Goal: Task Accomplishment & Management: Complete application form

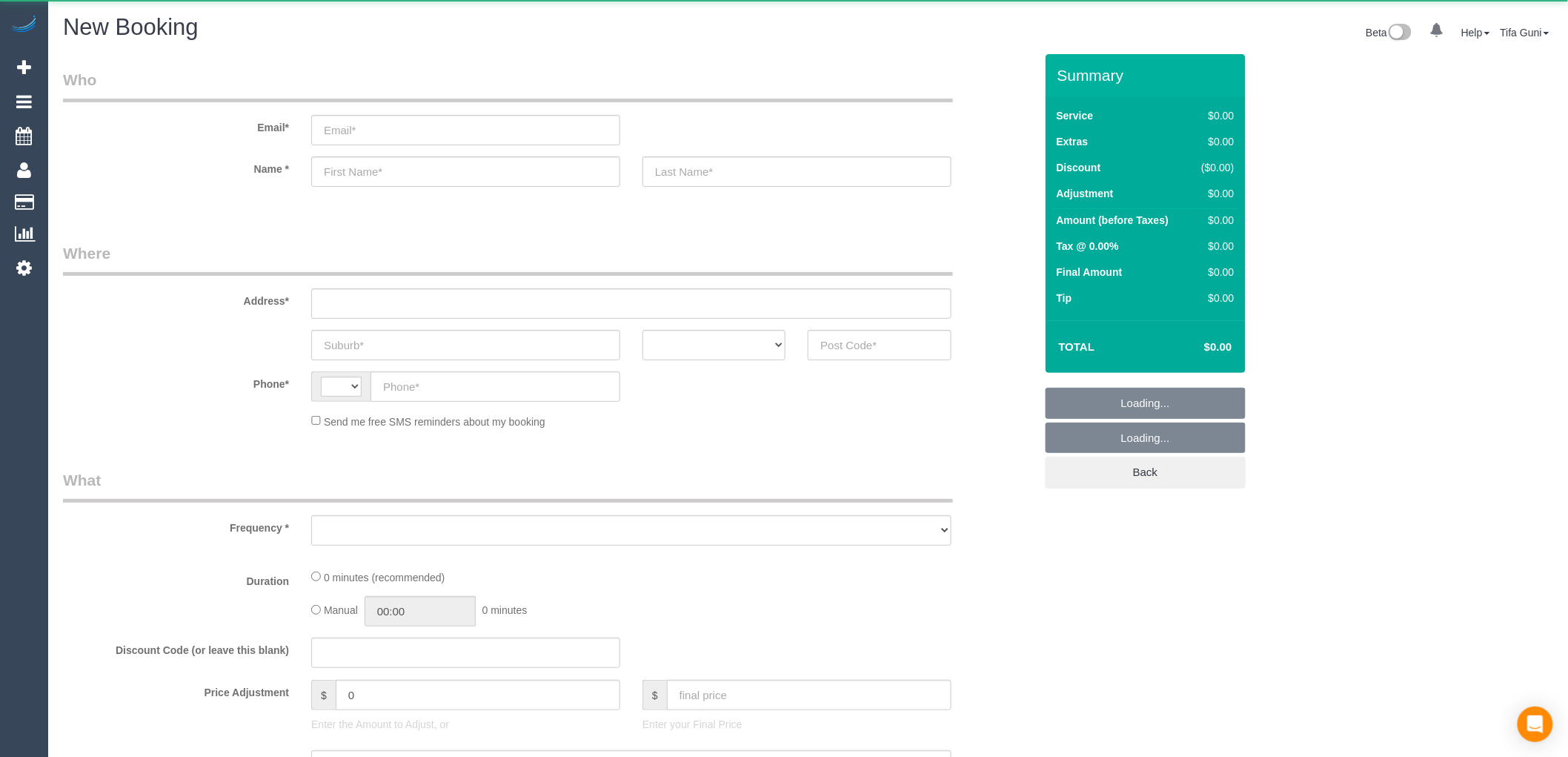
select select "string:AU"
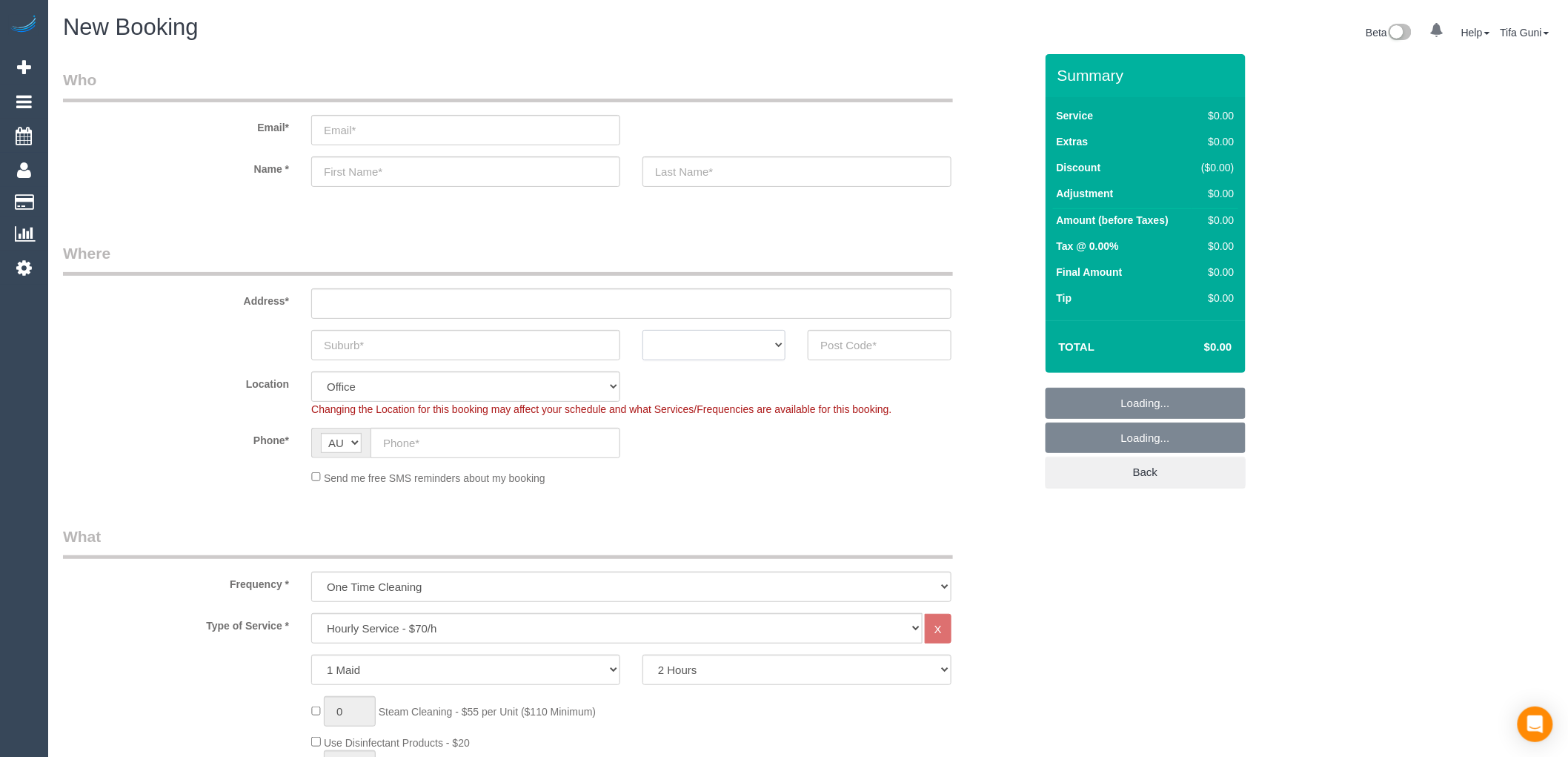
select select "object:2054"
click at [704, 353] on select "ACT [GEOGRAPHIC_DATA] NT [GEOGRAPHIC_DATA] SA TAS [GEOGRAPHIC_DATA] [GEOGRAPHIC…" at bounding box center [714, 345] width 143 height 31
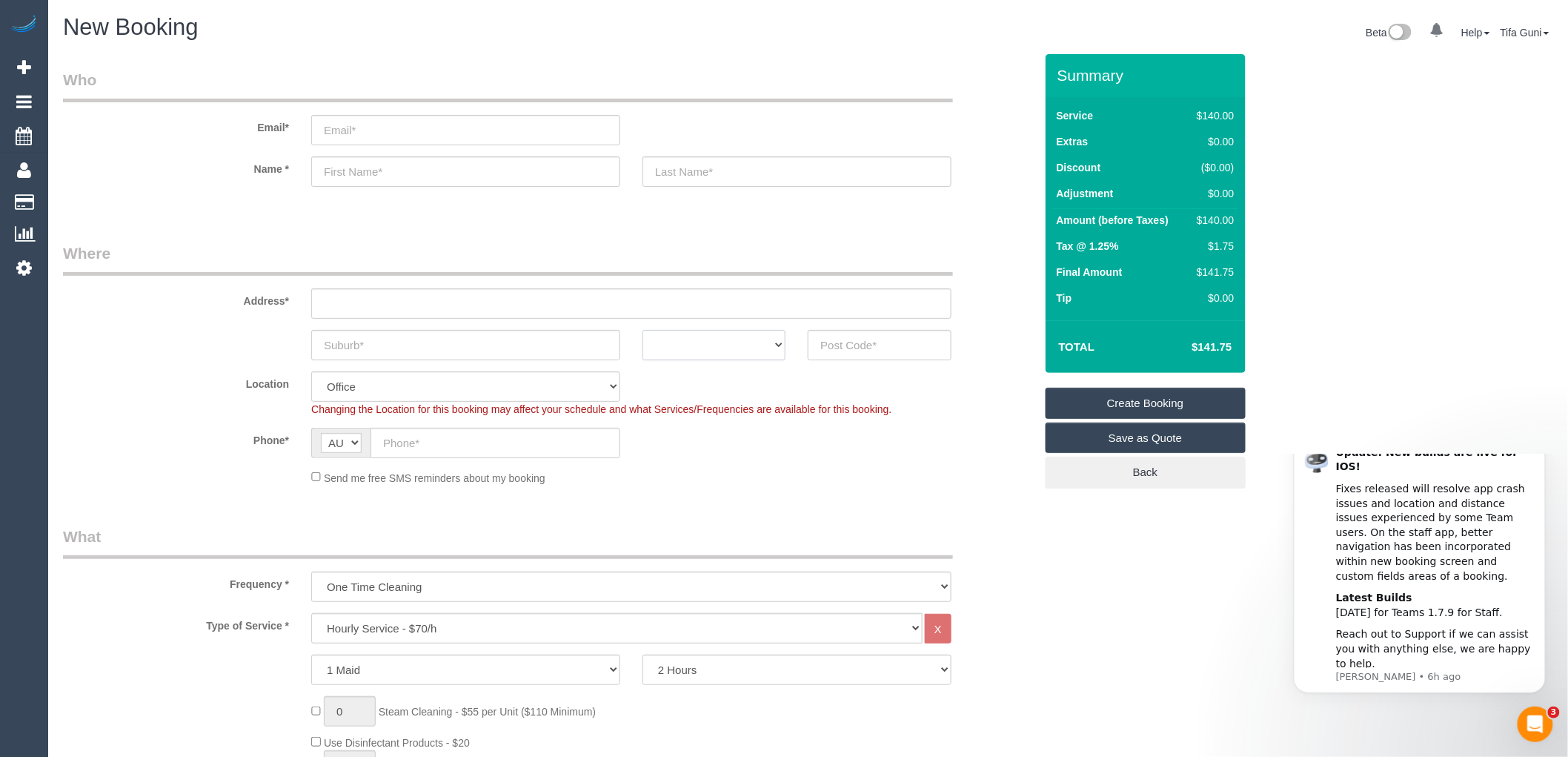
select select "VIC"
click at [643, 330] on select "ACT [GEOGRAPHIC_DATA] NT [GEOGRAPHIC_DATA] SA TAS [GEOGRAPHIC_DATA] [GEOGRAPHIC…" at bounding box center [714, 345] width 143 height 31
click at [419, 342] on input "text" at bounding box center [466, 345] width 309 height 31
type input "Fitsroy"
click at [370, 309] on input "text" at bounding box center [631, 303] width 640 height 31
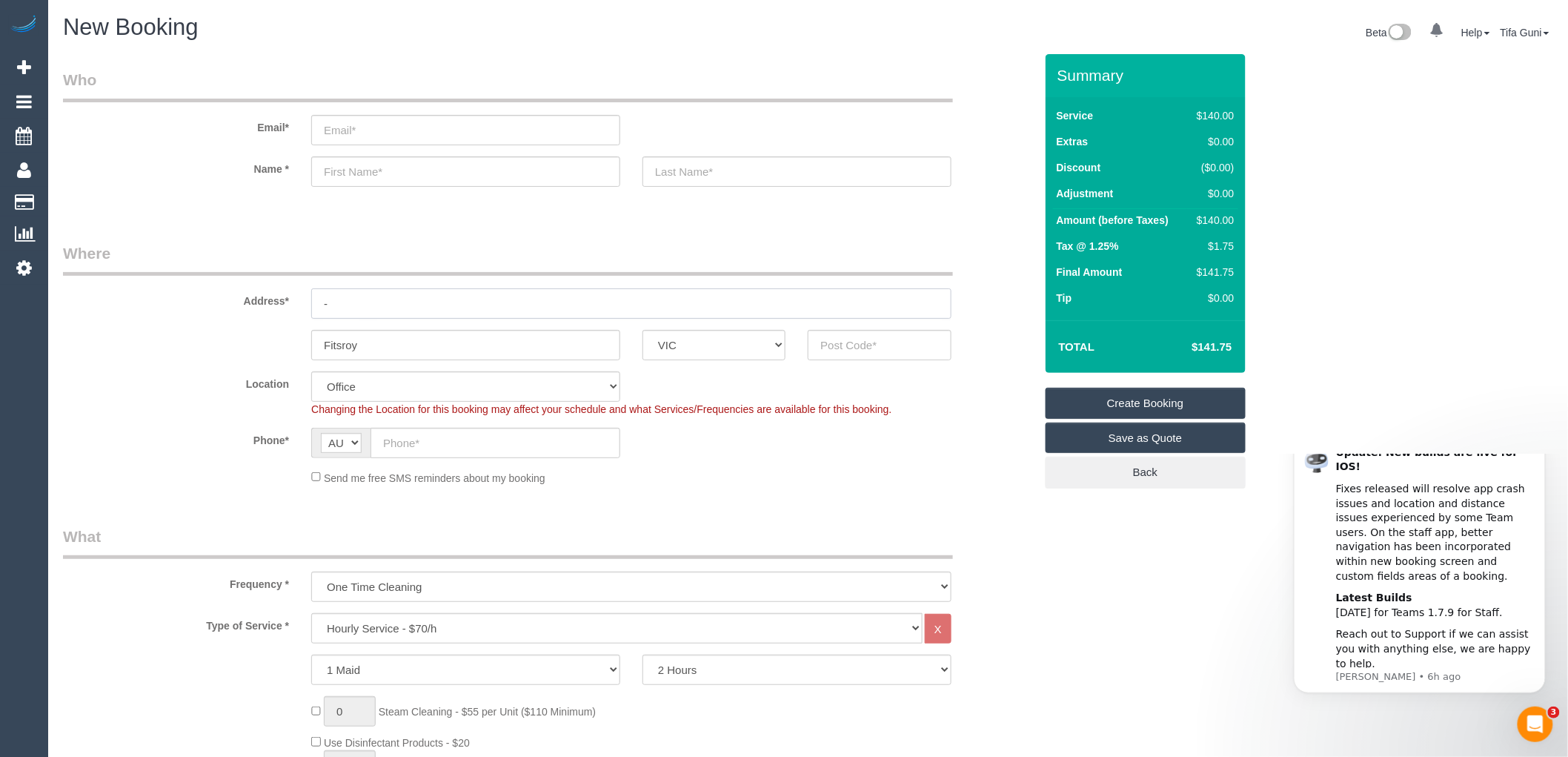
type input "-"
click at [860, 343] on input "text" at bounding box center [880, 345] width 143 height 31
click at [860, 343] on input "text" at bounding box center [880, 345] width 143 height 31
drag, startPoint x: 860, startPoint y: 343, endPoint x: 801, endPoint y: 332, distance: 60.0
click at [801, 332] on div "3065" at bounding box center [879, 345] width 165 height 31
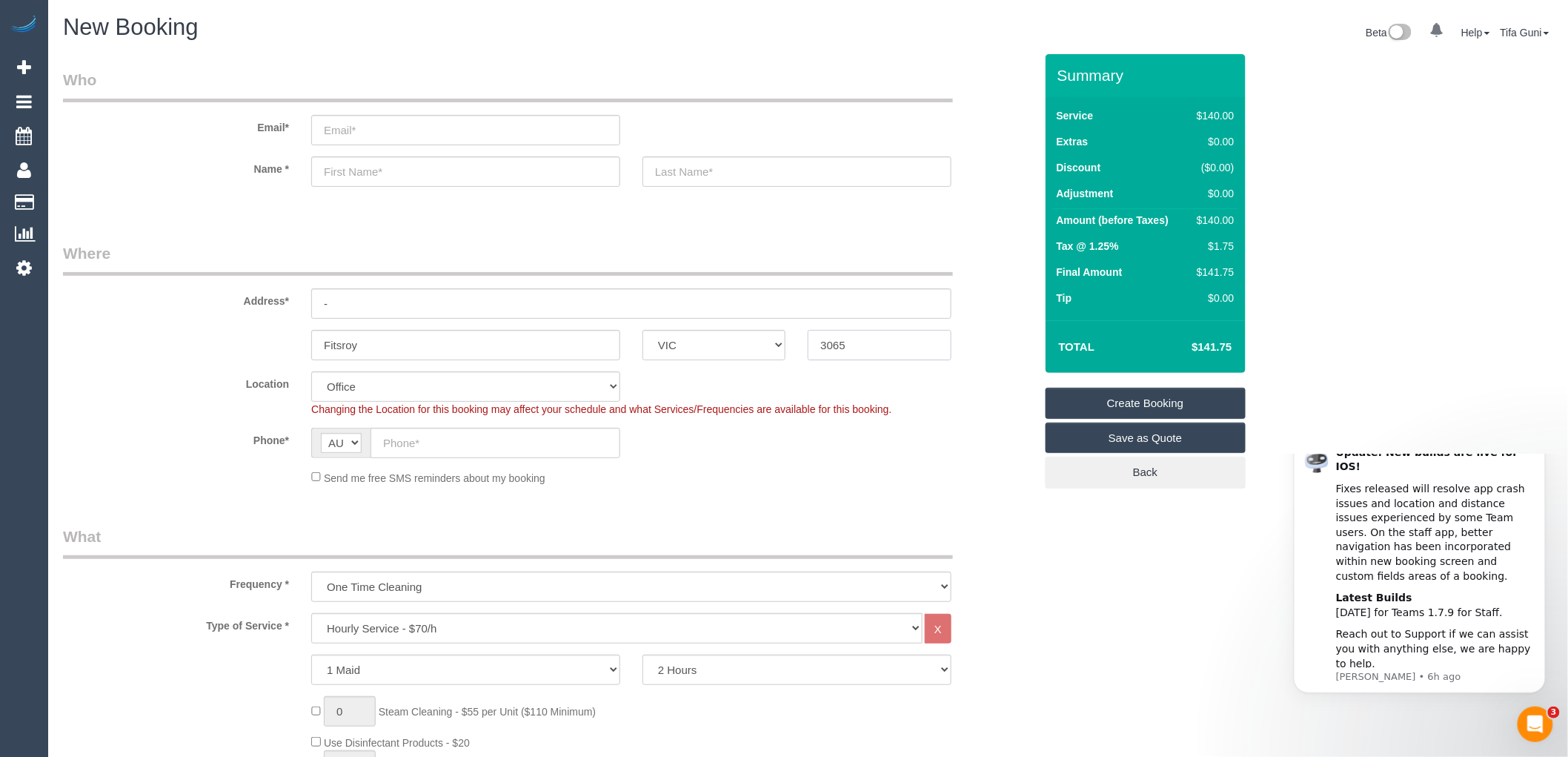
type input "3065"
select select "88"
select select "object:2059"
click at [353, 309] on input "-" at bounding box center [631, 303] width 640 height 31
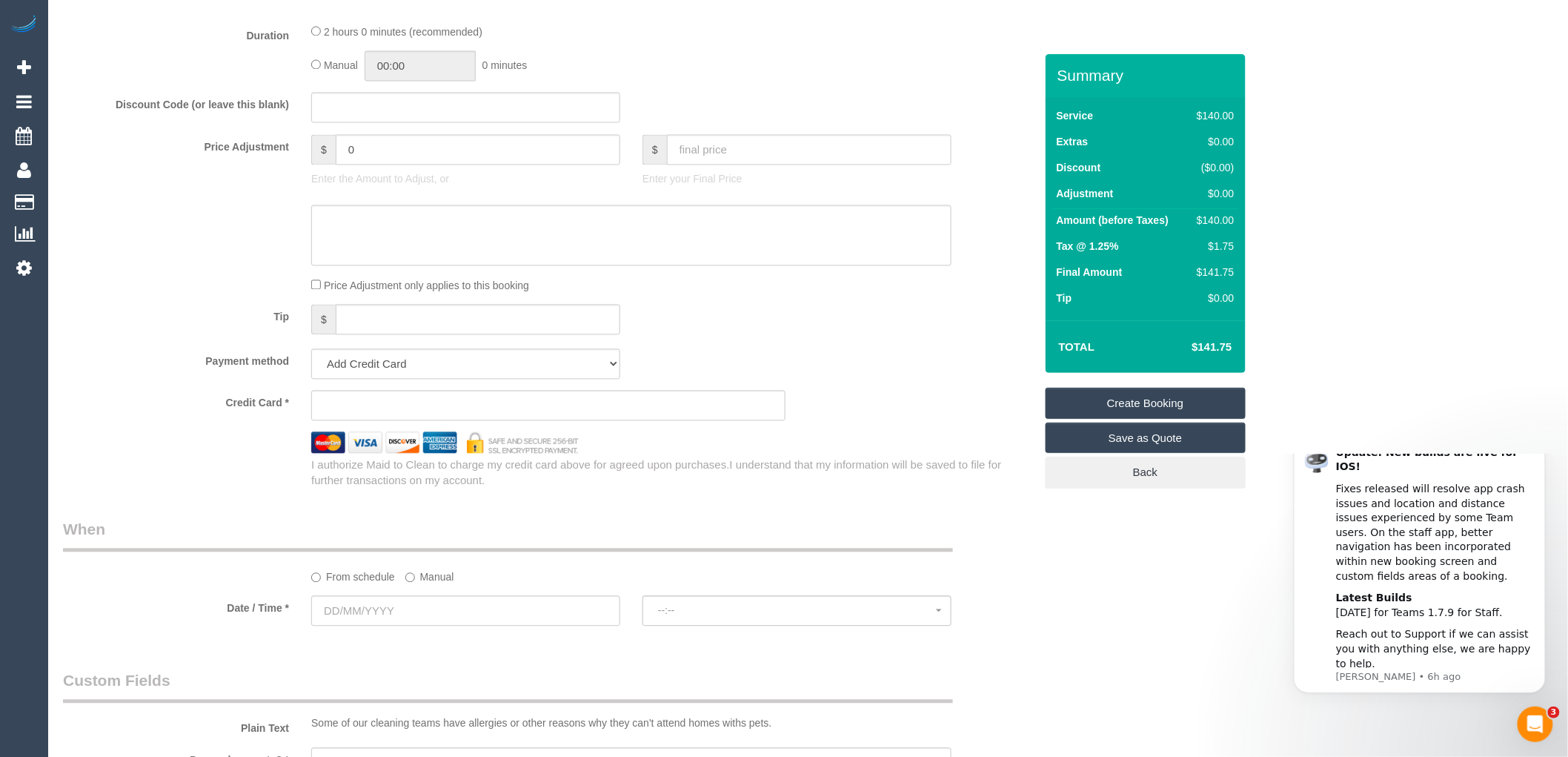
scroll to position [1153, 0]
click at [375, 621] on input "text" at bounding box center [466, 611] width 309 height 31
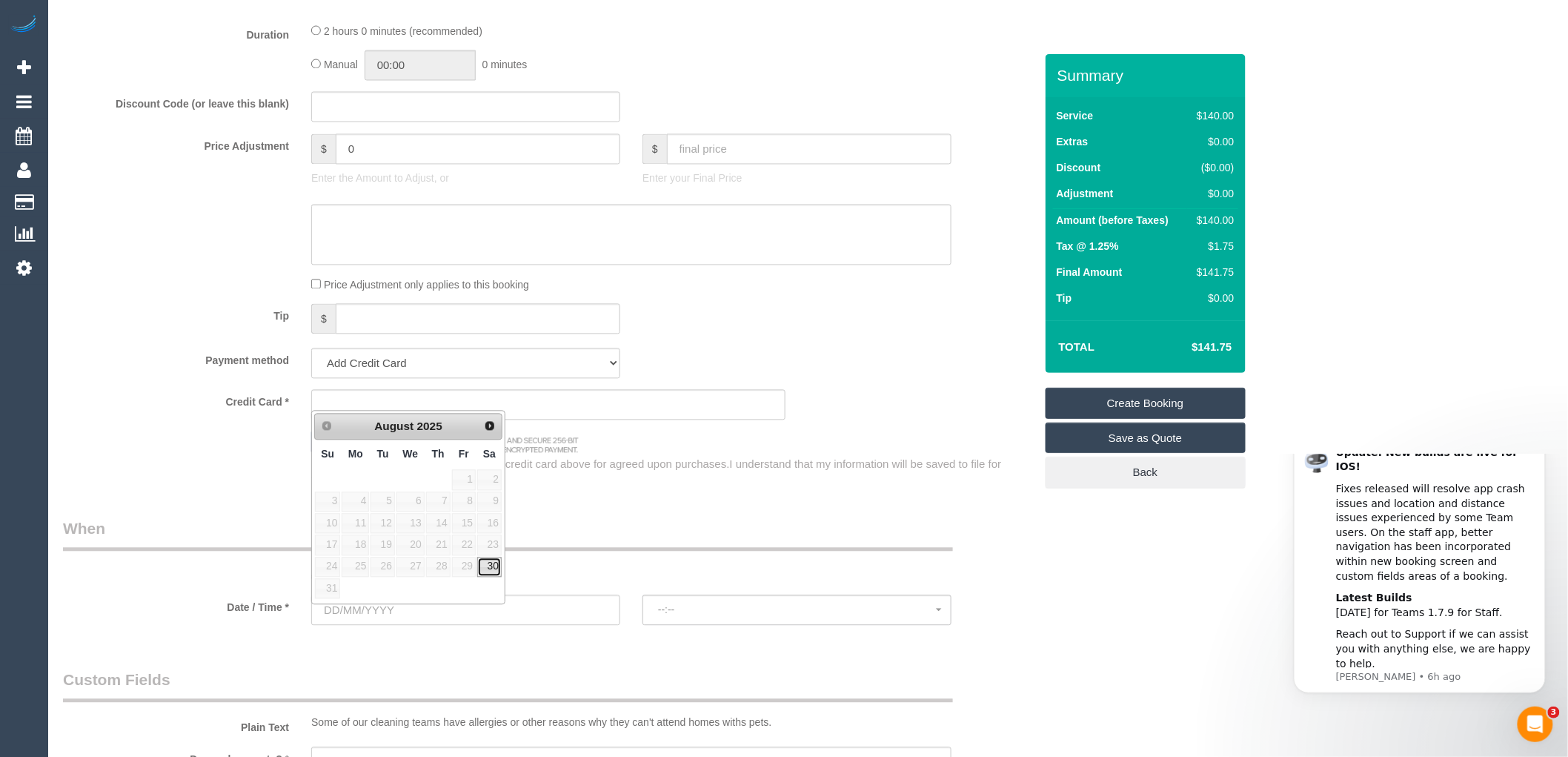
click at [492, 573] on link "30" at bounding box center [489, 568] width 24 height 20
type input "30/08/2025"
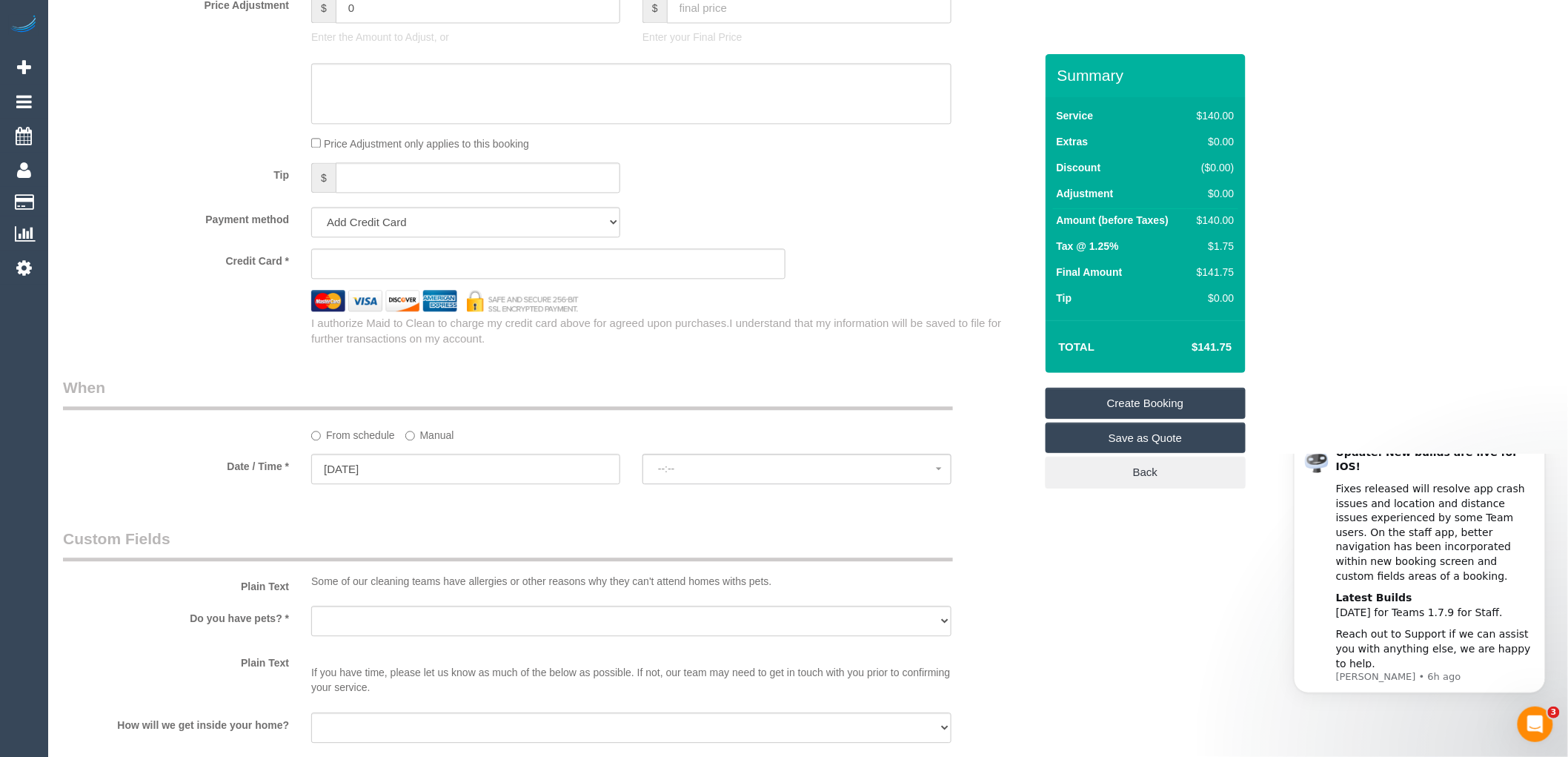
scroll to position [1318, 0]
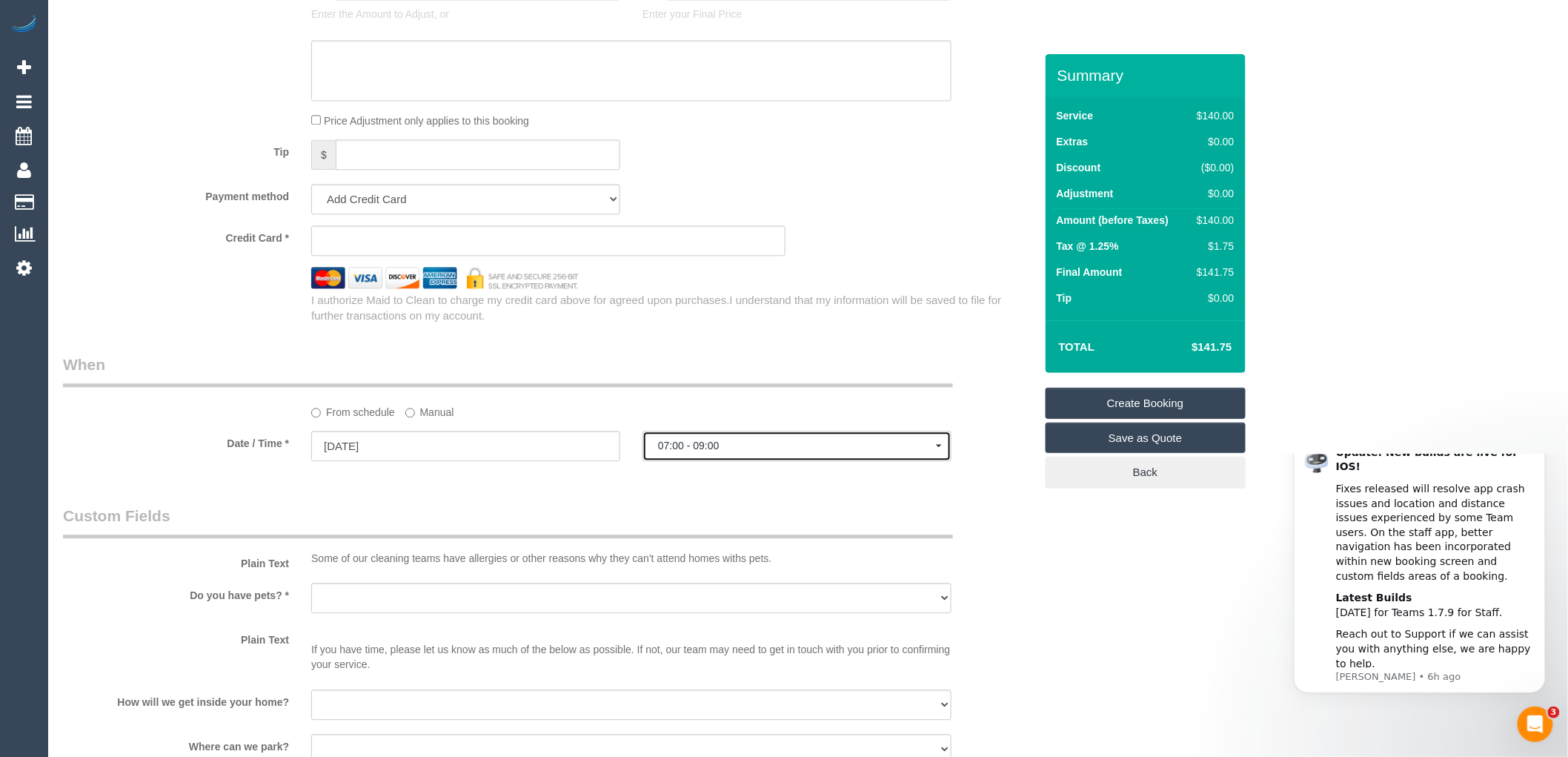
click at [693, 450] on span "07:00 - 09:00" at bounding box center [796, 445] width 278 height 12
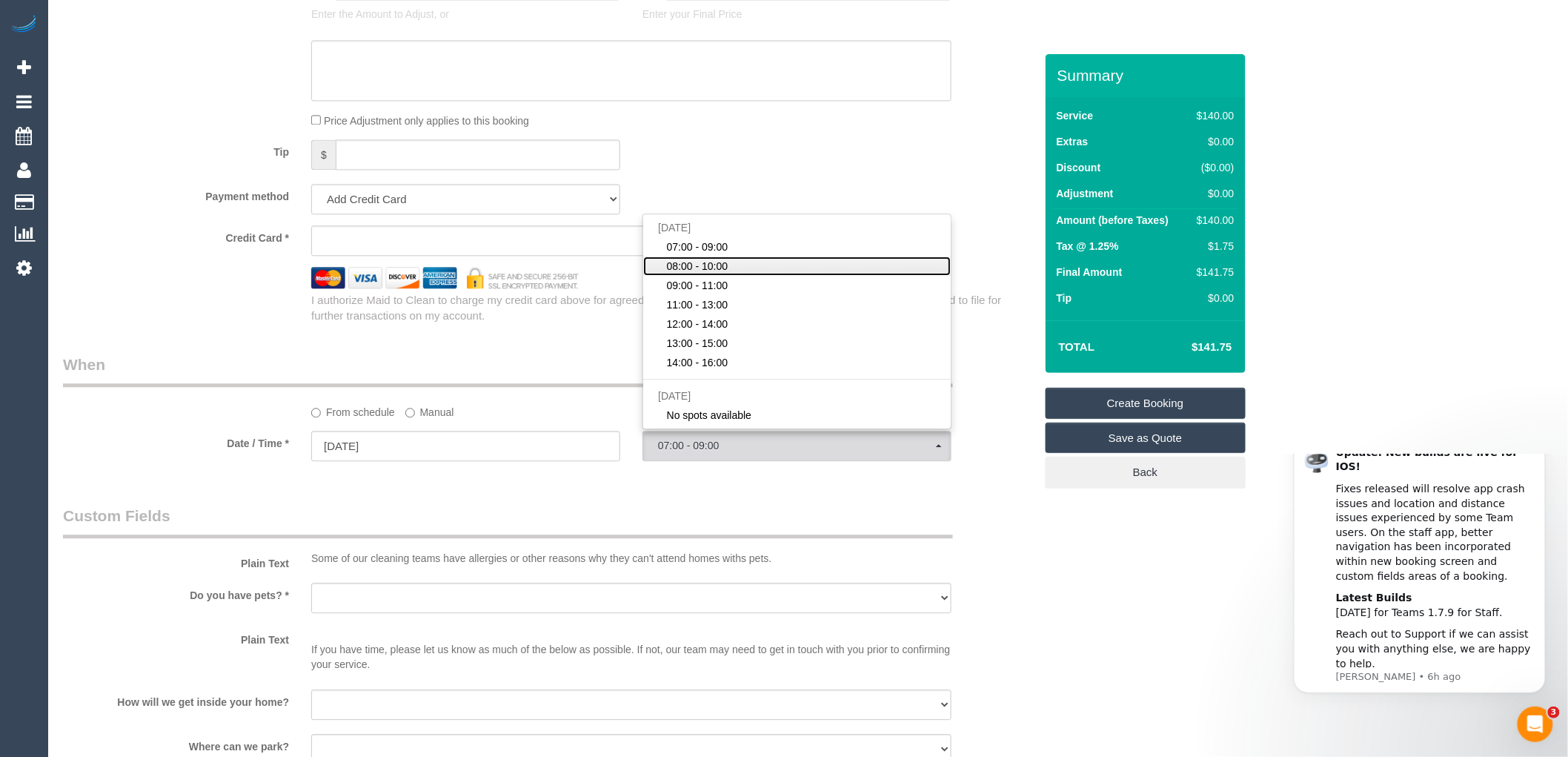
click at [738, 270] on link "08:00 - 10:00" at bounding box center [797, 266] width 307 height 19
select select "spot2"
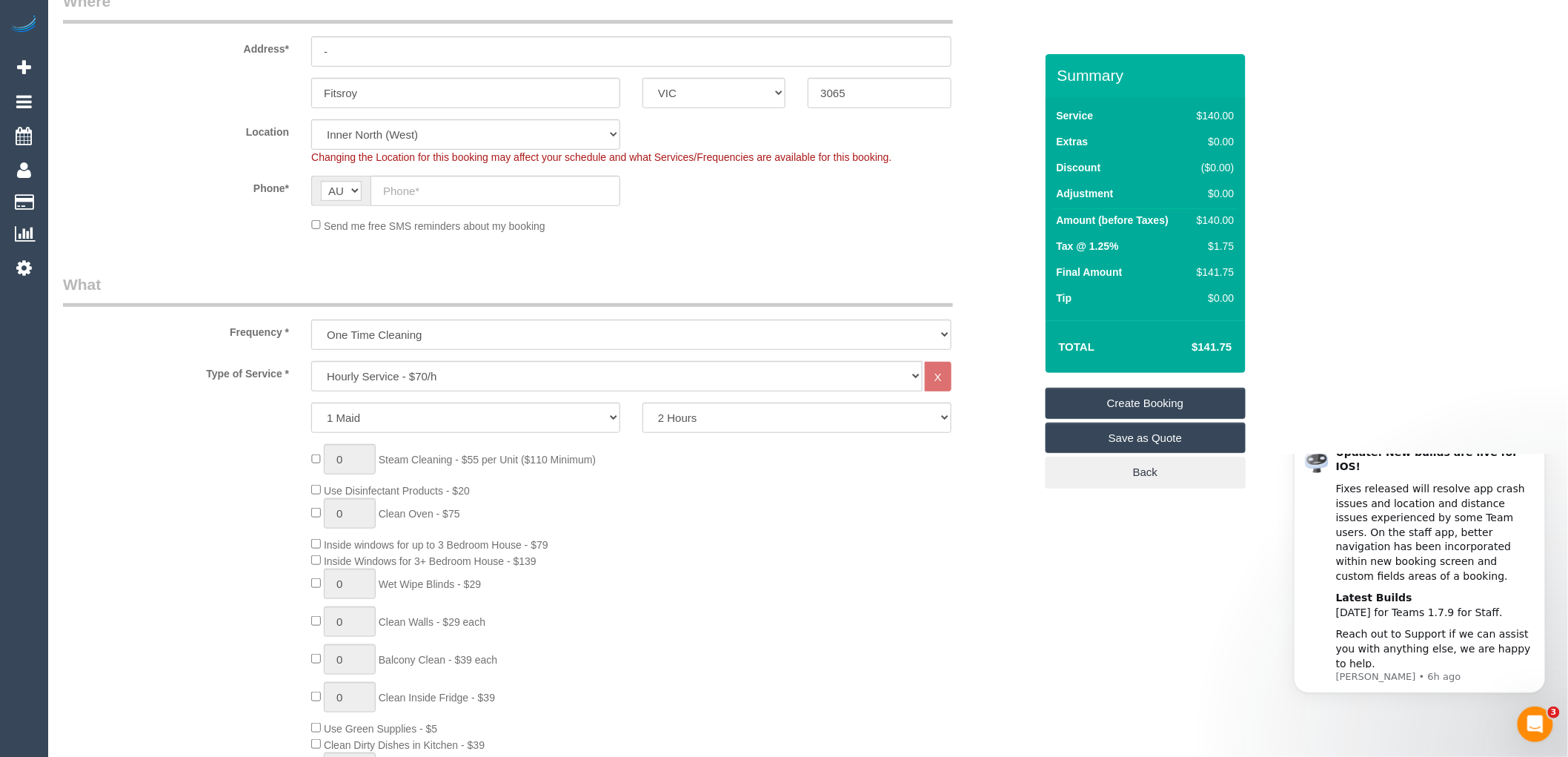
scroll to position [247, 0]
click at [727, 430] on select "2 Hours 2.5 Hours 3 Hours 3.5 Hours 4 Hours 4.5 Hours 5 Hours 5.5 Hours 6 Hours…" at bounding box center [797, 423] width 309 height 31
select select "180"
click at [643, 409] on select "2 Hours 2.5 Hours 3 Hours 3.5 Hours 4 Hours 4.5 Hours 5 Hours 5.5 Hours 6 Hours…" at bounding box center [797, 423] width 309 height 31
click at [712, 497] on div "0 Steam Cleaning - $55 per Unit ($110 Minimum) Use Disinfectant Products - $20 …" at bounding box center [672, 668] width 745 height 438
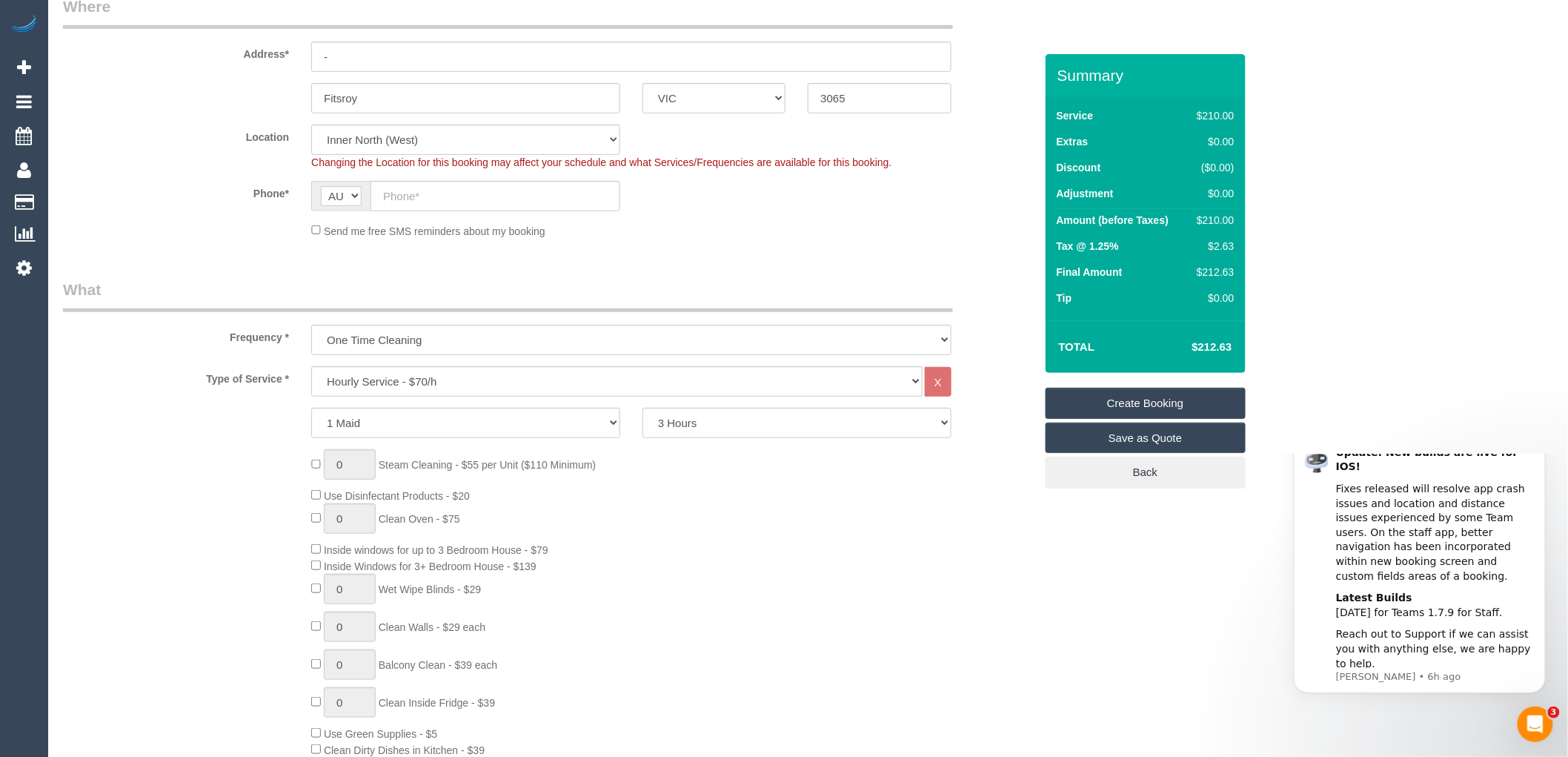
select select "spot33"
click at [938, 233] on div "Send me free SMS reminders about my booking" at bounding box center [631, 231] width 663 height 17
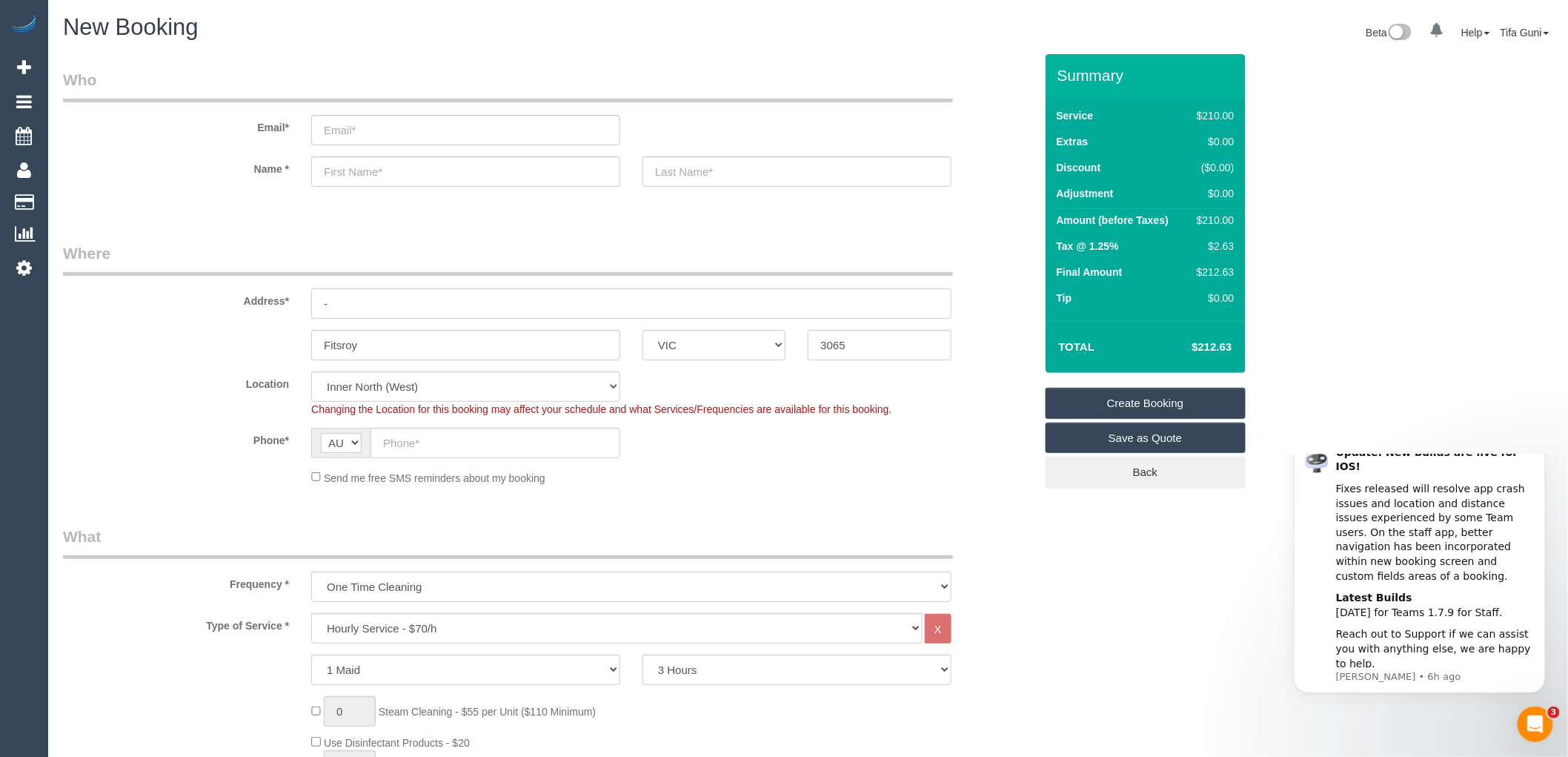
click at [345, 313] on input "-" at bounding box center [631, 303] width 640 height 31
click at [345, 126] on input "email" at bounding box center [466, 130] width 309 height 31
type input "greg@apaiser.com"
click at [367, 170] on input "text" at bounding box center [466, 171] width 309 height 31
type input "G"
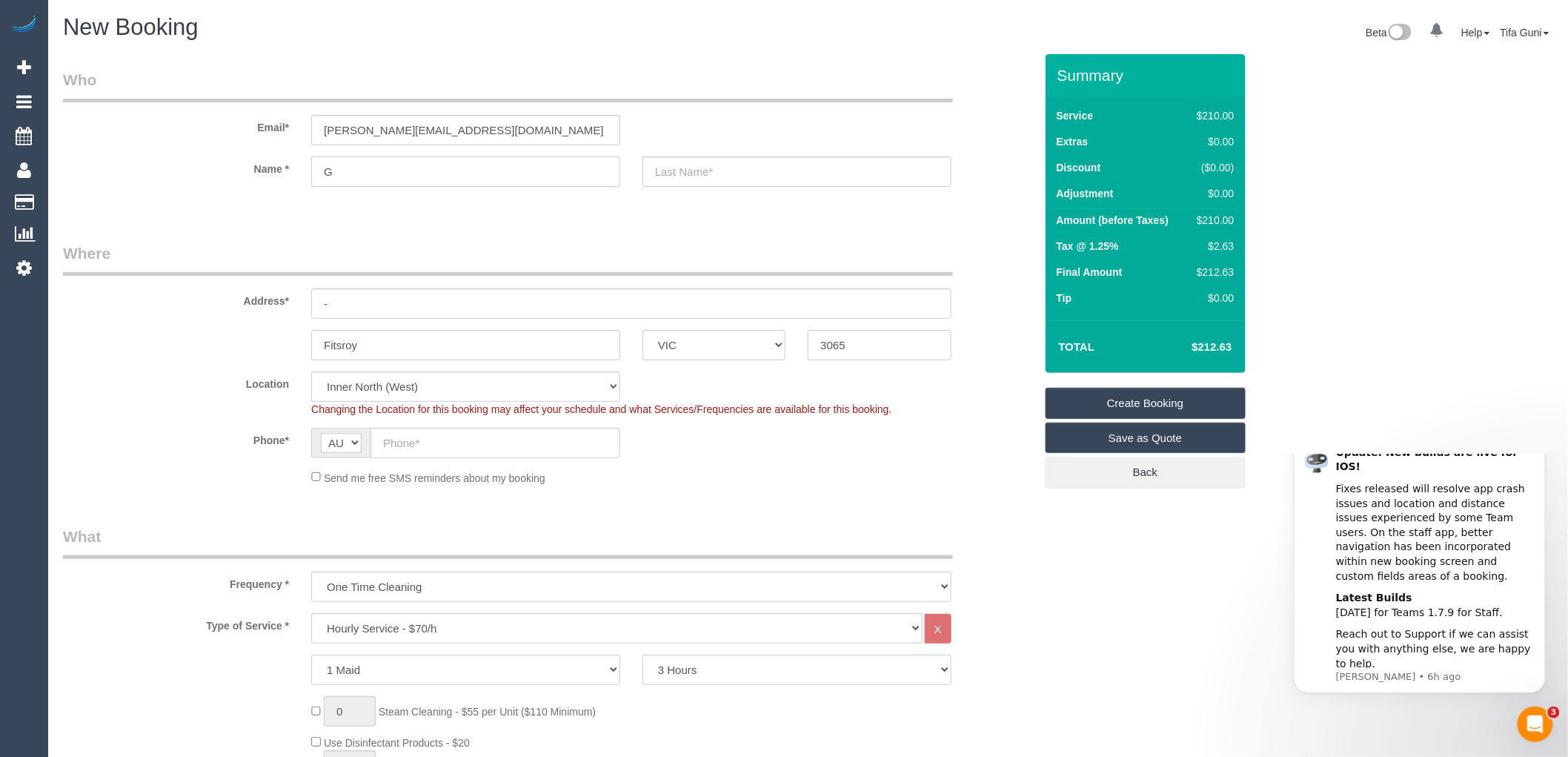
select select "spot64"
type input "Greg"
click at [707, 172] on input "text" at bounding box center [797, 171] width 309 height 31
type input "Johnson"
click at [347, 304] on input "-" at bounding box center [631, 303] width 640 height 31
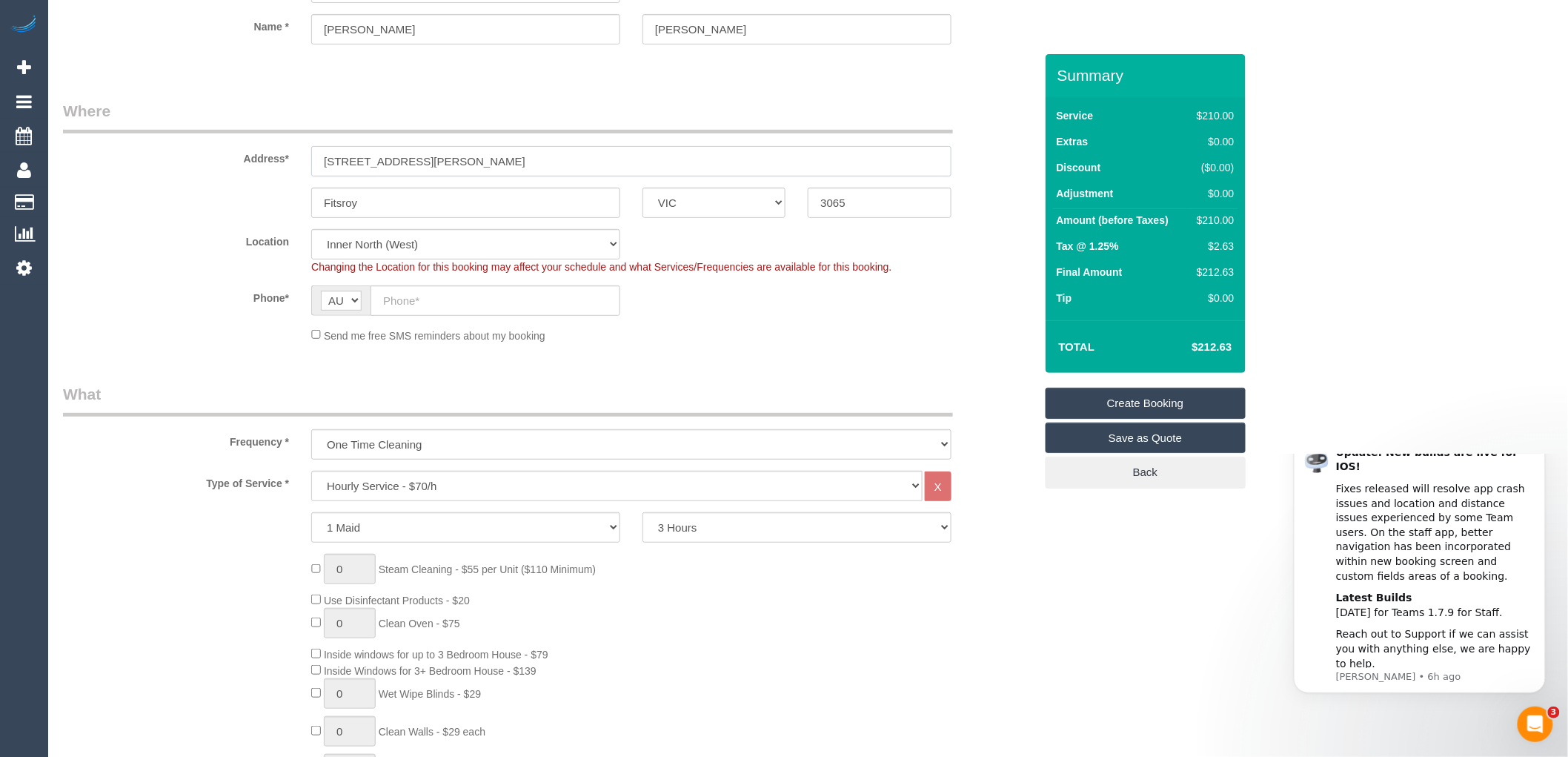
scroll to position [165, 0]
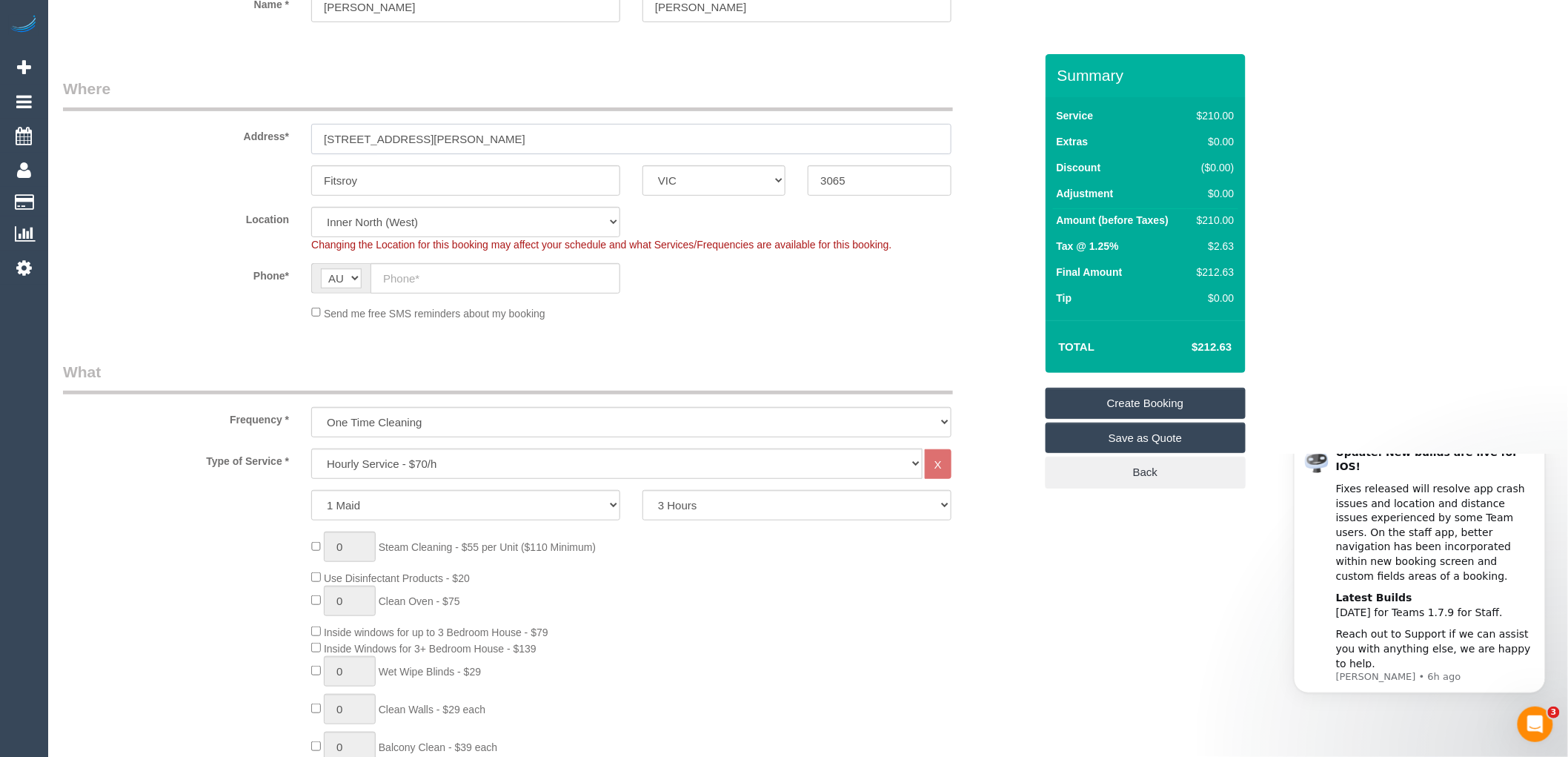
type input "30 Gore street"
click at [398, 285] on input "text" at bounding box center [495, 278] width 250 height 31
paste input "61 419 107 920"
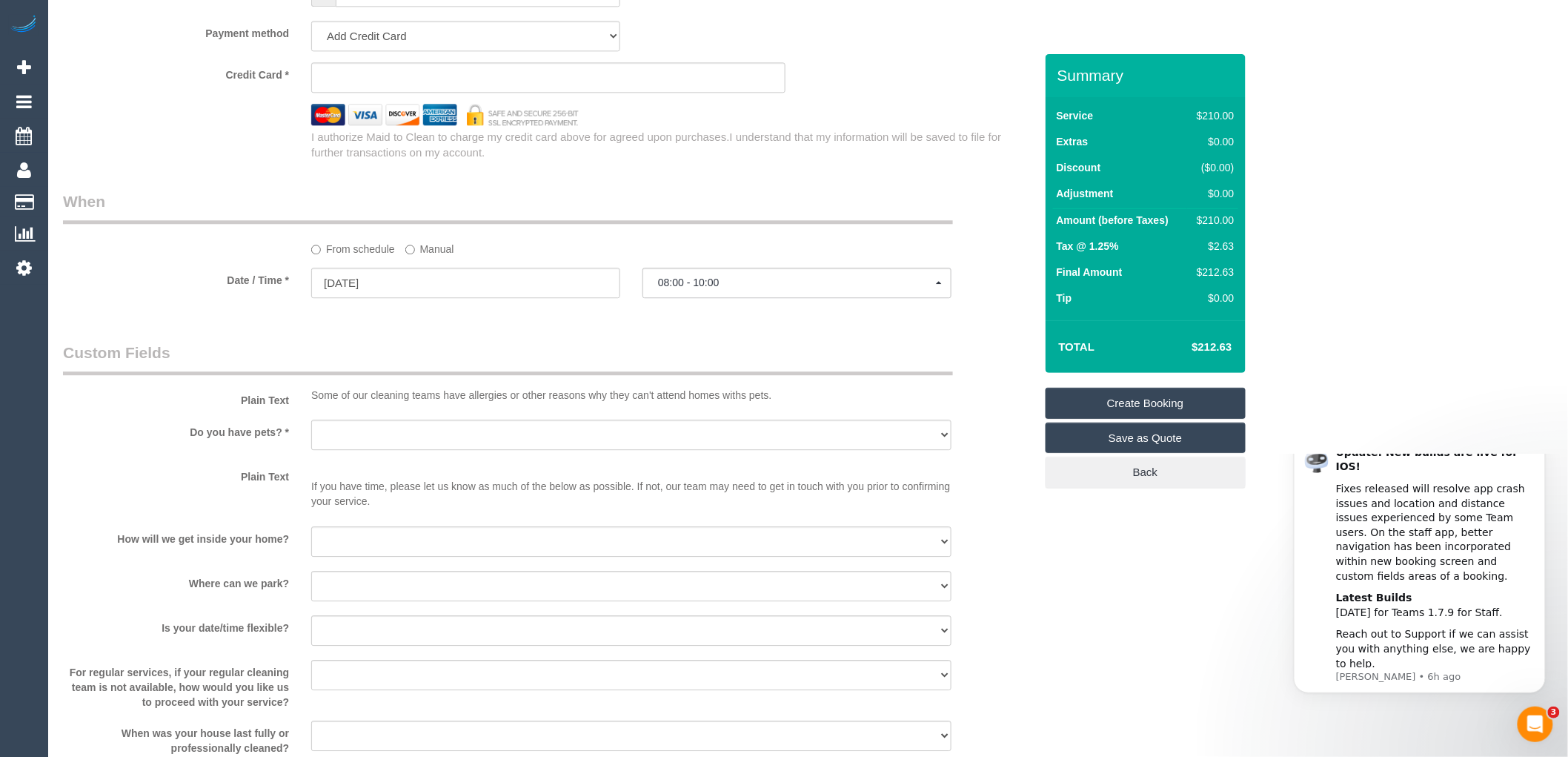
scroll to position [1483, 0]
type input "61 419 107 920"
click at [383, 438] on select "Yes - Cats Yes - Dogs No pets Yes - Dogs and Cats Yes - Other" at bounding box center [631, 432] width 640 height 31
select select "number:28"
click at [311, 428] on select "Yes - Cats Yes - Dogs No pets Yes - Dogs and Cats Yes - Other" at bounding box center [631, 432] width 640 height 31
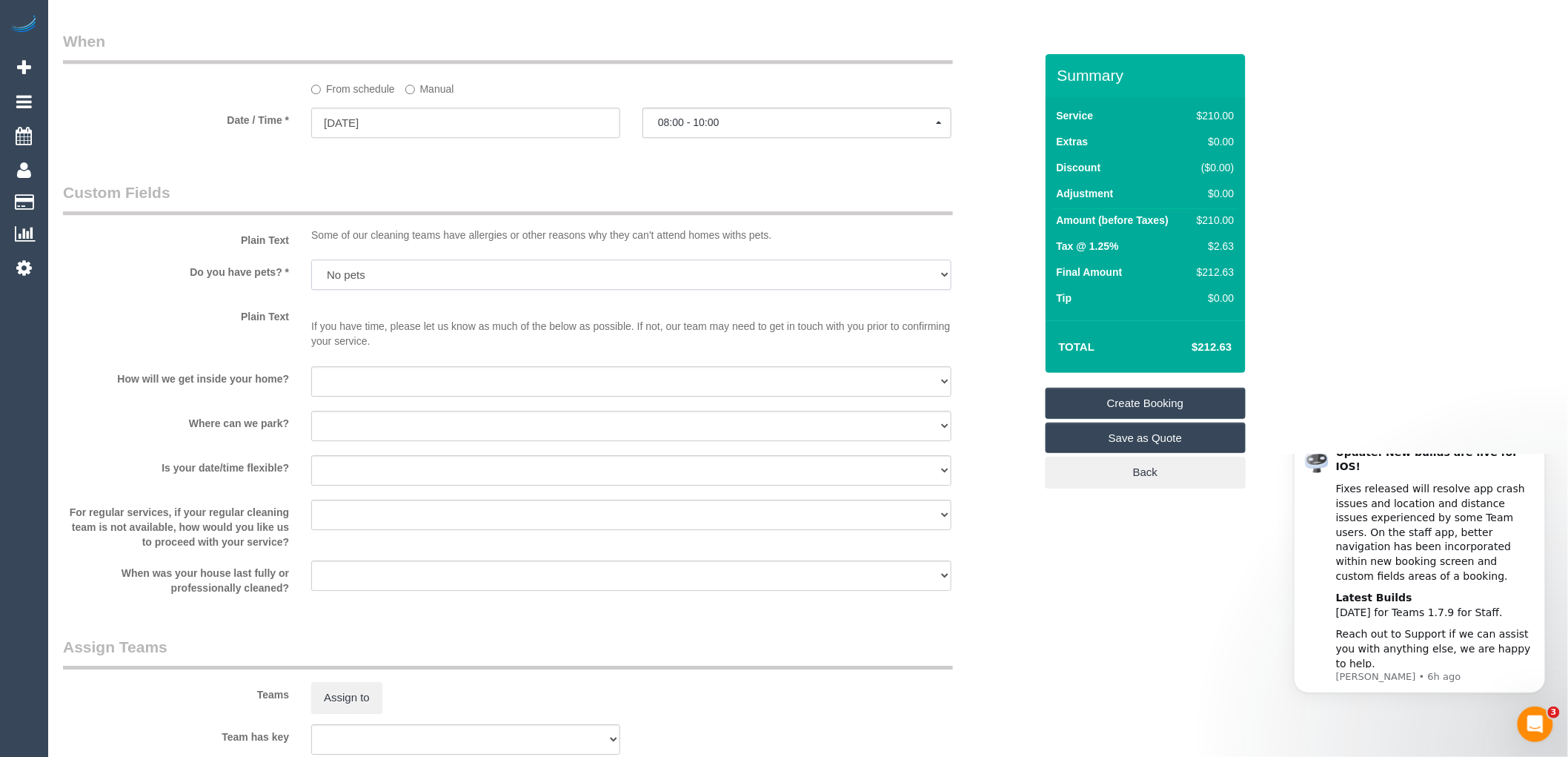
scroll to position [1648, 0]
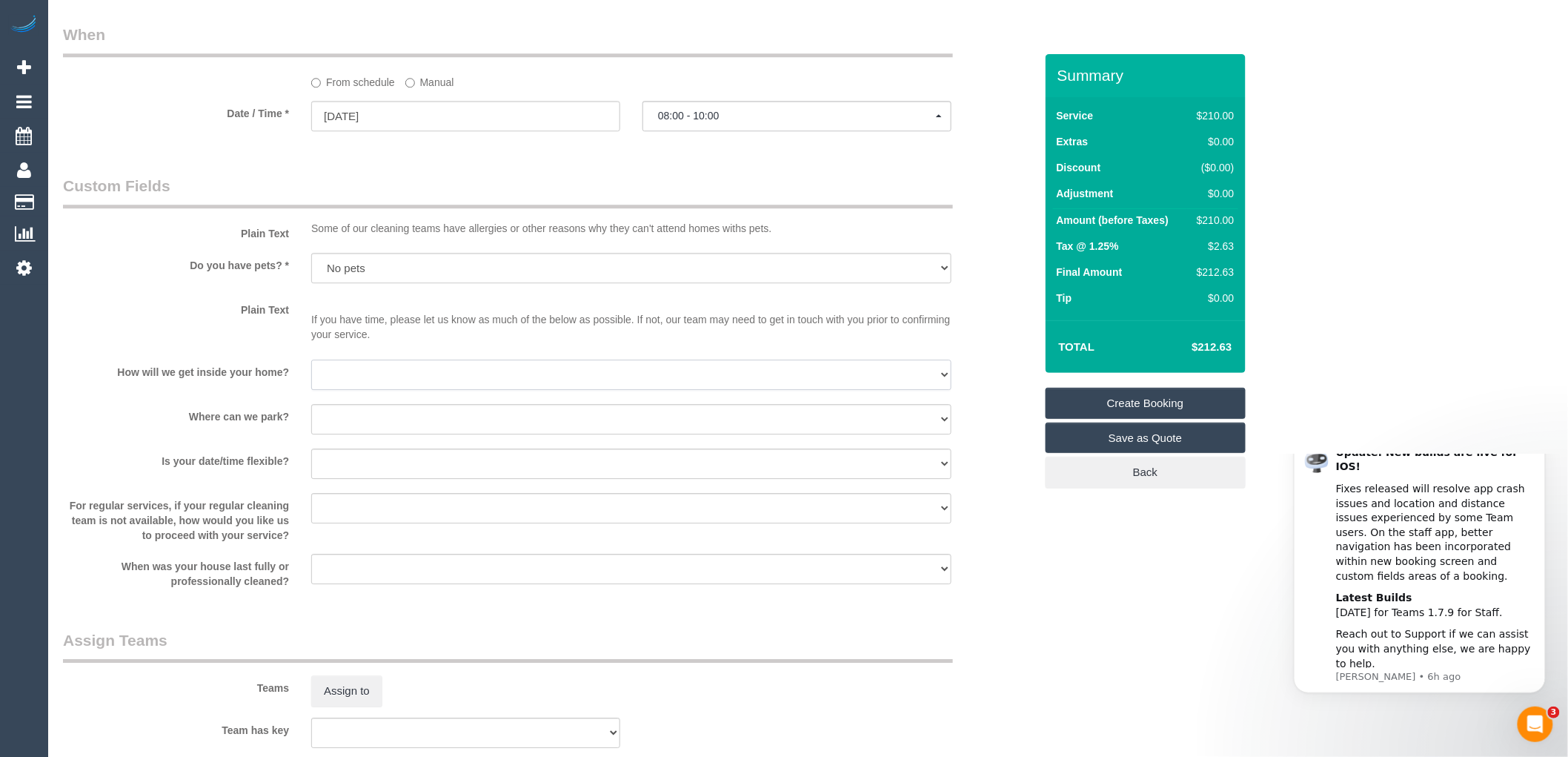
click at [357, 382] on select "I will be home Key will be left (please provide details below) Lock box/Access …" at bounding box center [631, 375] width 640 height 31
select select "number:14"
click at [311, 369] on select "I will be home Key will be left (please provide details below) Lock box/Access …" at bounding box center [631, 375] width 640 height 31
click at [363, 430] on select "I will provide parking on-site Free street parking Paid street parking (cost wi…" at bounding box center [631, 419] width 640 height 31
select select "number:19"
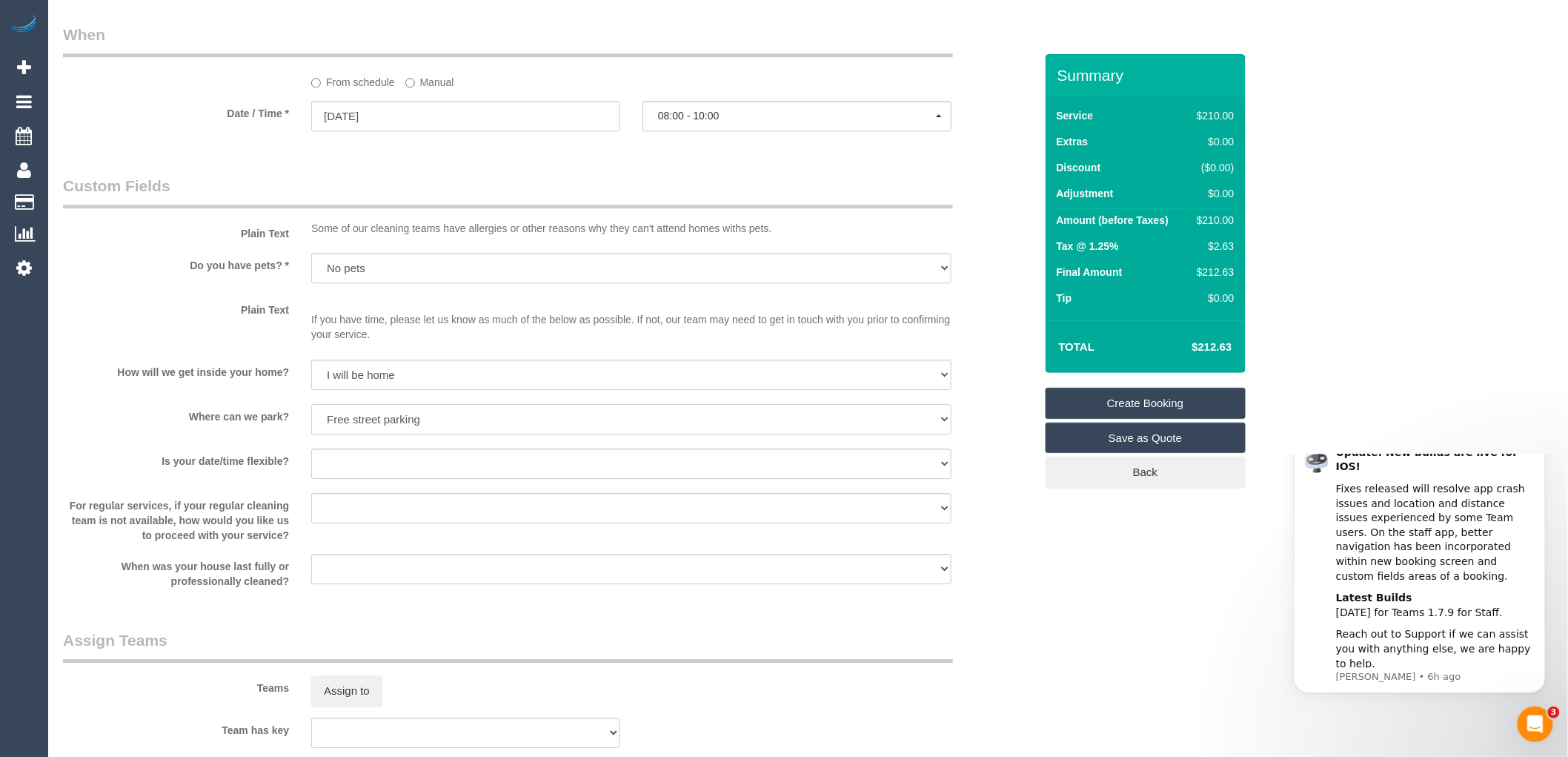
click at [311, 414] on select "I will provide parking on-site Free street parking Paid street parking (cost wi…" at bounding box center [631, 419] width 640 height 31
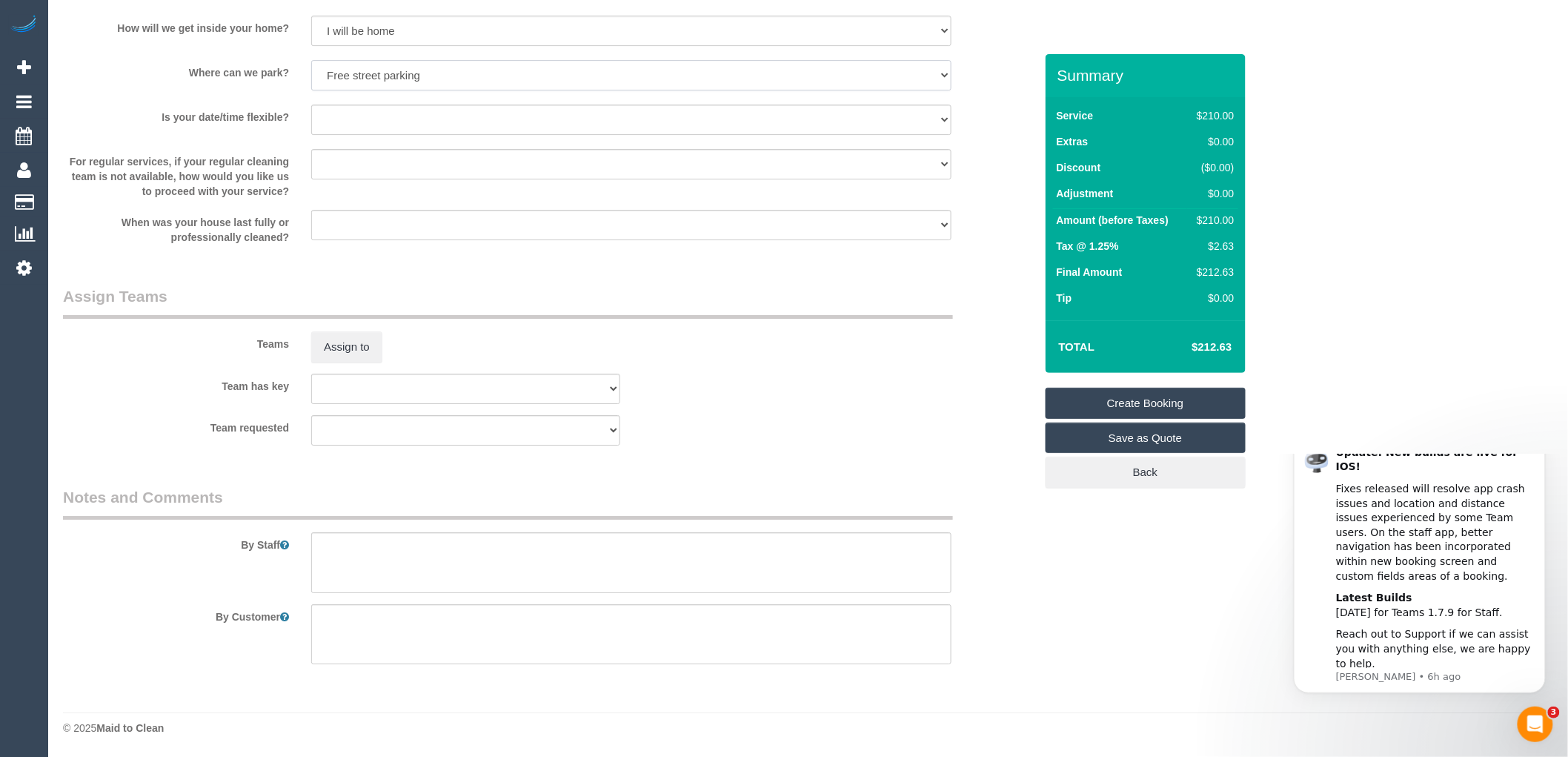
scroll to position [2001, 0]
click at [376, 544] on textarea at bounding box center [631, 563] width 640 height 61
click at [390, 552] on textarea at bounding box center [631, 563] width 640 height 61
click at [394, 541] on textarea at bounding box center [631, 563] width 640 height 61
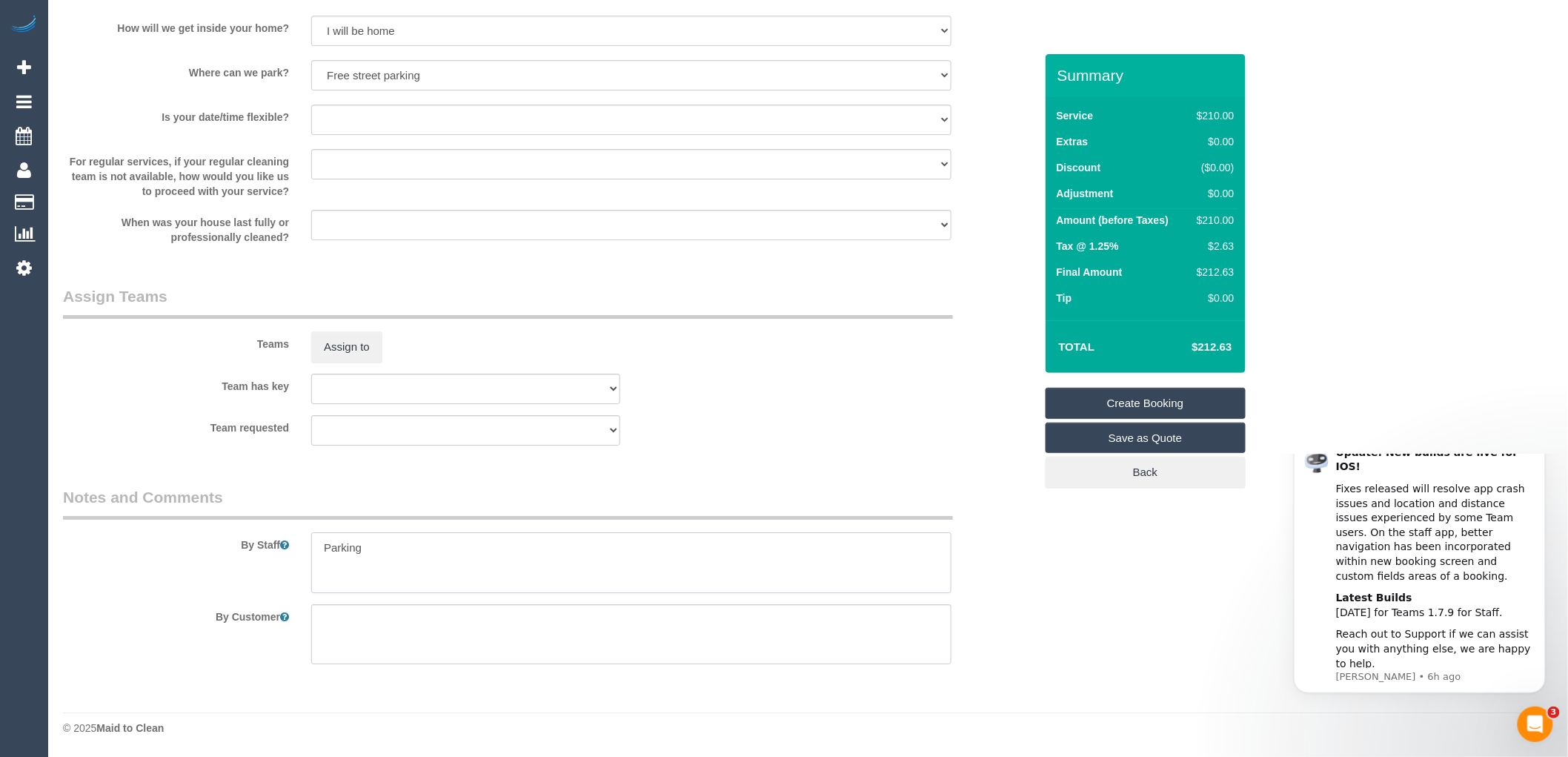
paste textarea "61419107920"
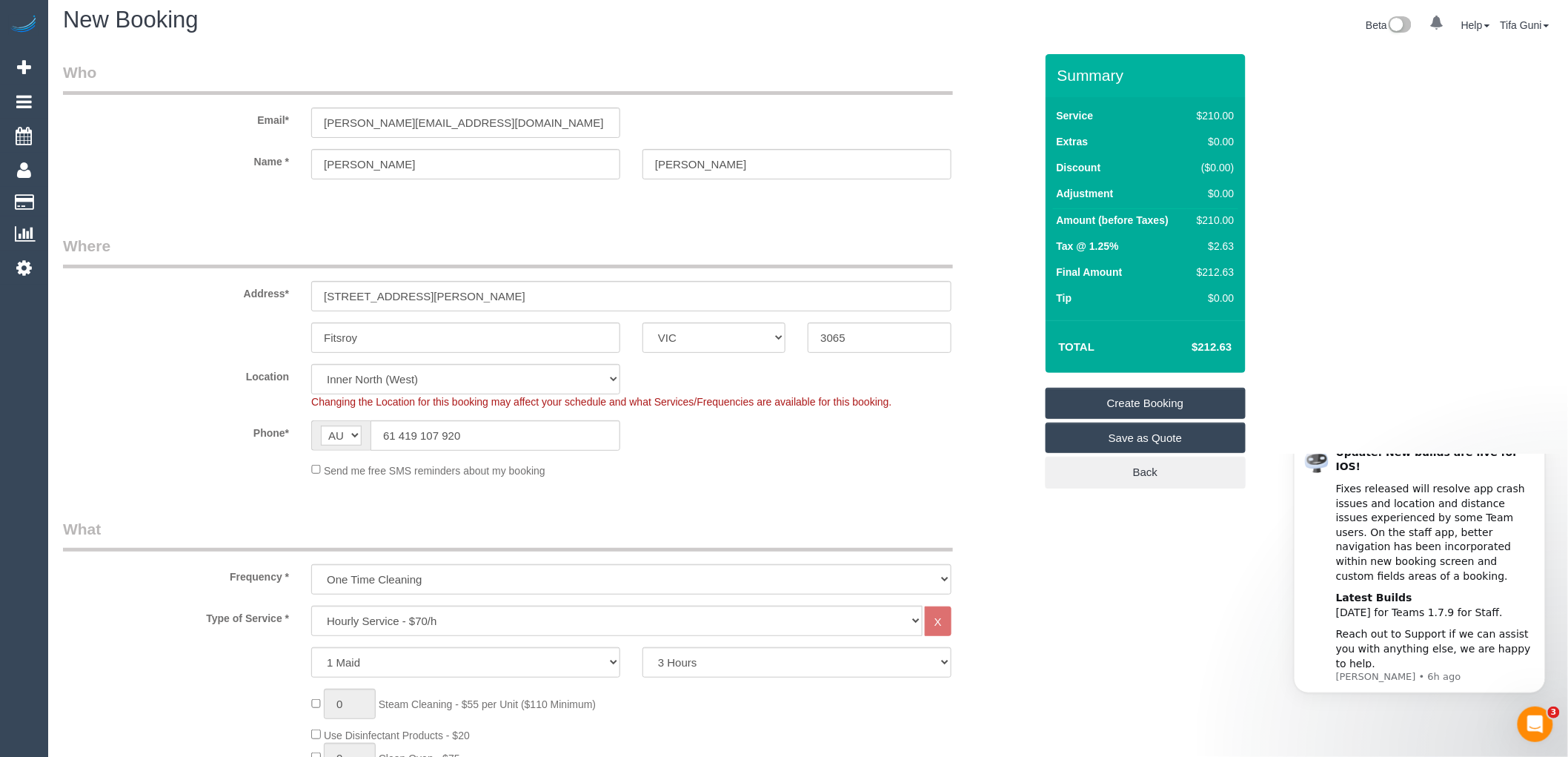
scroll to position [0, 0]
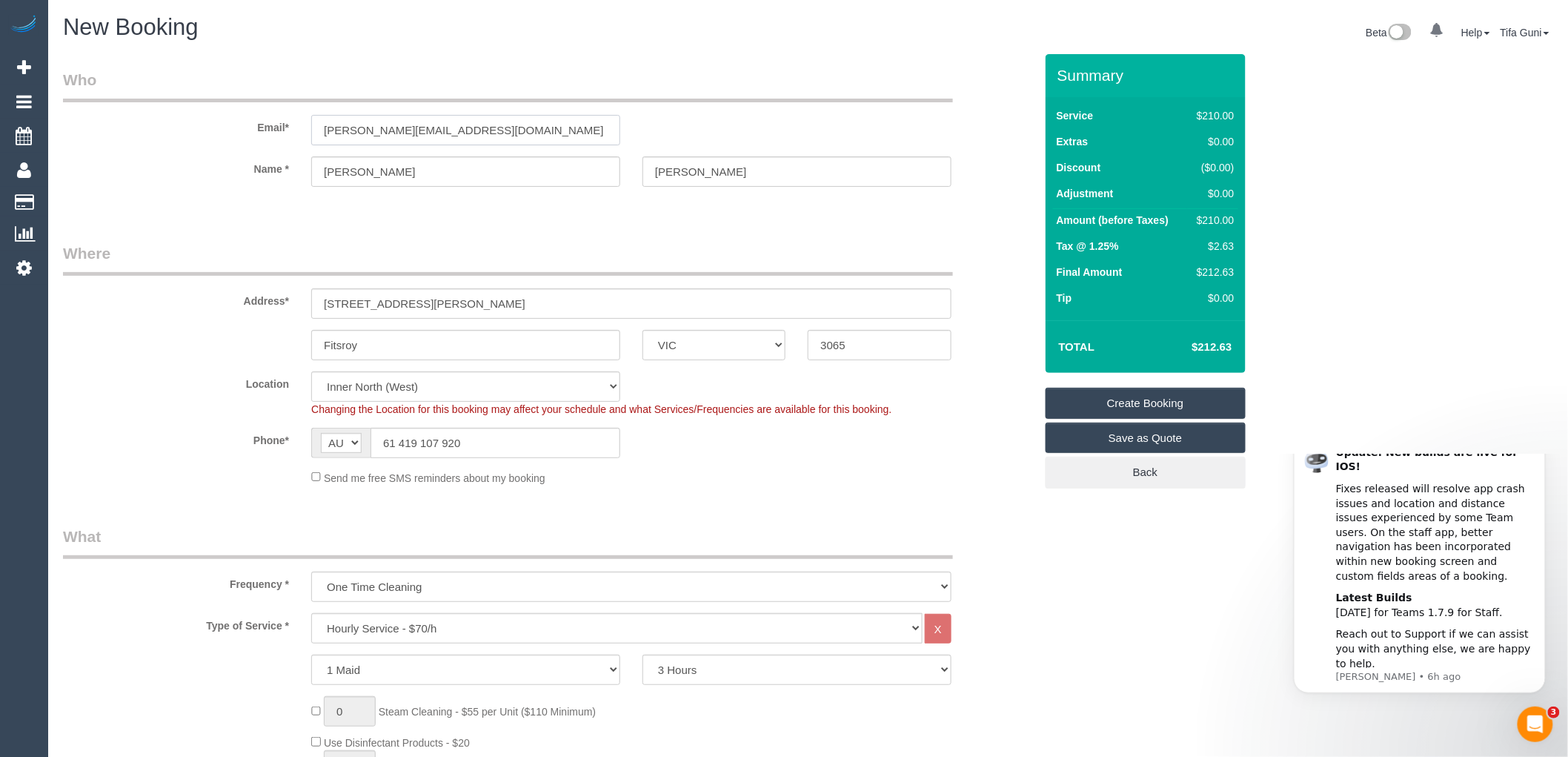
drag, startPoint x: 431, startPoint y: 132, endPoint x: 224, endPoint y: 145, distance: 207.4
click at [224, 145] on div "Email* greg@apaiser.com" at bounding box center [548, 107] width 994 height 76
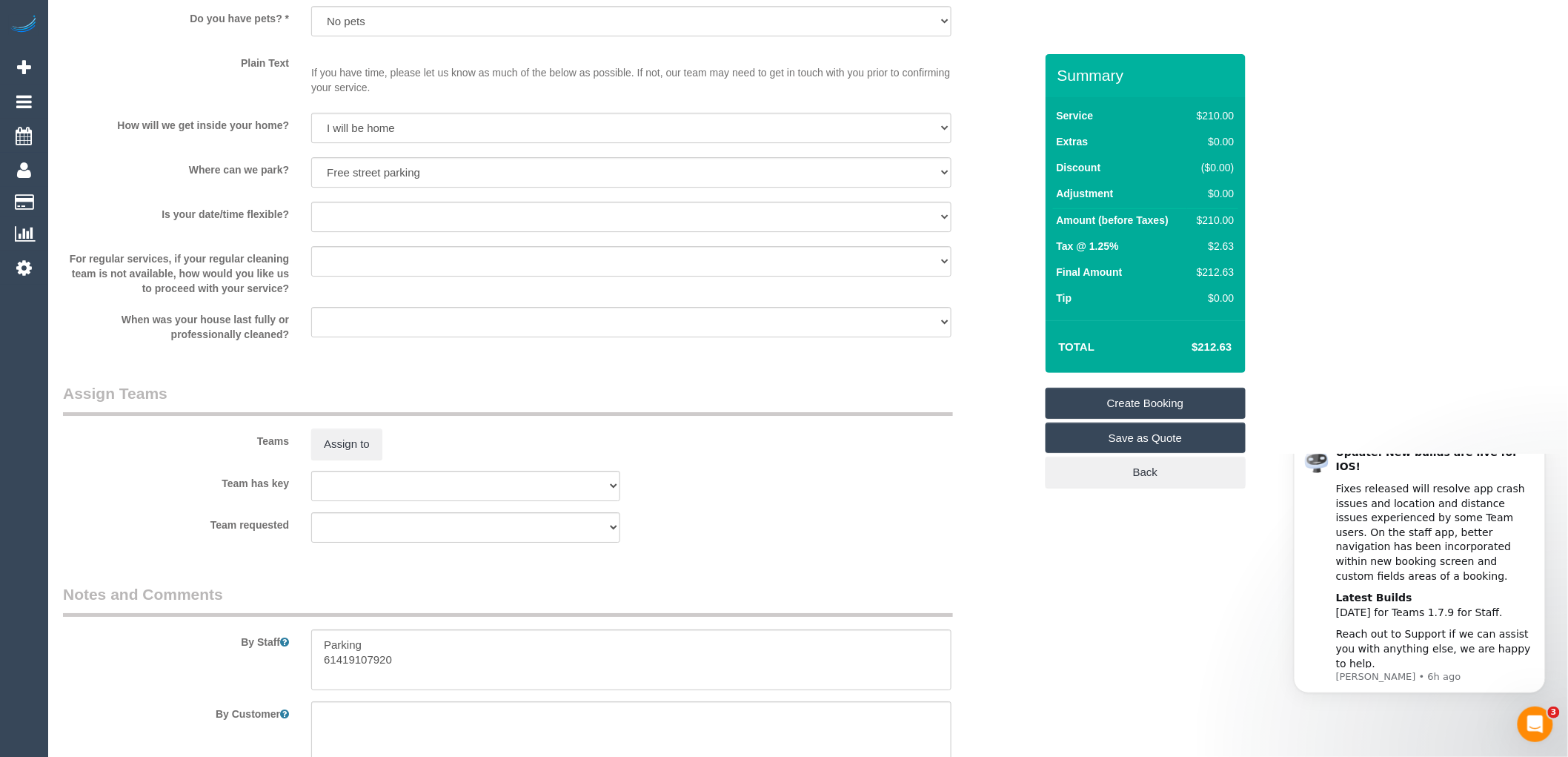
scroll to position [2001, 0]
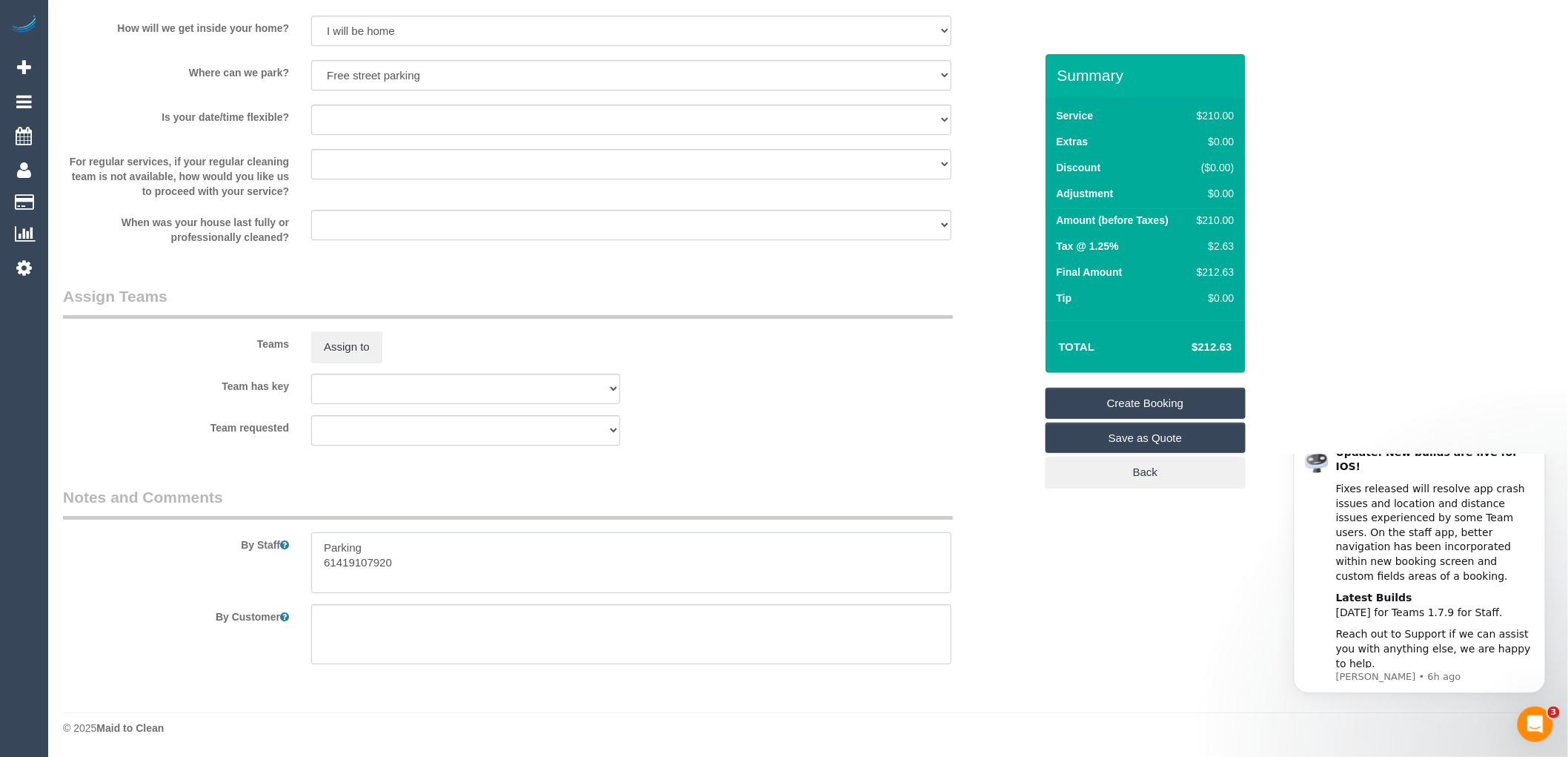
click at [321, 571] on textarea at bounding box center [631, 563] width 640 height 61
drag, startPoint x: 329, startPoint y: 562, endPoint x: 321, endPoint y: 562, distance: 8.0
click at [321, 562] on textarea at bounding box center [631, 563] width 640 height 61
click at [369, 548] on textarea at bounding box center [631, 563] width 640 height 61
click at [323, 543] on textarea at bounding box center [631, 563] width 640 height 61
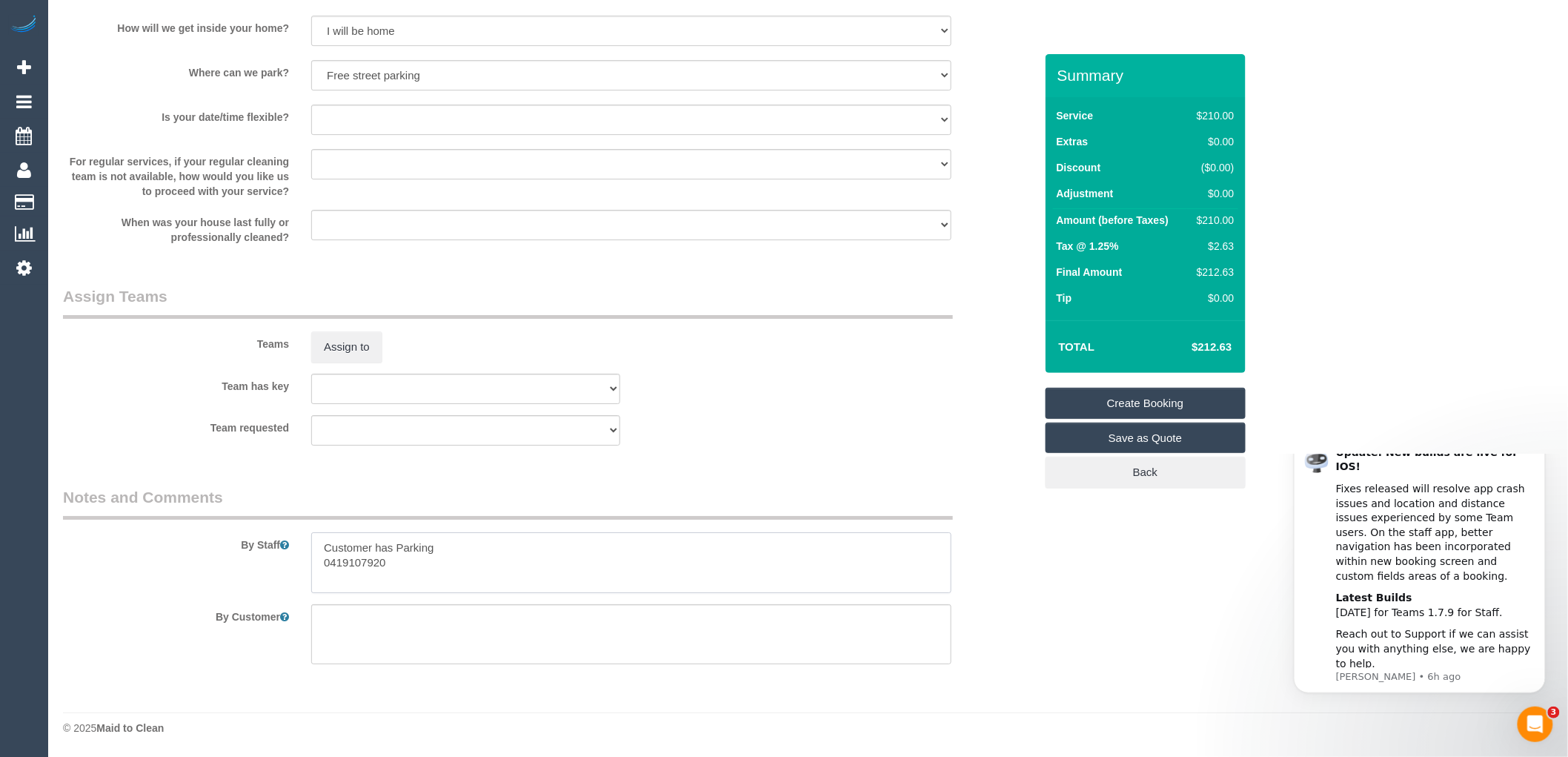
click at [459, 547] on textarea at bounding box center [631, 563] width 640 height 61
click at [625, 551] on textarea at bounding box center [631, 563] width 640 height 61
click at [623, 548] on textarea at bounding box center [631, 563] width 640 height 61
click at [513, 565] on textarea at bounding box center [631, 563] width 640 height 61
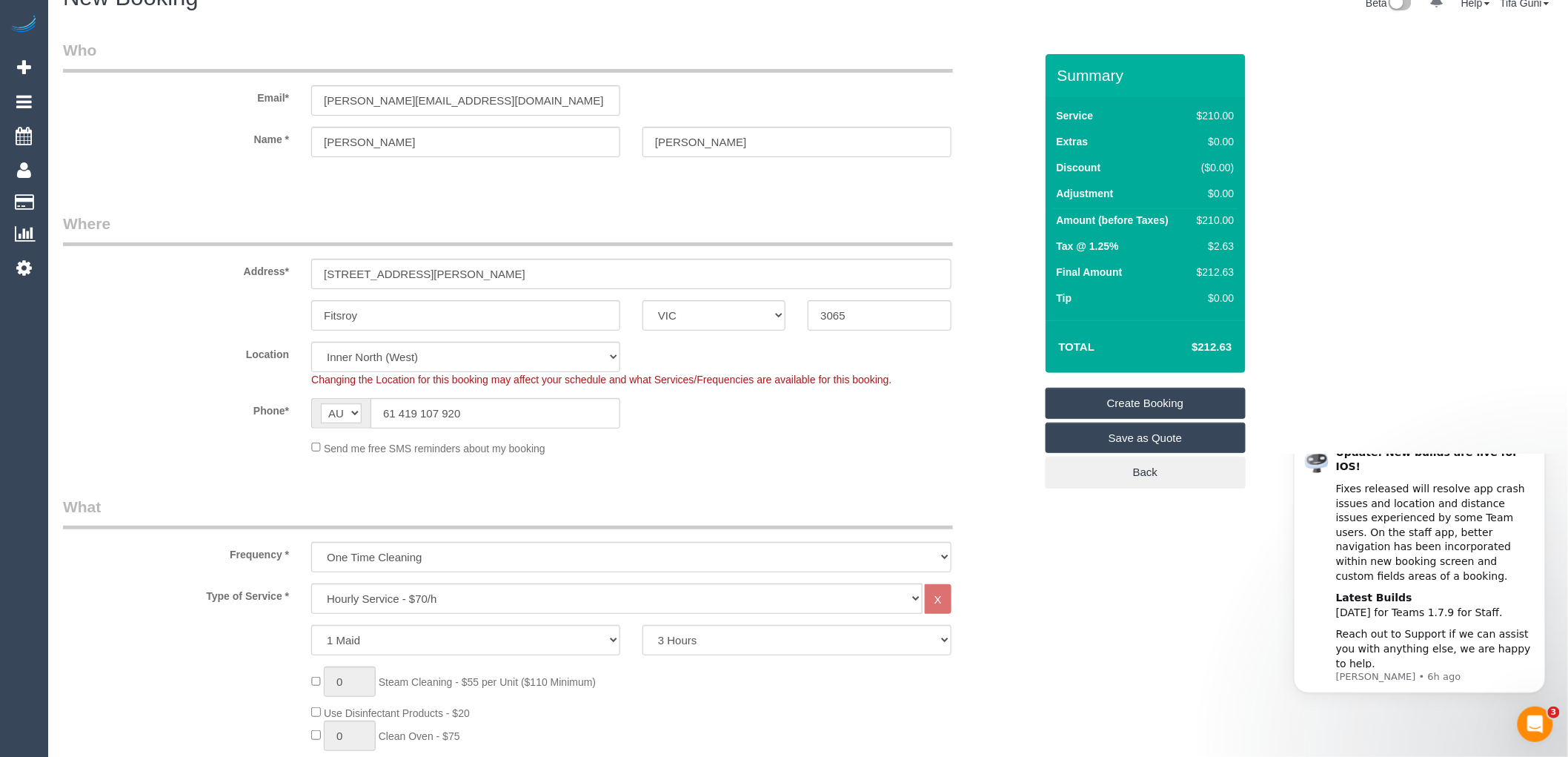
scroll to position [0, 0]
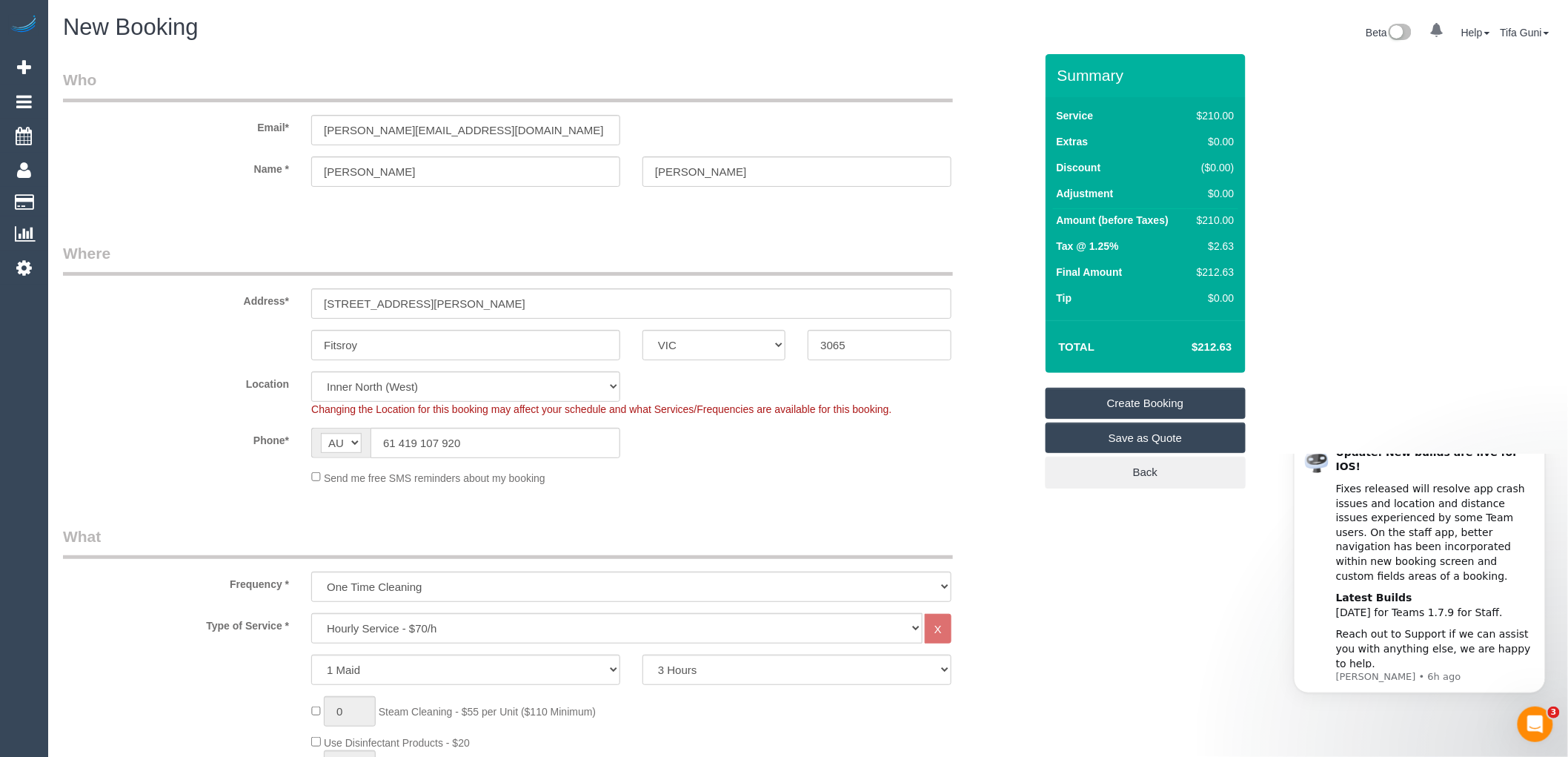
type textarea "Customer has Parking permit if you don't find street parking, You can call him …"
drag, startPoint x: 453, startPoint y: 131, endPoint x: 231, endPoint y: 149, distance: 222.7
click at [231, 149] on sui-booking-customer "Email* greg@apaiser.com Name * Greg Johnson" at bounding box center [549, 135] width 972 height 133
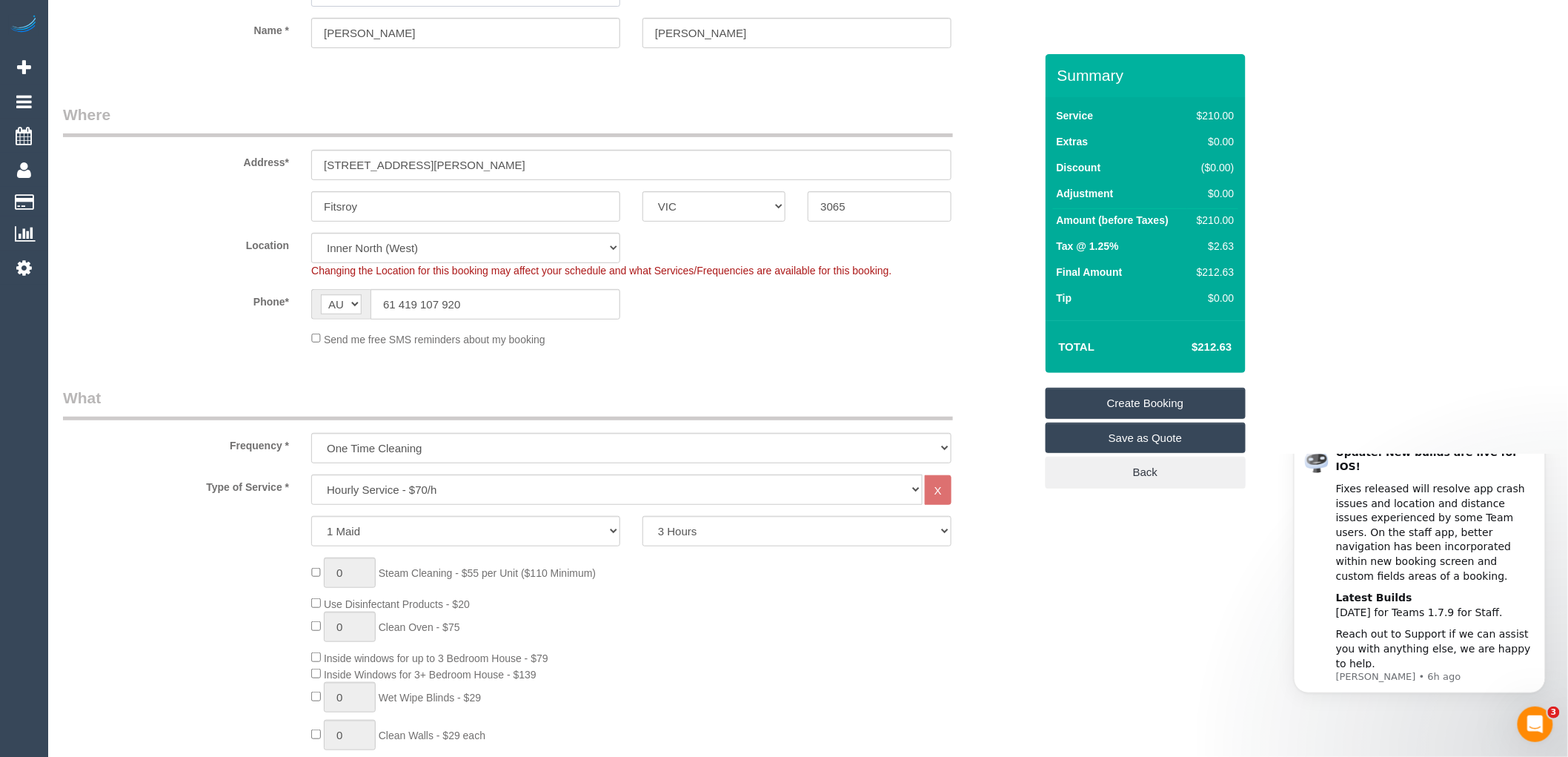
scroll to position [165, 0]
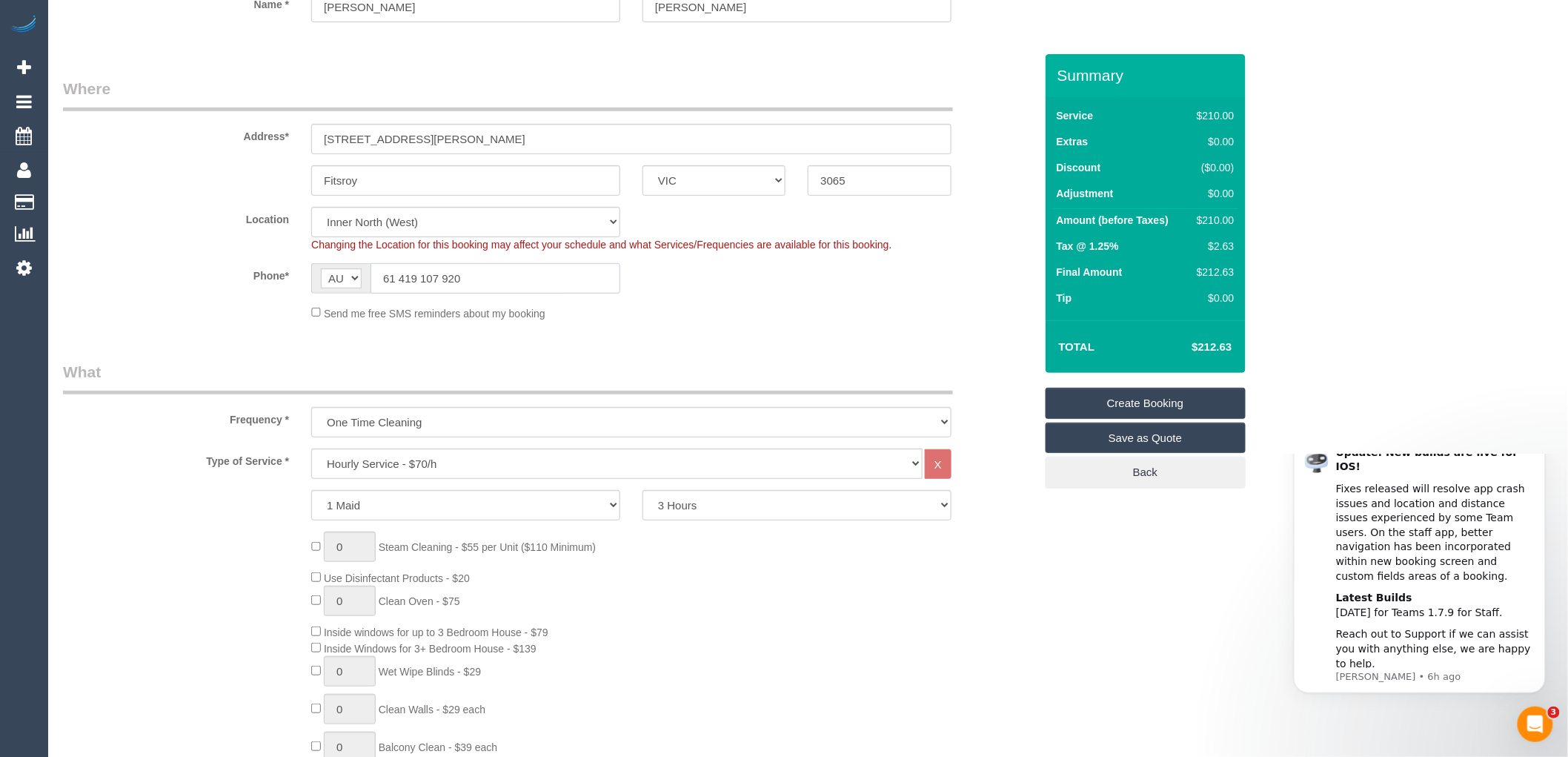
drag, startPoint x: 386, startPoint y: 277, endPoint x: 375, endPoint y: 277, distance: 11.0
click at [375, 277] on input "61 419 107 920" at bounding box center [495, 278] width 250 height 31
type input "0419 107 920"
click at [589, 328] on fieldset "Where Address* 30 Gore street Fitsroy ACT NSW NT QLD SA TAS VIC WA 3065 Locatio…" at bounding box center [549, 205] width 972 height 254
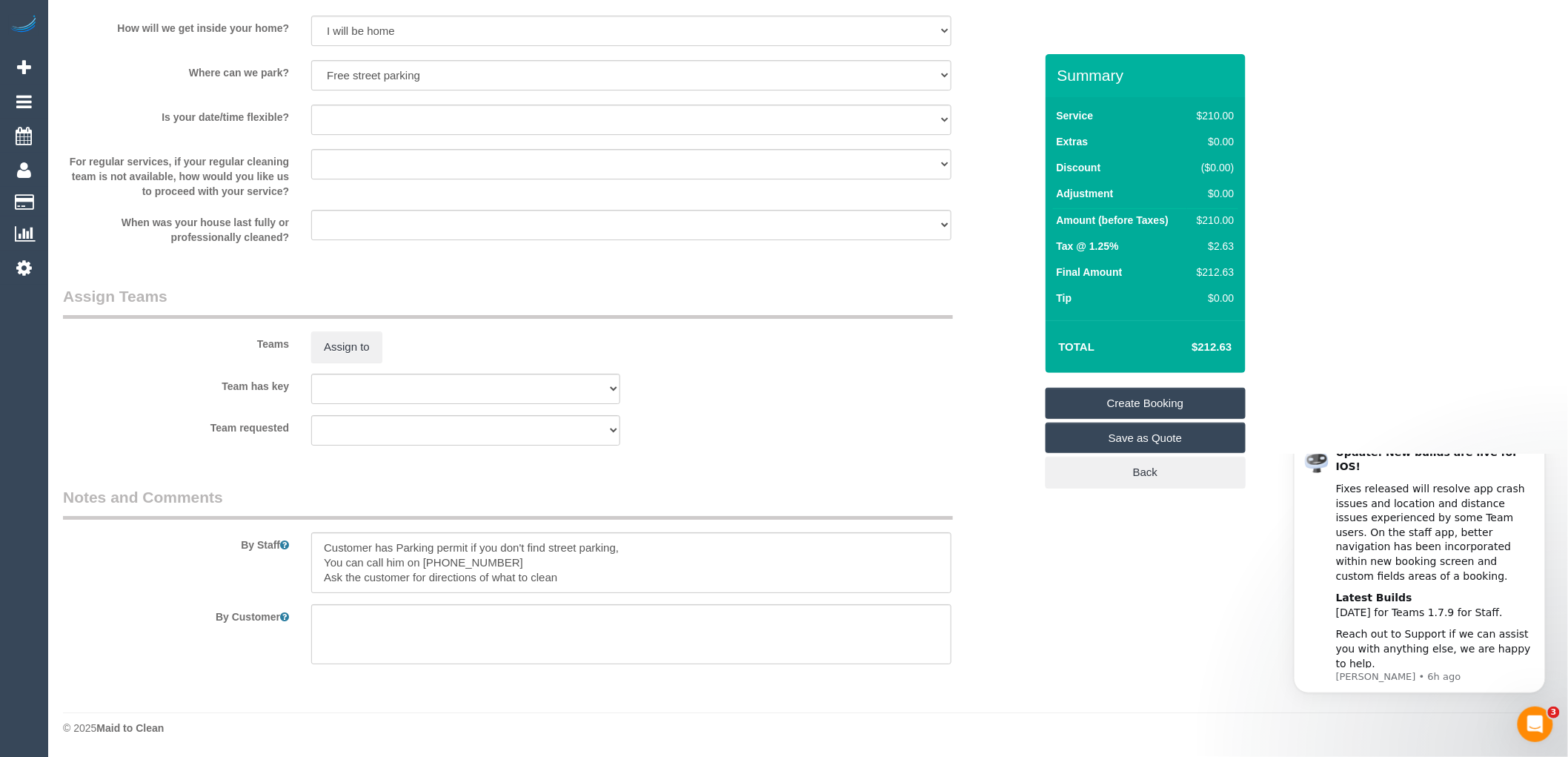
scroll to position [2001, 0]
click at [1164, 398] on link "Create Booking" at bounding box center [1145, 403] width 200 height 31
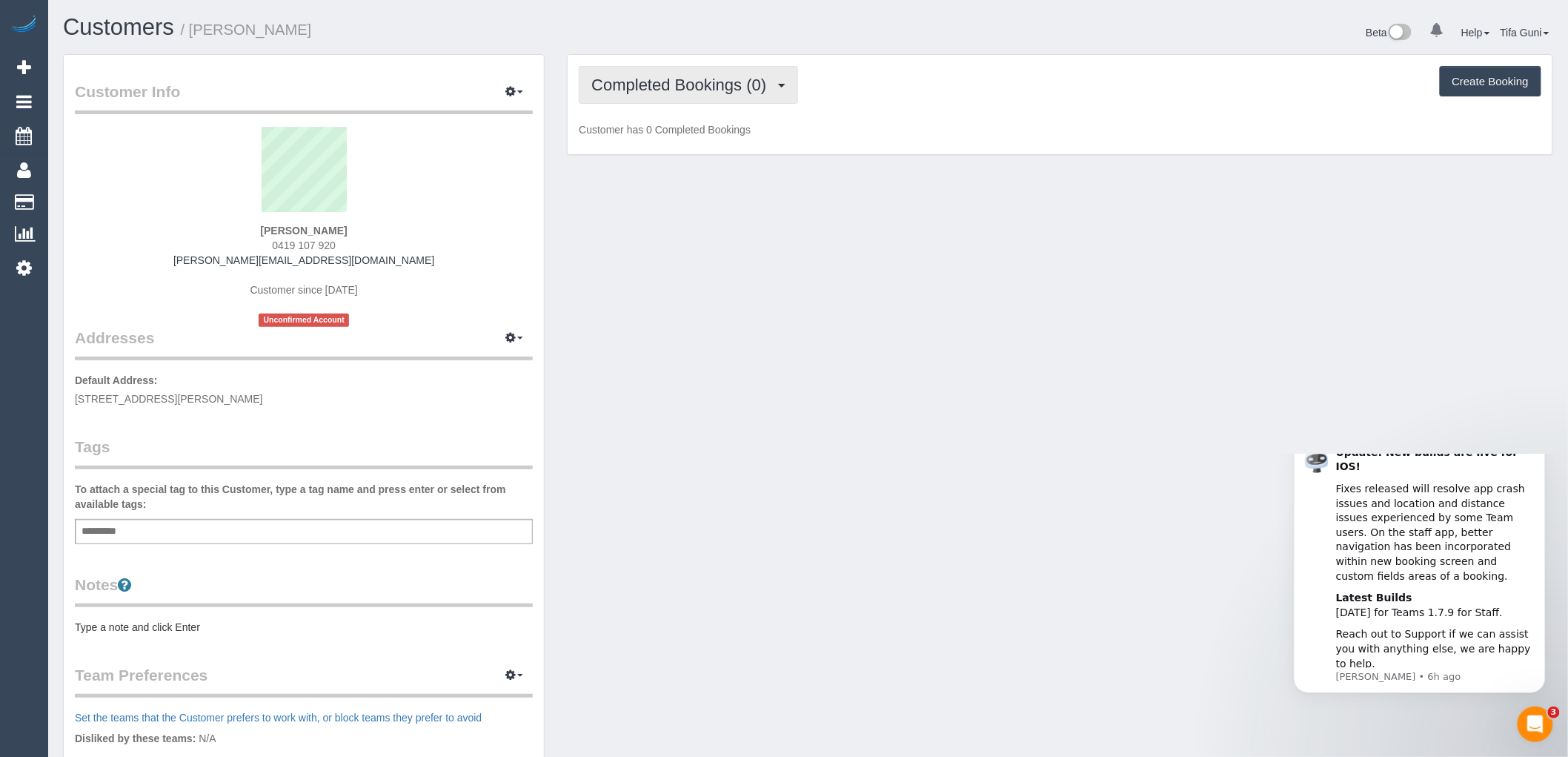
click at [723, 82] on span "Completed Bookings (0)" at bounding box center [683, 85] width 183 height 18
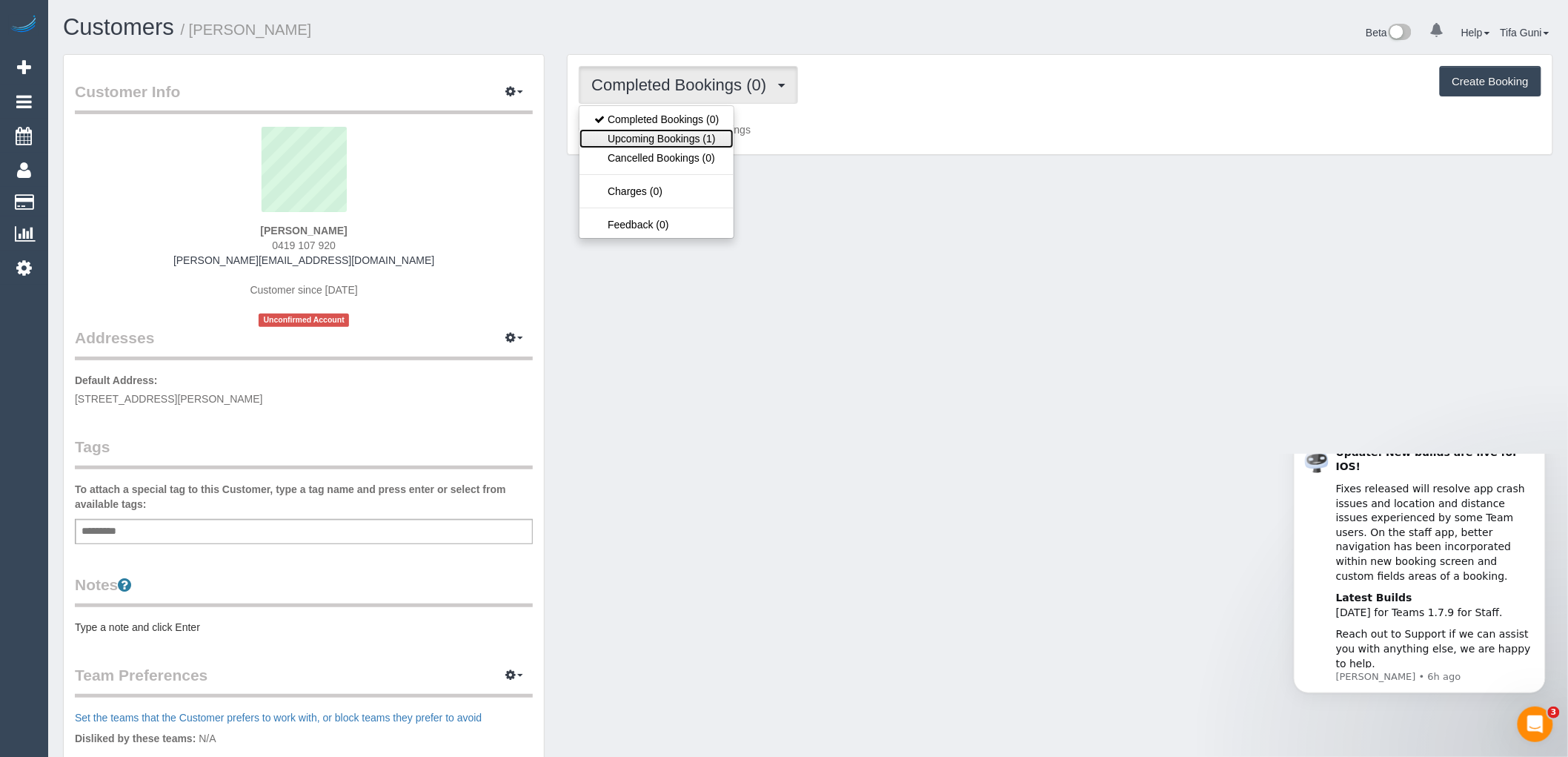
click at [675, 143] on link "Upcoming Bookings (1)" at bounding box center [657, 138] width 154 height 19
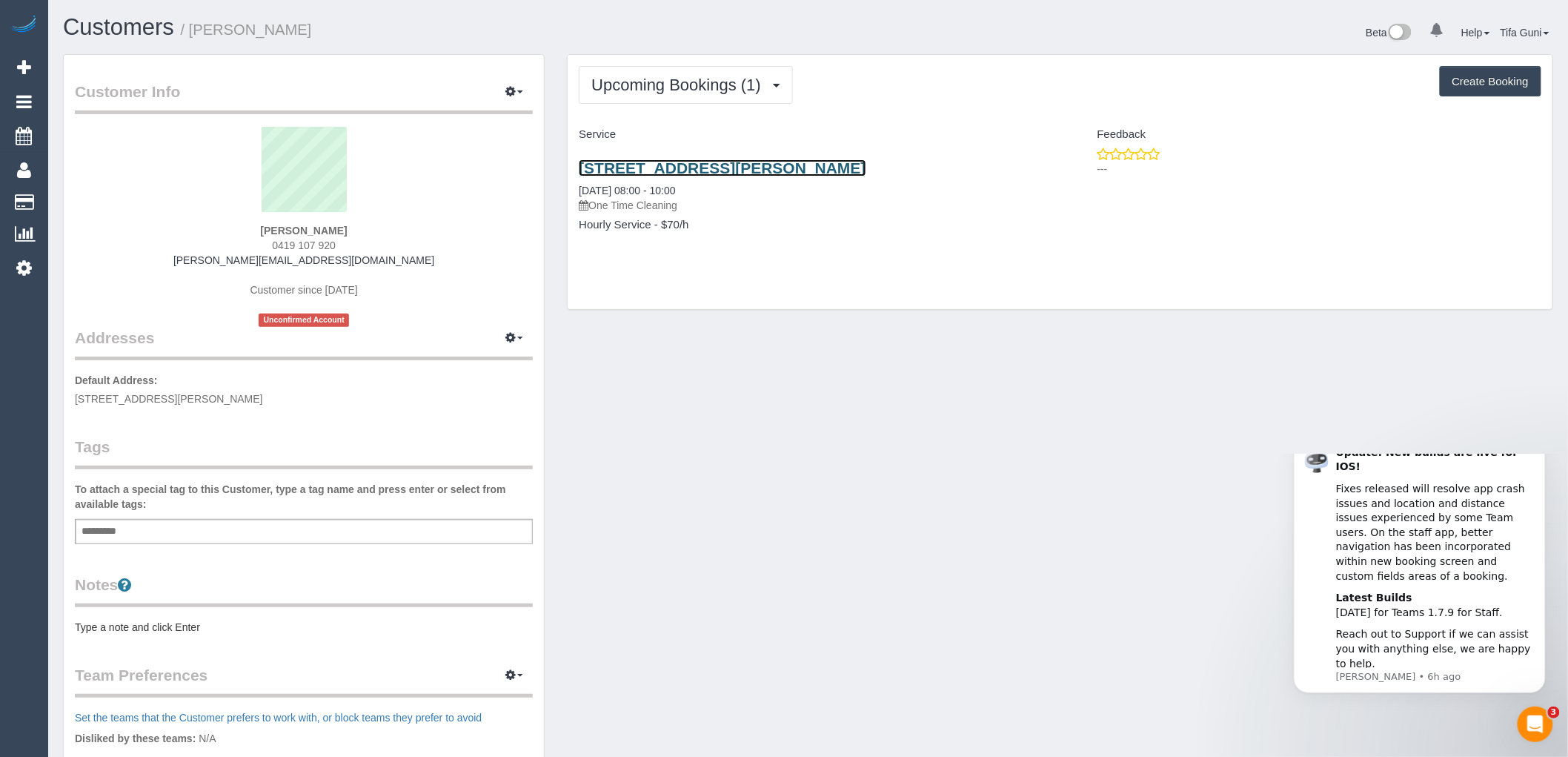
click at [713, 168] on link "30 Gore Street, Fitsroy, VIC 3065" at bounding box center [722, 168] width 287 height 17
click at [692, 93] on span "Upcoming Bookings (1)" at bounding box center [679, 85] width 177 height 18
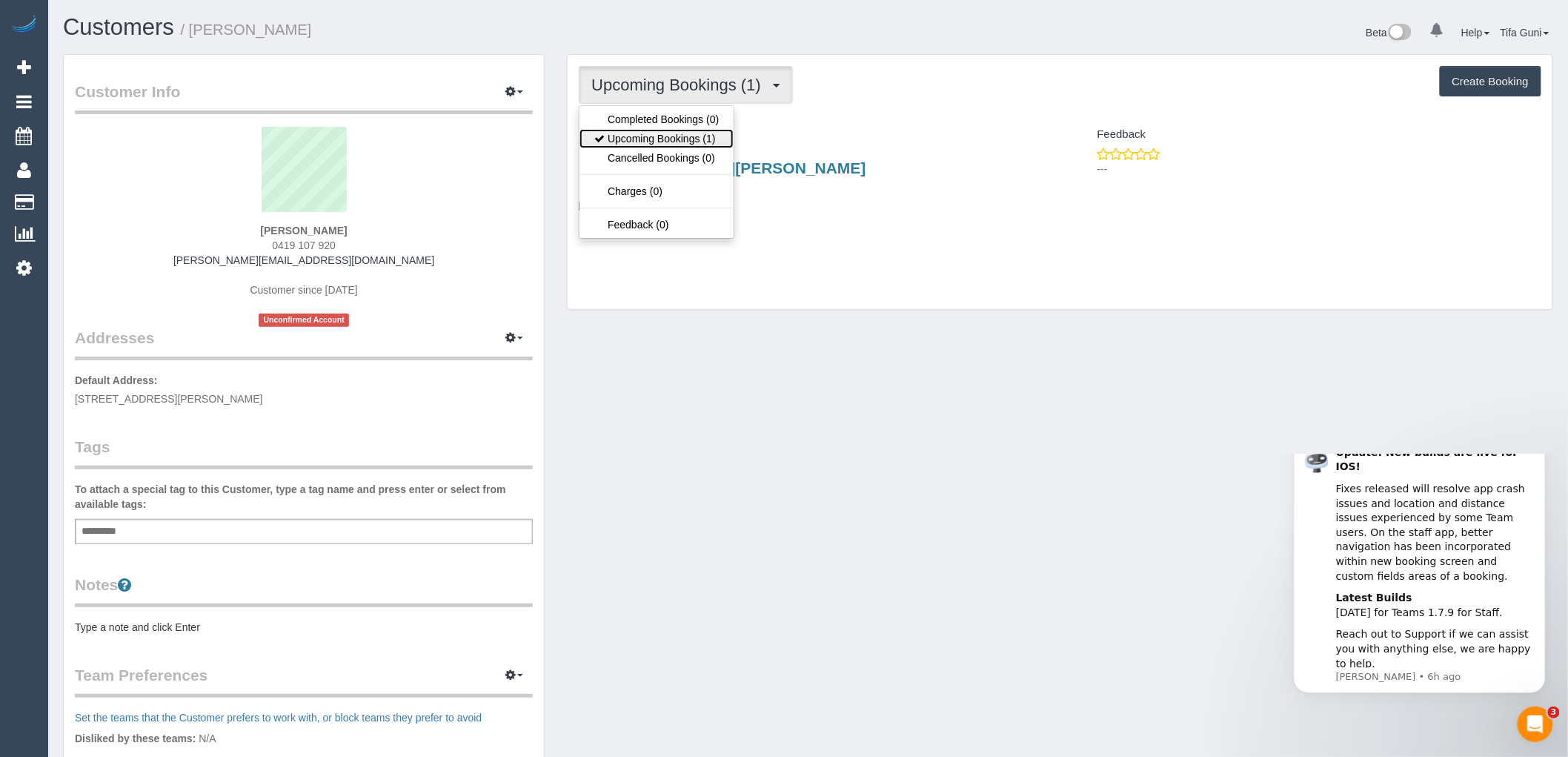
click at [664, 130] on link "Upcoming Bookings (1)" at bounding box center [657, 138] width 154 height 19
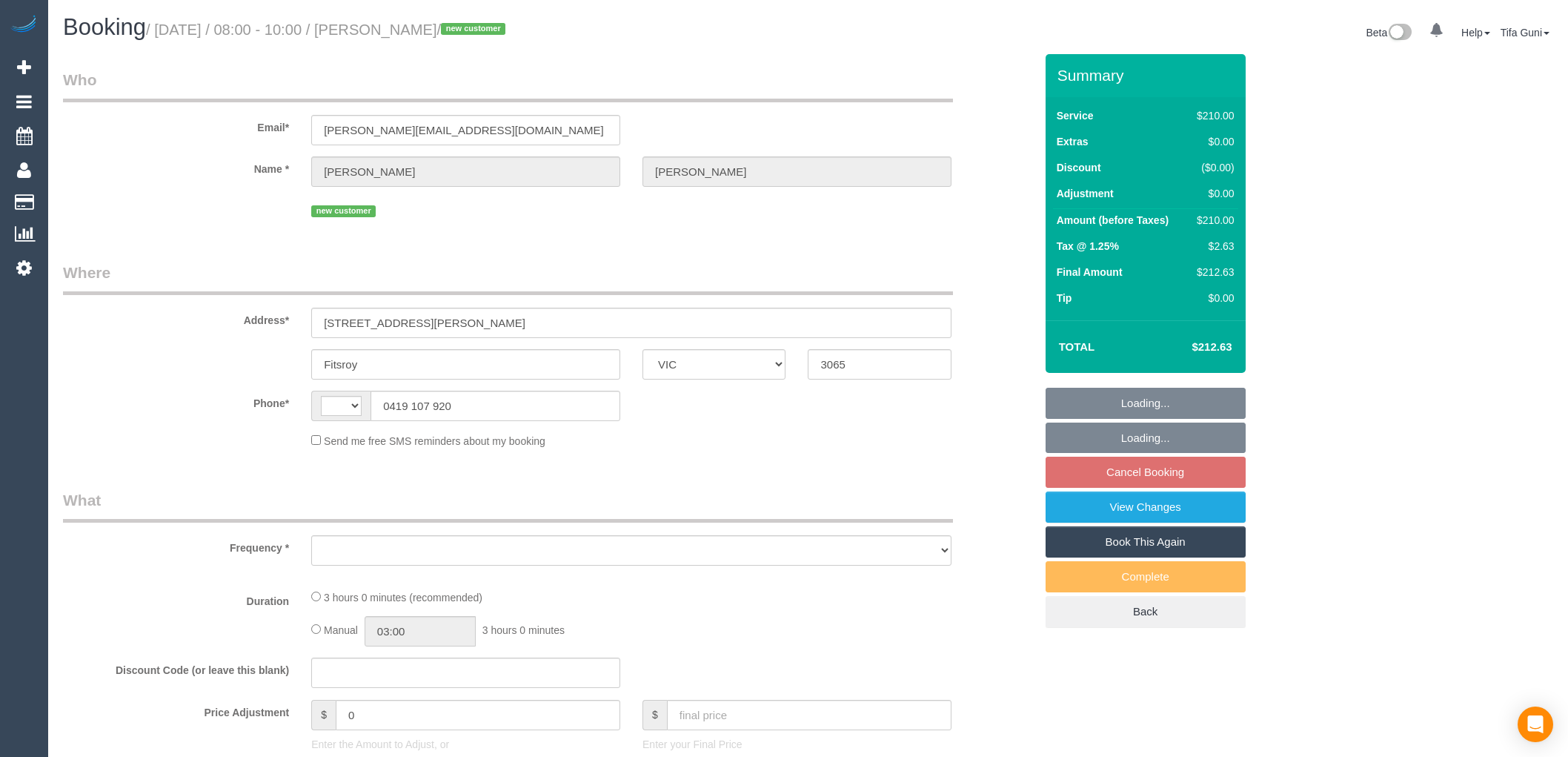
select select "VIC"
select select "string:AU"
select select "number:28"
select select "number:14"
select select "number:19"
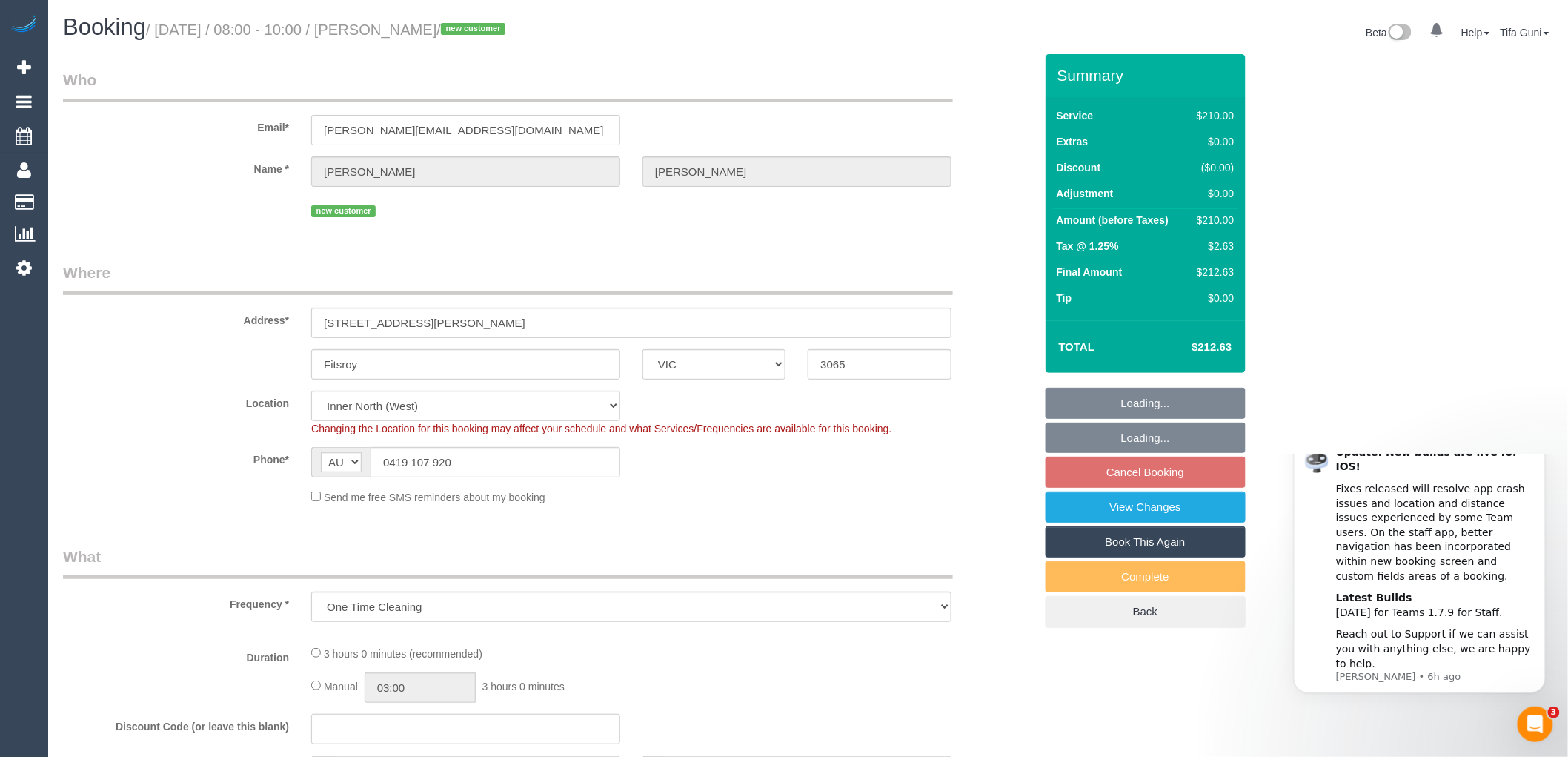
select select "object:684"
select select "string:stripe-pm_1S0xpx2GScqysDRV0Cw4w8Ua"
select select "180"
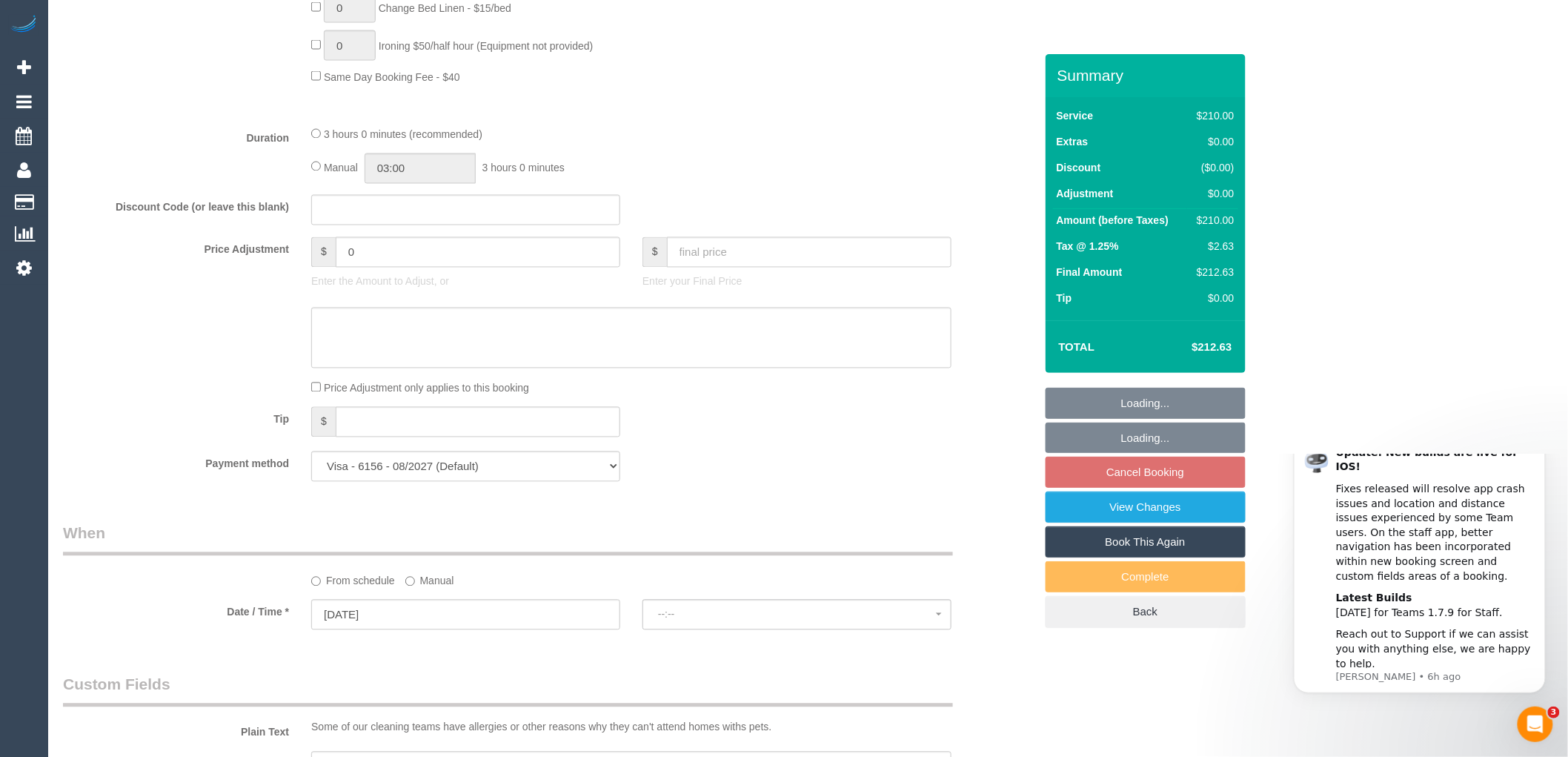
select select "spot1"
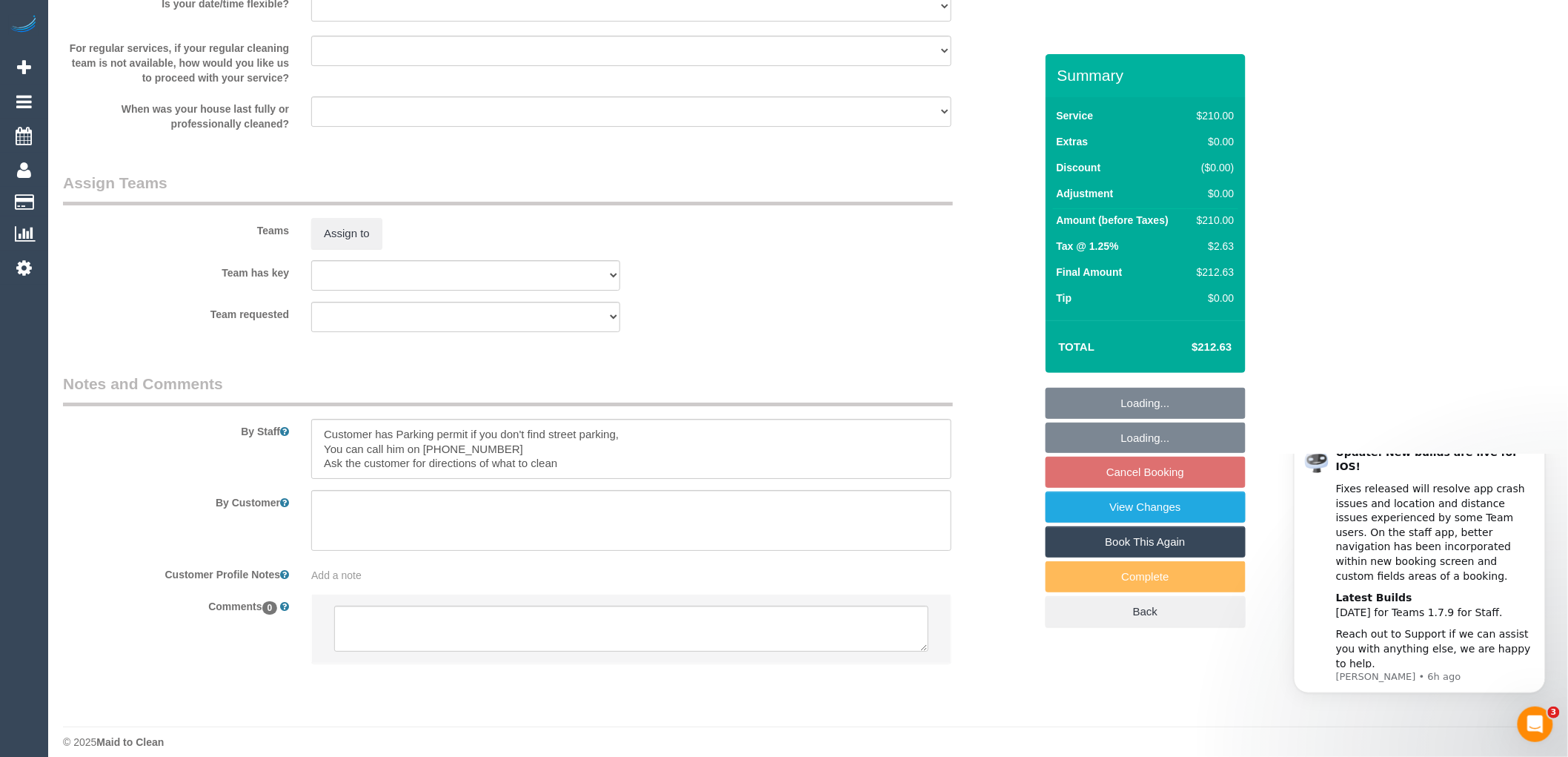
scroll to position [2052, 0]
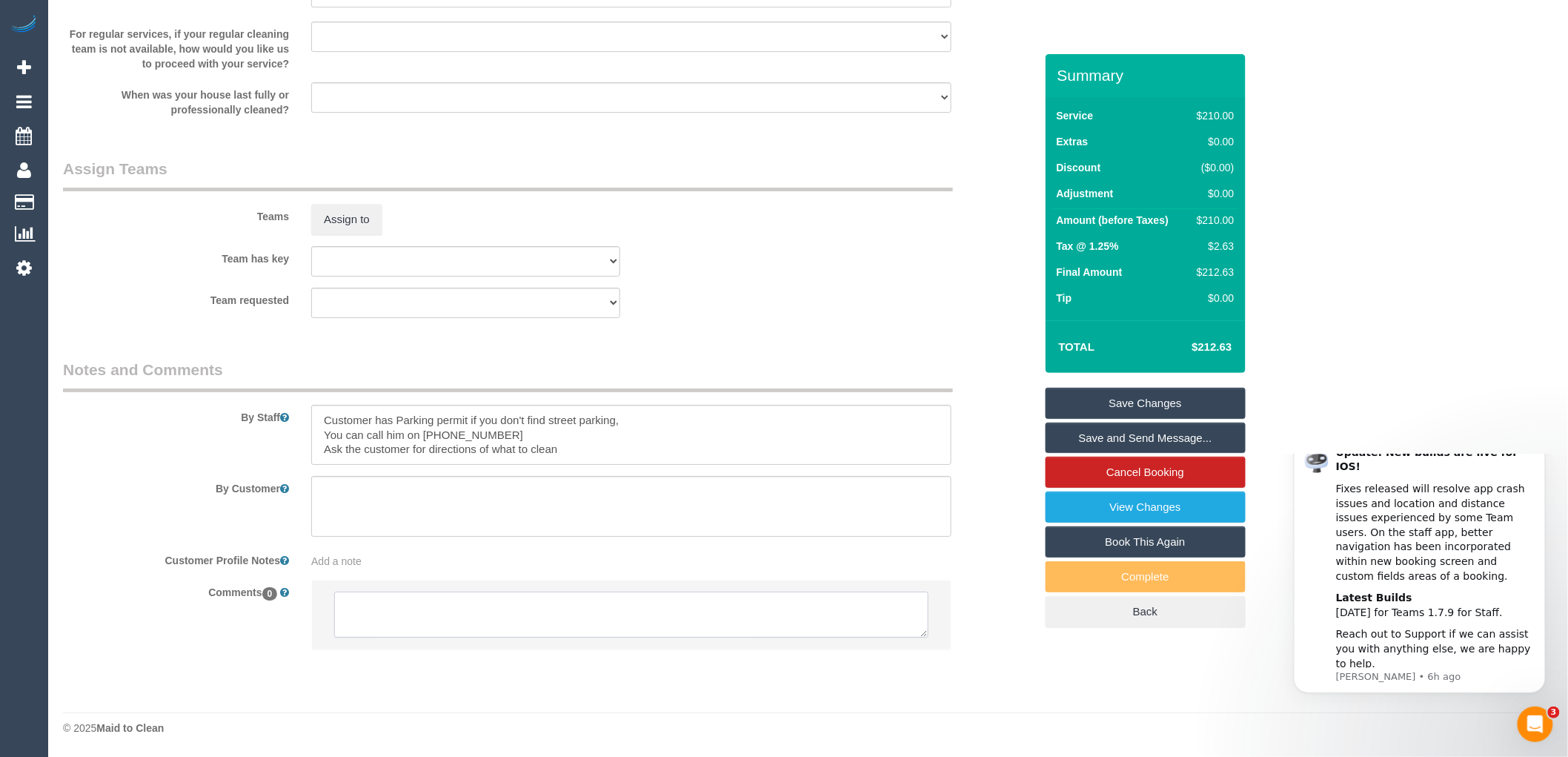
click at [415, 617] on textarea at bounding box center [631, 614] width 595 height 46
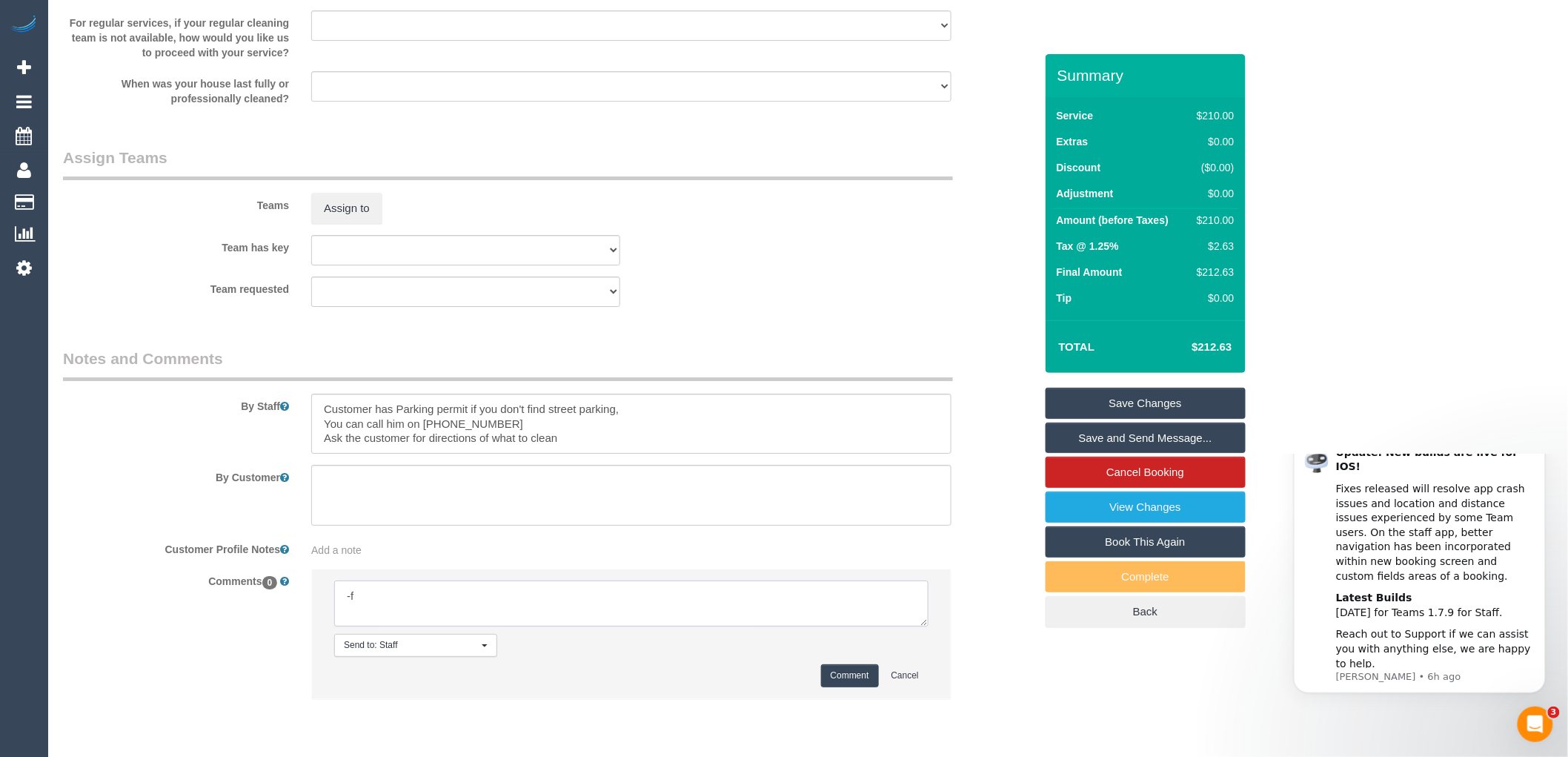
type textarea "-"
paste textarea "Flexibility dates: Flexibility times: Notes: knows we need to review Contact vi…"
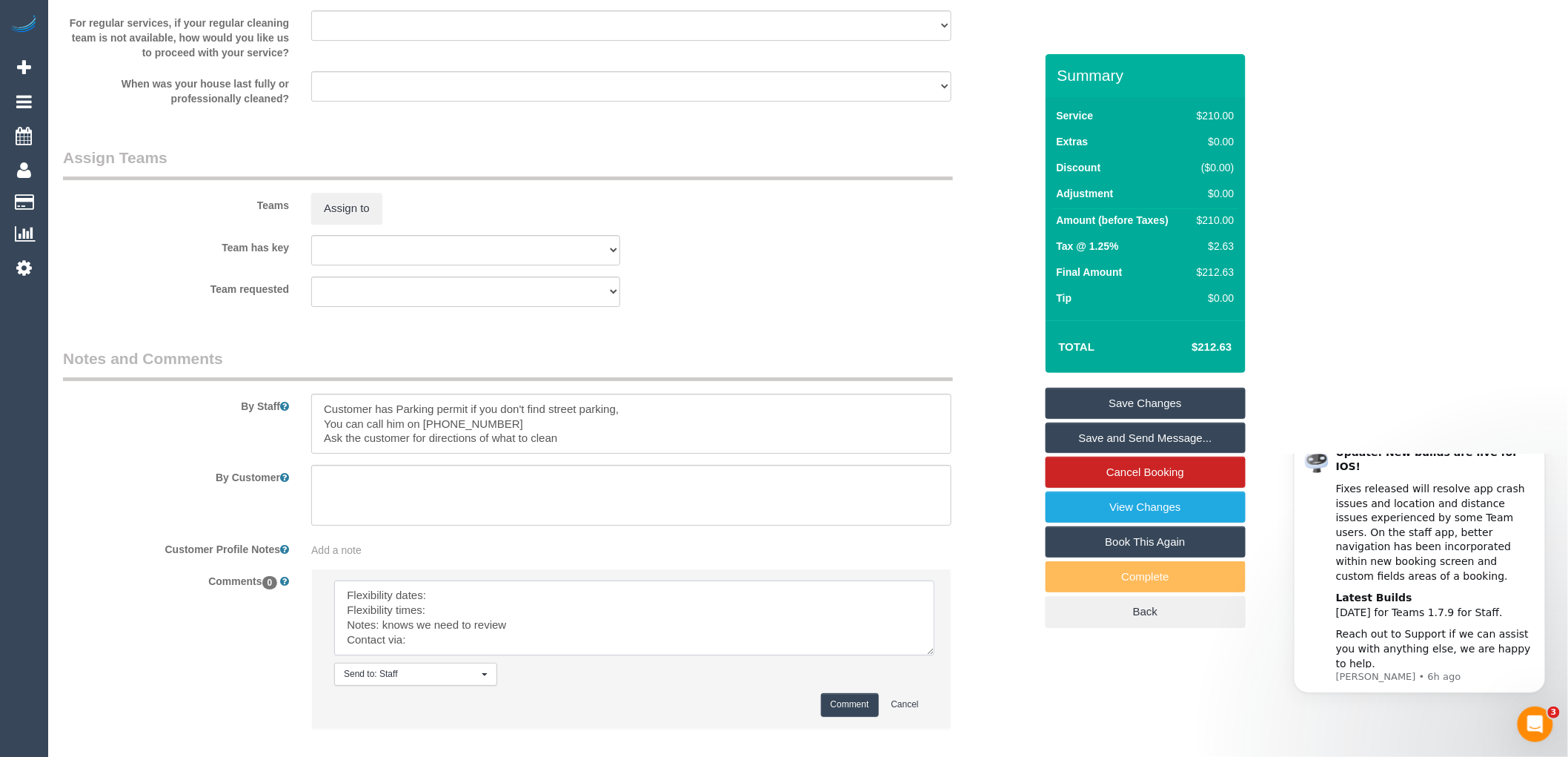
scroll to position [0, 0]
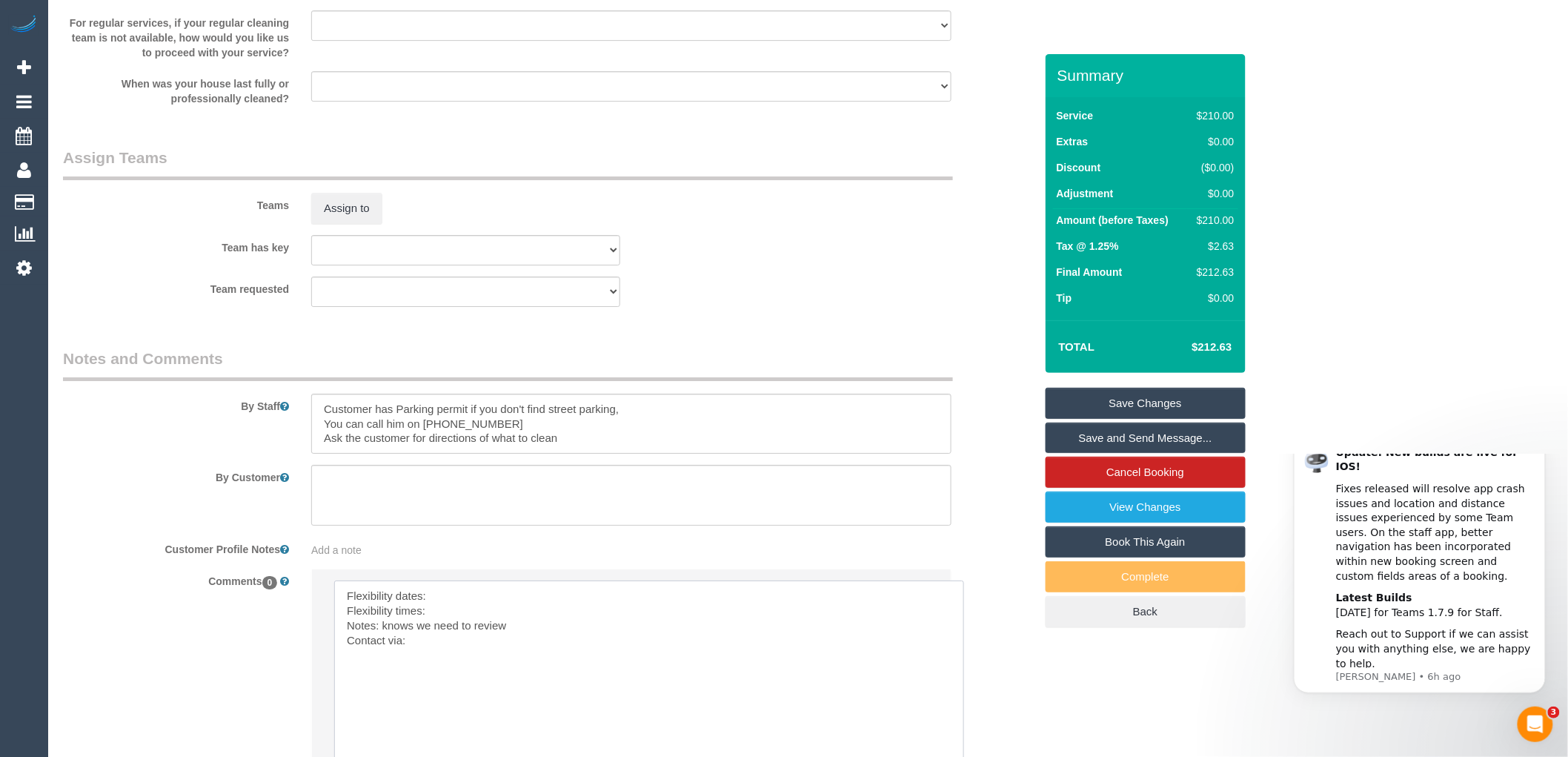
drag, startPoint x: 927, startPoint y: 628, endPoint x: 964, endPoint y: 773, distance: 149.6
click at [440, 608] on textarea at bounding box center [649, 676] width 631 height 189
click at [495, 610] on textarea at bounding box center [649, 676] width 631 height 189
click at [436, 625] on textarea at bounding box center [649, 676] width 631 height 189
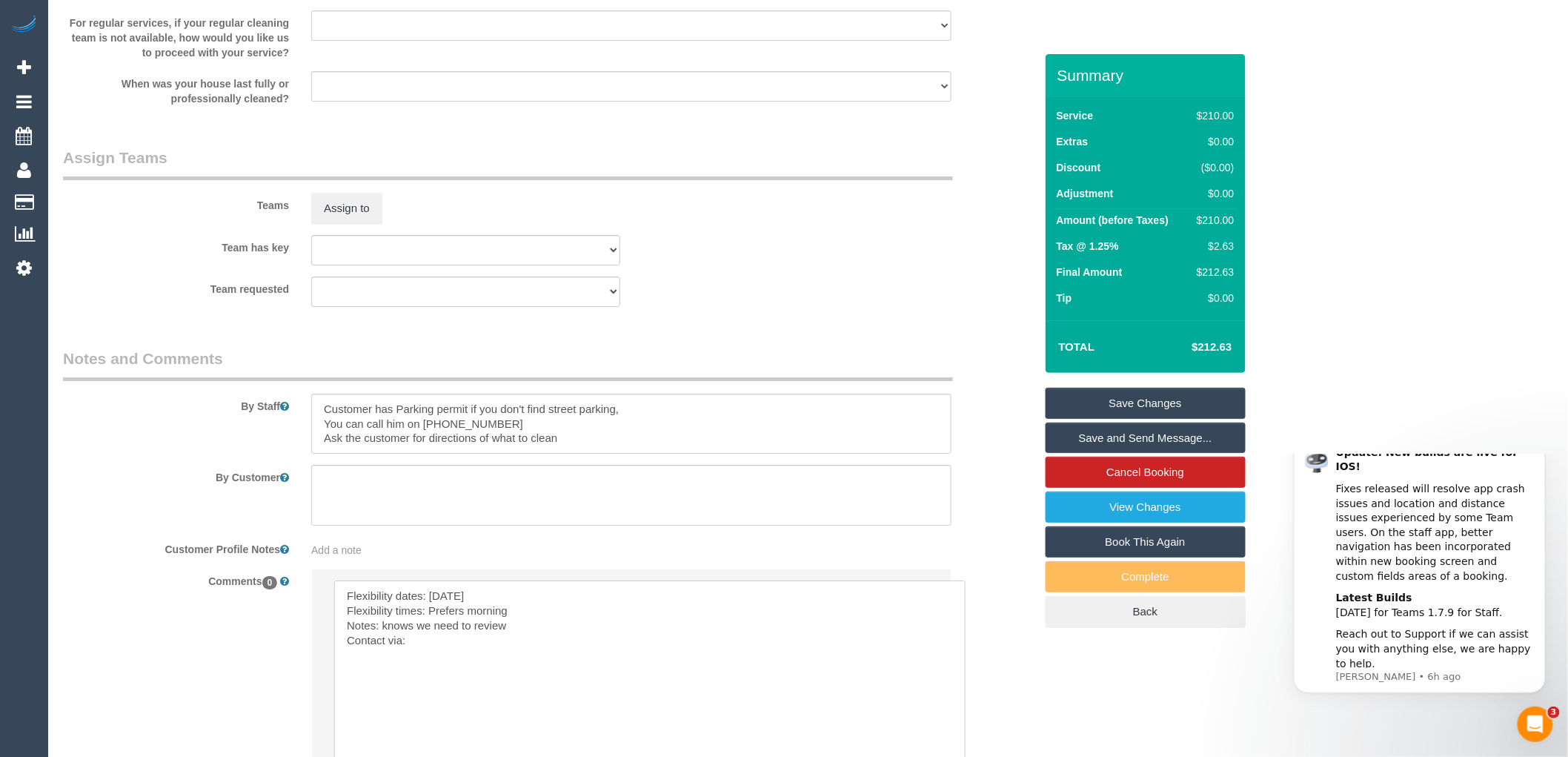
click at [429, 651] on textarea at bounding box center [649, 676] width 631 height 189
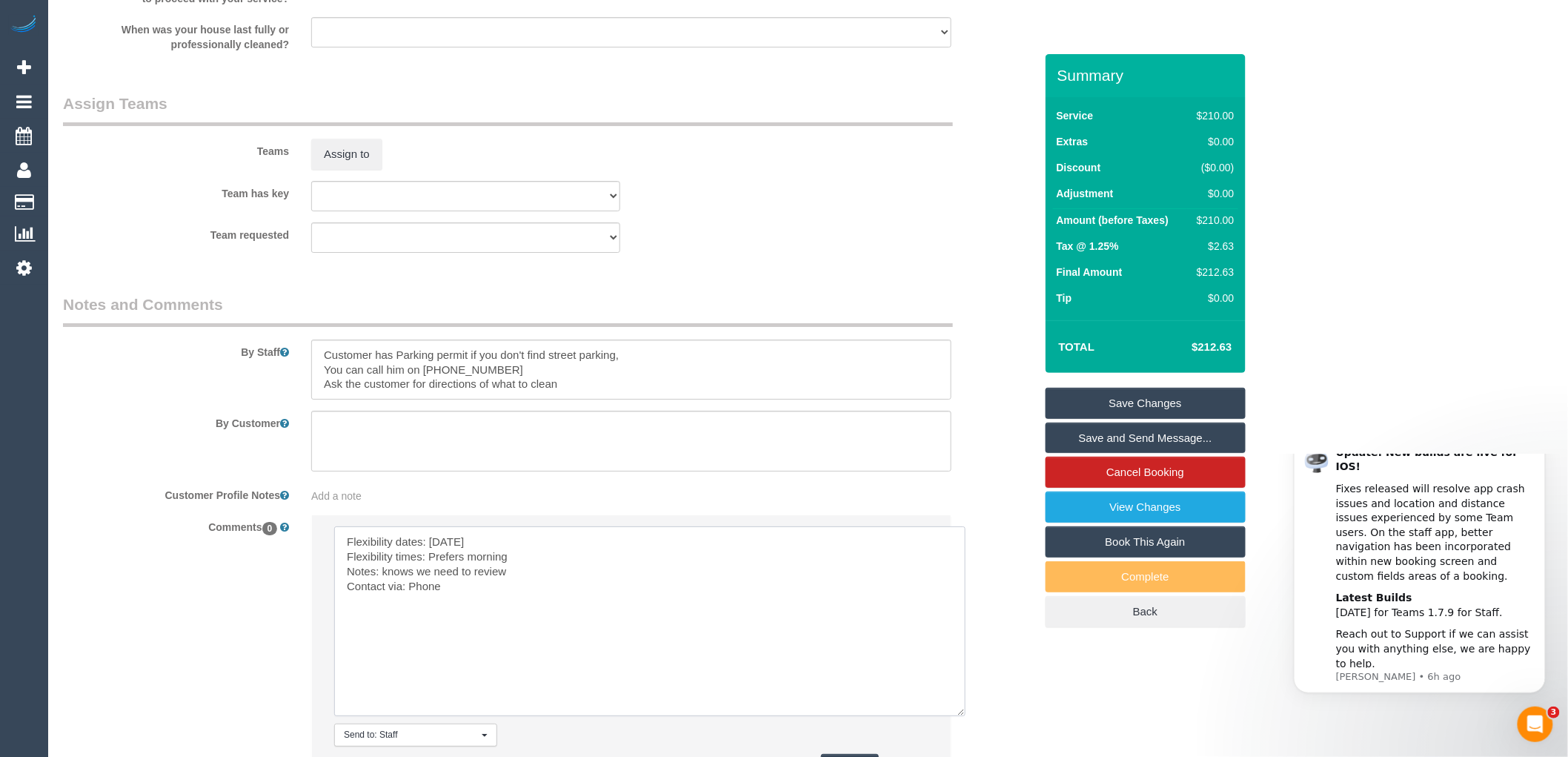
scroll to position [2134, 0]
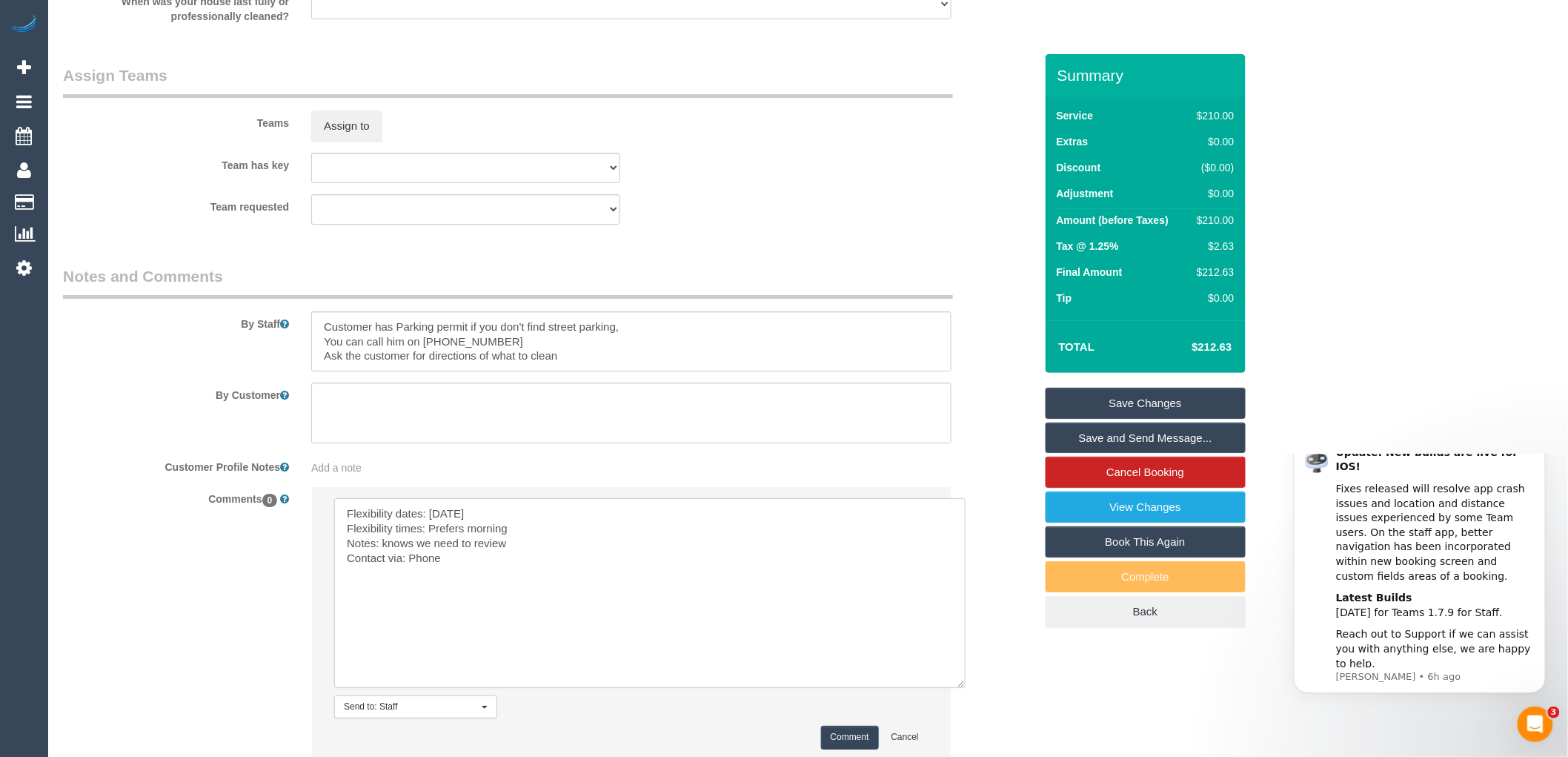
type textarea "Flexibility dates: Saturday 30/8 Flexibility times: Prefers morning Notes: know…"
drag, startPoint x: 575, startPoint y: 363, endPoint x: 323, endPoint y: 372, distance: 252.2
click at [323, 372] on textarea at bounding box center [631, 342] width 640 height 61
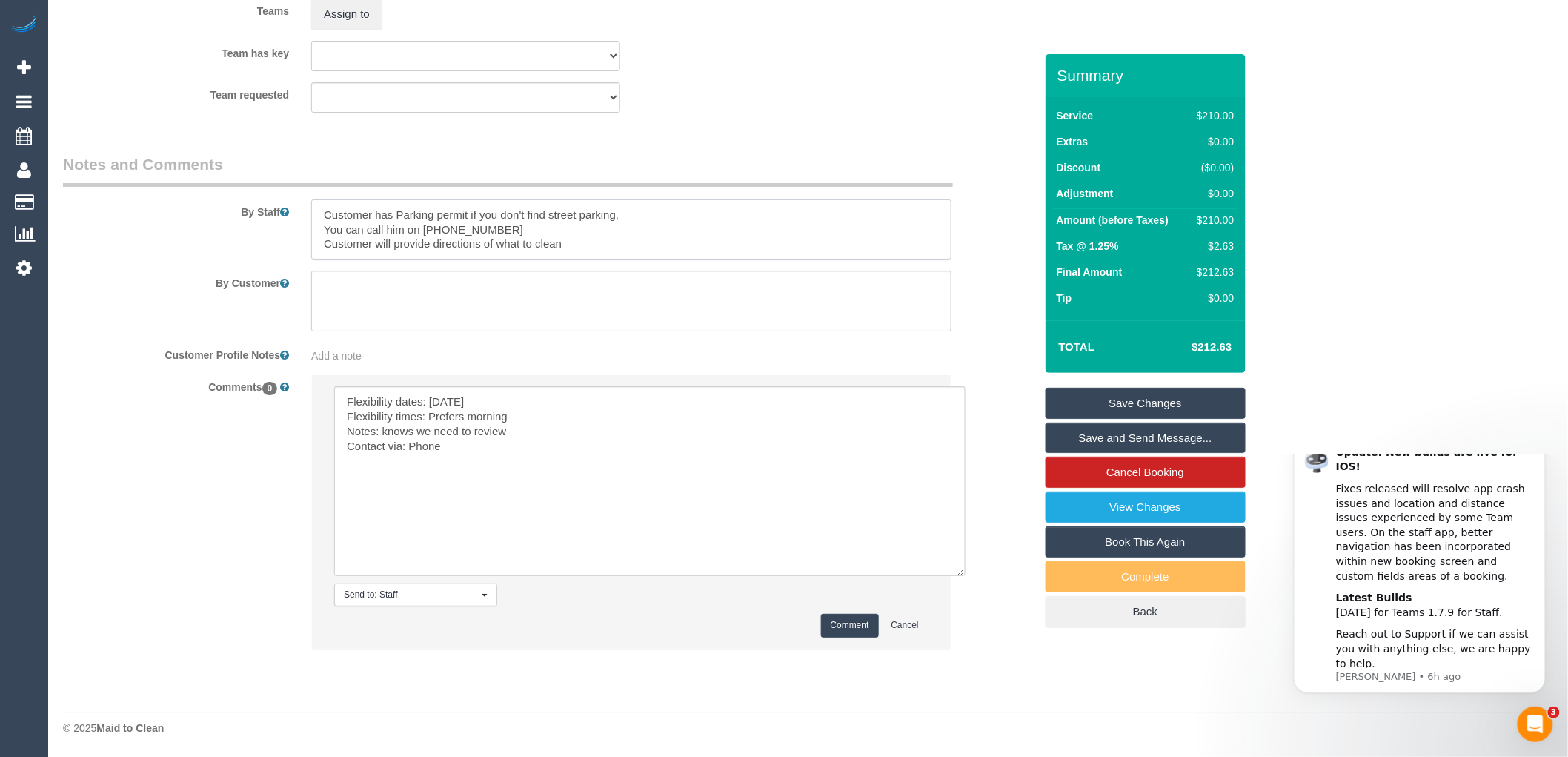
scroll to position [2257, 0]
type textarea "Customer has Parking permit if you don't find street parking, You can call him …"
click at [850, 626] on button "Comment" at bounding box center [850, 626] width 58 height 23
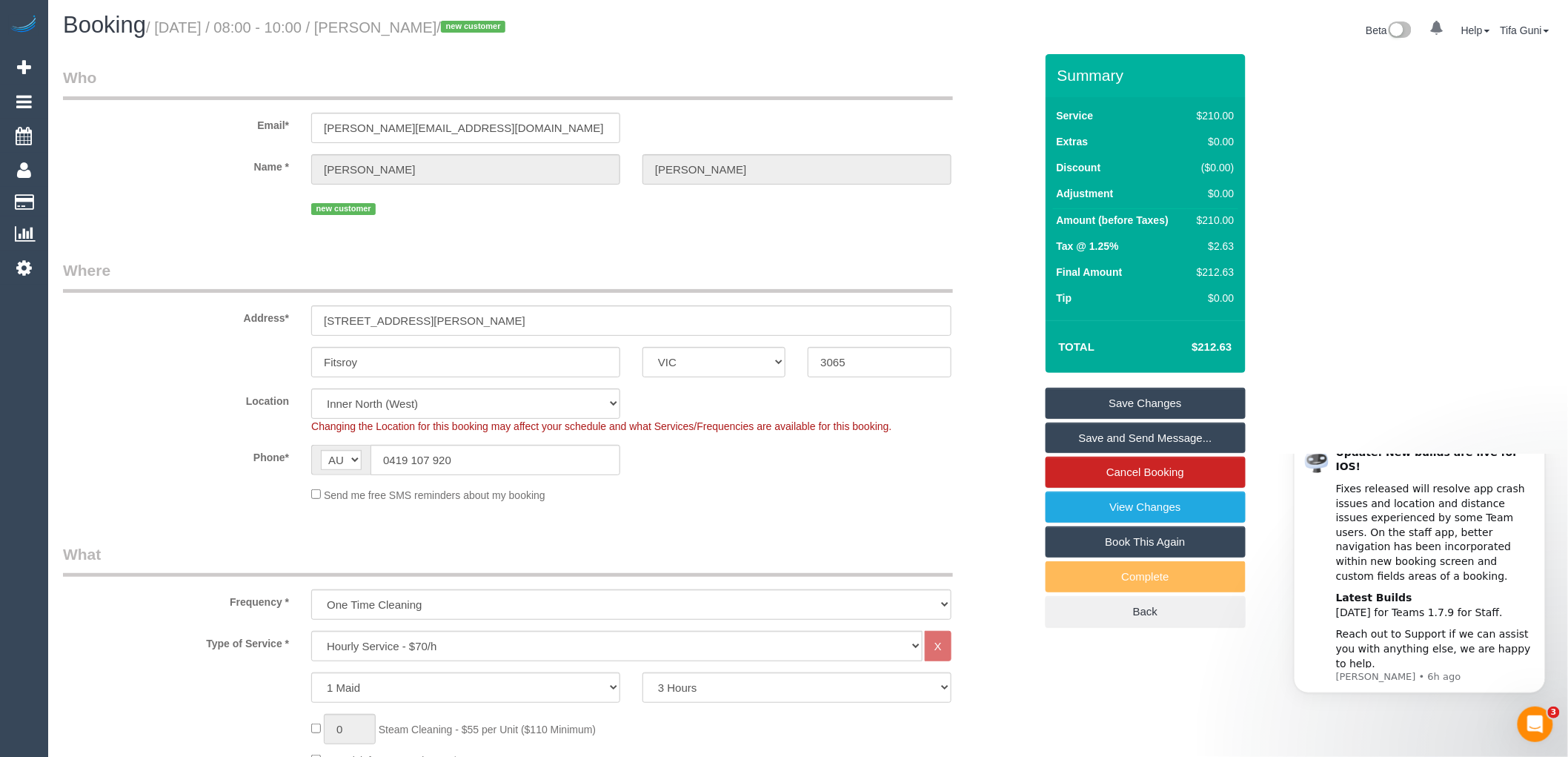
scroll to position [0, 0]
click at [462, 127] on input "greg@apaiser.com" at bounding box center [466, 130] width 309 height 31
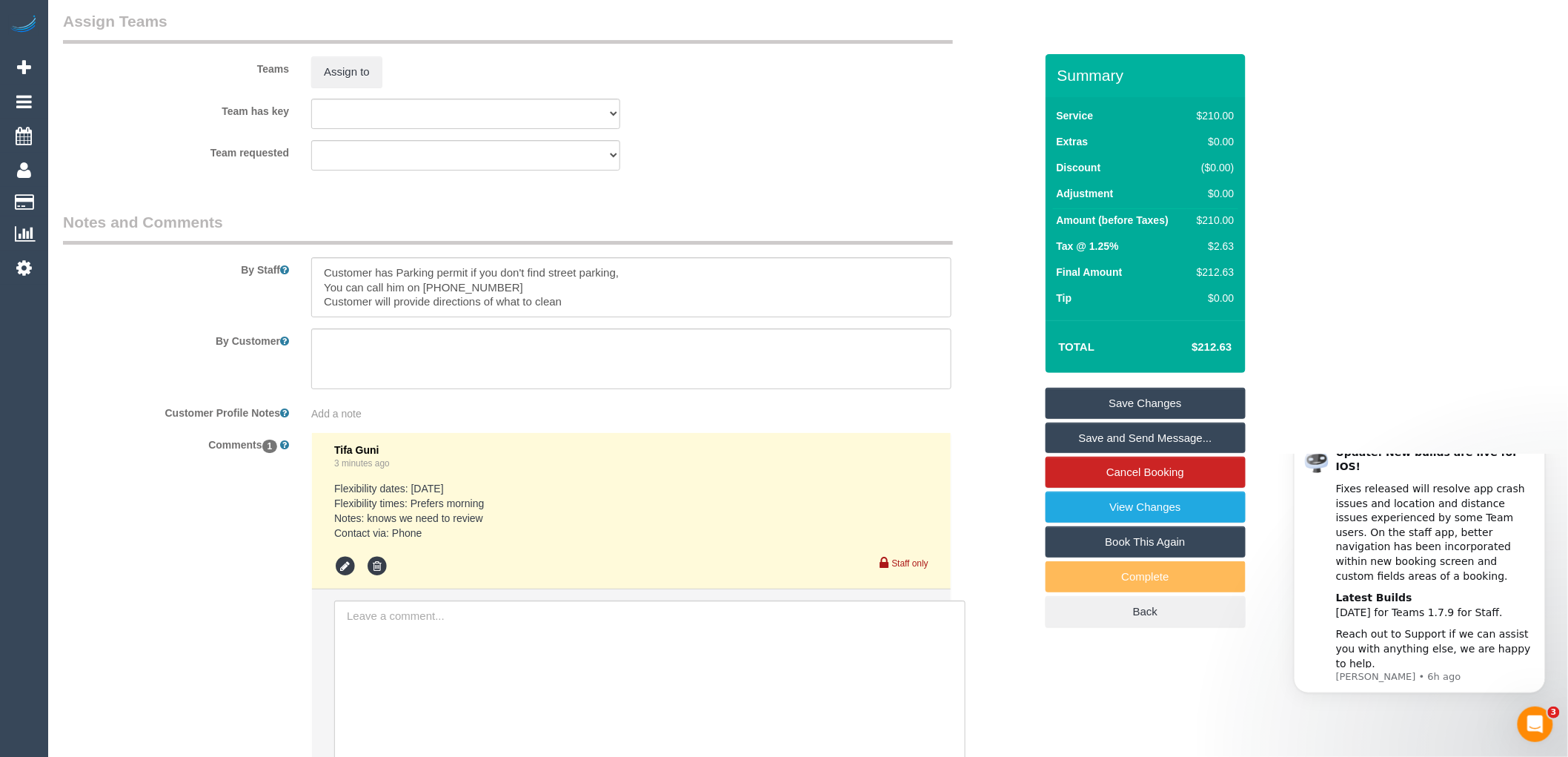
scroll to position [2352, 0]
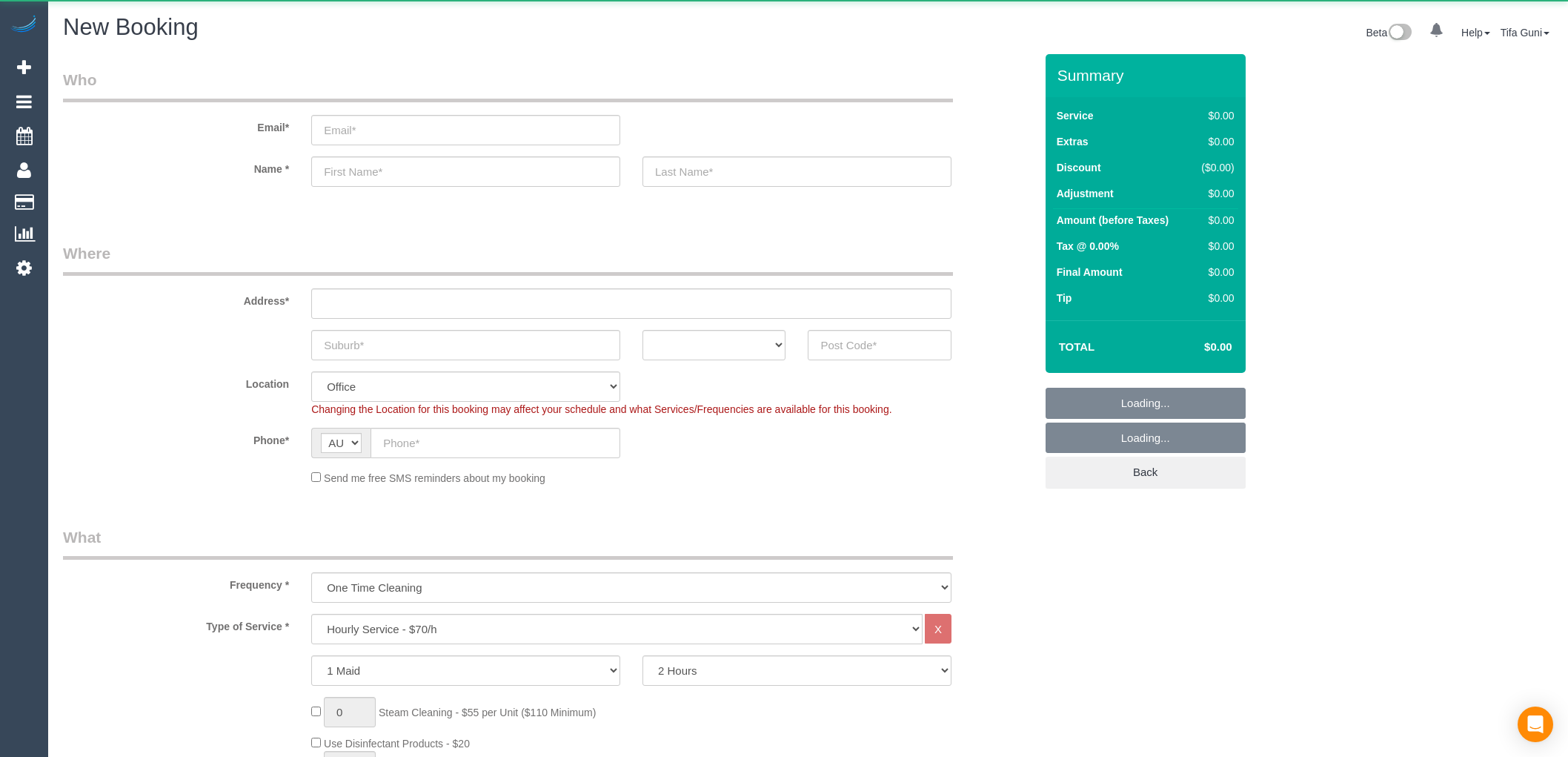
select select "object:813"
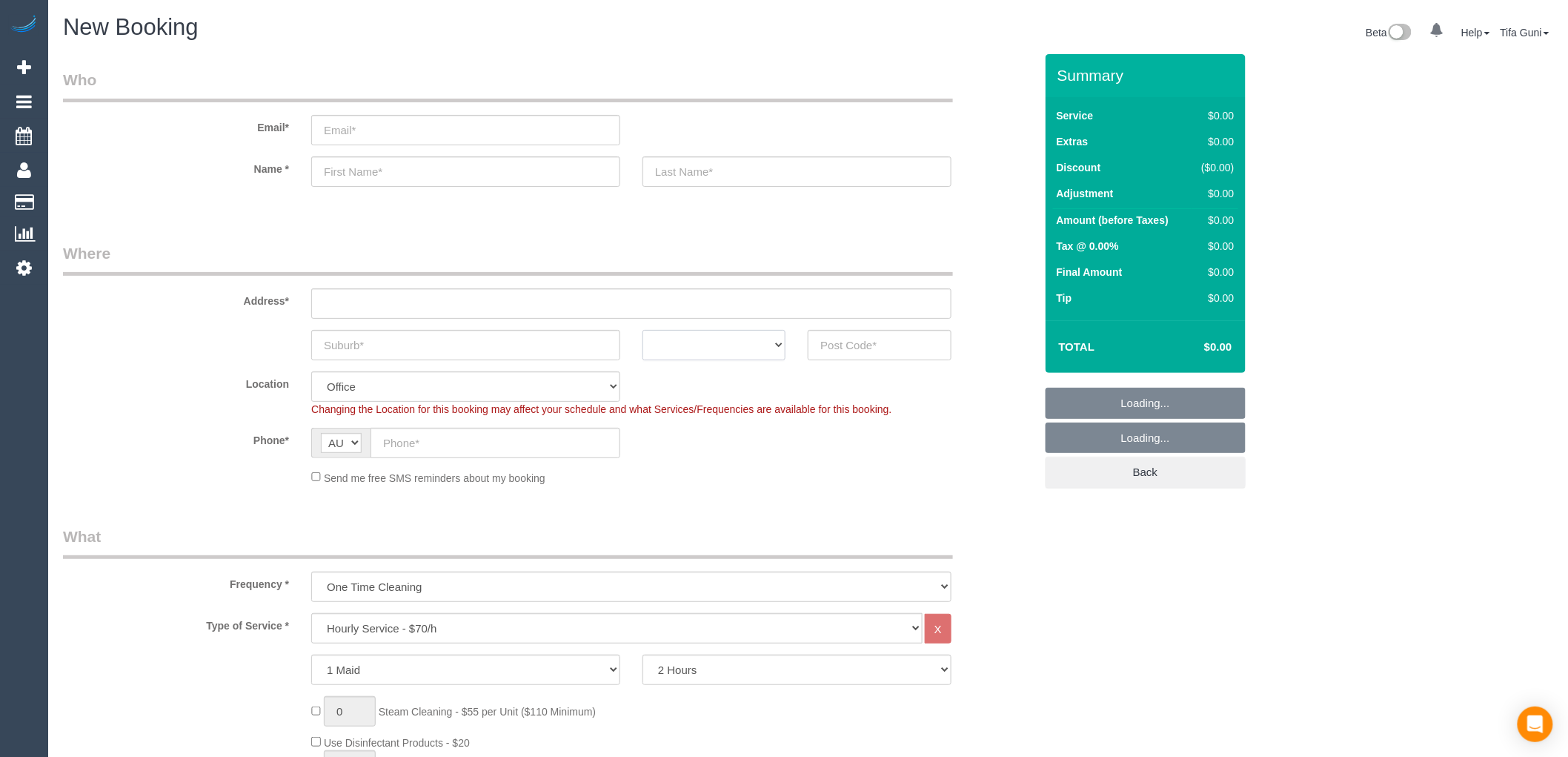
click at [728, 342] on select "ACT [GEOGRAPHIC_DATA] NT [GEOGRAPHIC_DATA] SA TAS [GEOGRAPHIC_DATA] [GEOGRAPHIC…" at bounding box center [714, 345] width 143 height 31
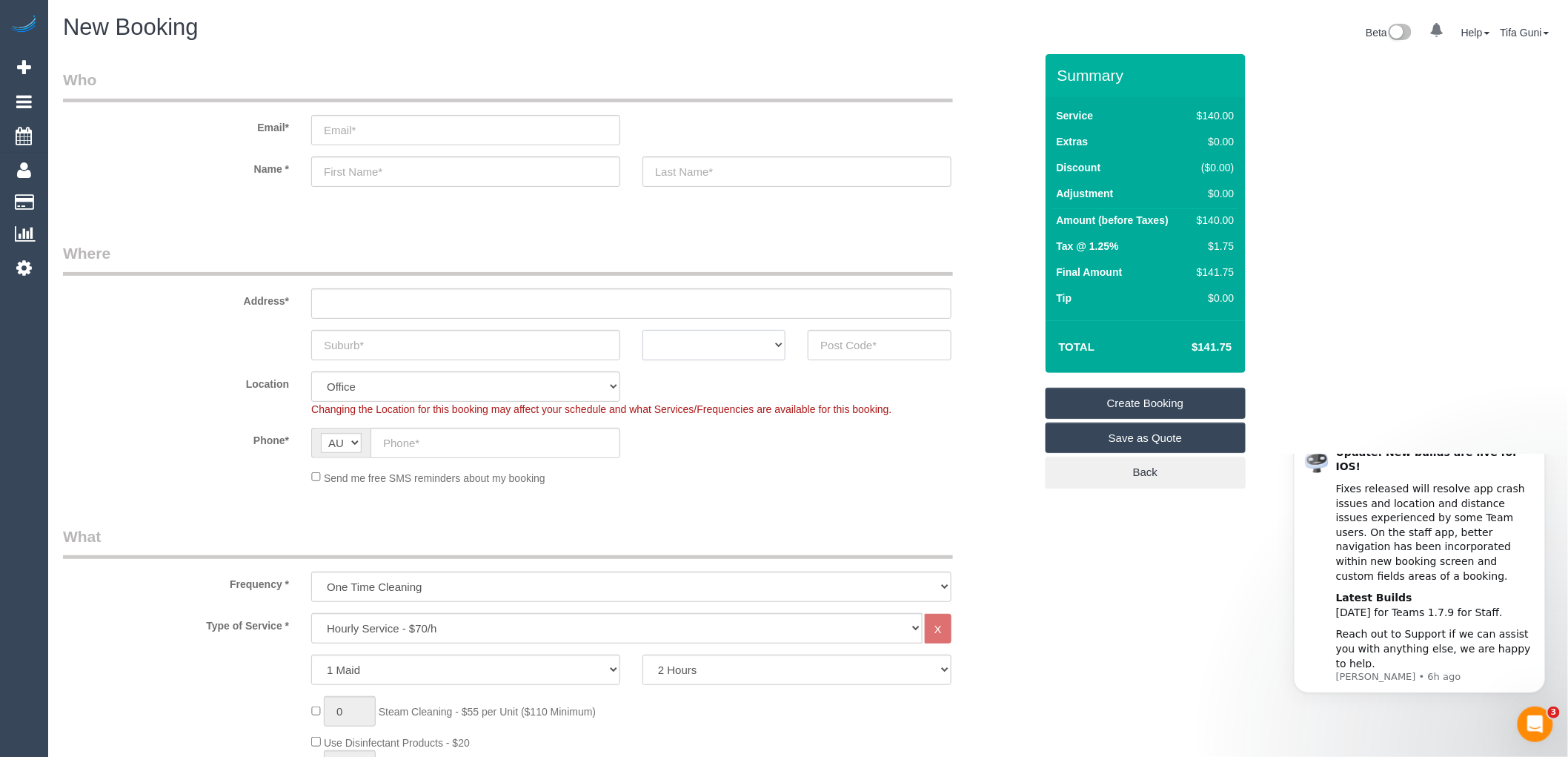
select select "VIC"
click at [643, 330] on select "ACT [GEOGRAPHIC_DATA] NT [GEOGRAPHIC_DATA] SA TAS [GEOGRAPHIC_DATA] [GEOGRAPHIC…" at bounding box center [714, 345] width 143 height 31
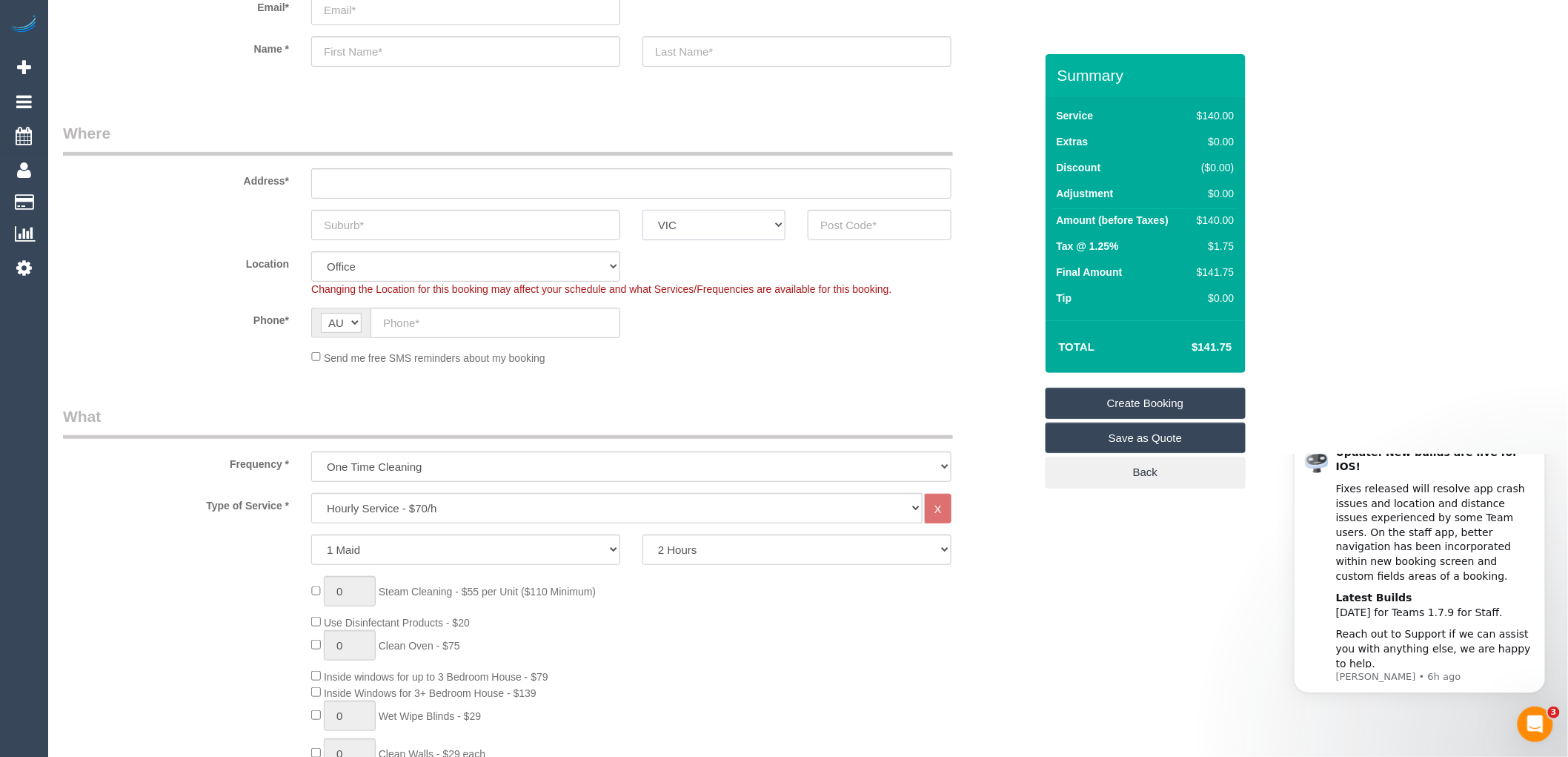
scroll to position [165, 0]
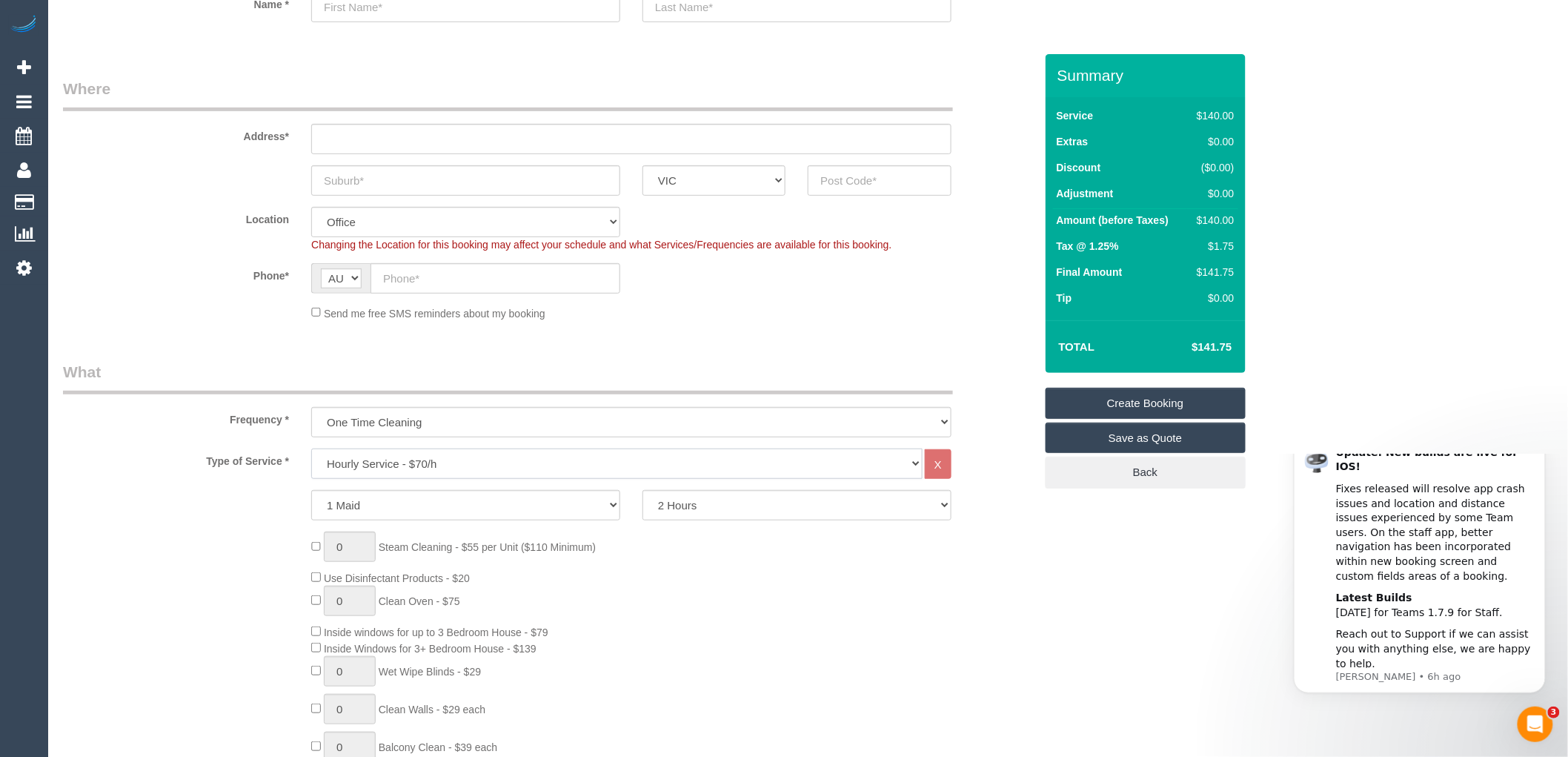
click at [396, 460] on select "Hourly Service - $70/h Hourly Service - $65/h Hourly Service - $60/h Hourly Ser…" at bounding box center [617, 464] width 611 height 31
select select "210"
click at [311, 450] on select "Hourly Service - $70/h Hourly Service - $65/h Hourly Service - $60/h Hourly Ser…" at bounding box center [617, 464] width 611 height 31
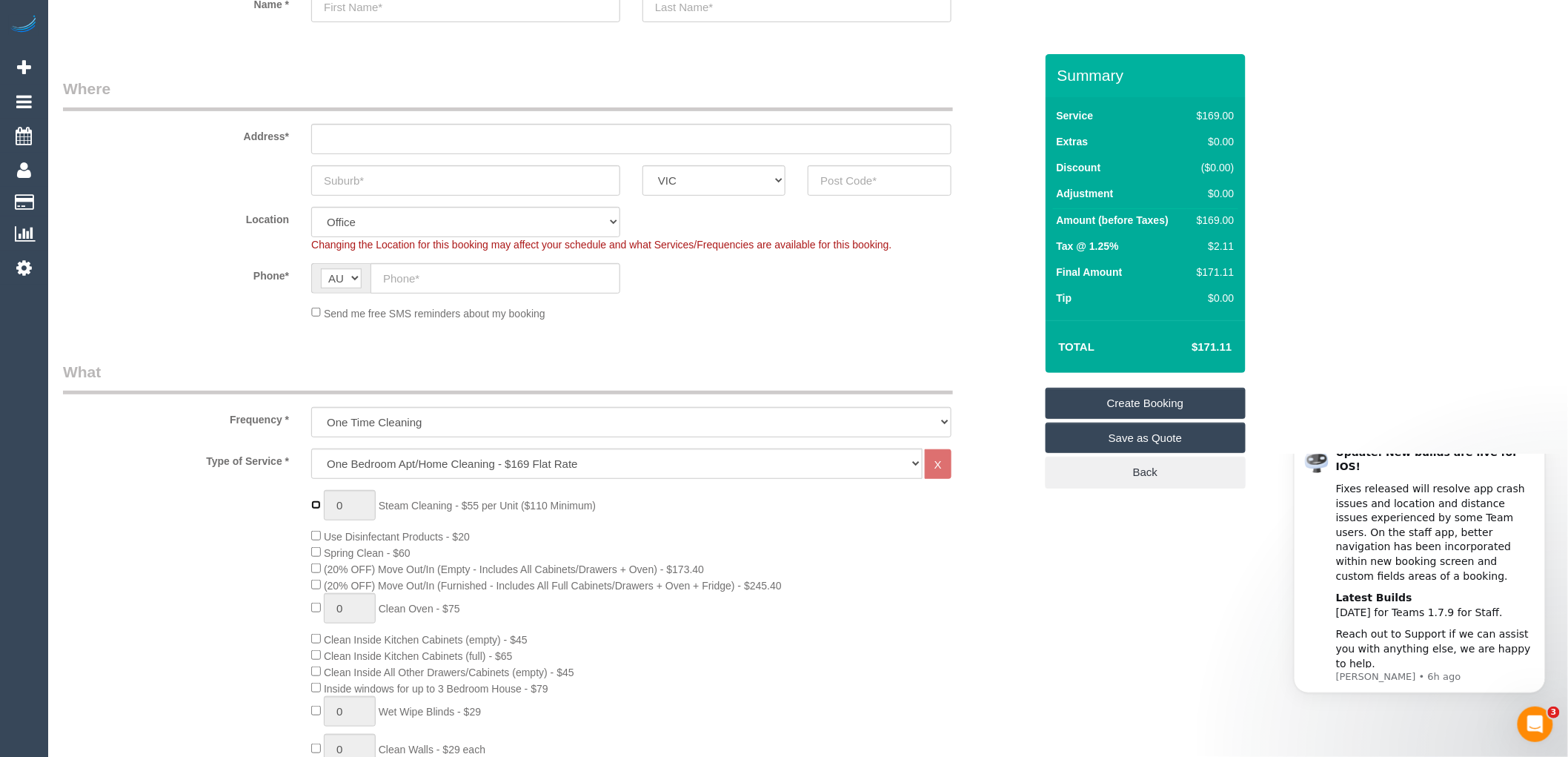
type input "1"
click at [355, 506] on input "1" at bounding box center [350, 505] width 51 height 31
type input "2"
click at [629, 509] on div "2 Steam Cleaning - $55 per Unit ($110 Minimum) Use Disinfectant Products - $20 …" at bounding box center [672, 750] width 745 height 520
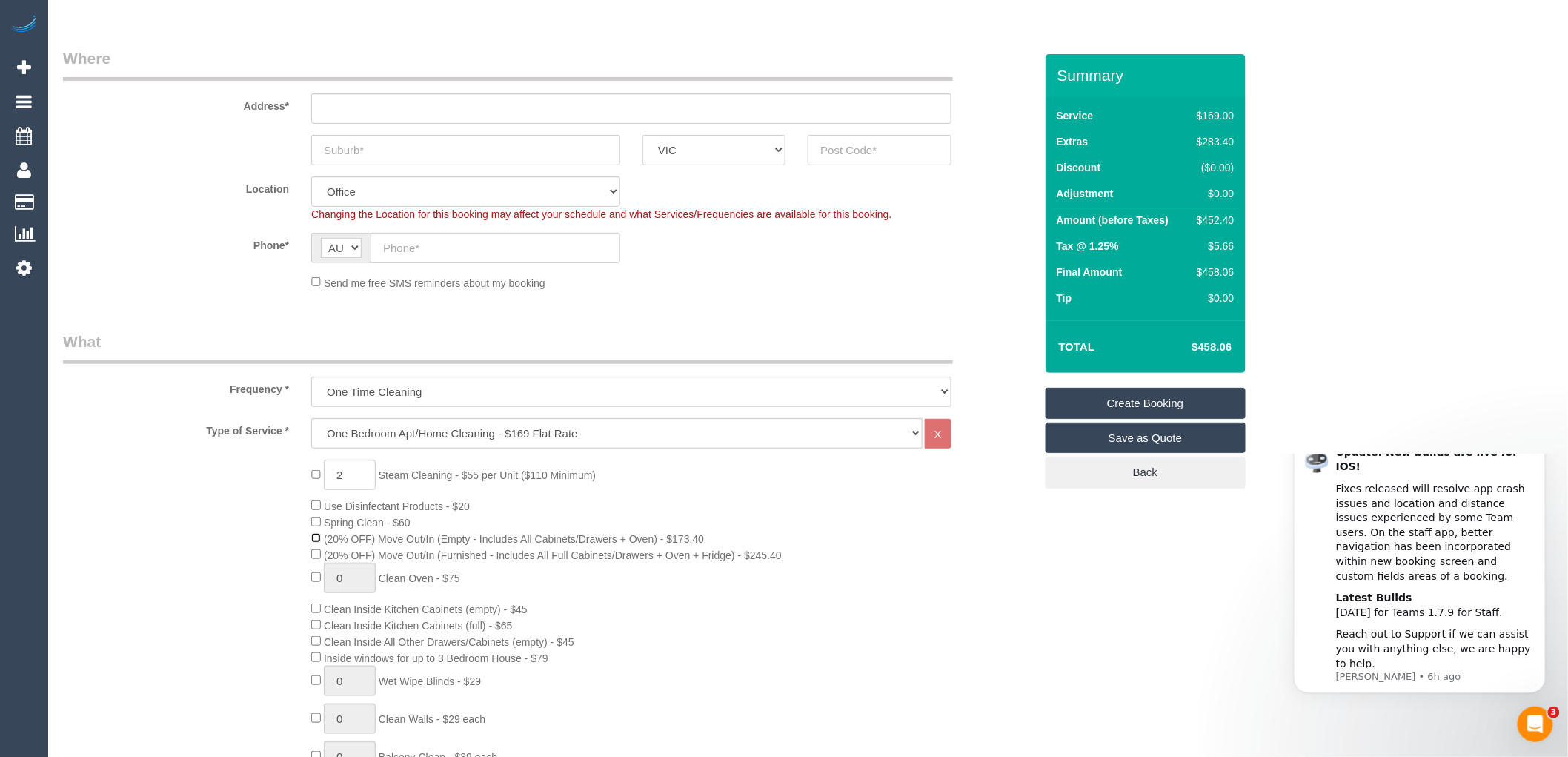
scroll to position [247, 0]
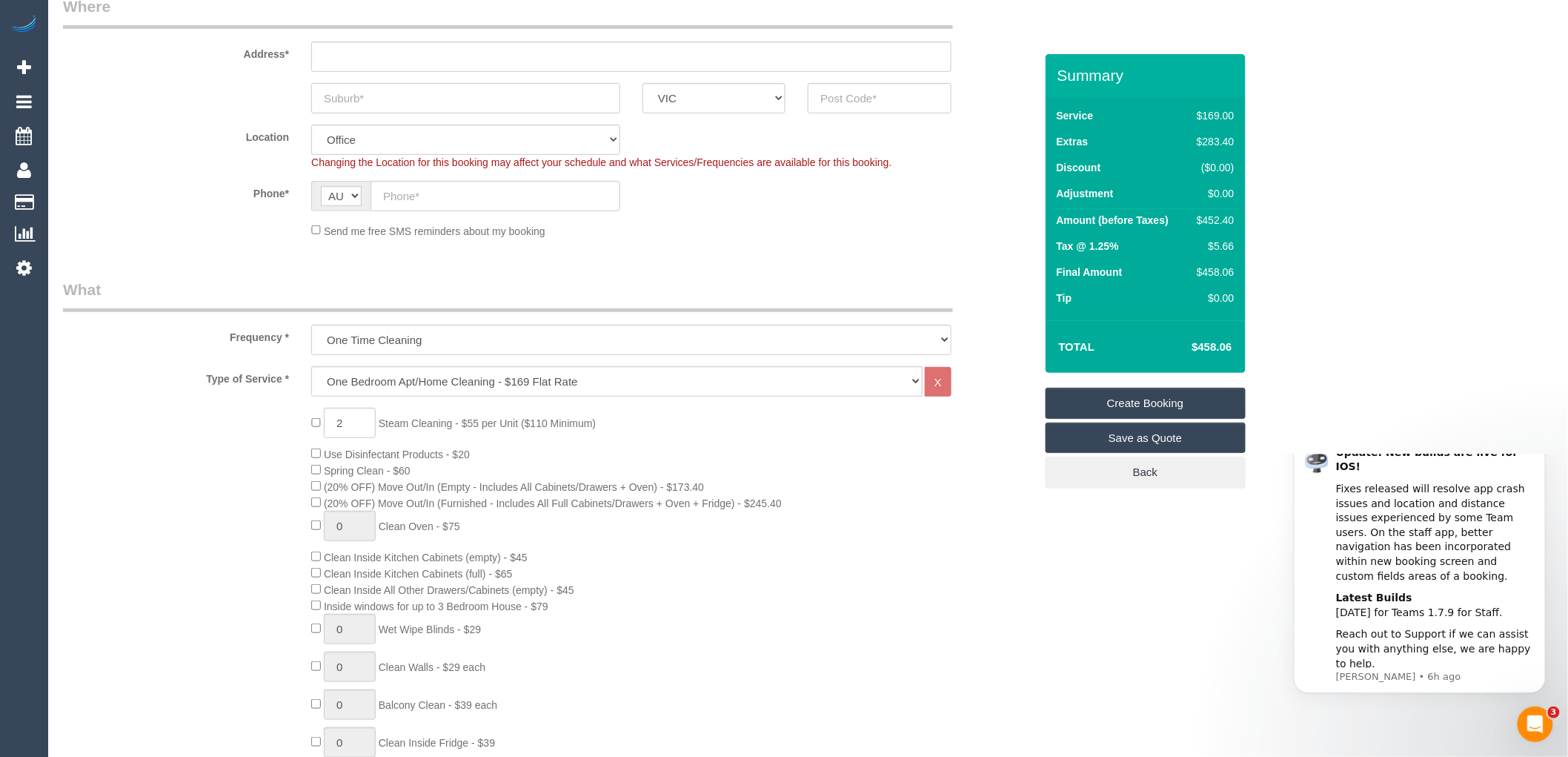
click at [385, 99] on input "text" at bounding box center [466, 98] width 309 height 31
type input "sn"
click at [878, 100] on input "text" at bounding box center [880, 98] width 143 height 31
drag, startPoint x: 865, startPoint y: 87, endPoint x: 760, endPoint y: 90, distance: 105.0
click at [760, 90] on div "sn ACT NSW NT QLD SA TAS VIC WA 3183" at bounding box center [548, 98] width 994 height 31
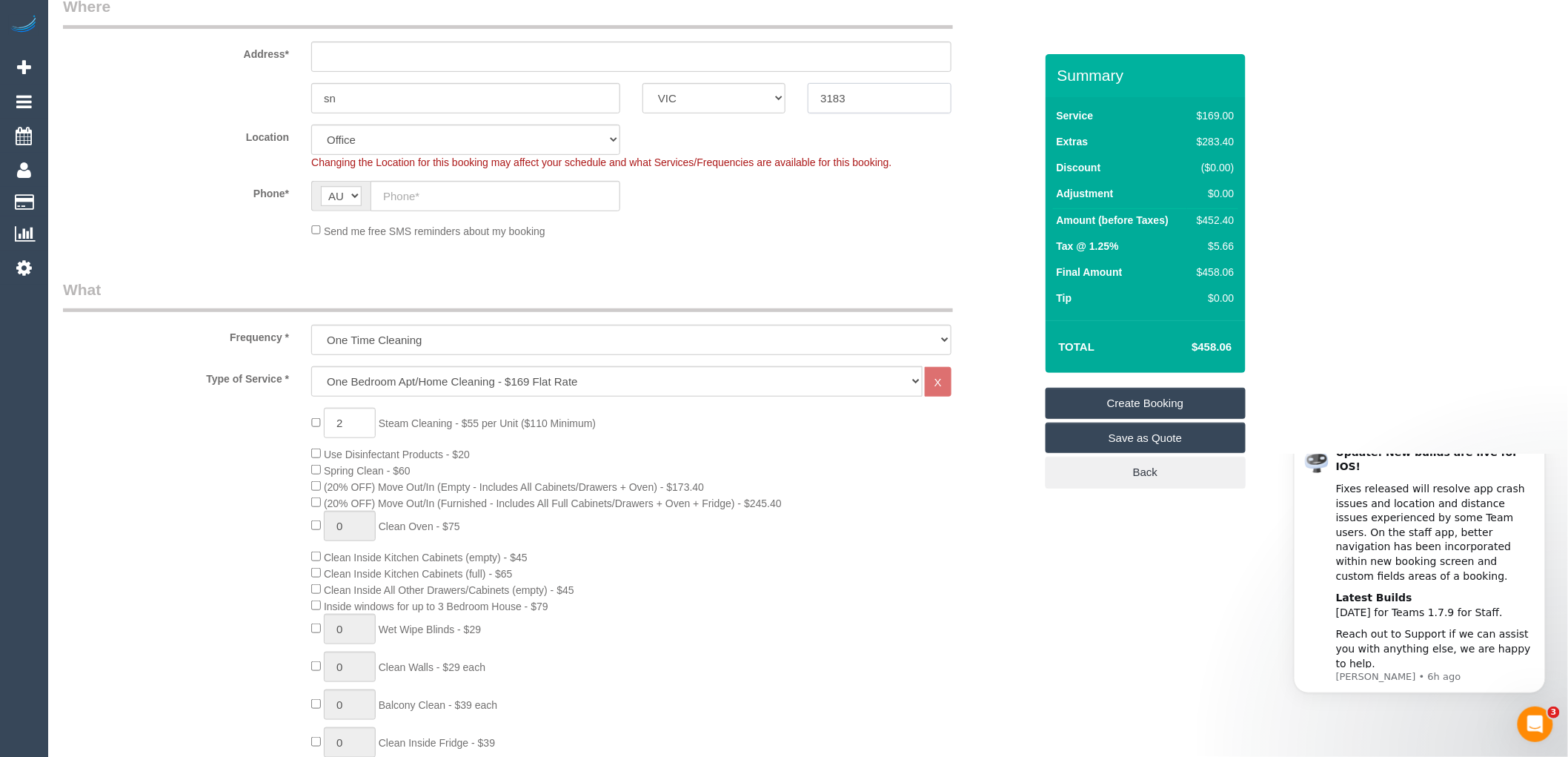
type input "3183"
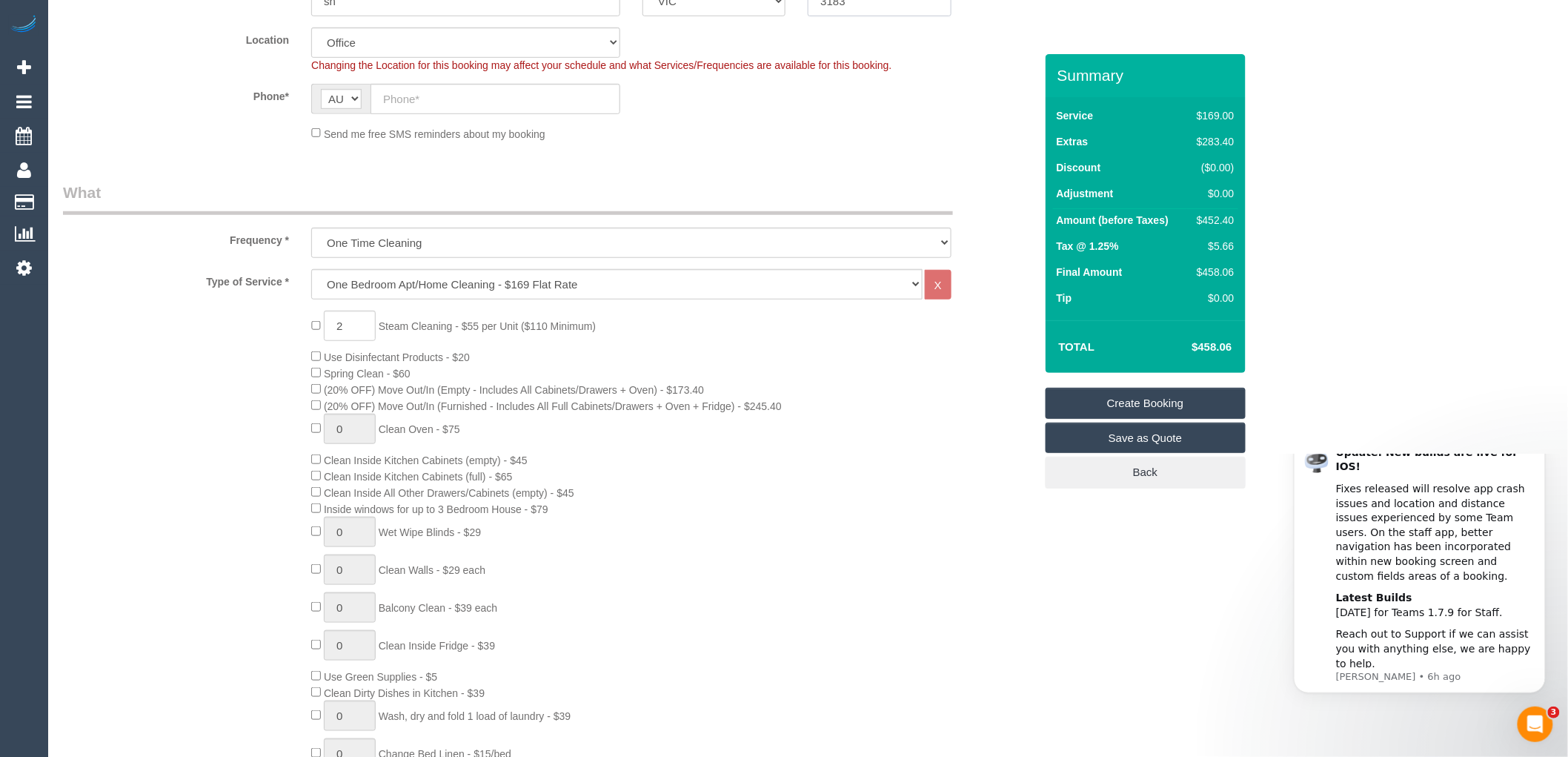
scroll to position [411, 0]
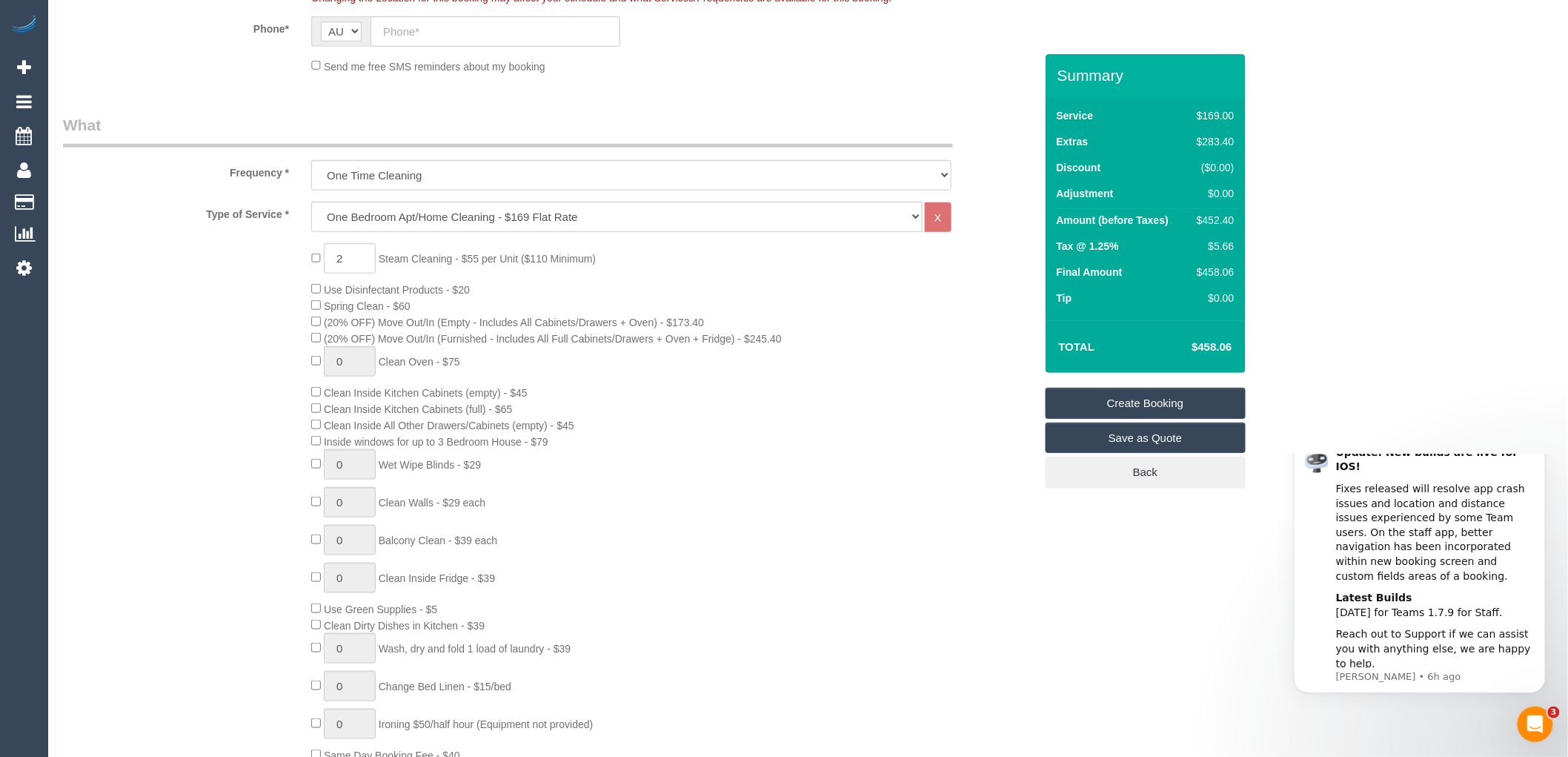
click at [775, 302] on div "2 Steam Cleaning - $55 per Unit ($110 Minimum) Use Disinfectant Products - $20 …" at bounding box center [672, 504] width 745 height 520
click at [727, 294] on div "2 Steam Cleaning - $55 per Unit ($110 Minimum) Use Disinfectant Products - $20 …" at bounding box center [672, 504] width 745 height 520
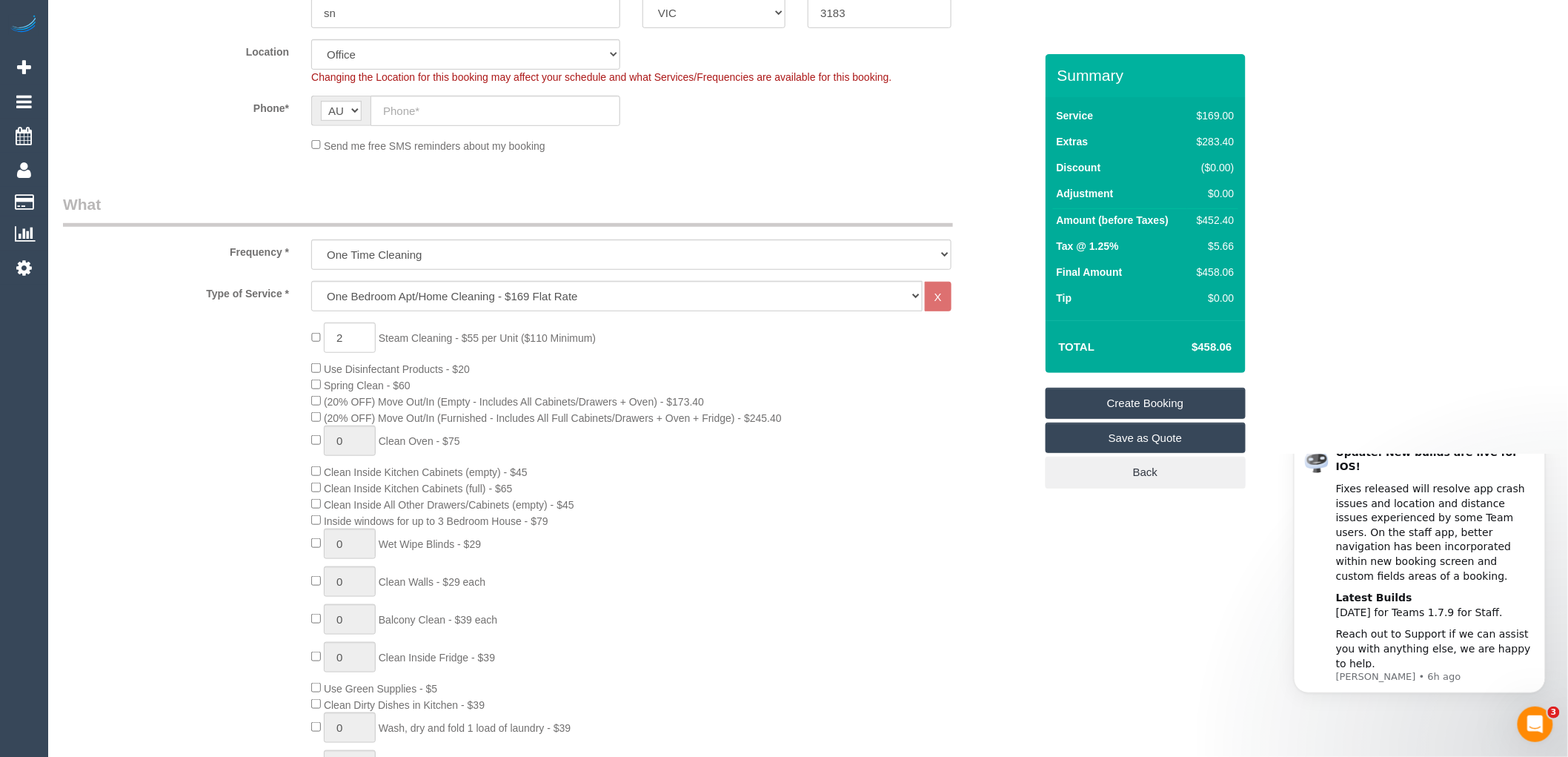
scroll to position [247, 0]
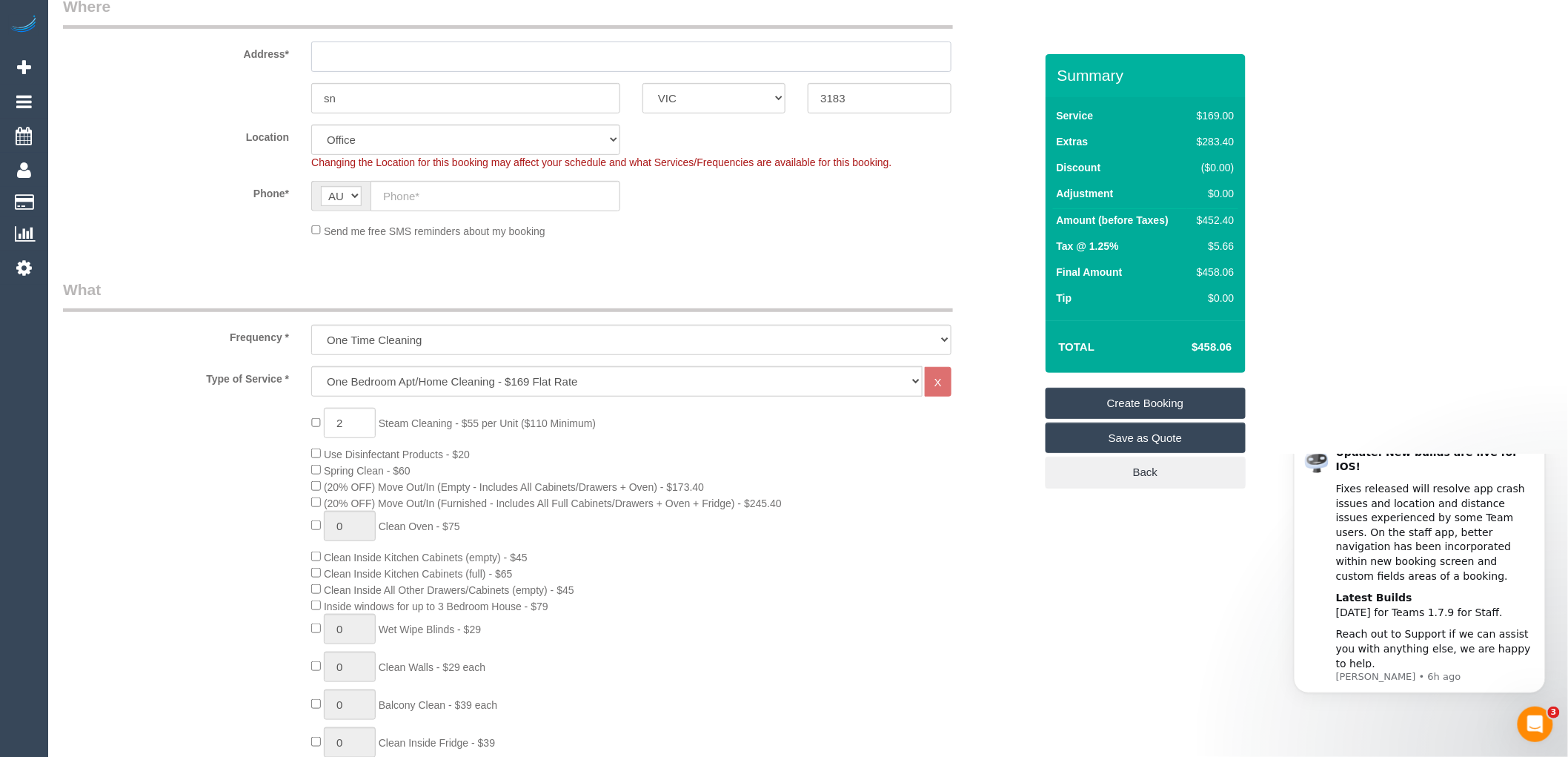
click at [329, 52] on input "text" at bounding box center [631, 57] width 640 height 31
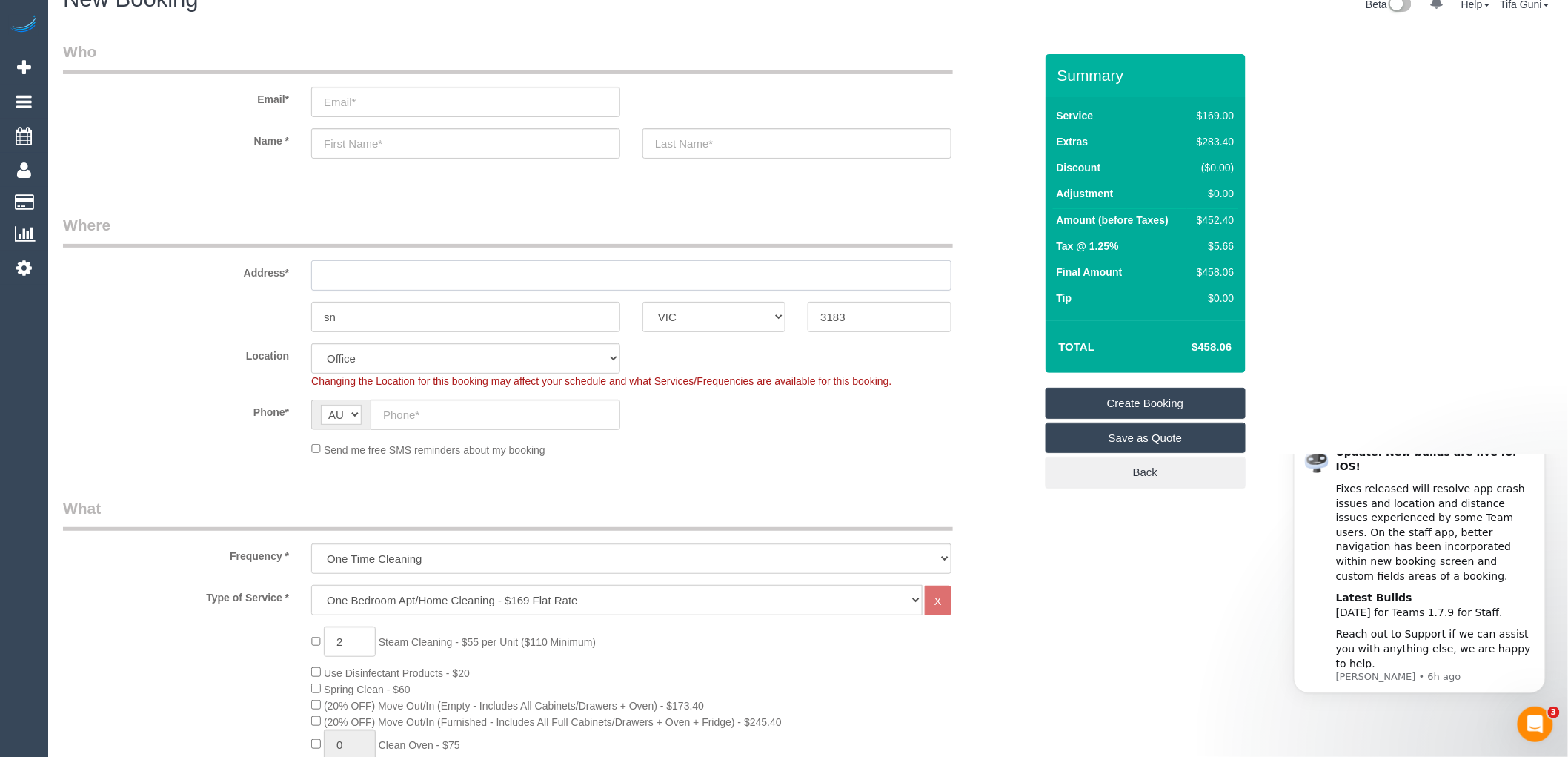
scroll to position [0, 0]
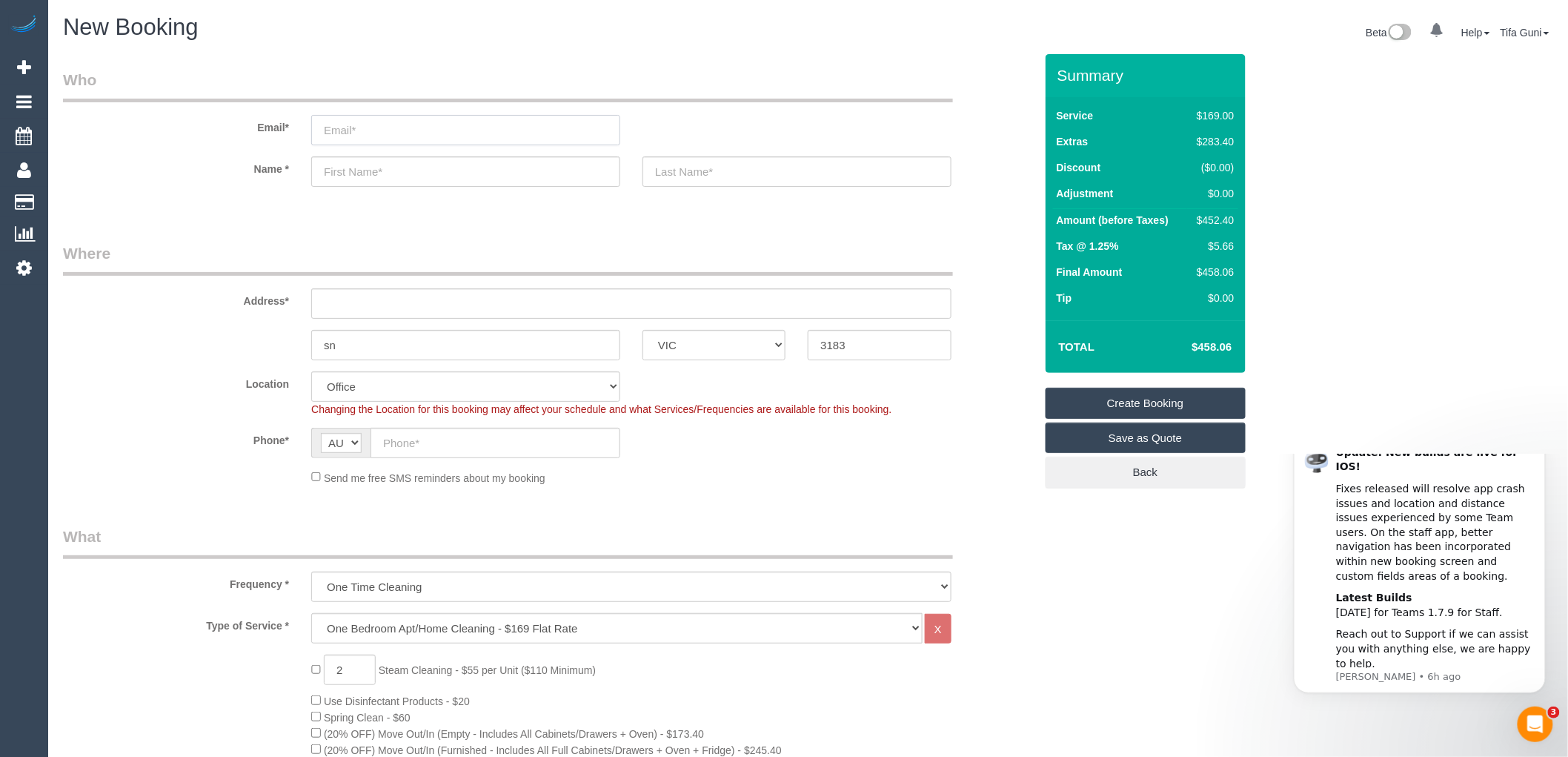
click at [341, 138] on input "email" at bounding box center [466, 130] width 309 height 31
click at [337, 169] on input "text" at bounding box center [466, 171] width 309 height 31
type input "Ashantpreet"
click at [684, 158] on input "text" at bounding box center [797, 171] width 309 height 31
type input "Kaur"
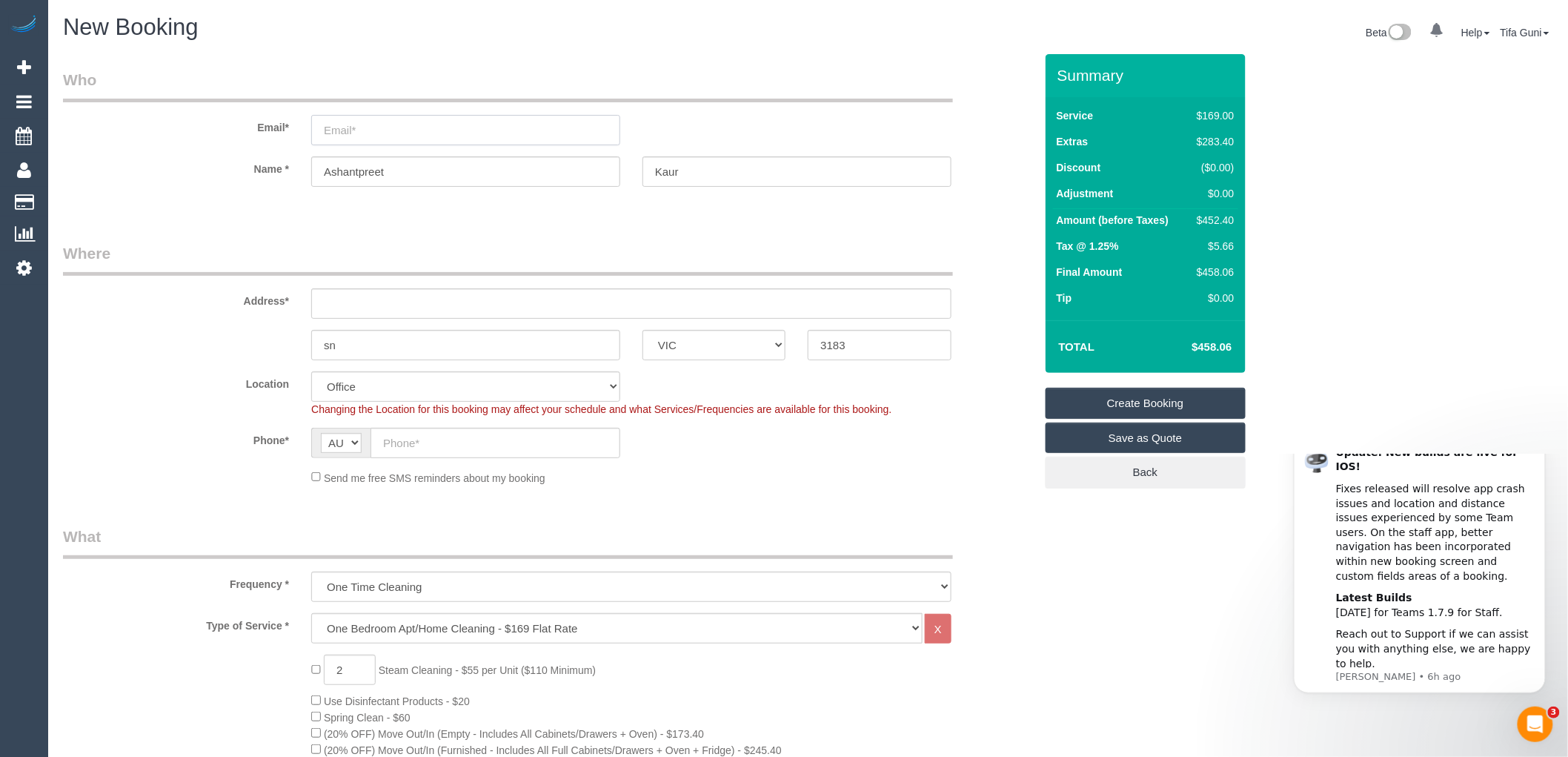
click at [375, 134] on input "email" at bounding box center [466, 130] width 309 height 31
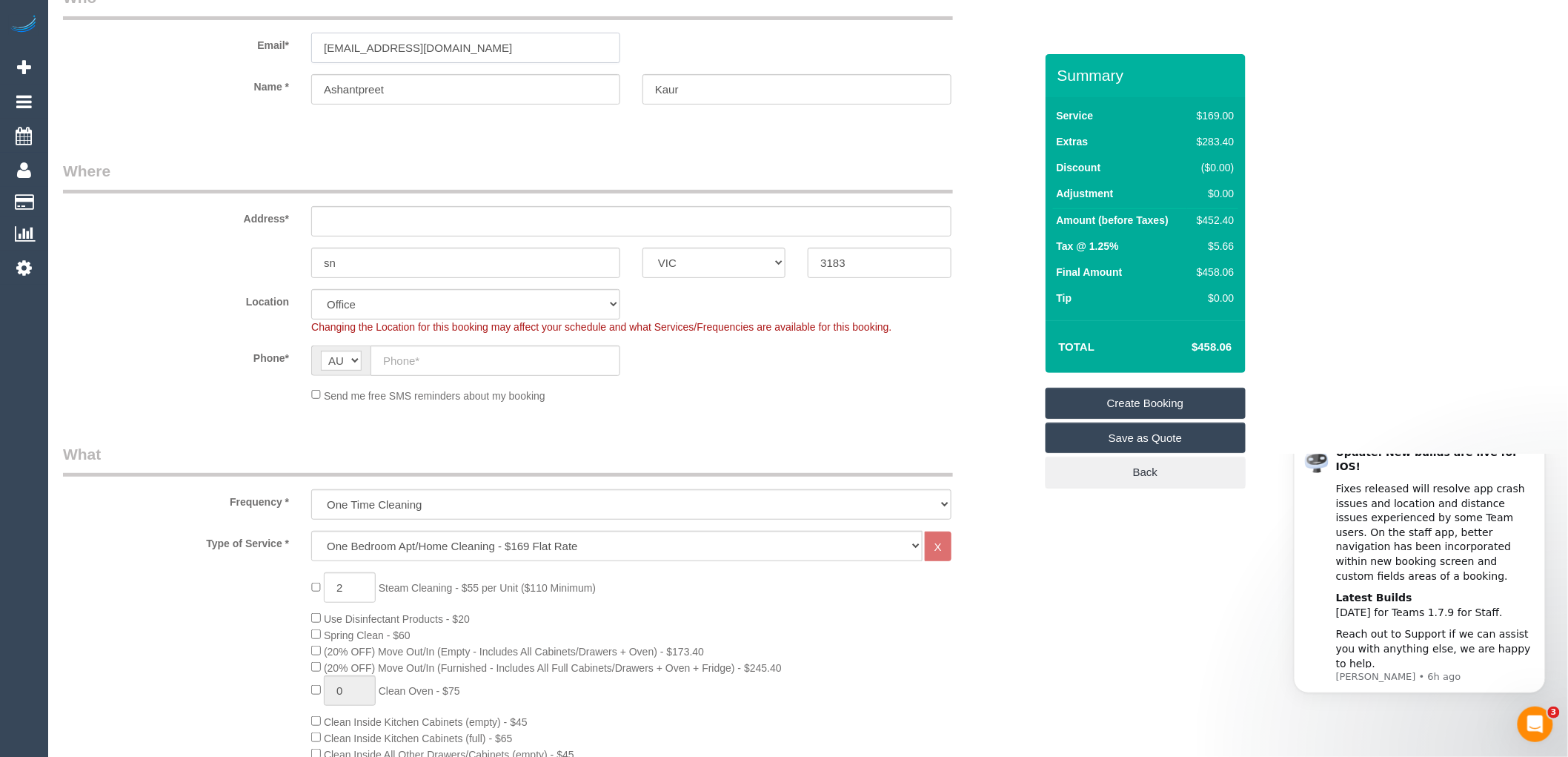
type input "ashansidhuadh@gmail.com"
click at [341, 219] on input "text" at bounding box center [631, 221] width 640 height 31
type input "9/22 hughengun"
select select "55"
click at [390, 361] on input "text" at bounding box center [495, 361] width 250 height 31
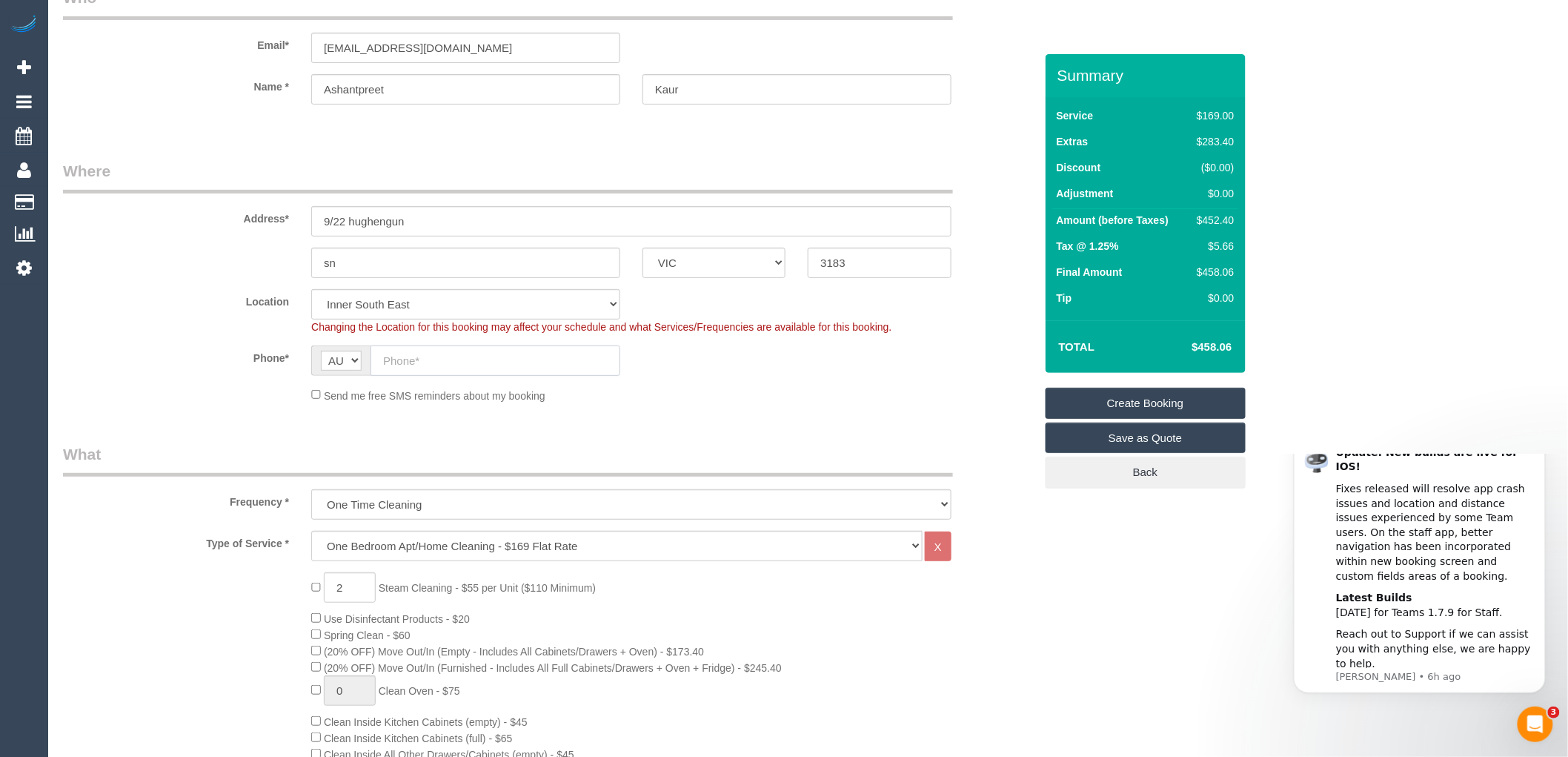
select select "object:2228"
drag, startPoint x: 390, startPoint y: 361, endPoint x: 389, endPoint y: 352, distance: 9.1
click at [389, 352] on input "text" at bounding box center [495, 361] width 250 height 31
paste input "61 478 490 845"
drag, startPoint x: 394, startPoint y: 359, endPoint x: 373, endPoint y: 357, distance: 21.1
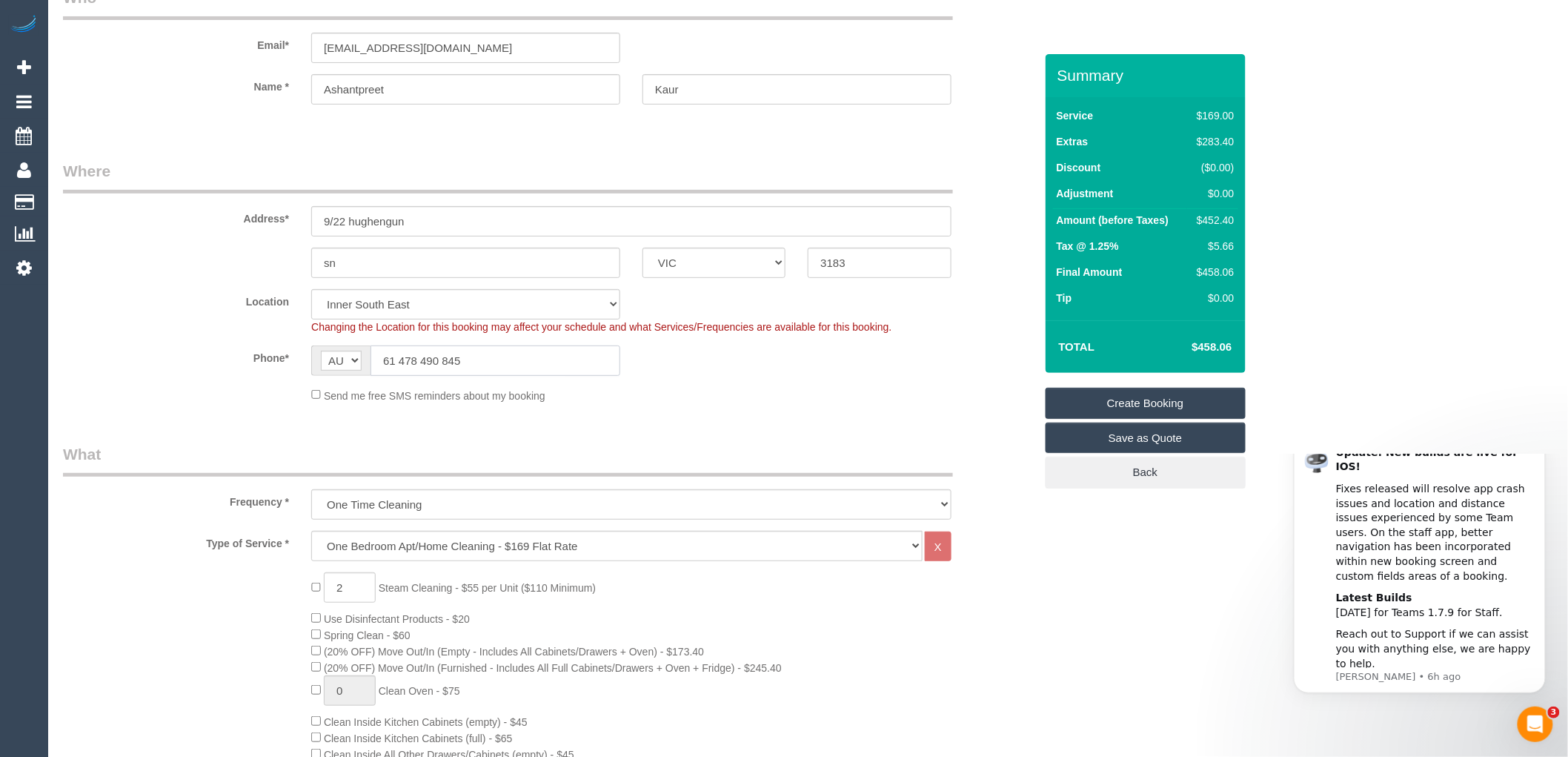
click at [373, 357] on input "61 478 490 845" at bounding box center [495, 361] width 250 height 31
type input "0478 490 845"
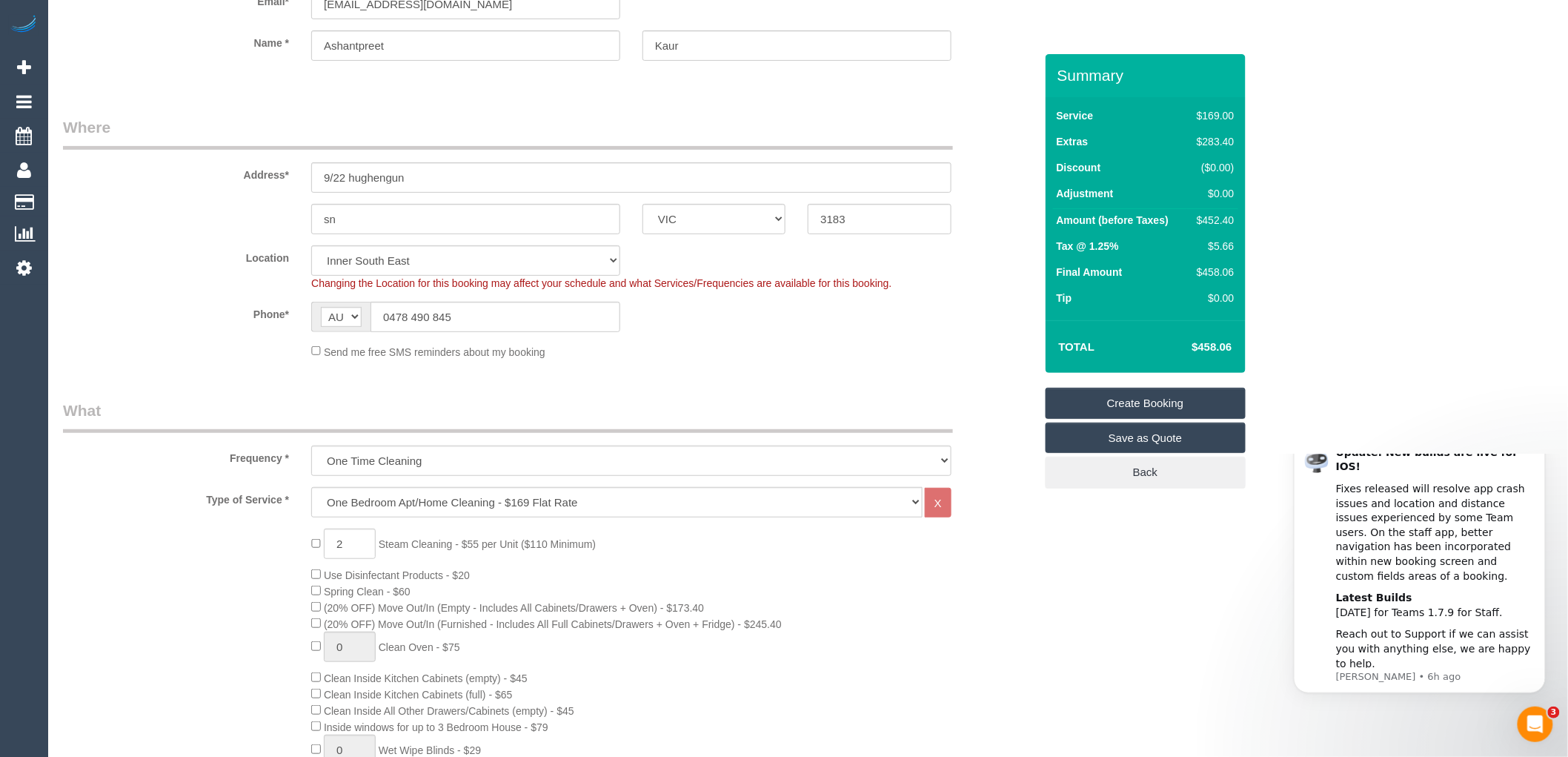
scroll to position [165, 0]
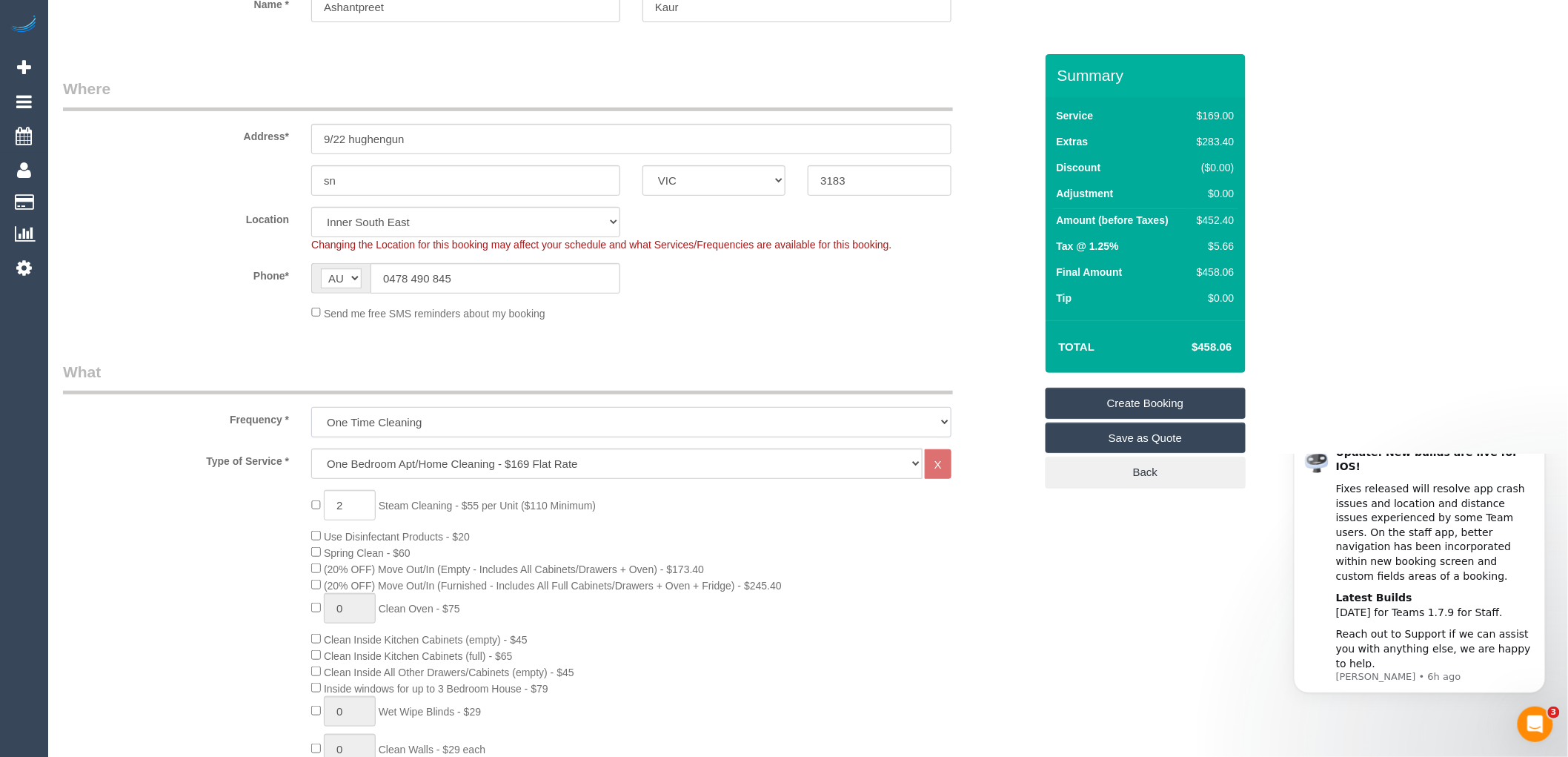
click at [420, 417] on select "One Time Cleaning Weekly - 10% Off - 10.00% (0% for the First Booking) Fortnigh…" at bounding box center [631, 422] width 640 height 31
click at [410, 454] on select "Hourly Service - $70/h Hourly Service - $65/h Hourly Service - $60/h Hourly Ser…" at bounding box center [617, 464] width 611 height 31
click at [698, 502] on div "2 Steam Cleaning - $55 per Unit ($110 Minimum) Use Disinfectant Products - $20 …" at bounding box center [672, 750] width 745 height 520
click at [478, 424] on select "One Time Cleaning Weekly - 10% Off - 10.00% (0% for the First Booking) Fortnigh…" at bounding box center [631, 422] width 640 height 31
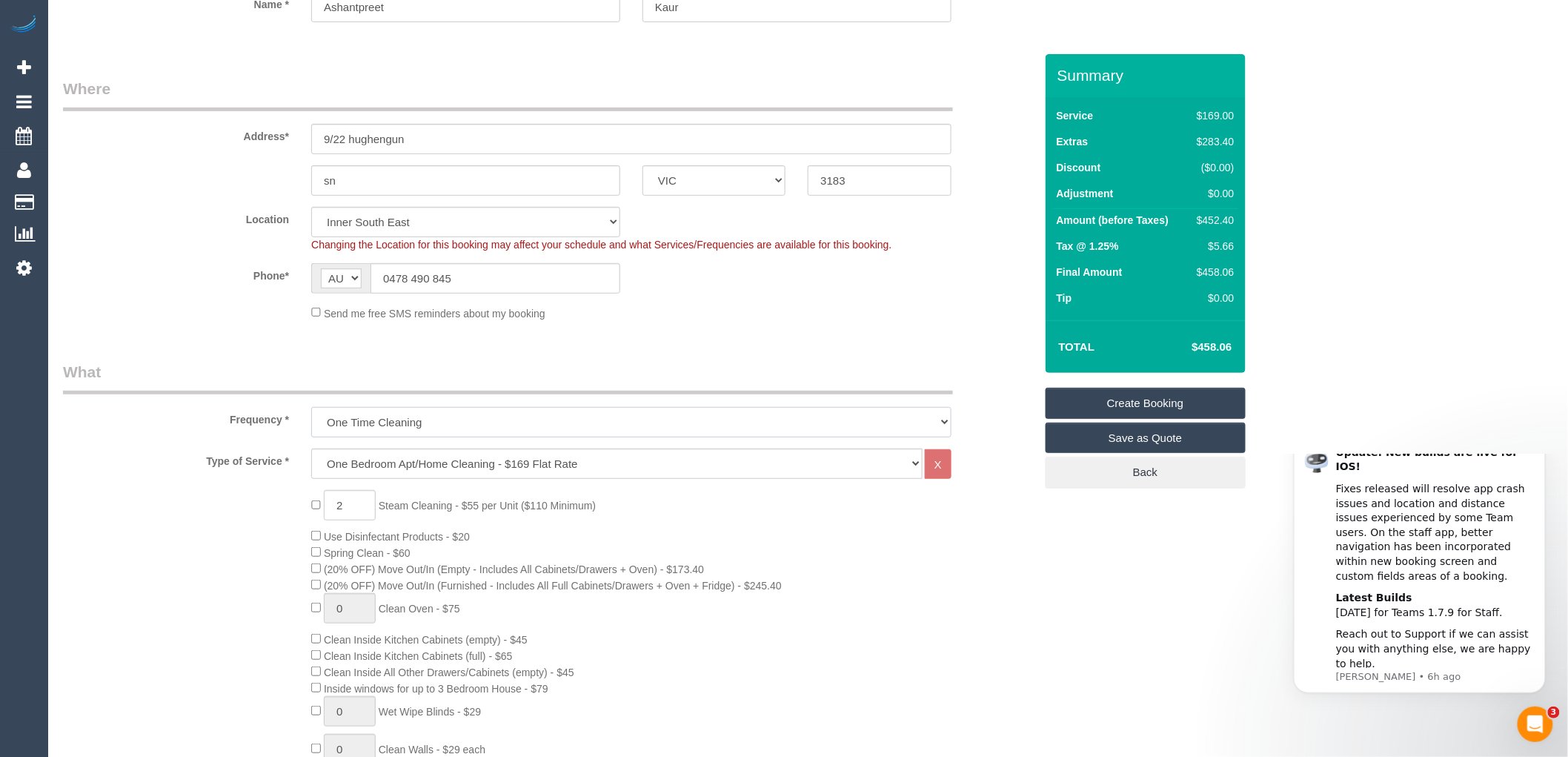
click at [478, 424] on select "One Time Cleaning Weekly - 10% Off - 10.00% (0% for the First Booking) Fortnigh…" at bounding box center [631, 422] width 640 height 31
click at [465, 465] on select "Hourly Service - $70/h Hourly Service - $65/h Hourly Service - $60/h Hourly Ser…" at bounding box center [617, 464] width 611 height 31
click at [1071, 510] on div "Summary Service $169.00 Extras $283.40 Discount ($0.00) Adjustment $0.00 Amount…" at bounding box center [1145, 286] width 200 height 465
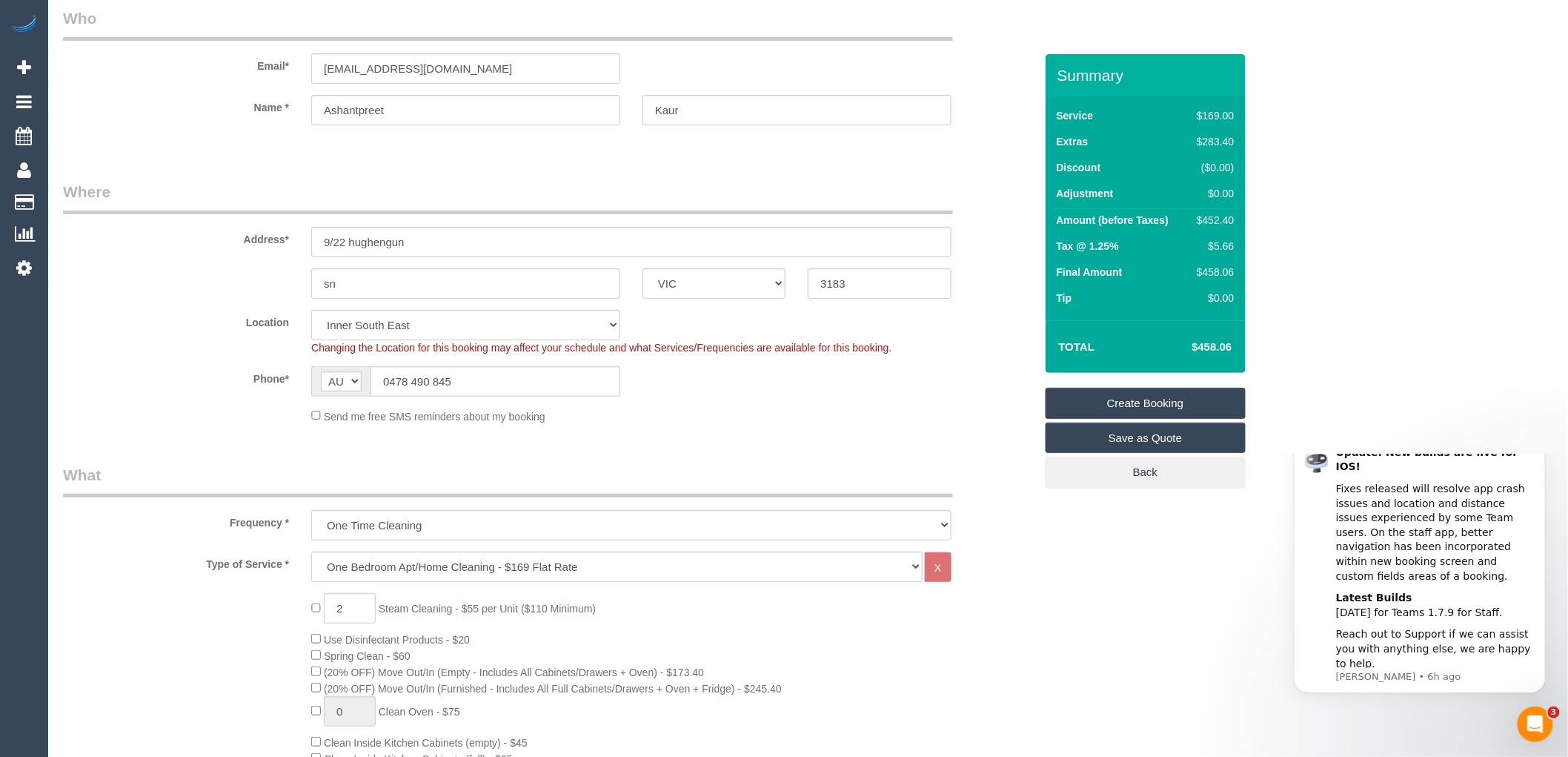
scroll to position [0, 0]
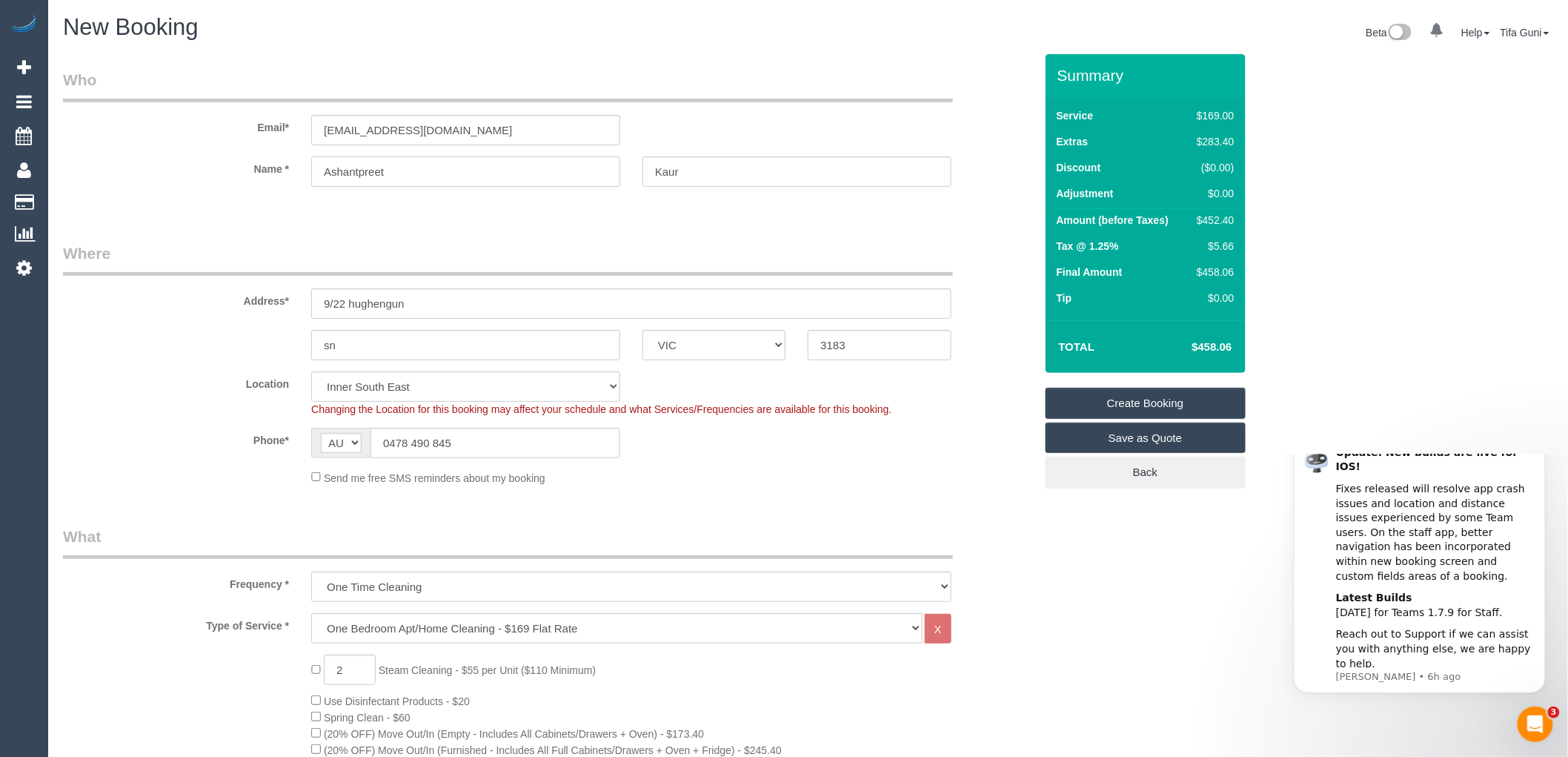
click at [364, 175] on input "Ashantpreet" at bounding box center [466, 171] width 309 height 31
click at [391, 164] on input "Ashantpreet" at bounding box center [466, 171] width 309 height 31
click at [398, 127] on input "ashansidhuadh@gmail.com" at bounding box center [466, 130] width 309 height 31
click at [398, 126] on input "ashansidhuadh@gmail.com" at bounding box center [466, 130] width 309 height 31
click at [401, 130] on input "ashansidhuadh@gmail.com" at bounding box center [466, 130] width 309 height 31
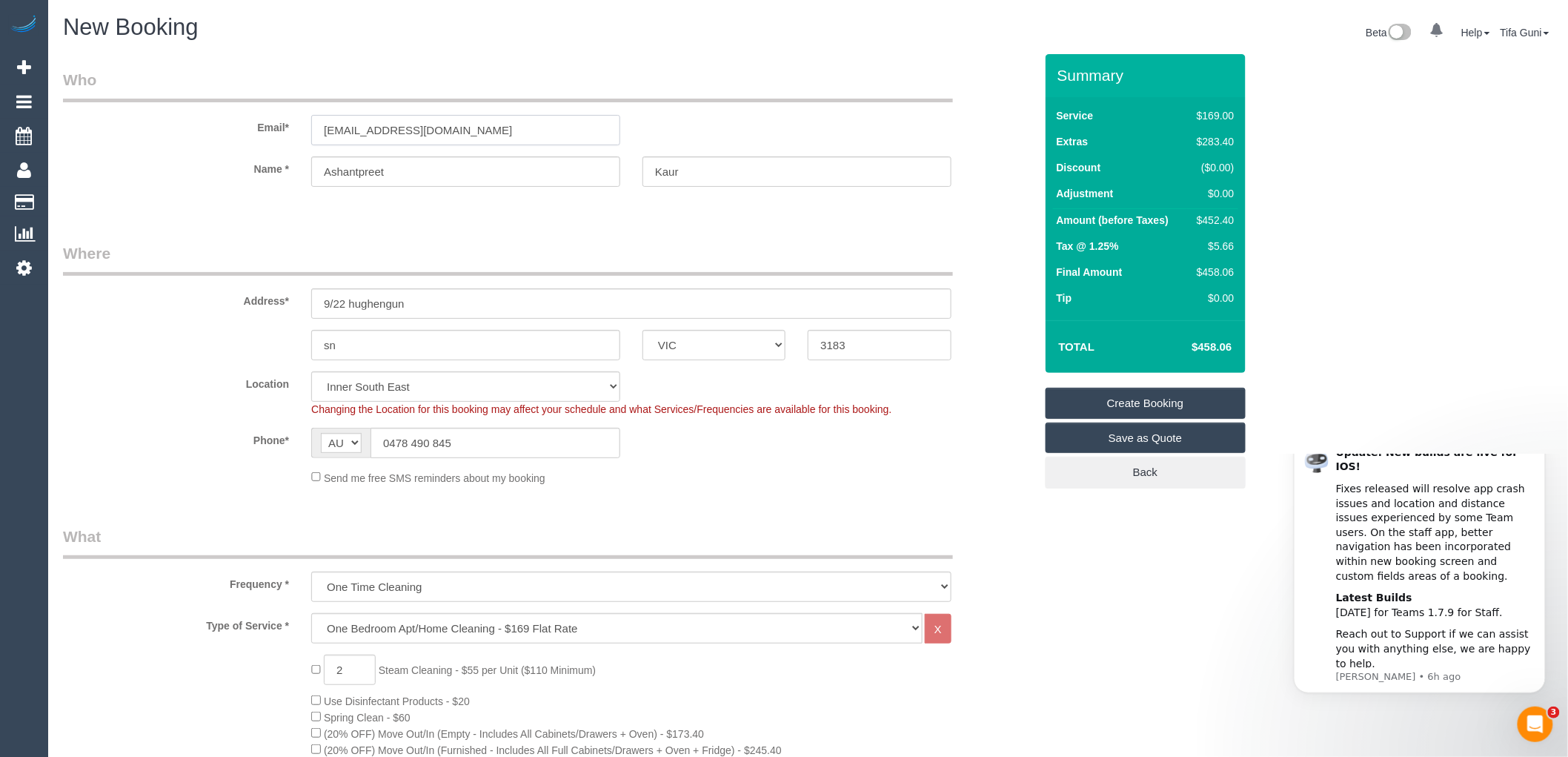
drag, startPoint x: 398, startPoint y: 132, endPoint x: 390, endPoint y: 129, distance: 8.5
click at [390, 129] on input "ashansidhuadh@gmail.com" at bounding box center [466, 130] width 309 height 31
click at [404, 145] on sui-booking-customer "Email* ashansidhuadh@gmail.com Name * Ashantpreet Kaur" at bounding box center [549, 135] width 972 height 133
drag, startPoint x: 381, startPoint y: 127, endPoint x: 401, endPoint y: 134, distance: 21.2
click at [401, 134] on input "ashansidhuadh@gmail.com" at bounding box center [466, 130] width 309 height 31
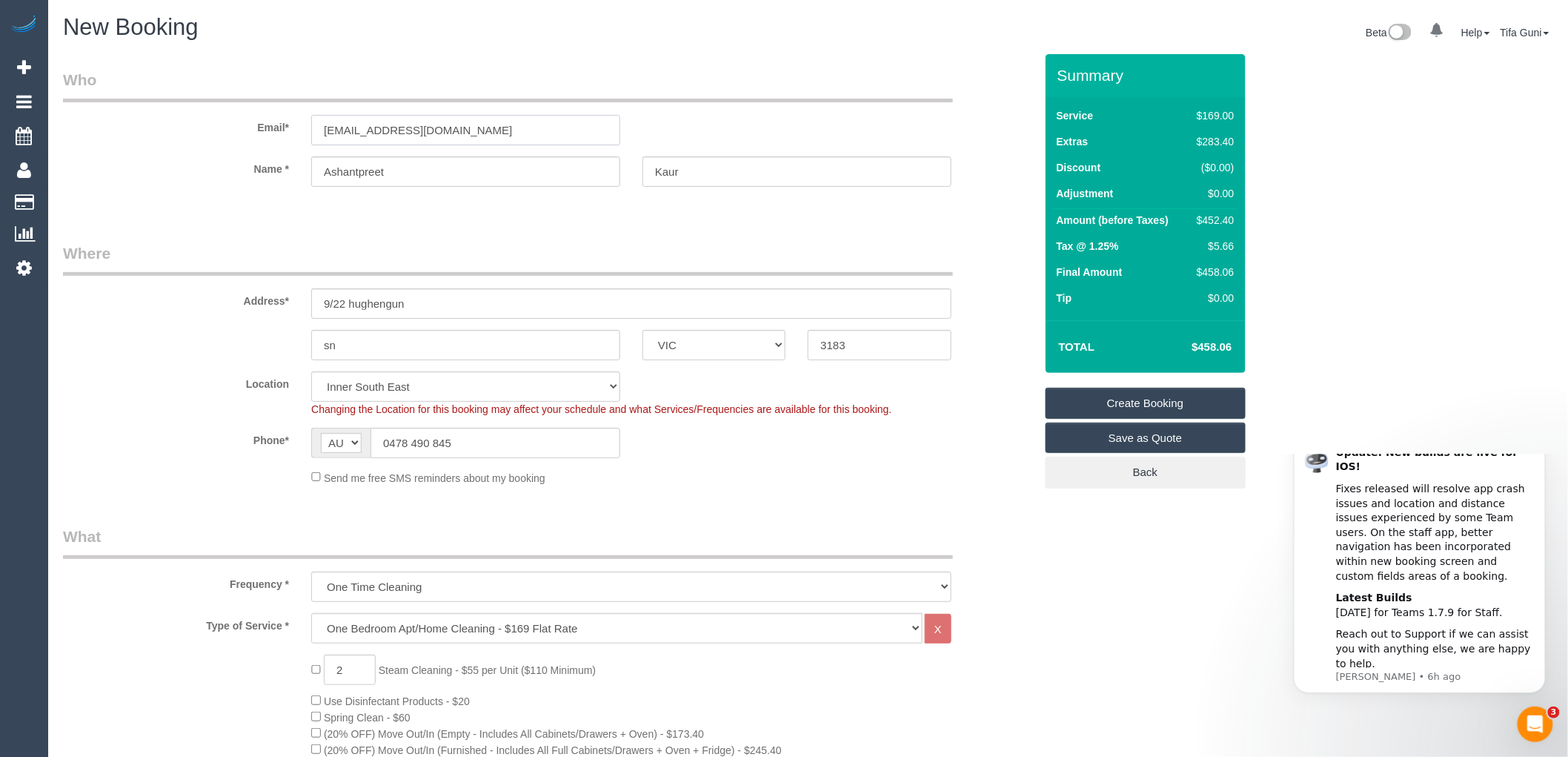
type input "ashansidhu88@gmail.com"
drag, startPoint x: 477, startPoint y: 128, endPoint x: 293, endPoint y: 121, distance: 184.1
click at [293, 121] on div "Email* ashansidhu88@gmail.com" at bounding box center [548, 107] width 994 height 76
click at [373, 348] on input "sn" at bounding box center [466, 345] width 309 height 31
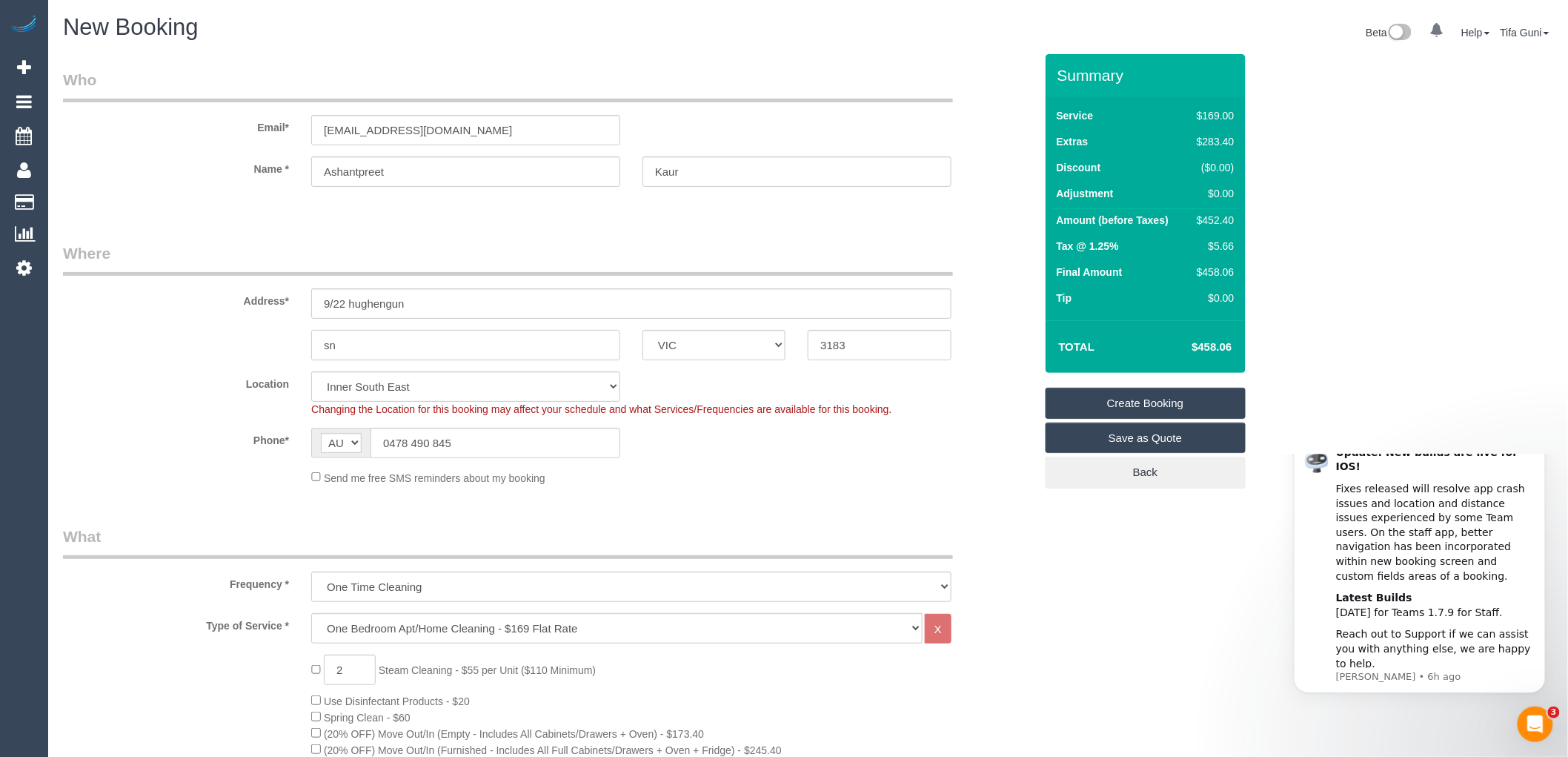
type input "s"
click at [374, 342] on input "text" at bounding box center [466, 345] width 309 height 31
drag, startPoint x: 865, startPoint y: 342, endPoint x: 753, endPoint y: 352, distance: 112.4
click at [753, 352] on div "ACT NSW NT QLD SA TAS VIC WA 3183" at bounding box center [548, 345] width 994 height 31
click at [373, 350] on input "text" at bounding box center [466, 345] width 309 height 31
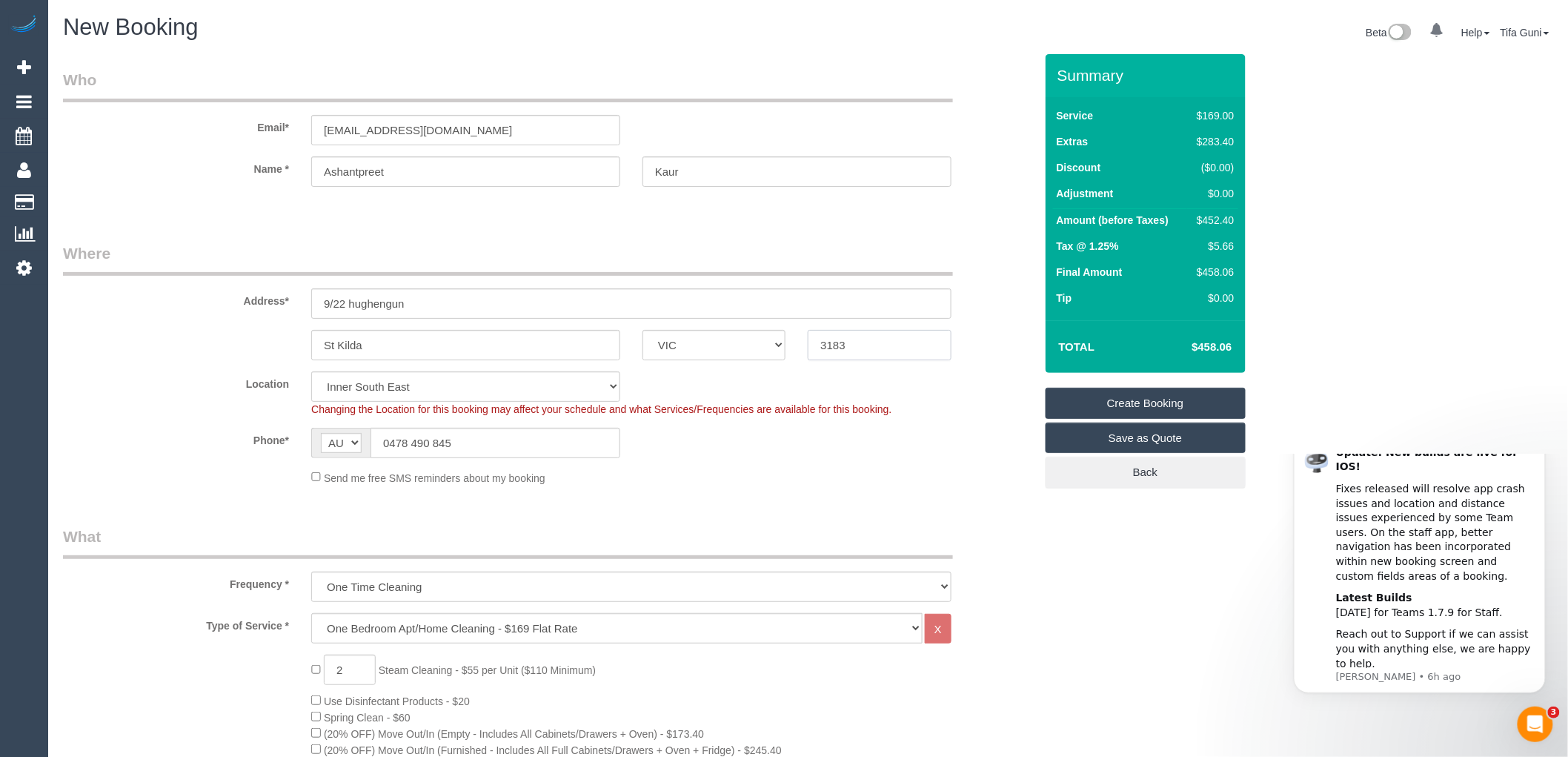
drag, startPoint x: 860, startPoint y: 344, endPoint x: 810, endPoint y: 334, distance: 51.0
click at [810, 334] on input "3183" at bounding box center [880, 345] width 143 height 31
drag, startPoint x: 479, startPoint y: 127, endPoint x: 269, endPoint y: 123, distance: 210.0
click at [269, 123] on div "Email* ashansidhu88@gmail.com" at bounding box center [548, 107] width 994 height 76
click at [383, 346] on input "St Kilda" at bounding box center [466, 345] width 309 height 31
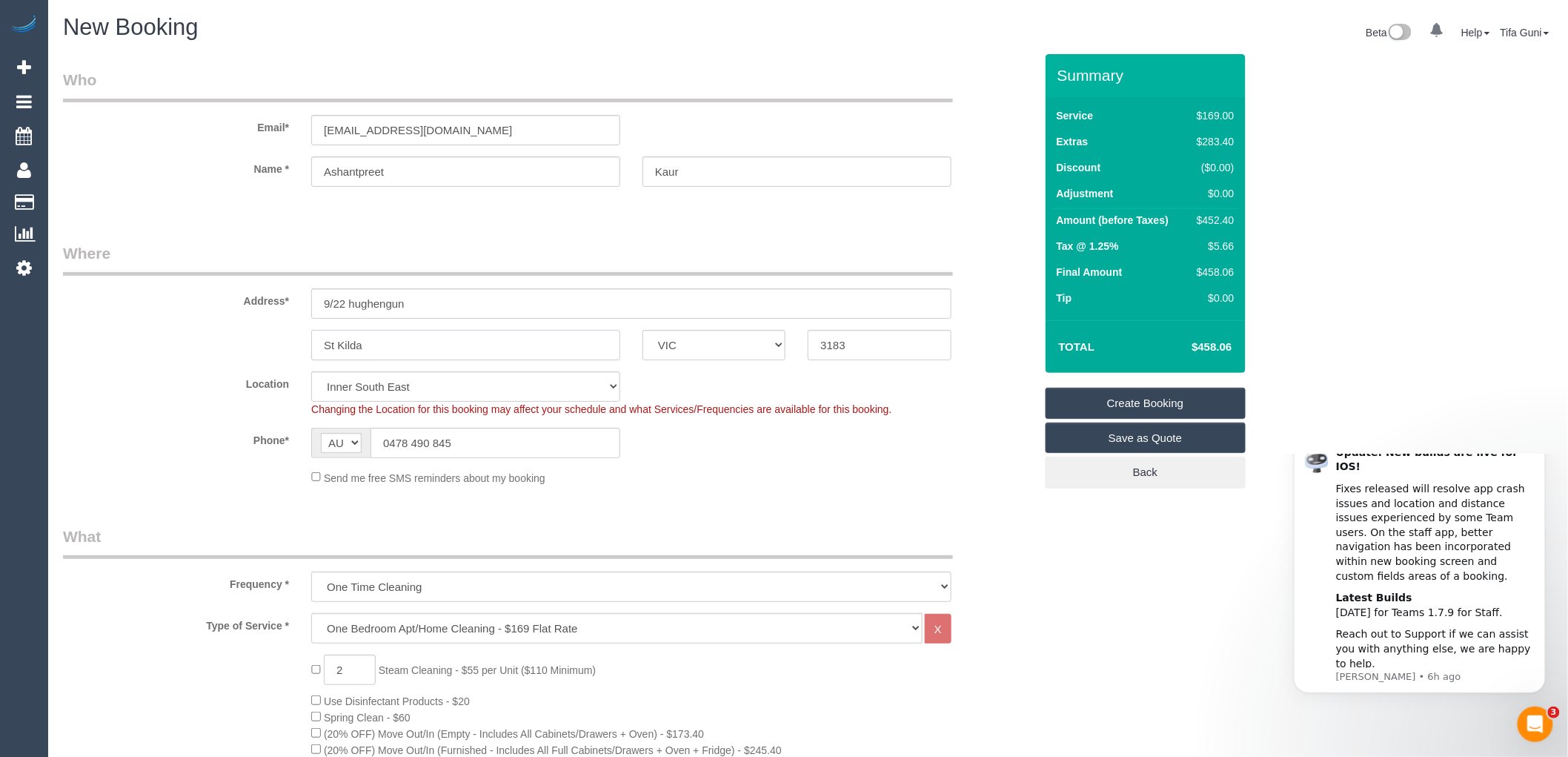
click at [410, 347] on input "St Kilda" at bounding box center [466, 345] width 309 height 31
type input "St Kilda East"
drag, startPoint x: 477, startPoint y: 131, endPoint x: 285, endPoint y: 122, distance: 192.2
click at [285, 122] on div "Email* ashansidhu88@gmail.com" at bounding box center [548, 107] width 994 height 76
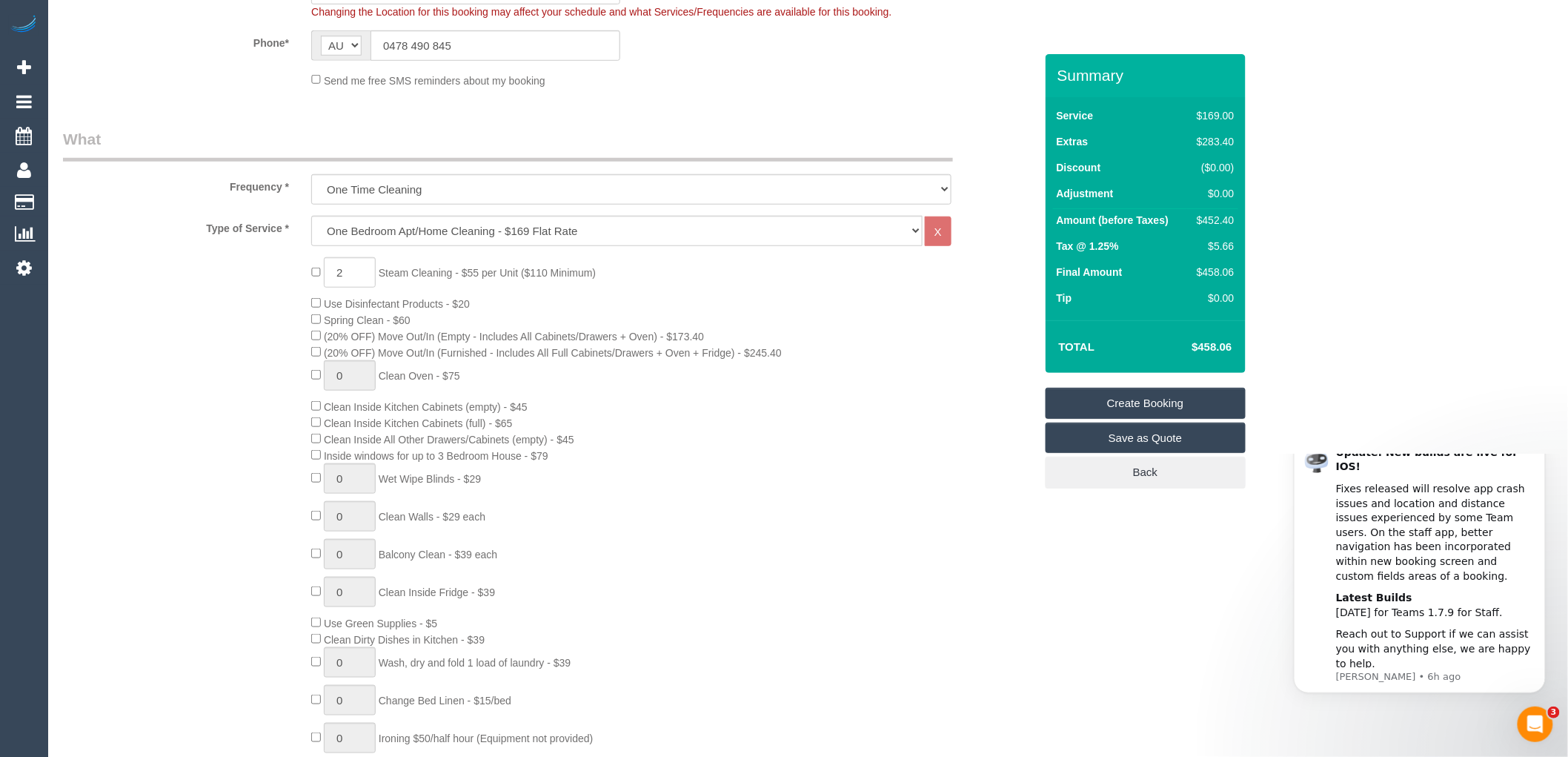
scroll to position [411, 0]
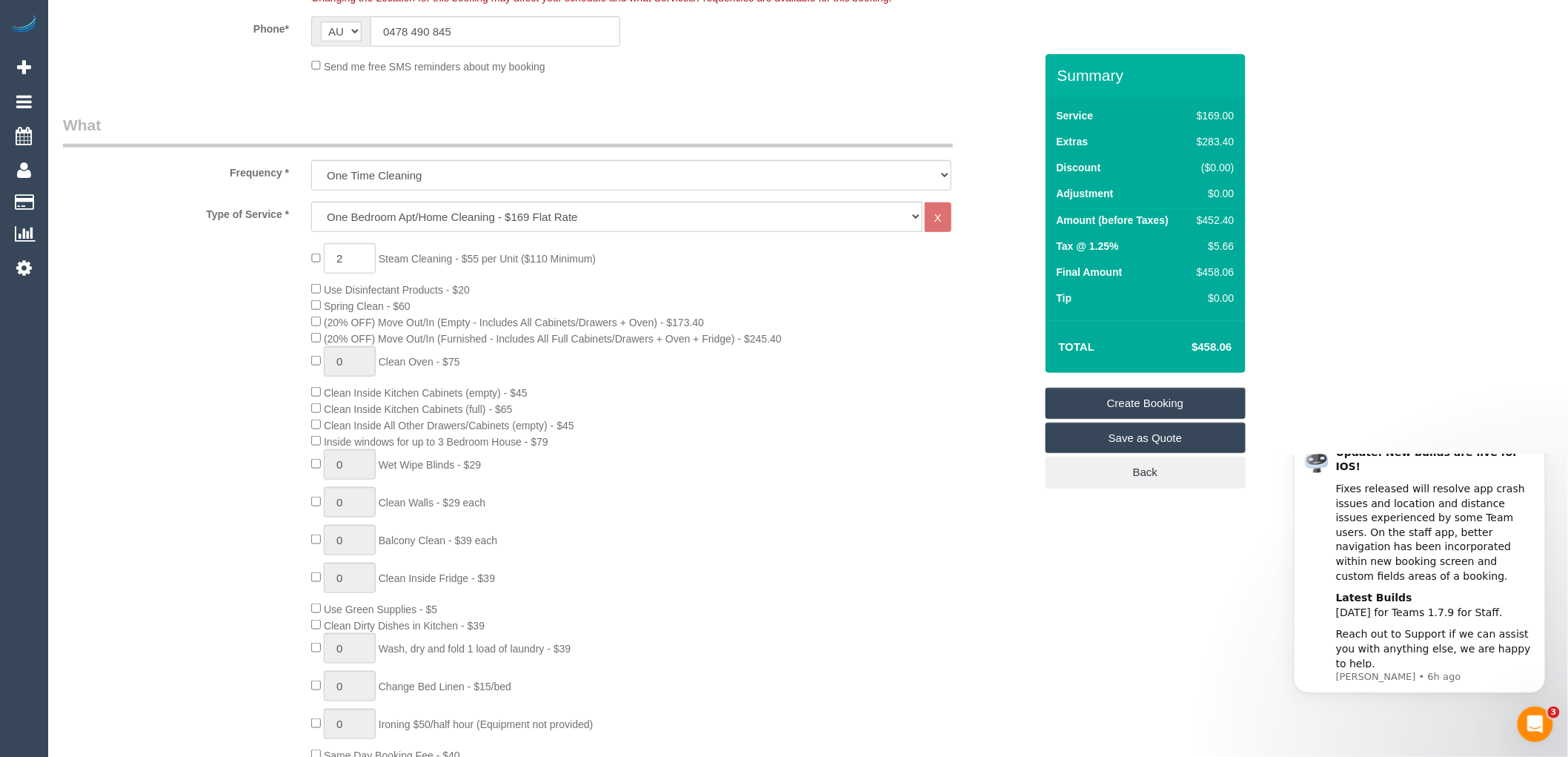
click at [1129, 444] on link "Save as Quote" at bounding box center [1145, 438] width 200 height 31
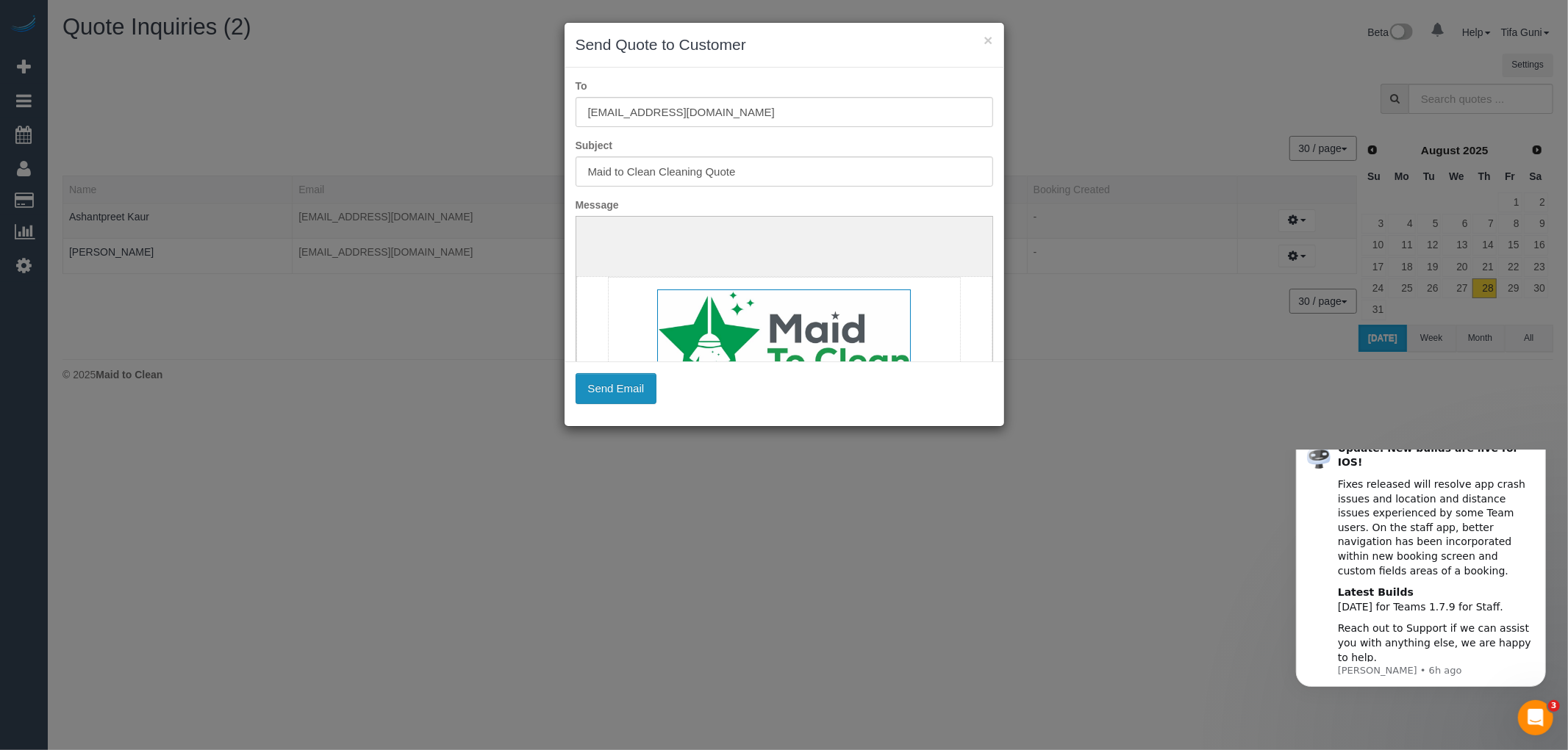
click at [623, 386] on button "Send Email" at bounding box center [616, 388] width 82 height 30
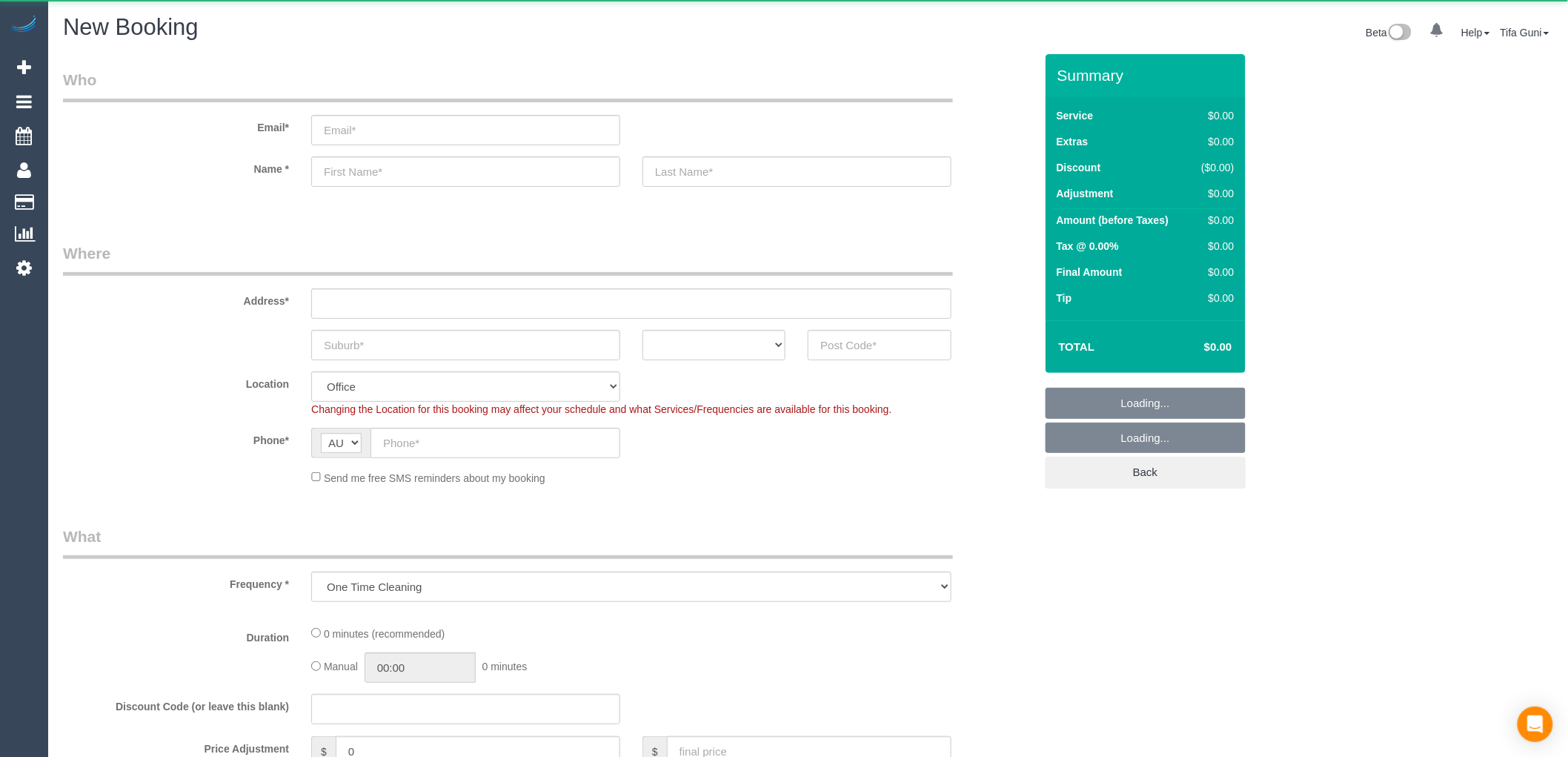
select select "object:649"
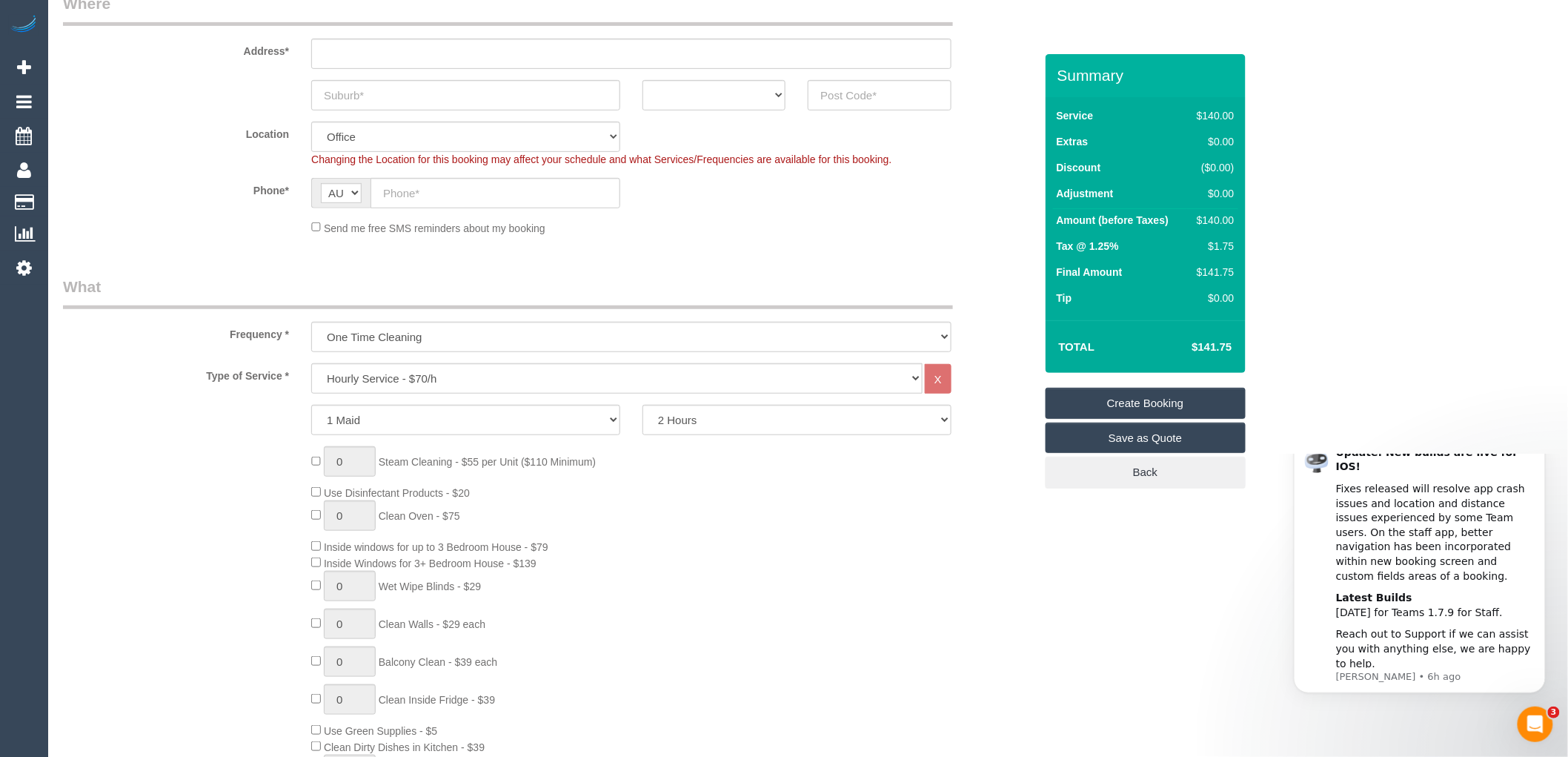
scroll to position [329, 0]
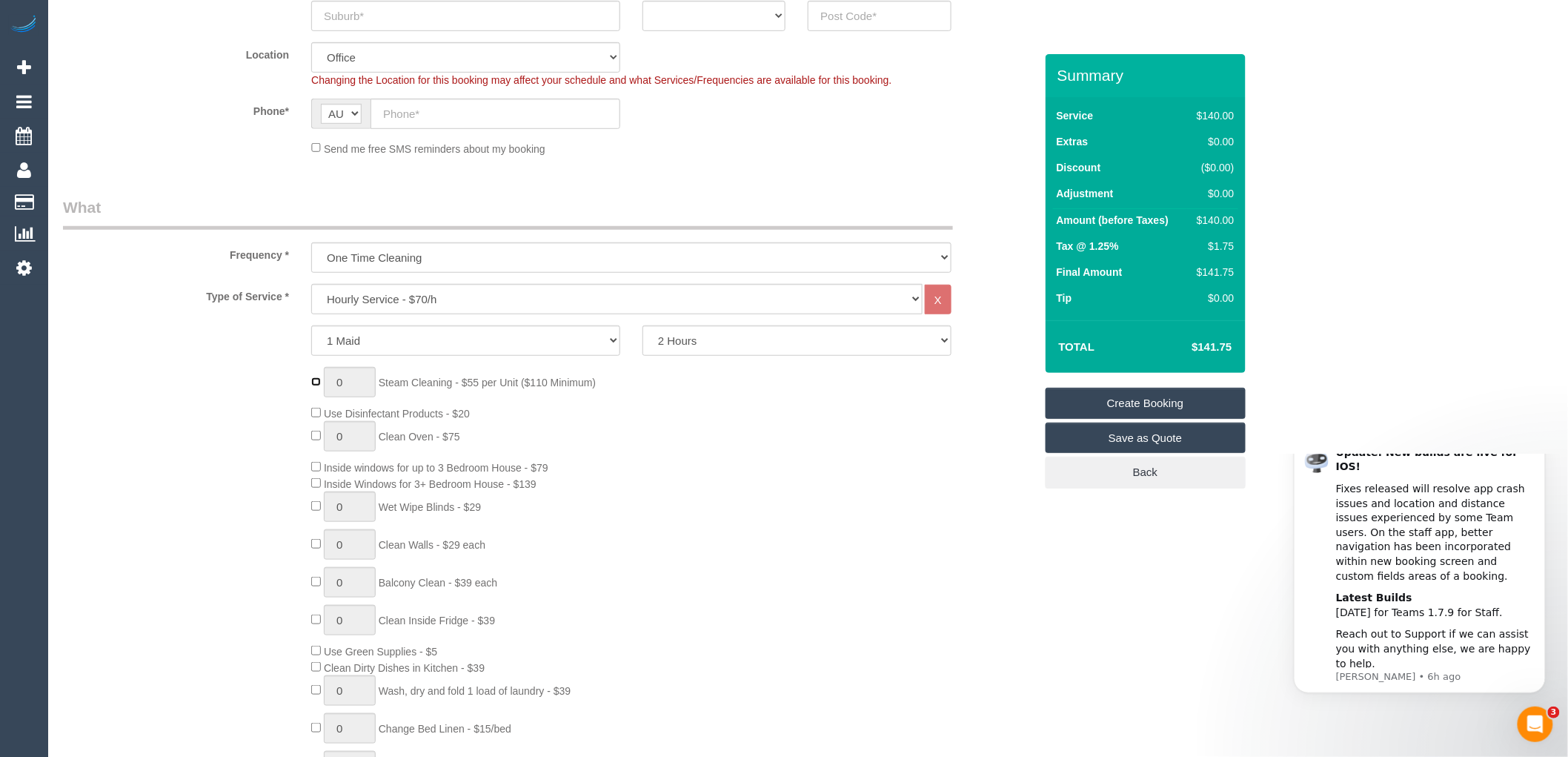
type input "1"
click at [345, 380] on input "1" at bounding box center [350, 382] width 51 height 31
type input "3"
click at [582, 428] on div "3 Steam Cleaning - $55 per Unit ($110 Minimum) Use Disinfectant Products - $20 …" at bounding box center [672, 586] width 745 height 438
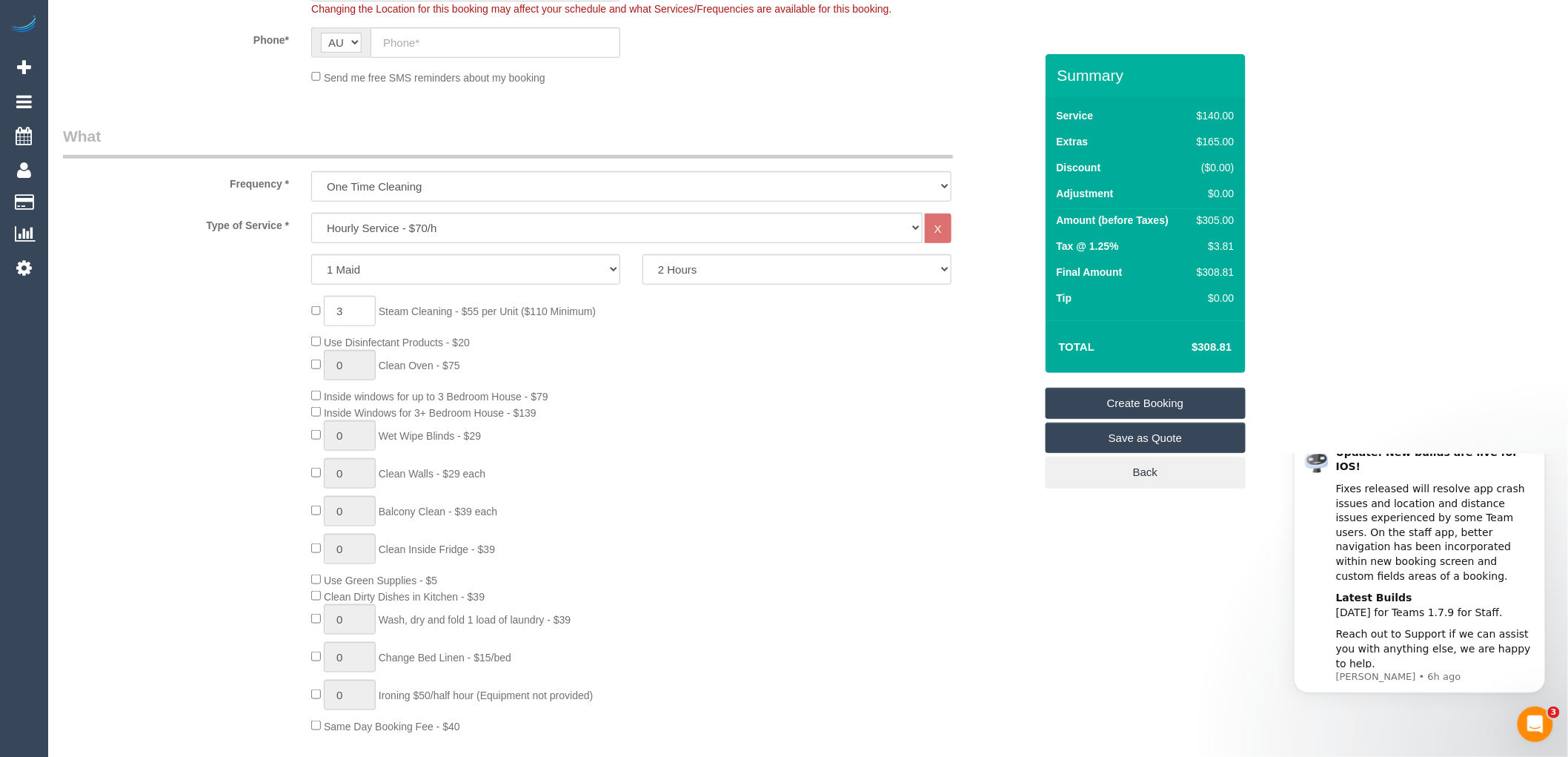
scroll to position [411, 0]
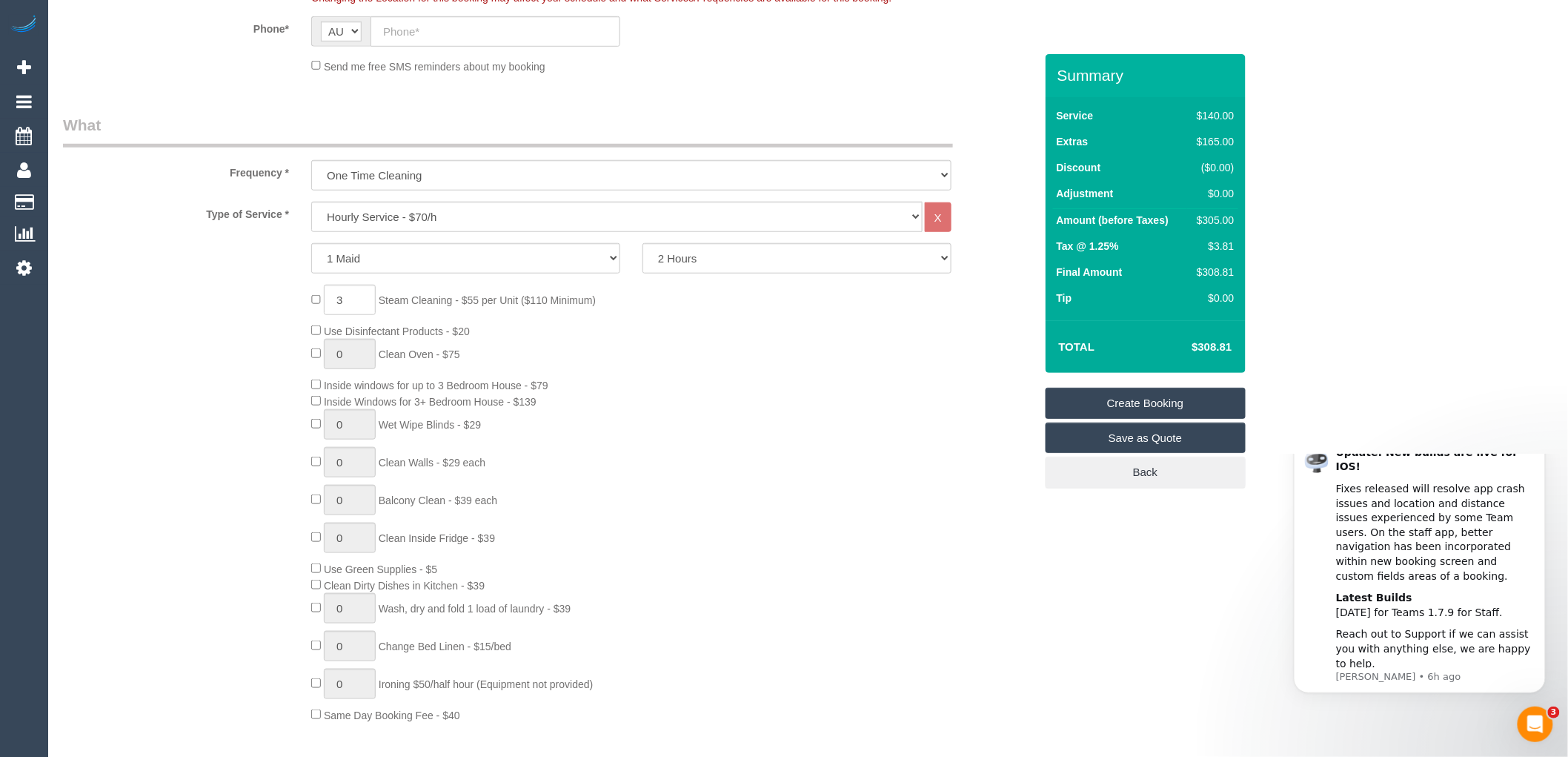
click at [649, 340] on div "3 Steam Cleaning - $55 per Unit ($110 Minimum) Use Disinfectant Products - $20 …" at bounding box center [672, 504] width 745 height 438
click at [691, 337] on div "3 Steam Cleaning - $55 per Unit ($110 Minimum) Use Disinfectant Products - $20 …" at bounding box center [672, 504] width 745 height 438
click at [451, 223] on select "Hourly Service - $70/h Hourly Service - $65/h Hourly Service - $60/h Hourly Ser…" at bounding box center [617, 217] width 611 height 31
select select "29"
click at [311, 203] on select "Hourly Service - $70/h Hourly Service - $65/h Hourly Service - $60/h Hourly Ser…" at bounding box center [617, 217] width 611 height 31
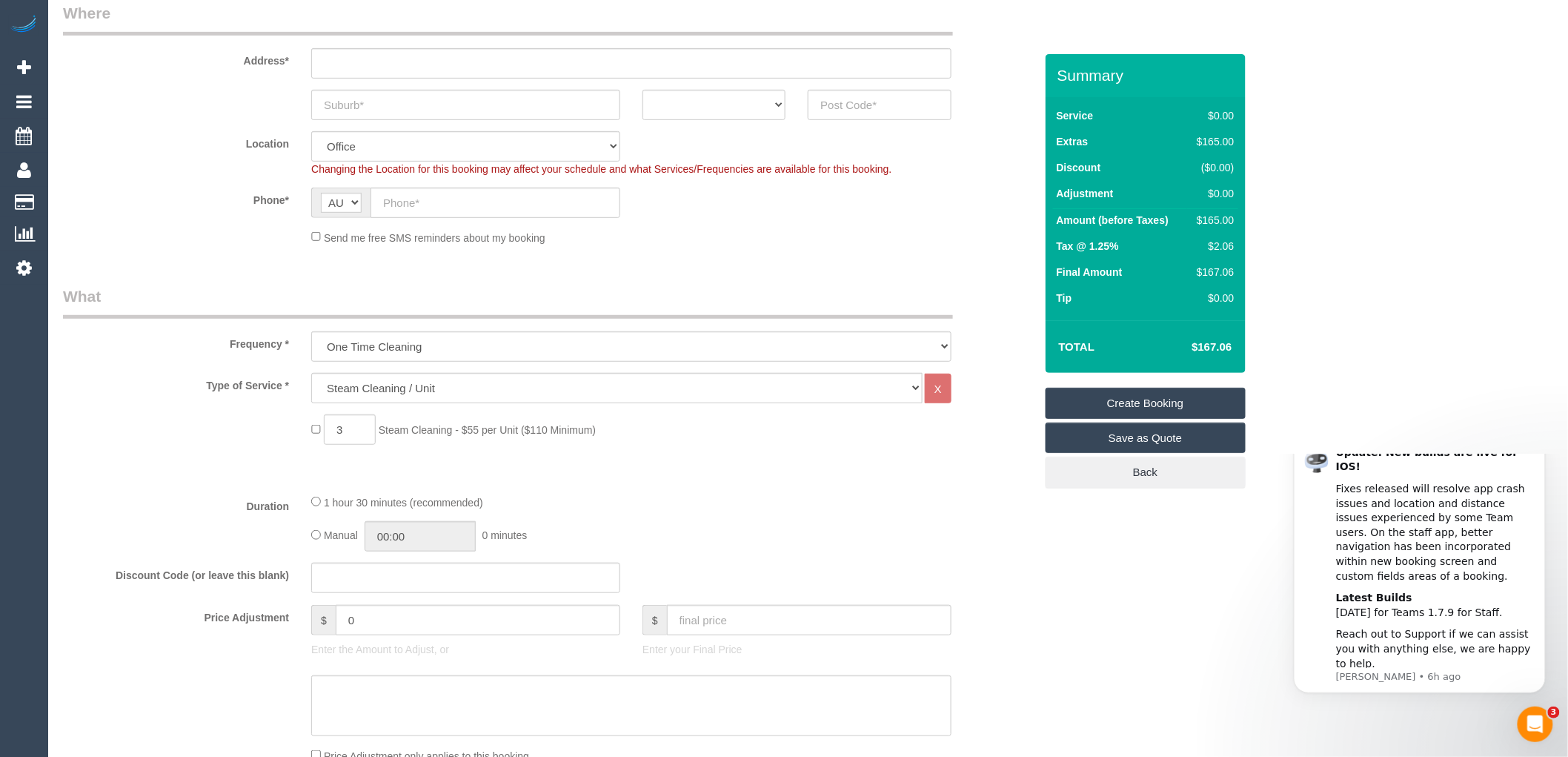
scroll to position [0, 0]
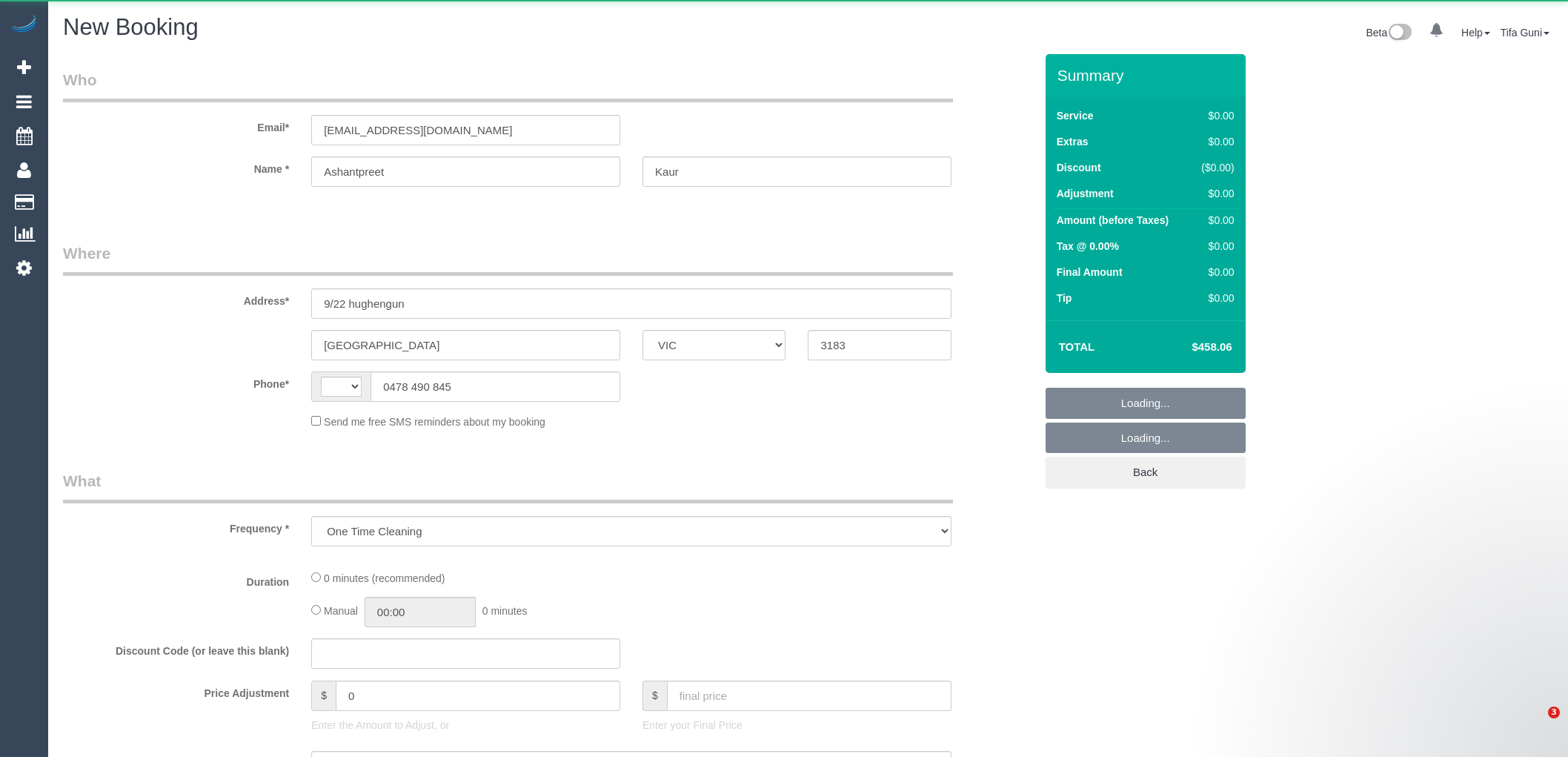
select select "VIC"
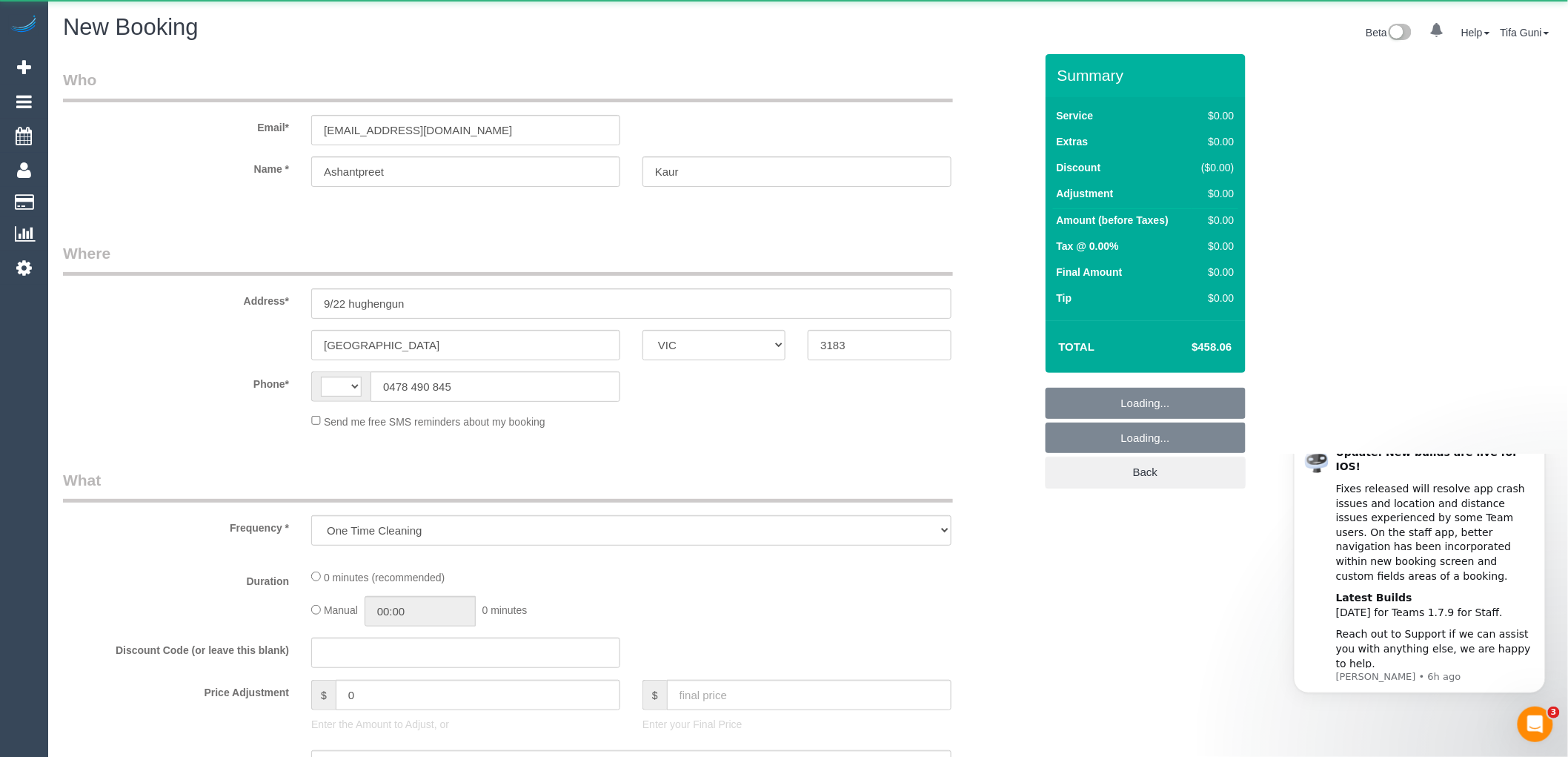
select select "string:AU"
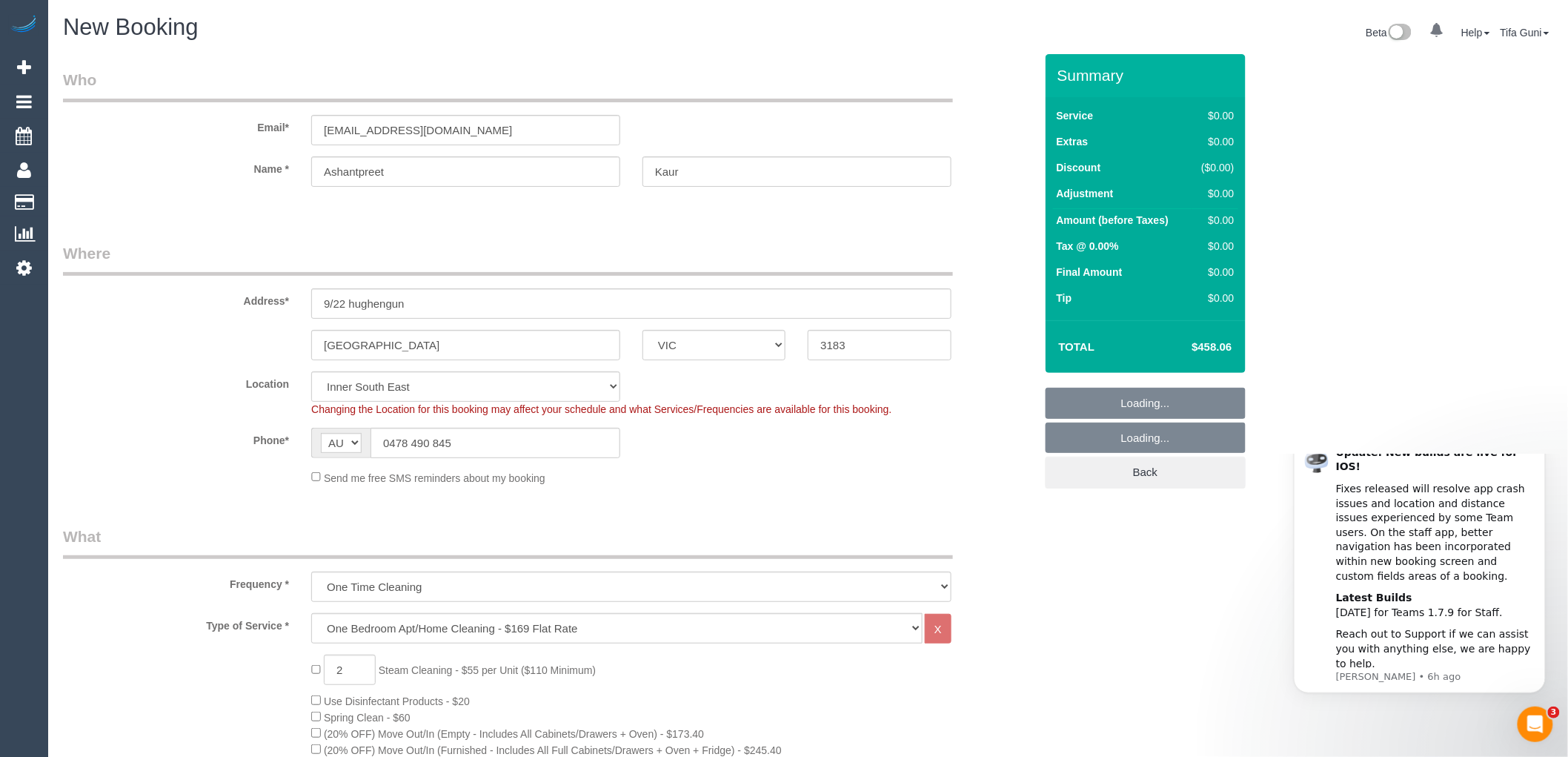
select select "object:4395"
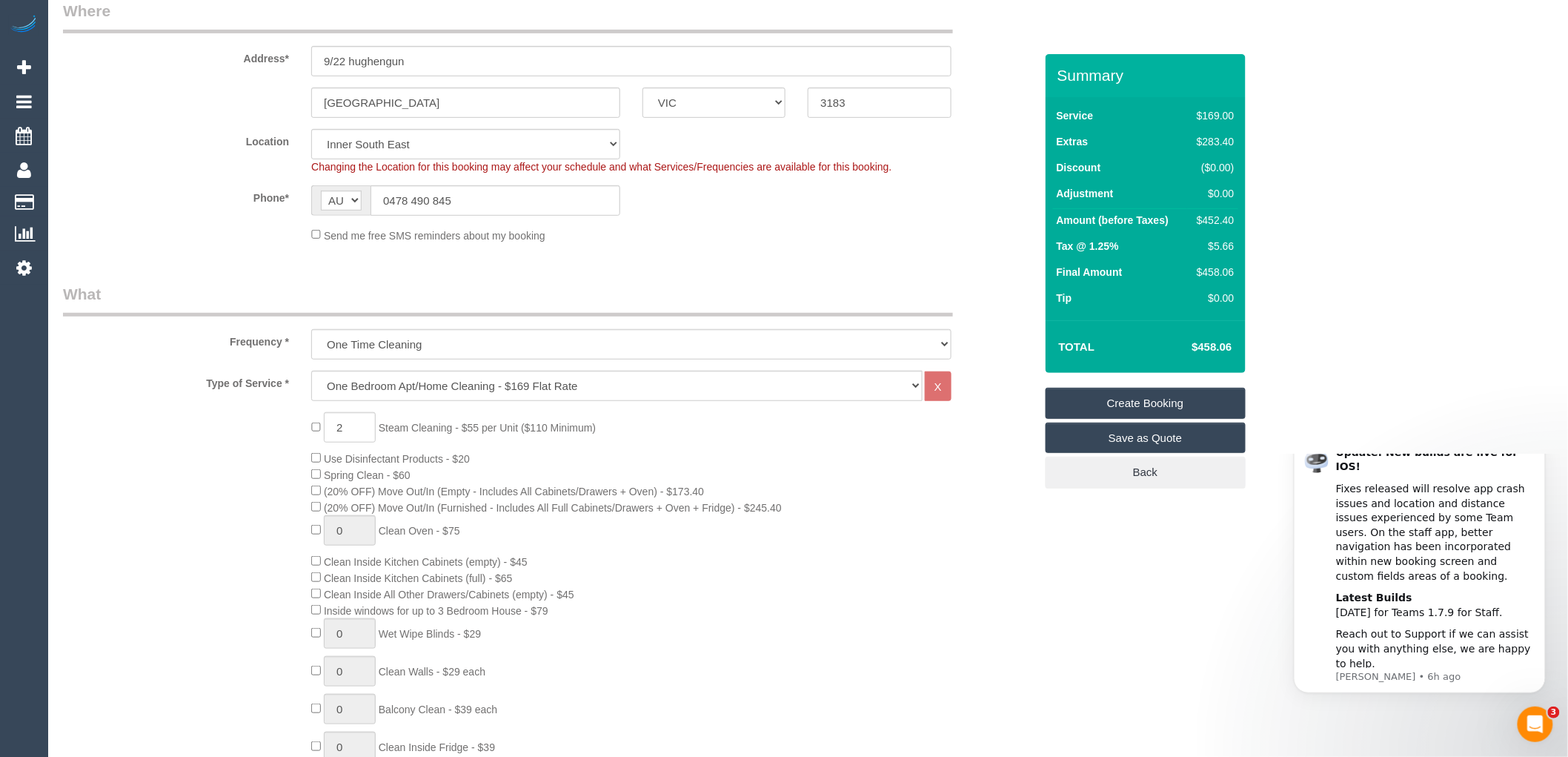
scroll to position [329, 0]
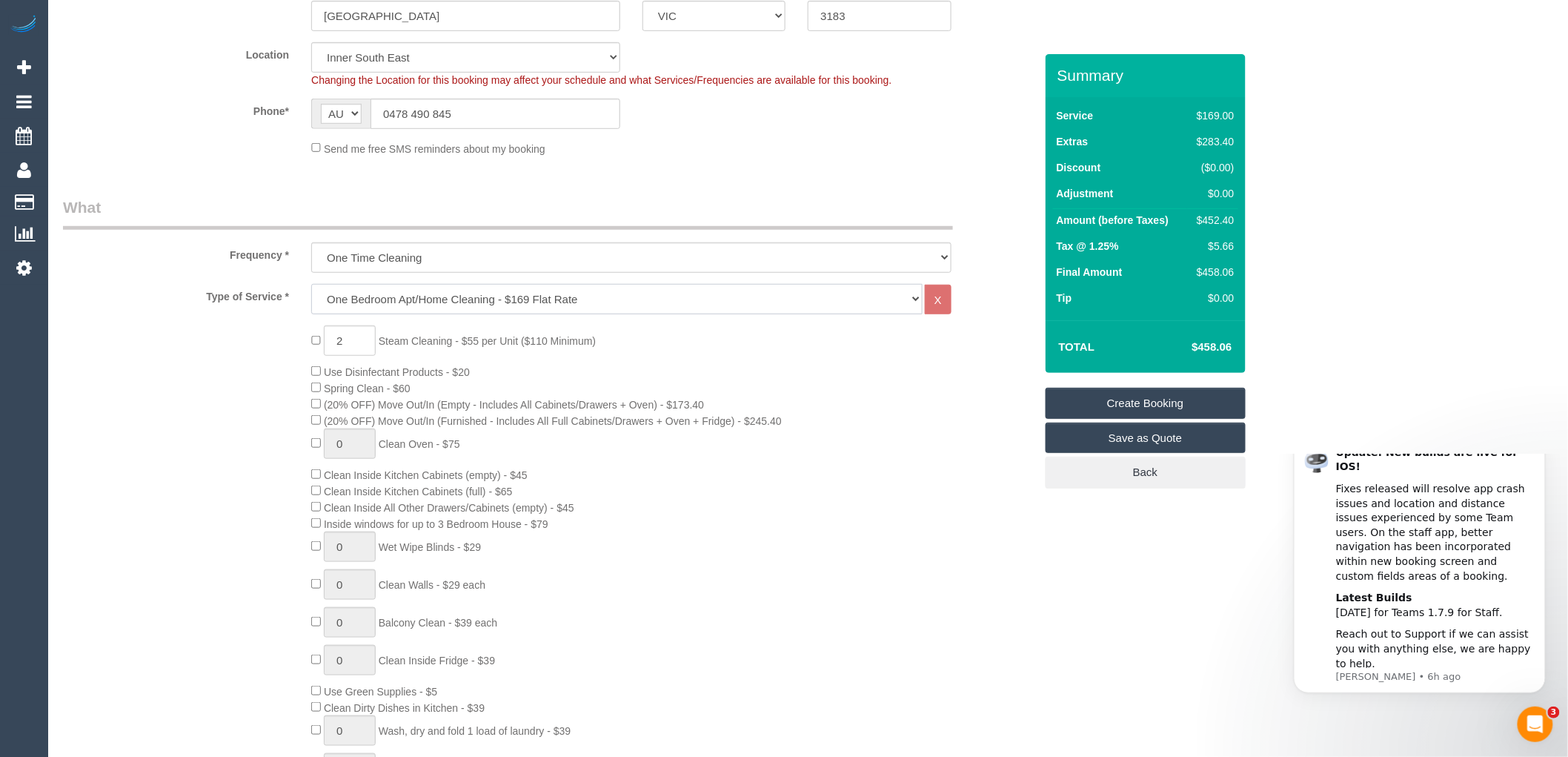
click at [379, 301] on select "Hourly Service - $70/h Hourly Service - $65/h Hourly Service - $60/h Hourly Ser…" at bounding box center [617, 299] width 611 height 31
select select "29"
click at [311, 285] on select "Hourly Service - $70/h Hourly Service - $65/h Hourly Service - $60/h Hourly Ser…" at bounding box center [617, 299] width 611 height 31
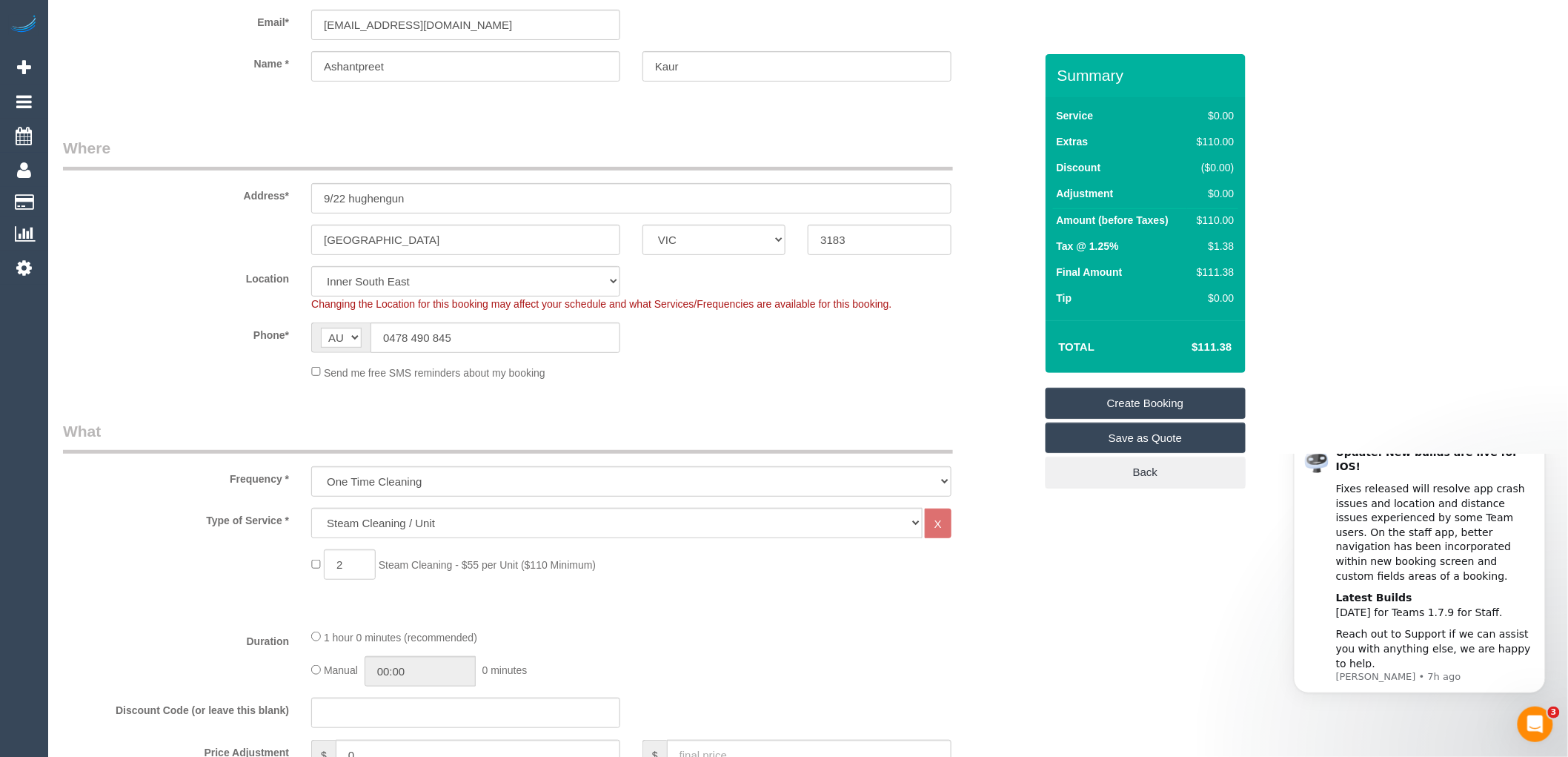
scroll to position [165, 0]
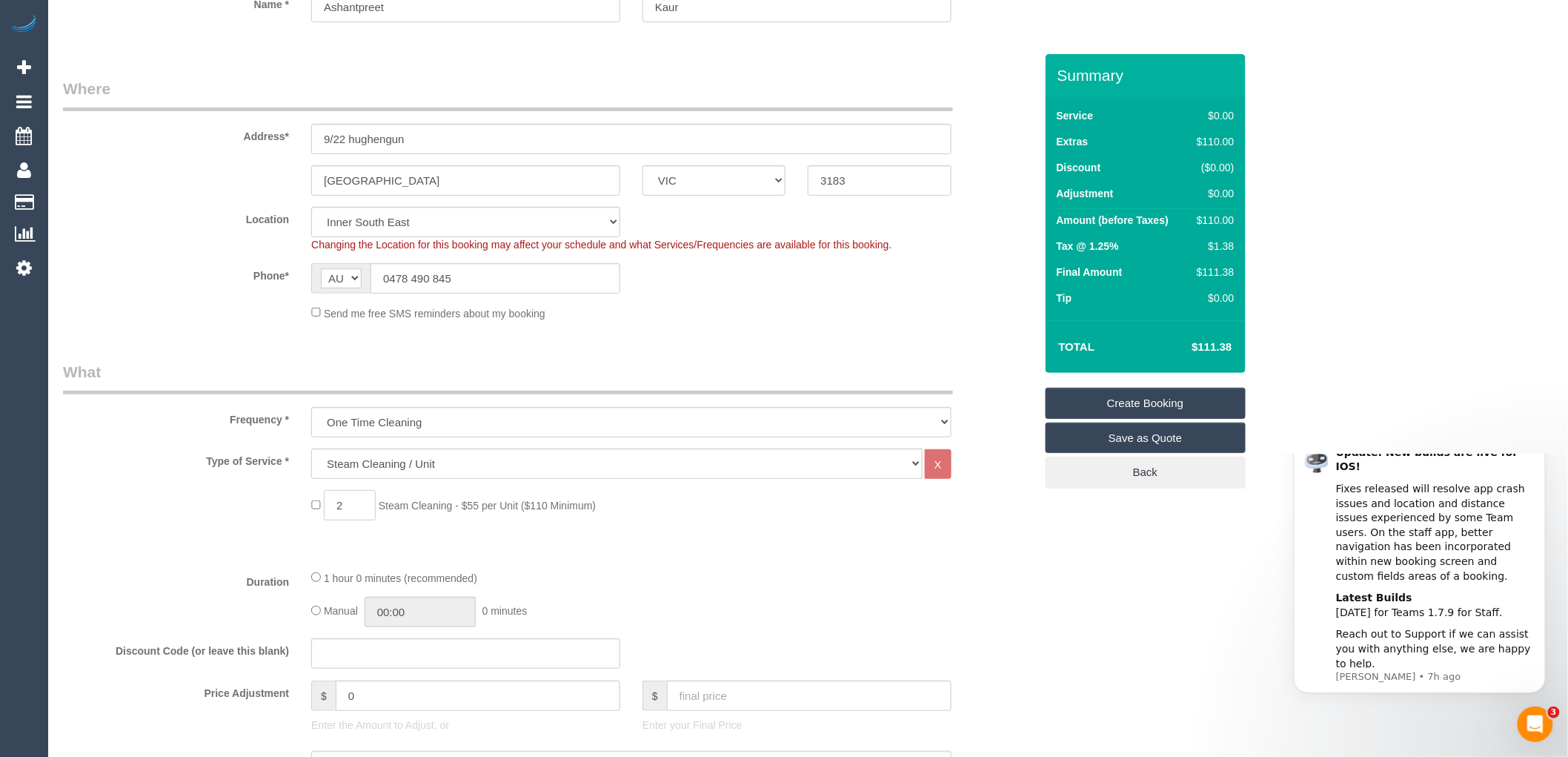
click at [345, 499] on input "2" at bounding box center [350, 505] width 51 height 31
type input "3"
click at [698, 545] on div "Type of Service * Hourly Service - $70/h Hourly Service - $65/h Hourly Service …" at bounding box center [549, 503] width 972 height 109
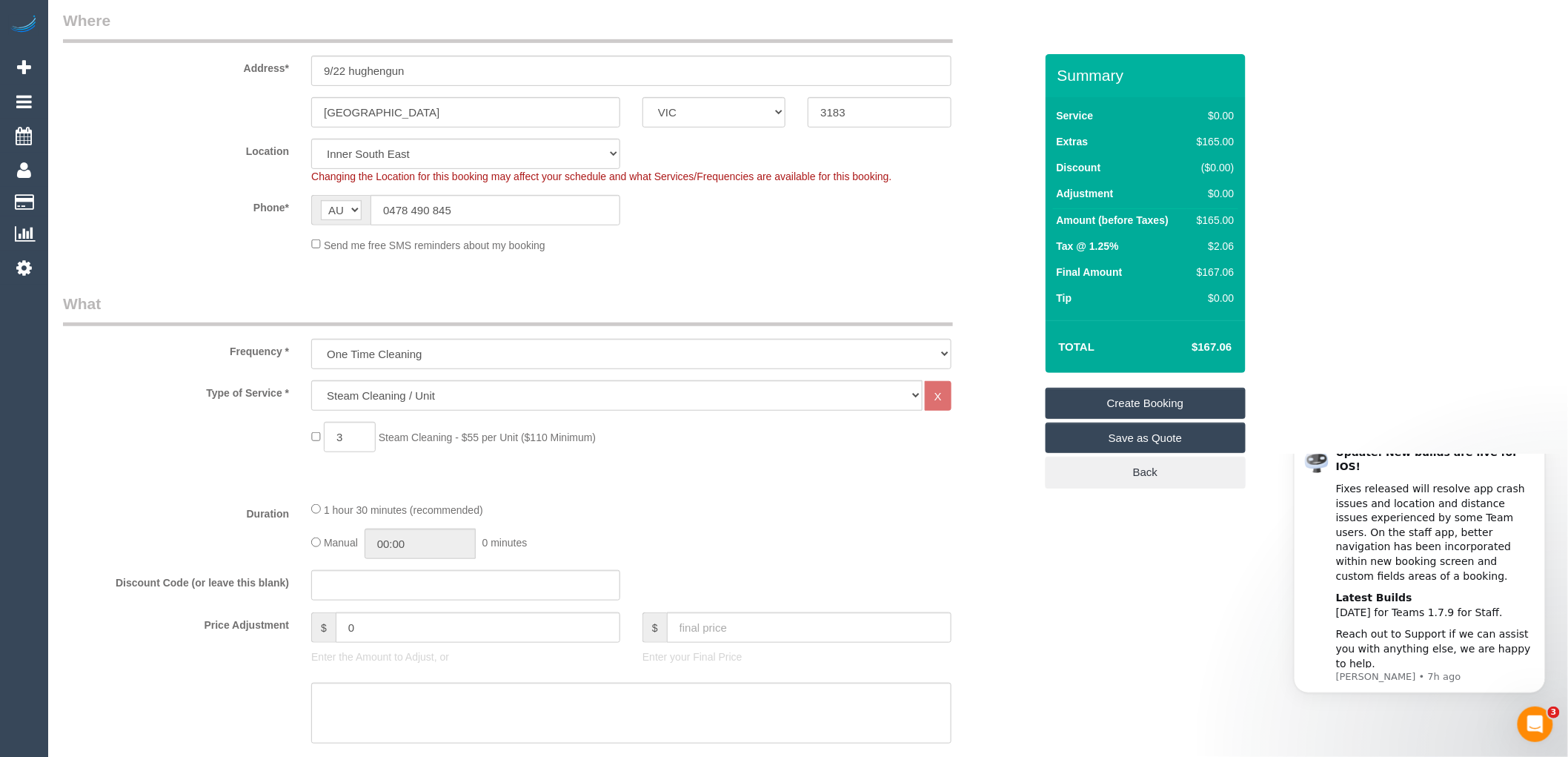
scroll to position [247, 0]
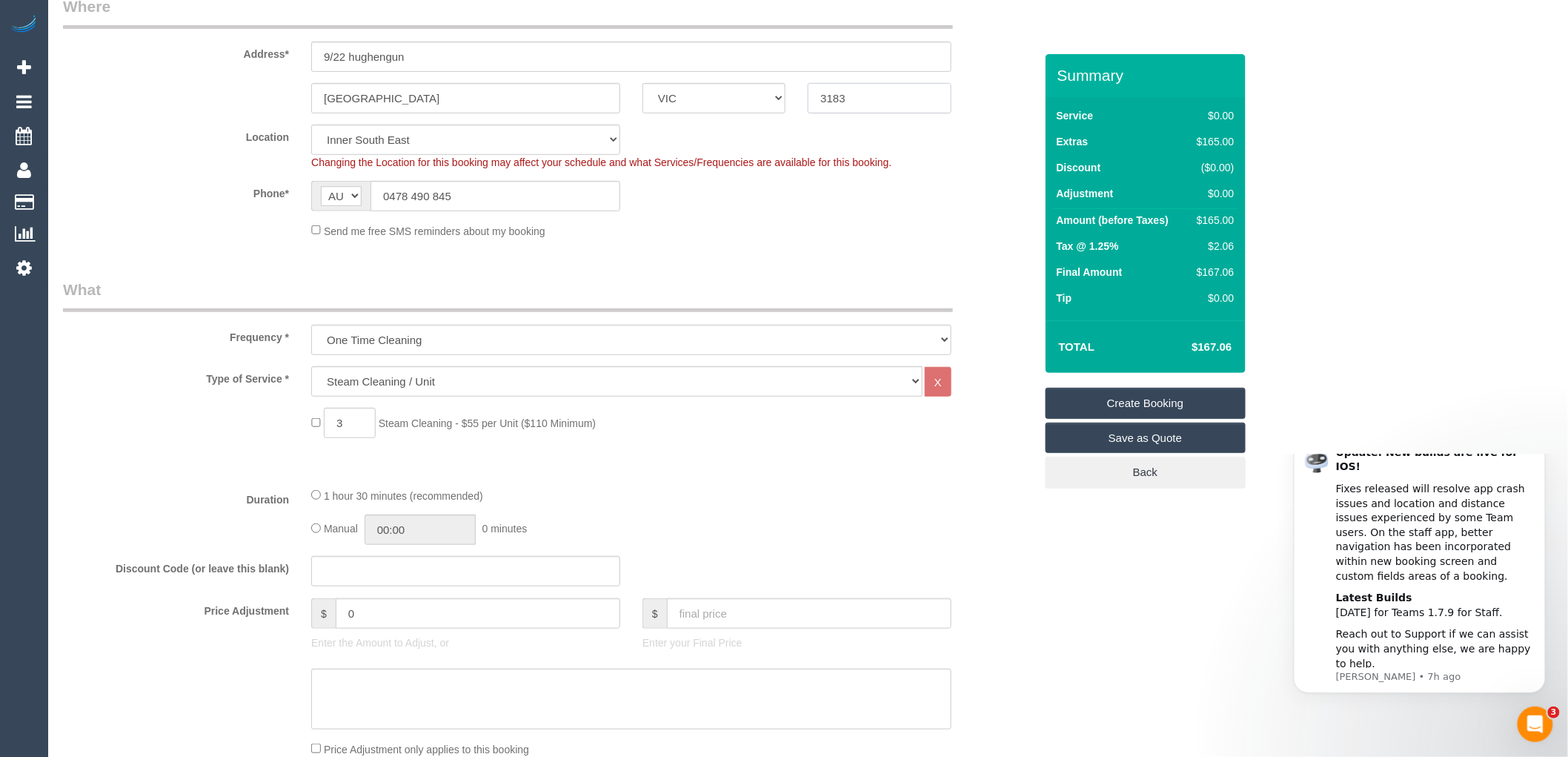
drag, startPoint x: 863, startPoint y: 99, endPoint x: 744, endPoint y: 97, distance: 119.0
click at [744, 97] on div "St Kilda East ACT NSW NT QLD SA TAS VIC WA 3183" at bounding box center [548, 98] width 994 height 31
drag, startPoint x: 860, startPoint y: 101, endPoint x: 816, endPoint y: 96, distance: 44.3
click at [816, 96] on input "3978" at bounding box center [880, 98] width 143 height 31
type input "3978"
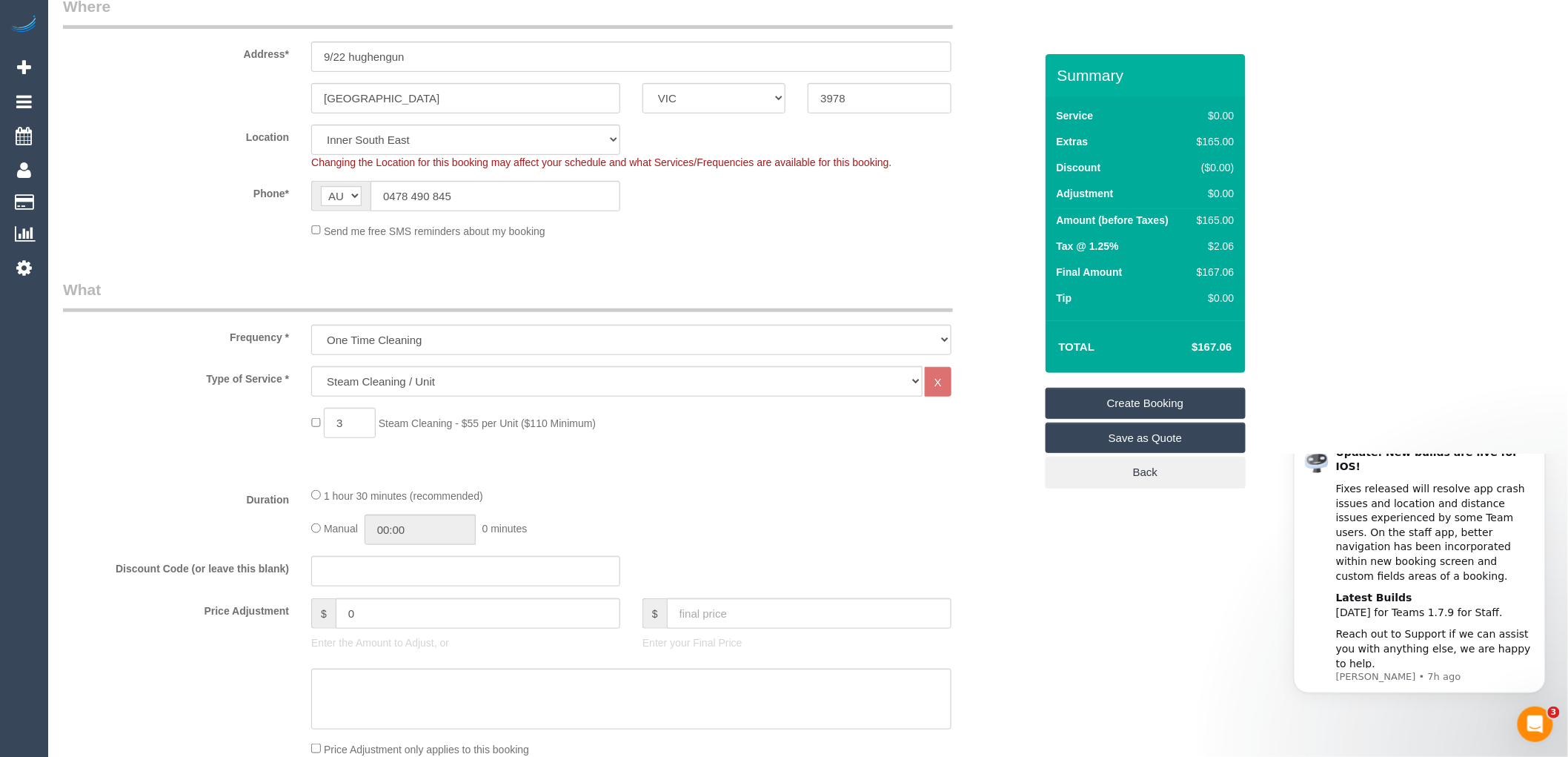
select select "52"
select select "object:4950"
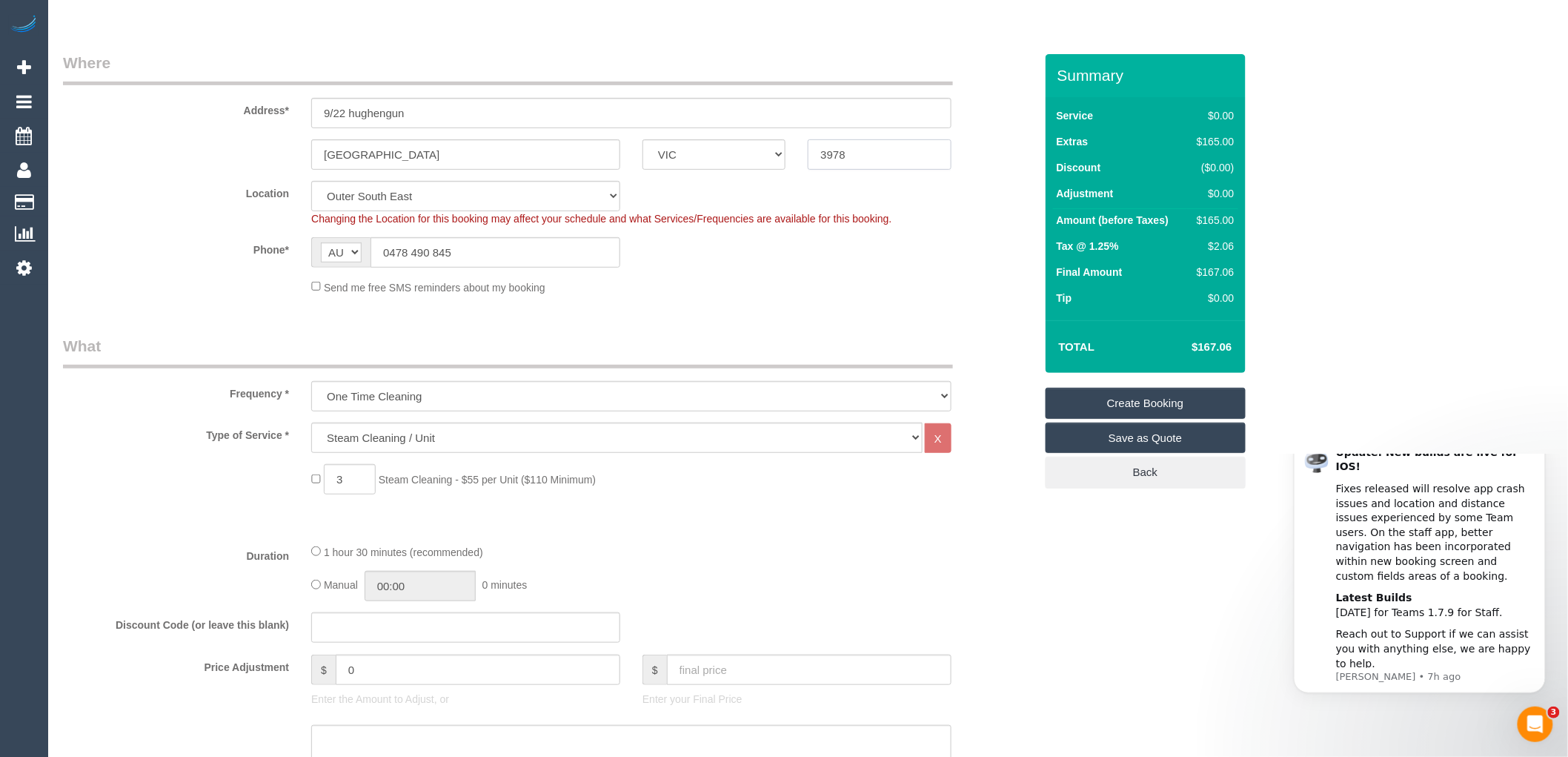
scroll to position [165, 0]
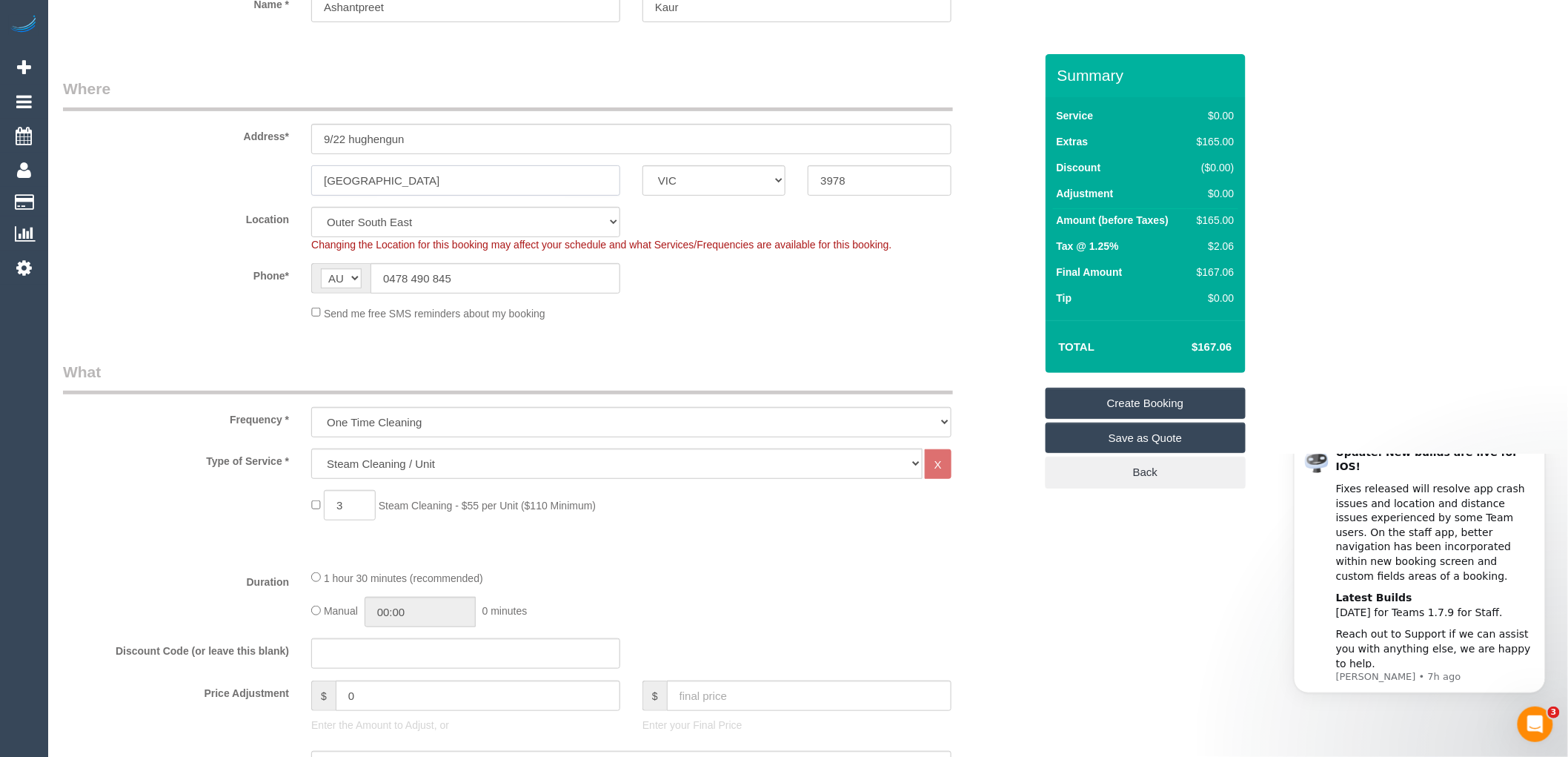
drag, startPoint x: 410, startPoint y: 176, endPoint x: 277, endPoint y: 173, distance: 133.0
click at [277, 173] on div "St Kilda East ACT NSW NT QLD SA TAS VIC WA 3978" at bounding box center [548, 180] width 994 height 31
type input "Clyde"
drag, startPoint x: 433, startPoint y: 130, endPoint x: 230, endPoint y: 134, distance: 203.0
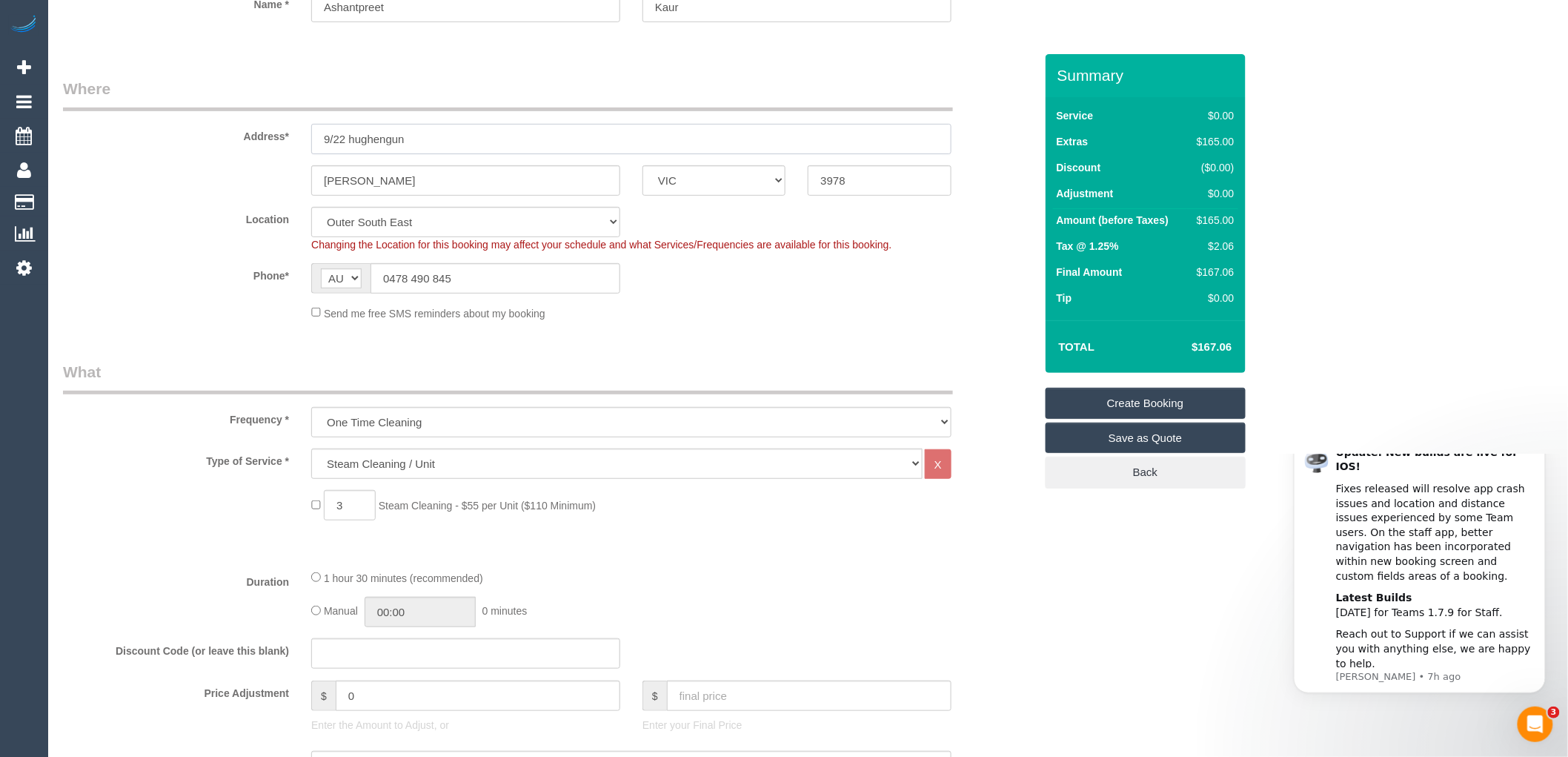
click at [230, 134] on div "Address* 9/22 hughengun" at bounding box center [548, 116] width 994 height 76
type input "-"
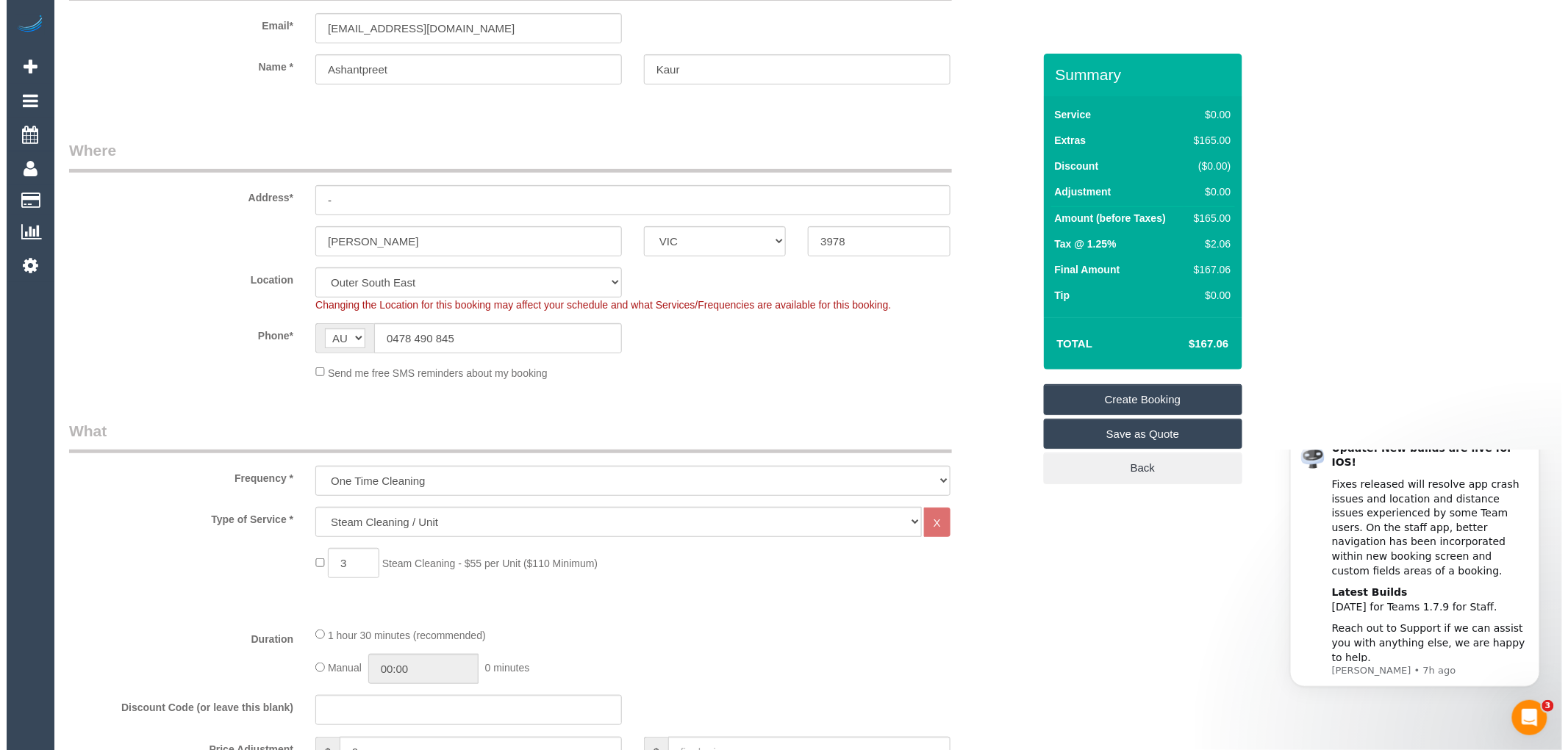
scroll to position [0, 0]
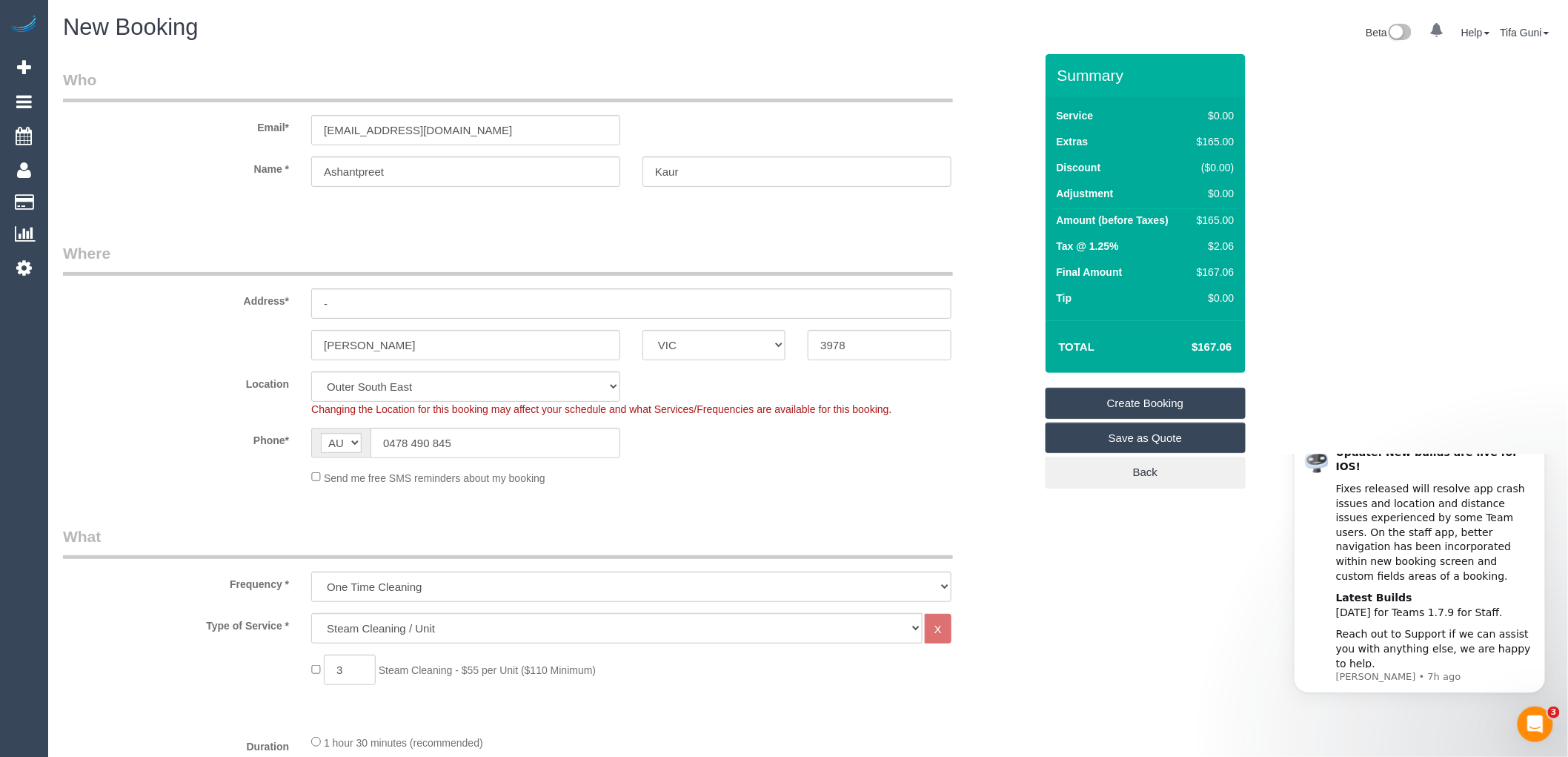
click at [1151, 443] on link "Save as Quote" at bounding box center [1145, 438] width 200 height 31
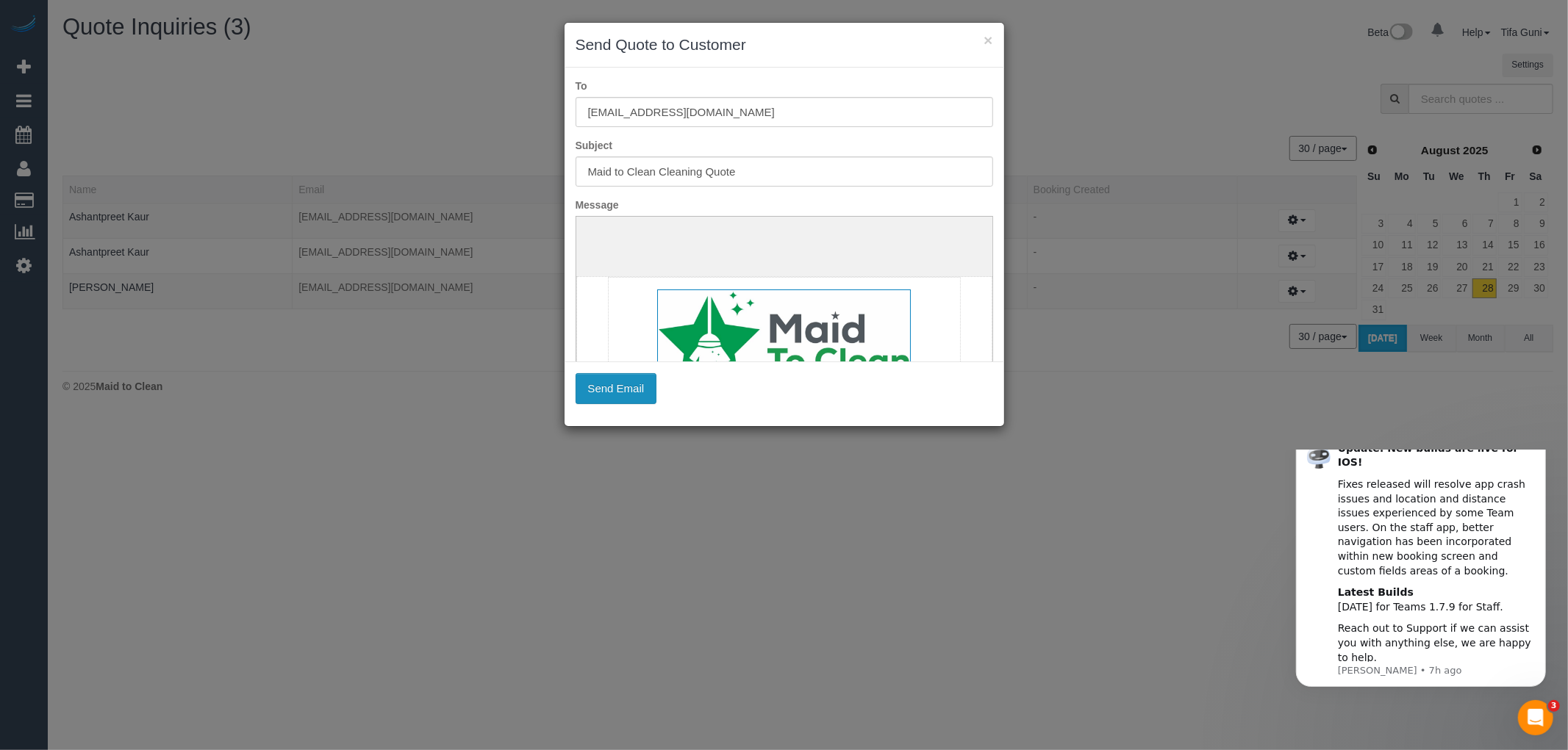
click at [605, 390] on button "Send Email" at bounding box center [616, 388] width 82 height 30
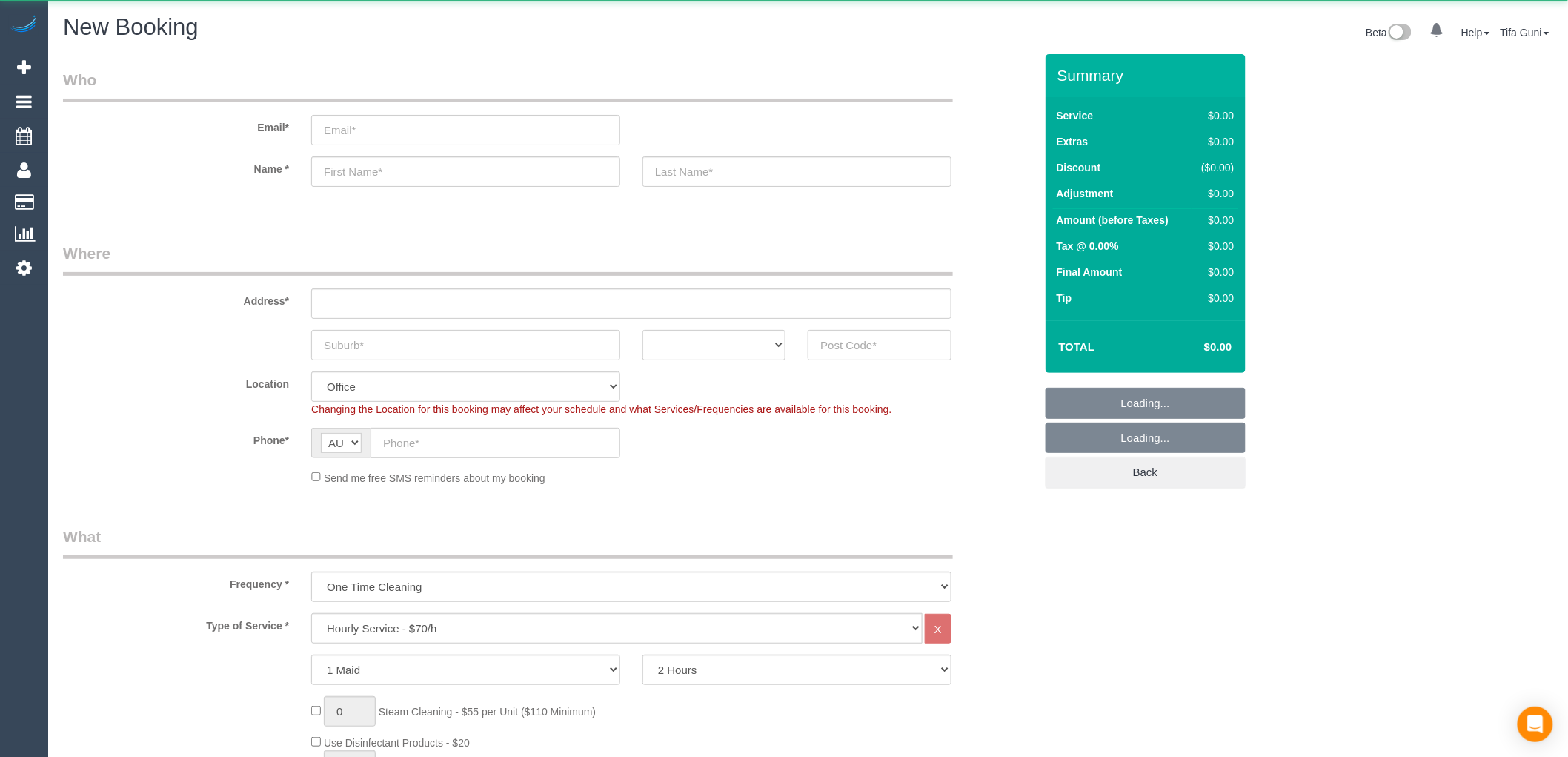
select select "object:813"
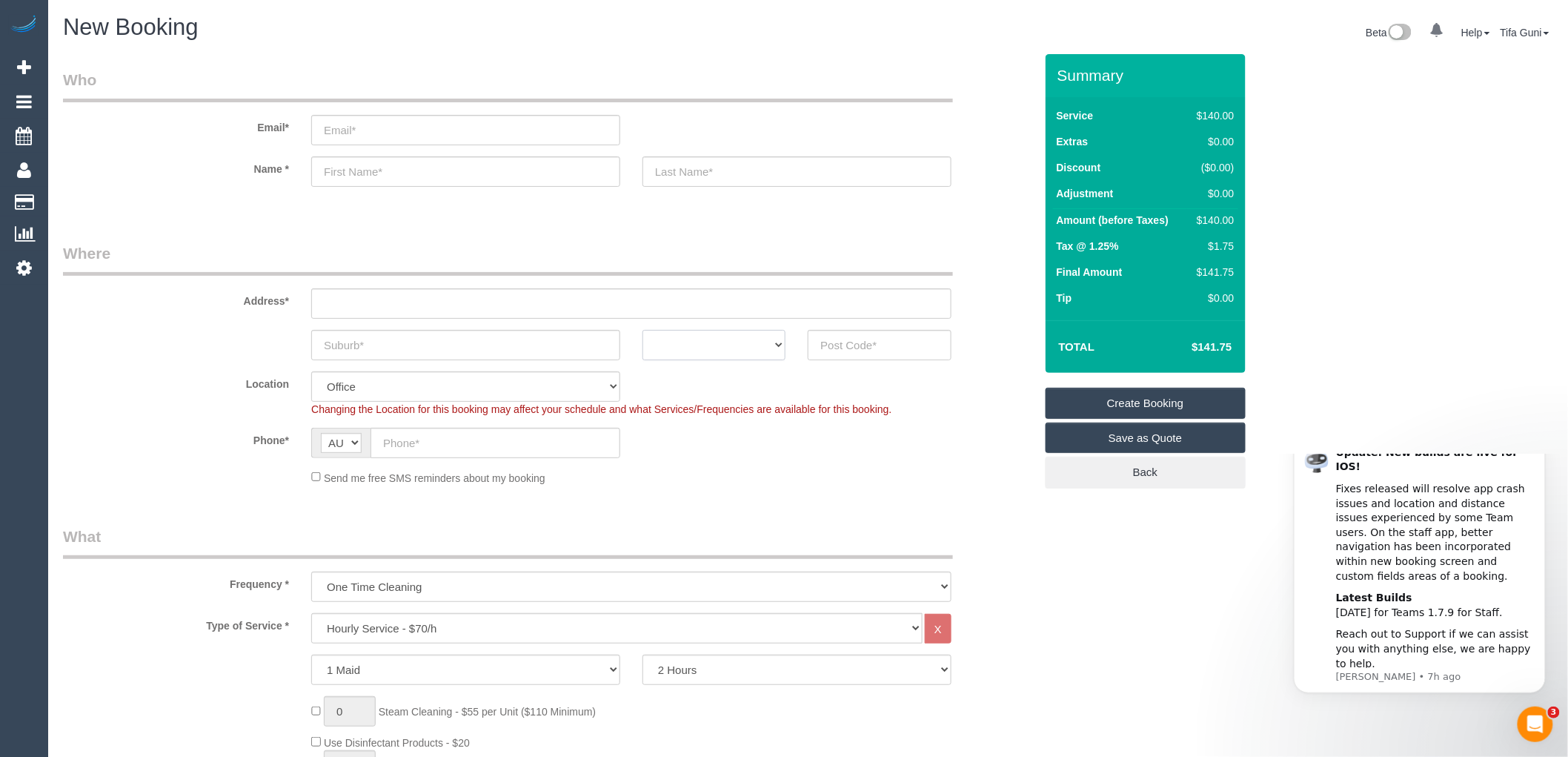
click at [758, 347] on select "ACT [GEOGRAPHIC_DATA] NT [GEOGRAPHIC_DATA] SA TAS [GEOGRAPHIC_DATA] [GEOGRAPHIC…" at bounding box center [714, 345] width 143 height 31
select select "VIC"
click at [643, 330] on select "ACT [GEOGRAPHIC_DATA] NT [GEOGRAPHIC_DATA] SA TAS [GEOGRAPHIC_DATA] [GEOGRAPHIC…" at bounding box center [714, 345] width 143 height 31
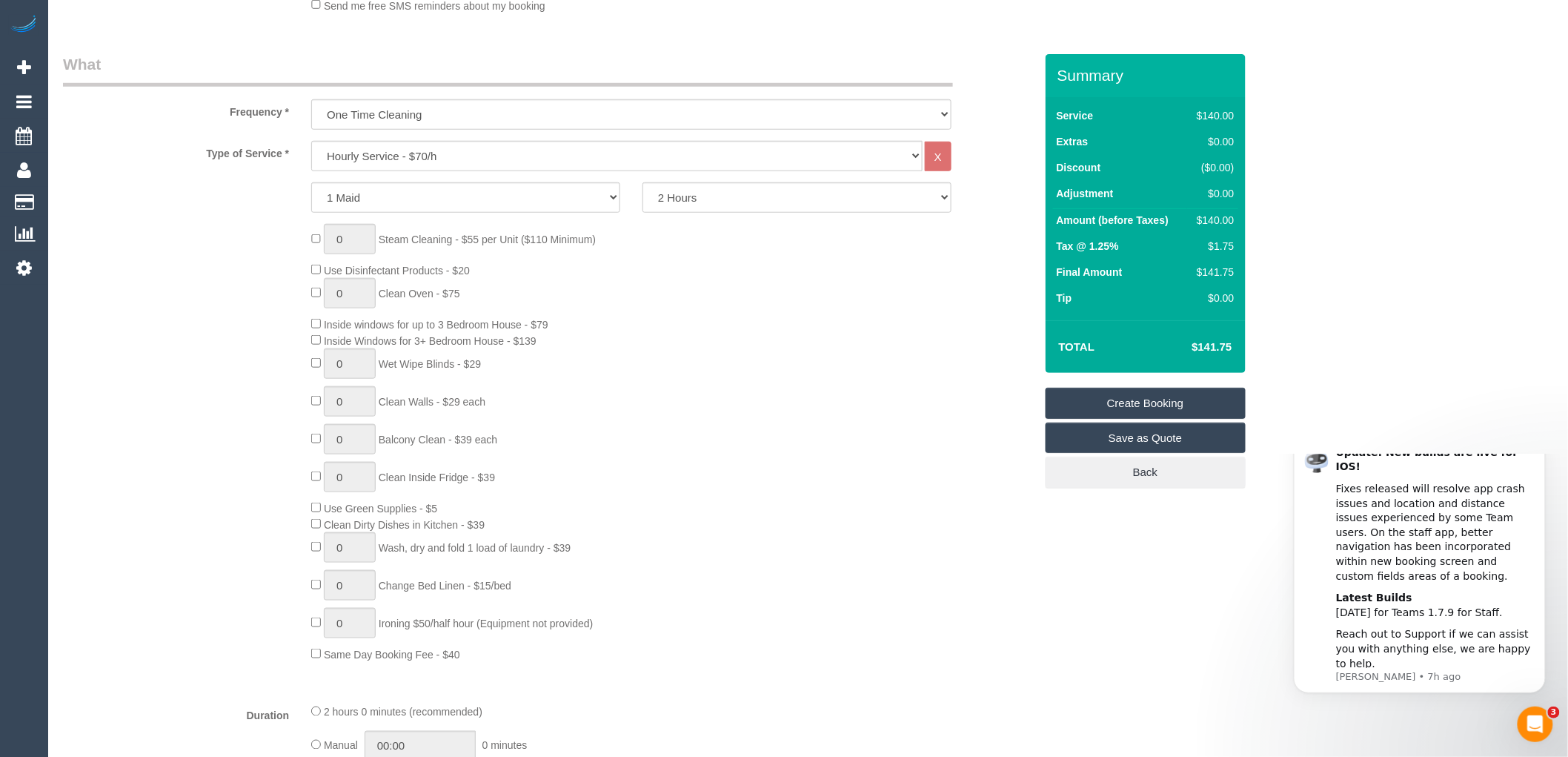
scroll to position [494, 0]
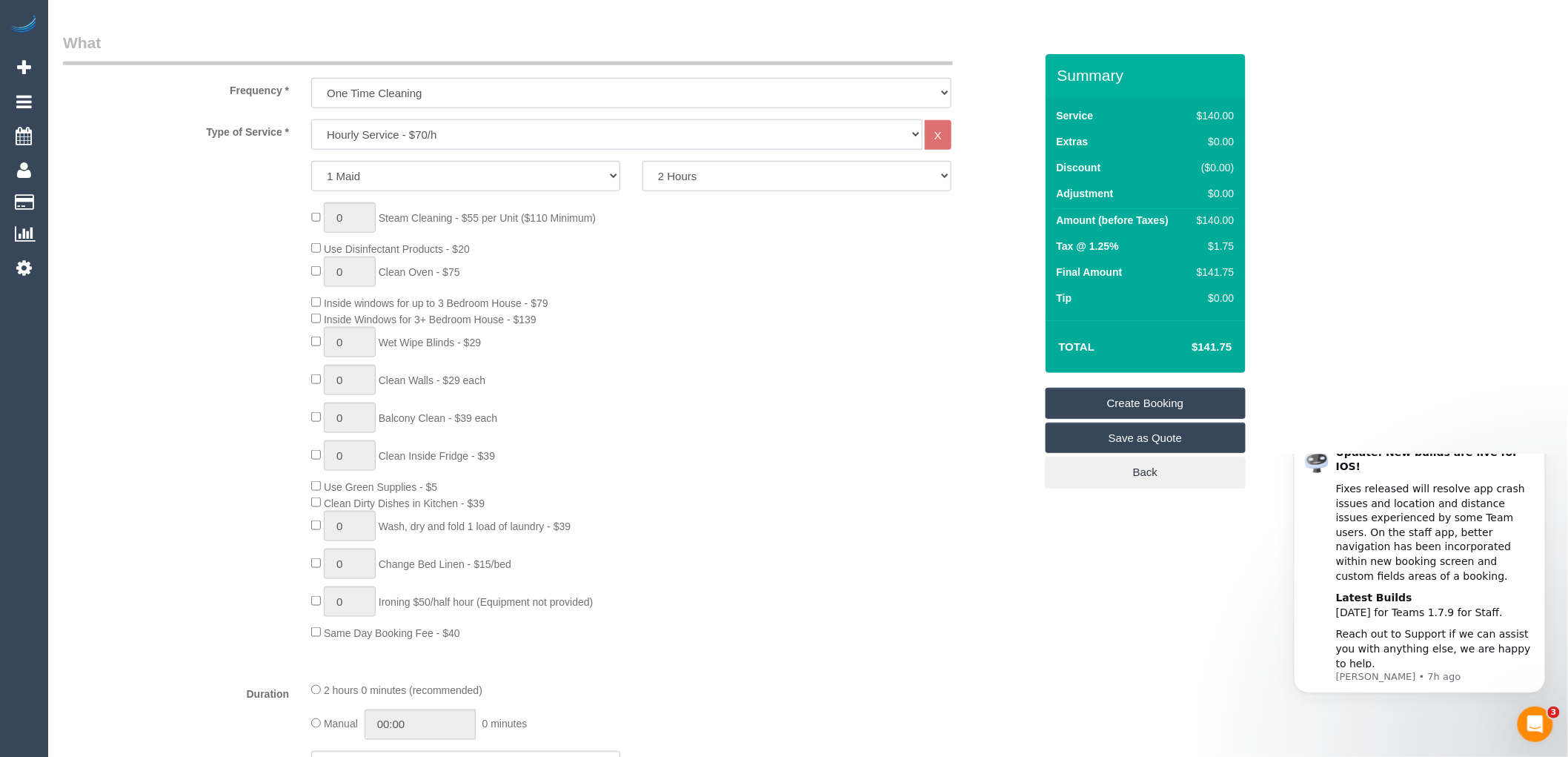
click at [456, 130] on select "Hourly Service - $70/h Hourly Service - $65/h Hourly Service - $60/h Hourly Ser…" at bounding box center [617, 135] width 611 height 31
click at [456, 130] on select "Hourly Service - $70/h Hourly Service - $65/h Hourly Service - $60/h Hourly Ser…" at bounding box center [617, 135] width 611 height 31
click at [703, 179] on select "2 Hours 2.5 Hours 3 Hours 3.5 Hours 4 Hours 4.5 Hours 5 Hours 5.5 Hours 6 Hours…" at bounding box center [797, 176] width 309 height 31
select select "180"
click at [643, 162] on select "2 Hours 2.5 Hours 3 Hours 3.5 Hours 4 Hours 4.5 Hours 5 Hours 5.5 Hours 6 Hours…" at bounding box center [797, 176] width 309 height 31
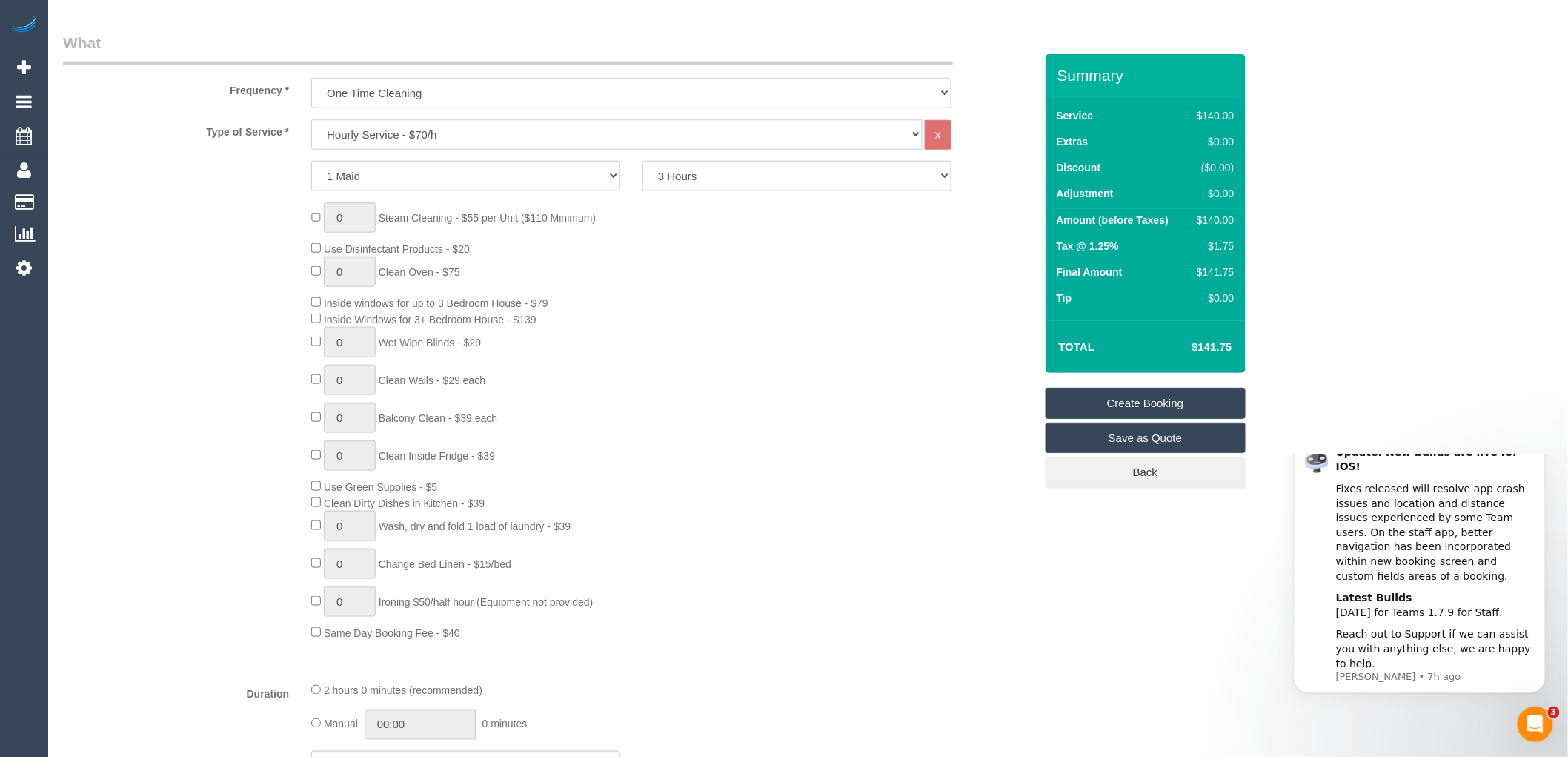
click at [712, 224] on div "0 Steam Cleaning - $55 per Unit ($110 Minimum) Use Disinfectant Products - $20 …" at bounding box center [672, 421] width 745 height 438
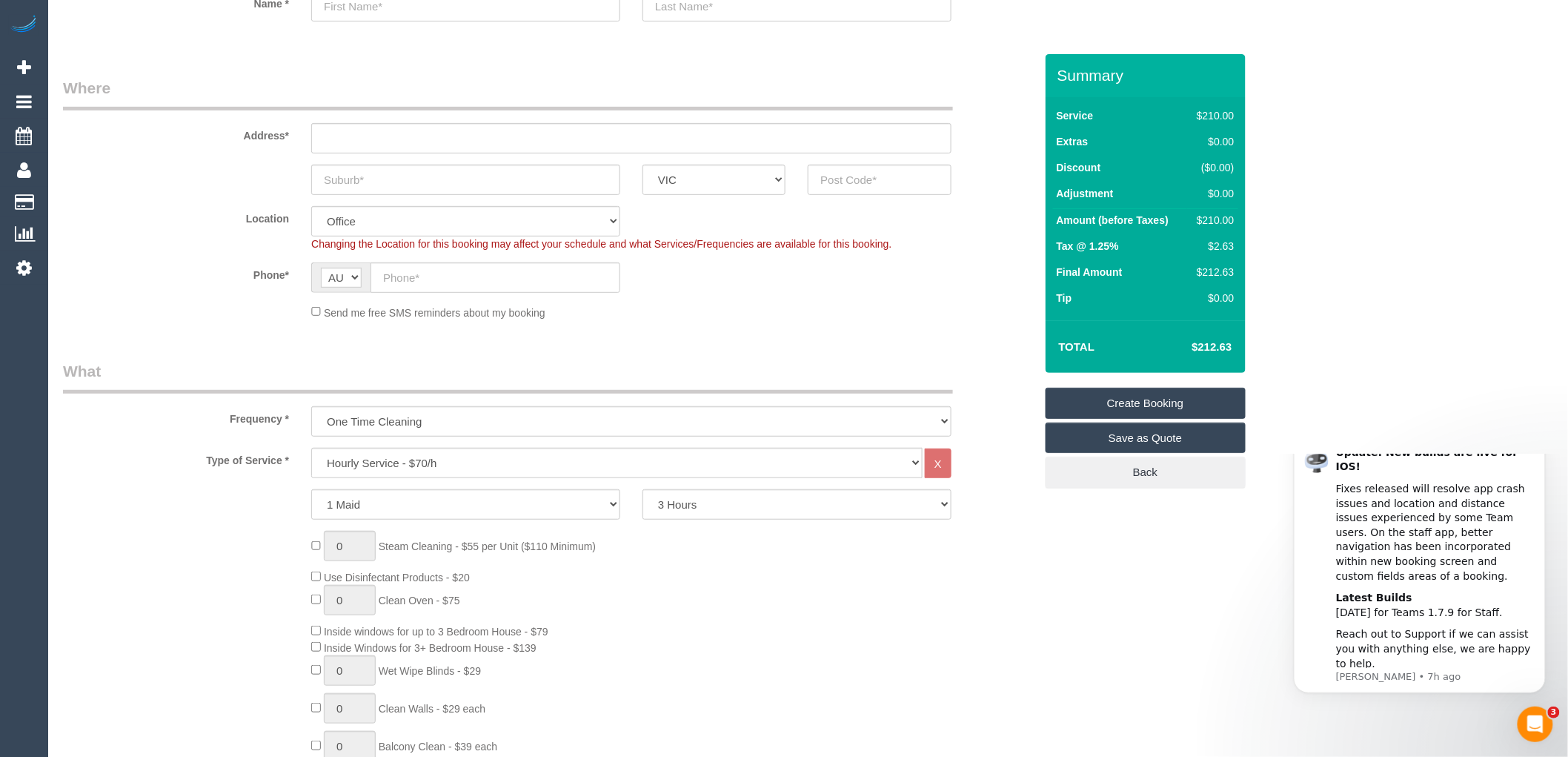
scroll to position [0, 0]
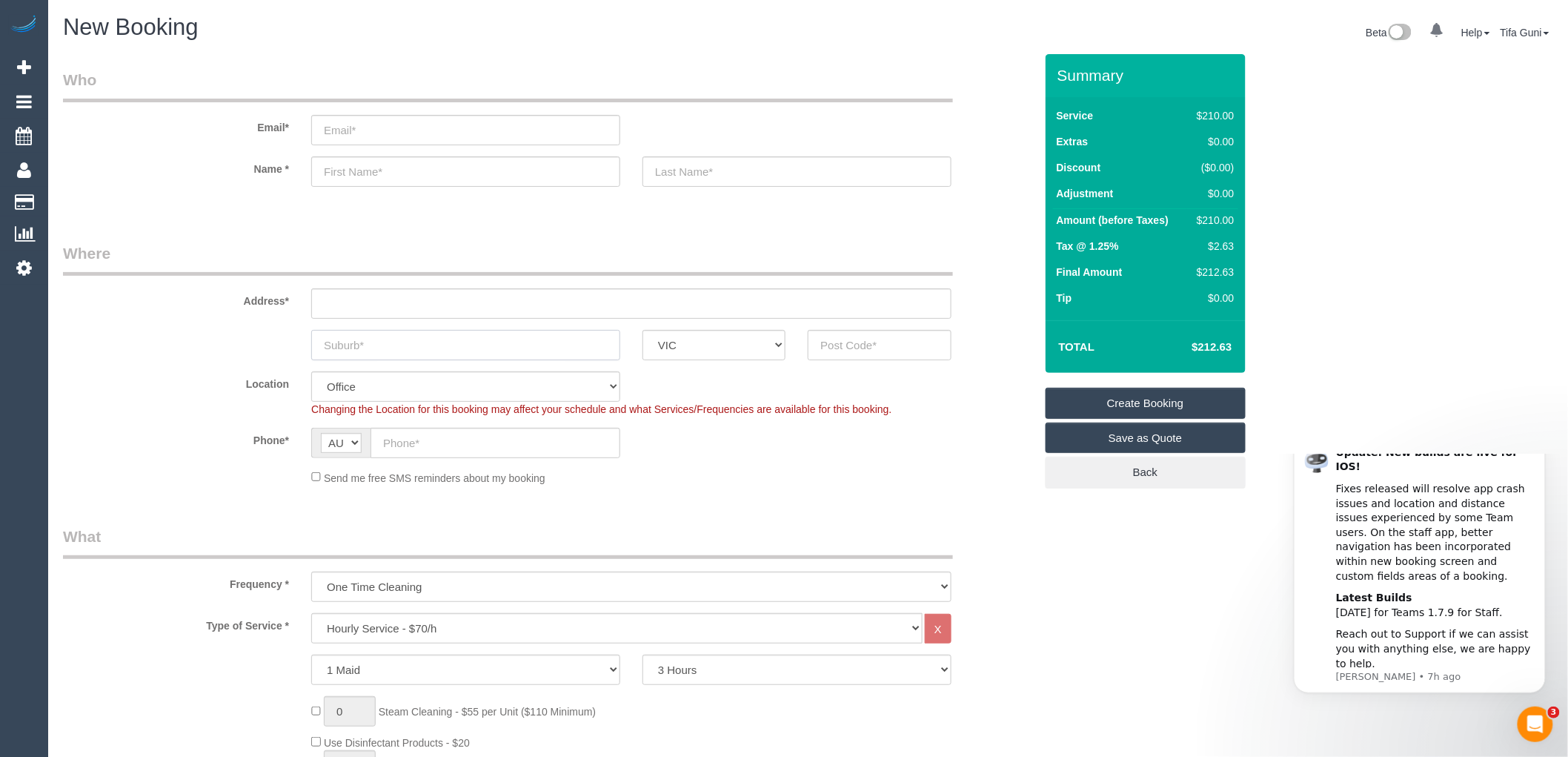
click at [478, 355] on input "text" at bounding box center [466, 345] width 309 height 31
type input "hamton"
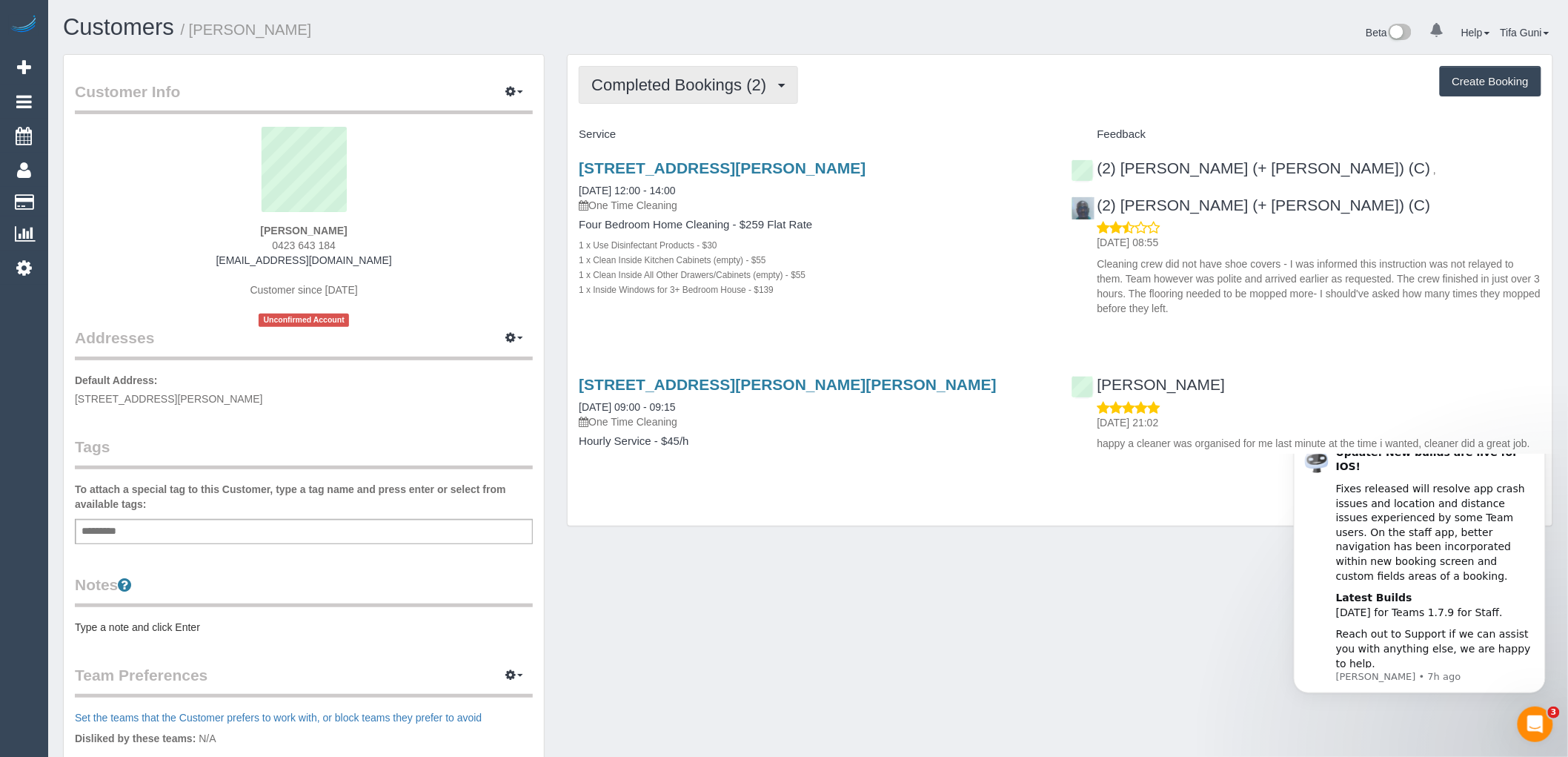
click at [767, 91] on span "Completed Bookings (2)" at bounding box center [683, 85] width 183 height 18
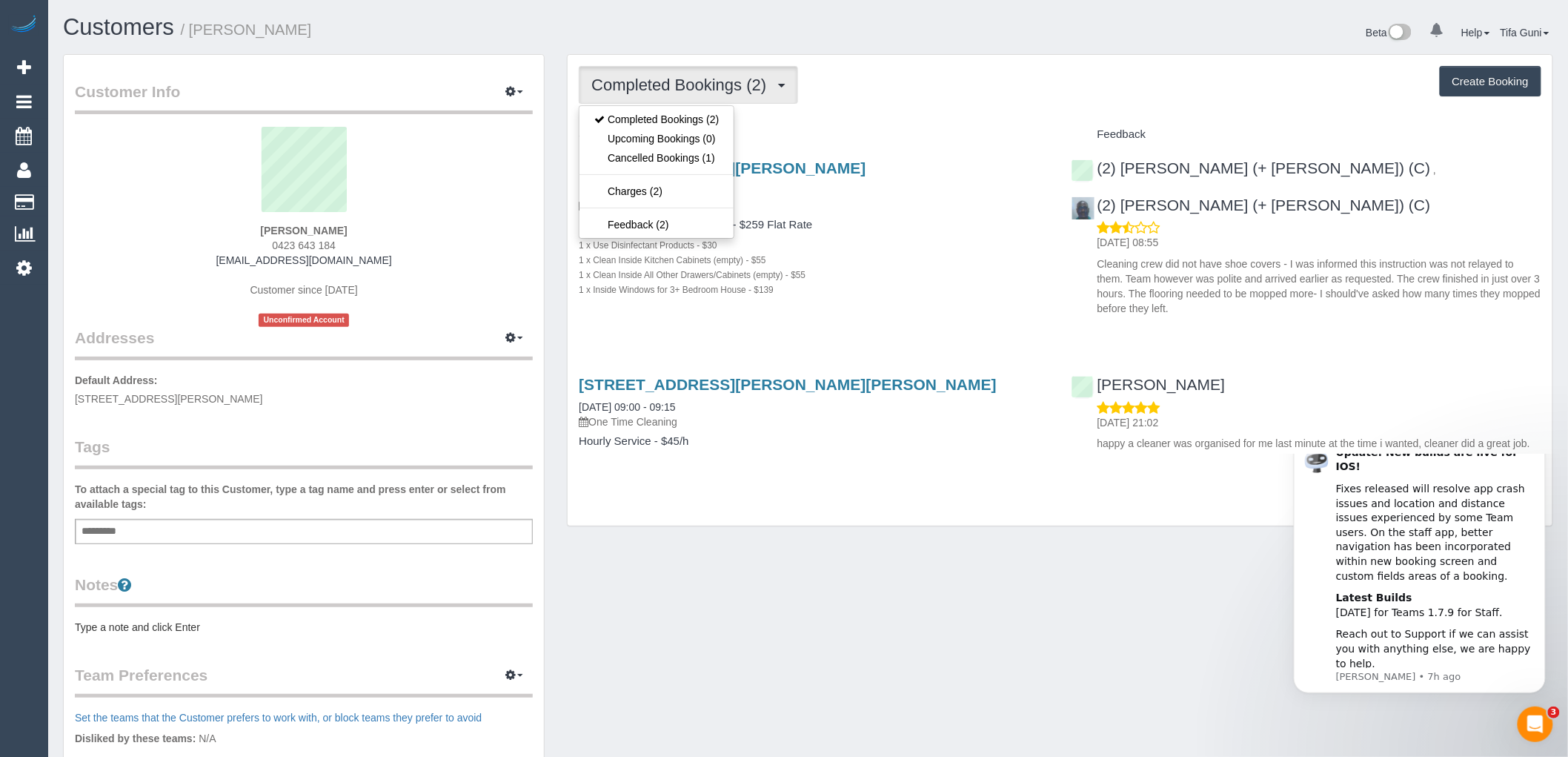
click at [1205, 57] on div "Completed Bookings (2) Completed Bookings (2) Upcoming Bookings (0) Cancelled B…" at bounding box center [1061, 290] width 985 height 471
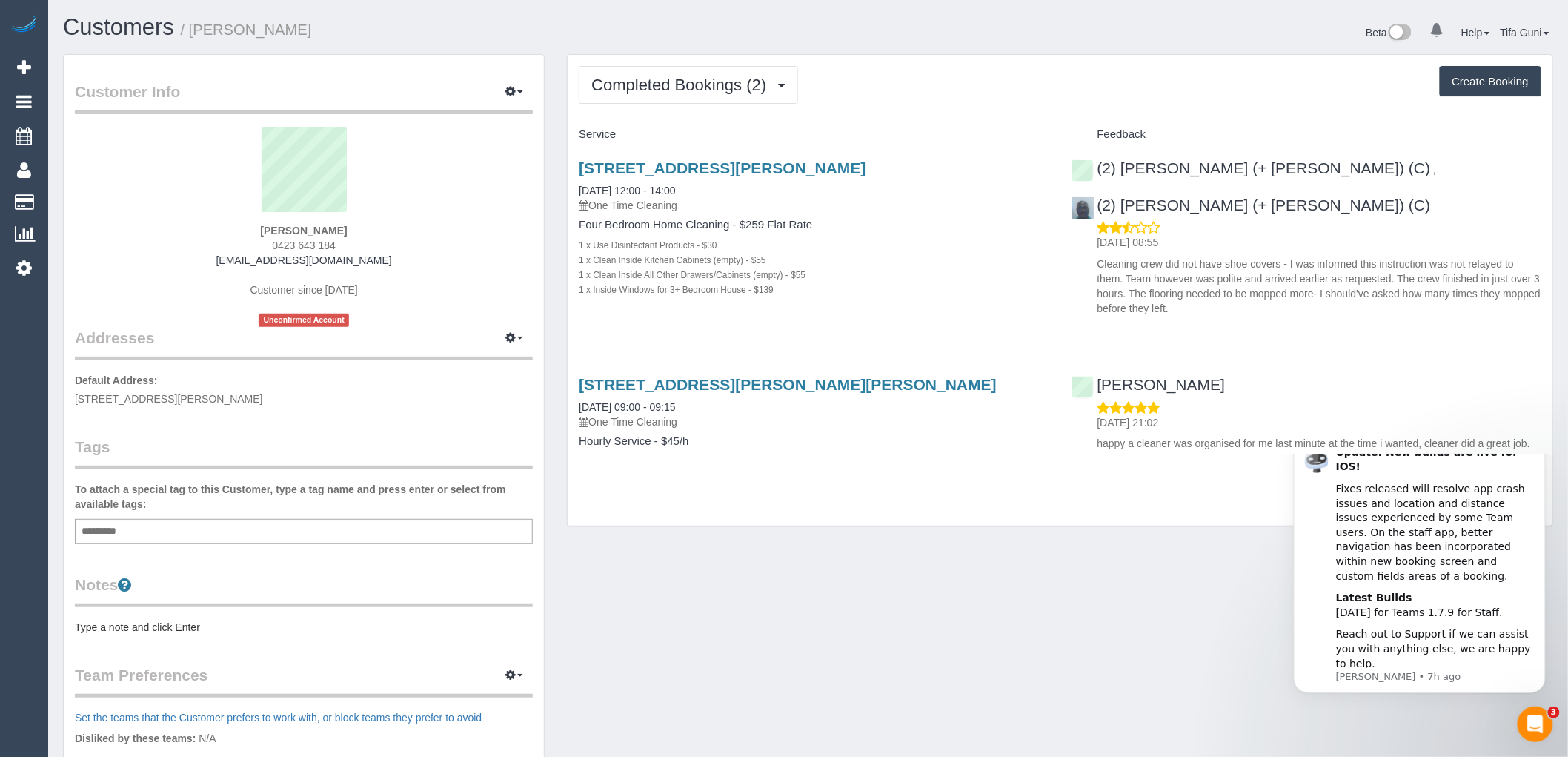
click at [1476, 79] on button "Create Booking" at bounding box center [1491, 81] width 101 height 31
select select "VIC"
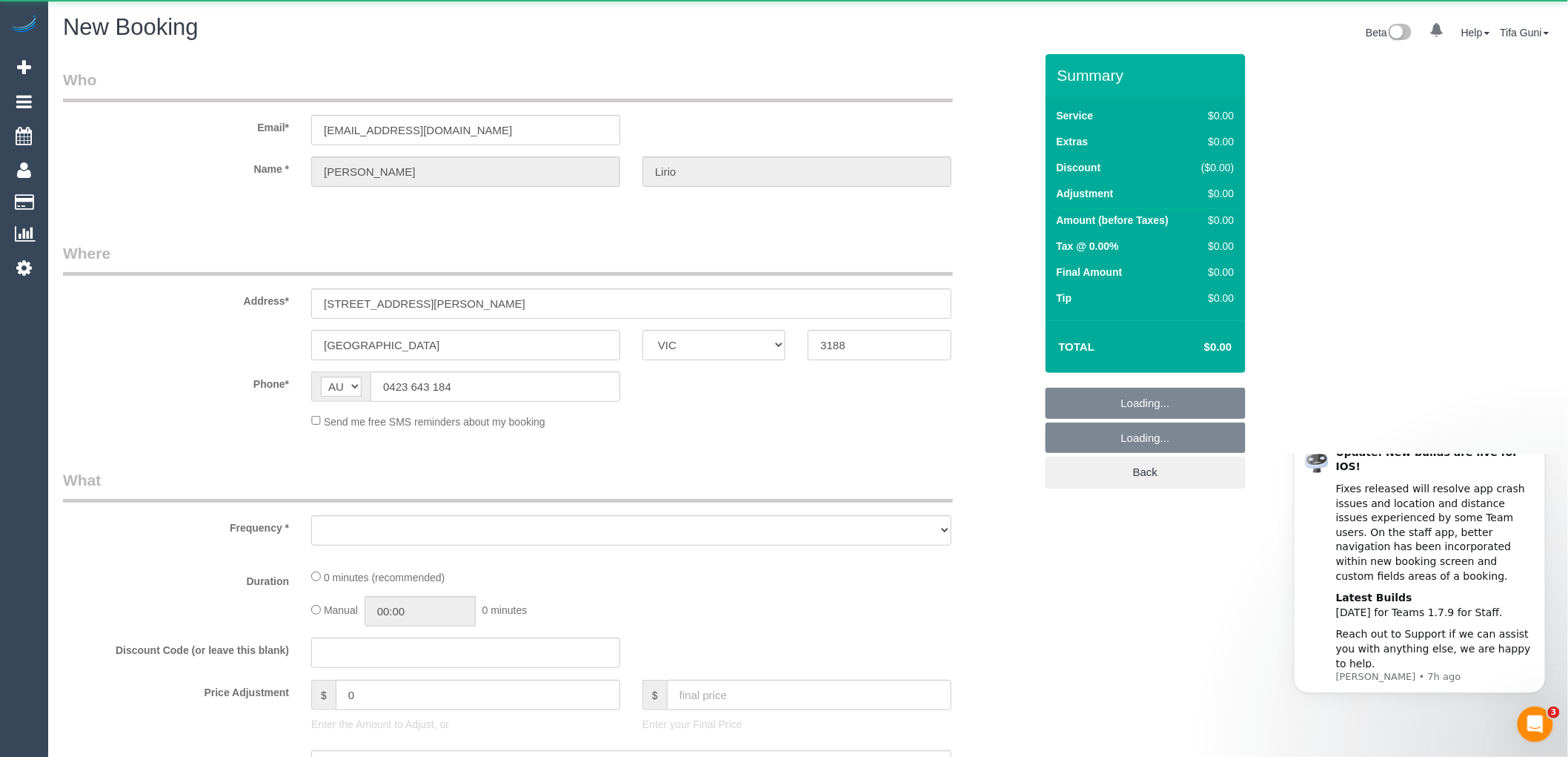
select select "string:AU"
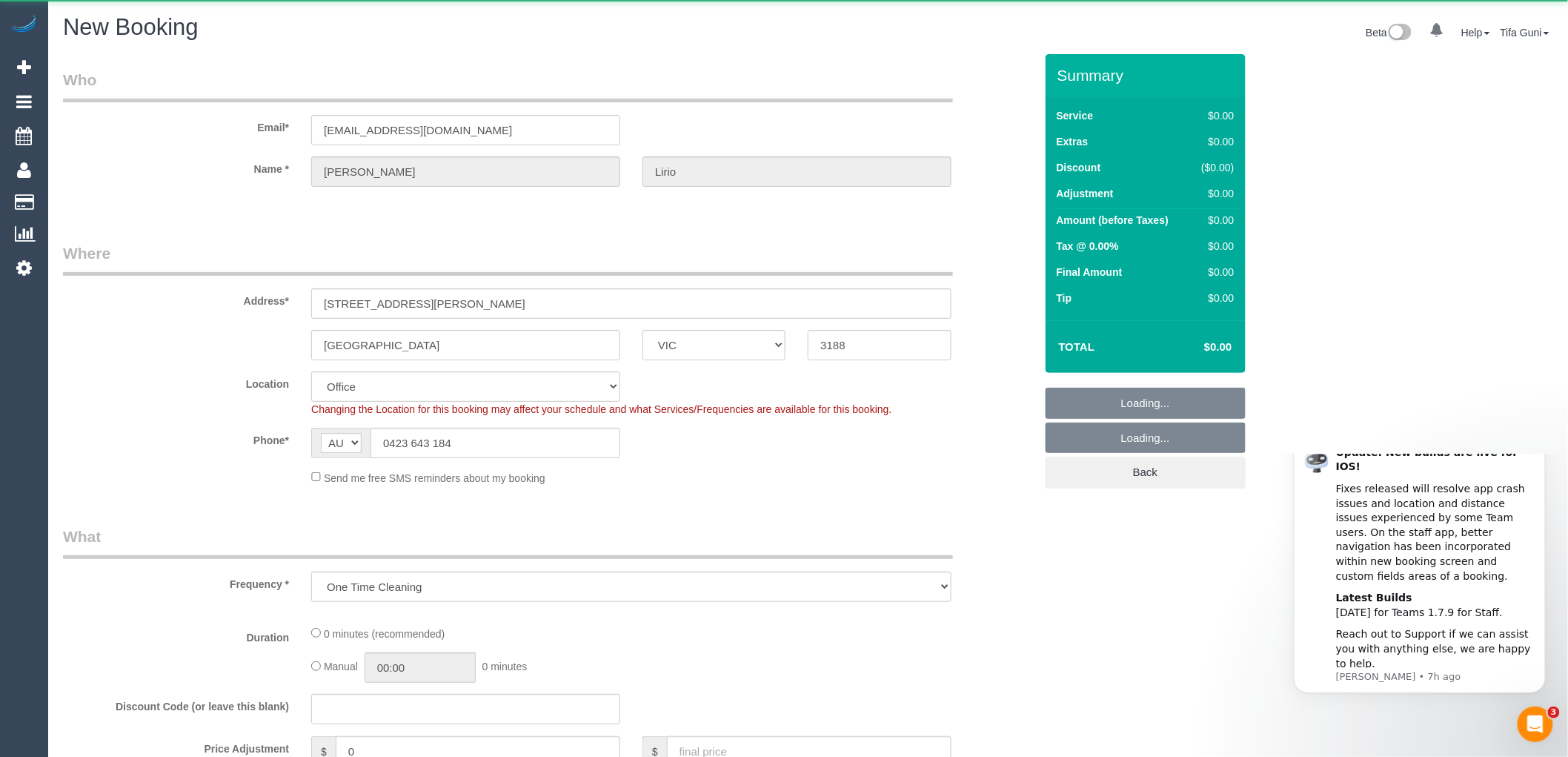
select select "object:1302"
select select "string:stripe-pm_1QuidR2GScqysDRVTQCOsLI3"
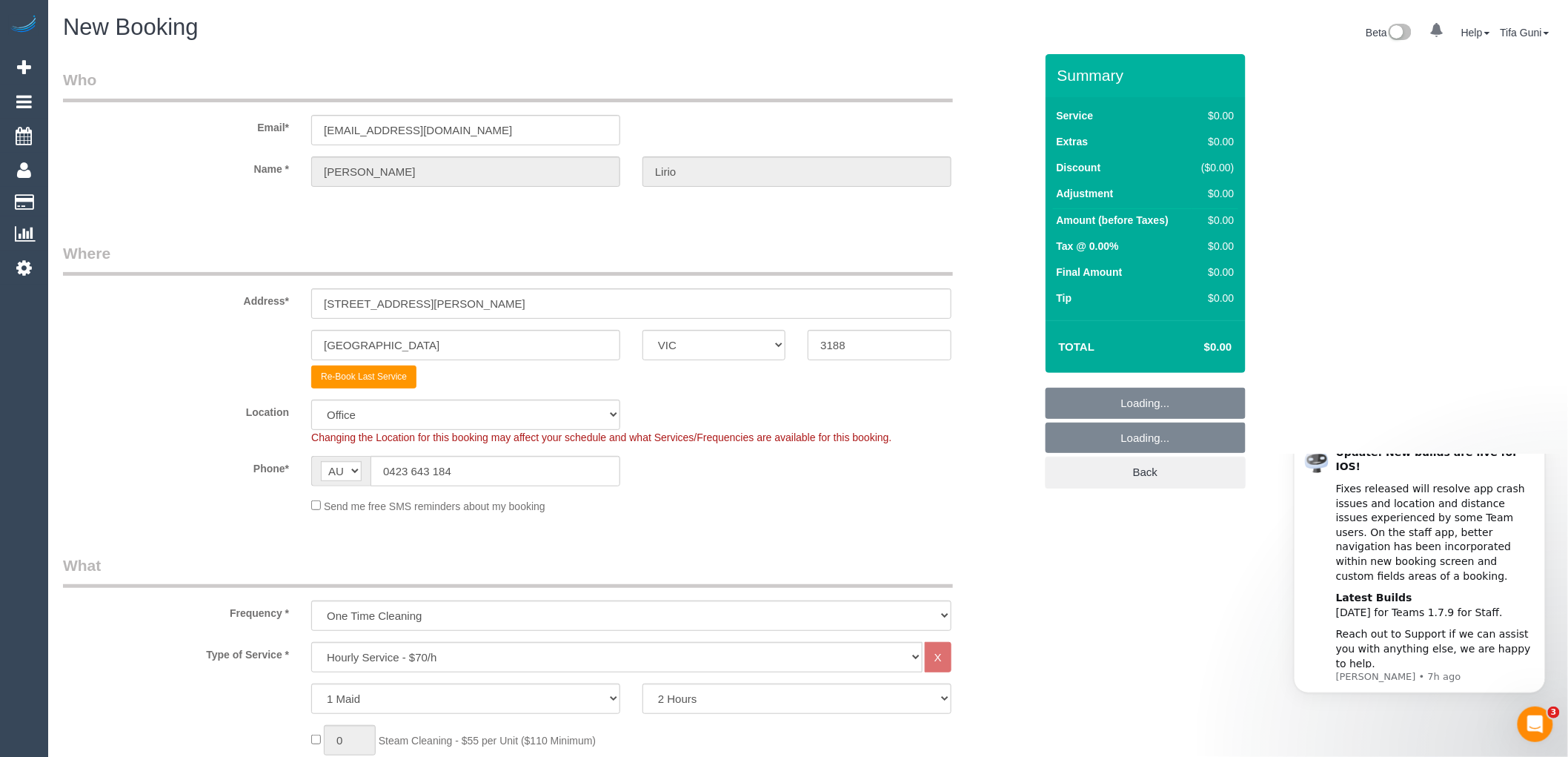
select select "64"
select select "object:2553"
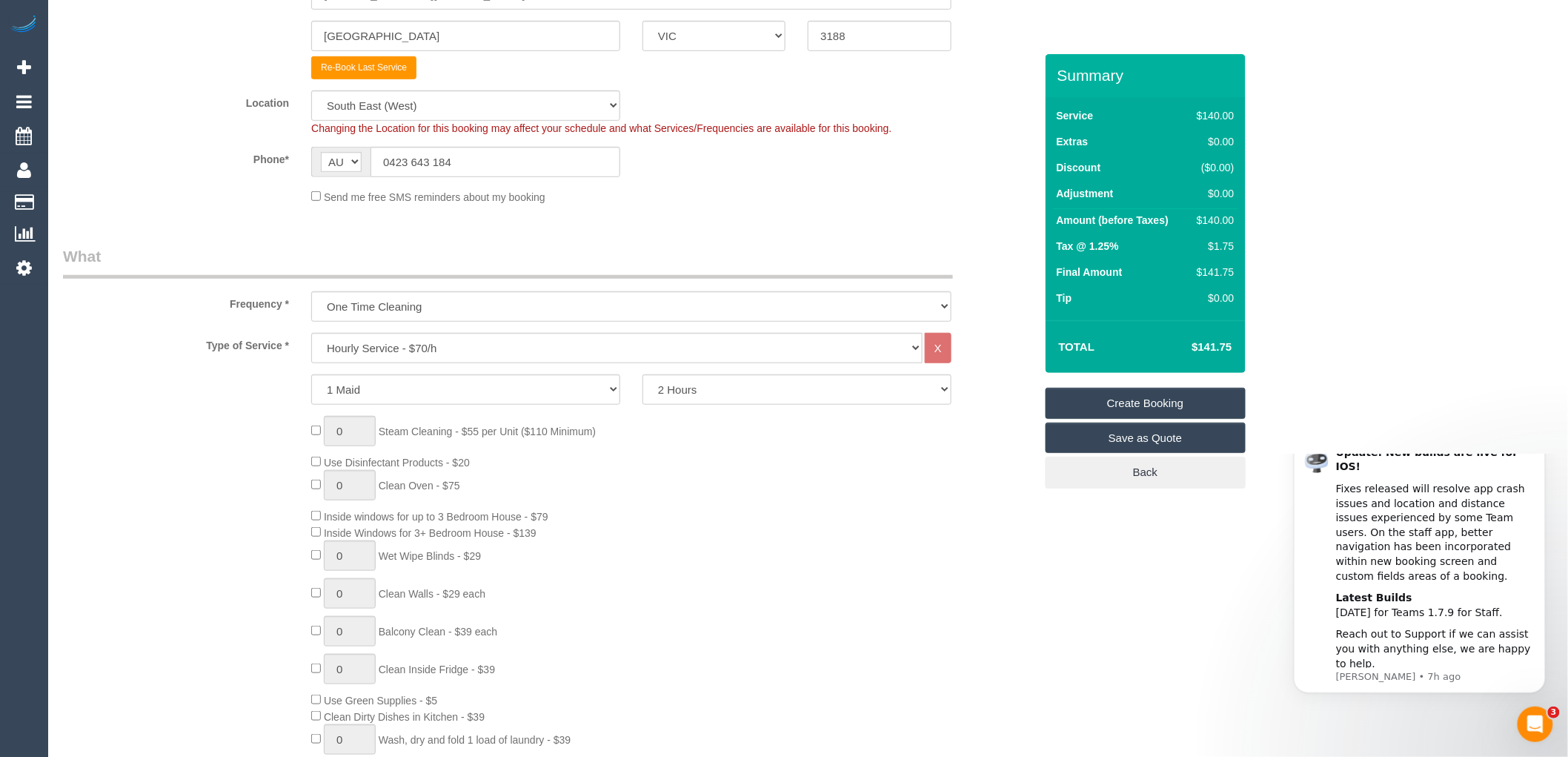
scroll to position [329, 0]
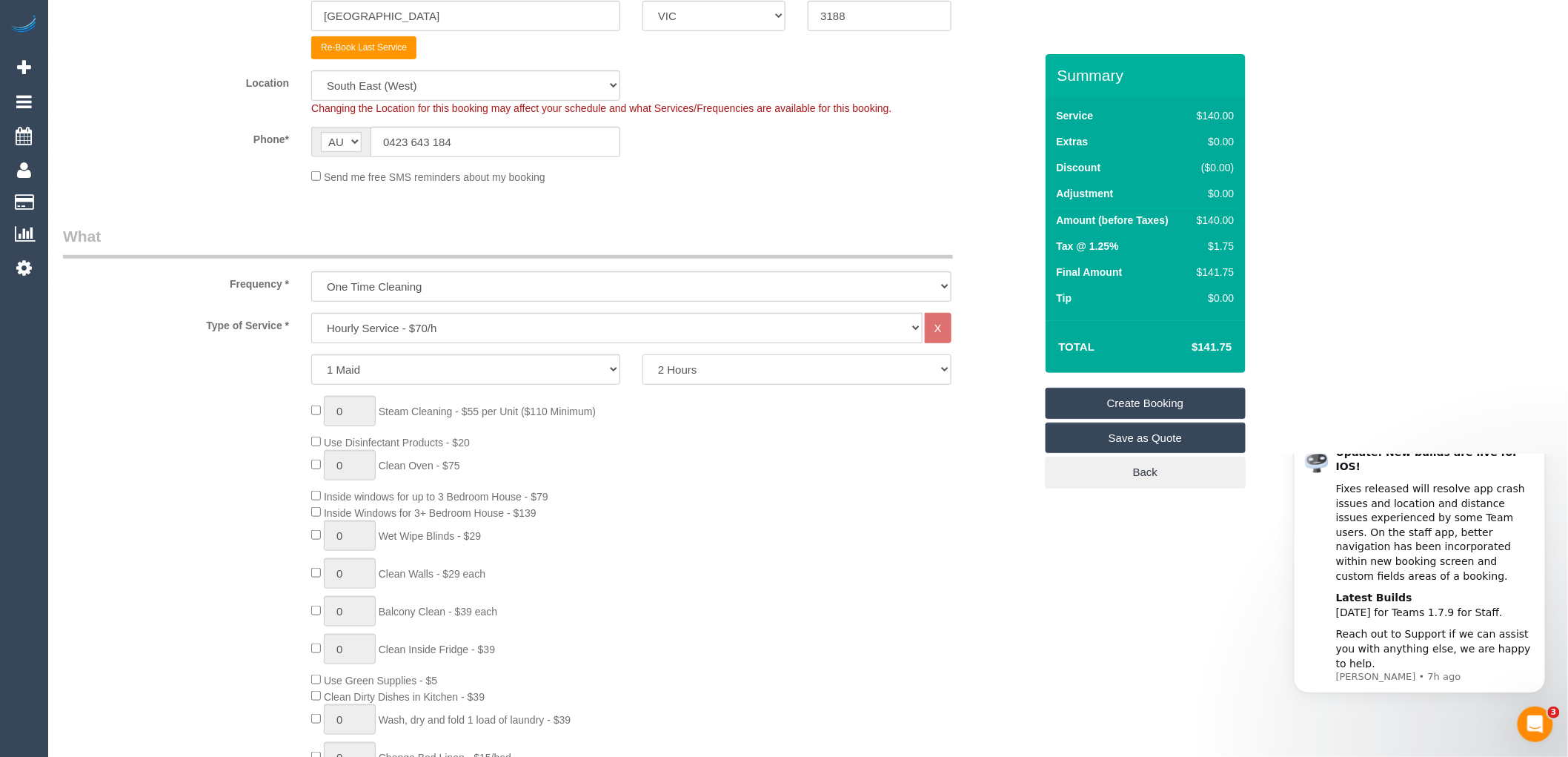
click at [705, 374] on select "2 Hours 2.5 Hours 3 Hours 3.5 Hours 4 Hours 4.5 Hours 5 Hours 5.5 Hours 6 Hours…" at bounding box center [797, 370] width 309 height 31
select select "180"
click at [643, 355] on select "2 Hours 2.5 Hours 3 Hours 3.5 Hours 4 Hours 4.5 Hours 5 Hours 5.5 Hours 6 Hours…" at bounding box center [797, 370] width 309 height 31
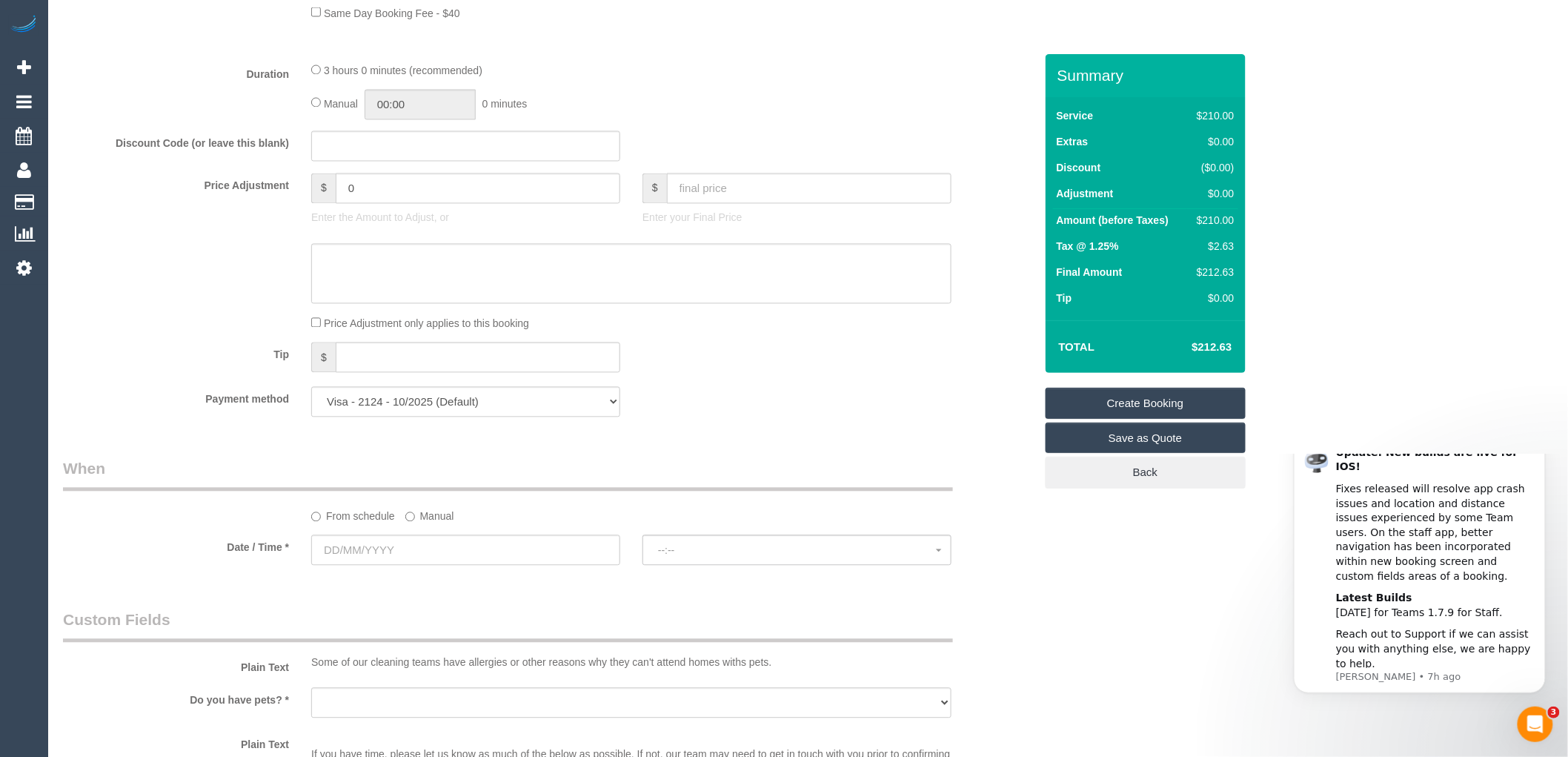
scroll to position [1153, 0]
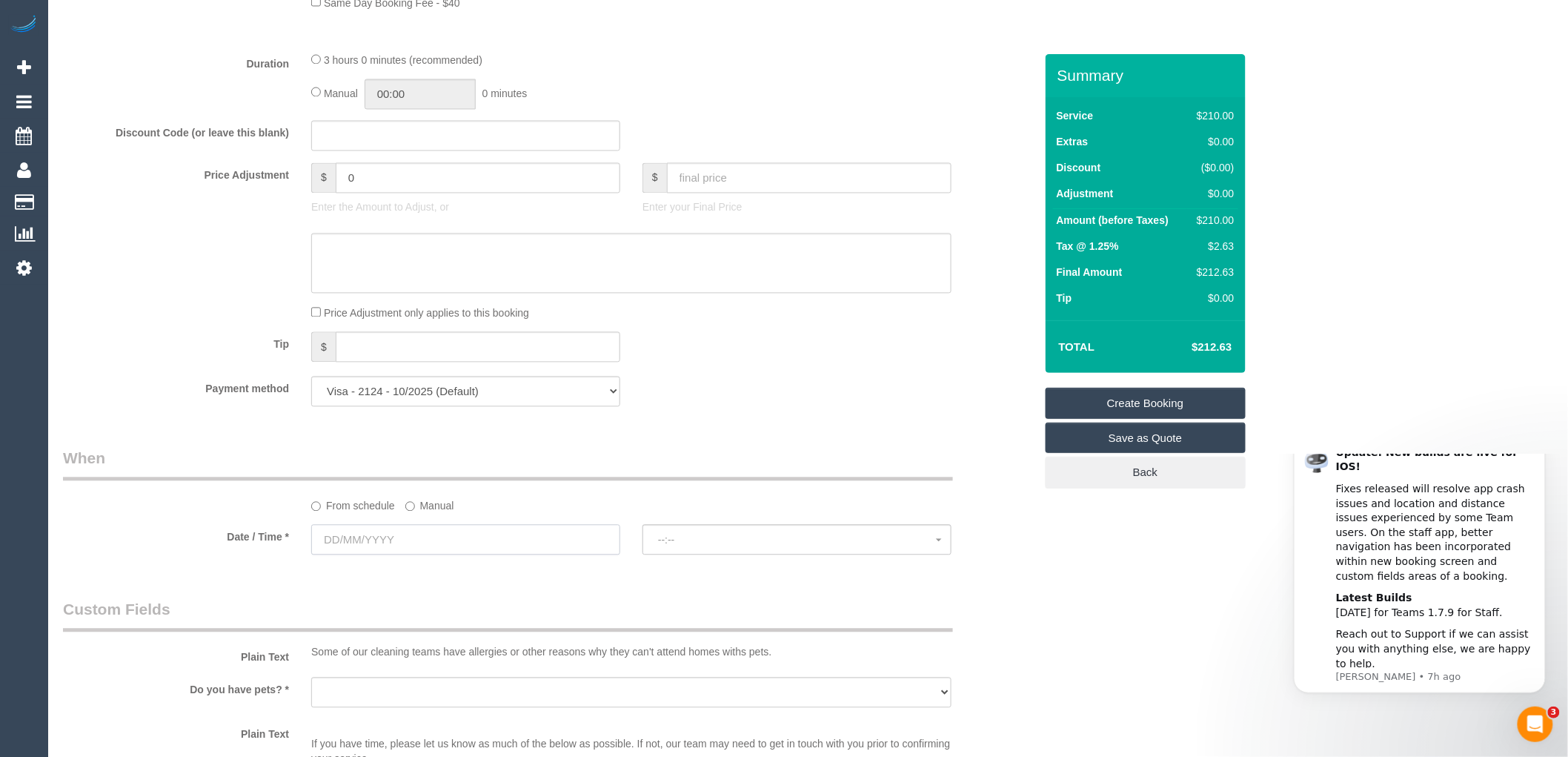
click at [359, 553] on input "text" at bounding box center [466, 540] width 309 height 31
click at [492, 356] on span "Next" at bounding box center [491, 356] width 12 height 12
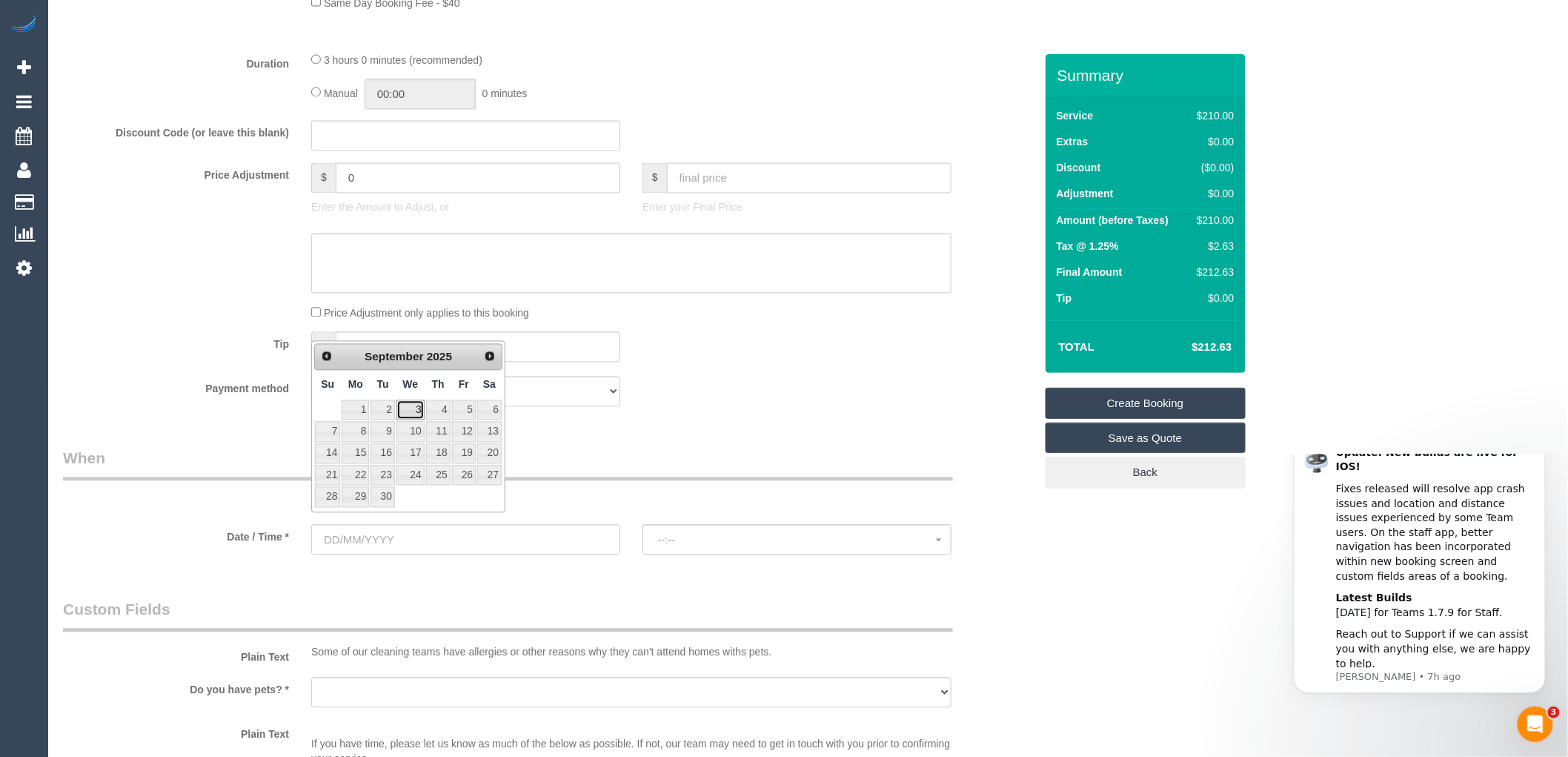
click at [410, 408] on link "3" at bounding box center [410, 410] width 28 height 20
type input "[DATE]"
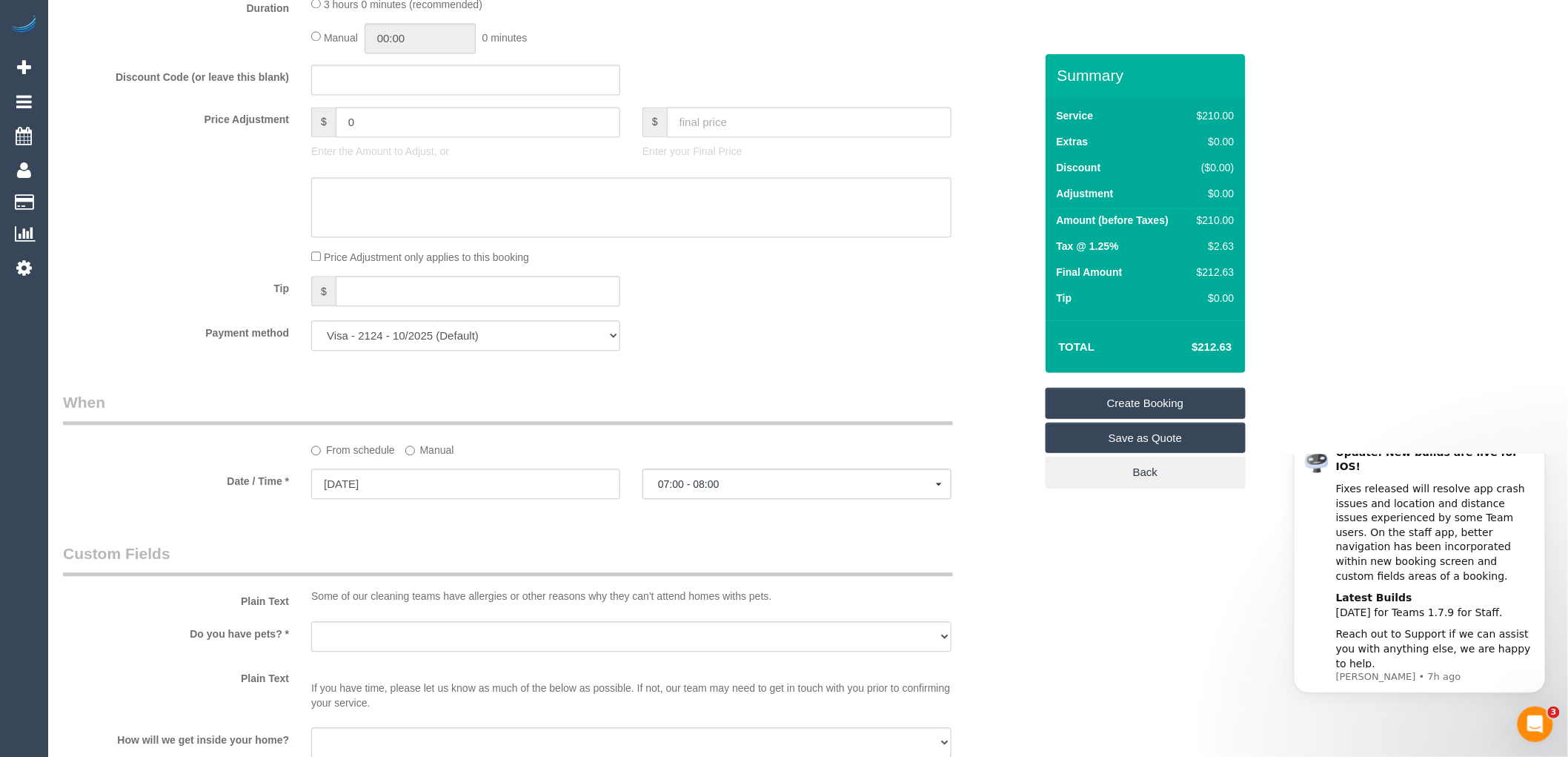
scroll to position [1318, 0]
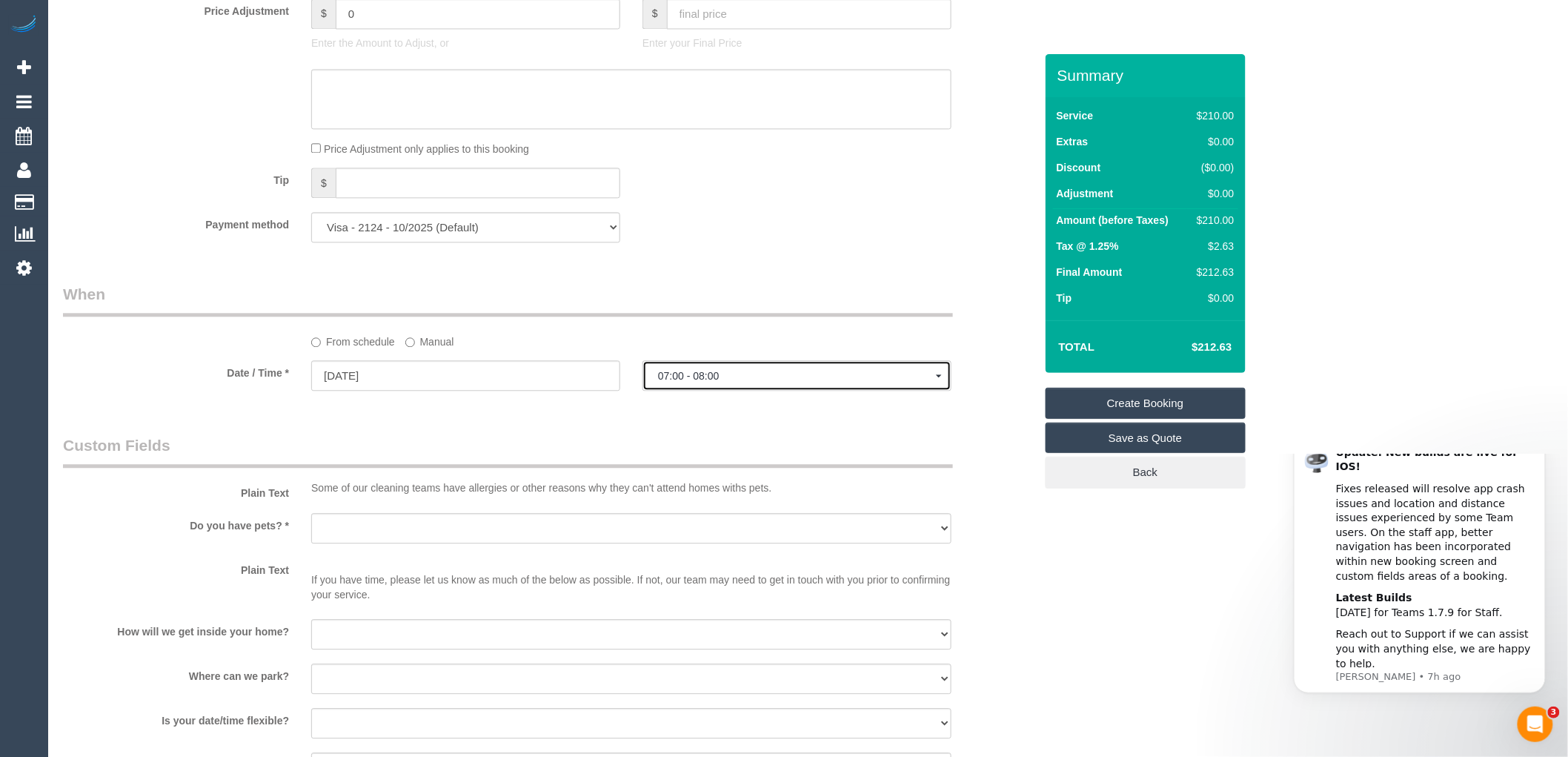
click at [756, 382] on span "07:00 - 08:00" at bounding box center [796, 376] width 278 height 12
click at [742, 434] on div "Who Email* liriomd@gmail.com Name * Marianne Lirio Where Address* 1/2 Carringto…" at bounding box center [548, 38] width 994 height 2605
click at [708, 382] on span "07:00 - 08:00" at bounding box center [796, 376] width 278 height 12
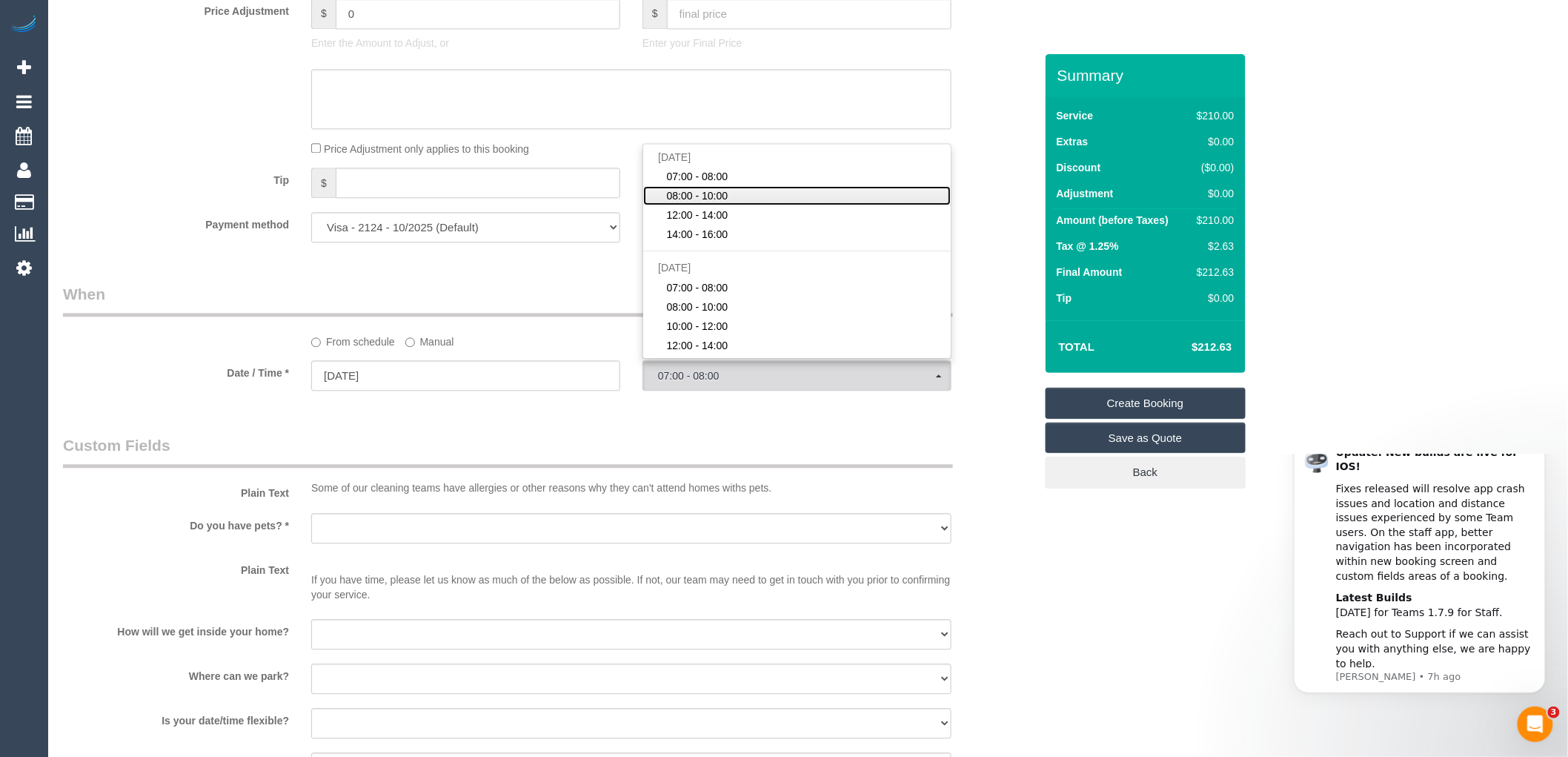
click at [706, 203] on span "08:00 - 10:00" at bounding box center [698, 196] width 61 height 15
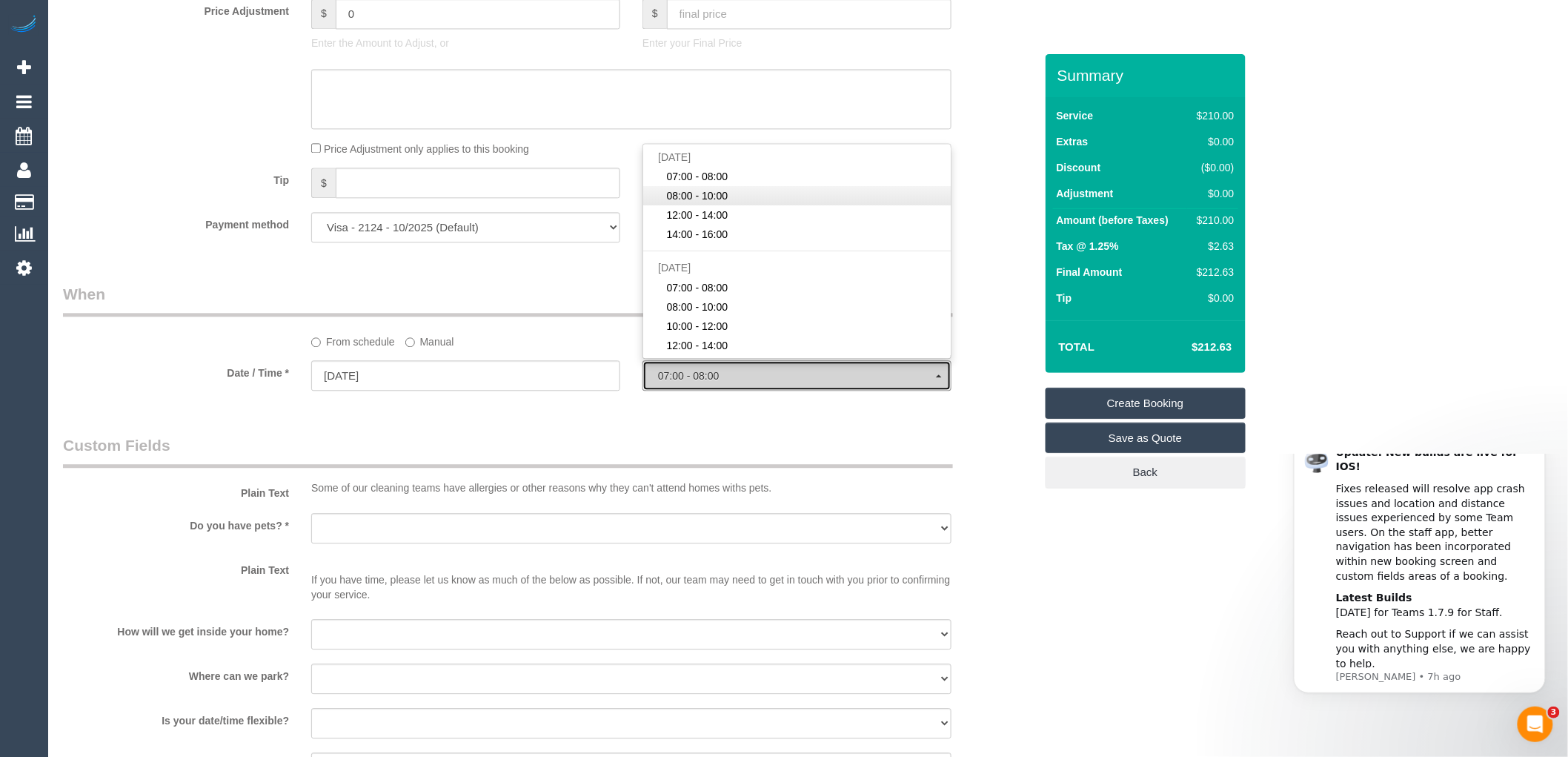
select select "spot2"
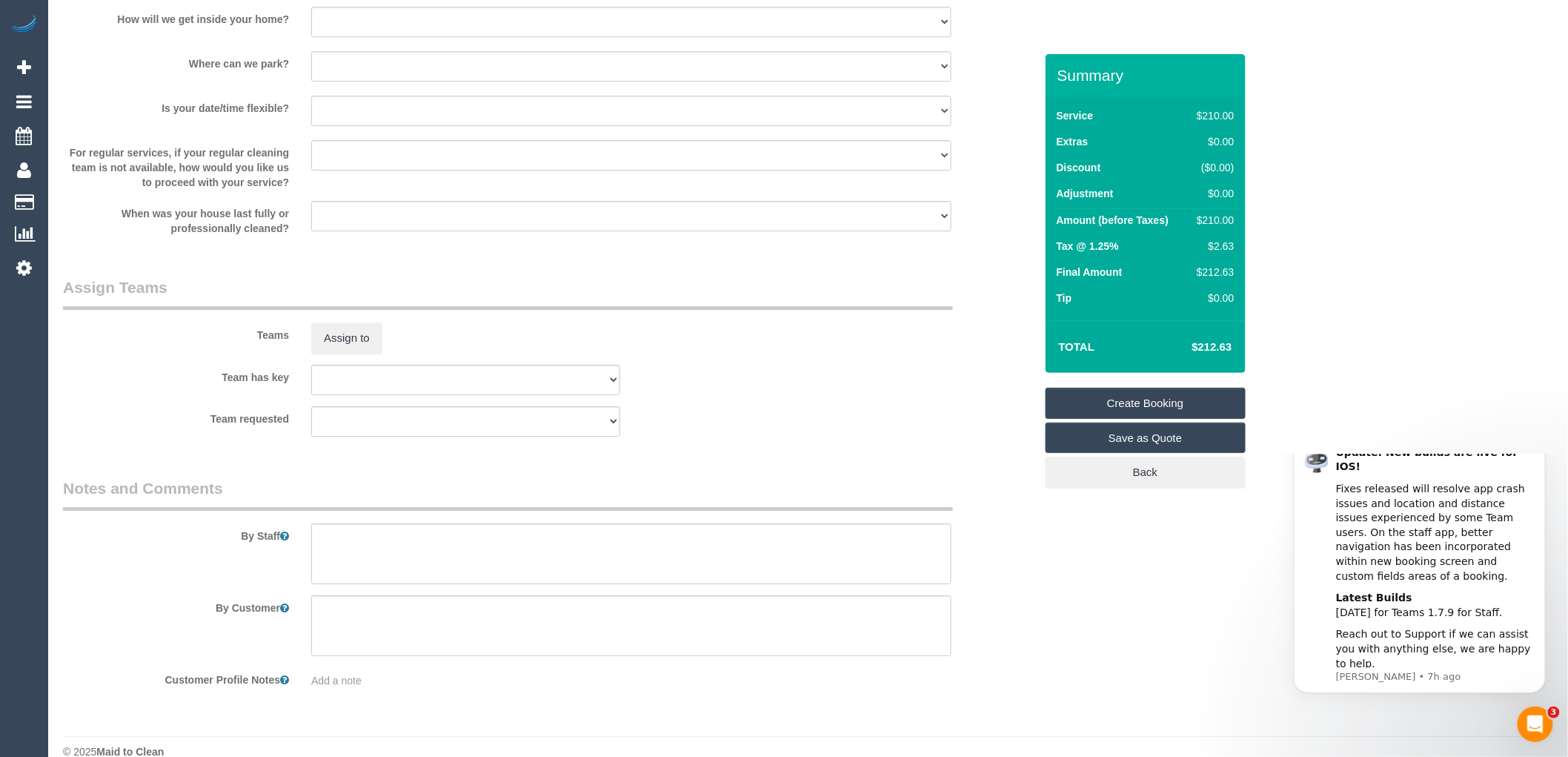
scroll to position [1963, 0]
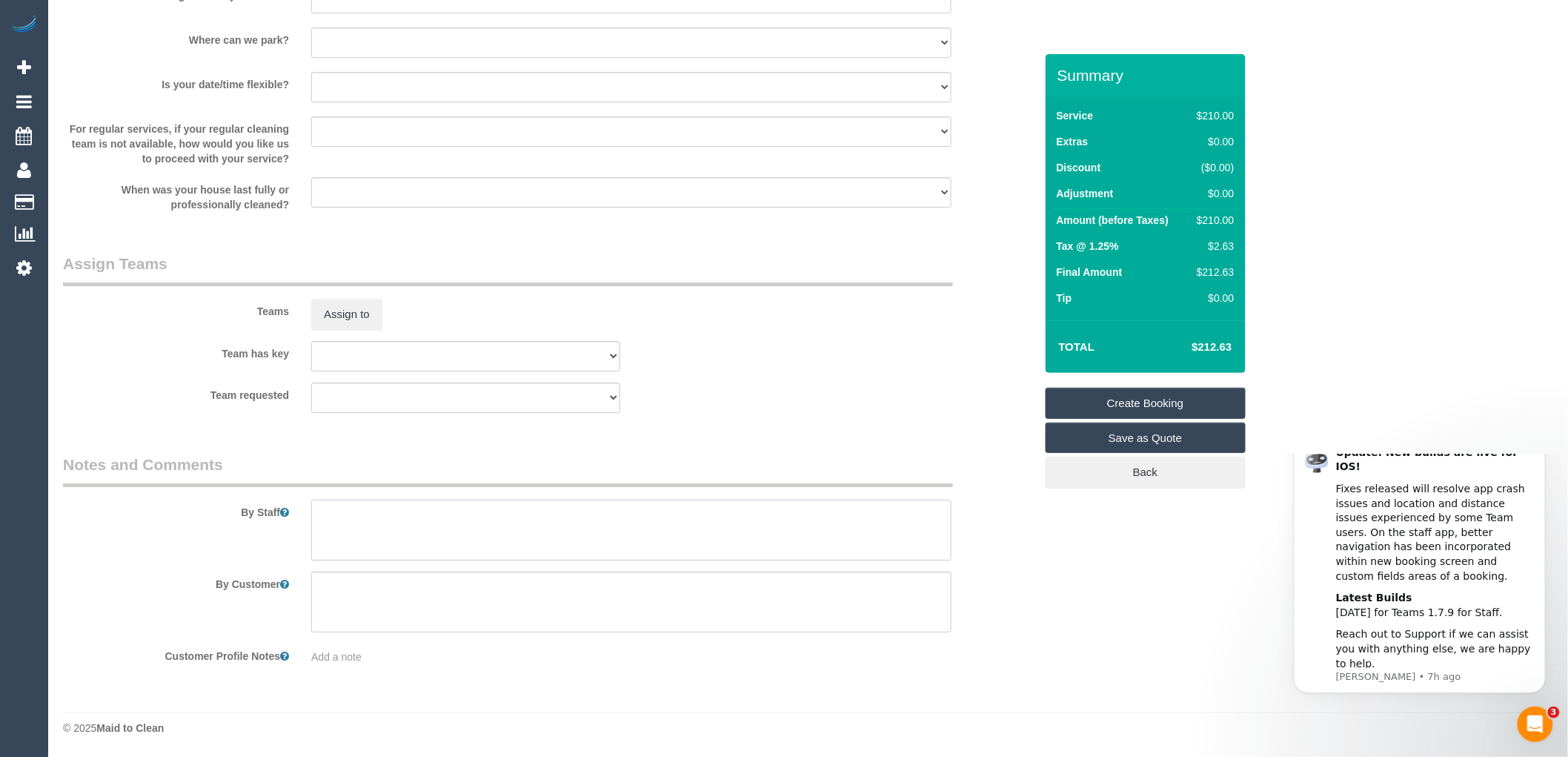
click at [334, 520] on textarea at bounding box center [631, 529] width 640 height 61
paste textarea "61412035171"
drag, startPoint x: 336, startPoint y: 514, endPoint x: 325, endPoint y: 514, distance: 11.0
click at [325, 514] on textarea at bounding box center [631, 529] width 640 height 61
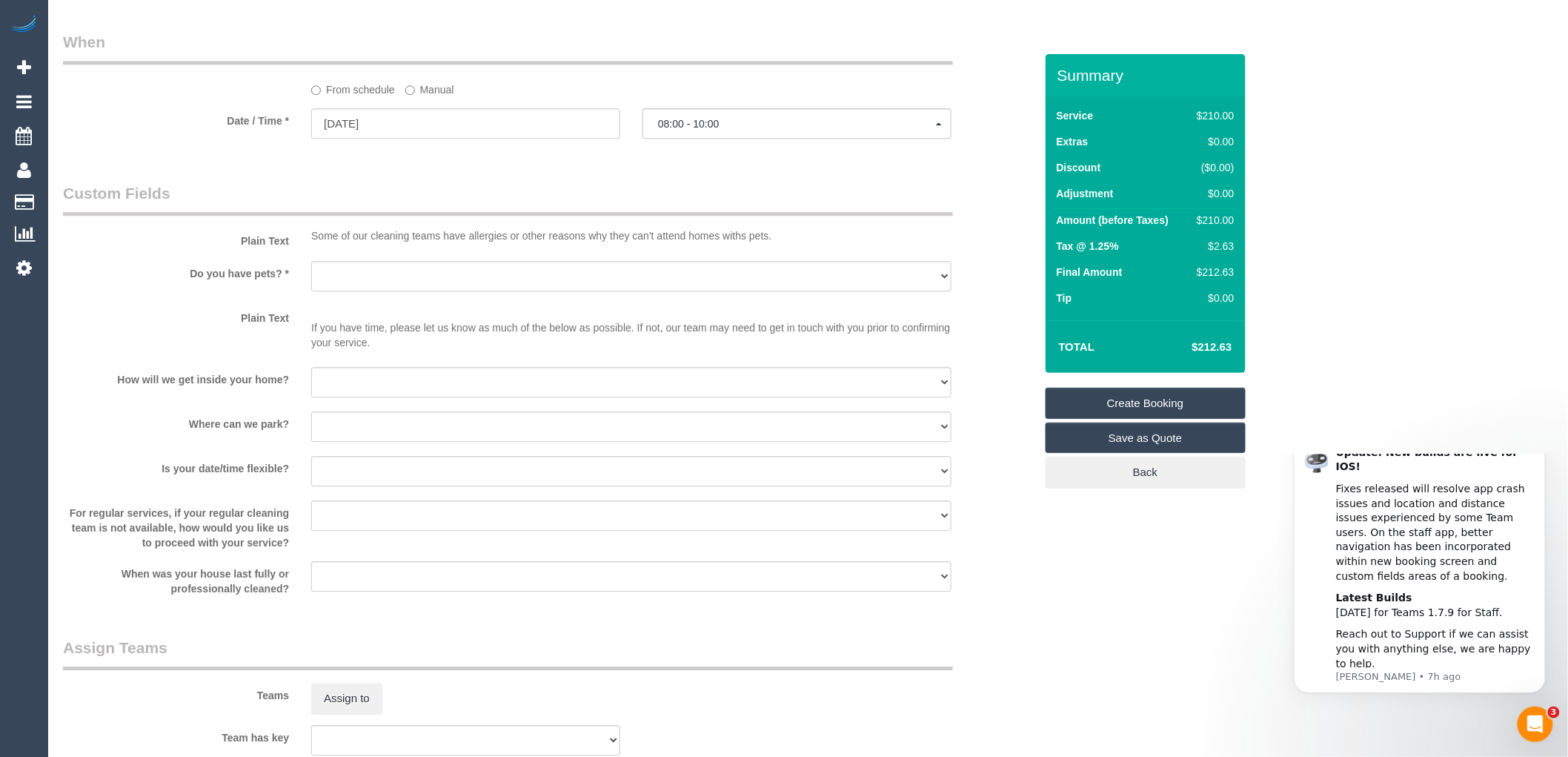
scroll to position [1551, 0]
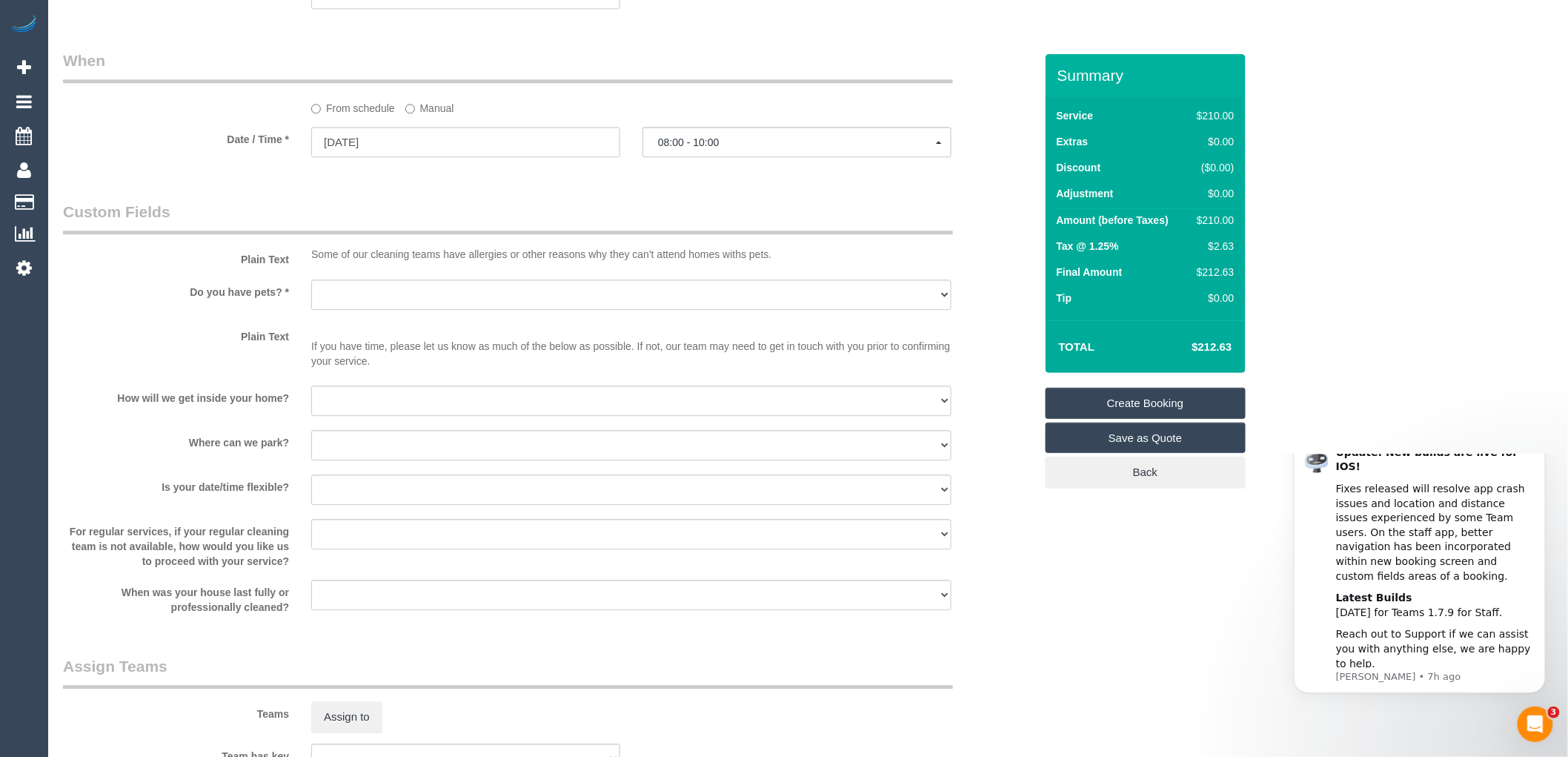
type textarea "61412035171"
click at [698, 148] on span "08:00 - 10:00" at bounding box center [796, 142] width 278 height 12
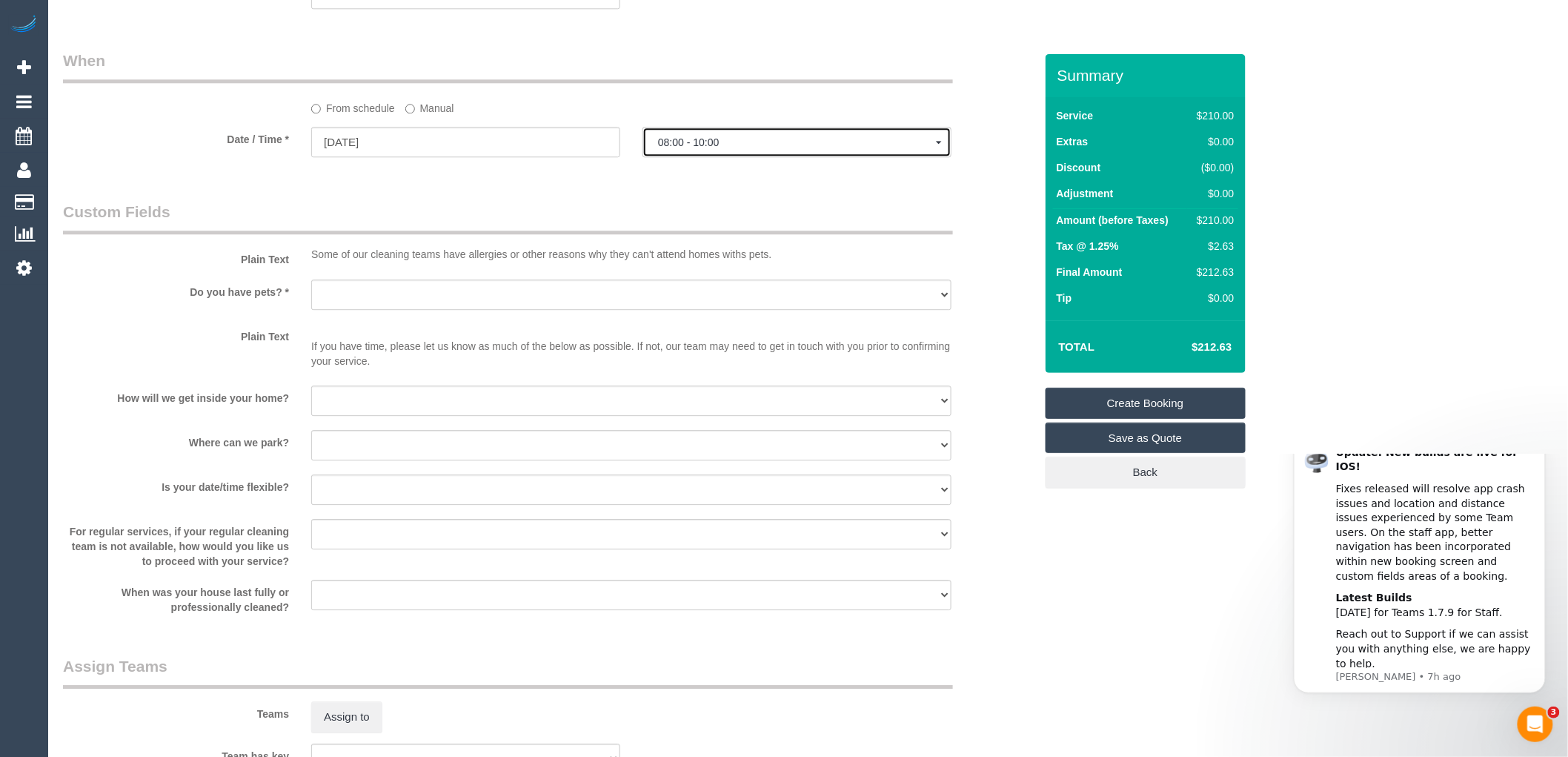
click at [713, 148] on span "08:00 - 10:00" at bounding box center [796, 142] width 278 height 12
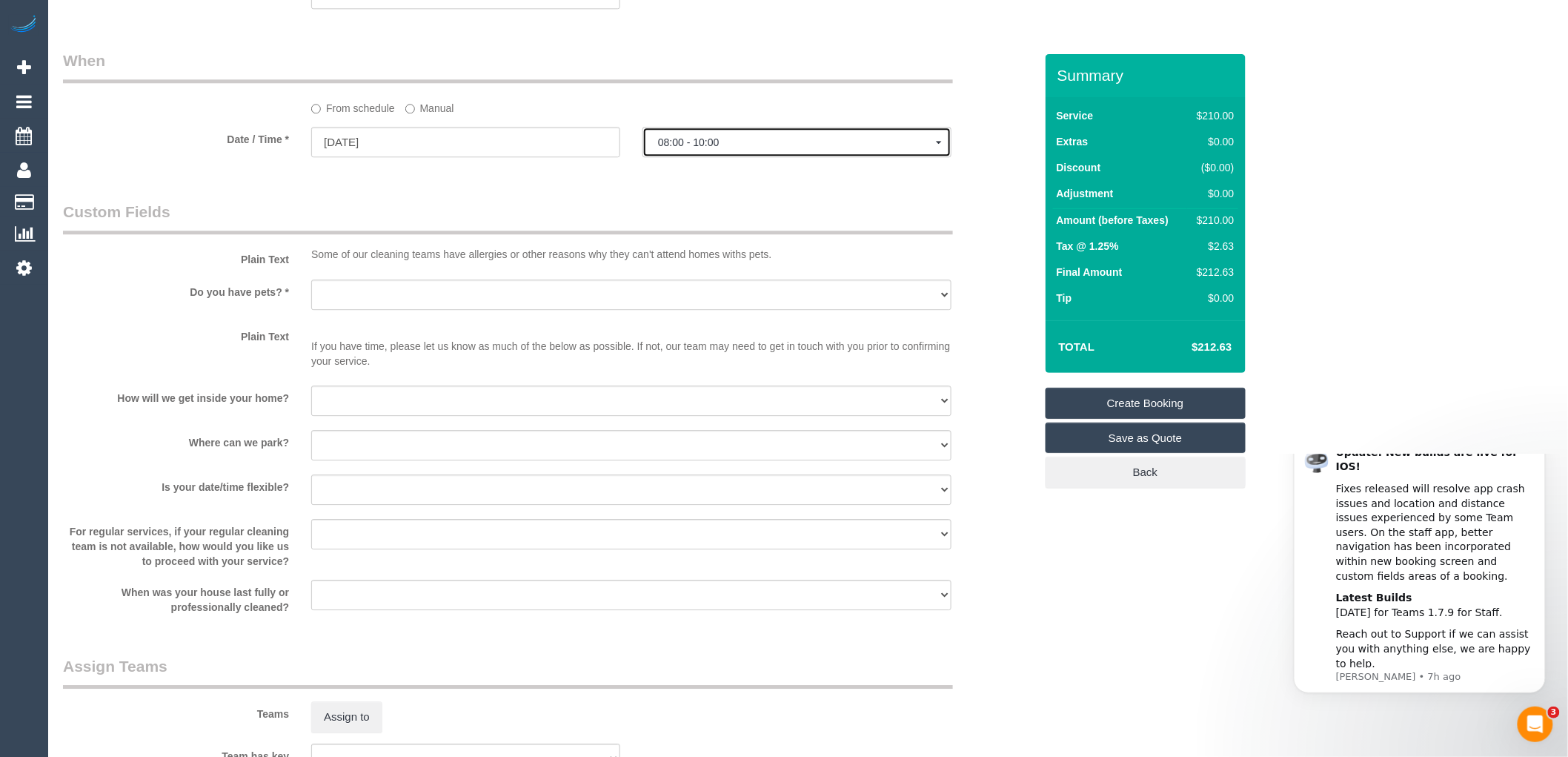
click at [705, 148] on span "08:00 - 10:00" at bounding box center [796, 142] width 278 height 12
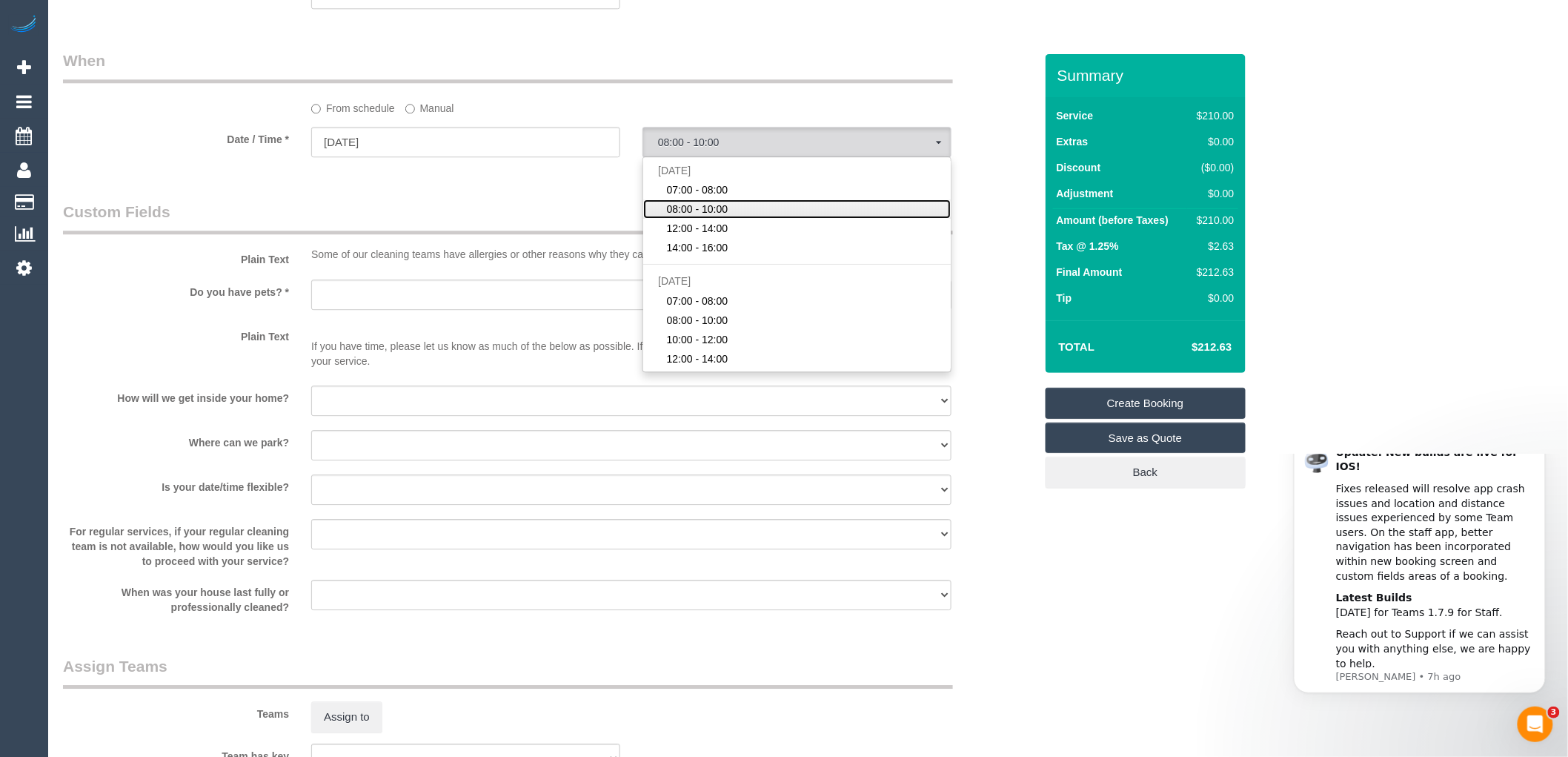
click at [706, 217] on span "08:00 - 10:00" at bounding box center [698, 209] width 61 height 15
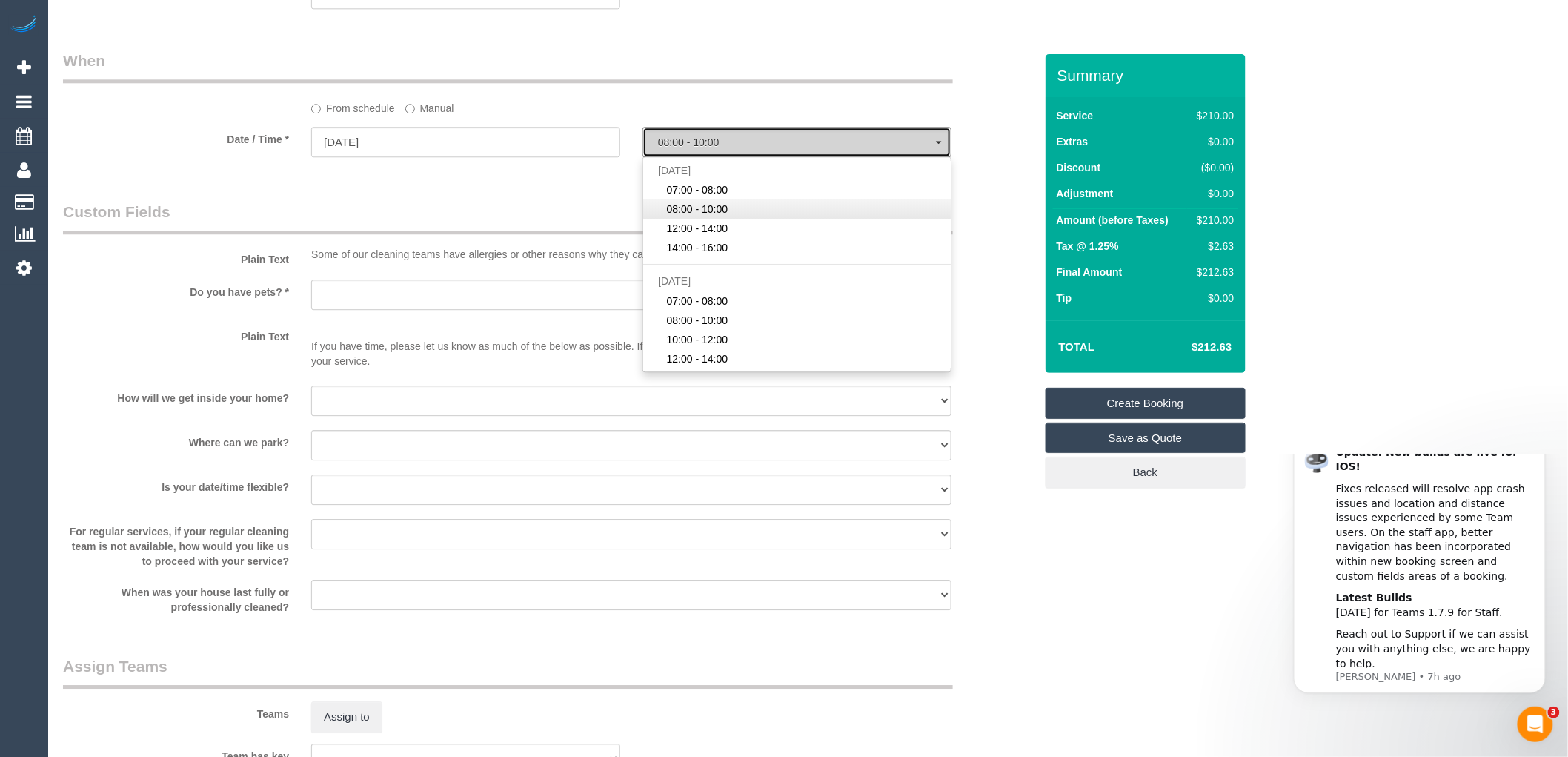
select select "spot2"
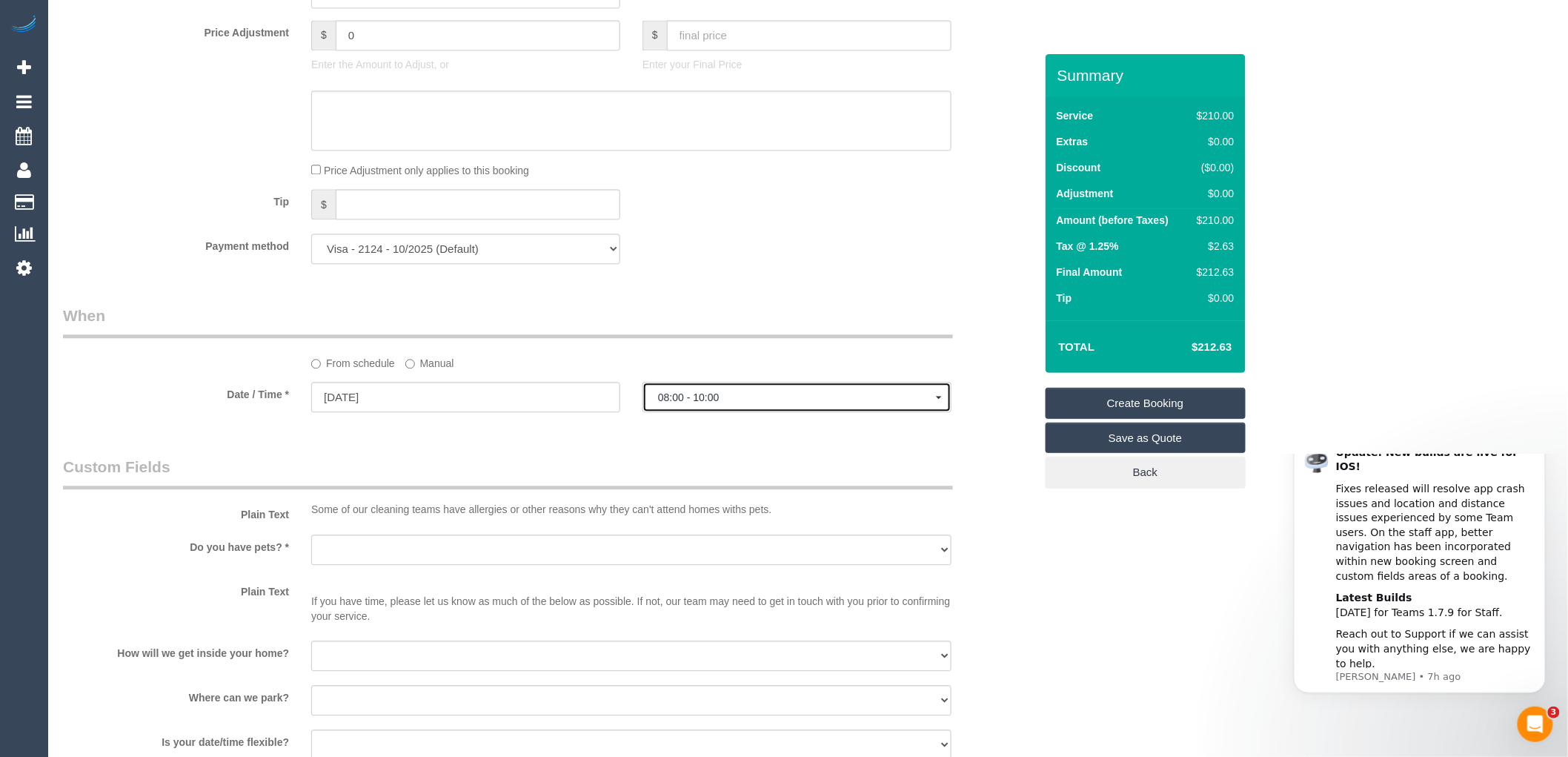
scroll to position [1469, 0]
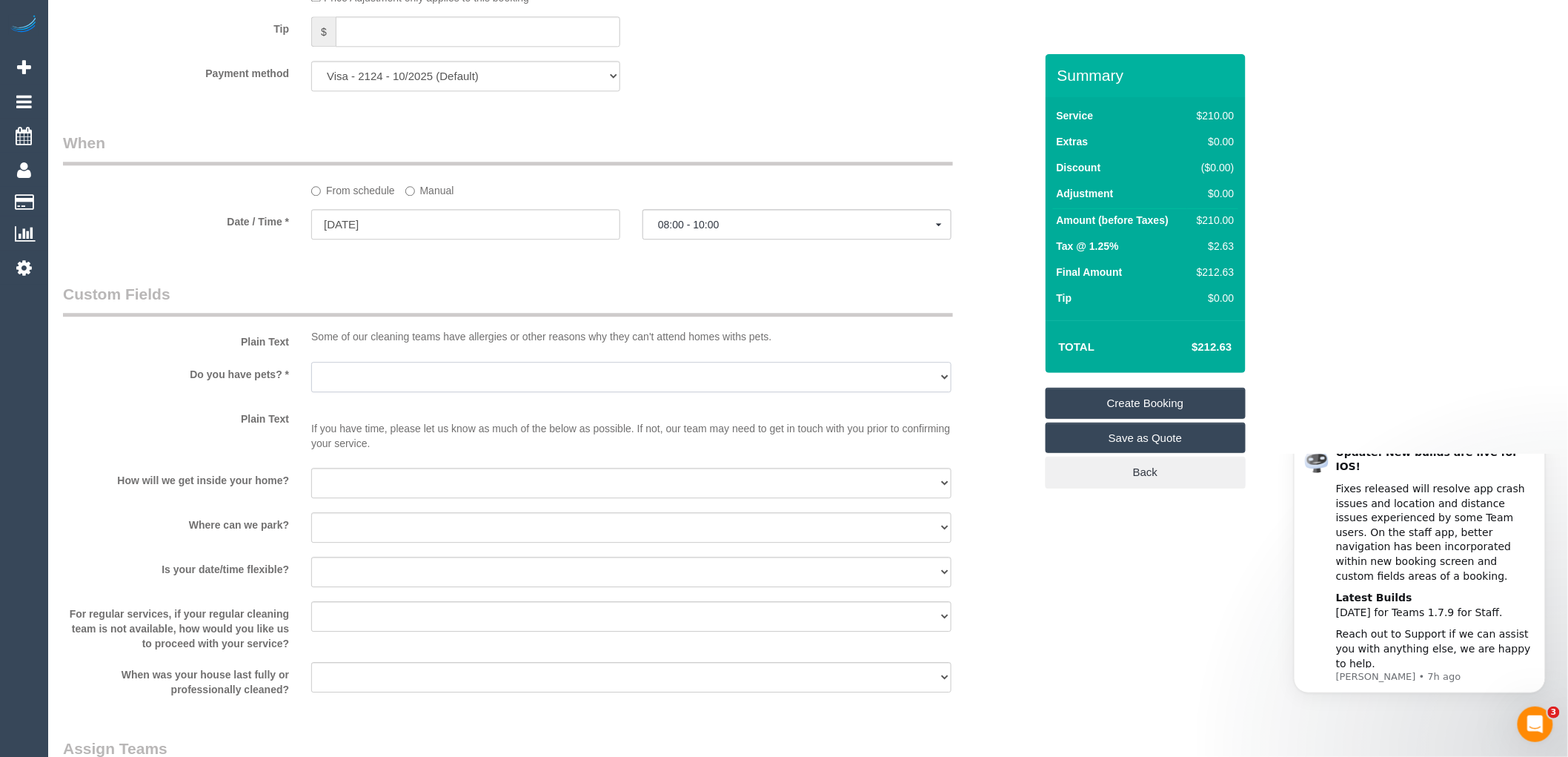
click at [359, 387] on select "Yes - Cats Yes - Dogs No pets Yes - Dogs and Cats Yes - Other" at bounding box center [631, 376] width 640 height 31
select select "number:28"
click at [311, 371] on select "Yes - Cats Yes - Dogs No pets Yes - Dogs and Cats Yes - Other" at bounding box center [631, 376] width 640 height 31
click at [358, 492] on select "I will be home Key will be left (please provide details below) Lock box/Access …" at bounding box center [631, 483] width 640 height 31
select select "number:14"
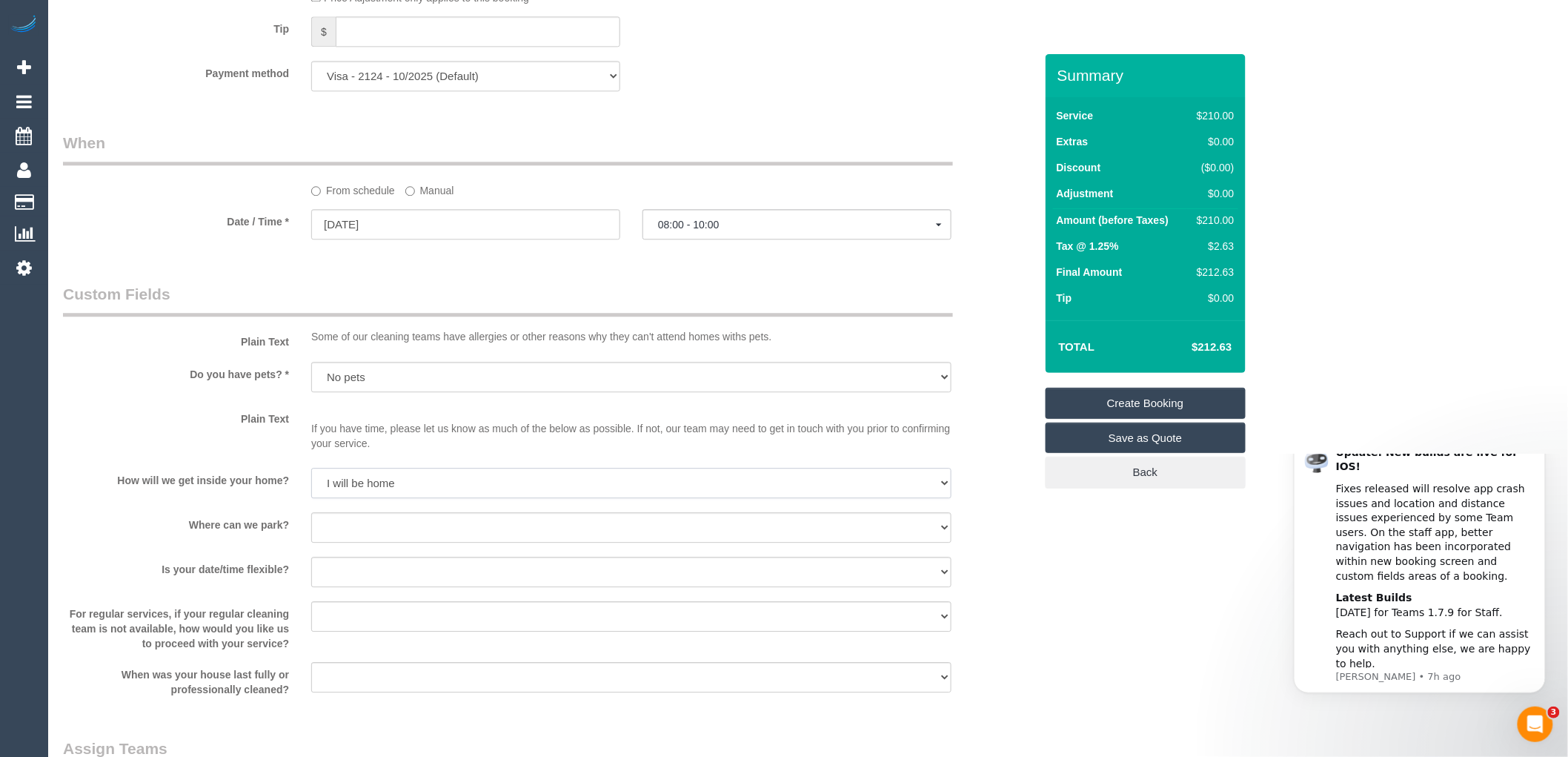
click at [311, 479] on select "I will be home Key will be left (please provide details below) Lock box/Access …" at bounding box center [631, 483] width 640 height 31
click at [368, 538] on select "I will provide parking on-site Free street parking Paid street parking (cost wi…" at bounding box center [631, 528] width 640 height 31
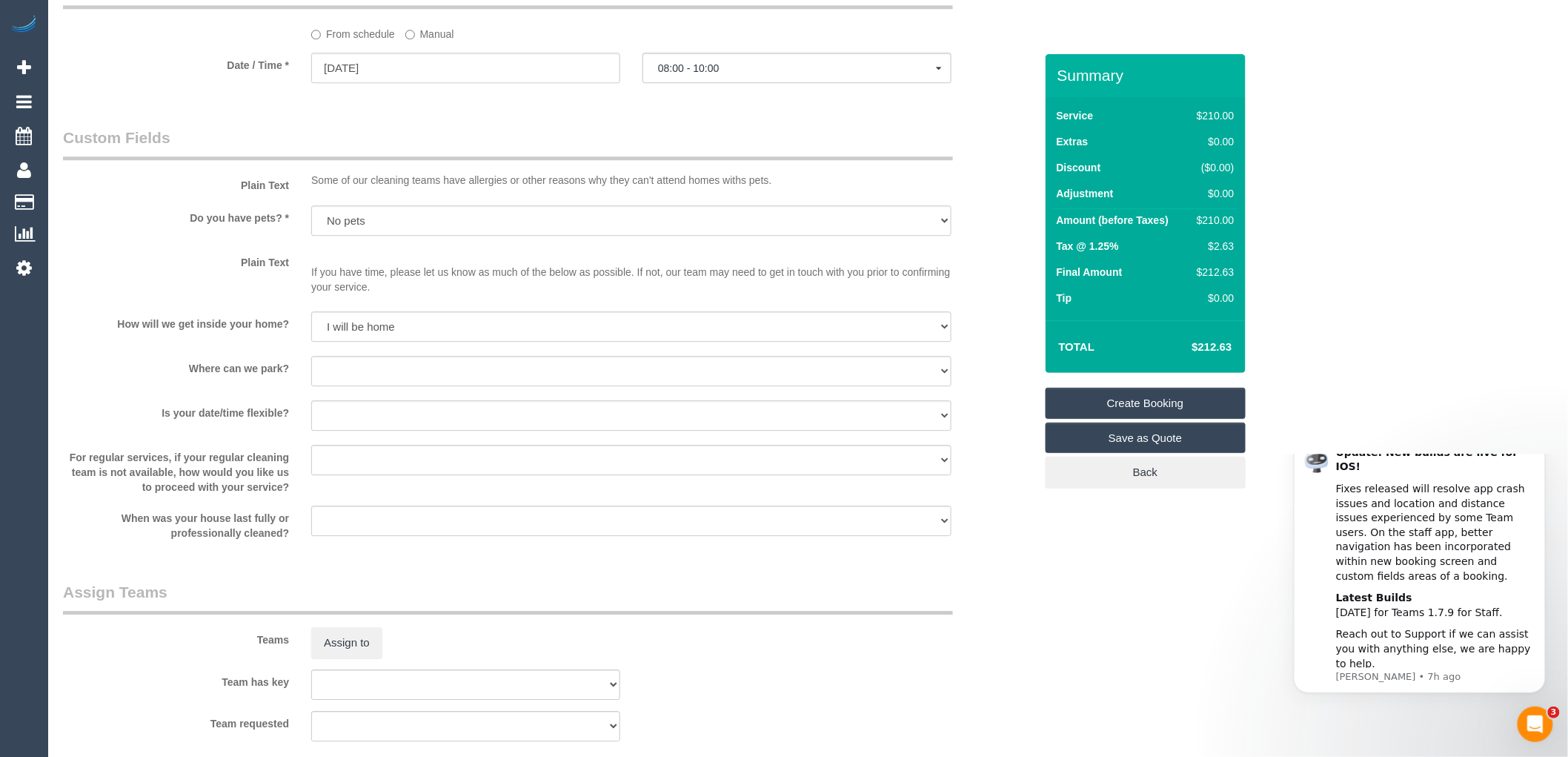
scroll to position [1716, 0]
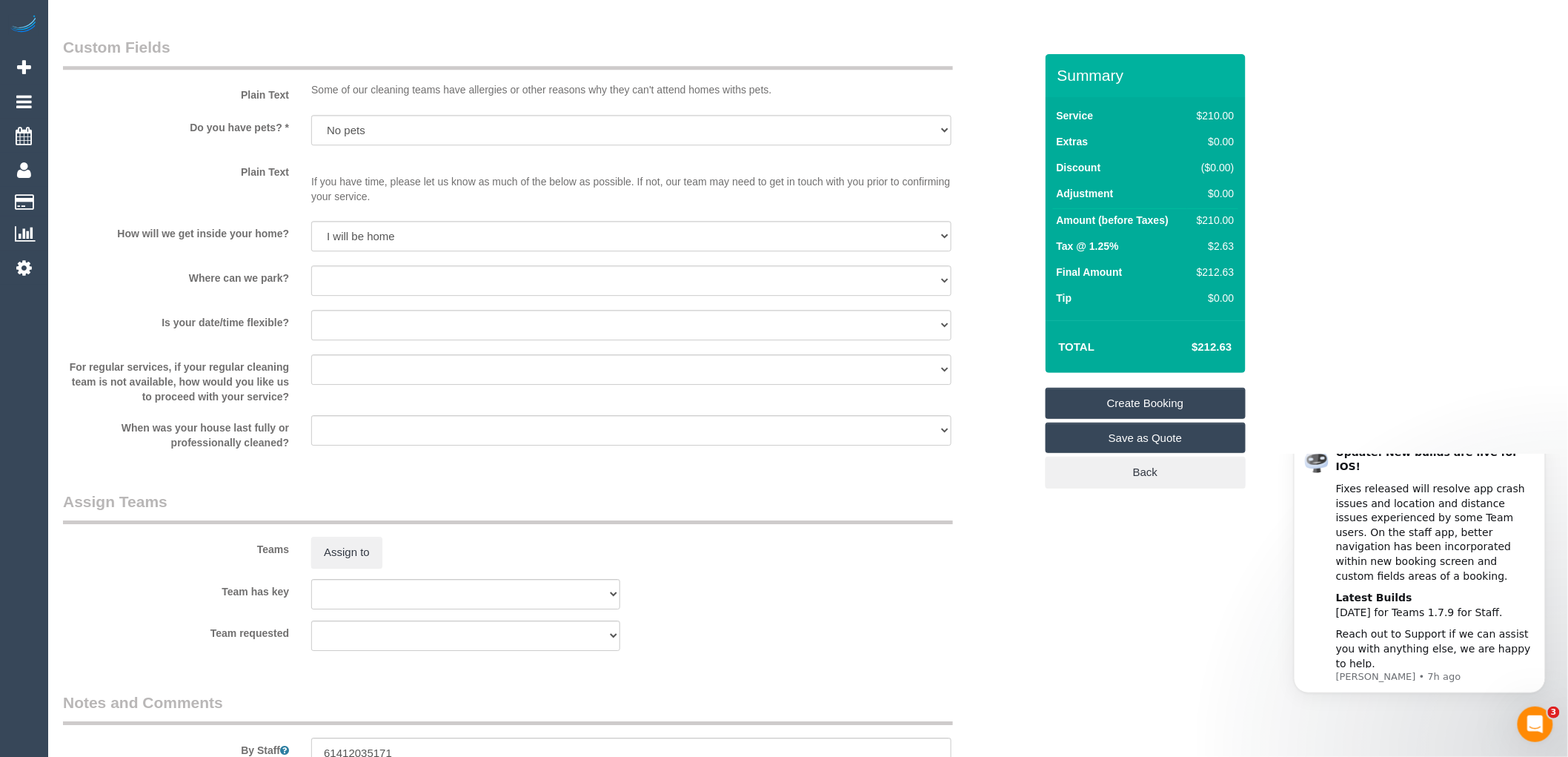
drag, startPoint x: 1068, startPoint y: 569, endPoint x: 883, endPoint y: 627, distance: 193.9
click at [883, 627] on sui-booking-teams "Teams Assign to Team has key (0) Office (1) Helen Trickett (FT) (1) Jeremy Law …" at bounding box center [549, 571] width 972 height 160
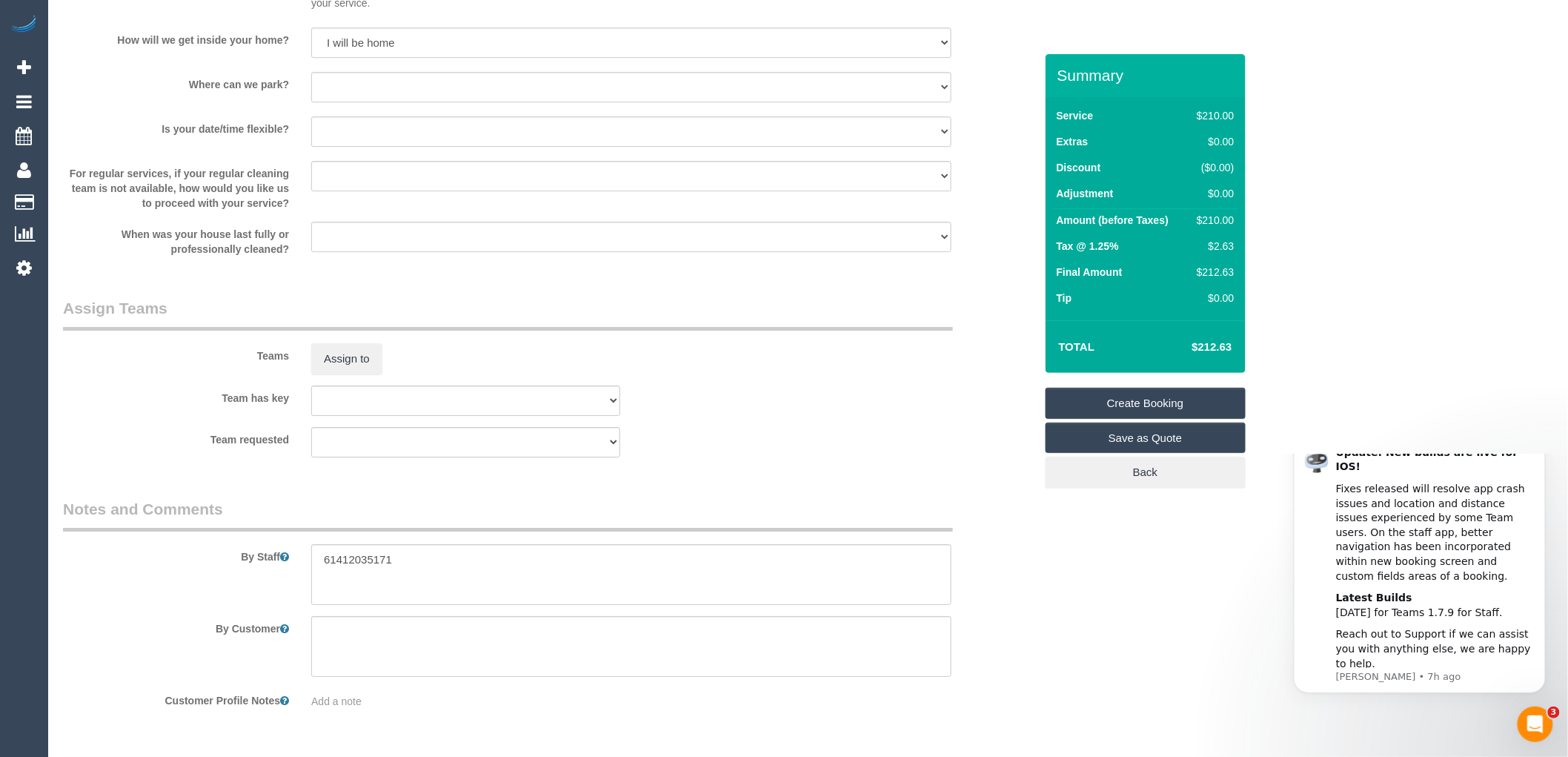
scroll to position [1963, 0]
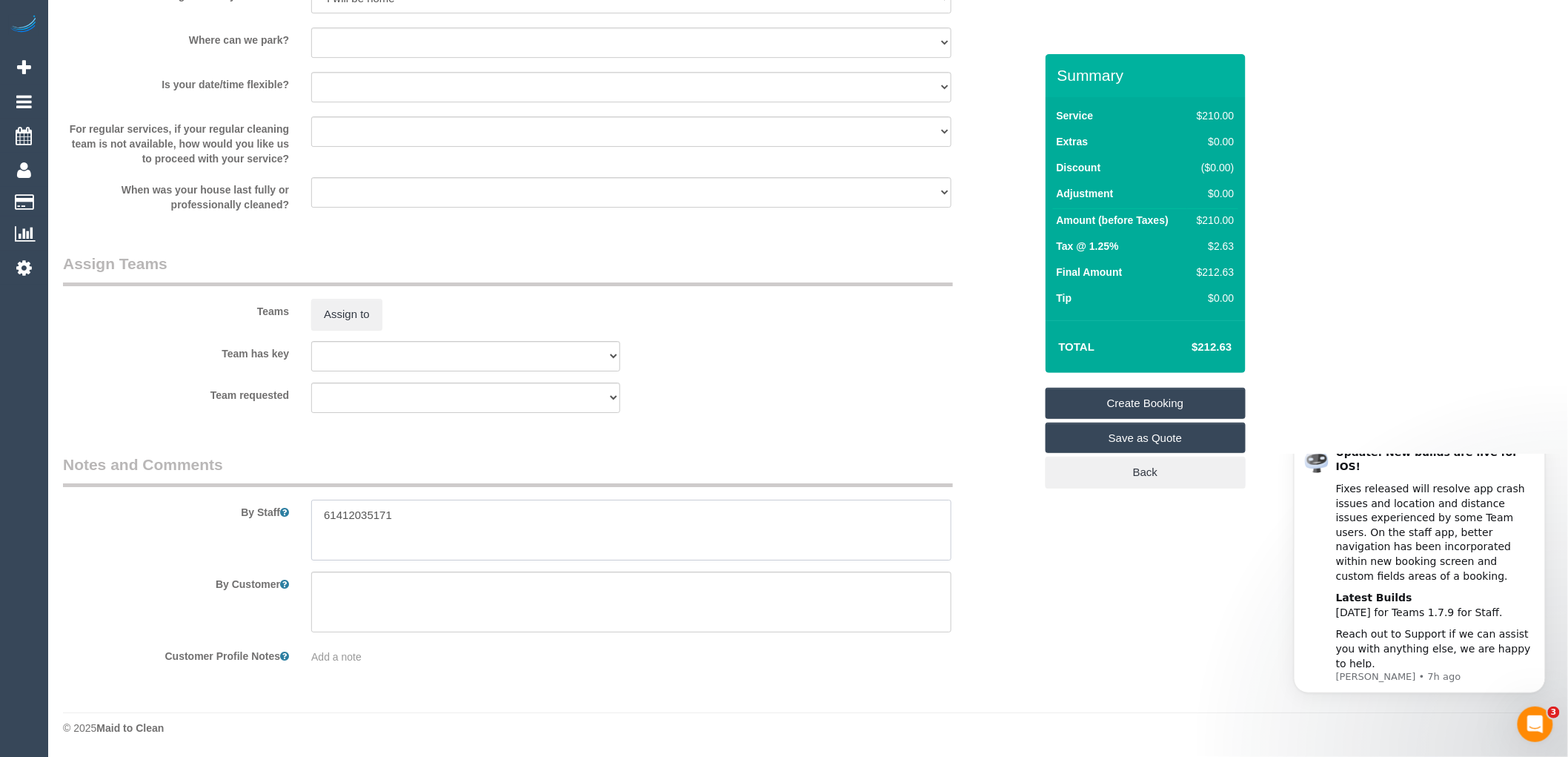
click at [411, 514] on textarea at bounding box center [631, 529] width 640 height 61
drag, startPoint x: 331, startPoint y: 515, endPoint x: 323, endPoint y: 515, distance: 8.0
click at [323, 515] on textarea at bounding box center [631, 529] width 640 height 61
drag, startPoint x: 334, startPoint y: 514, endPoint x: 321, endPoint y: 515, distance: 13.0
click at [321, 515] on textarea at bounding box center [631, 529] width 640 height 61
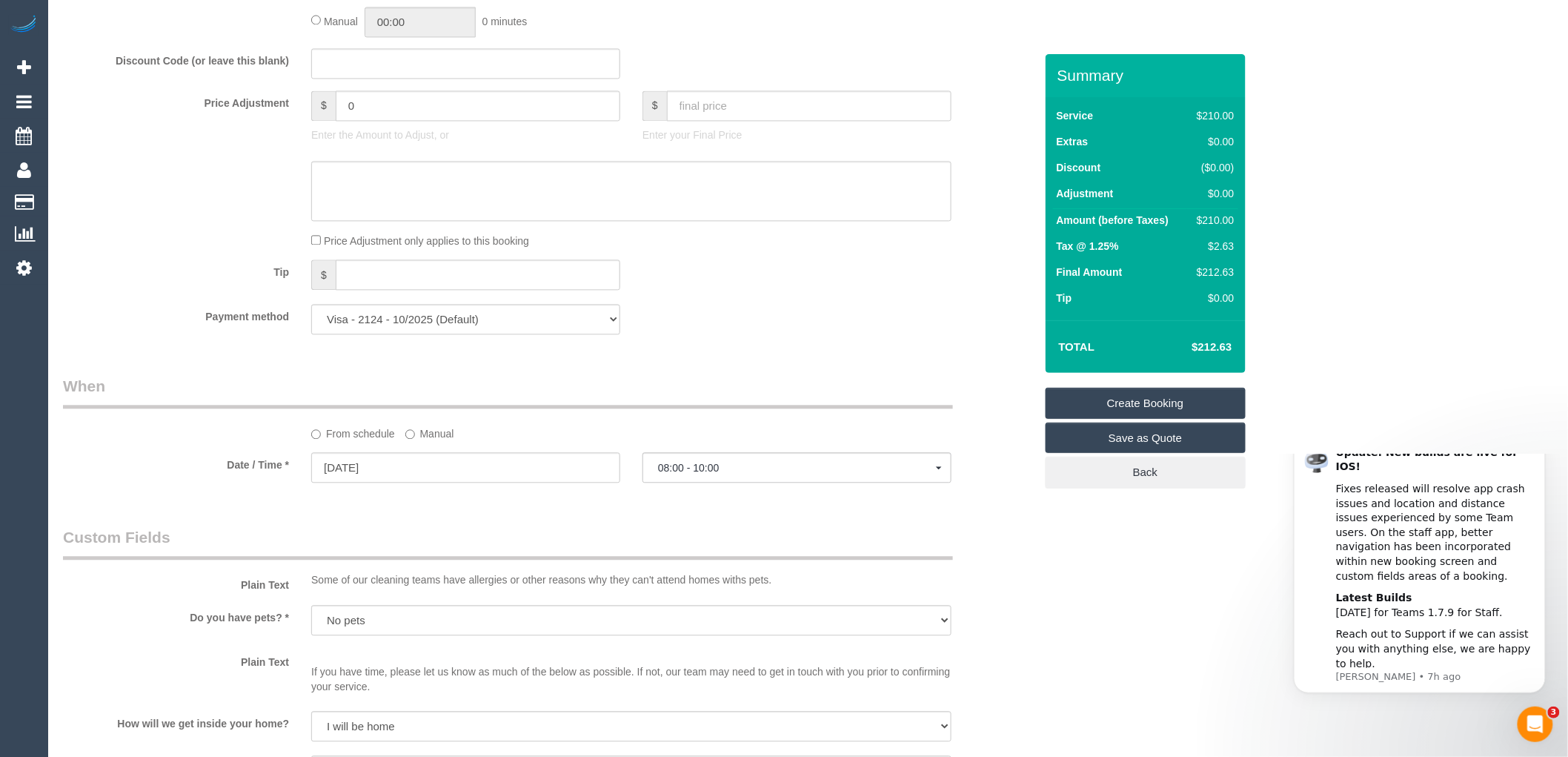
scroll to position [1236, 0]
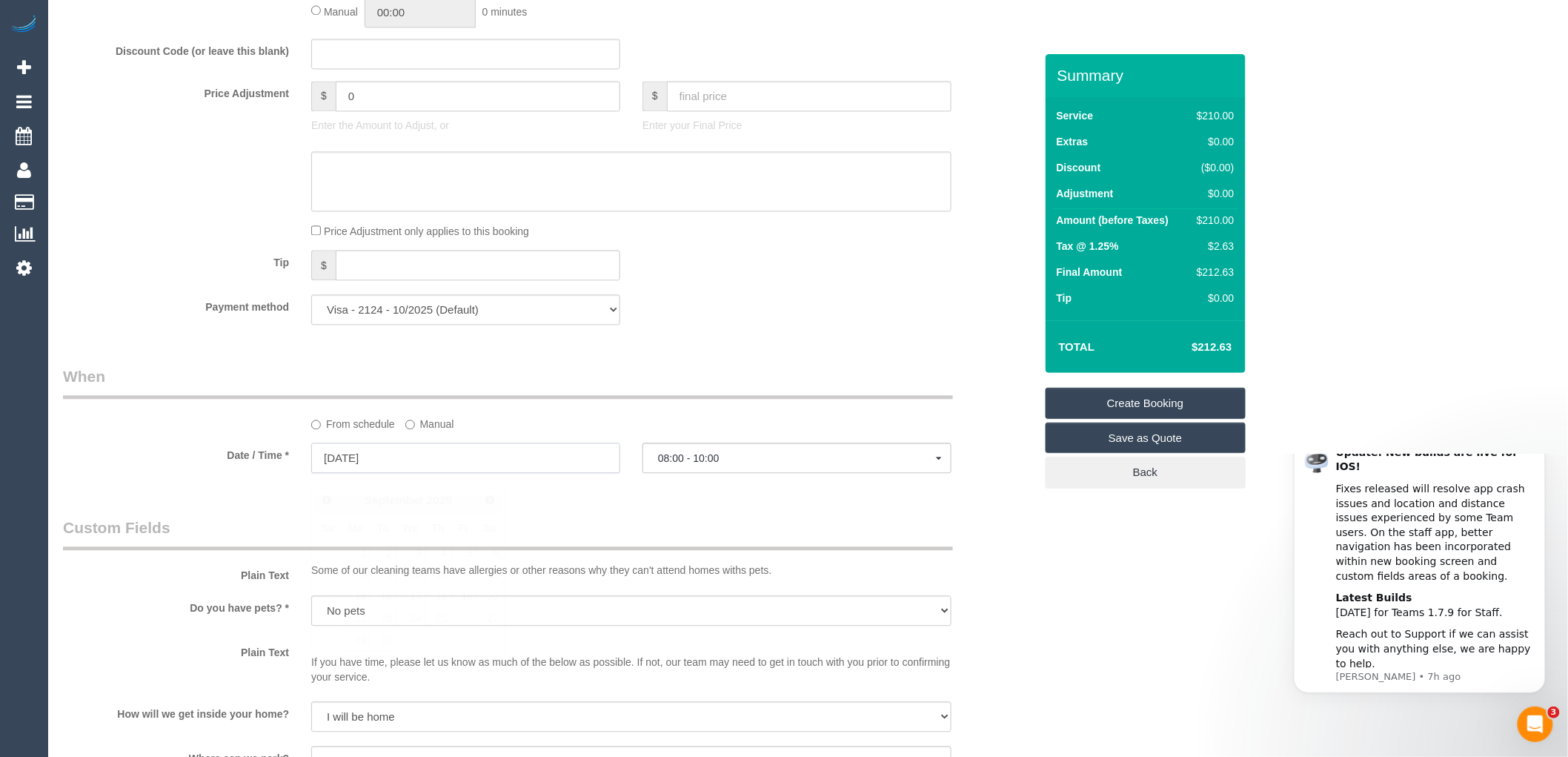
click at [390, 464] on input "03/09/2025" at bounding box center [466, 458] width 309 height 31
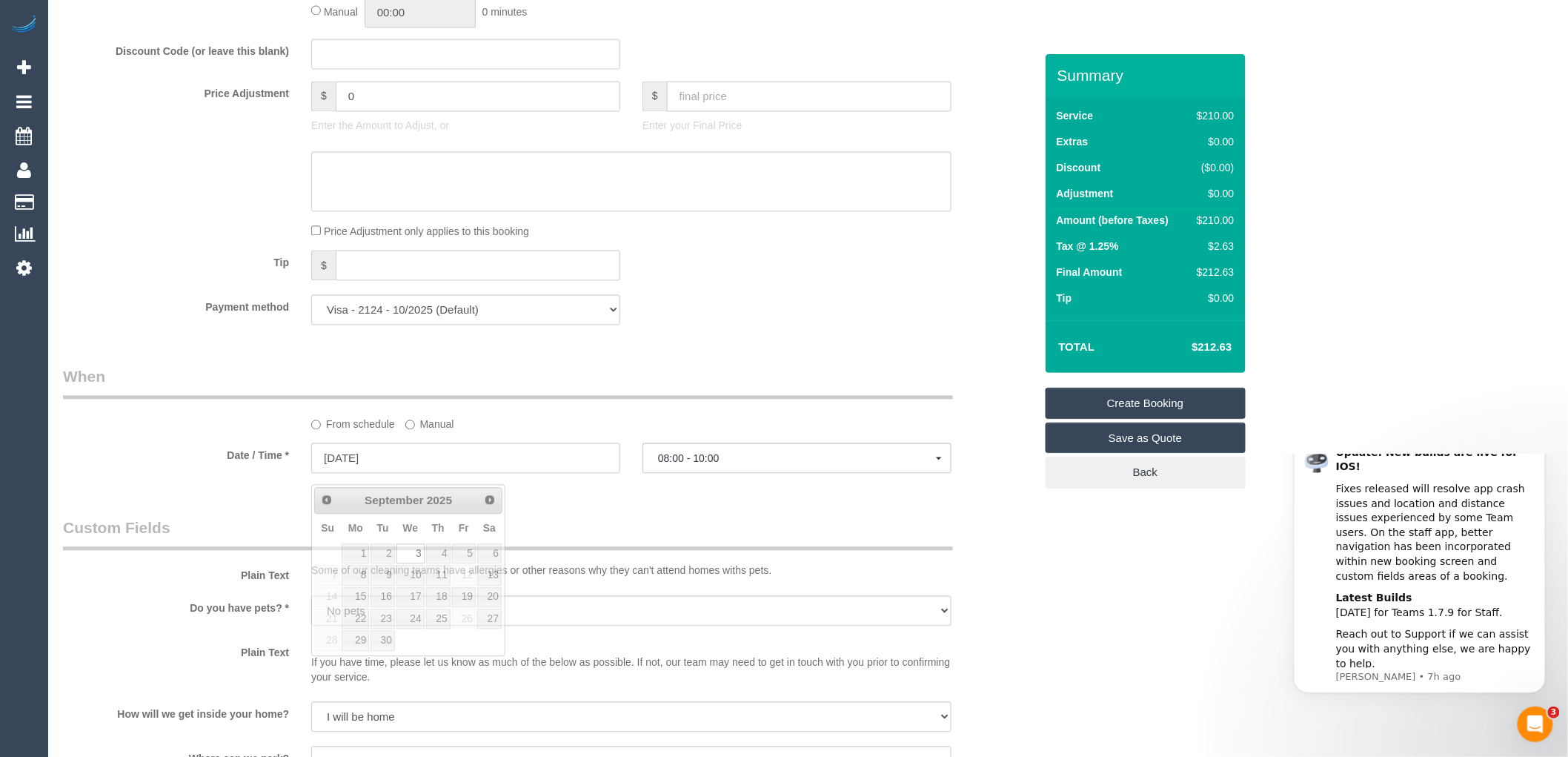
click at [679, 509] on div "Who Email* liriomd@gmail.com Name * Marianne Lirio Where Address* 1/2 Carringto…" at bounding box center [548, 120] width 994 height 2605
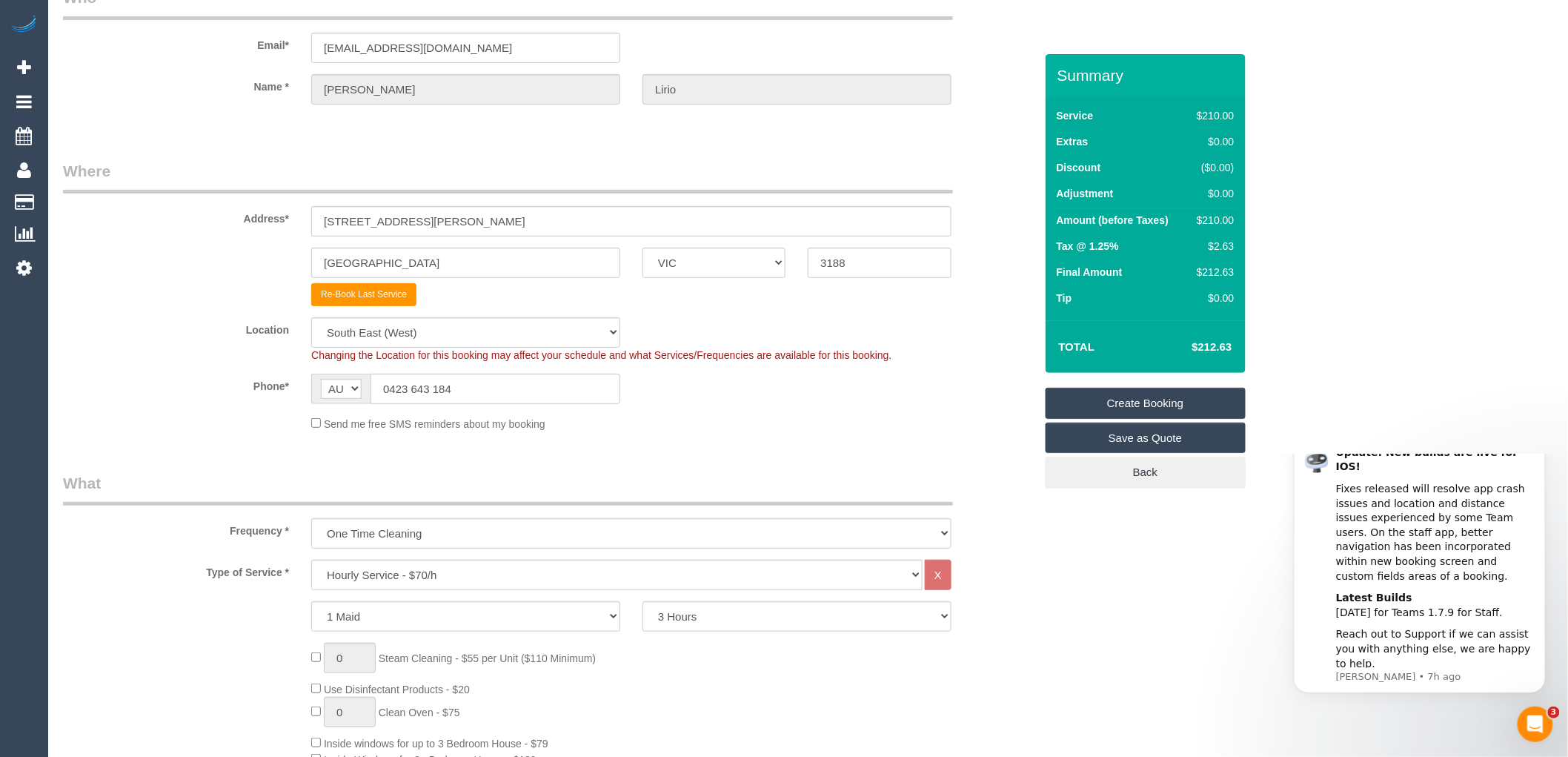
scroll to position [0, 0]
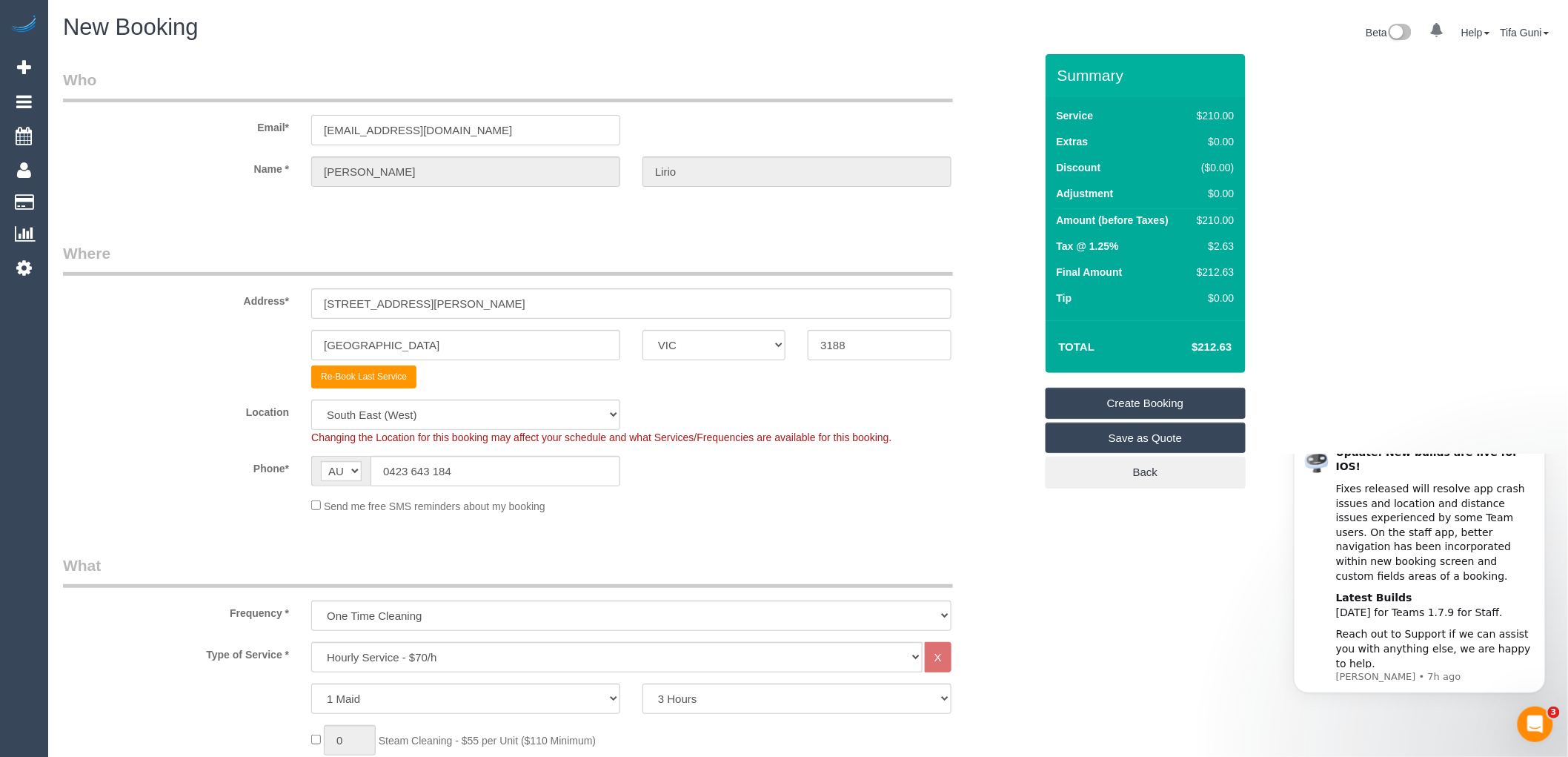
drag, startPoint x: 438, startPoint y: 135, endPoint x: 304, endPoint y: 140, distance: 134.1
click at [304, 140] on div "liriomd@gmail.com" at bounding box center [465, 130] width 331 height 31
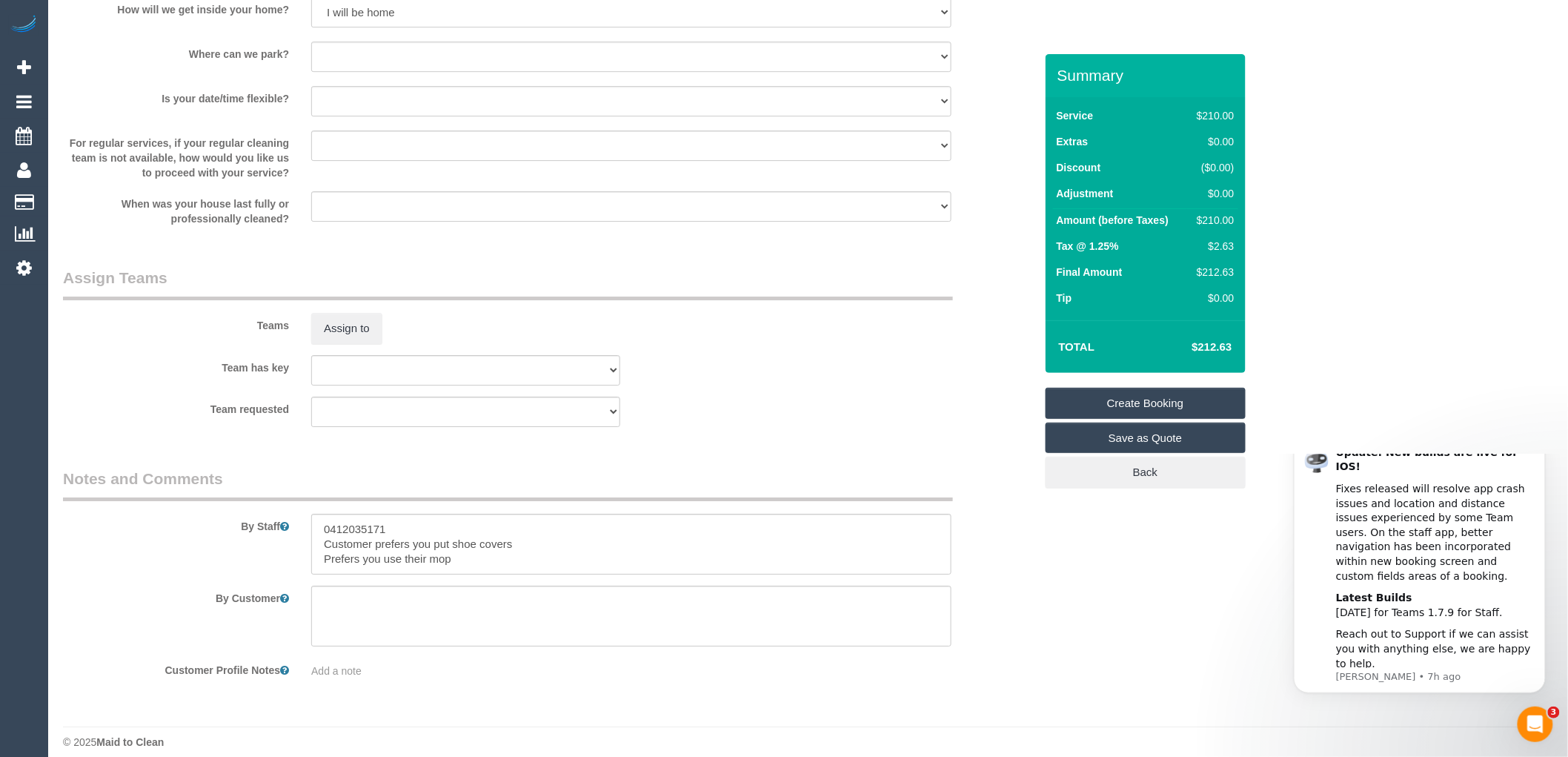
scroll to position [1963, 0]
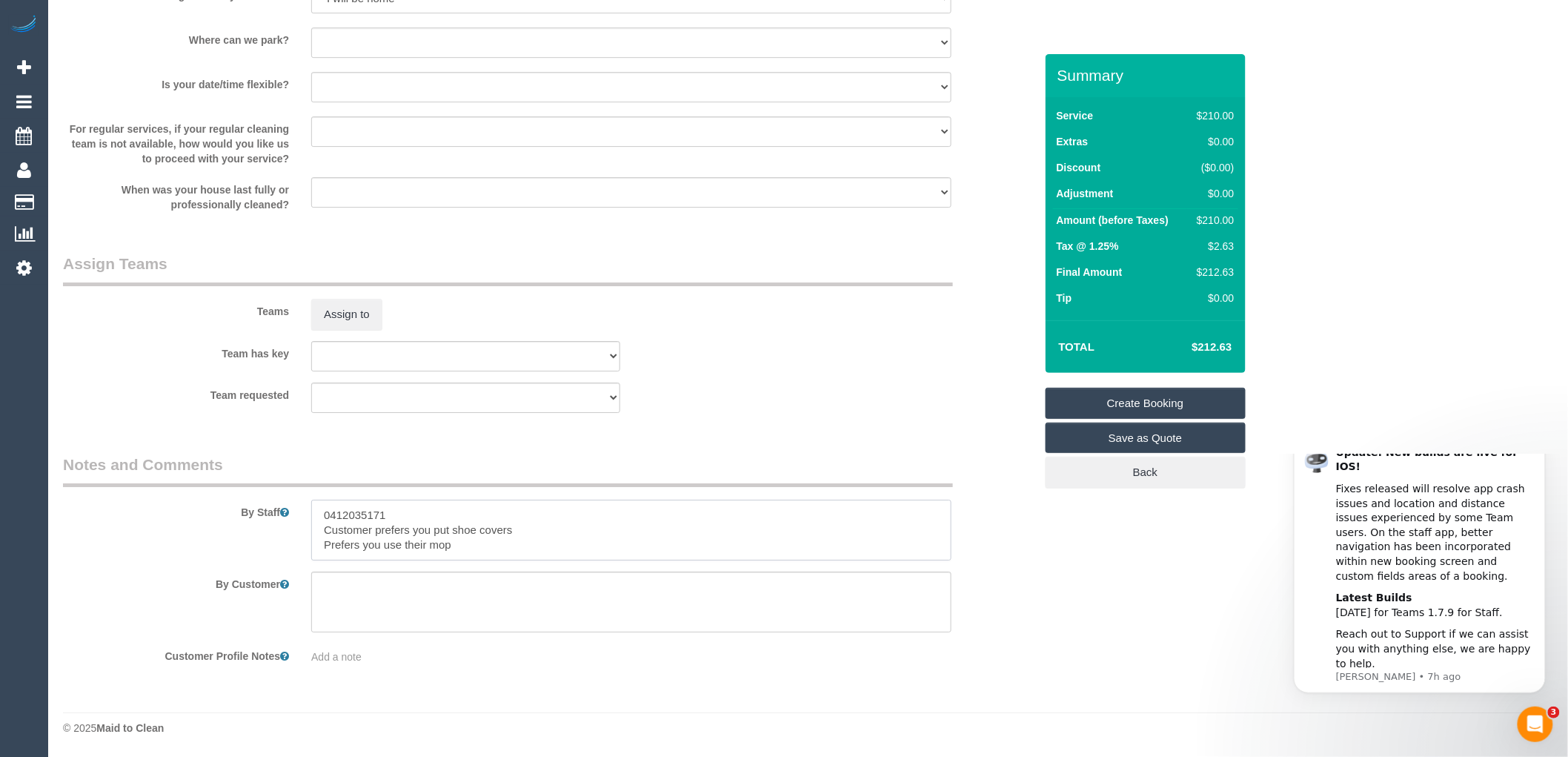
click at [322, 514] on textarea at bounding box center [631, 529] width 640 height 61
click at [499, 519] on textarea at bounding box center [631, 529] width 640 height 61
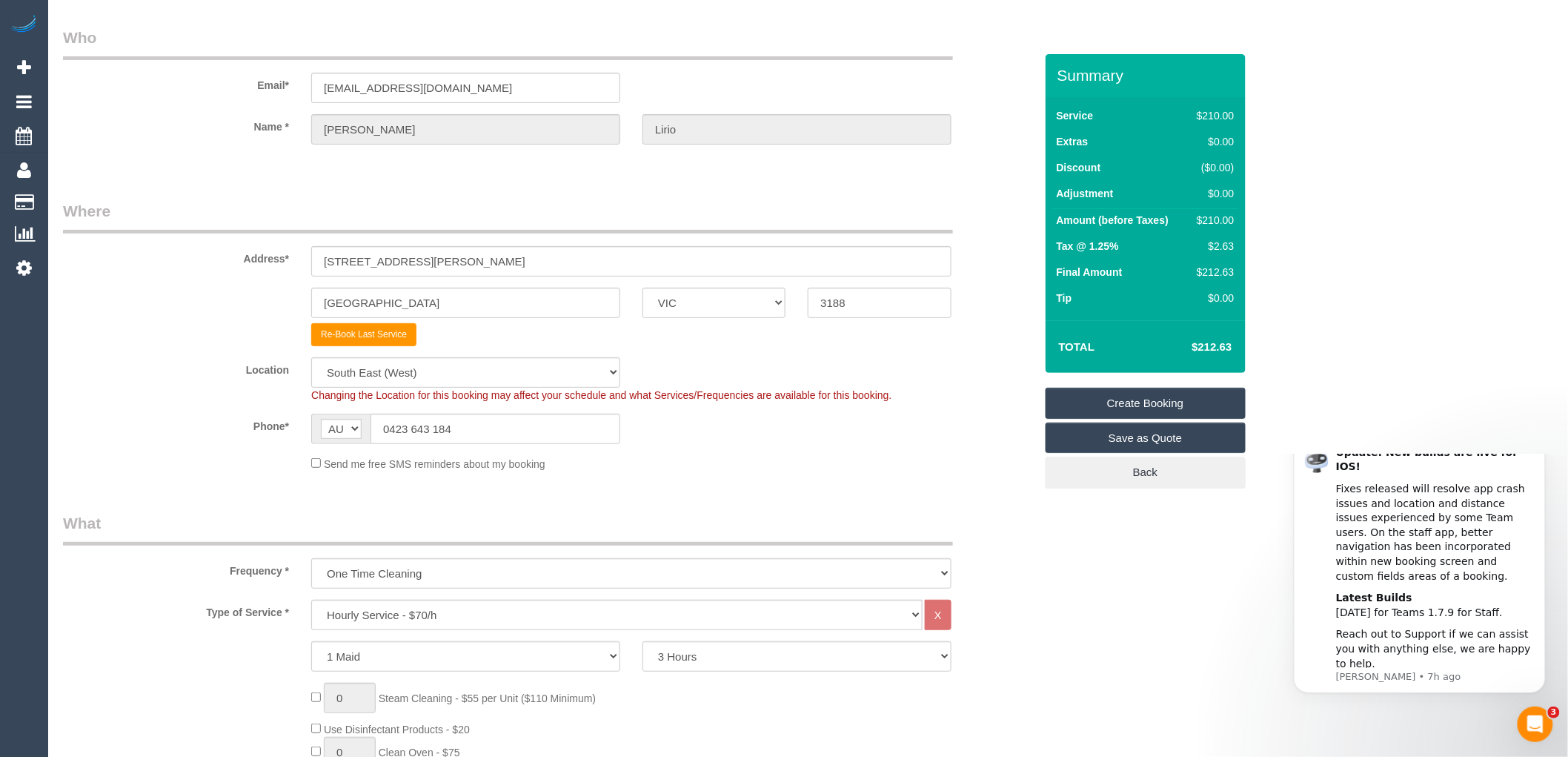
scroll to position [0, 0]
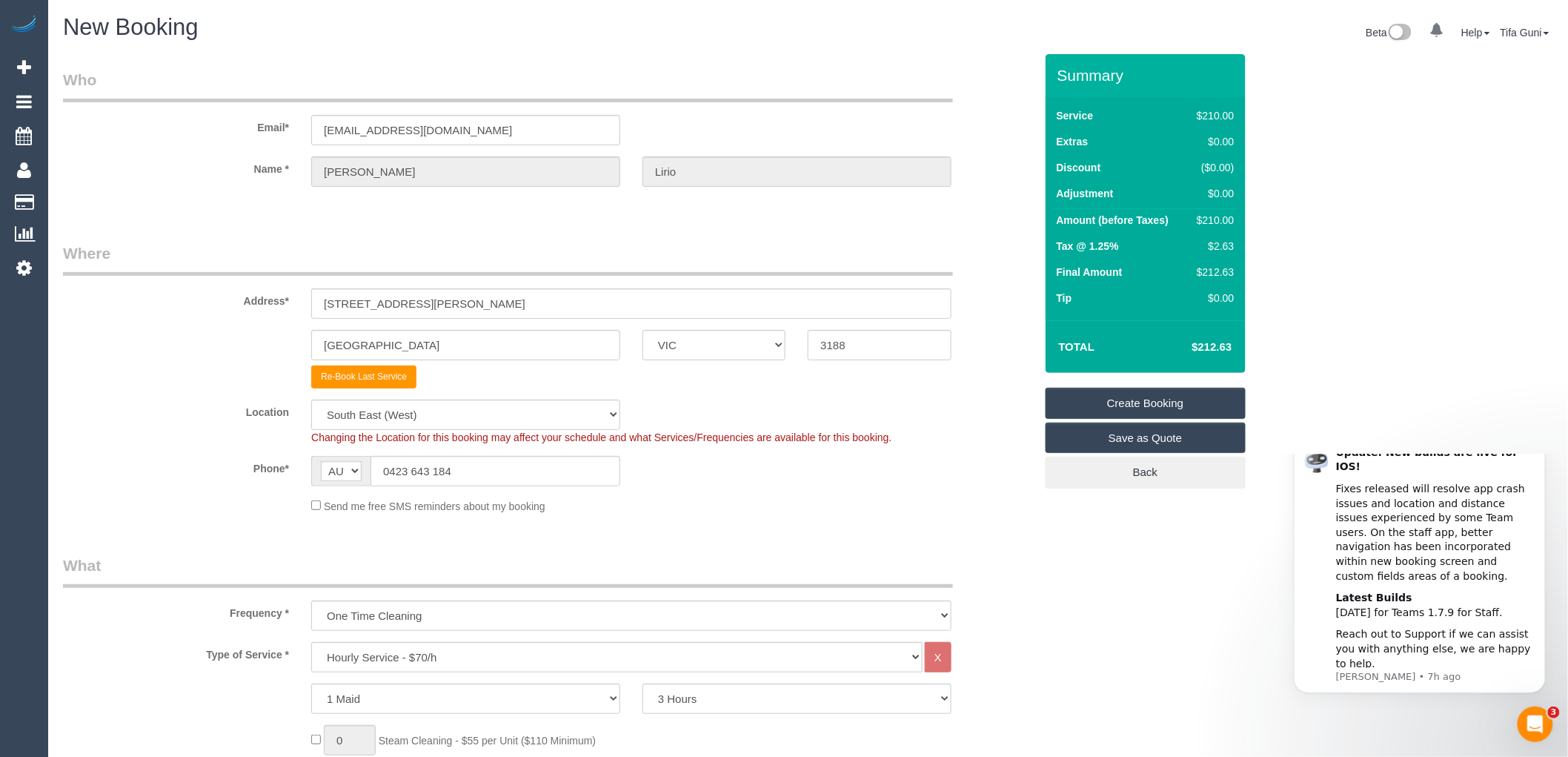
type textarea "Call the customer on 0412035171 should you find any challenge getting the place…"
drag, startPoint x: 448, startPoint y: 126, endPoint x: 265, endPoint y: 140, distance: 183.5
click at [265, 140] on div "Email* liriomd@gmail.com" at bounding box center [548, 107] width 994 height 76
click at [1136, 401] on link "Create Booking" at bounding box center [1145, 403] width 200 height 31
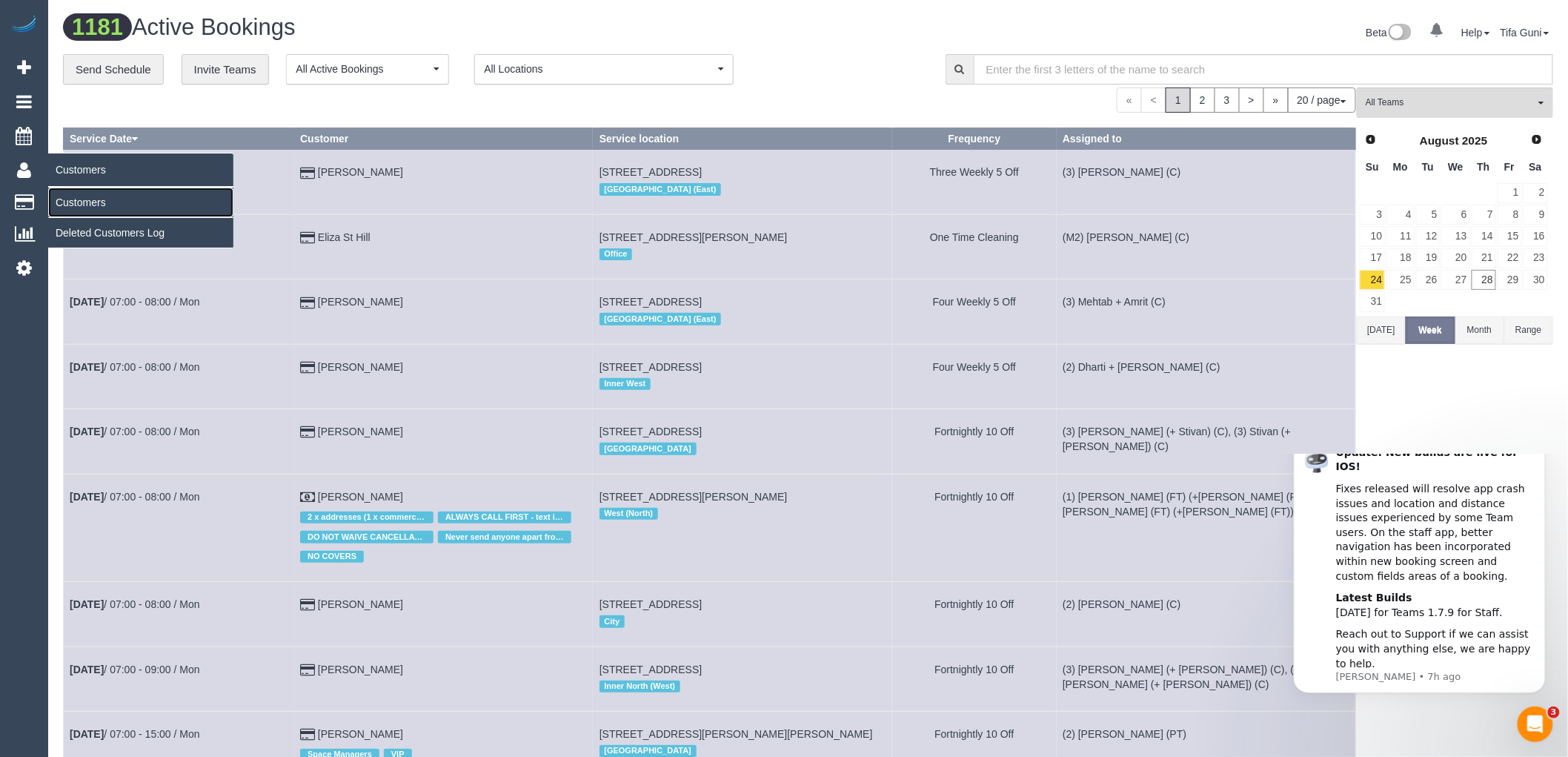
click at [75, 202] on link "Customers" at bounding box center [140, 203] width 185 height 30
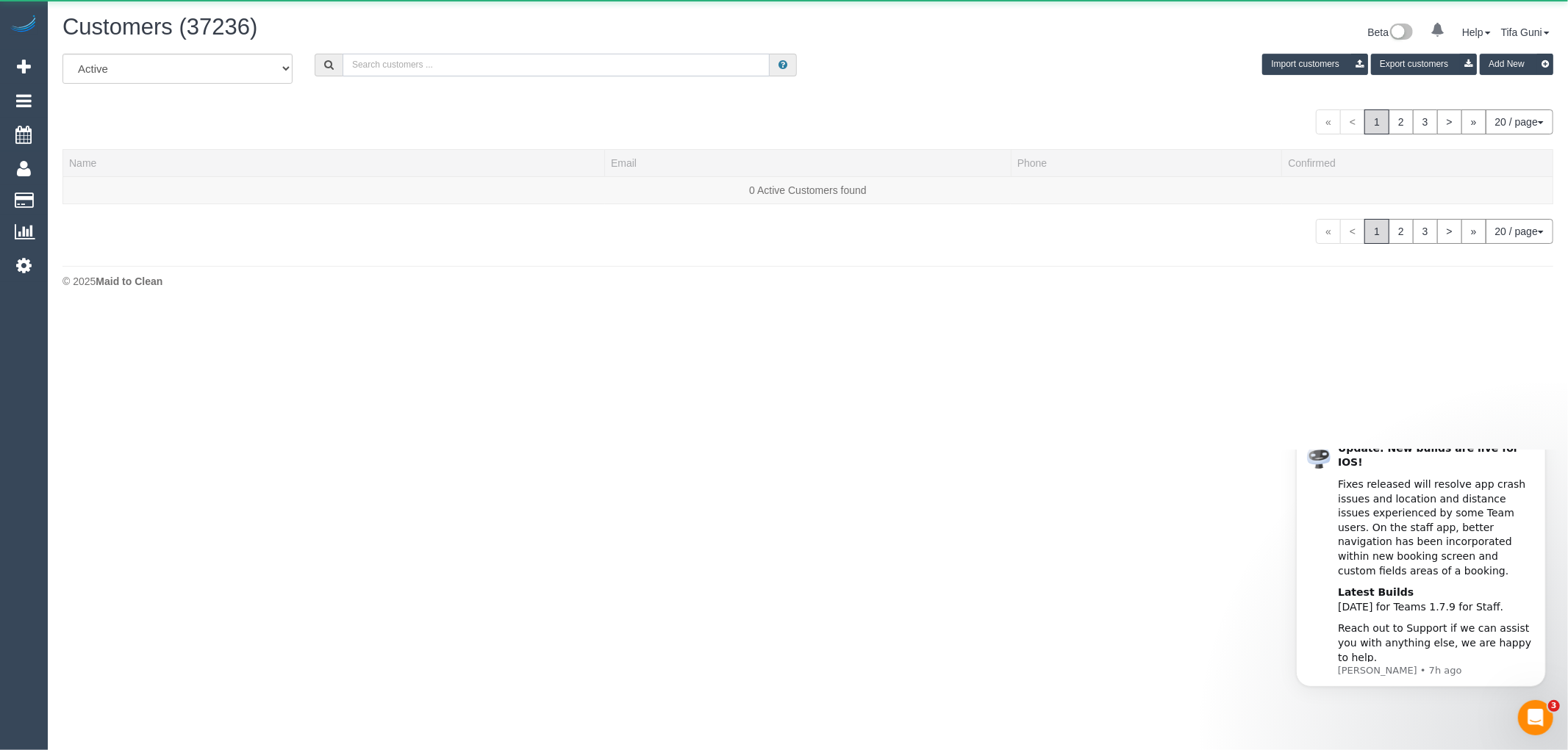
click at [482, 66] on input "text" at bounding box center [556, 65] width 427 height 23
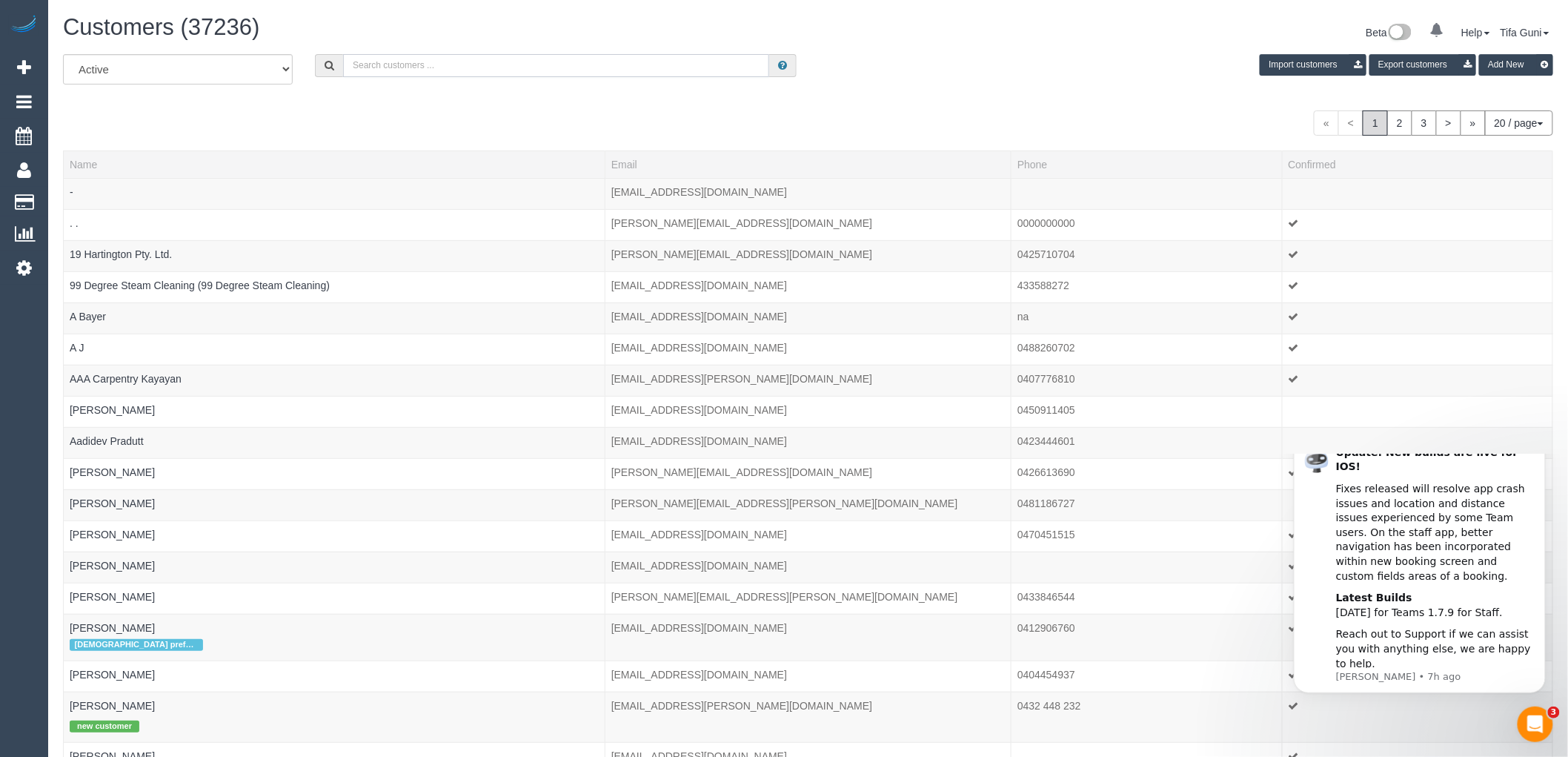
paste input "liriomd@gmail.com"
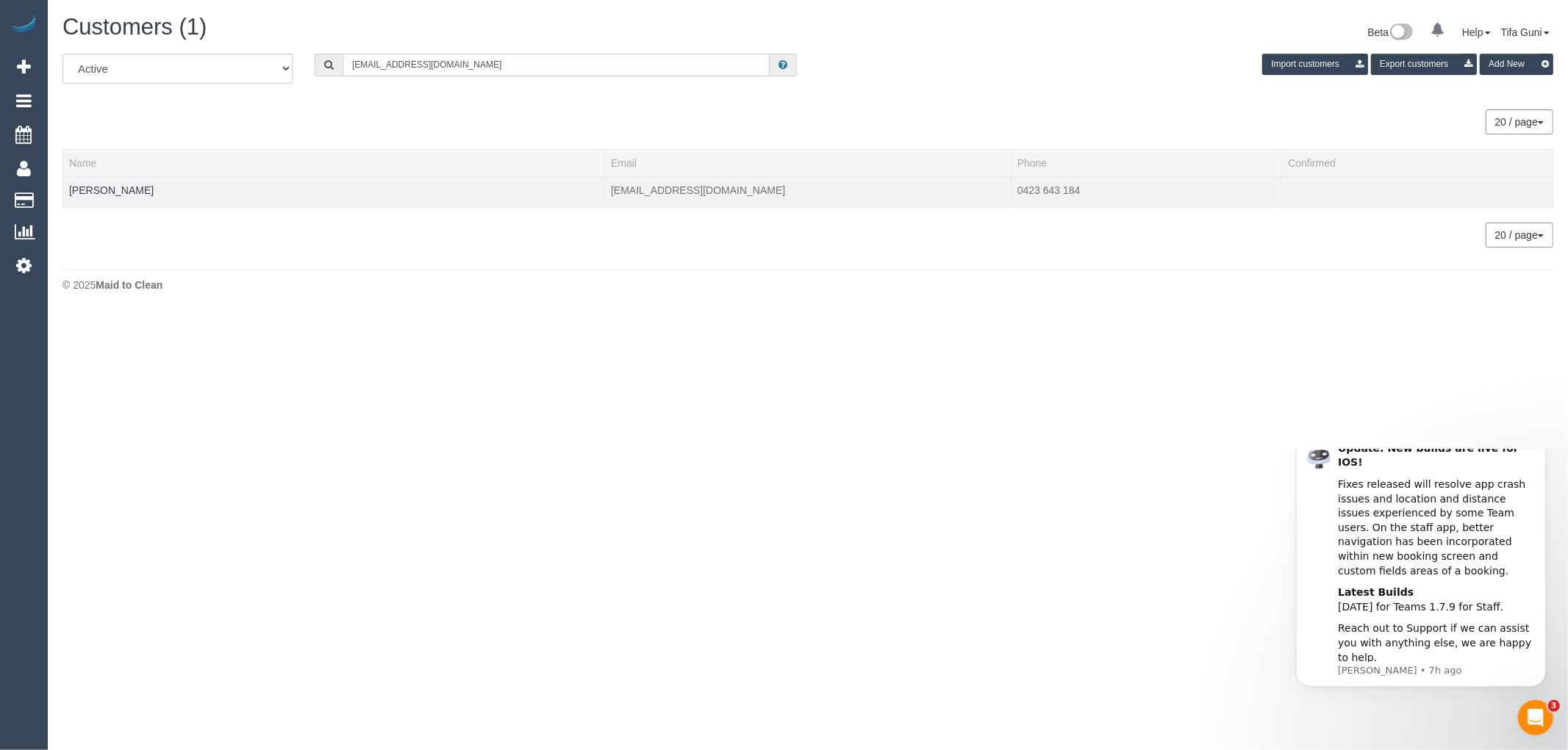
type input "liriomd@gmail.com"
click at [133, 178] on td "Marianne Lirio" at bounding box center [334, 191] width 542 height 30
click at [113, 192] on link "Marianne Lirio" at bounding box center [111, 190] width 85 height 12
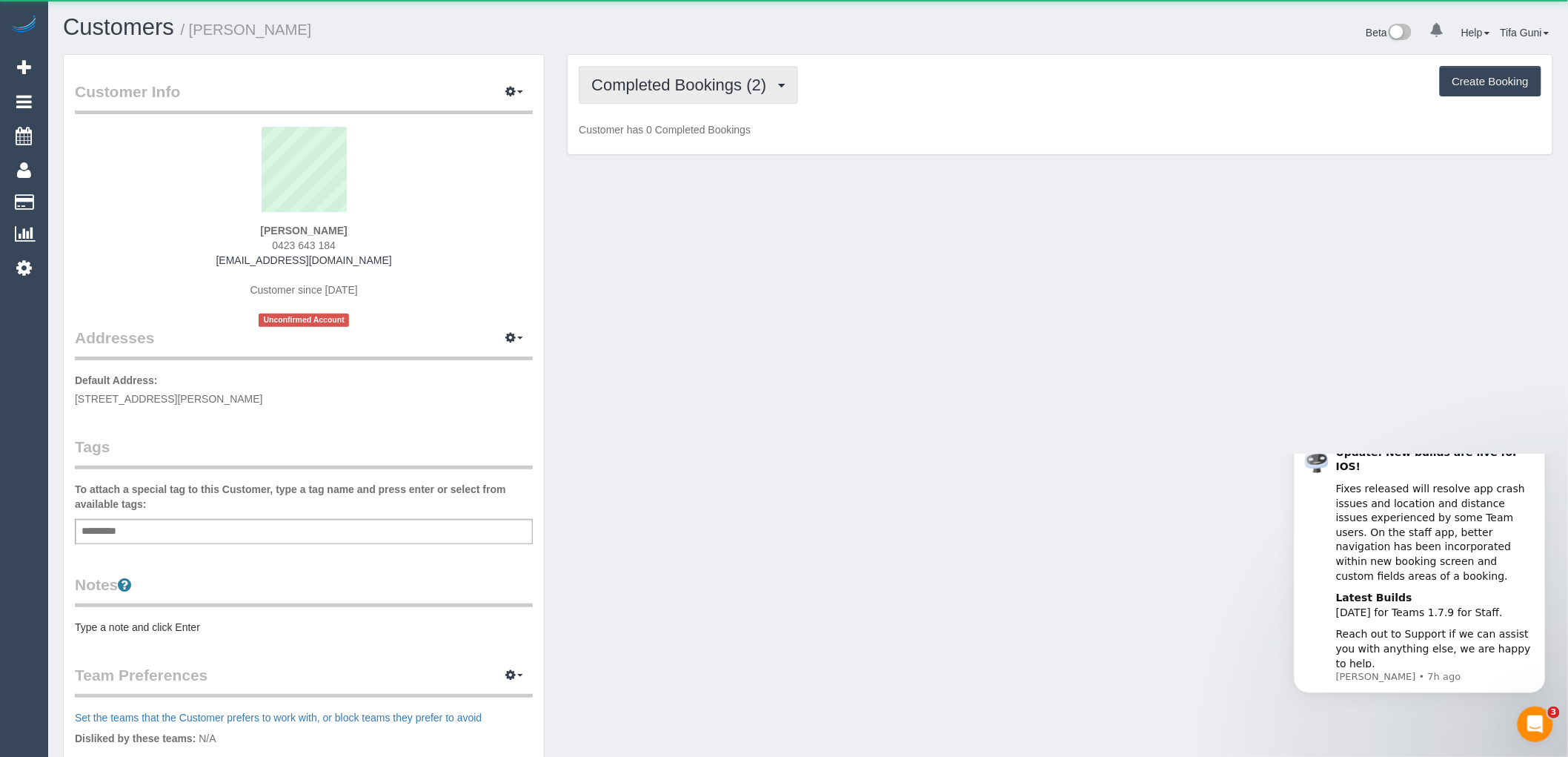
click at [694, 93] on span "Completed Bookings (2)" at bounding box center [683, 85] width 183 height 18
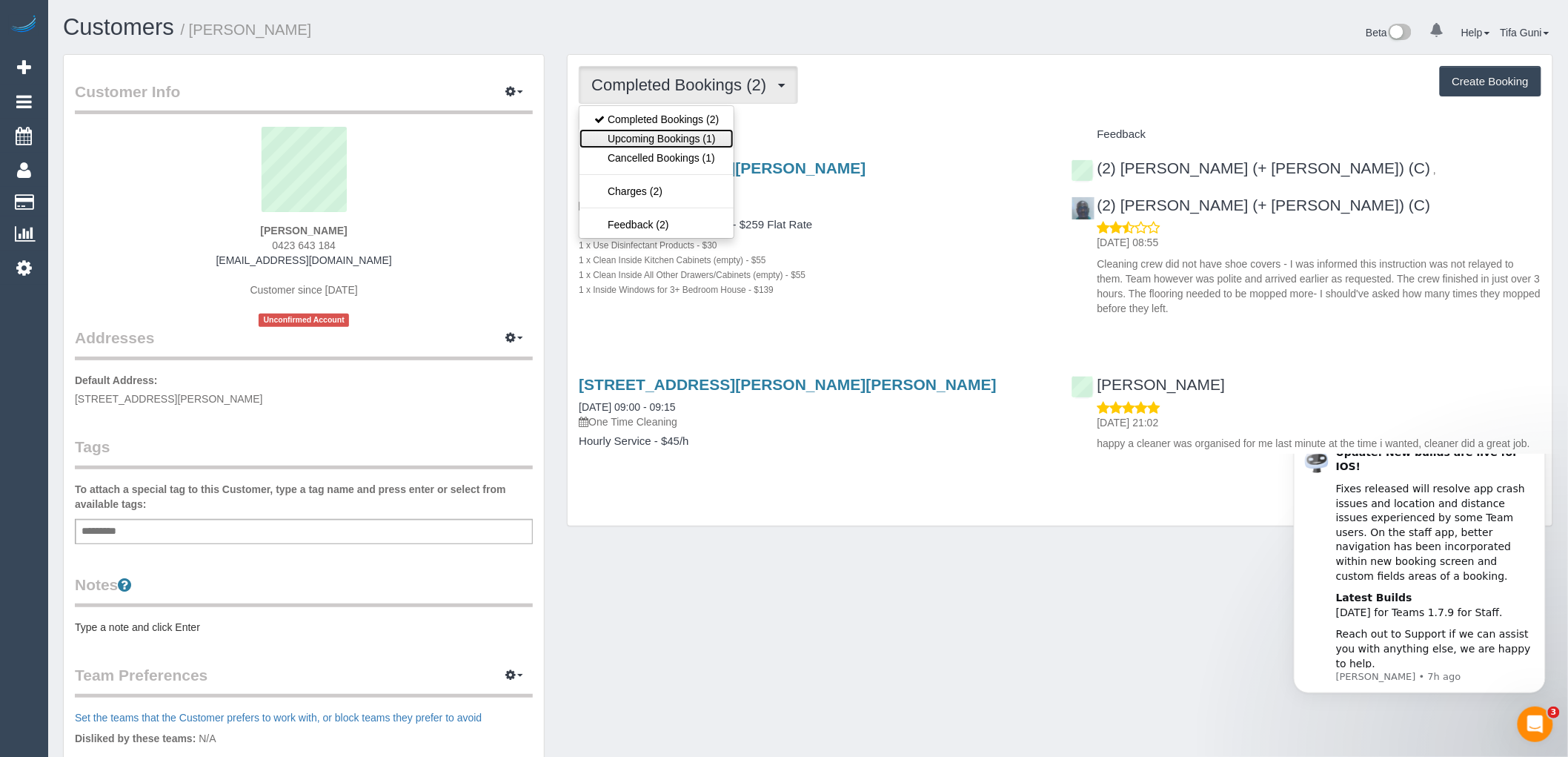
click at [678, 139] on link "Upcoming Bookings (1)" at bounding box center [657, 138] width 154 height 19
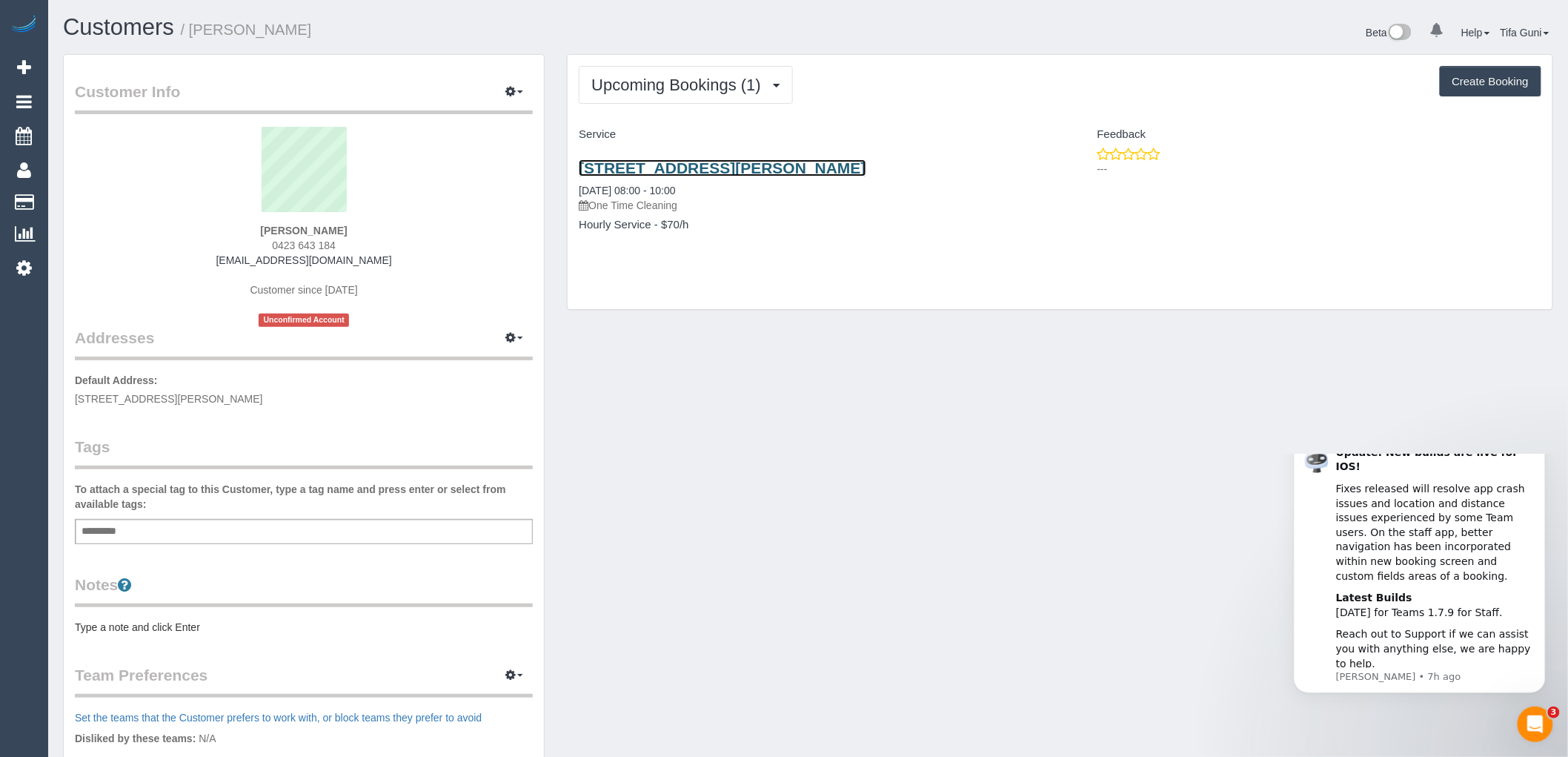
click at [672, 169] on link "1/2 Carrington Street, Hampton East, VIC 3188" at bounding box center [722, 168] width 287 height 17
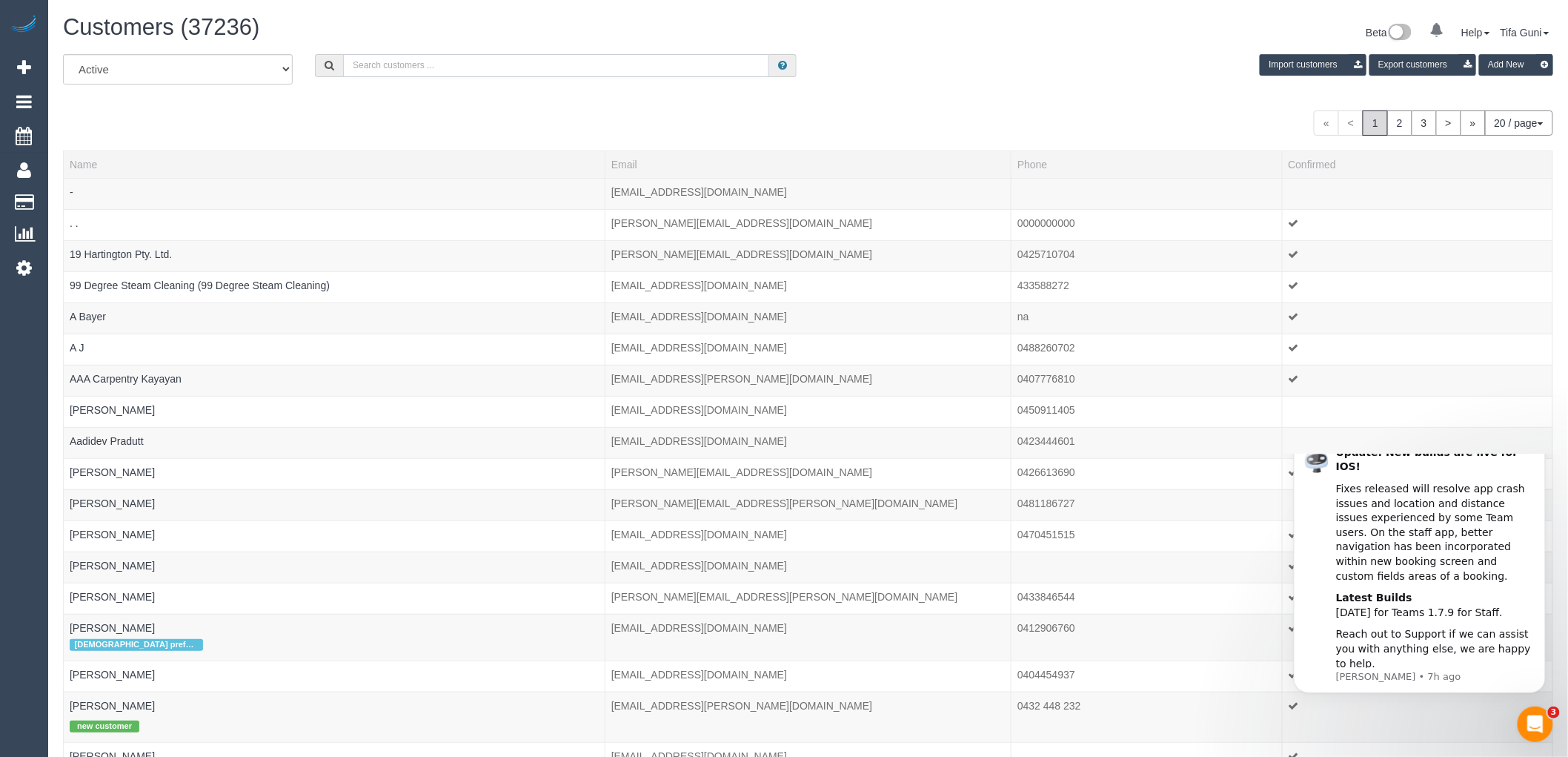
click at [456, 60] on input "text" at bounding box center [556, 66] width 426 height 23
paste input "61451329232"
drag, startPoint x: 358, startPoint y: 66, endPoint x: 349, endPoint y: 66, distance: 9.0
click at [349, 66] on input "61451329232" at bounding box center [556, 66] width 426 height 23
drag, startPoint x: 361, startPoint y: 66, endPoint x: 347, endPoint y: 66, distance: 14.0
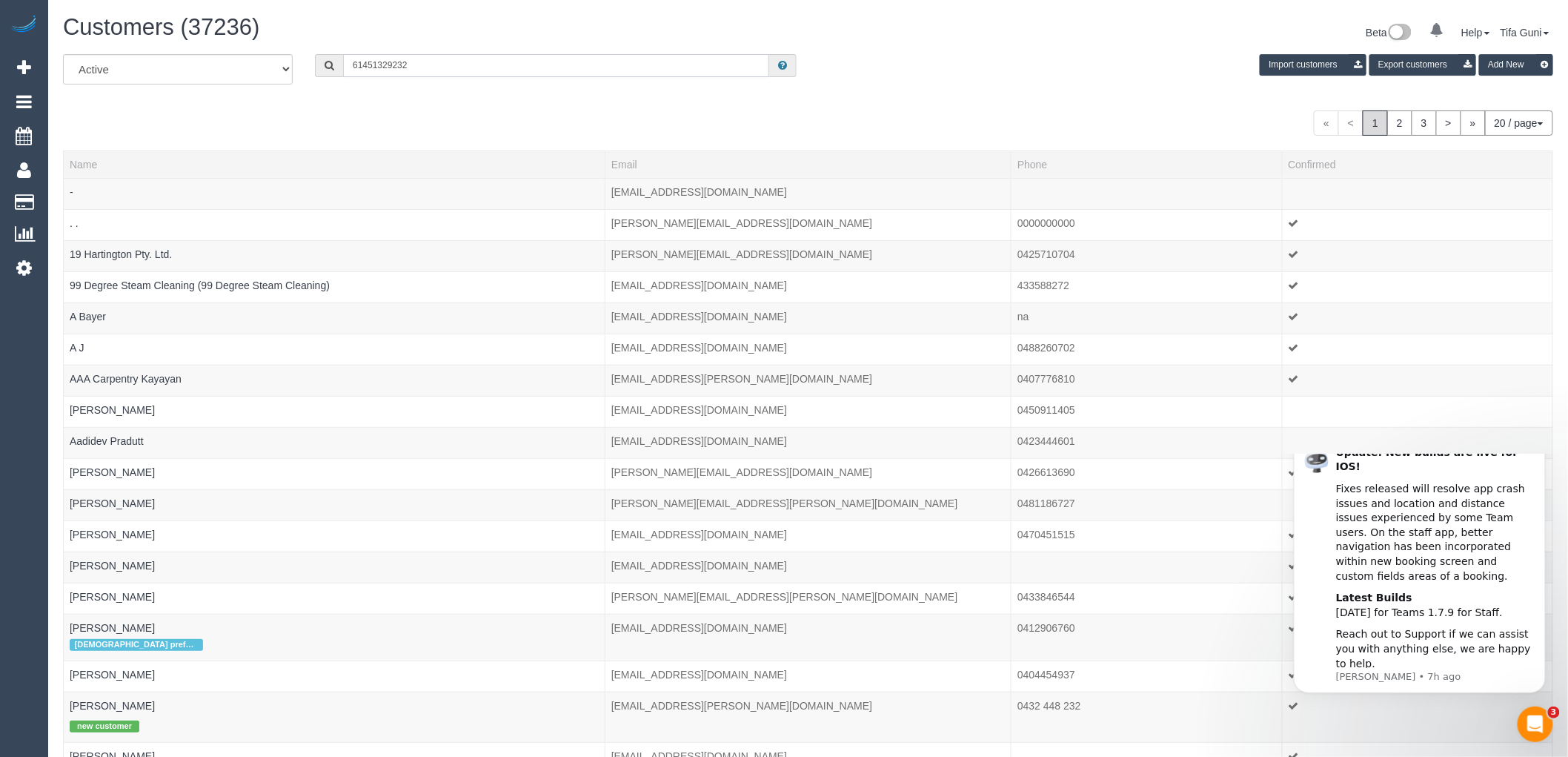
click at [347, 66] on input "61451329232" at bounding box center [556, 66] width 426 height 23
click at [371, 66] on input "0451329232" at bounding box center [556, 66] width 426 height 23
click at [390, 66] on input "0451 329232" at bounding box center [556, 66] width 426 height 23
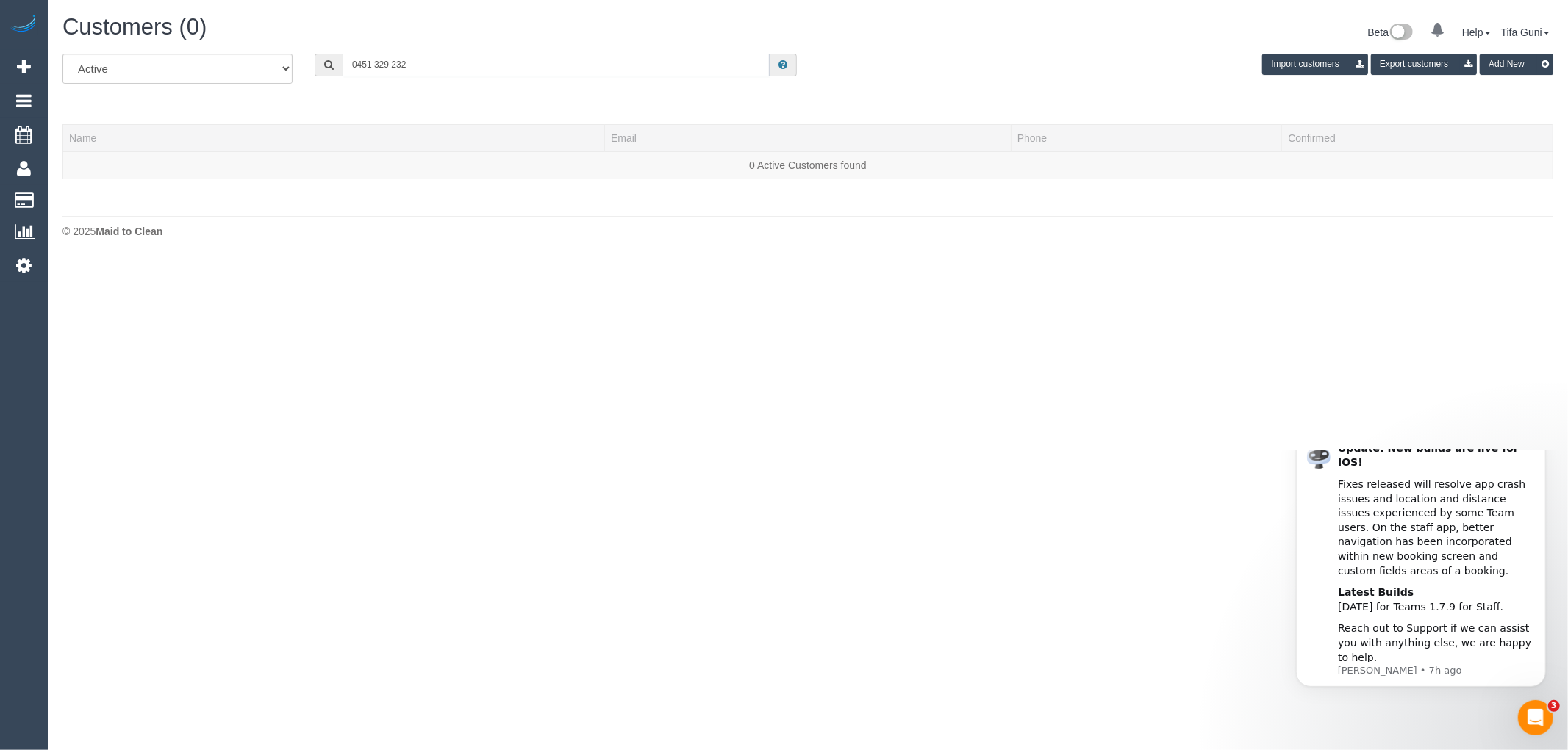
click at [375, 68] on input "0451 329 232" at bounding box center [556, 65] width 427 height 23
click at [390, 72] on input "0451329 232" at bounding box center [556, 65] width 427 height 23
click at [410, 68] on input "0451329232" at bounding box center [556, 65] width 427 height 23
type input "0"
click at [291, 95] on div "All Active Archived Import customers Export customers Add New" at bounding box center [807, 74] width 1513 height 41
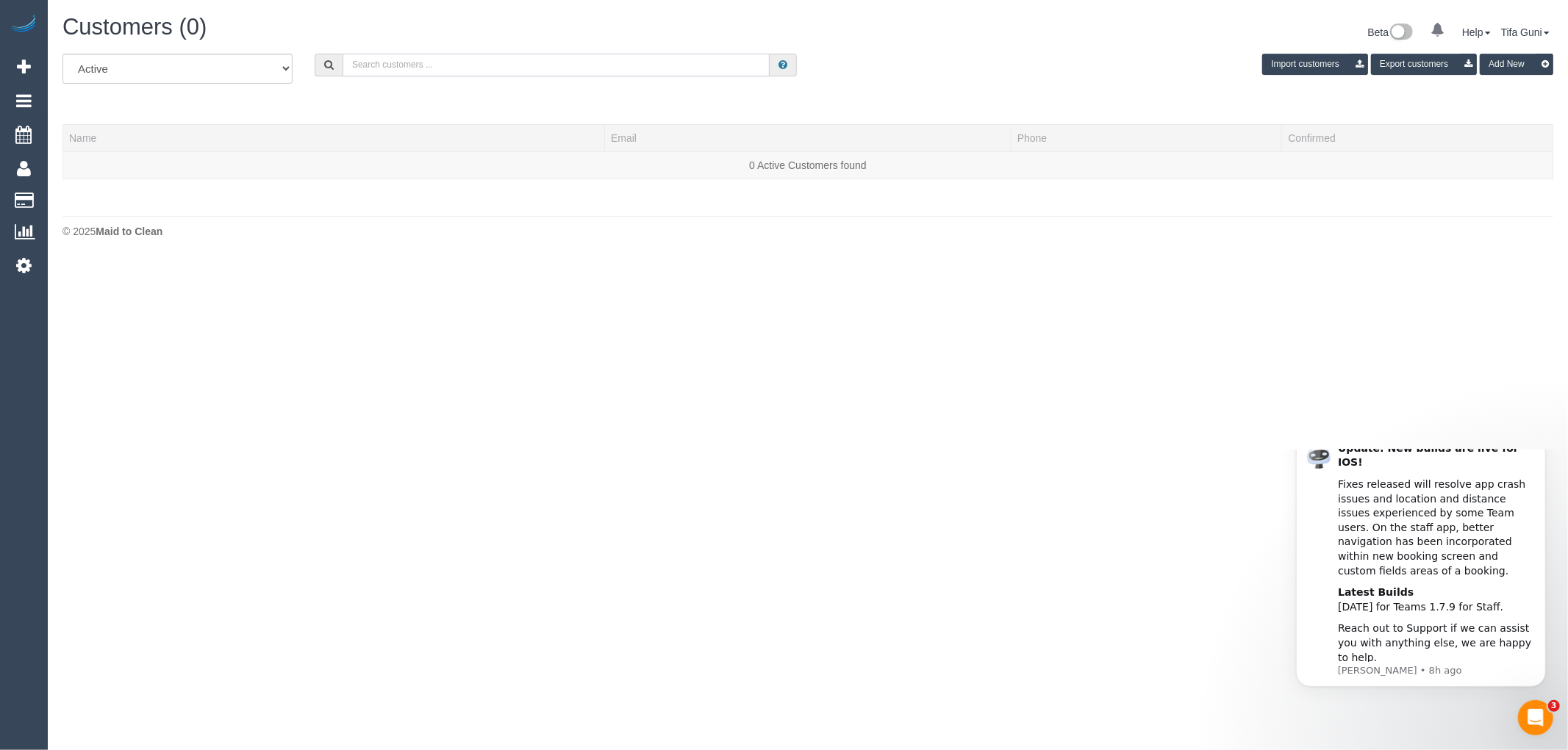
click at [386, 66] on input "text" at bounding box center [556, 65] width 427 height 23
paste input "61428891946"
drag, startPoint x: 361, startPoint y: 63, endPoint x: 348, endPoint y: 62, distance: 13.0
click at [348, 62] on input "61428891946" at bounding box center [556, 65] width 427 height 23
click at [419, 70] on input "0428891946" at bounding box center [556, 65] width 427 height 23
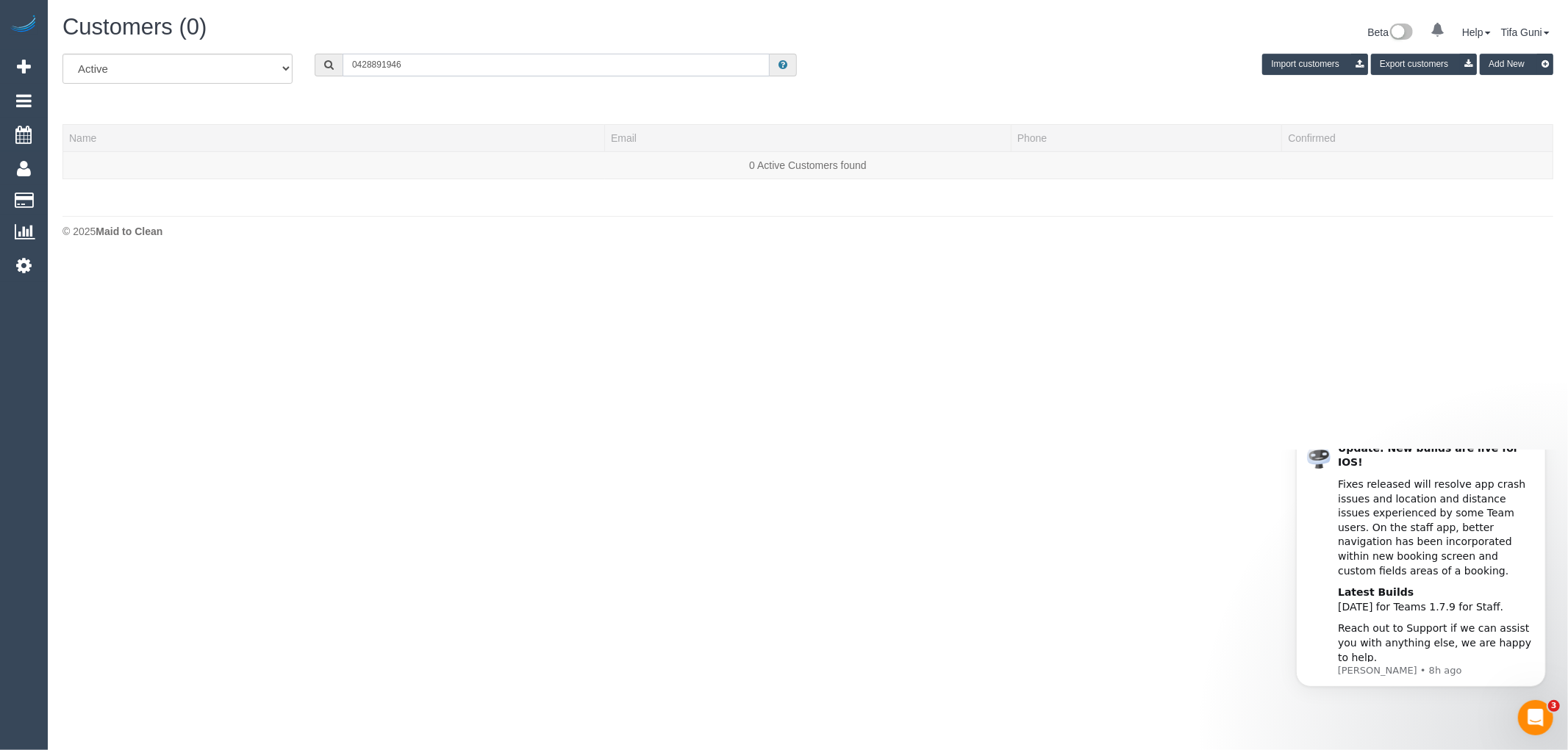
click at [370, 64] on input "0428891946" at bounding box center [556, 65] width 427 height 23
click at [386, 64] on input "0428 891946" at bounding box center [556, 65] width 427 height 23
click at [419, 68] on input "0428 891 946" at bounding box center [556, 65] width 427 height 23
drag, startPoint x: 420, startPoint y: 70, endPoint x: 280, endPoint y: 72, distance: 140.0
click at [280, 72] on div "All Active Archived 0428 891 946 Import customers Export customers Add New" at bounding box center [807, 74] width 1513 height 41
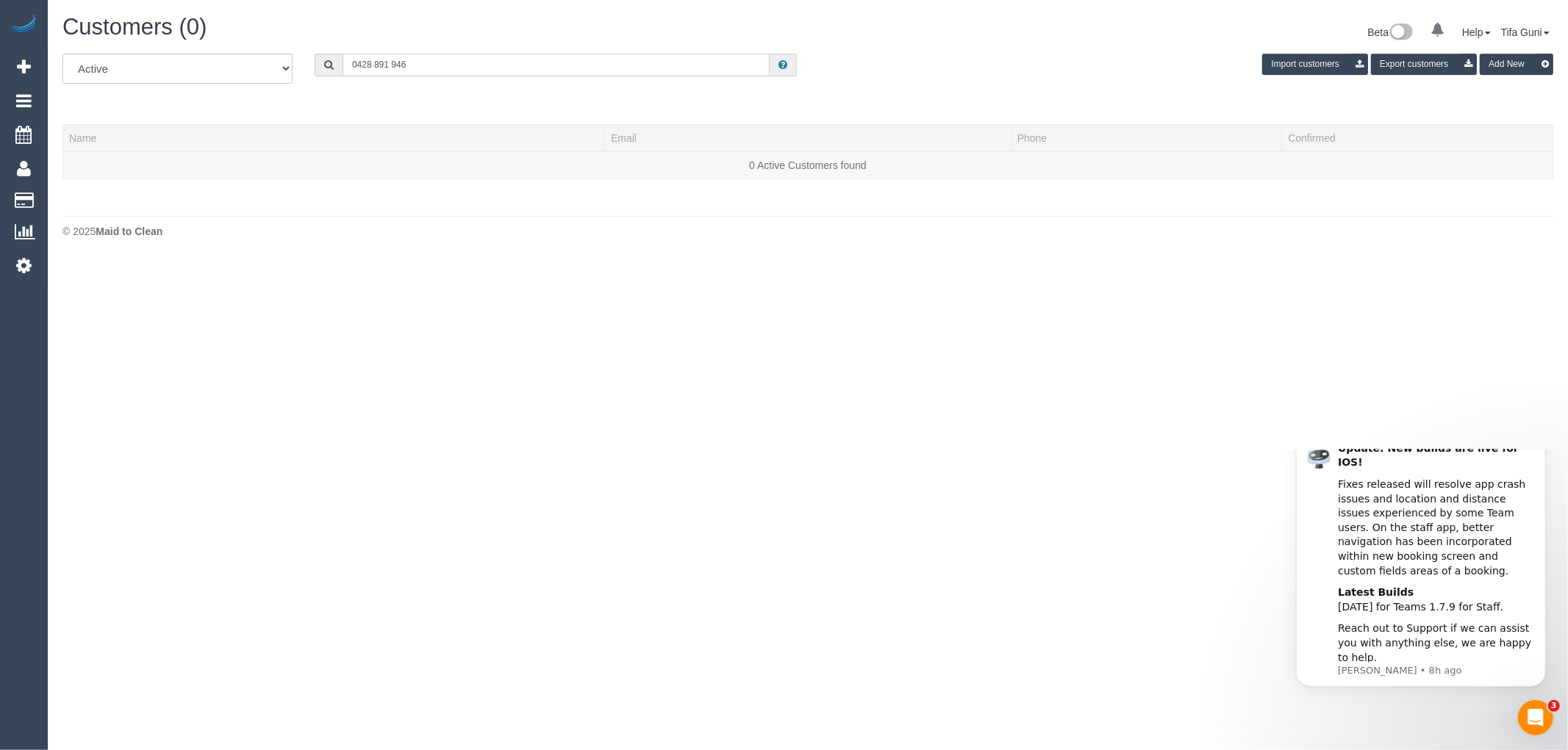
paste input "Davina183@outlook.com"
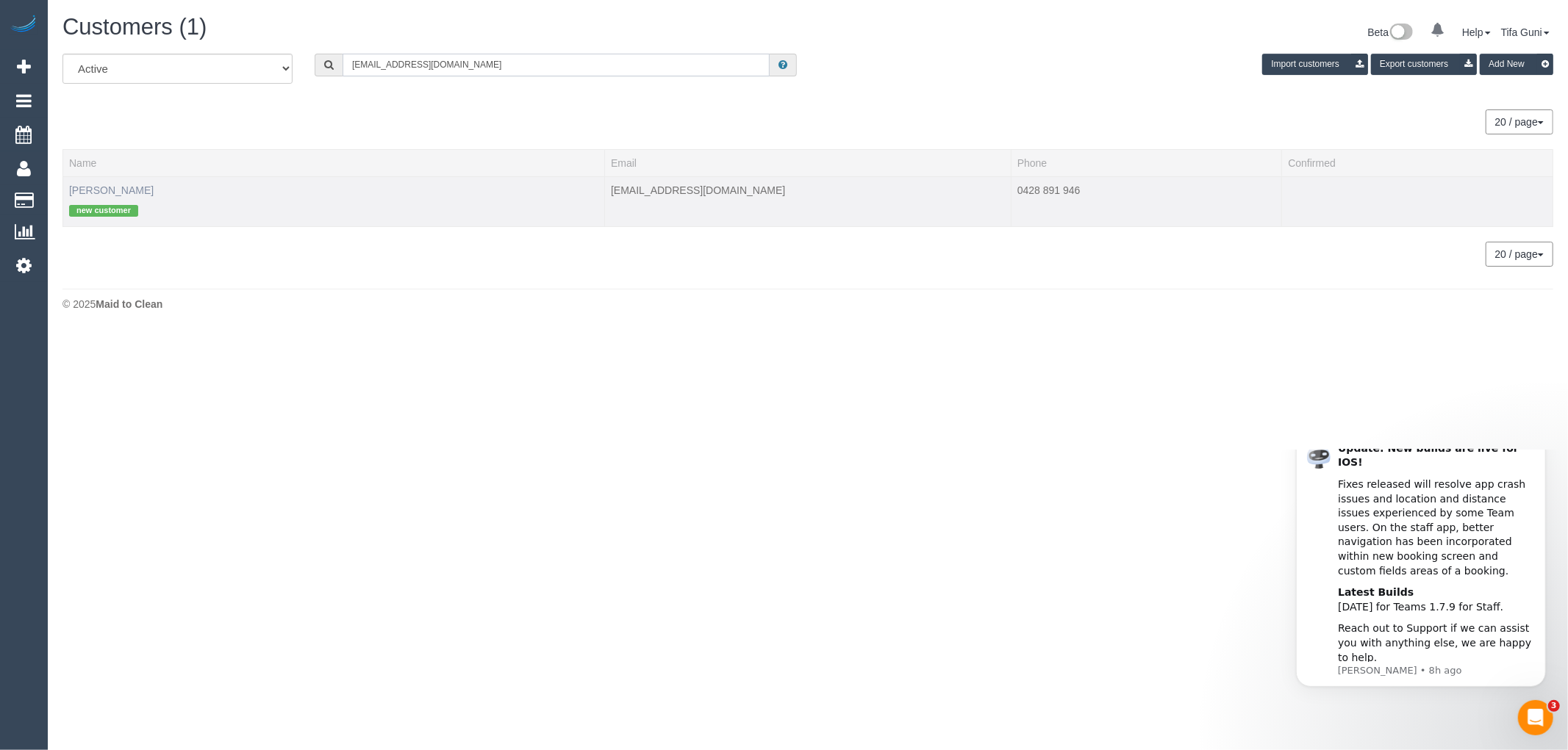
type input "Davina183@outlook.com"
click at [85, 192] on link "Davina Feltus" at bounding box center [111, 190] width 85 height 12
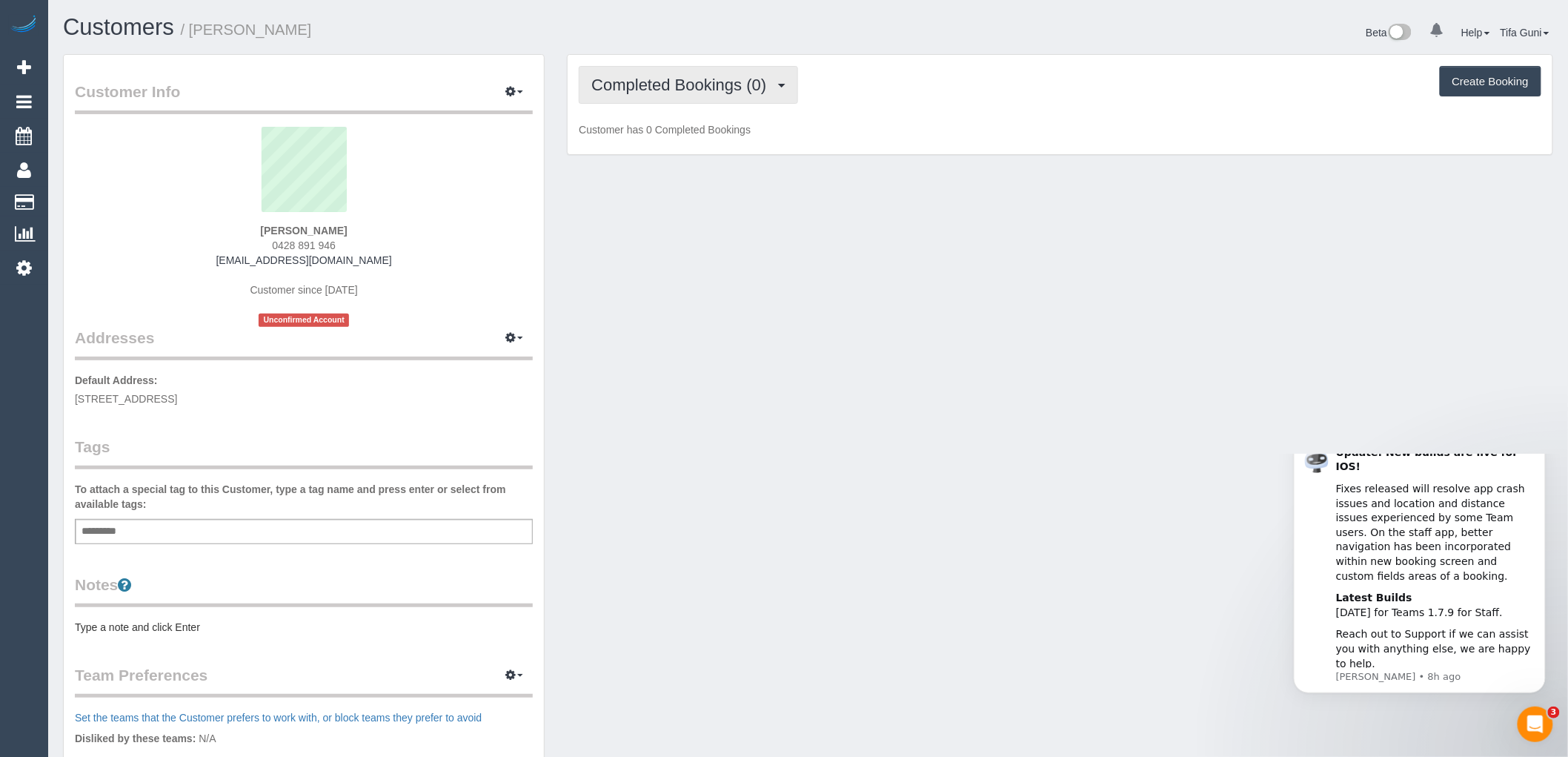
click at [751, 86] on span "Completed Bookings (0)" at bounding box center [683, 85] width 183 height 18
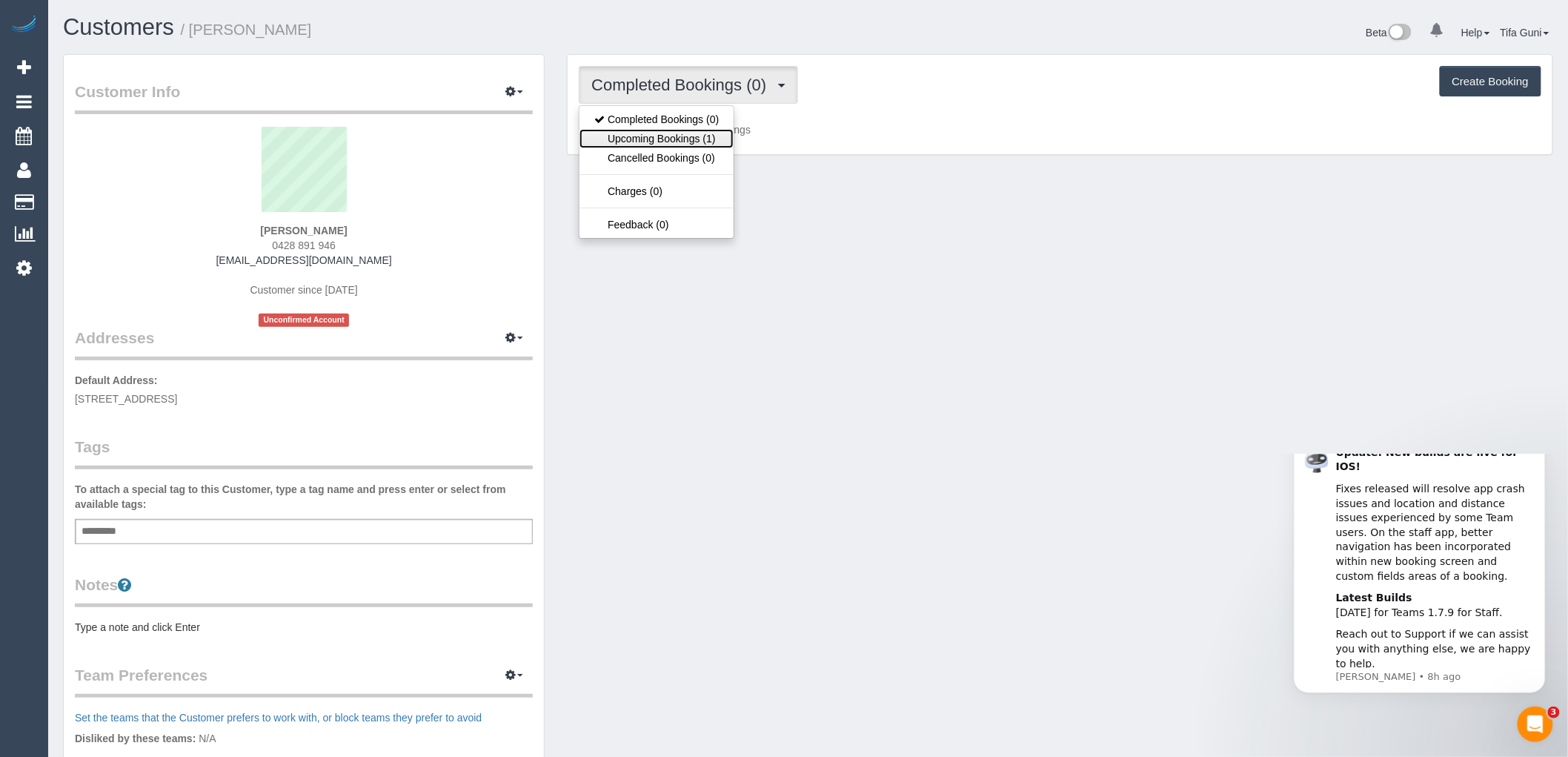
click at [682, 135] on link "Upcoming Bookings (1)" at bounding box center [657, 138] width 154 height 19
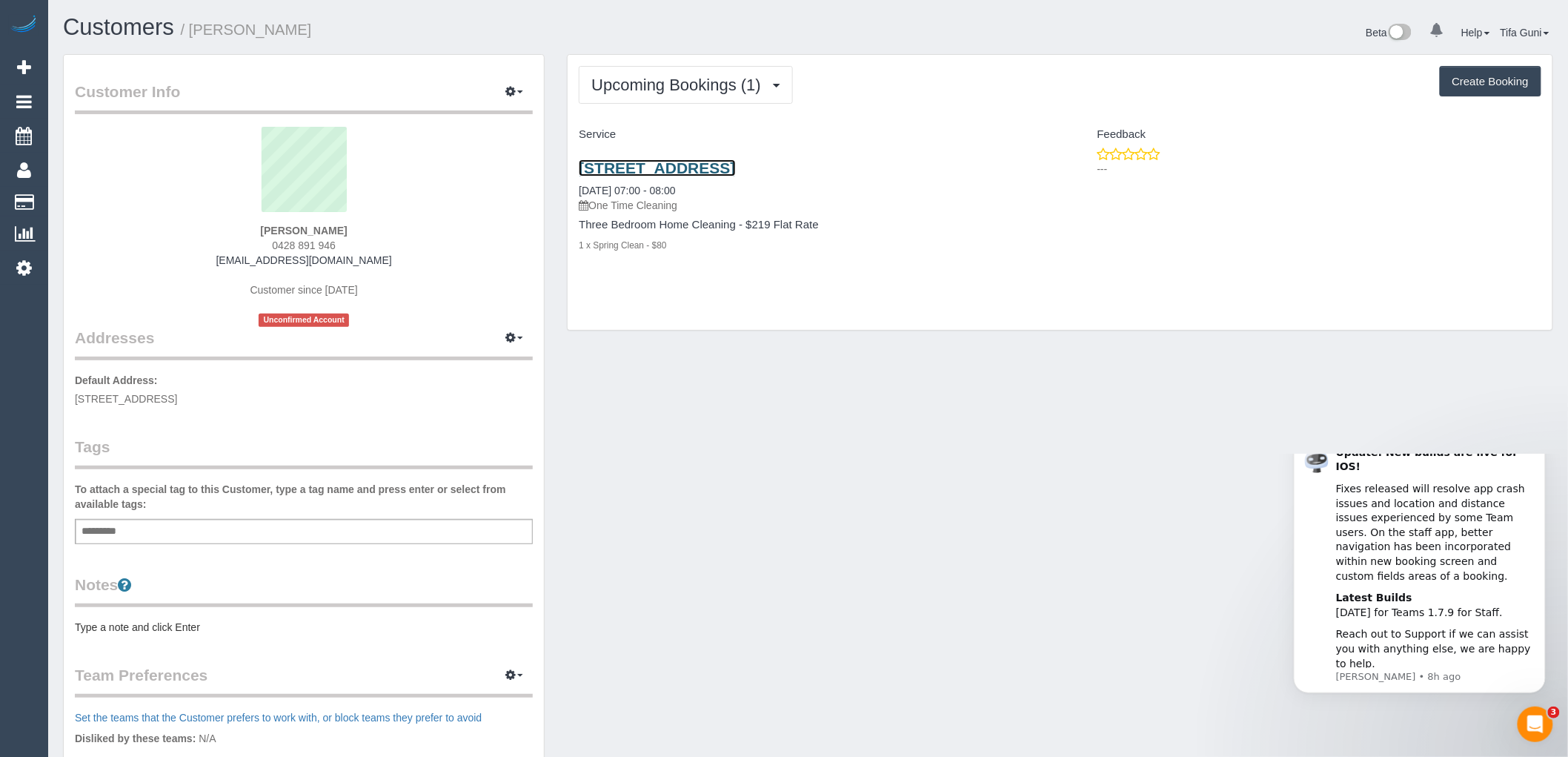
click at [685, 166] on link "2/5 Swanston Street, Mentone, VIC 3194" at bounding box center [657, 168] width 156 height 17
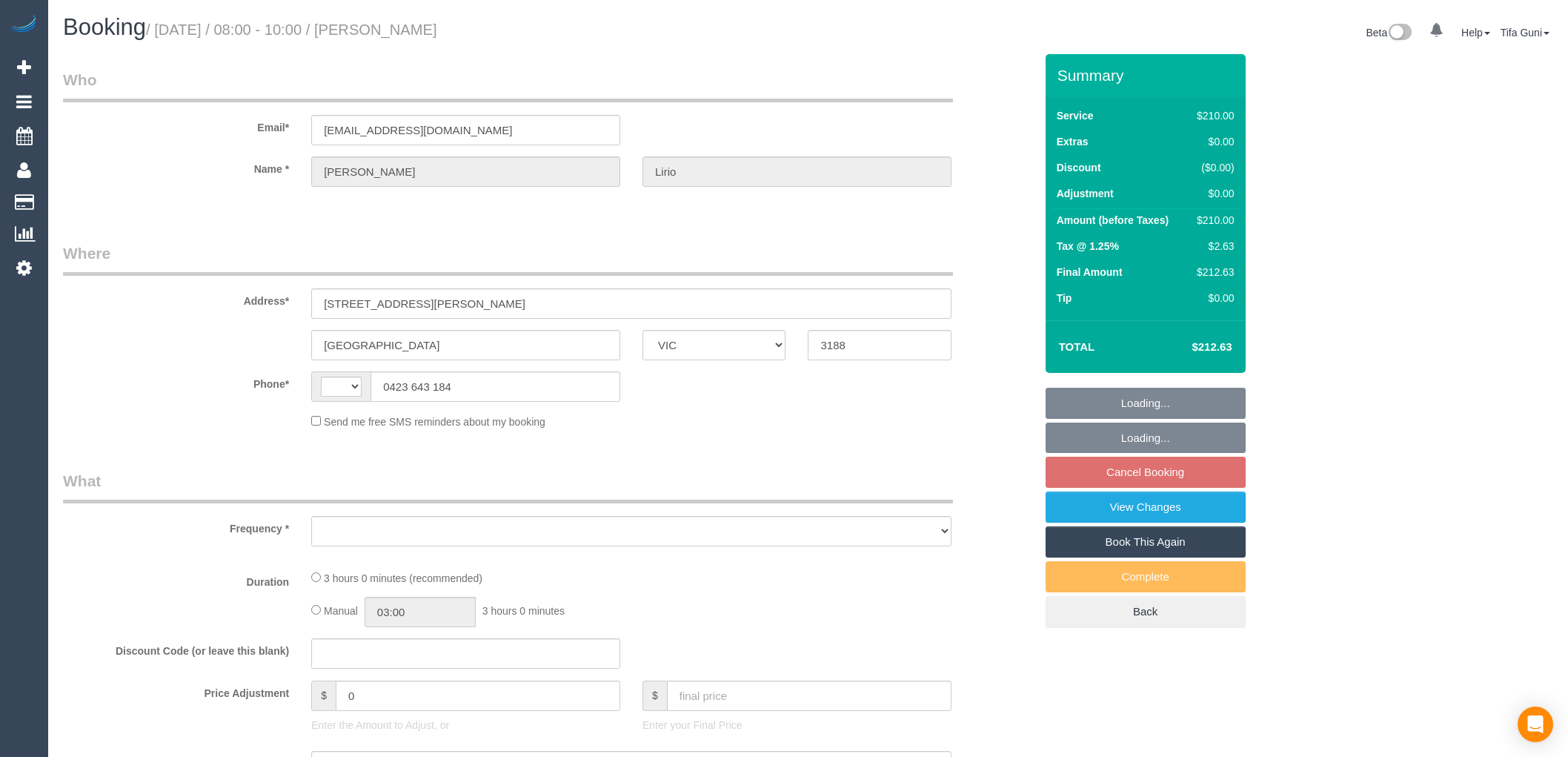
select select "VIC"
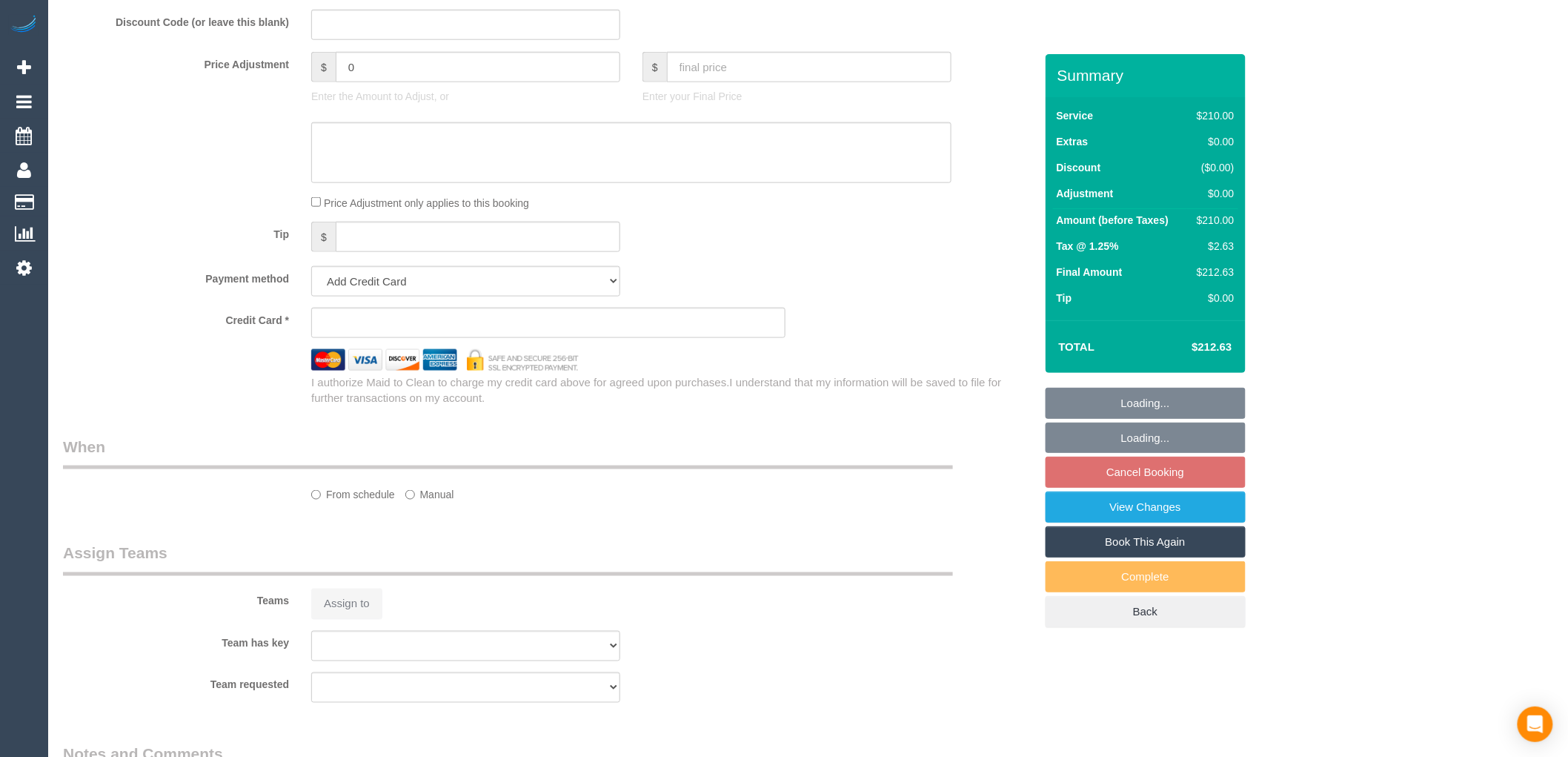
select select "string:stripe-pm_1QuidR2GScqysDRVTQCOsLI3"
select select "number:28"
select select "number:14"
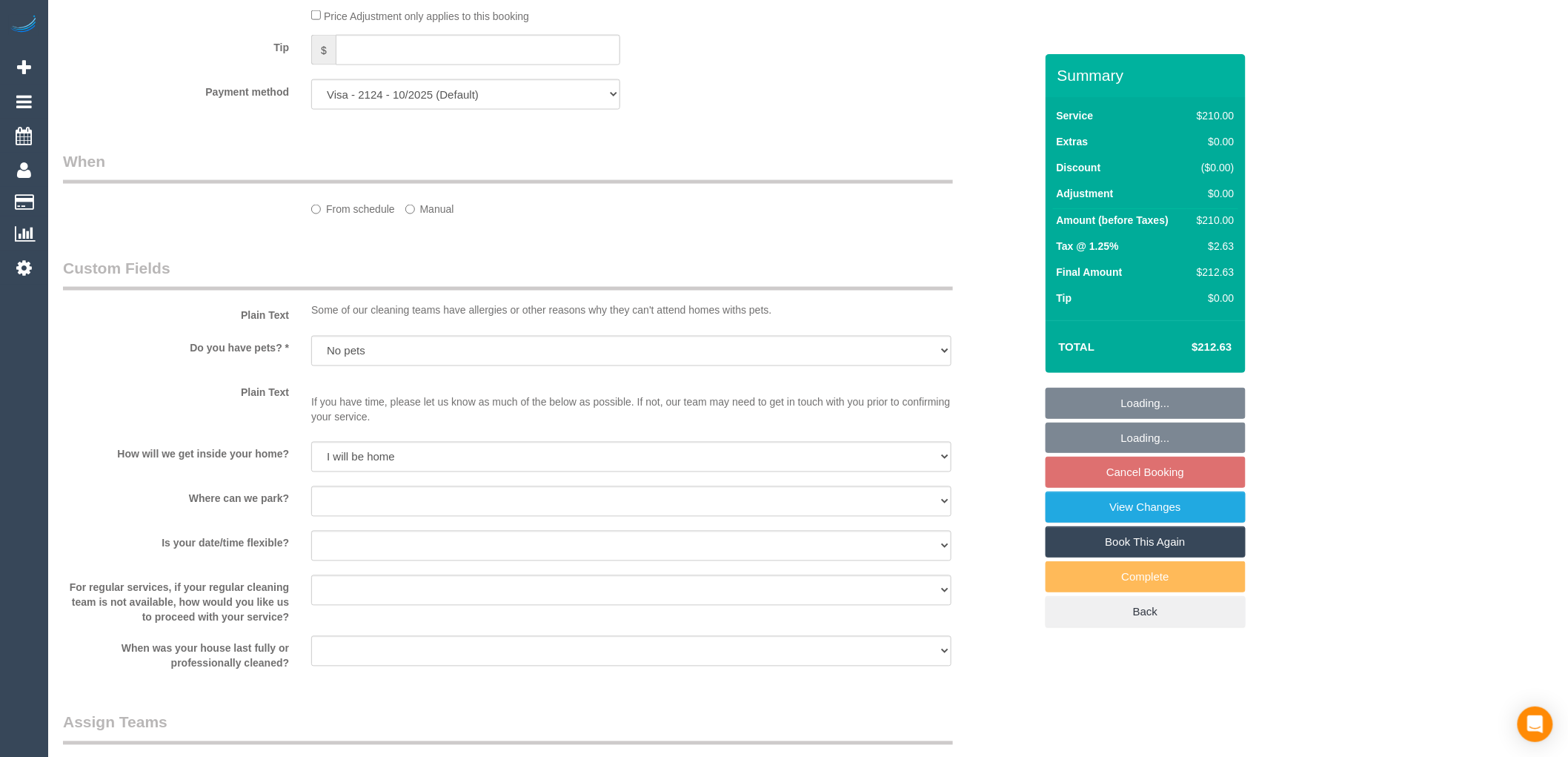
select select "string:AU"
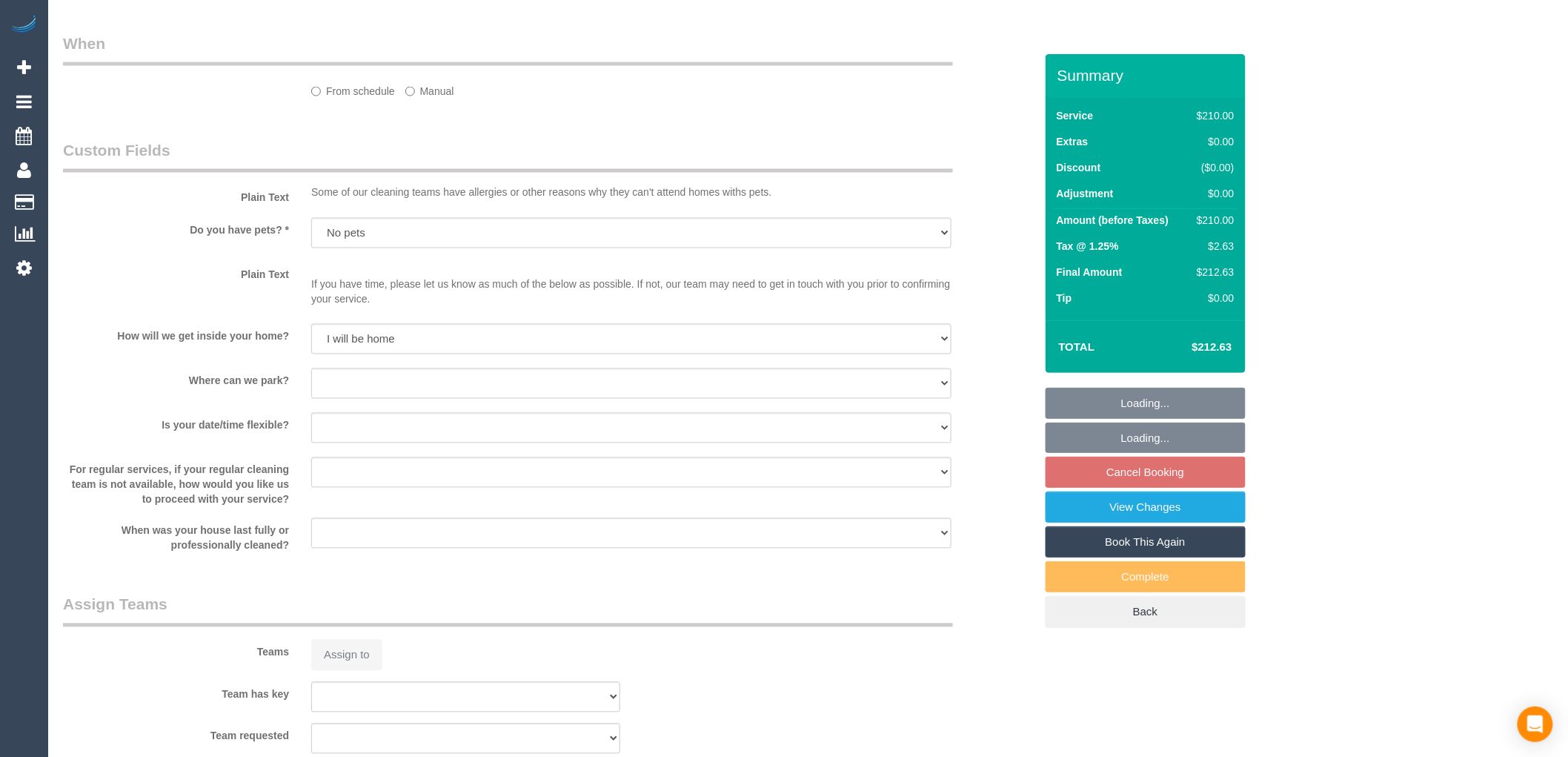
select select "object:675"
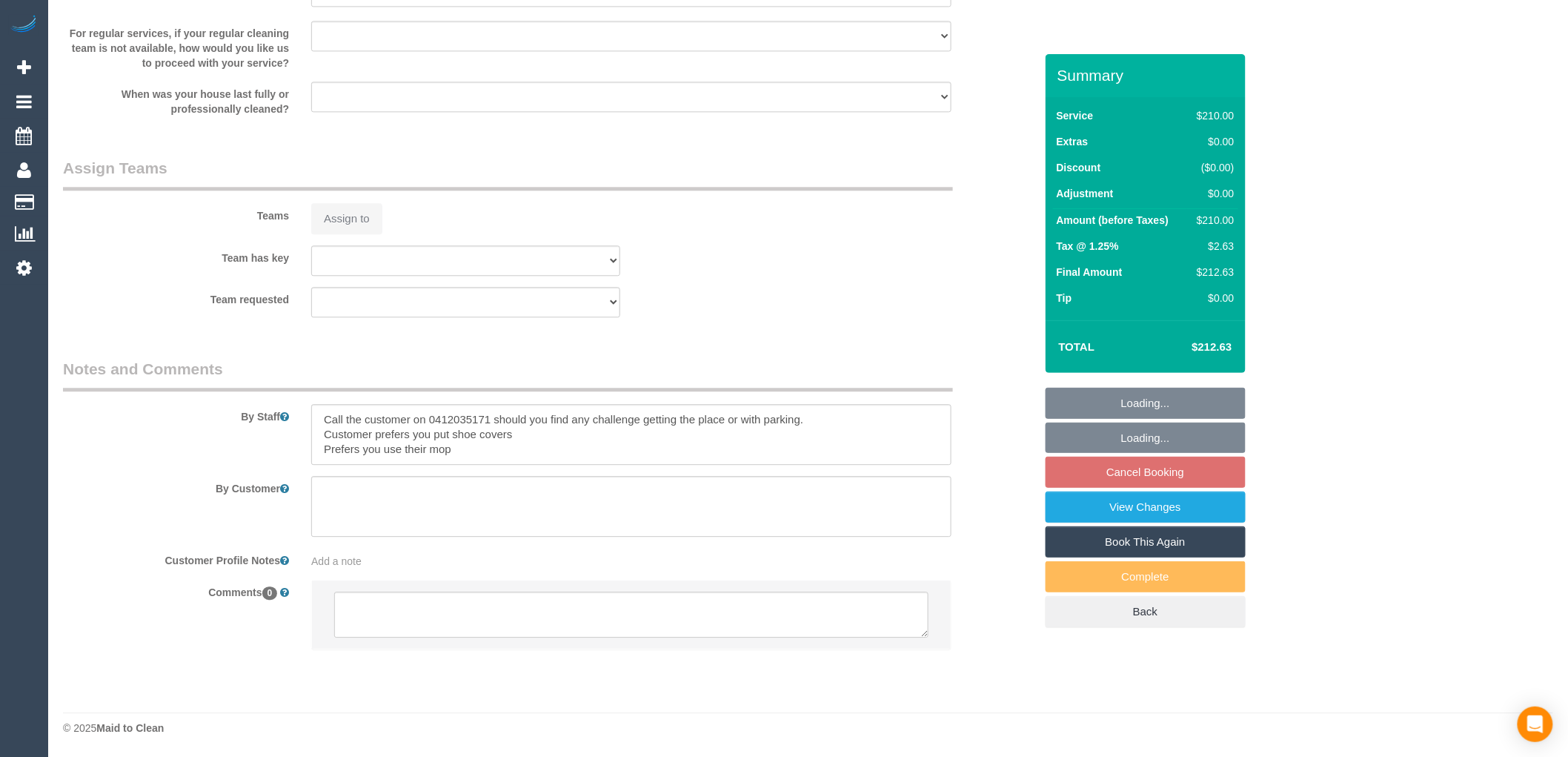
select select "180"
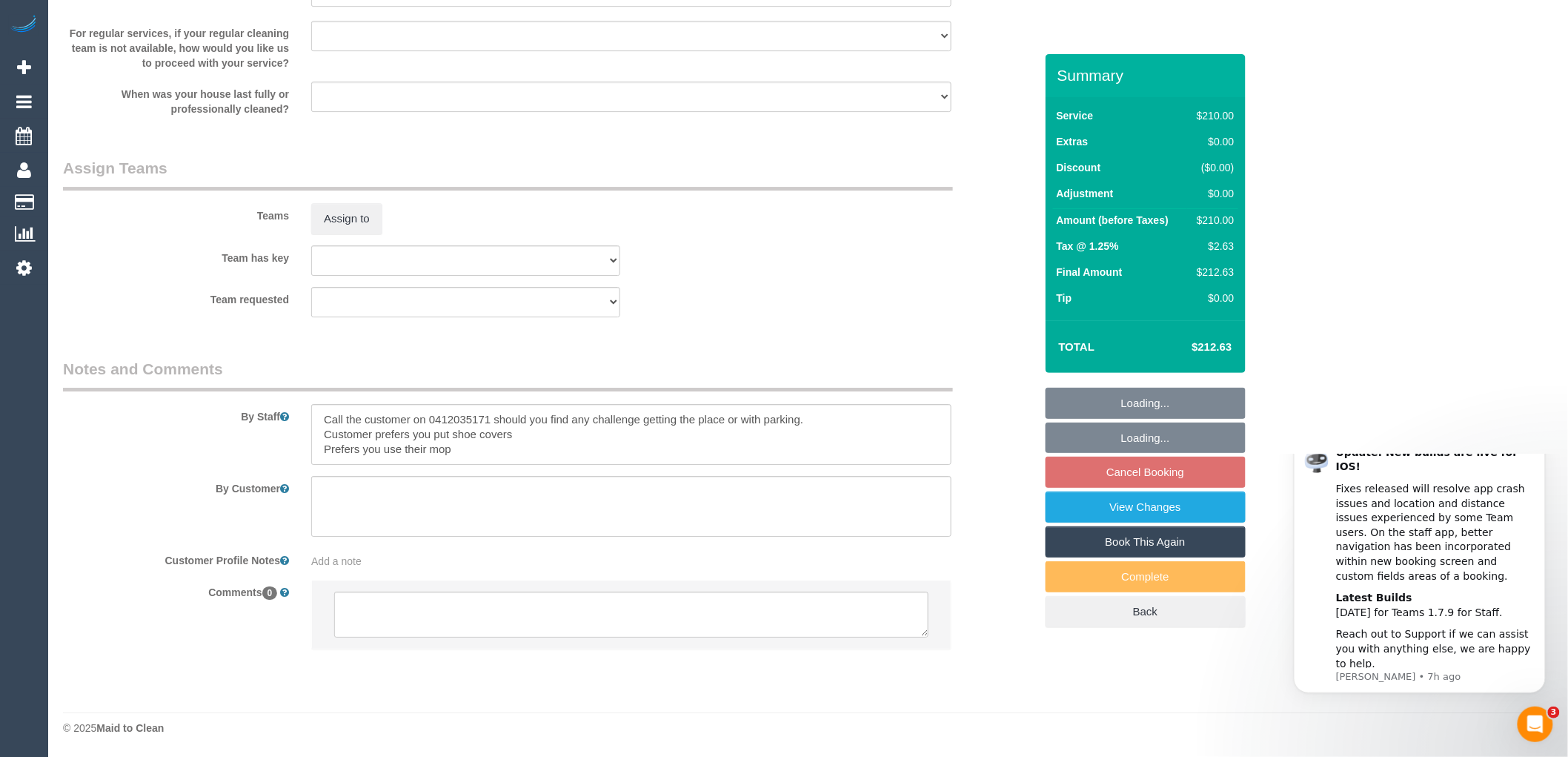
select select "spot2"
click at [461, 606] on textarea at bounding box center [631, 614] width 595 height 46
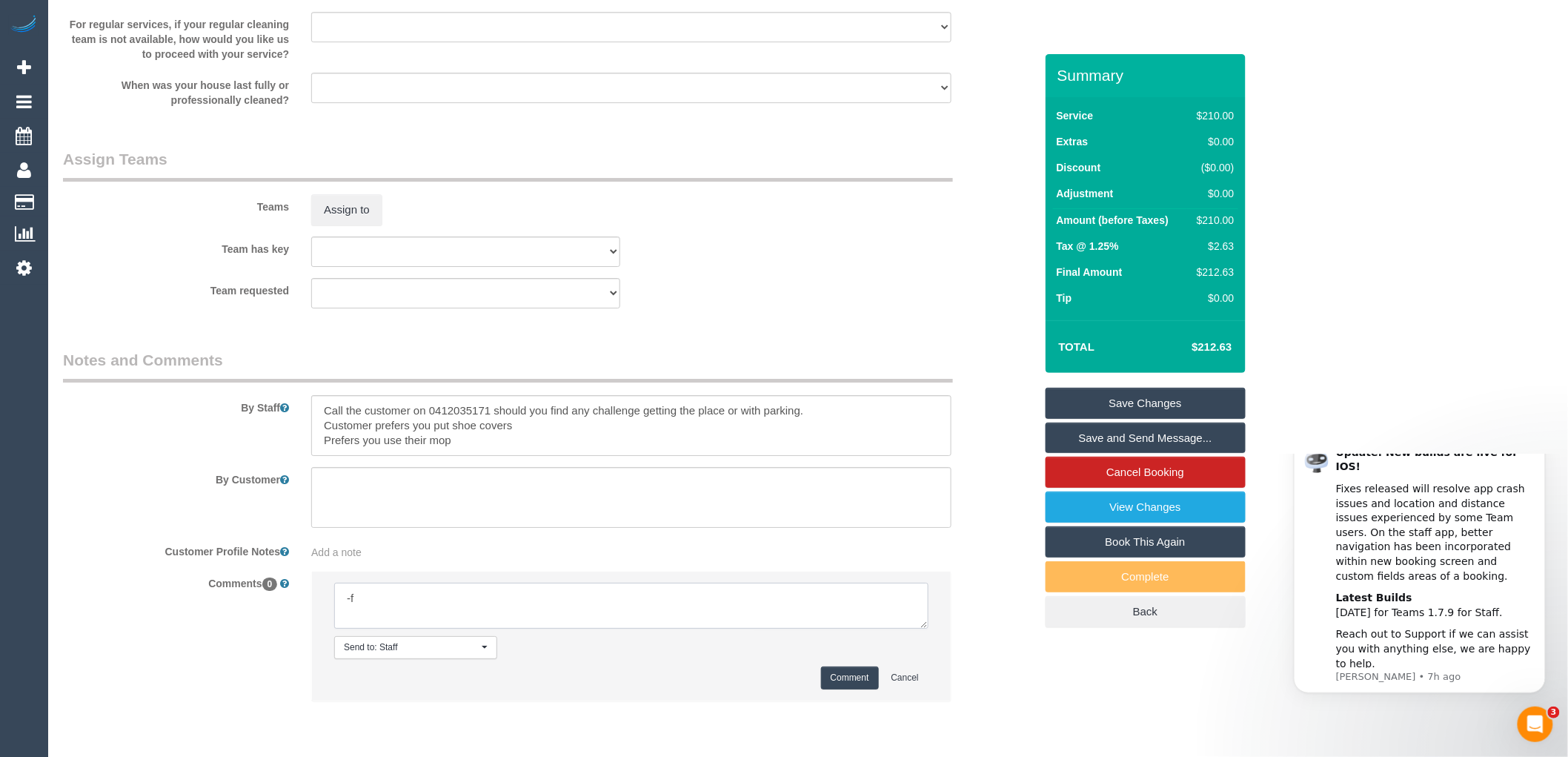
type textarea "-"
paste textarea "Flexibility dates: Flexibility times: Notes: knows we need to review Contact vi…"
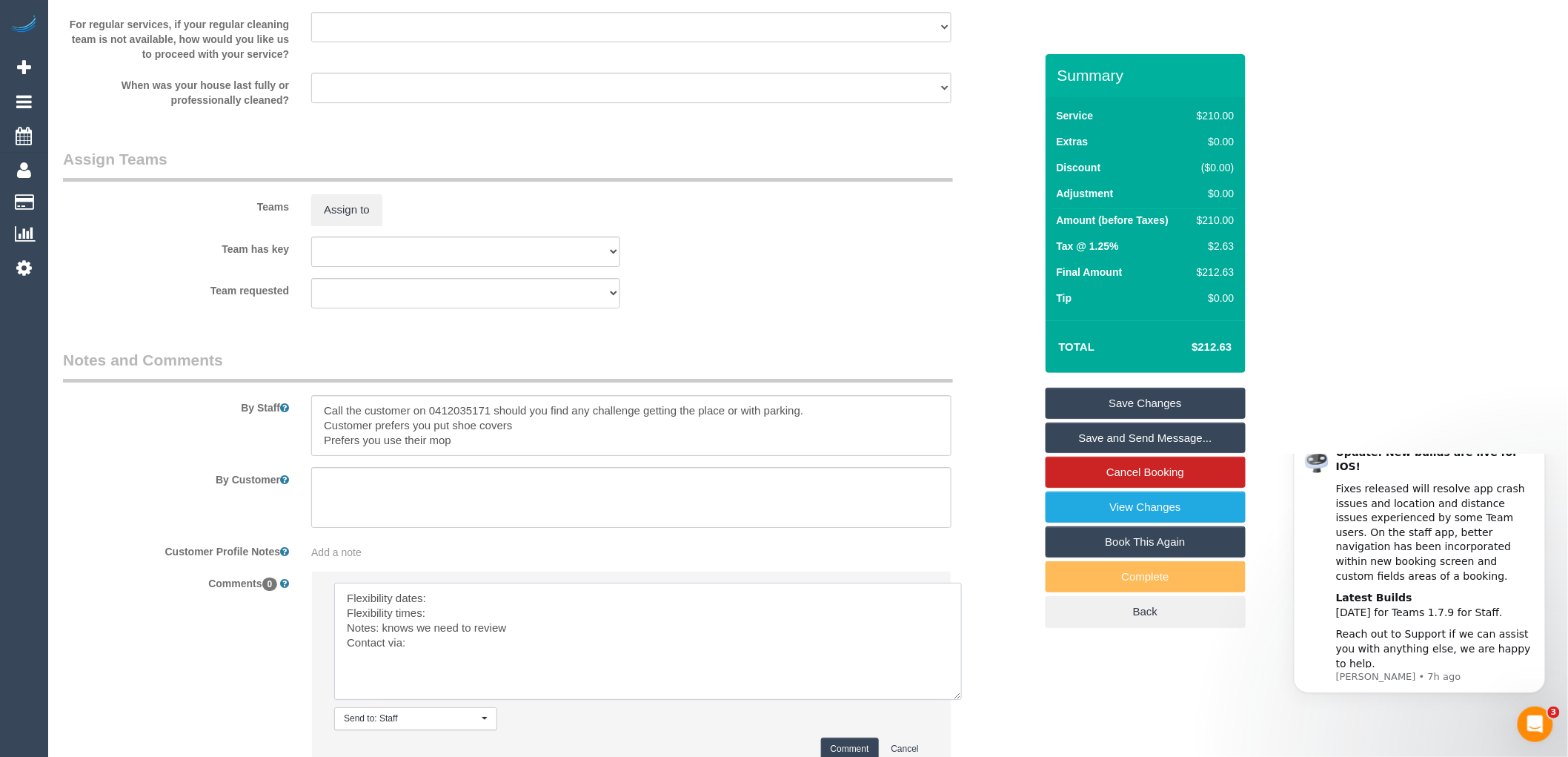
drag, startPoint x: 924, startPoint y: 636, endPoint x: 977, endPoint y: 746, distance: 122.1
click at [962, 700] on textarea at bounding box center [648, 641] width 628 height 117
click at [448, 603] on textarea at bounding box center [657, 661] width 647 height 156
click at [449, 632] on textarea at bounding box center [657, 661] width 647 height 156
click at [447, 620] on textarea at bounding box center [657, 661] width 647 height 156
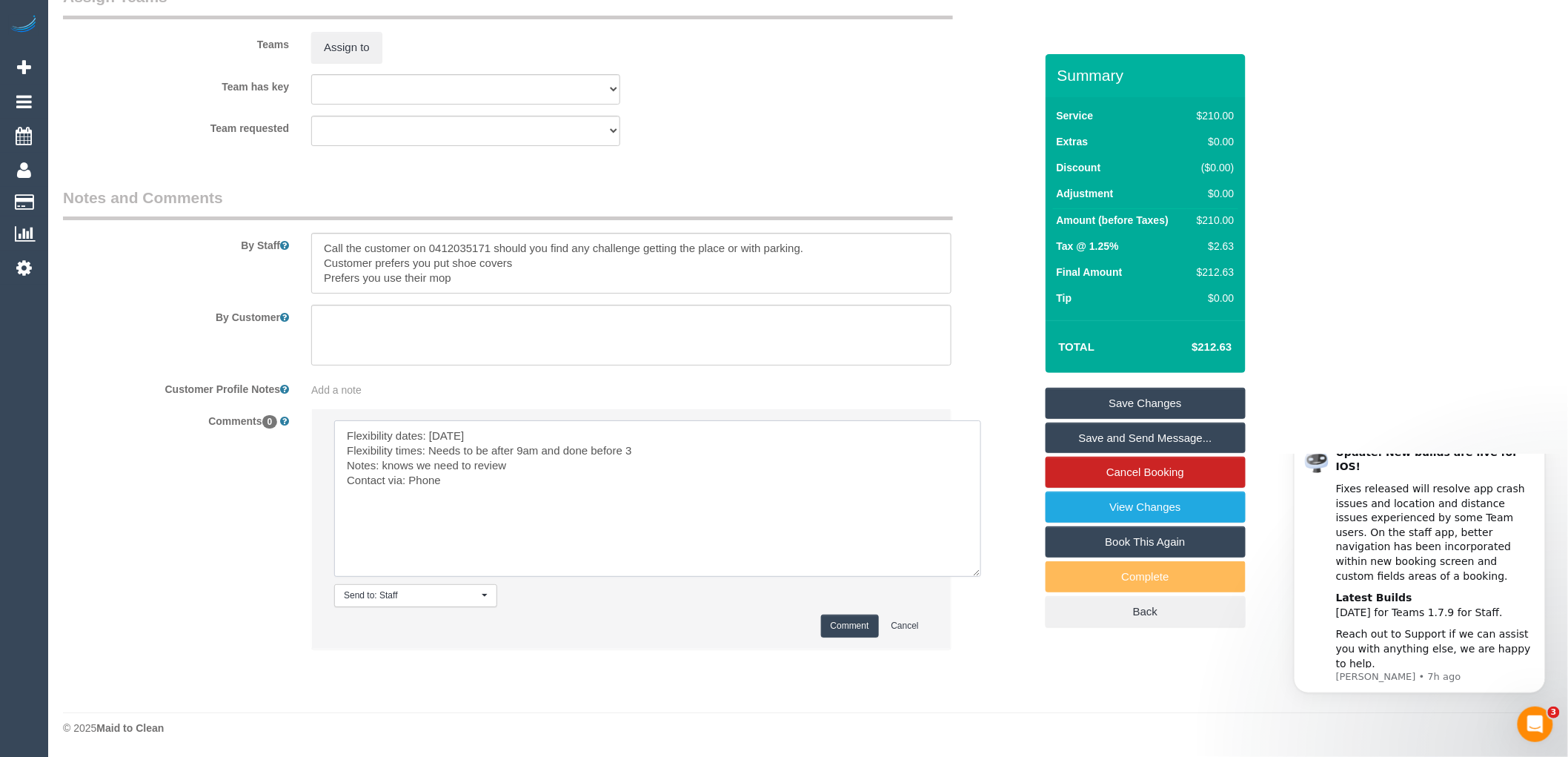
scroll to position [2203, 0]
type textarea "Flexibility dates: [DATE] Flexibility times: Needs to be after 9am and done bef…"
click at [850, 624] on button "Comment" at bounding box center [850, 627] width 58 height 23
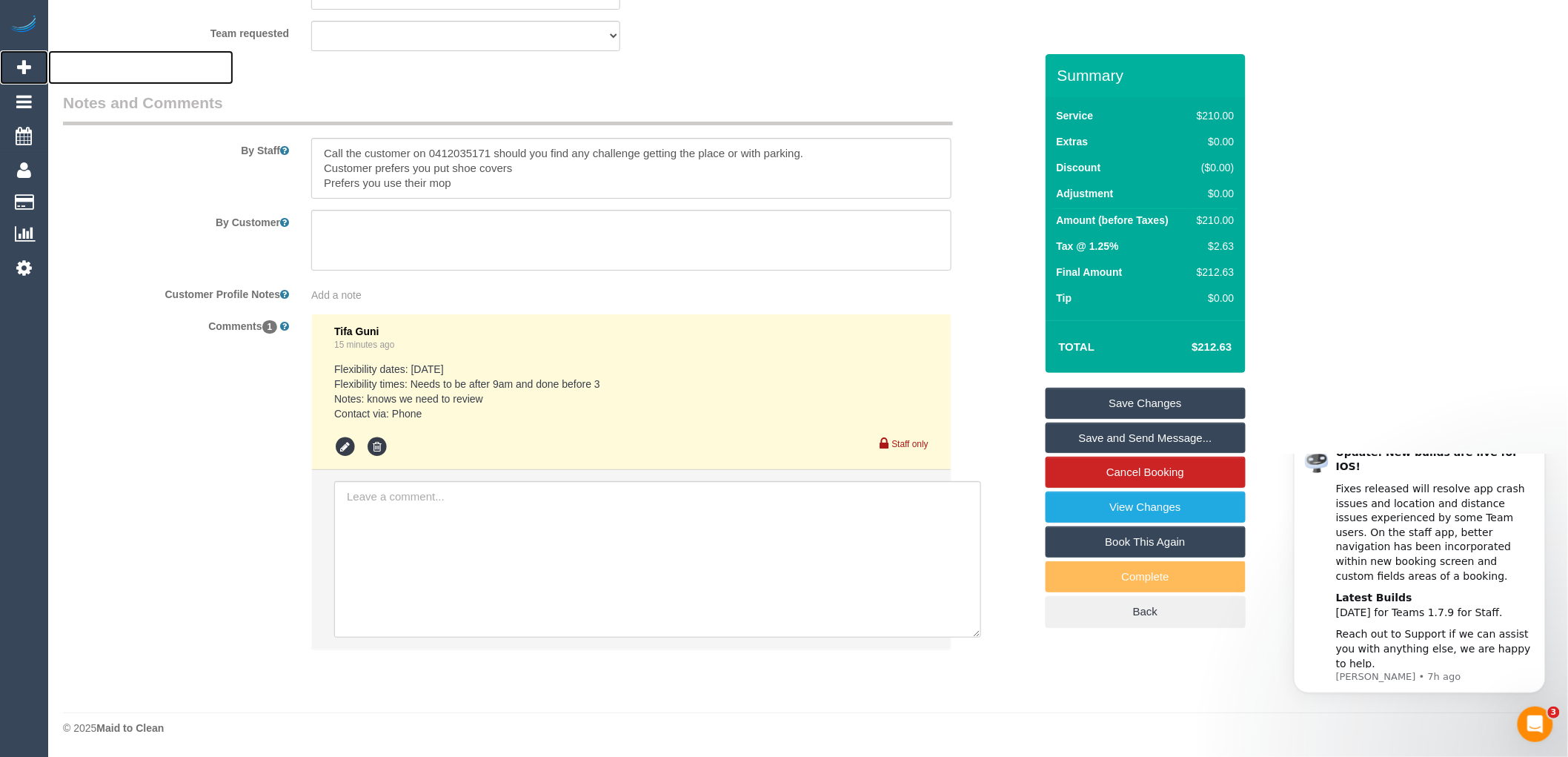
scroll to position [1885, 0]
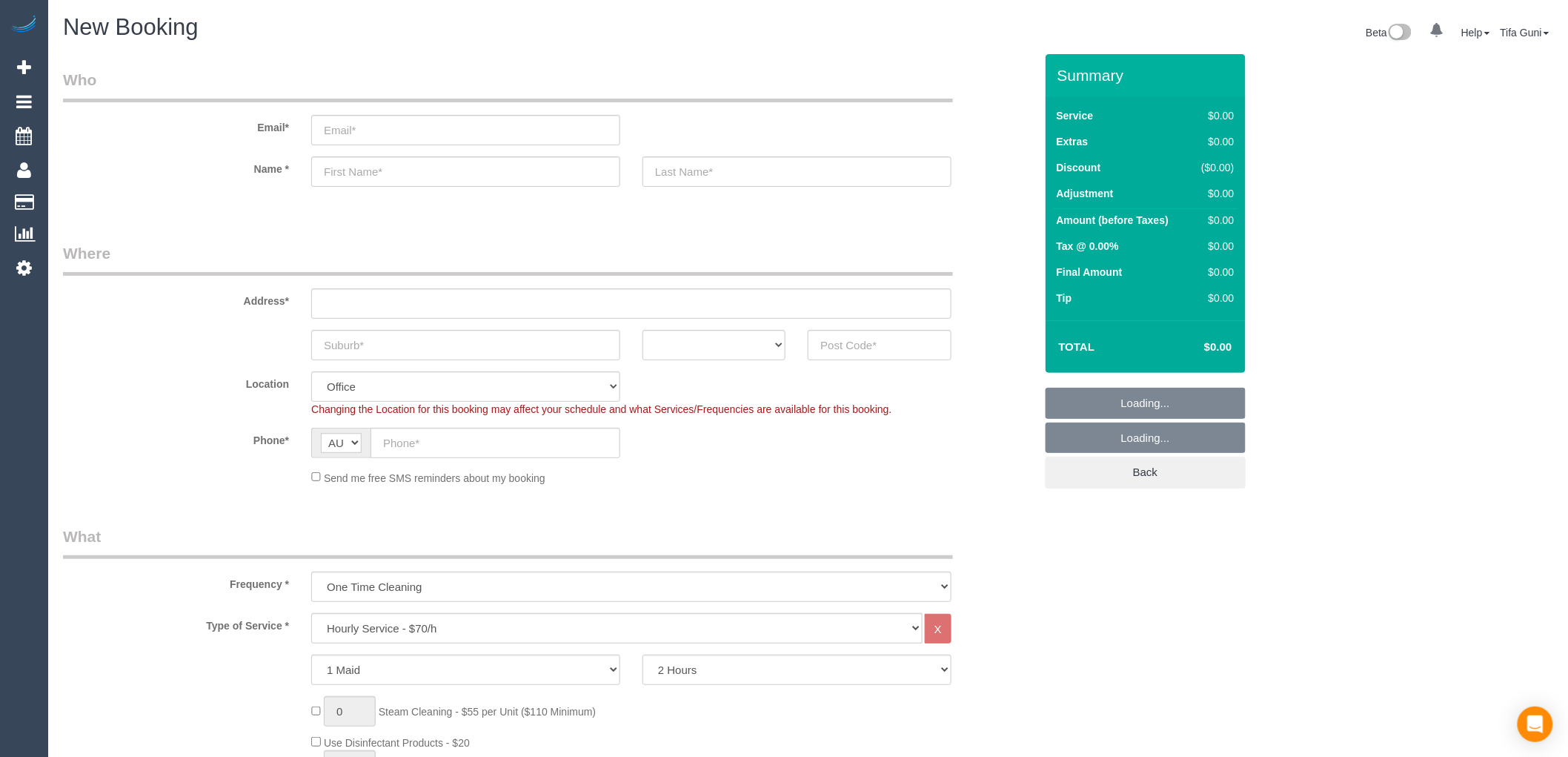
select select "object:2054"
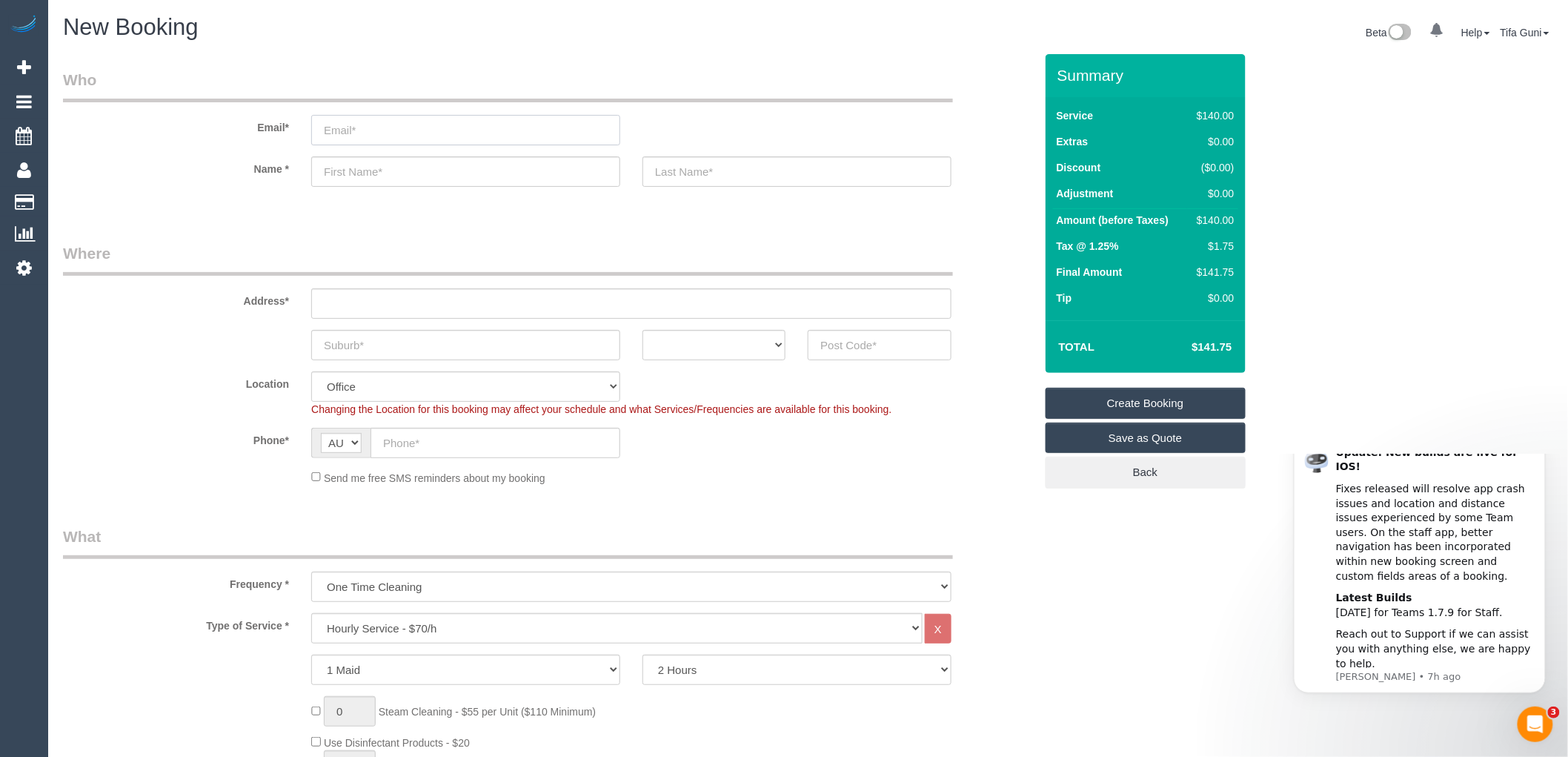
click at [350, 135] on input "email" at bounding box center [466, 130] width 309 height 31
click at [826, 210] on fieldset "Who Email* Name *" at bounding box center [549, 140] width 972 height 144
drag, startPoint x: 825, startPoint y: 233, endPoint x: 877, endPoint y: 268, distance: 62.7
click at [751, 206] on fieldset "Who Email* Name *" at bounding box center [549, 140] width 972 height 144
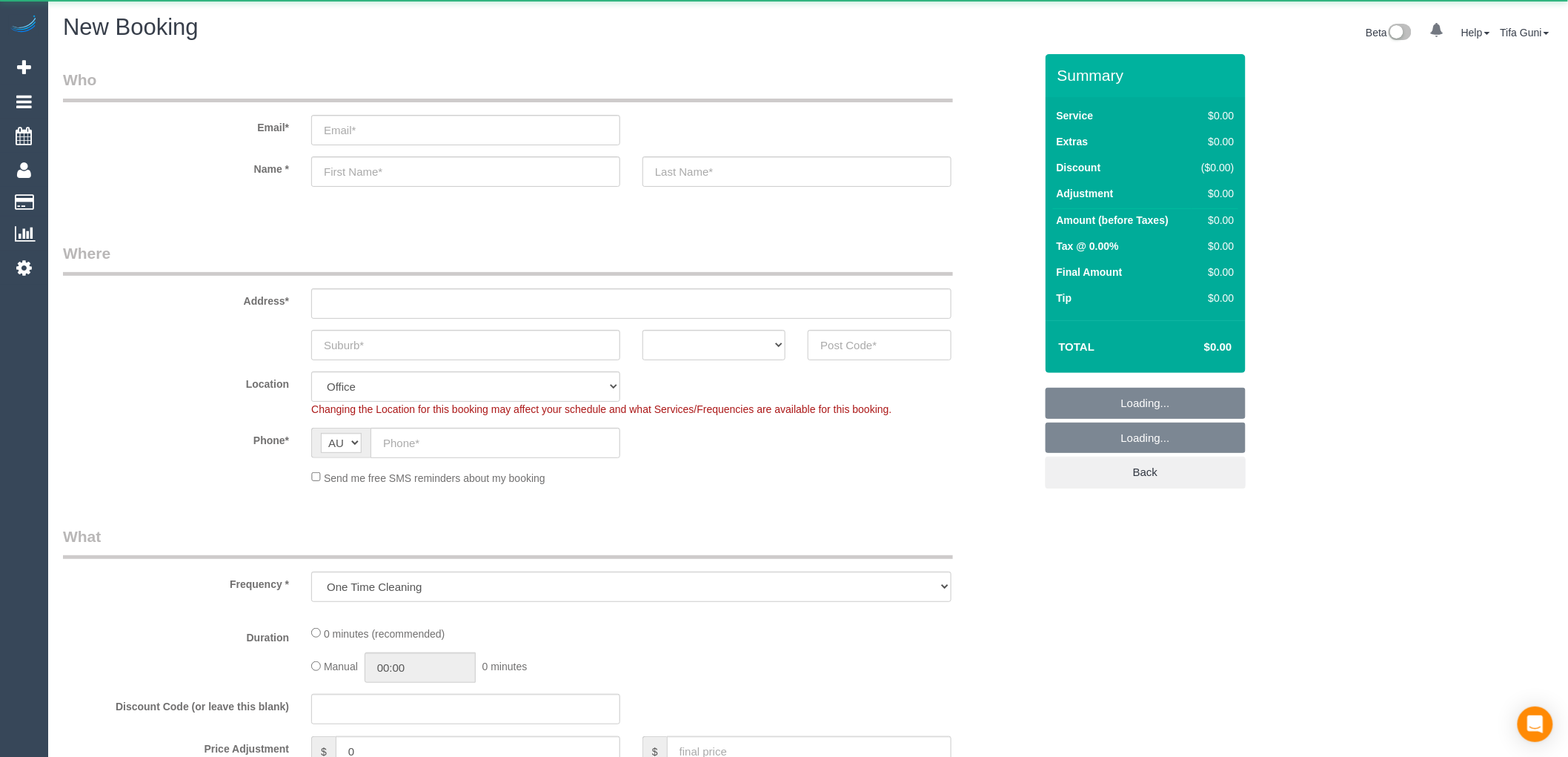
select select "object:649"
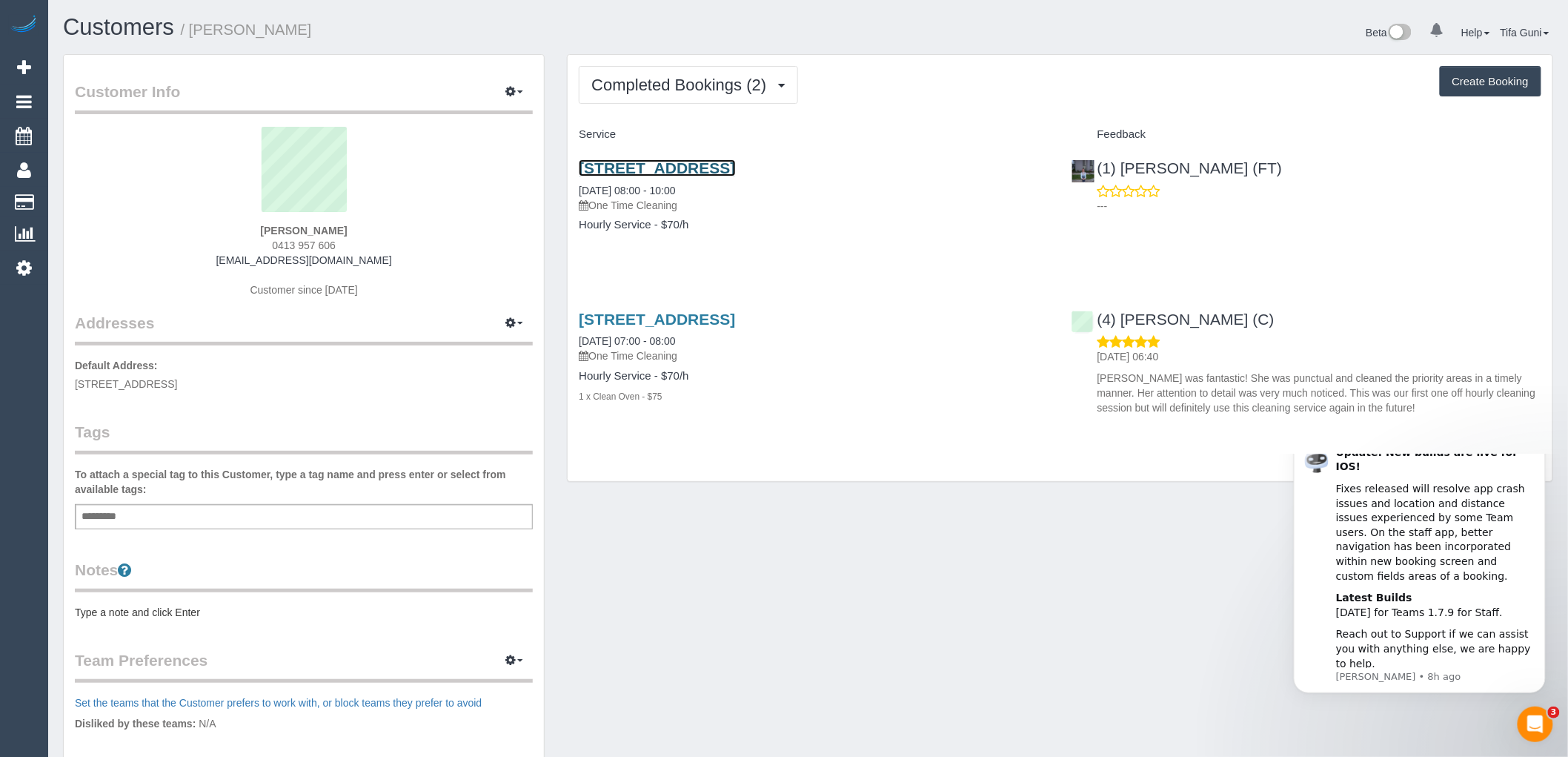
click at [735, 165] on link "[STREET_ADDRESS]" at bounding box center [657, 168] width 156 height 17
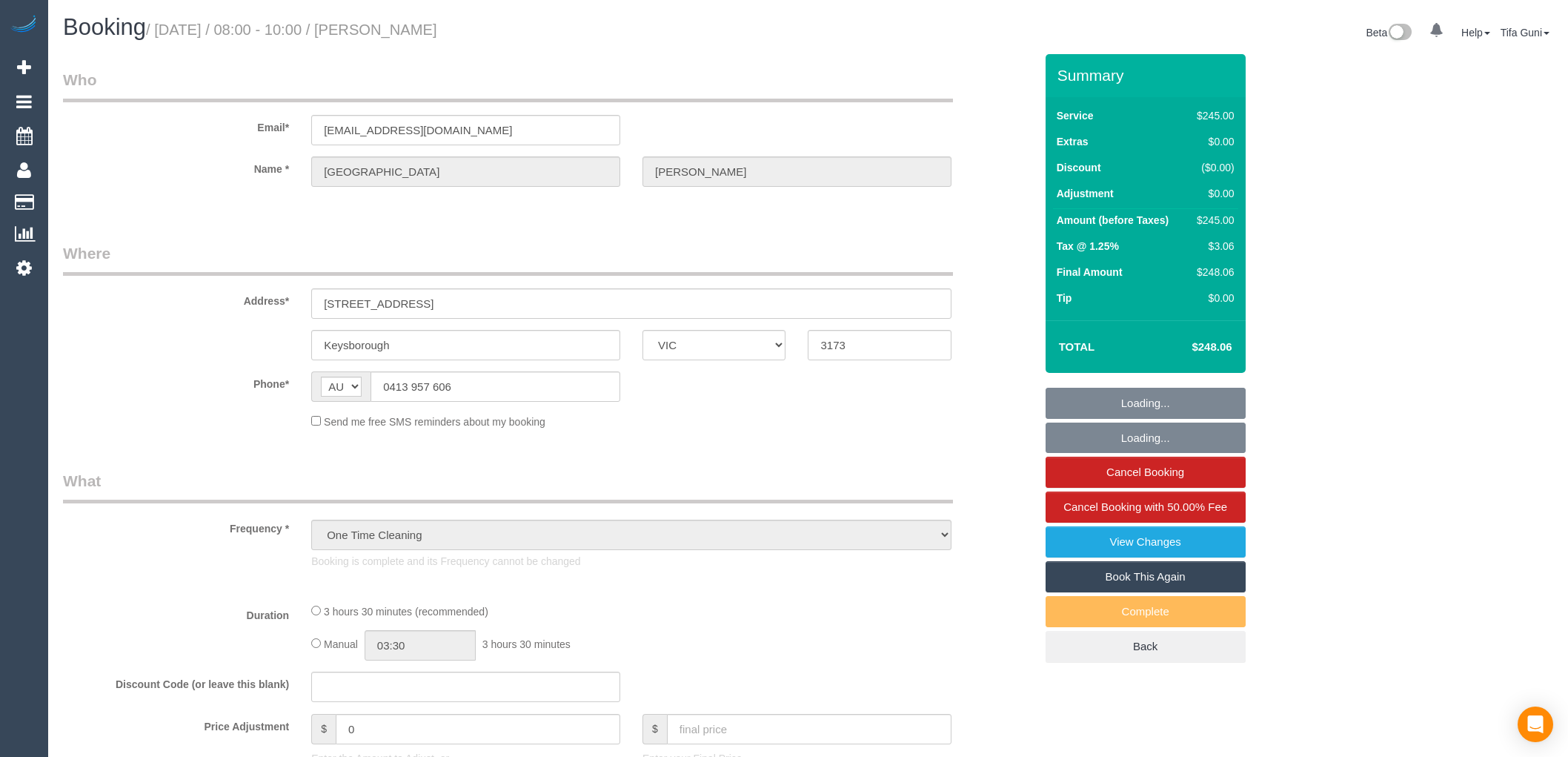
select select "VIC"
select select "string:stripe-pm_1QHaUL2GScqysDRVysL3p6VN"
select select "210"
select select "number:30"
select select "number:14"
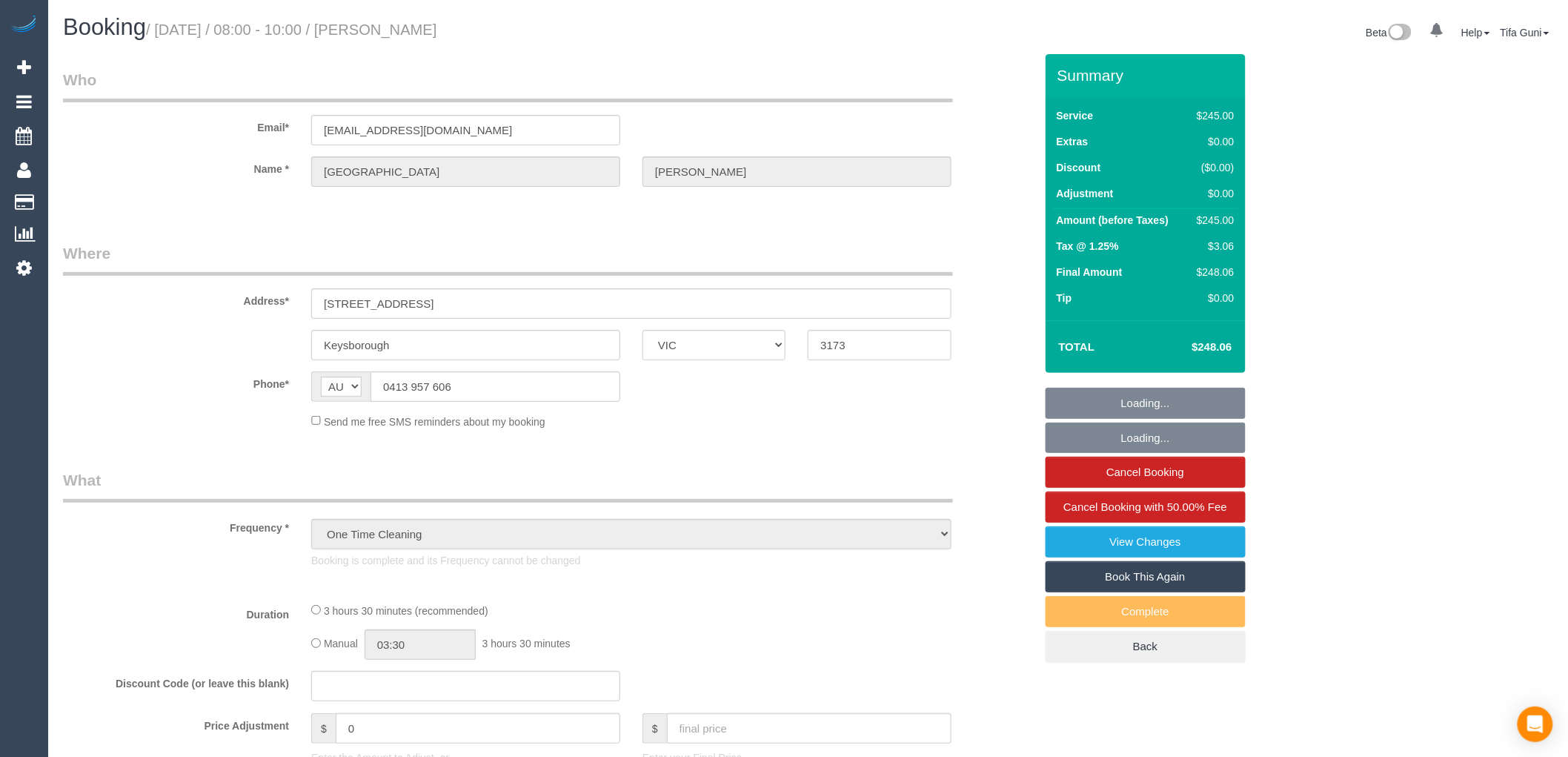
select select "number:19"
select select "number:24"
select select "number:13"
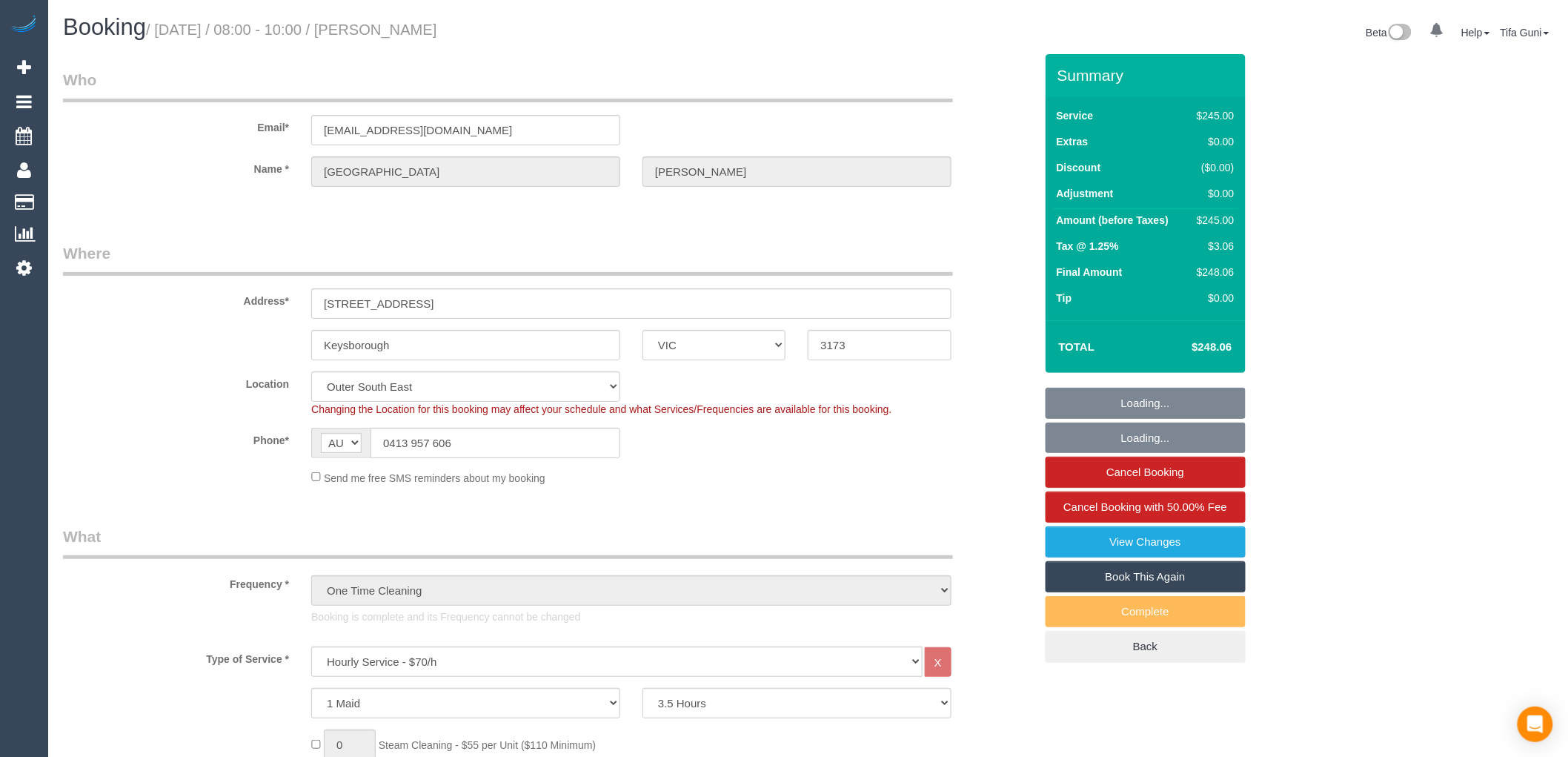
select select "object:878"
select select "spot1"
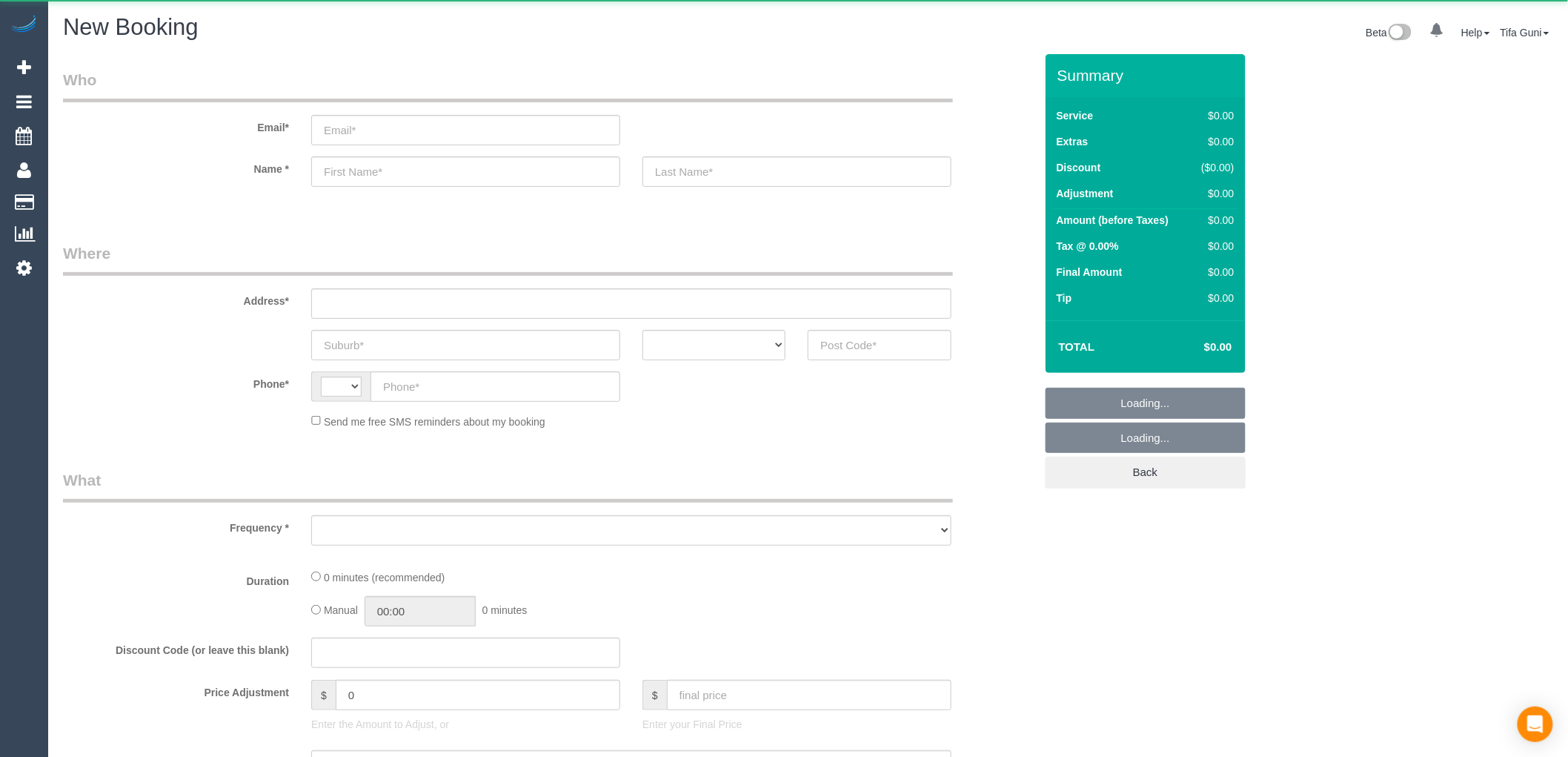
select select "string:AU"
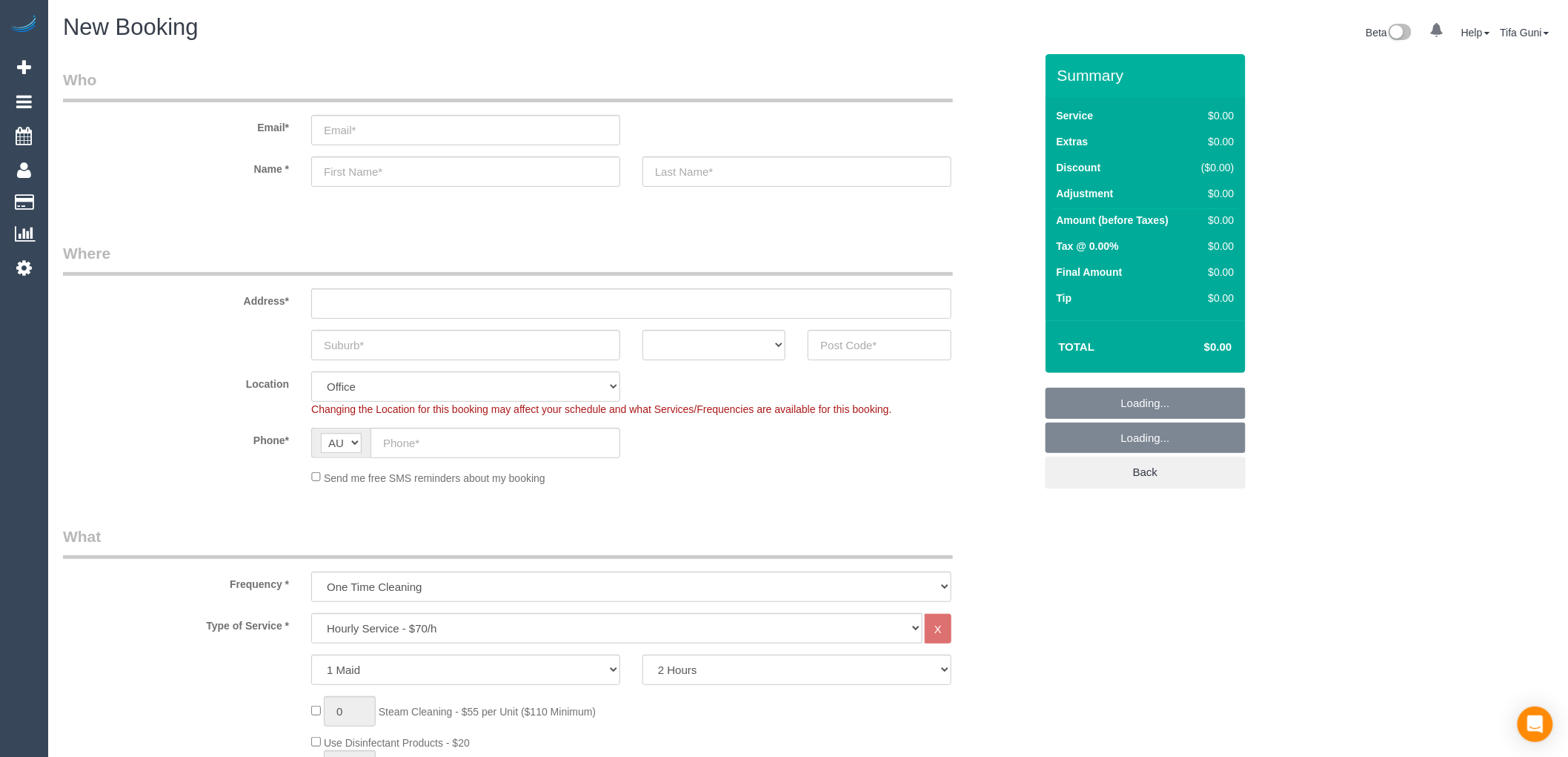
select select "object:2054"
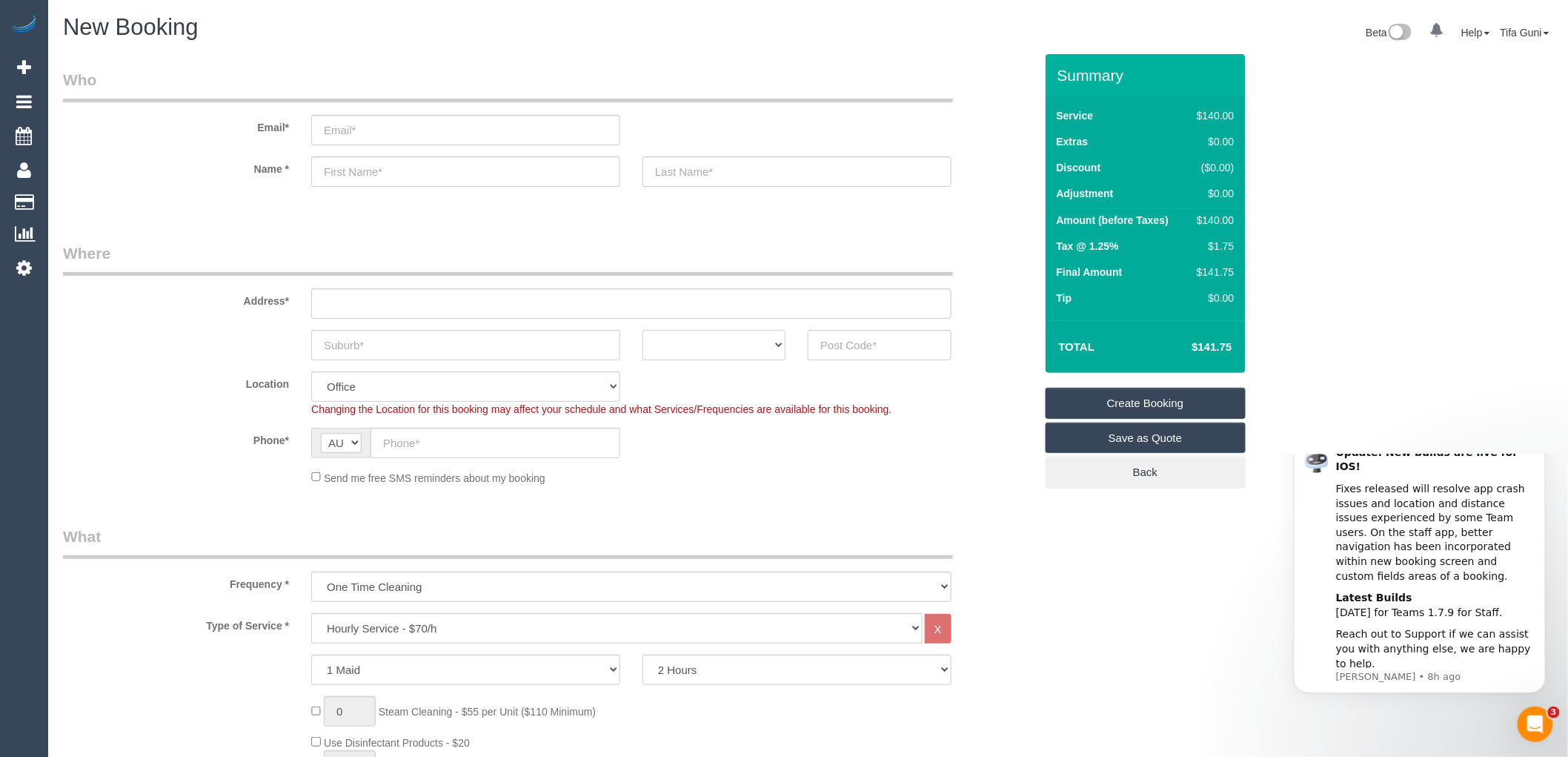
click at [693, 337] on select "ACT NSW NT QLD SA TAS VIC WA" at bounding box center [714, 345] width 143 height 31
select select "VIC"
click at [643, 330] on select "ACT NSW NT QLD SA TAS VIC WA" at bounding box center [714, 345] width 143 height 31
click at [850, 347] on input "text" at bounding box center [880, 345] width 143 height 31
type input "3194"
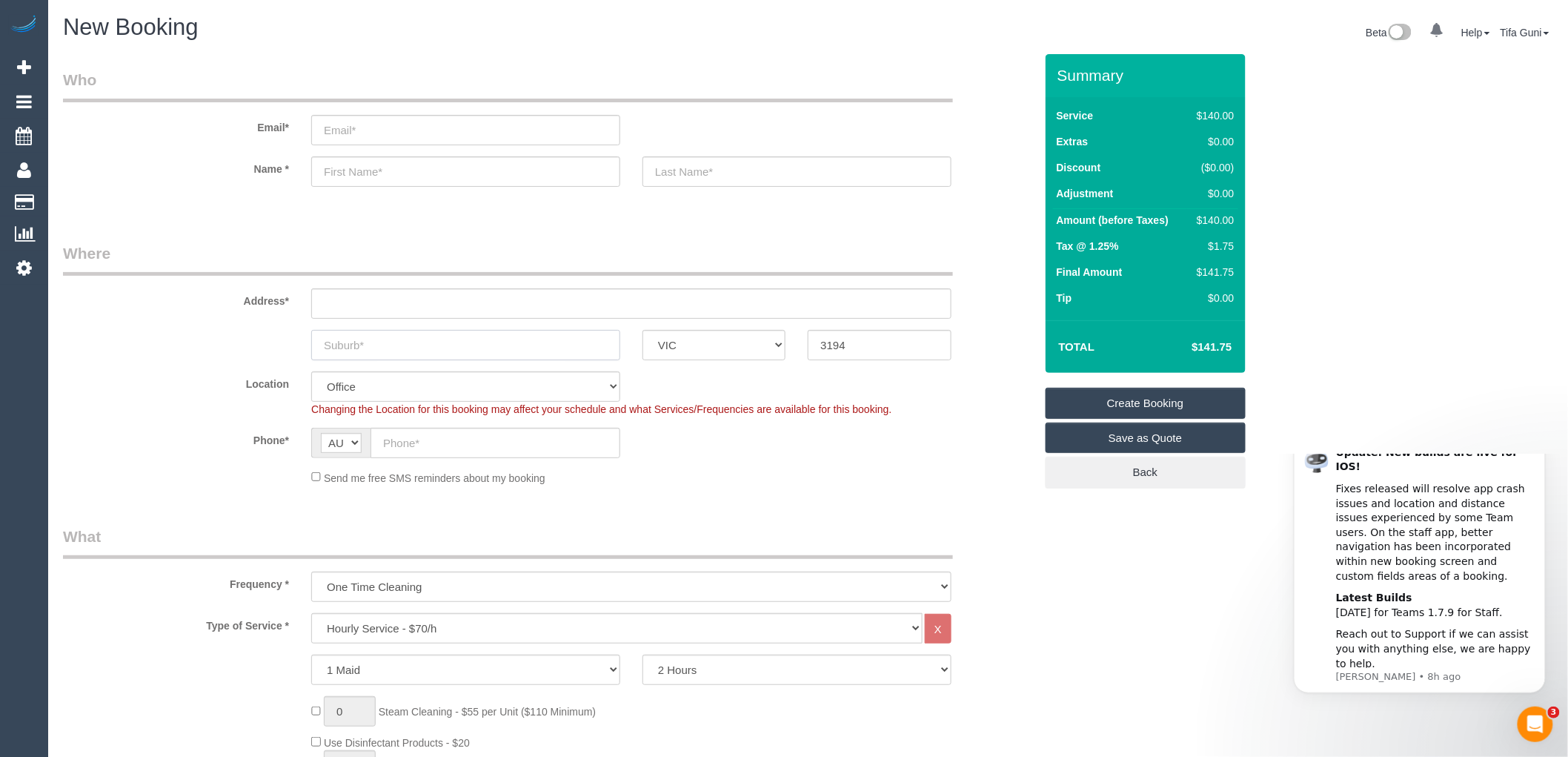
click at [329, 346] on input "text" at bounding box center [466, 345] width 309 height 31
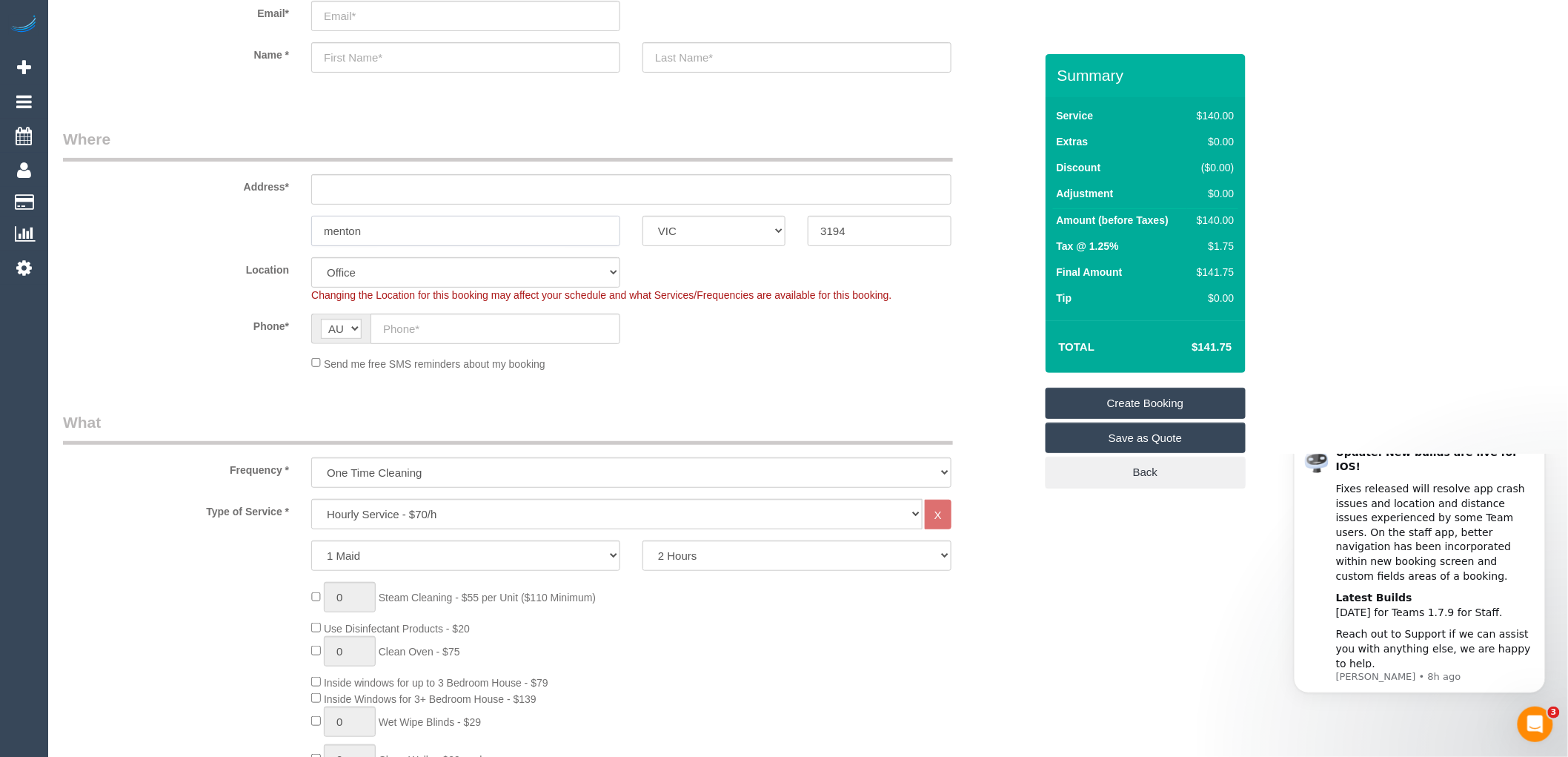
scroll to position [165, 0]
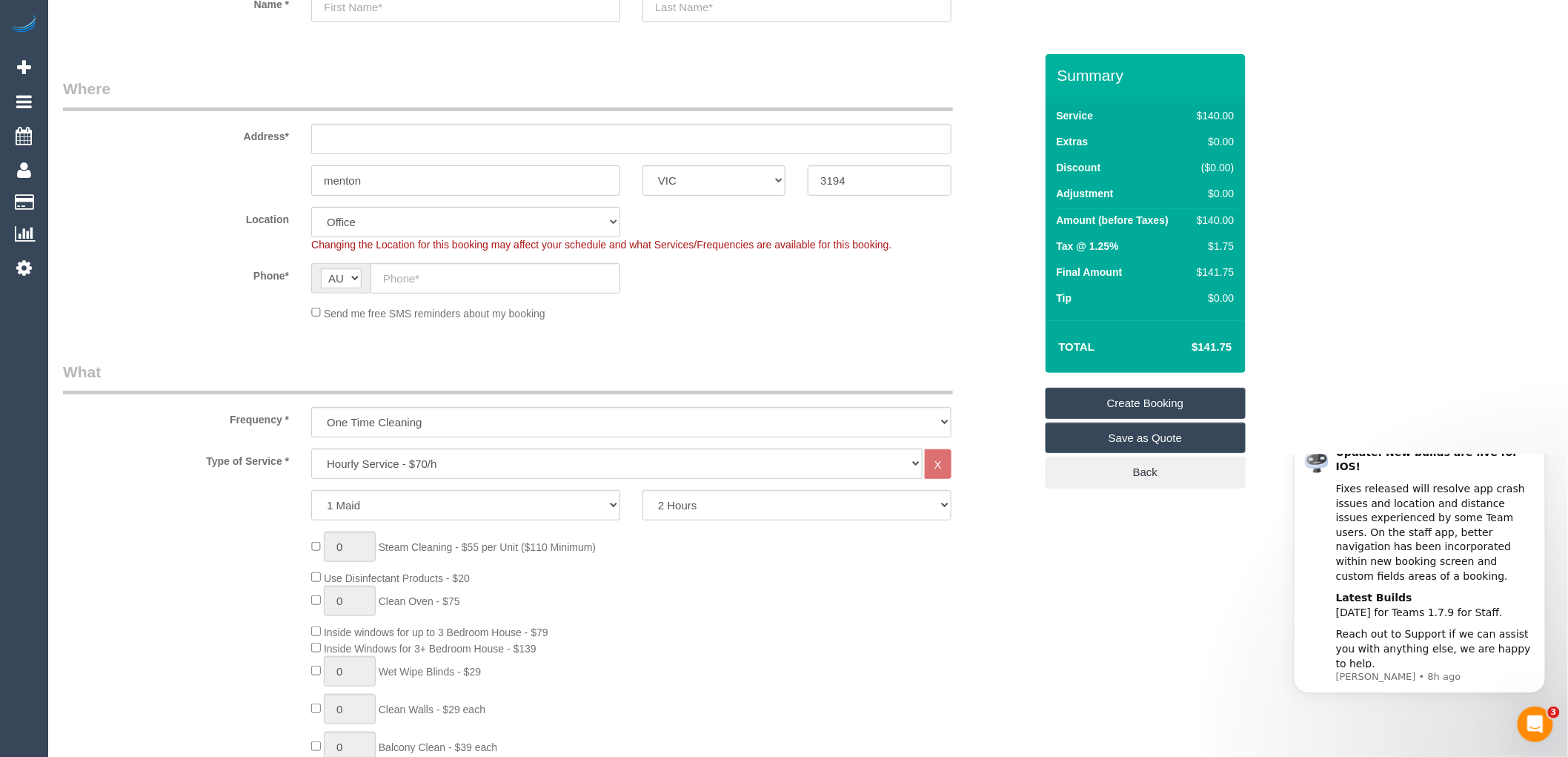
type input "menton"
click at [439, 459] on select "Hourly Service - $70/h Hourly Service - $65/h Hourly Service - $60/h Hourly Ser…" at bounding box center [617, 464] width 611 height 31
select select "212"
click at [311, 450] on select "Hourly Service - $70/h Hourly Service - $65/h Hourly Service - $60/h Hourly Ser…" at bounding box center [617, 464] width 611 height 31
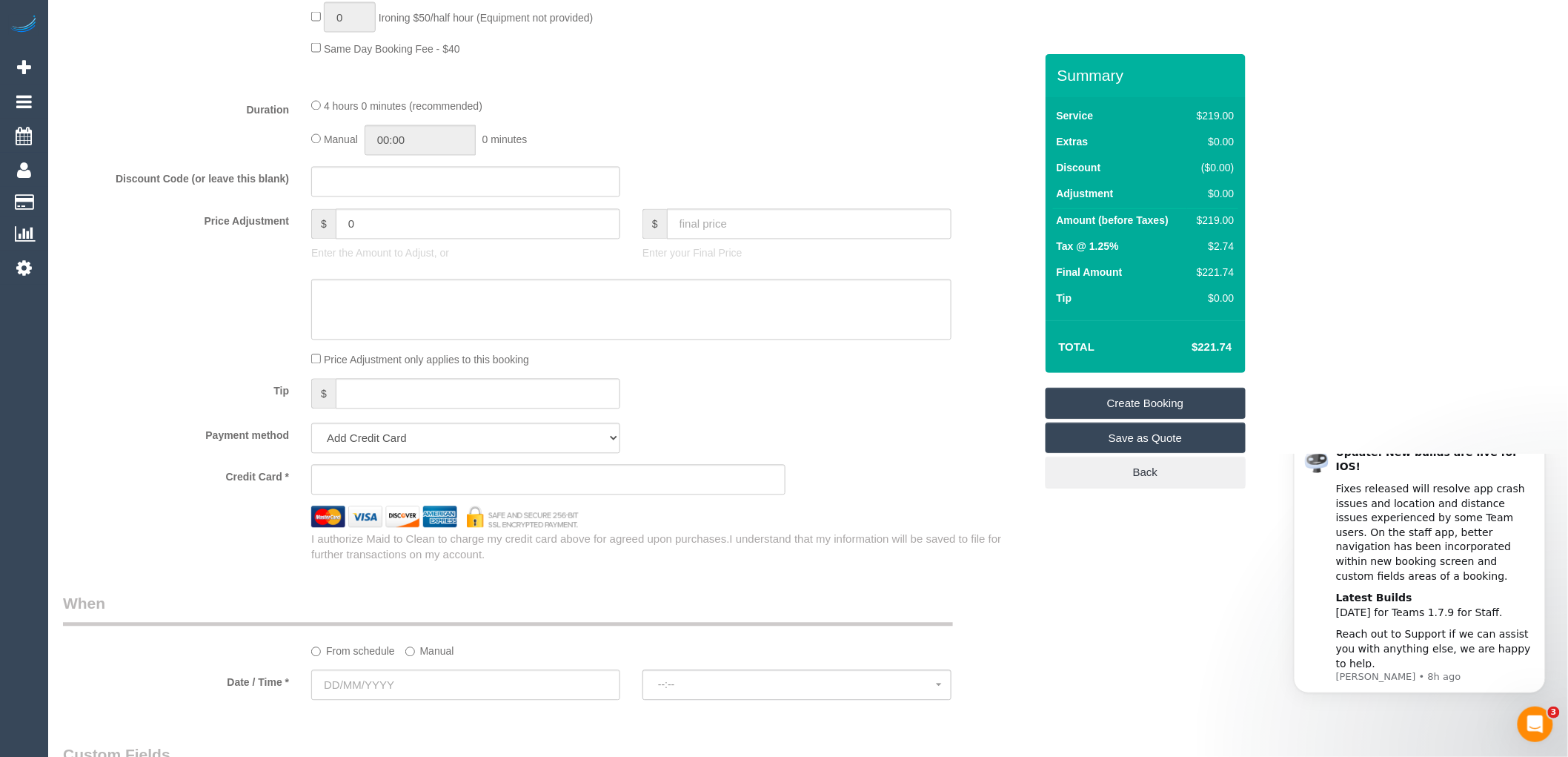
scroll to position [1236, 0]
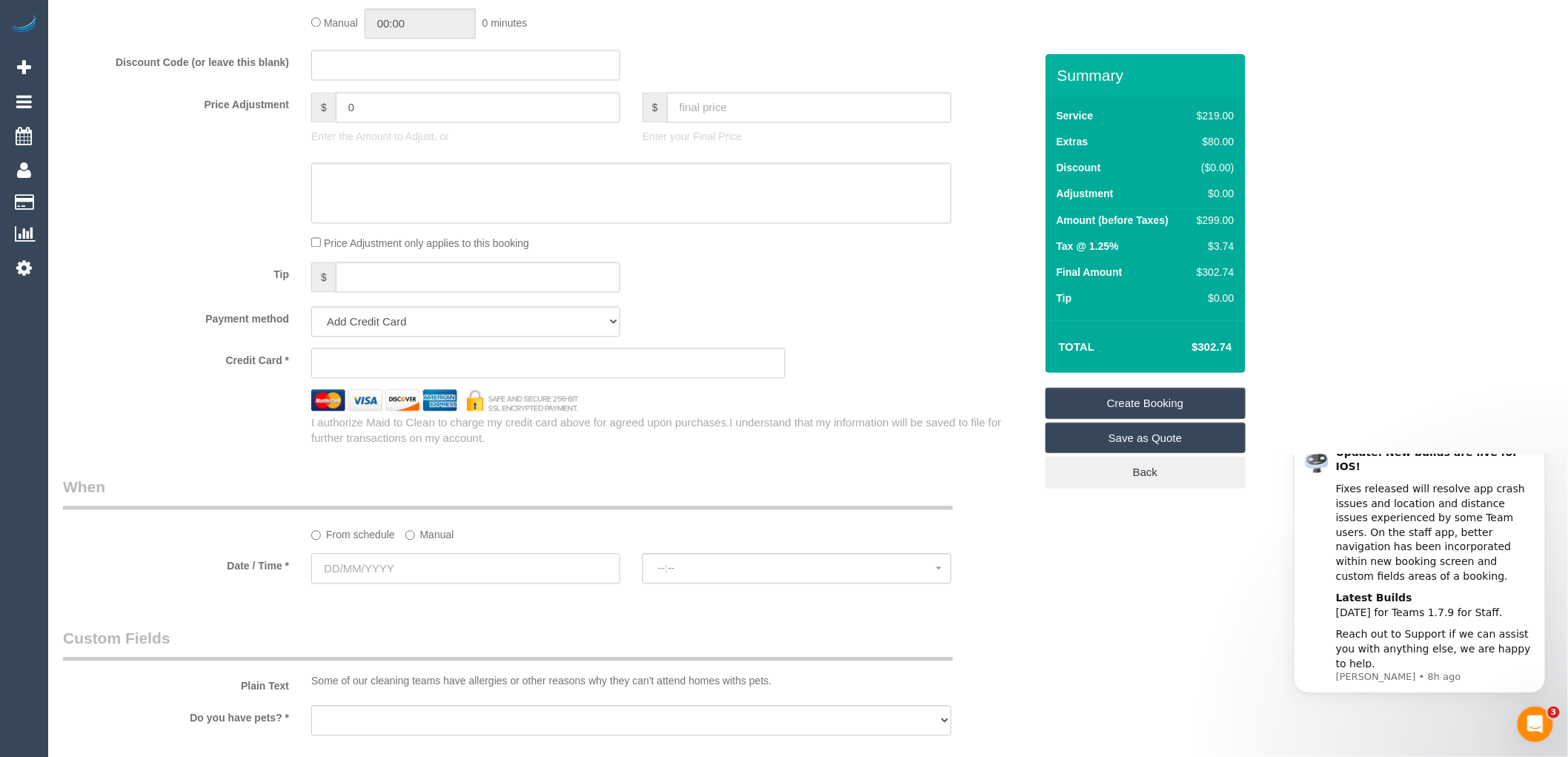
click at [394, 583] on input "text" at bounding box center [466, 568] width 309 height 31
click at [492, 390] on span "Next" at bounding box center [491, 389] width 12 height 12
click at [621, 494] on legend "When" at bounding box center [508, 493] width 890 height 33
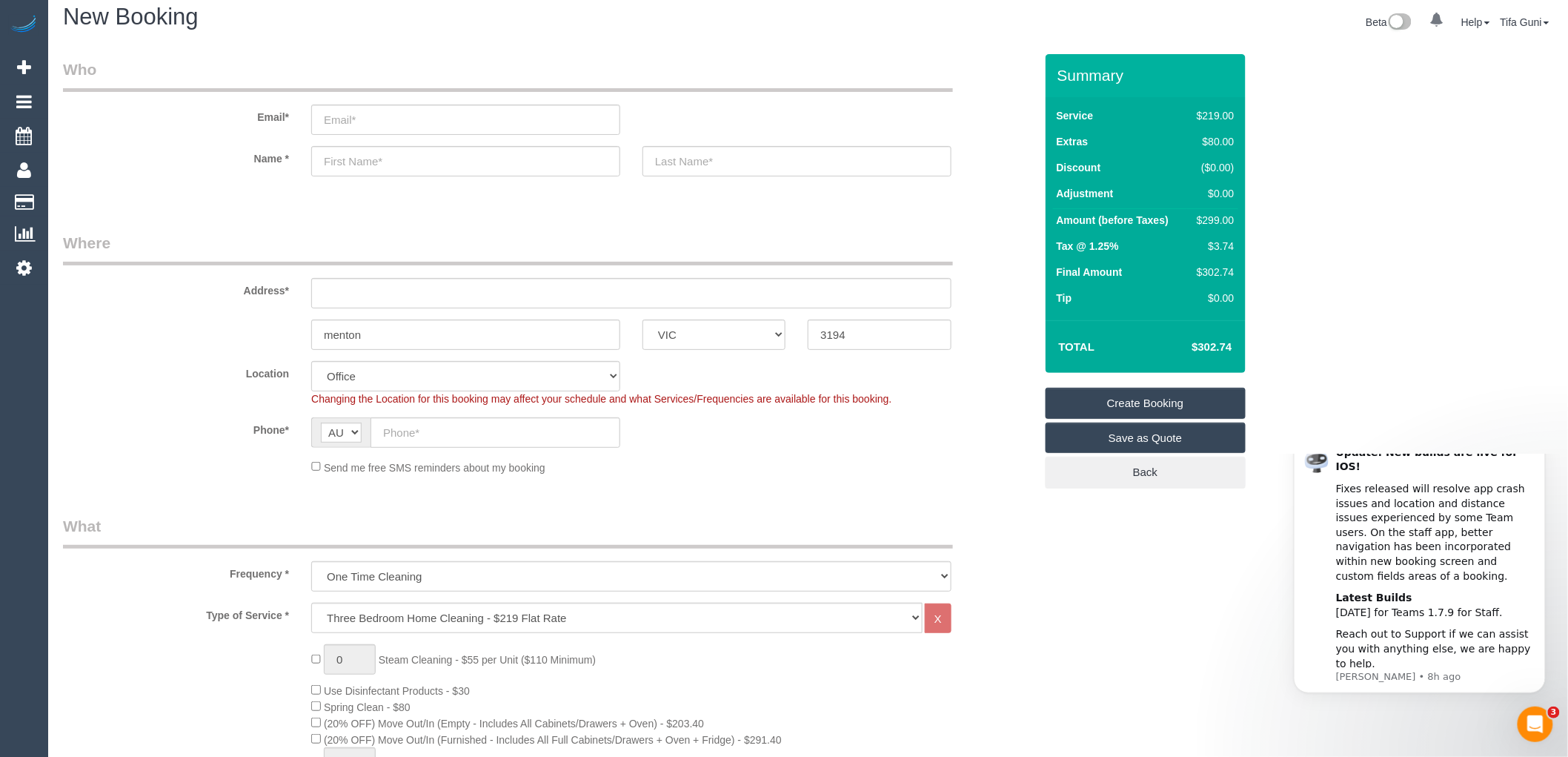
scroll to position [0, 0]
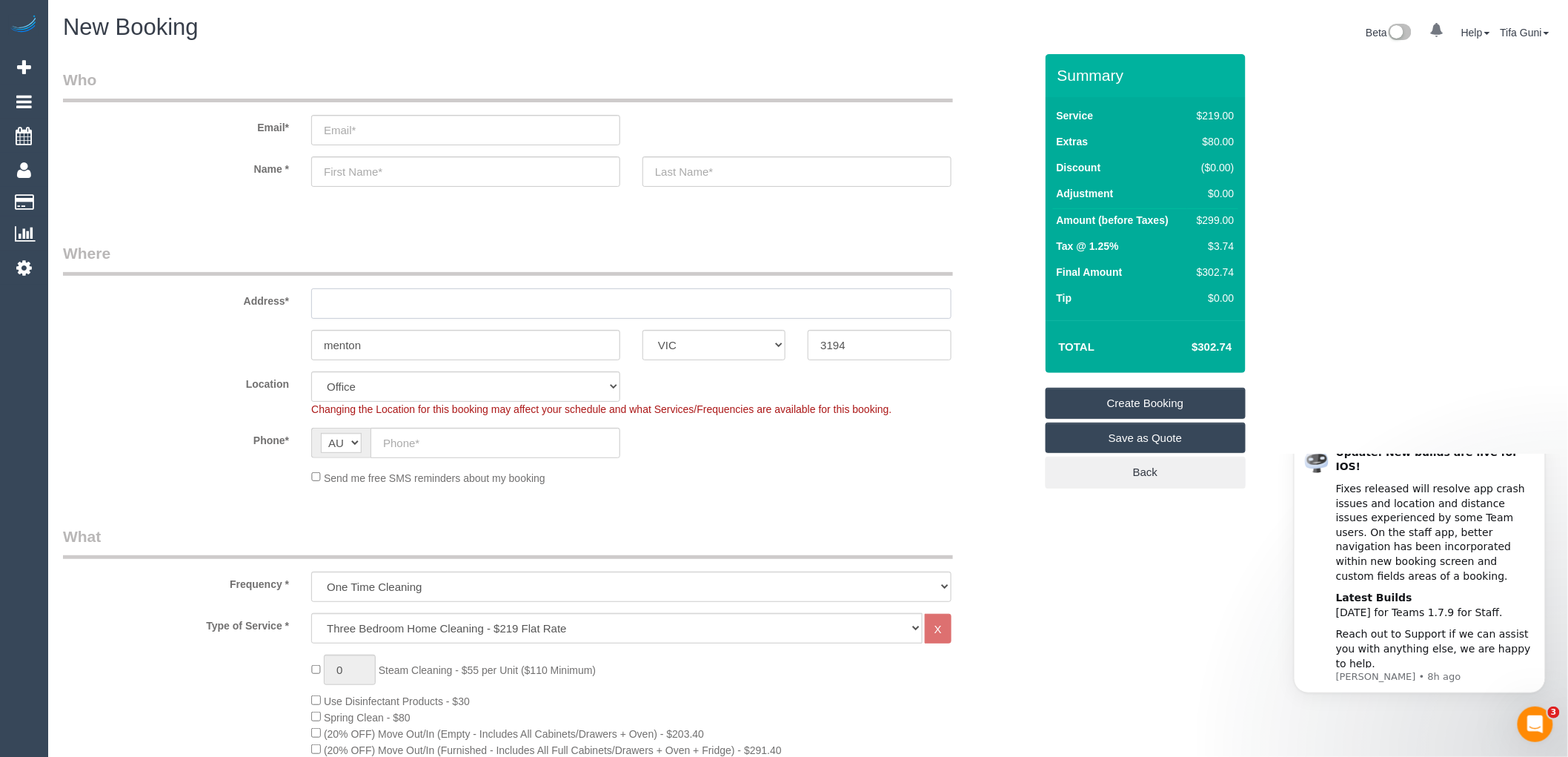
click at [361, 312] on input "text" at bounding box center [631, 303] width 640 height 31
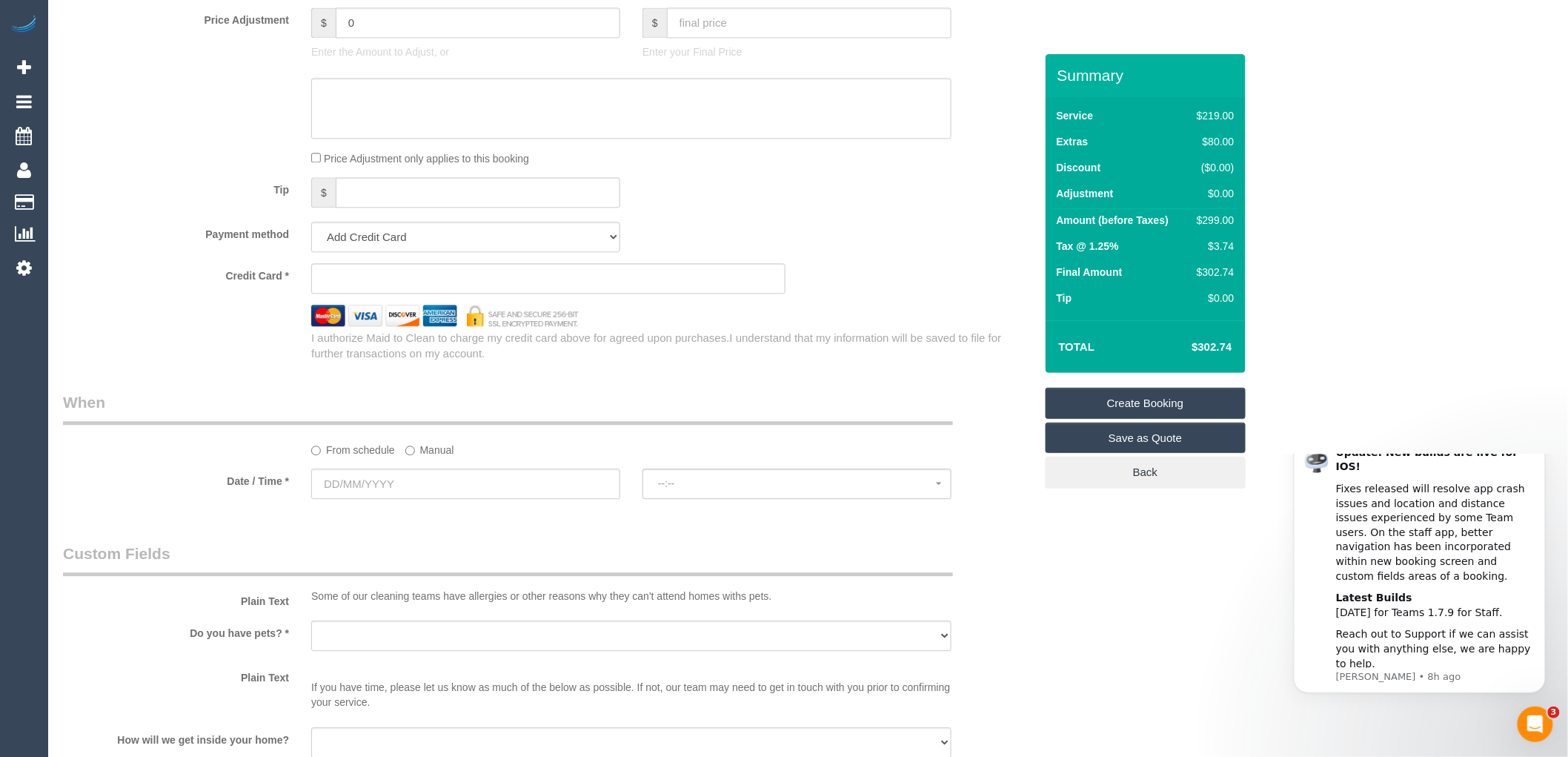
scroll to position [1400, 0]
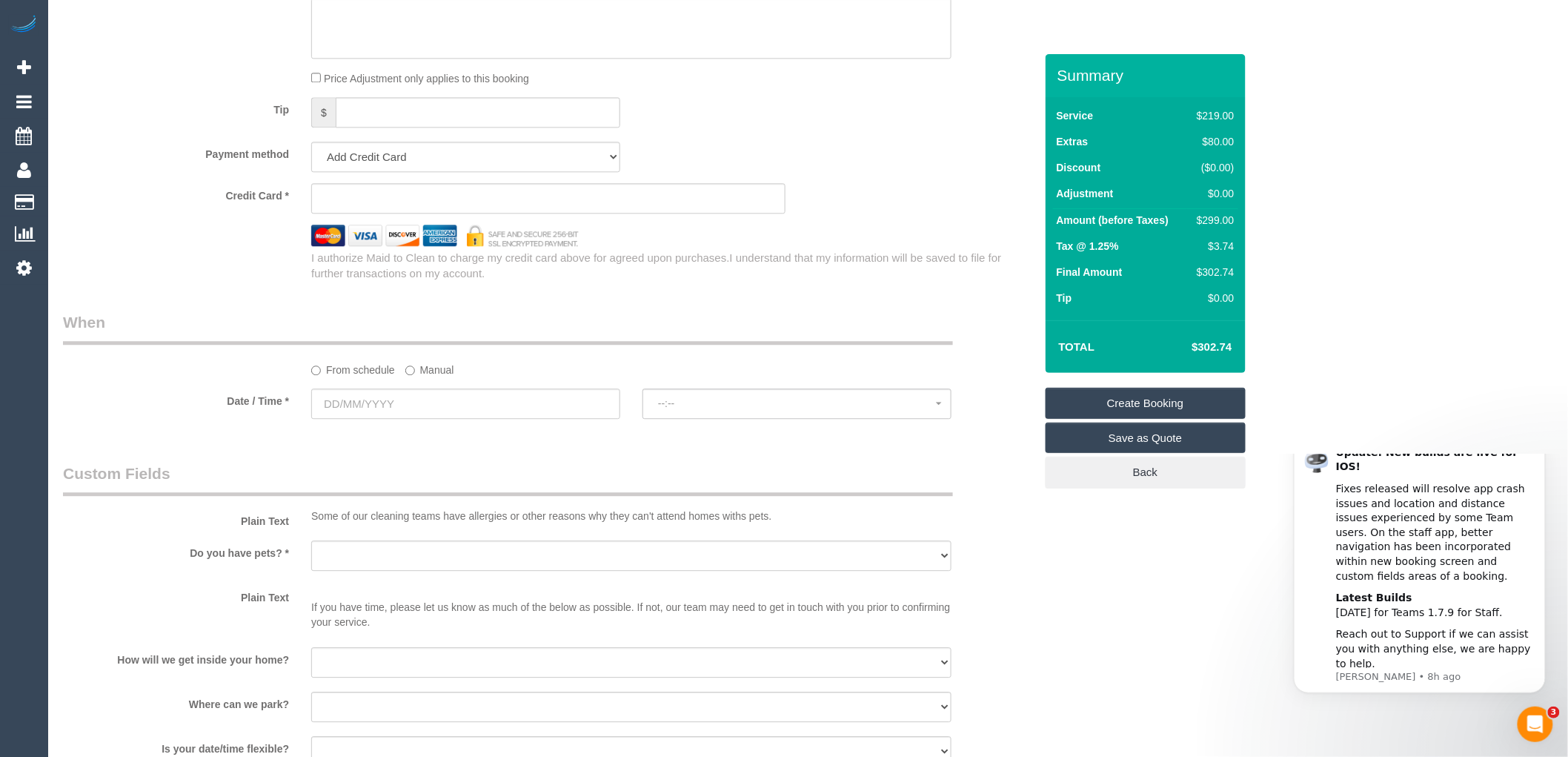
type input "-"
click at [404, 417] on input "text" at bounding box center [466, 404] width 309 height 31
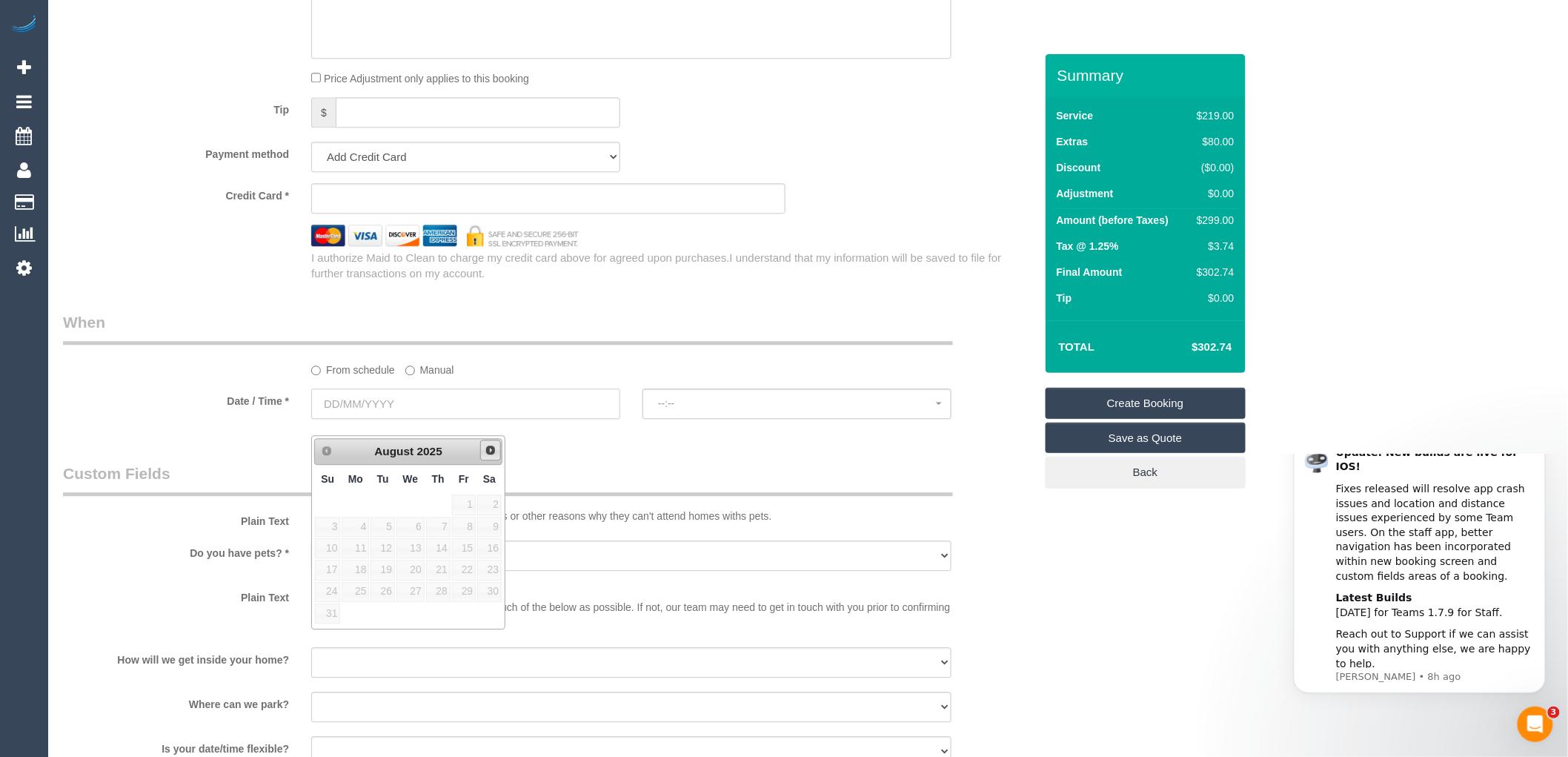
select select "64"
click at [492, 447] on span "Next" at bounding box center [491, 450] width 12 height 12
select select "object:2140"
click at [443, 567] on link "25" at bounding box center [438, 570] width 24 height 20
type input "[DATE]"
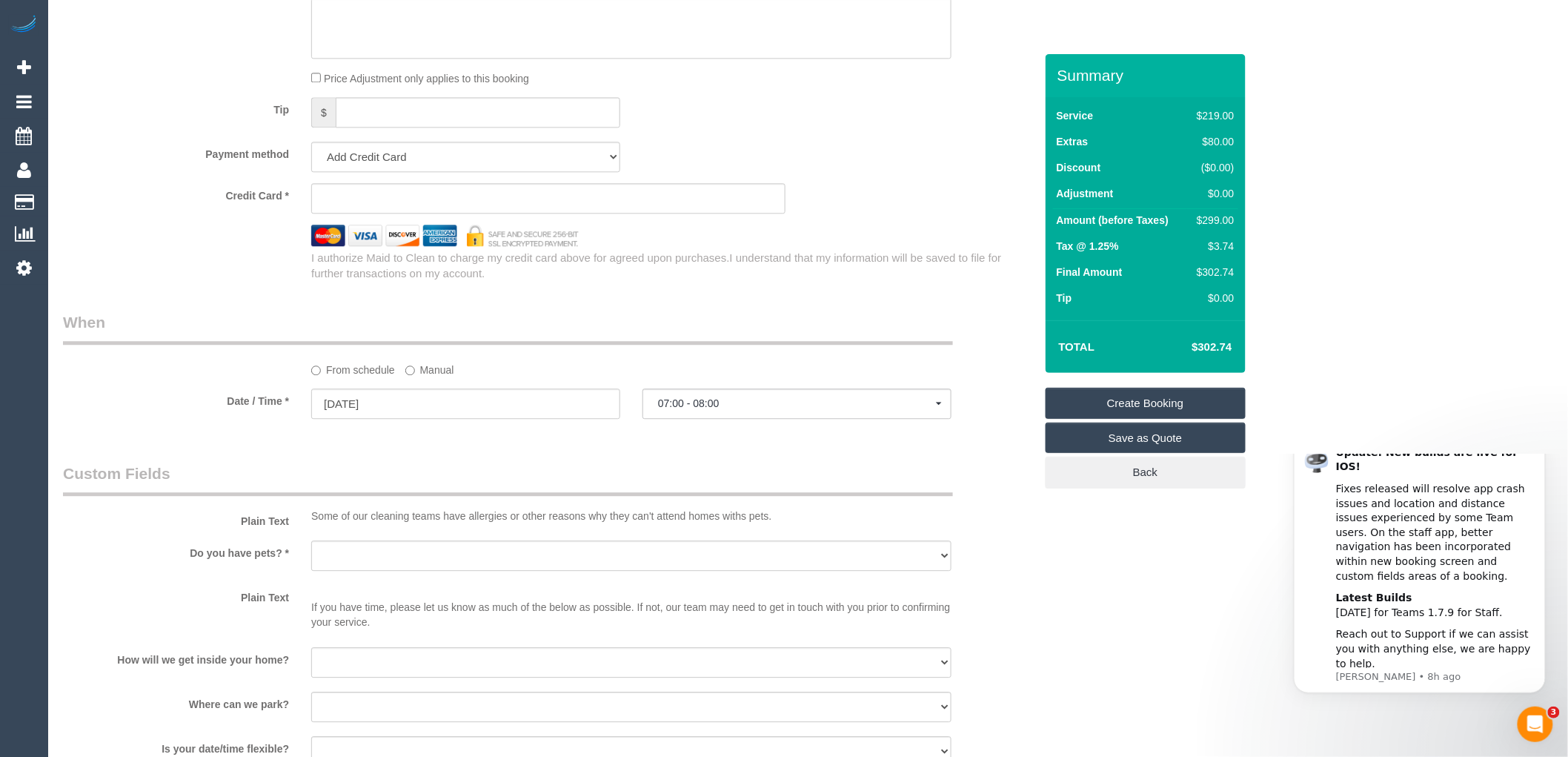
select select "spot1"
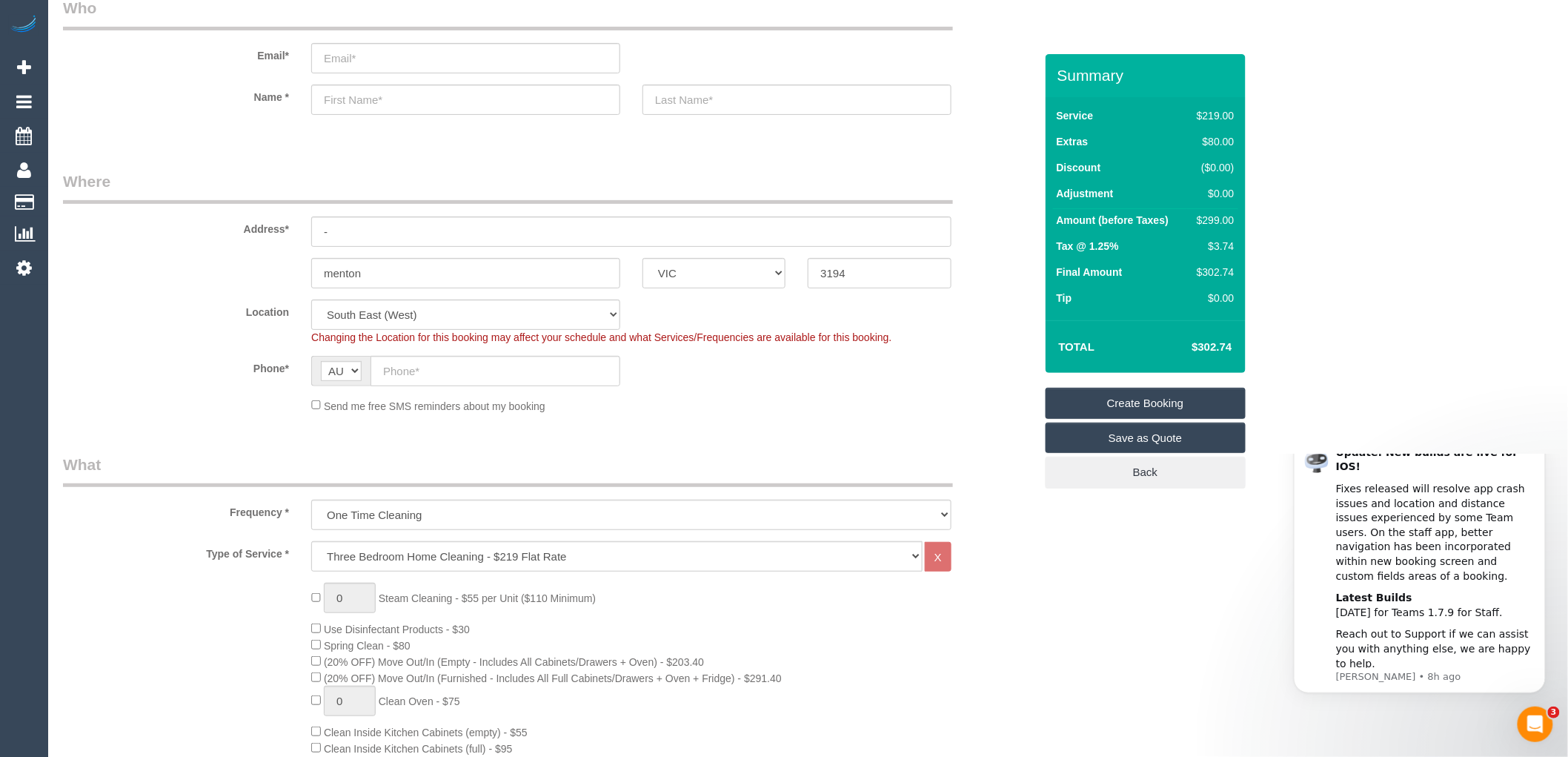
scroll to position [0, 0]
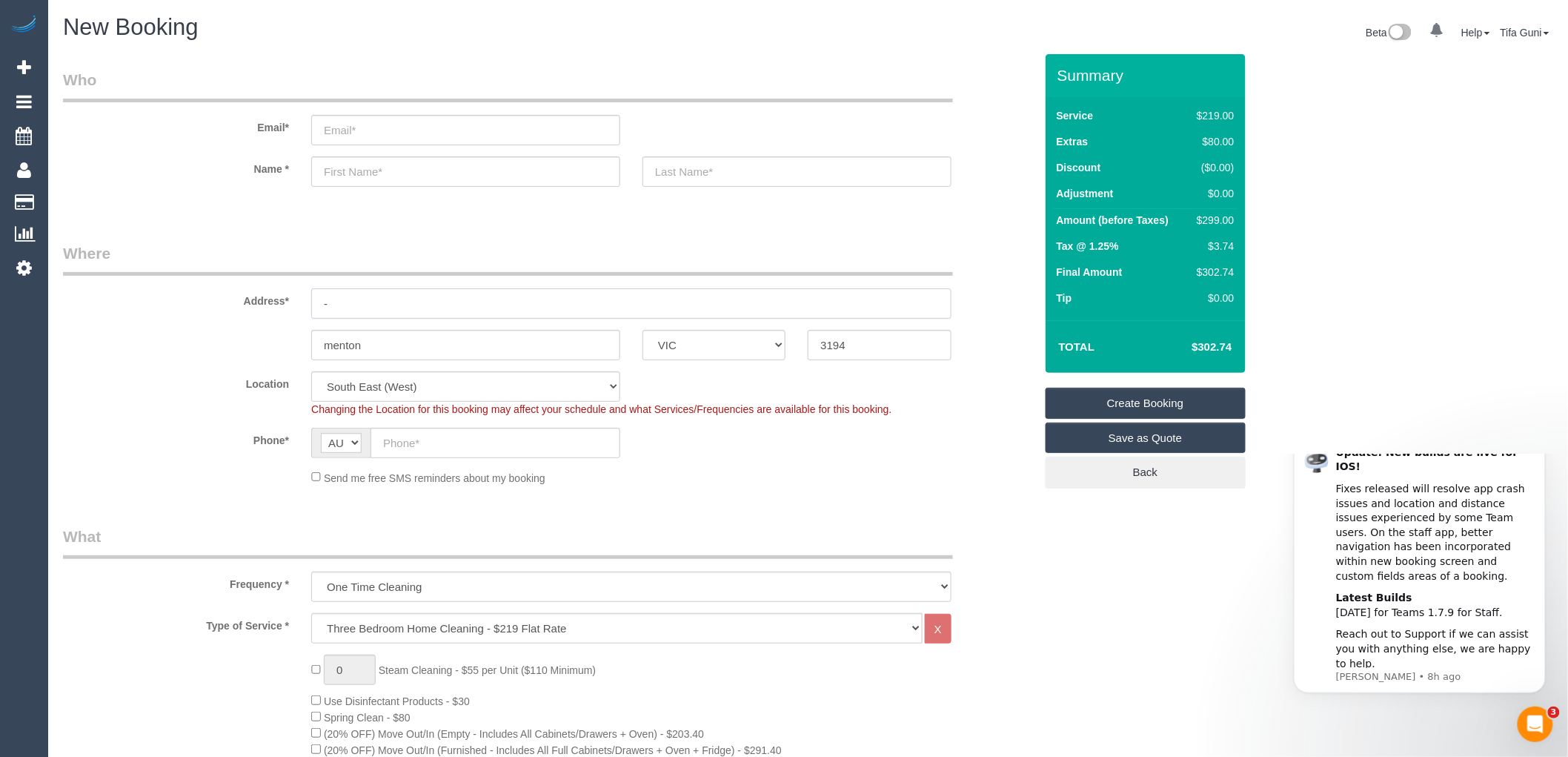
click at [345, 300] on input "-" at bounding box center [631, 303] width 640 height 31
click at [410, 441] on input "text" at bounding box center [495, 443] width 250 height 31
click at [405, 438] on input "text" at bounding box center [495, 443] width 250 height 31
paste input "61 428 891 946"
drag, startPoint x: 396, startPoint y: 440, endPoint x: 380, endPoint y: 440, distance: 16.0
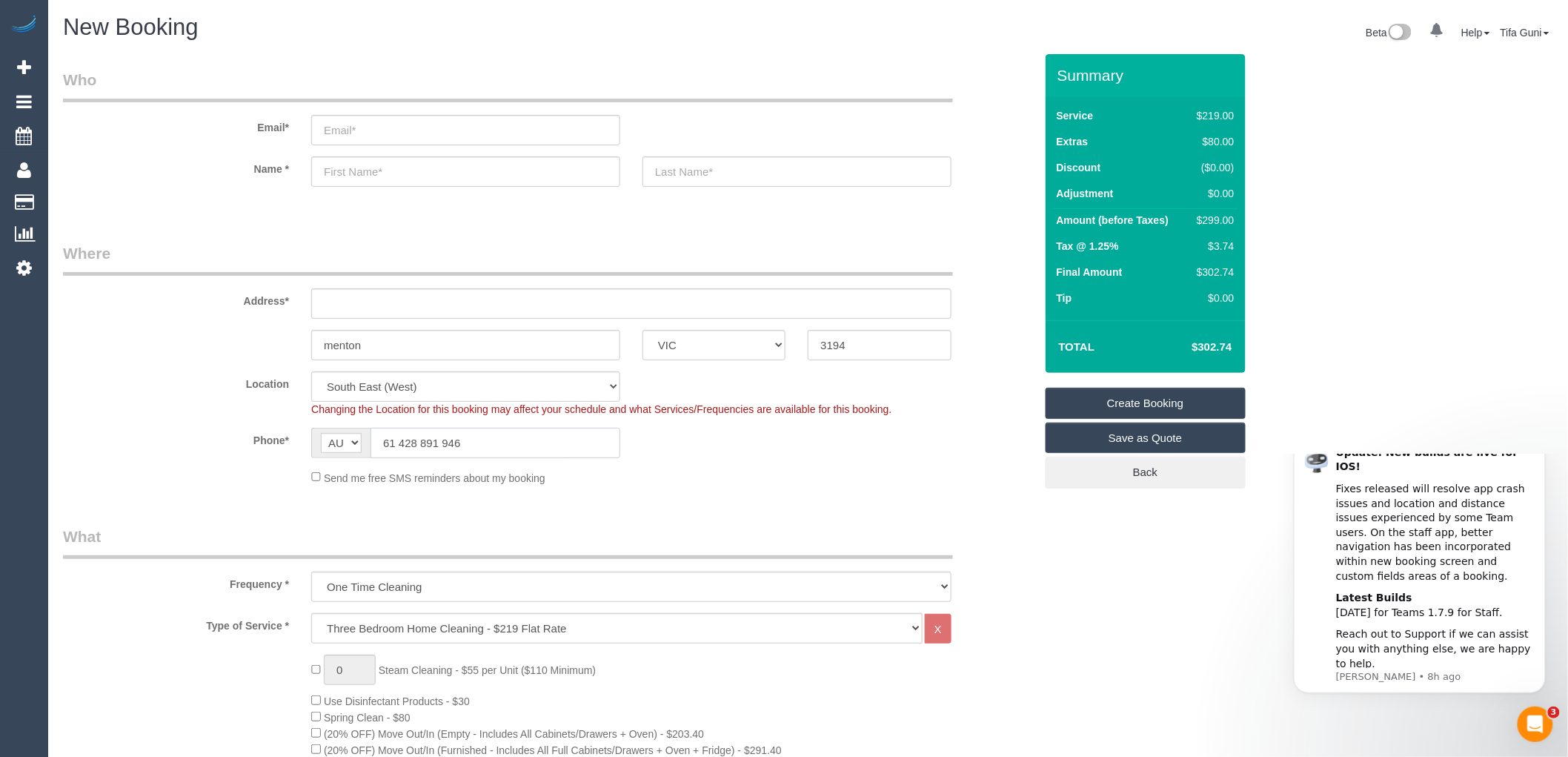
click at [380, 440] on input "61 428 891 946" at bounding box center [495, 443] width 250 height 31
click at [461, 445] on input "0428 891 946" at bounding box center [495, 443] width 250 height 31
type input "0428 891 946"
click at [341, 301] on input "text" at bounding box center [631, 303] width 640 height 31
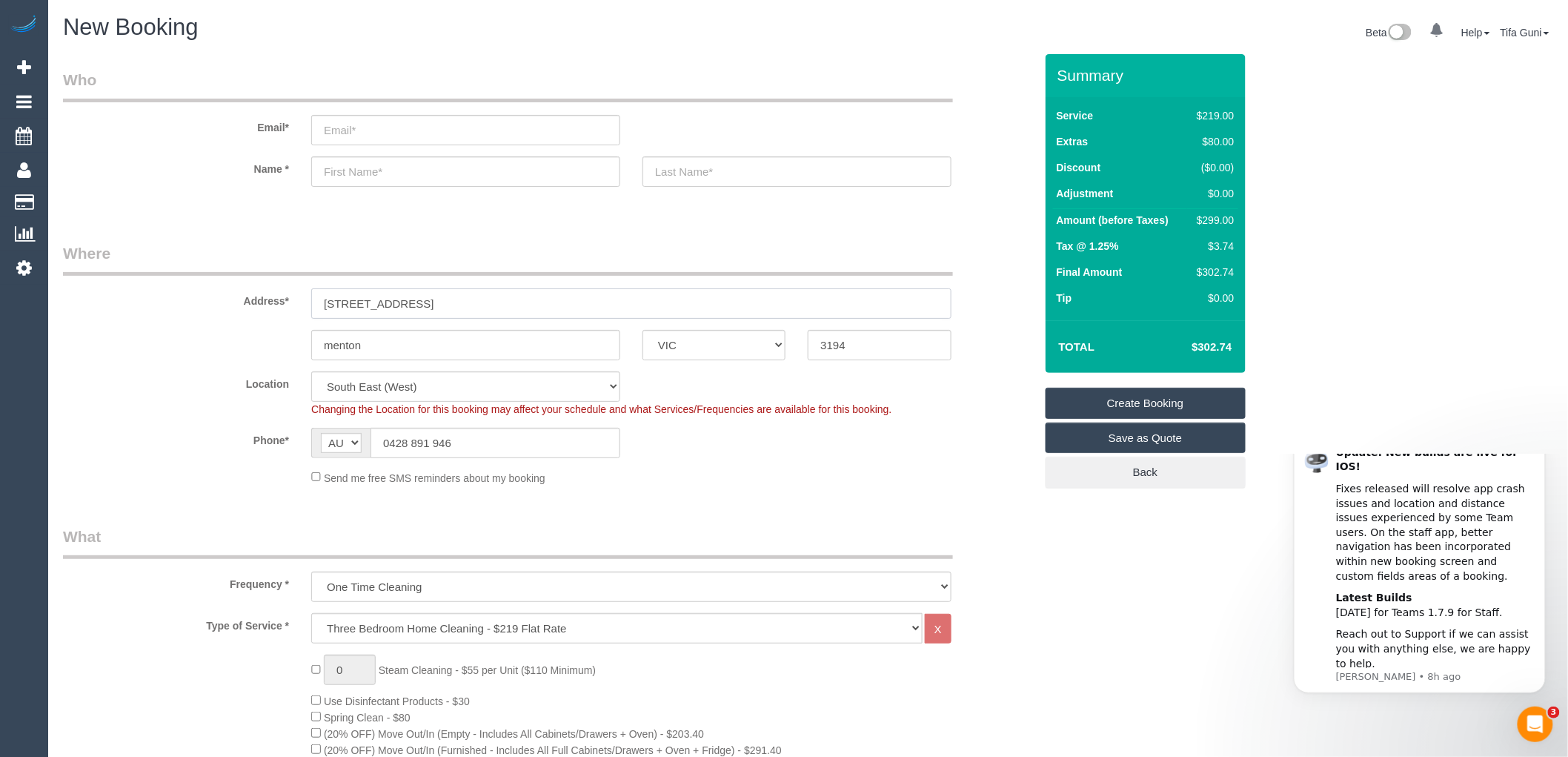
type input "2/5 fonston street"
click at [351, 127] on input "email" at bounding box center [466, 130] width 309 height 31
type input "Davina183@outlook"
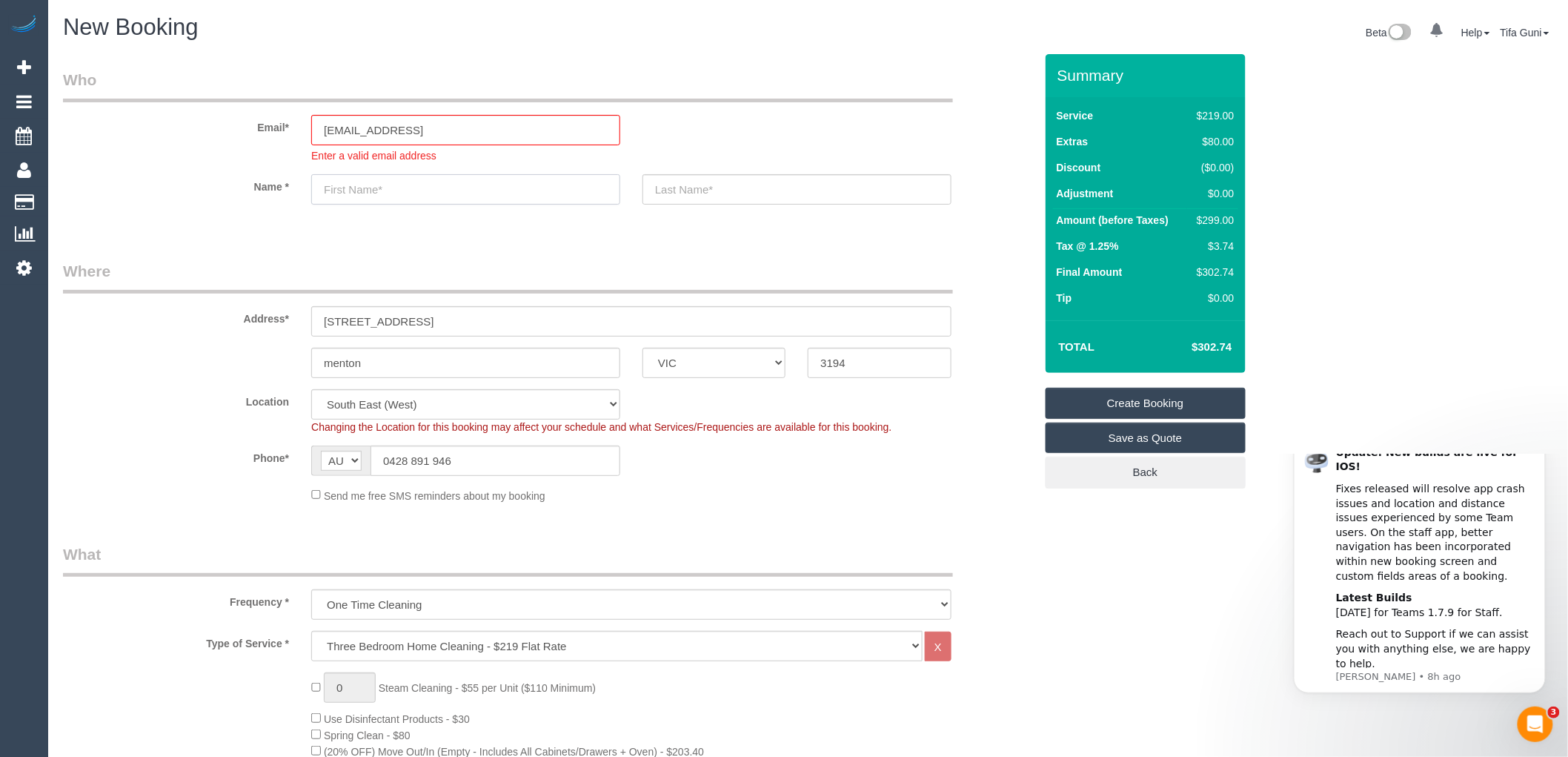
click at [365, 178] on input "text" at bounding box center [466, 189] width 309 height 31
type input "[PERSON_NAME]"
click at [441, 130] on input "Davina183@outlook" at bounding box center [466, 130] width 309 height 31
type input "Davina183@outlook.o"
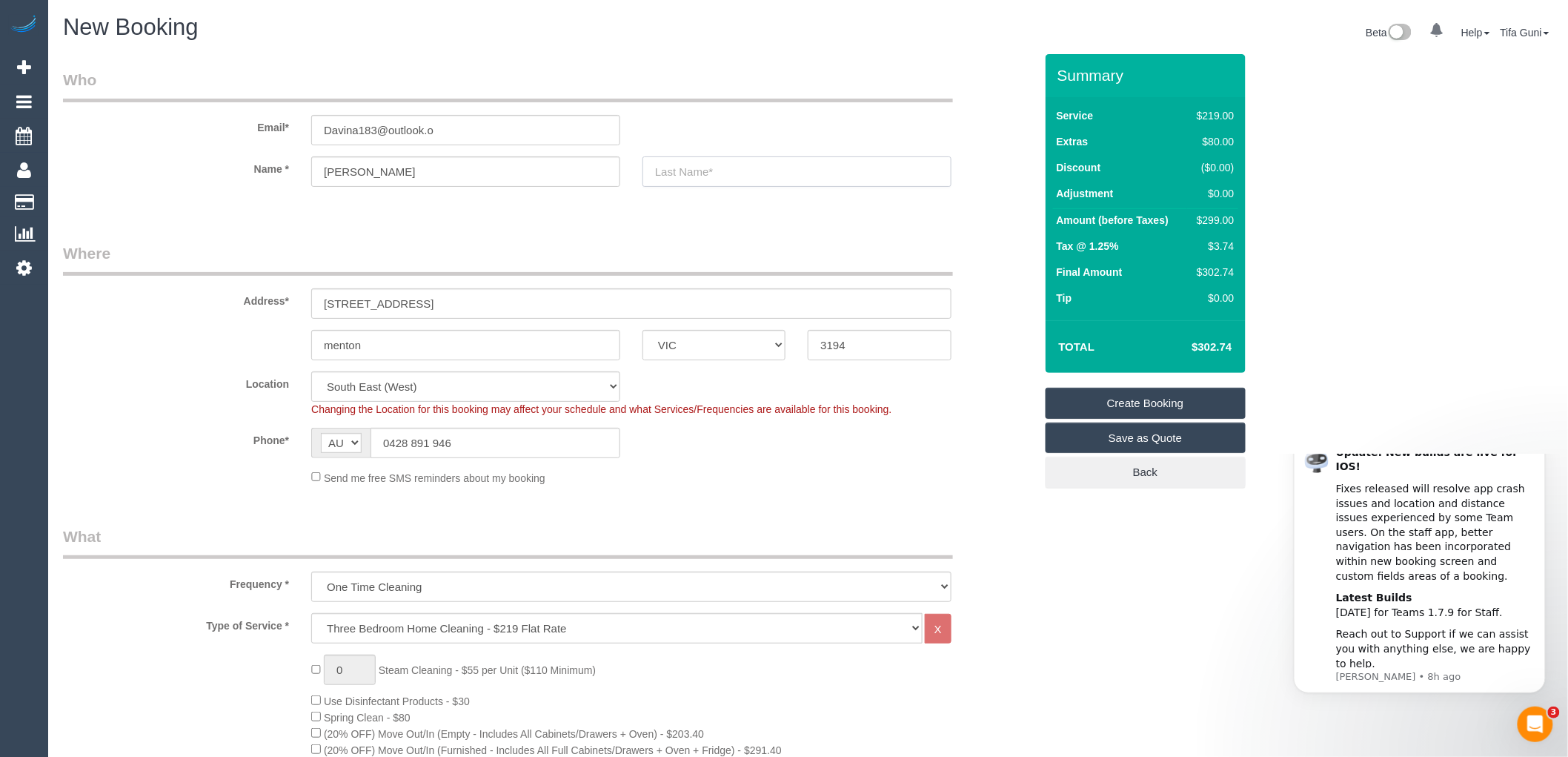
click at [680, 196] on sui-booking-customer "Email* Davina183@outlook.o Name * Davina" at bounding box center [549, 135] width 972 height 133
type input "f"
select select "spot18"
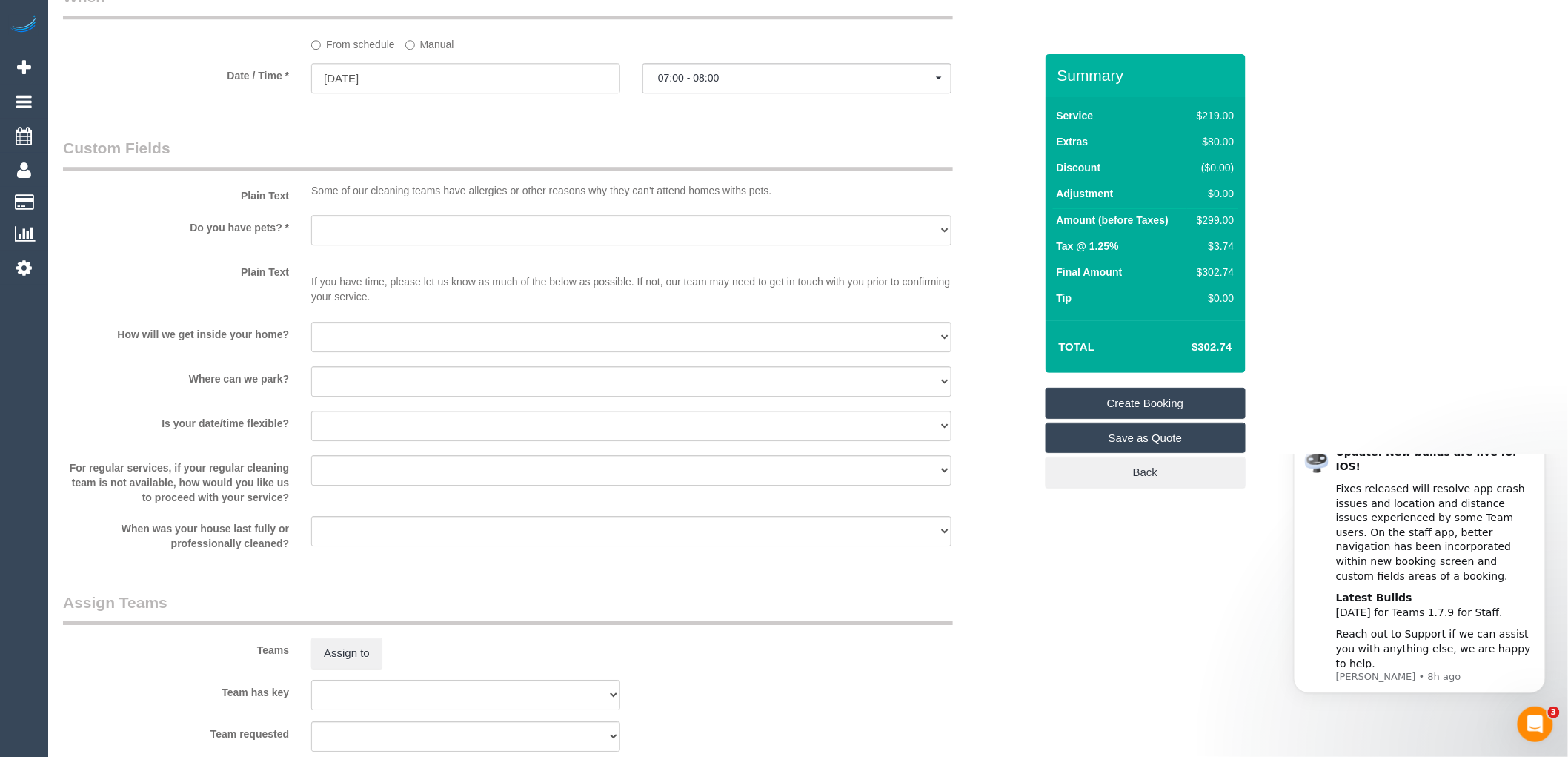
scroll to position [1718, 0]
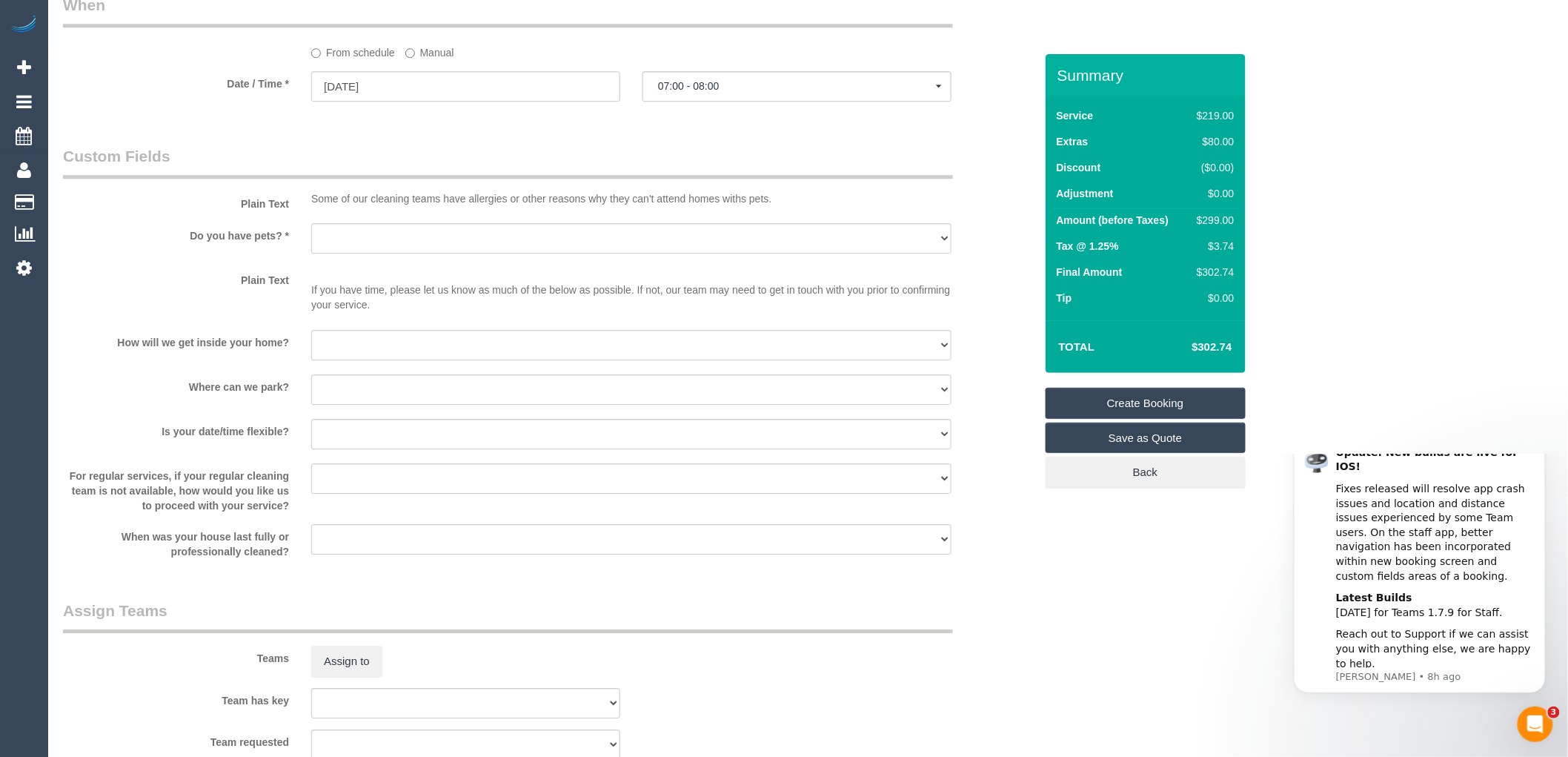
type input "feltus"
click at [387, 253] on select "Yes - Cats Yes - Dogs No pets Yes - Dogs and Cats Yes - Other" at bounding box center [631, 238] width 640 height 31
select select "number:28"
click at [311, 238] on select "Yes - Cats Yes - Dogs No pets Yes - Dogs and Cats Yes - Other" at bounding box center [631, 238] width 640 height 31
click at [381, 355] on select "I will be home Key will be left (please provide details below) Lock box/Access …" at bounding box center [631, 345] width 640 height 31
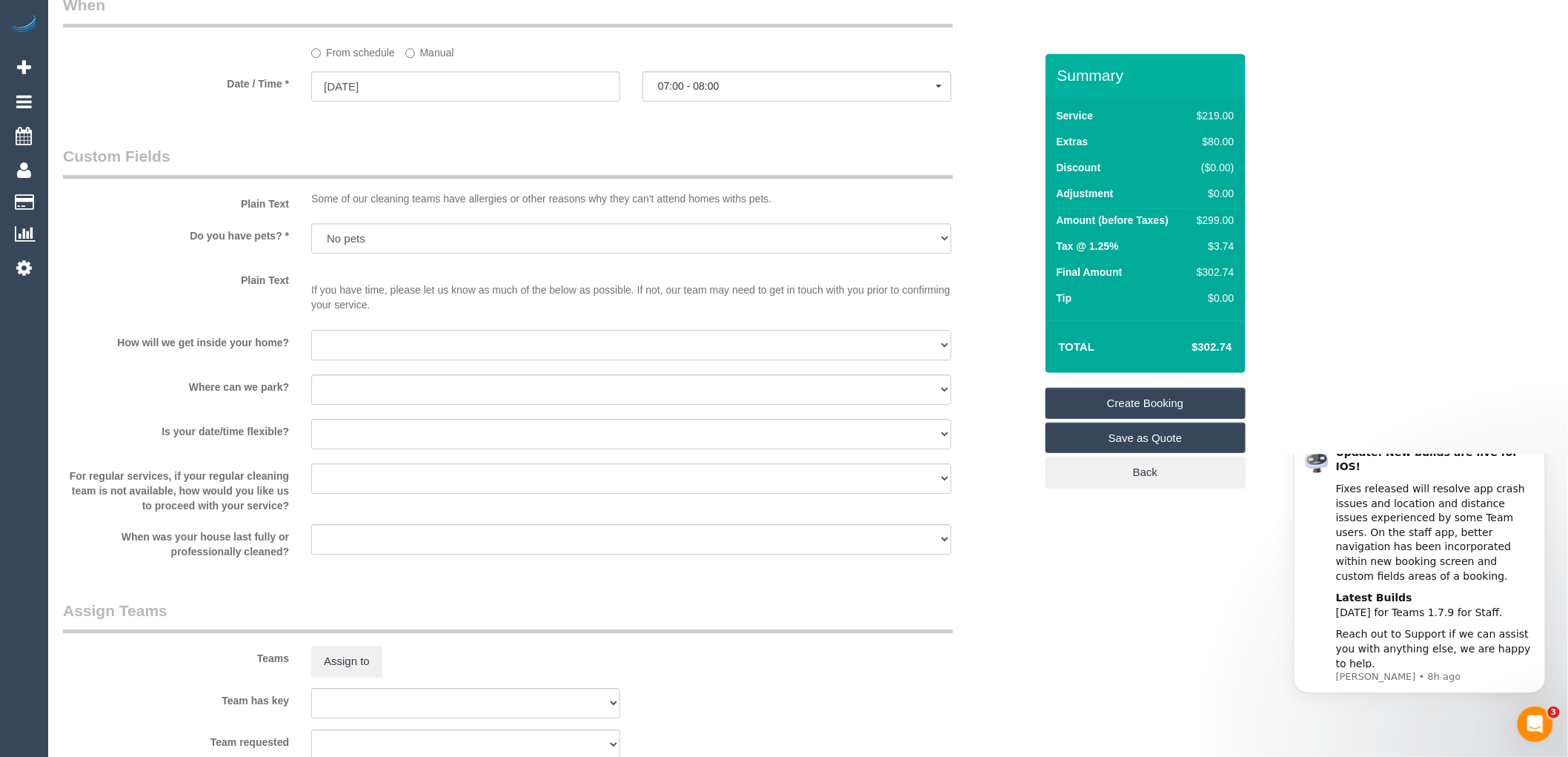
select select "number:14"
click at [311, 345] on select "I will be home Key will be left (please provide details below) Lock box/Access …" at bounding box center [631, 345] width 640 height 31
click at [374, 405] on select "I will provide parking on-site Free street parking Paid street parking (cost wi…" at bounding box center [631, 390] width 640 height 31
select select "number:19"
click at [311, 390] on select "I will provide parking on-site Free street parking Paid street parking (cost wi…" at bounding box center [631, 390] width 640 height 31
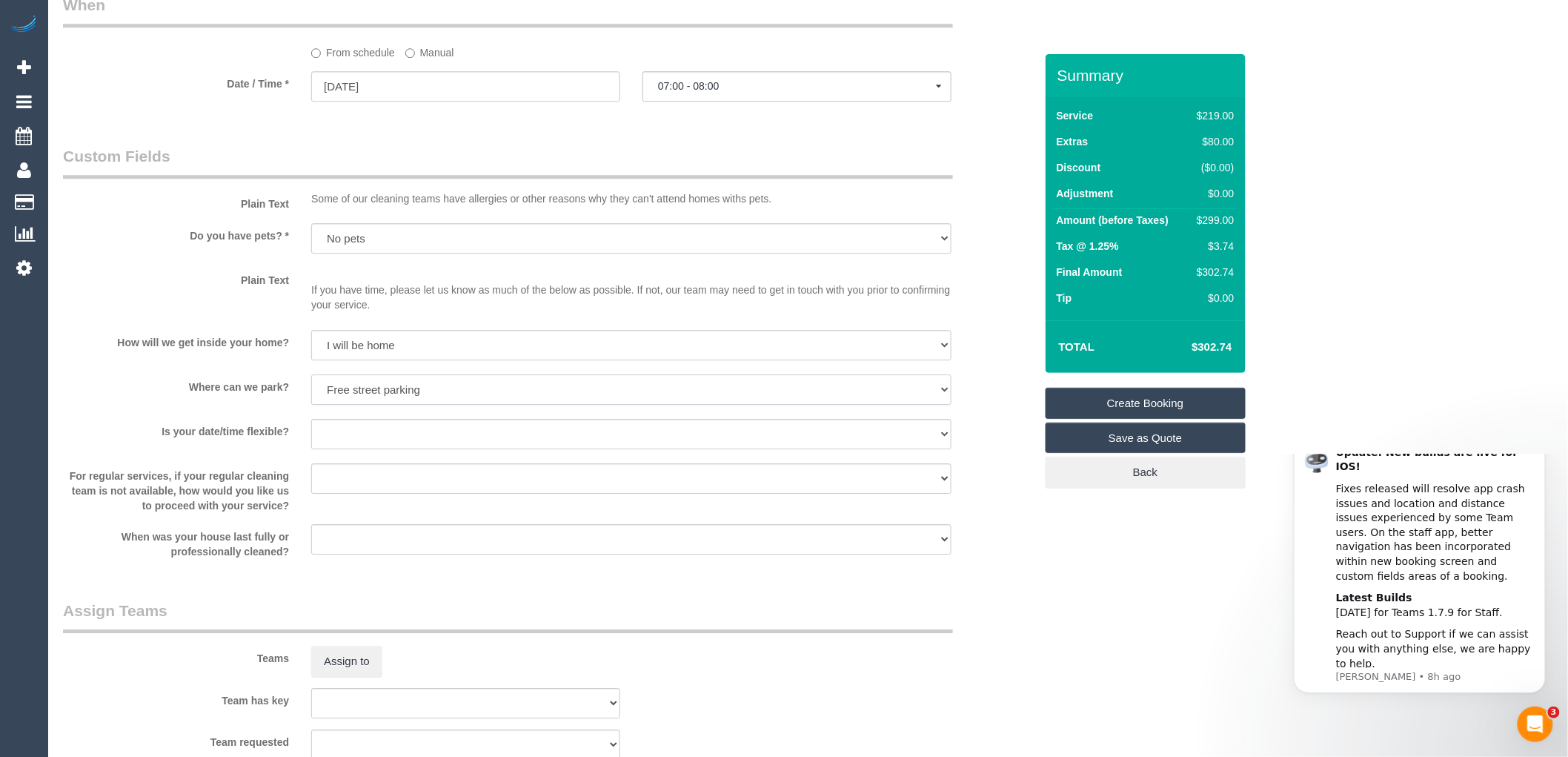
scroll to position [2047, 0]
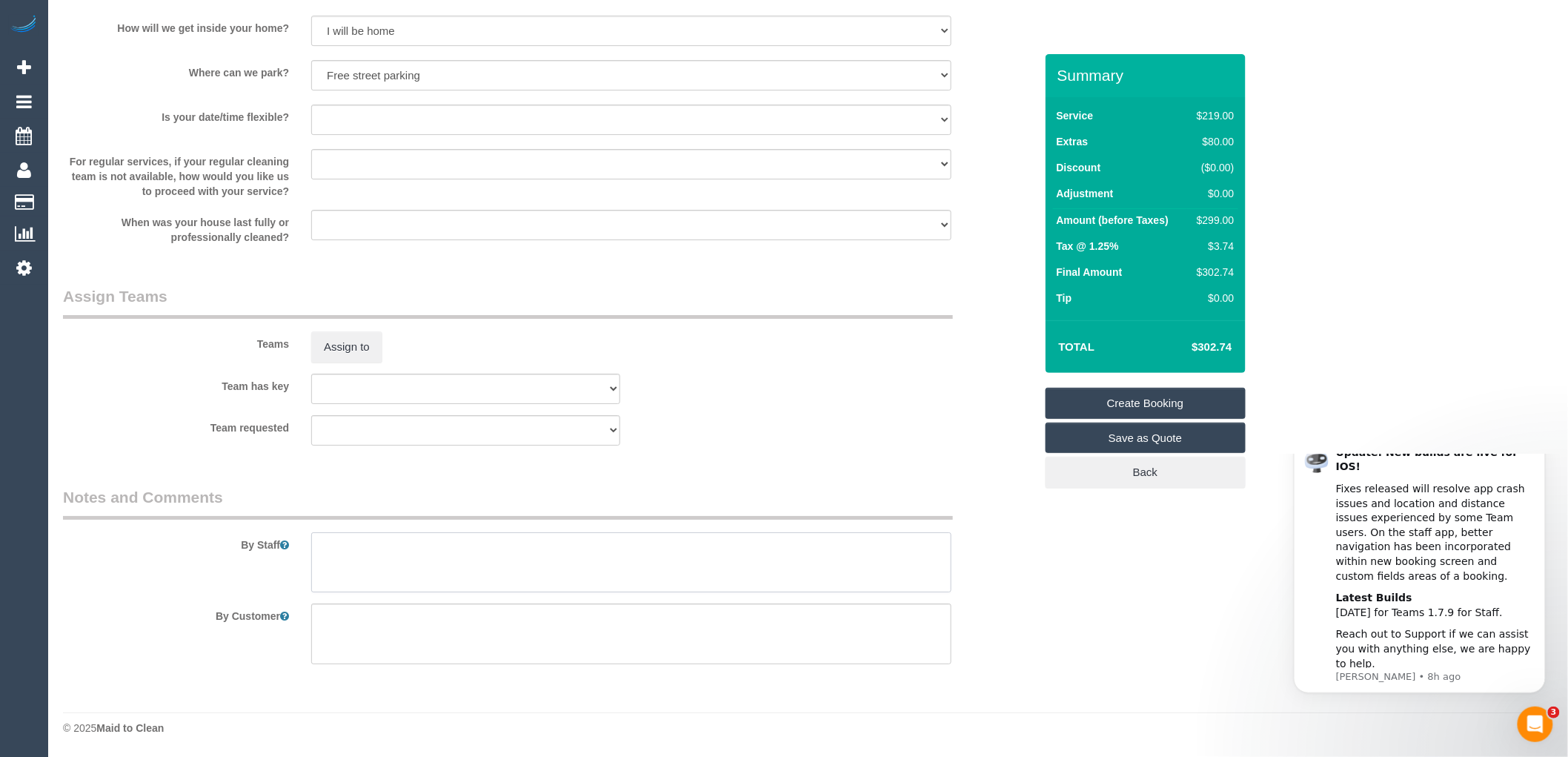
click at [357, 549] on textarea at bounding box center [631, 563] width 640 height 61
click at [412, 556] on textarea at bounding box center [631, 563] width 640 height 61
paste textarea "61428891946"
click at [321, 563] on textarea at bounding box center [631, 563] width 640 height 61
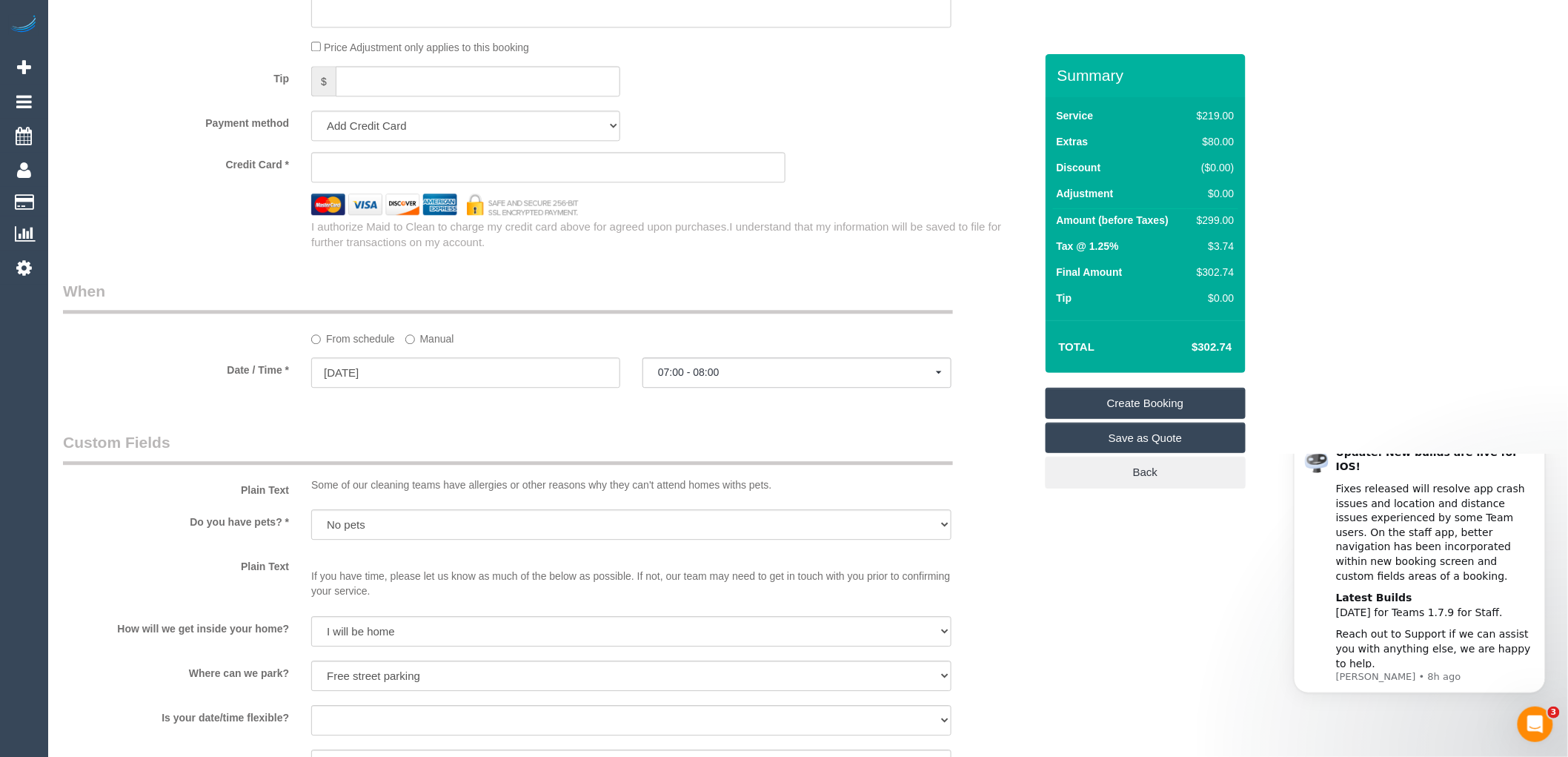
scroll to position [1400, 0]
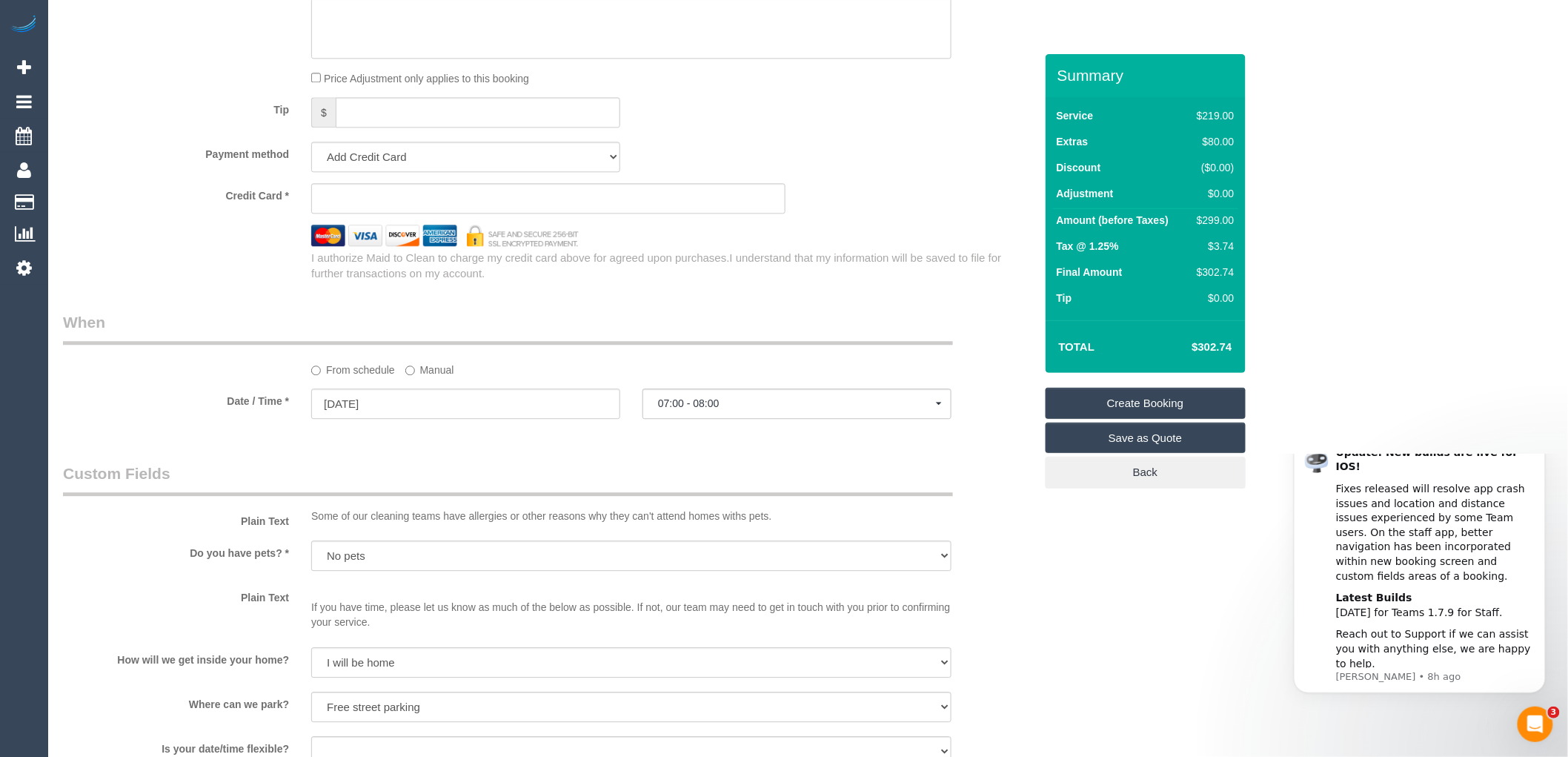
type textarea "Park next door 61428891946"
click at [772, 268] on span "I understand that my information will be saved to file for further transactions…" at bounding box center [656, 266] width 690 height 28
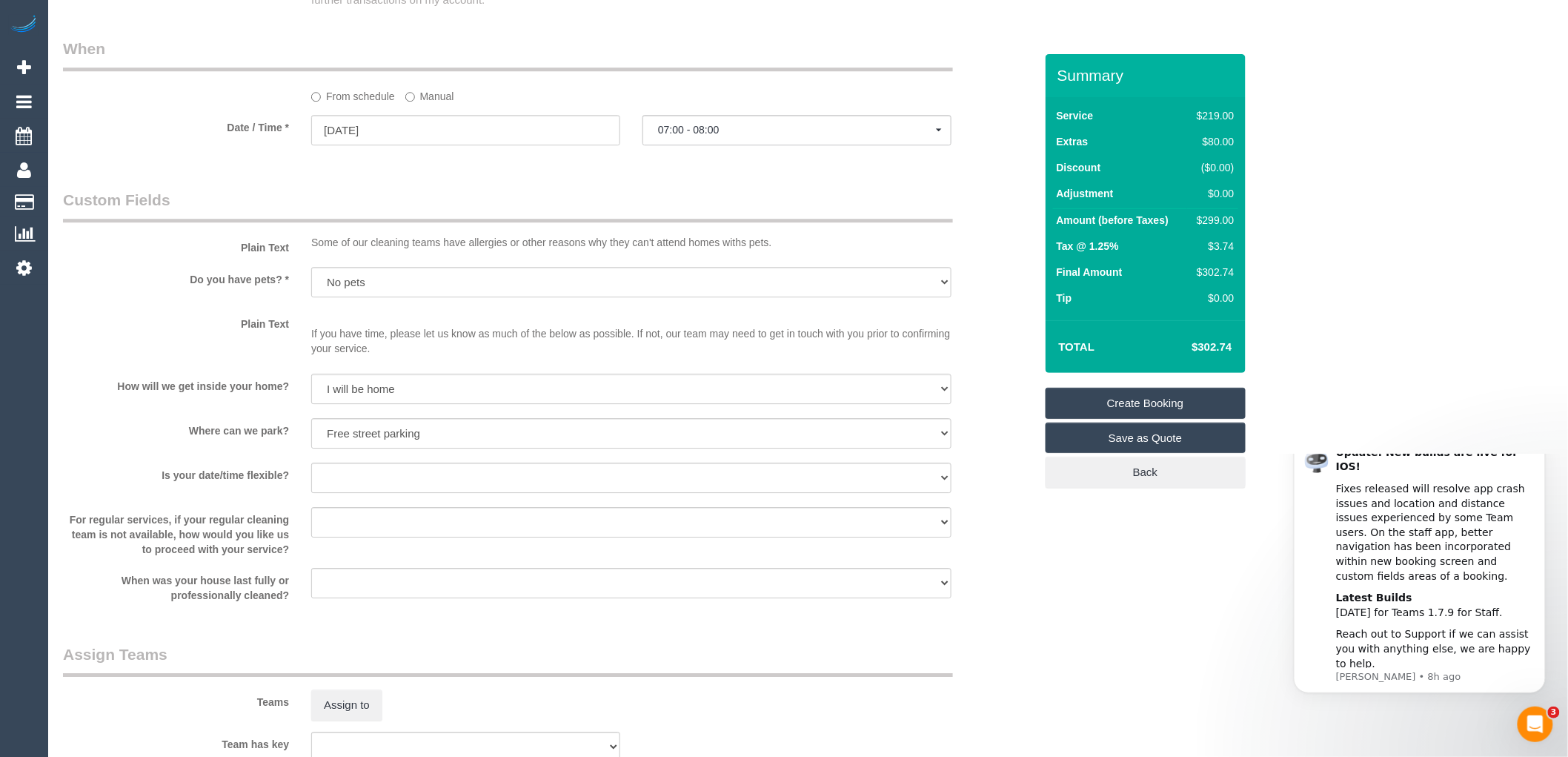
scroll to position [1471, 0]
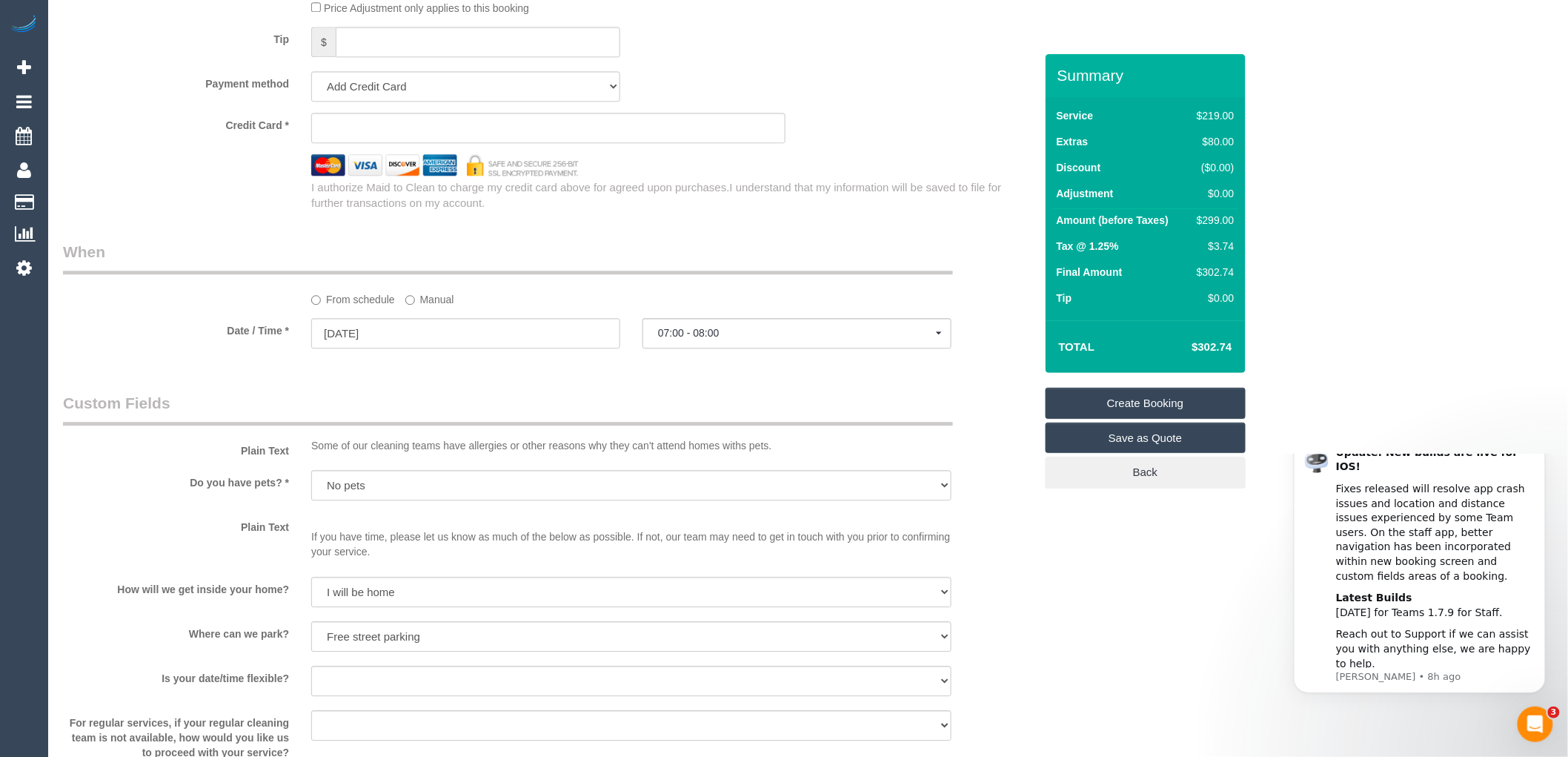
click at [743, 408] on legend "Custom Fields" at bounding box center [508, 409] width 890 height 33
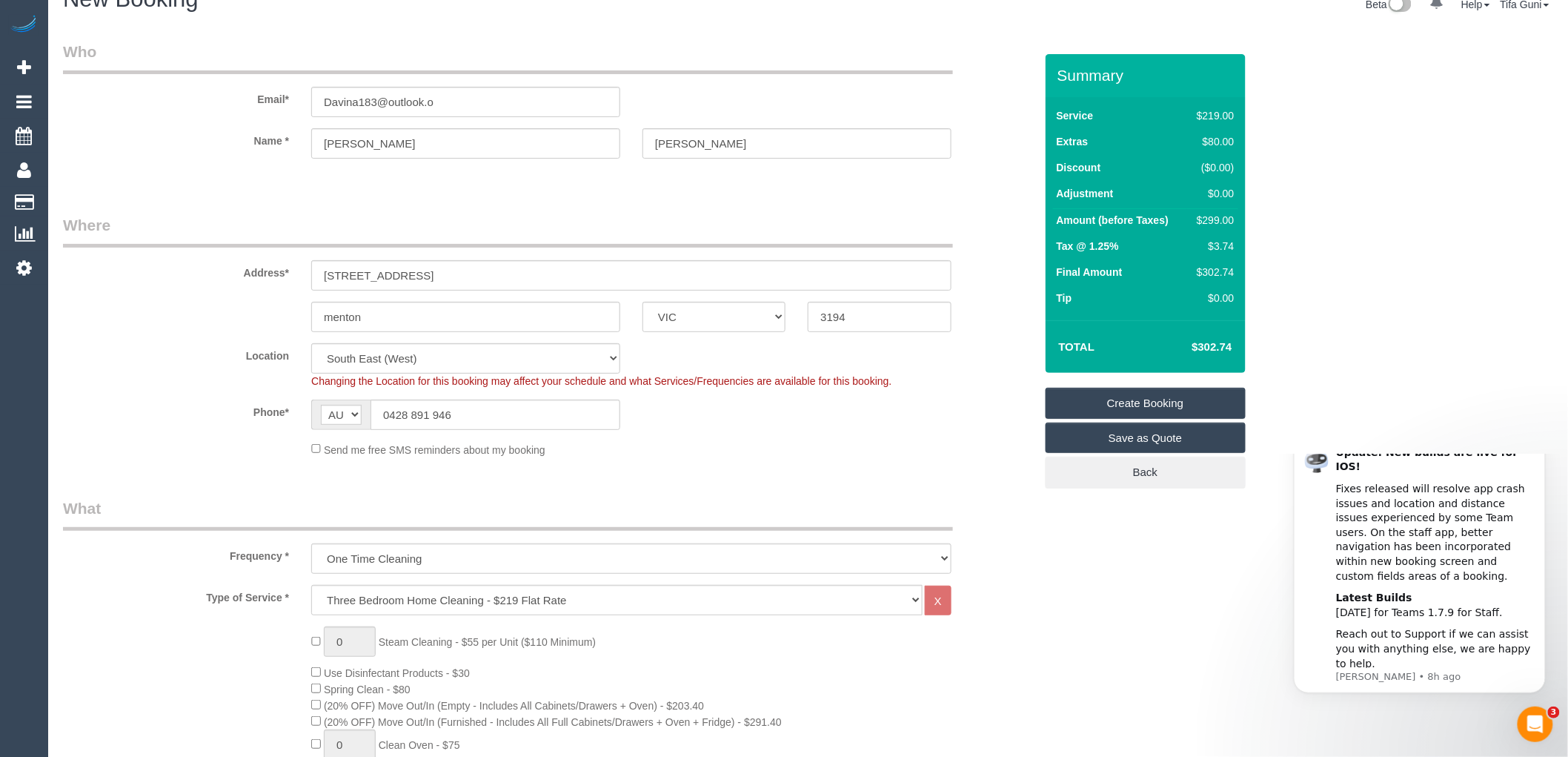
scroll to position [0, 0]
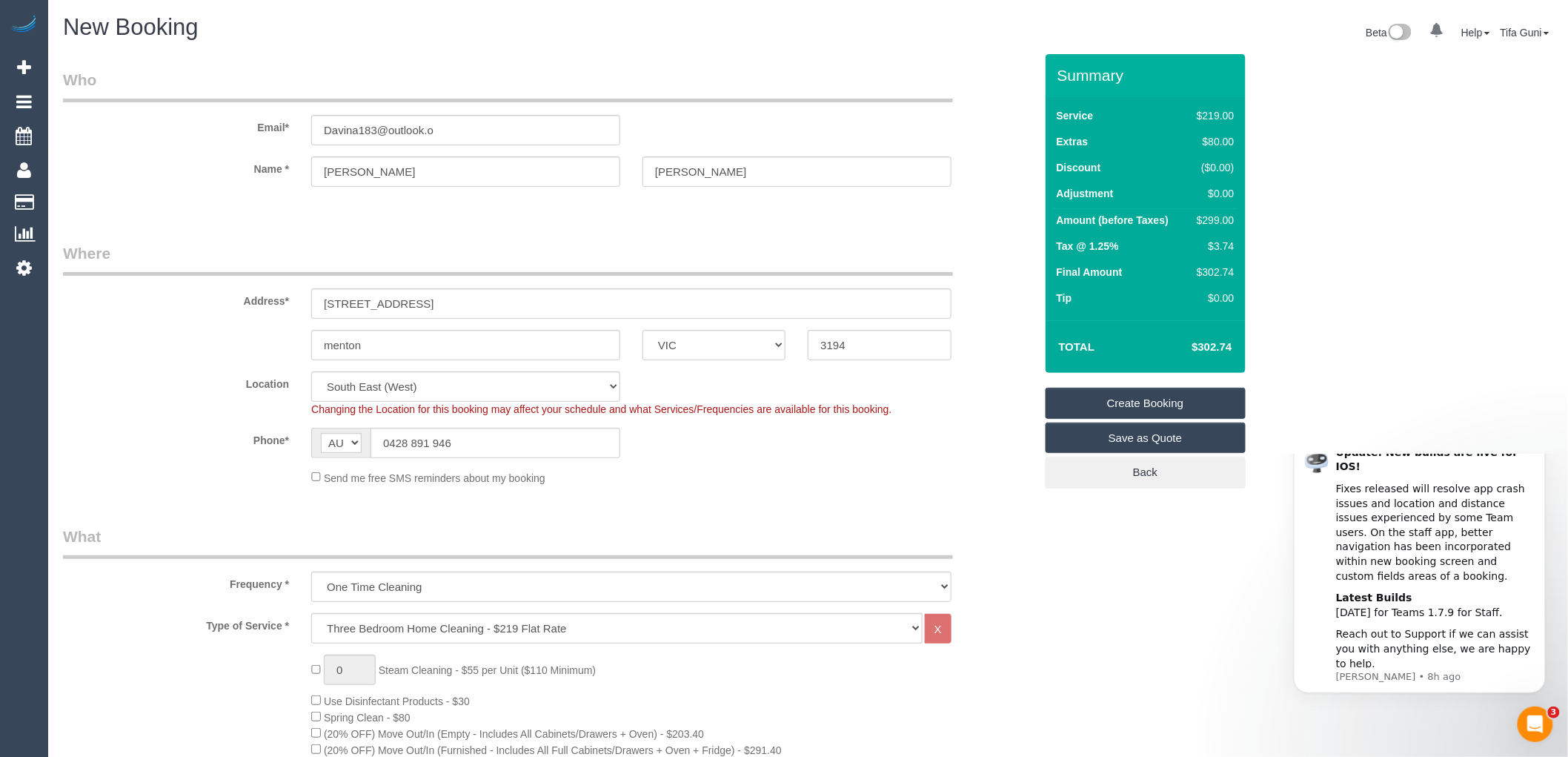
click at [444, 129] on input "Davina183@outlook.o" at bounding box center [466, 130] width 309 height 31
type input "Davina183@outlook.com"
click at [474, 248] on legend "Where" at bounding box center [508, 259] width 890 height 33
select select "spot35"
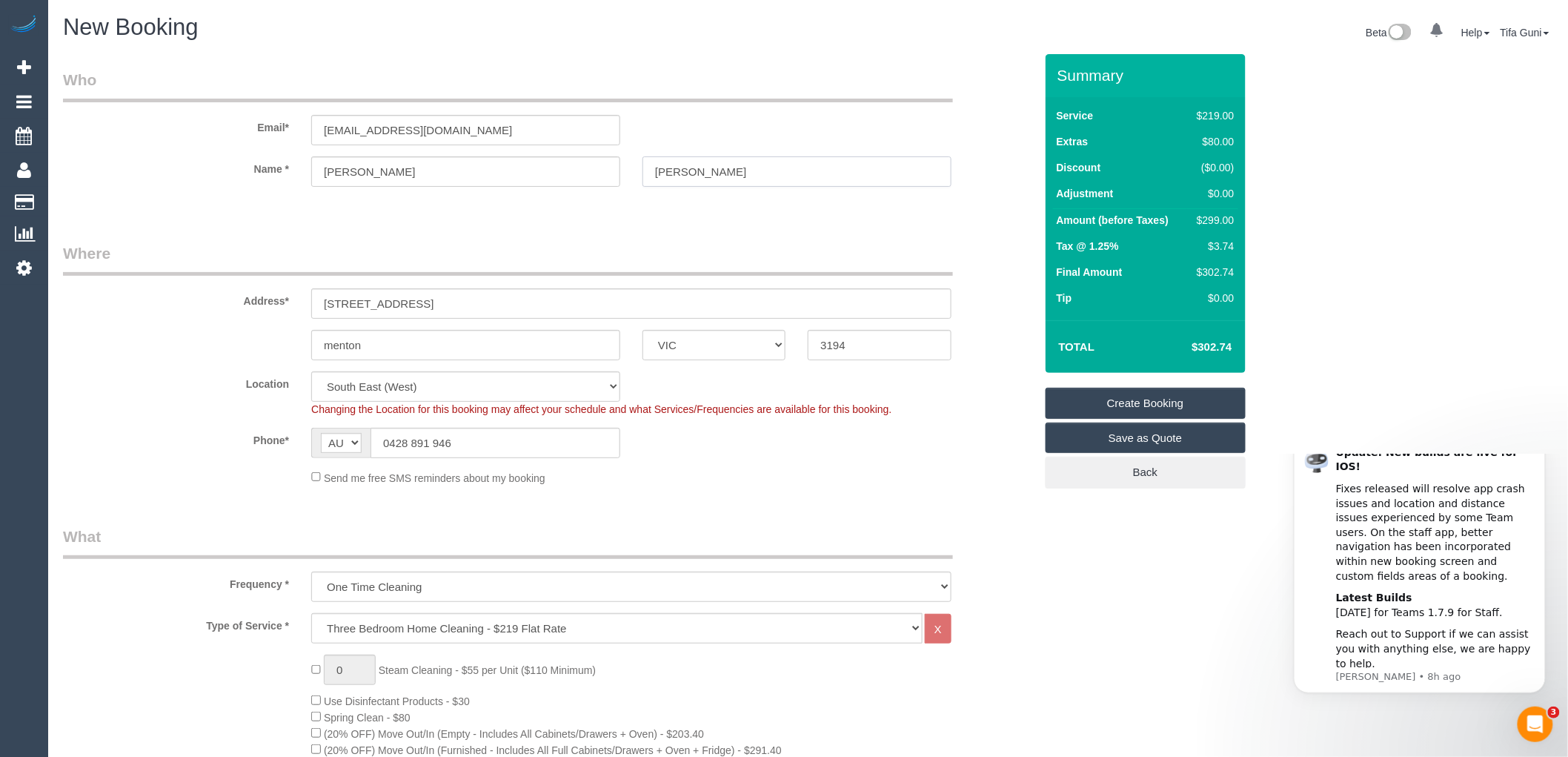
drag, startPoint x: 685, startPoint y: 168, endPoint x: 625, endPoint y: 178, distance: 60.8
click at [625, 178] on div "Name * Davina feltus" at bounding box center [548, 171] width 994 height 31
click at [742, 160] on input "feltus" at bounding box center [797, 171] width 309 height 31
click at [658, 170] on input "feltus" at bounding box center [797, 171] width 309 height 31
type input "[PERSON_NAME]"
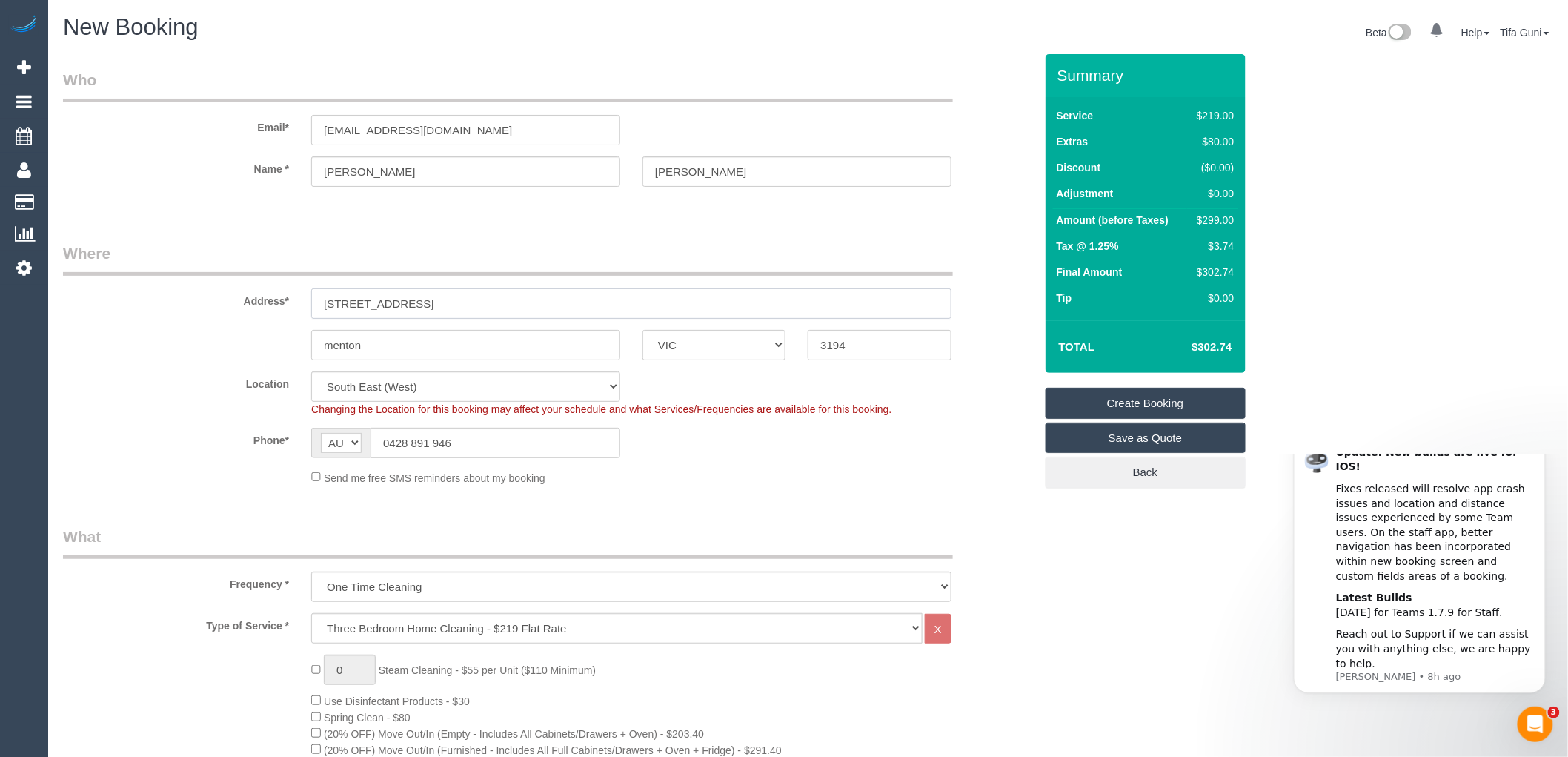
drag, startPoint x: 351, startPoint y: 301, endPoint x: 343, endPoint y: 301, distance: 8.0
click at [343, 301] on input "2/5 fonston street" at bounding box center [631, 303] width 640 height 31
click at [454, 306] on input "[STREET_ADDRESS]" at bounding box center [631, 303] width 640 height 31
type input "[STREET_ADDRESS]"
click at [366, 351] on input "menton" at bounding box center [466, 345] width 309 height 31
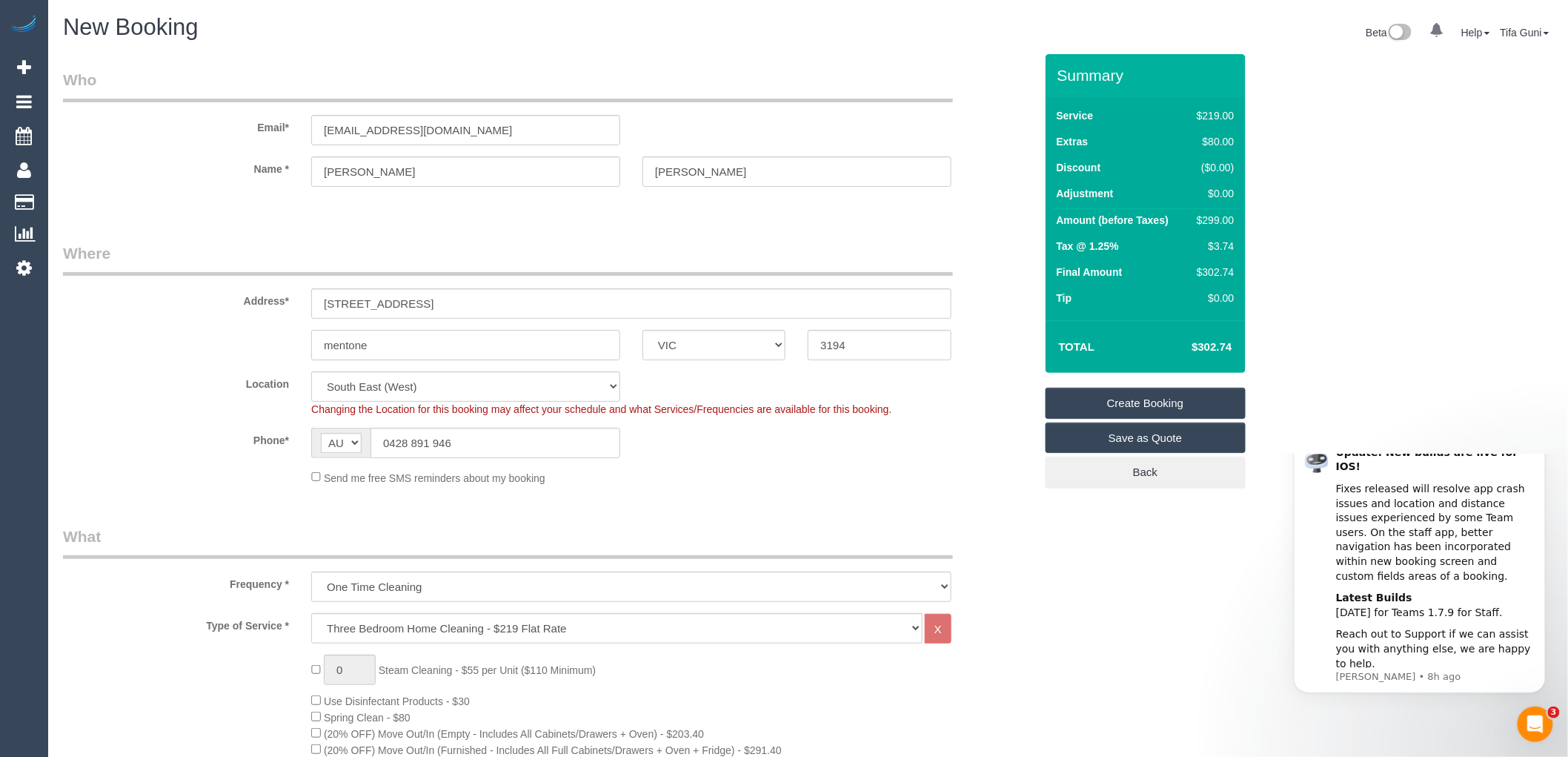
click at [335, 349] on input "mentone" at bounding box center [466, 345] width 309 height 31
type input "Mentone"
click at [699, 171] on input "[PERSON_NAME]" at bounding box center [797, 171] width 309 height 31
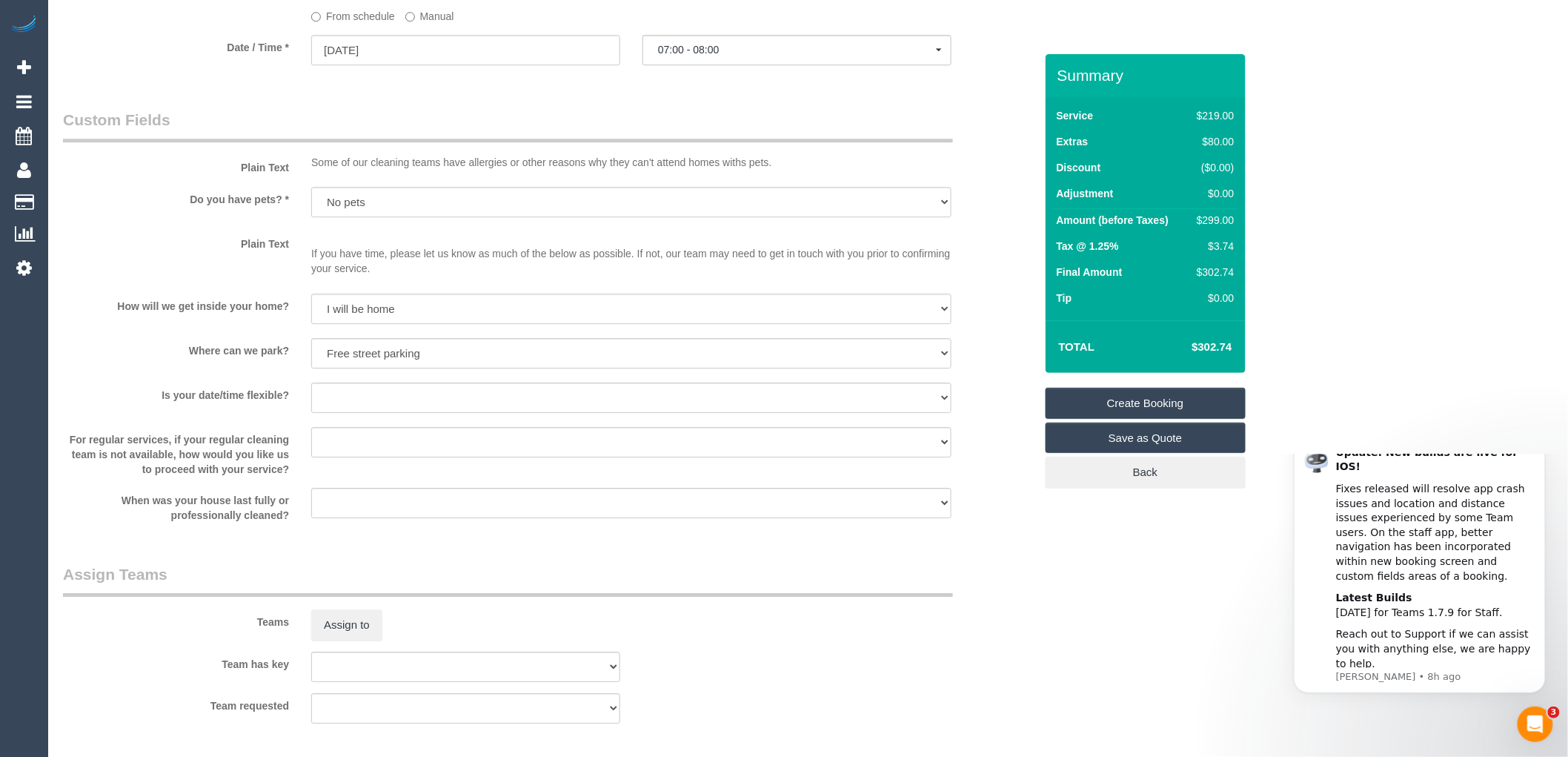
scroll to position [2047, 0]
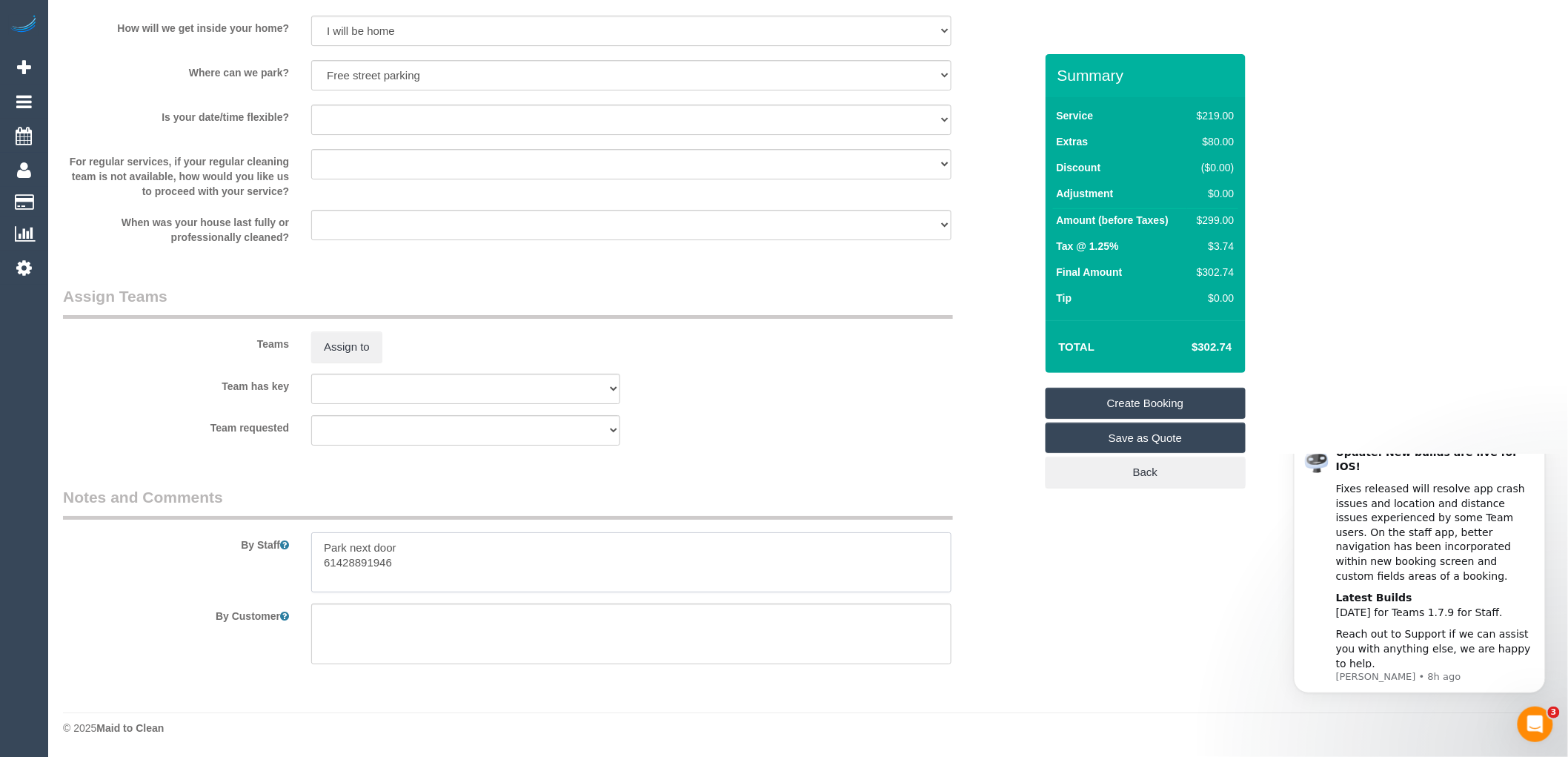
click at [324, 543] on textarea at bounding box center [631, 563] width 640 height 61
click at [427, 566] on textarea at bounding box center [631, 563] width 640 height 61
drag, startPoint x: 334, startPoint y: 577, endPoint x: 321, endPoint y: 576, distance: 13.0
click at [321, 576] on textarea at bounding box center [631, 563] width 640 height 61
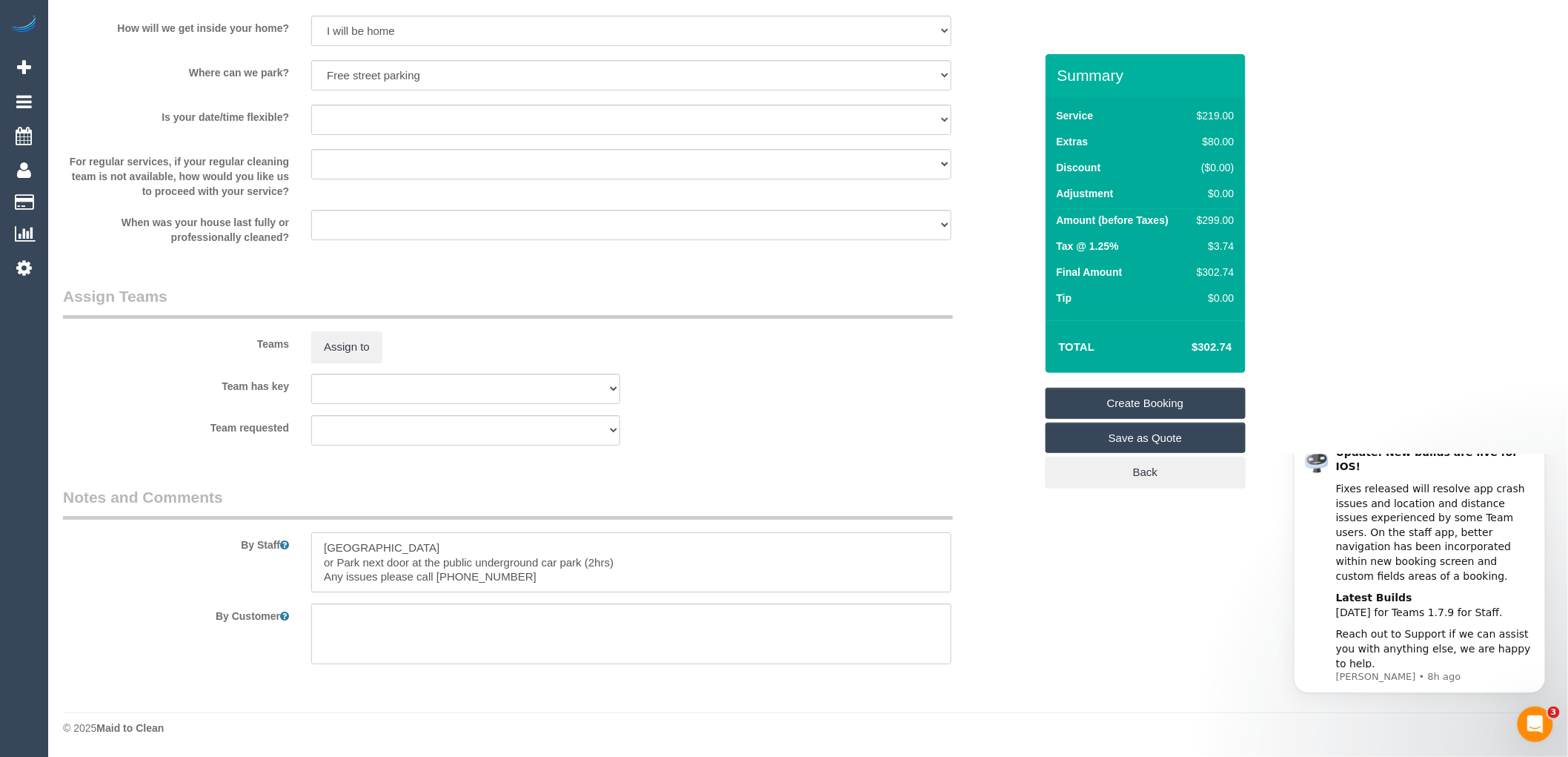
click at [425, 548] on textarea at bounding box center [631, 563] width 640 height 61
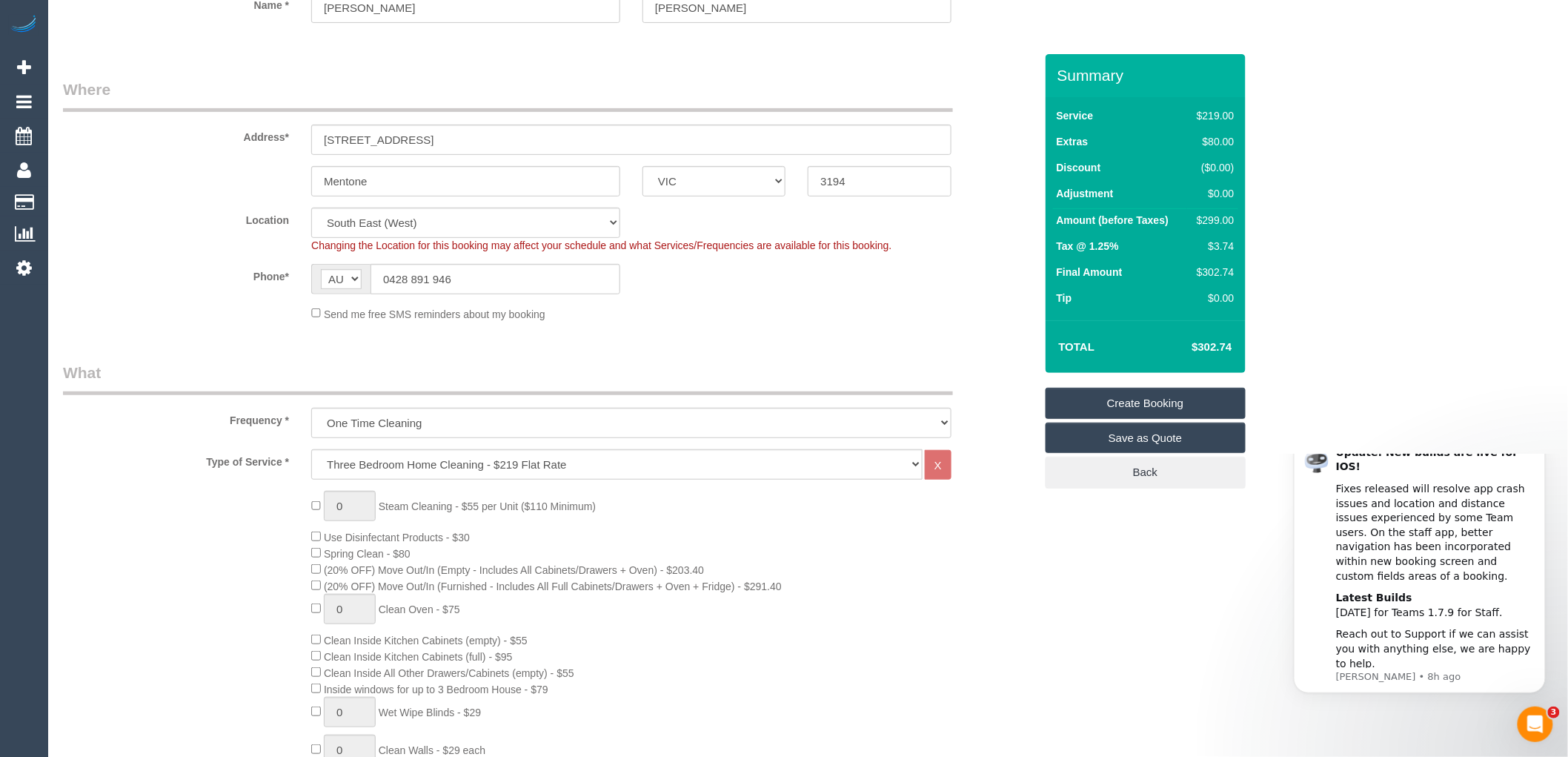
scroll to position [0, 0]
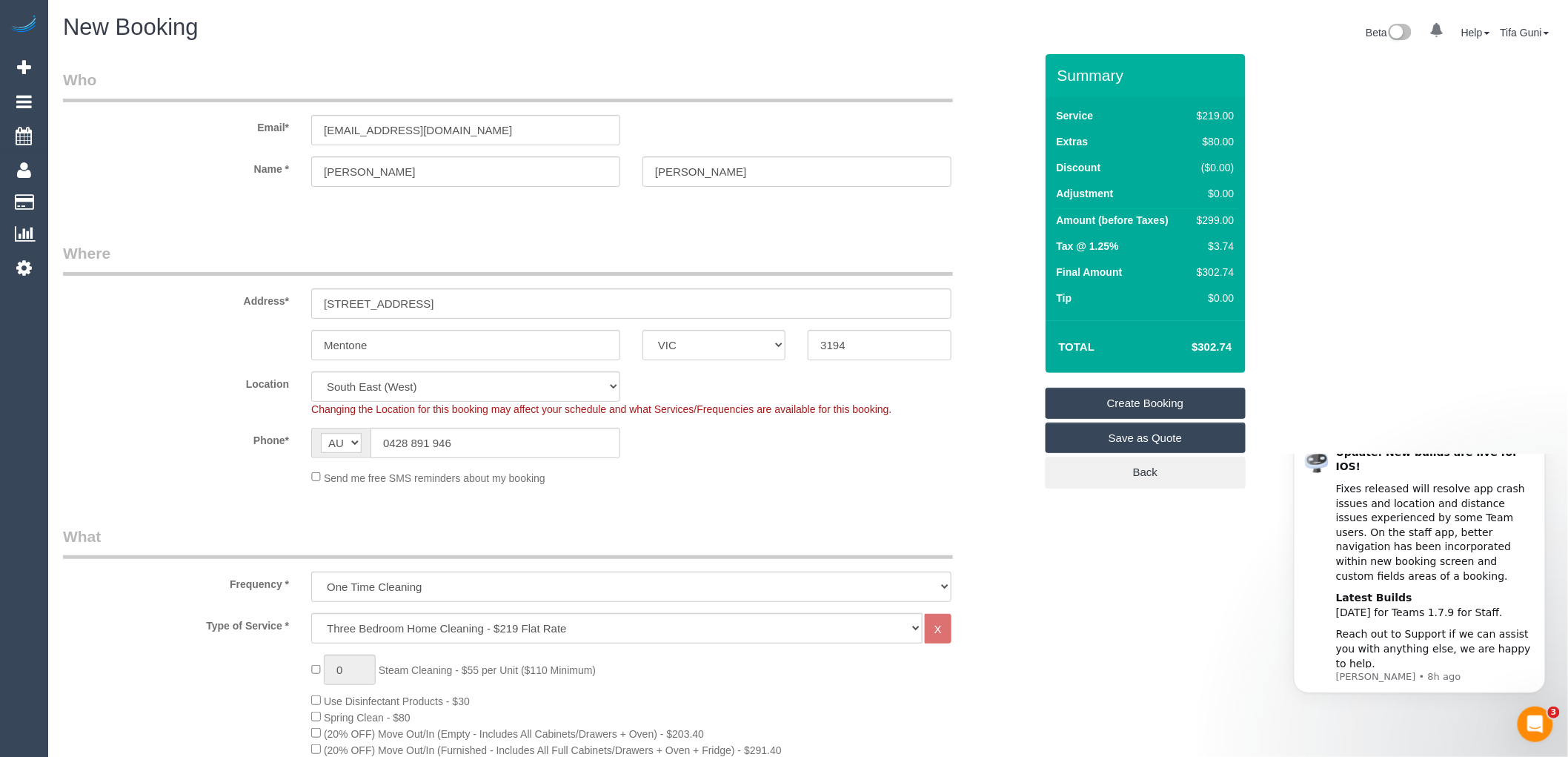
type textarea "[GEOGRAPHIC_DATA] or Park next door at the public underground car park (2hrs) A…"
drag, startPoint x: 455, startPoint y: 134, endPoint x: 300, endPoint y: 134, distance: 155.0
click at [300, 134] on div "Davina183@outlook.com" at bounding box center [465, 130] width 331 height 31
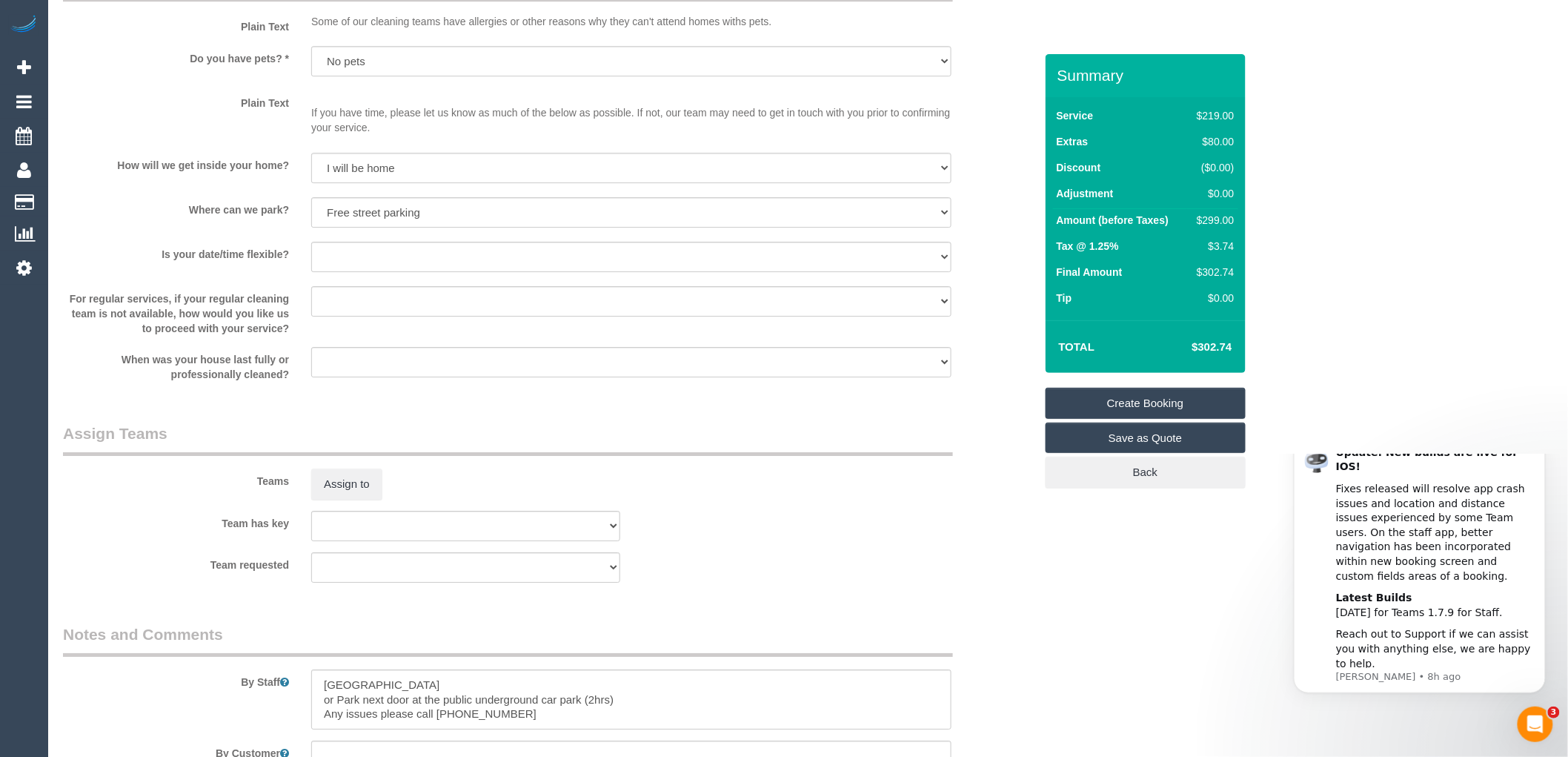
scroll to position [2047, 0]
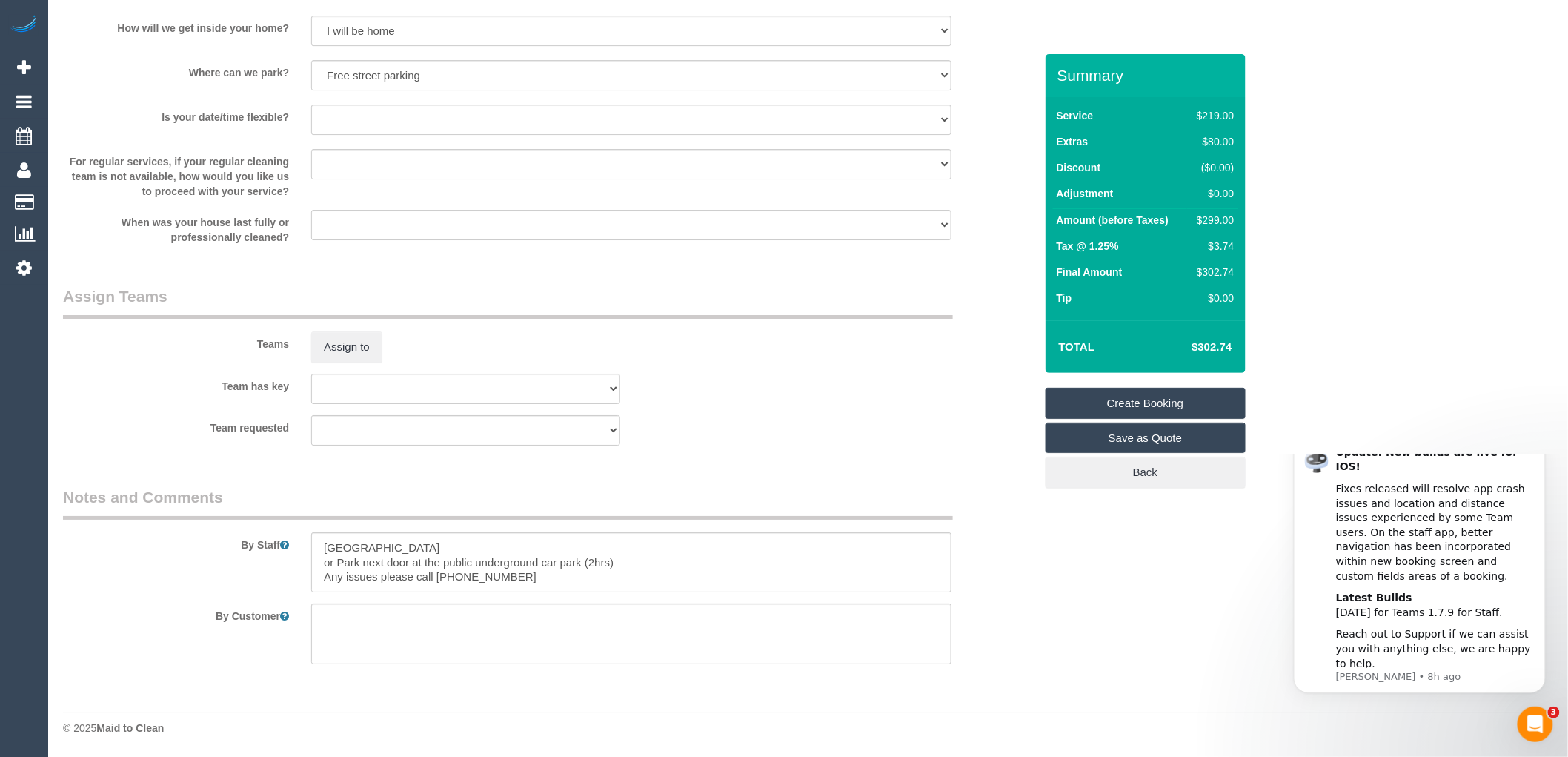
click at [1113, 401] on link "Create Booking" at bounding box center [1145, 403] width 200 height 31
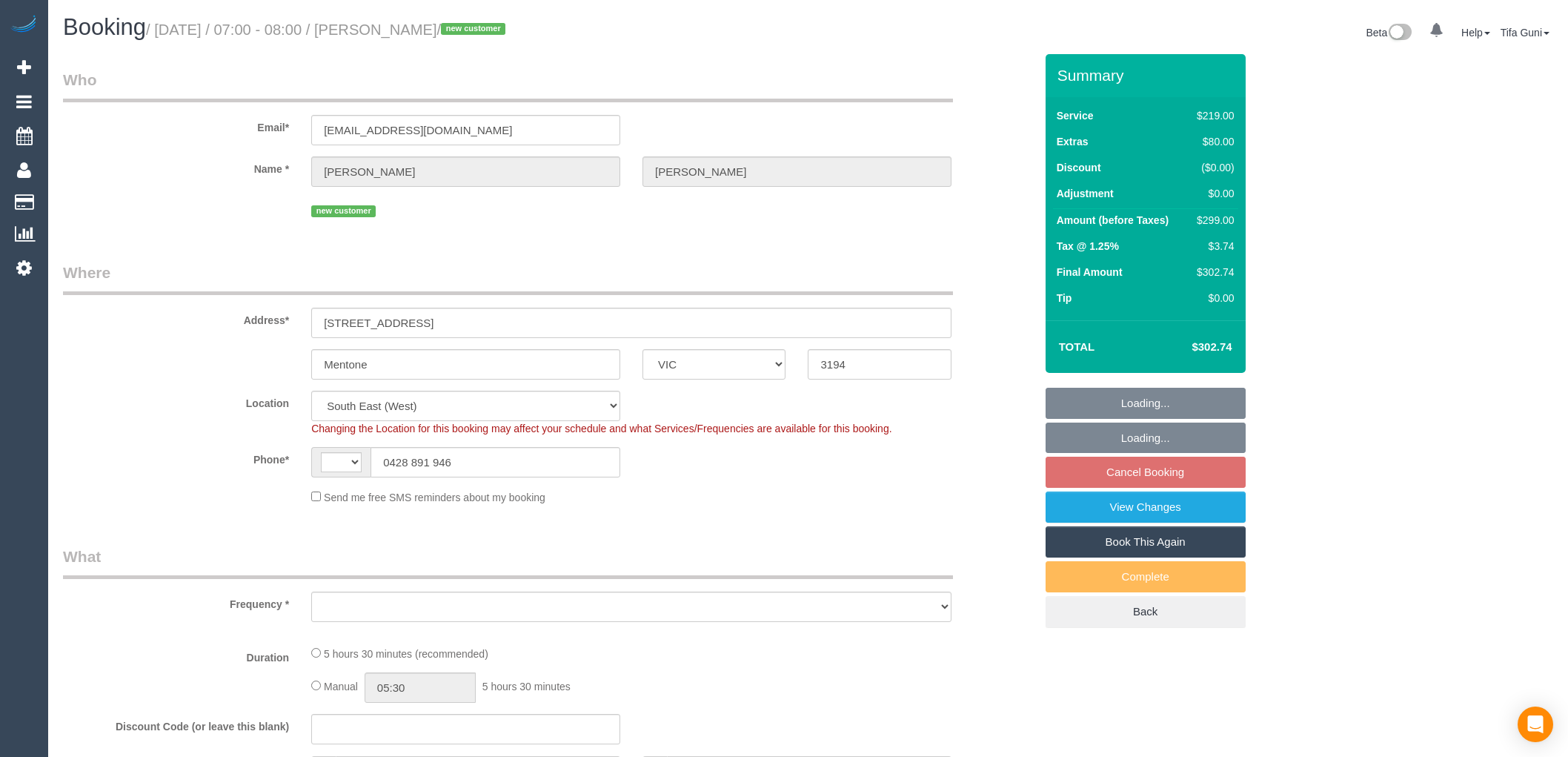
select select "VIC"
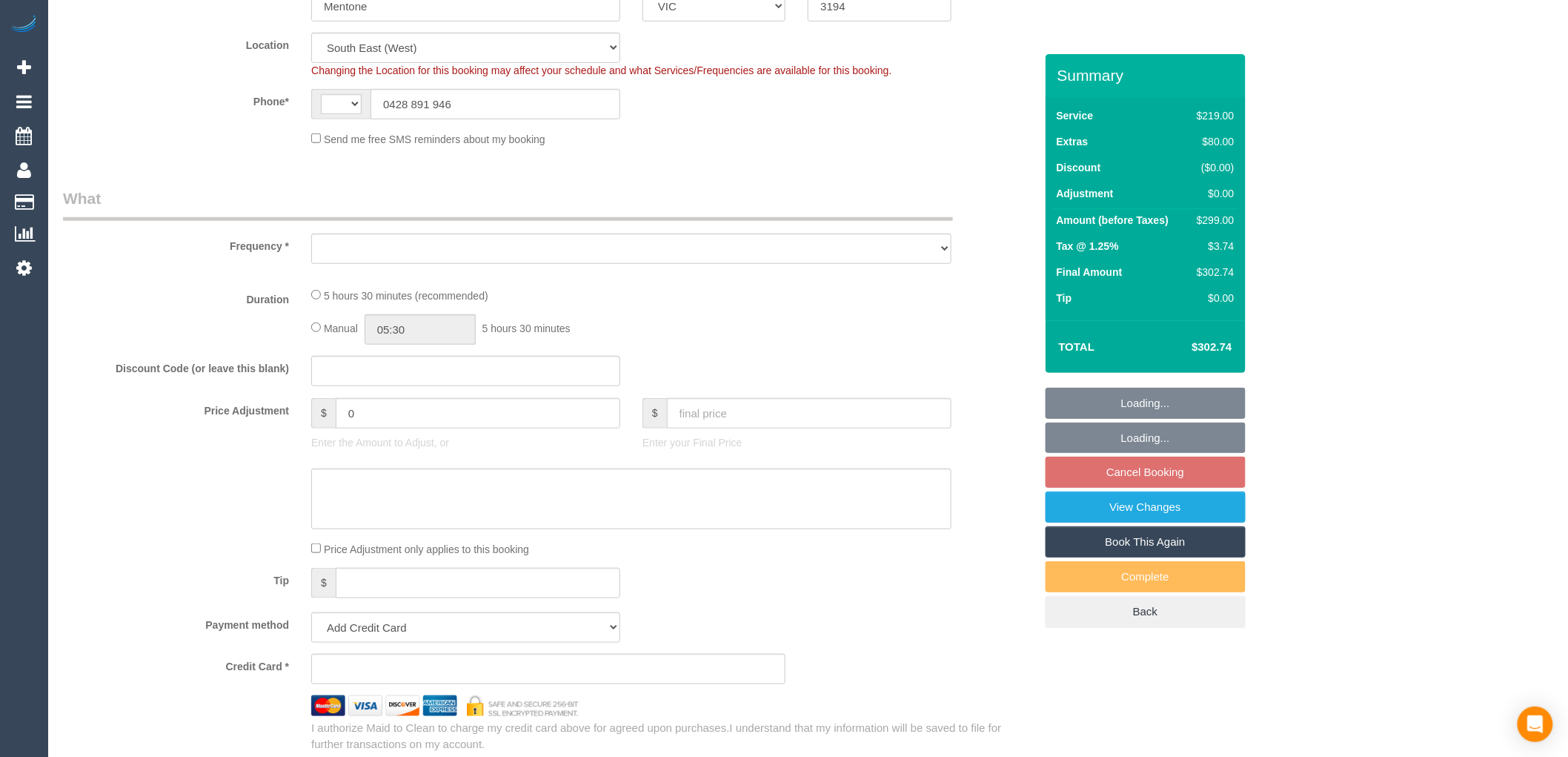
select select "string:AU"
select select "string:stripe-pm_1S0zpD2GScqysDRV0TOrNE5i"
select select "number:28"
select select "number:14"
select select "number:19"
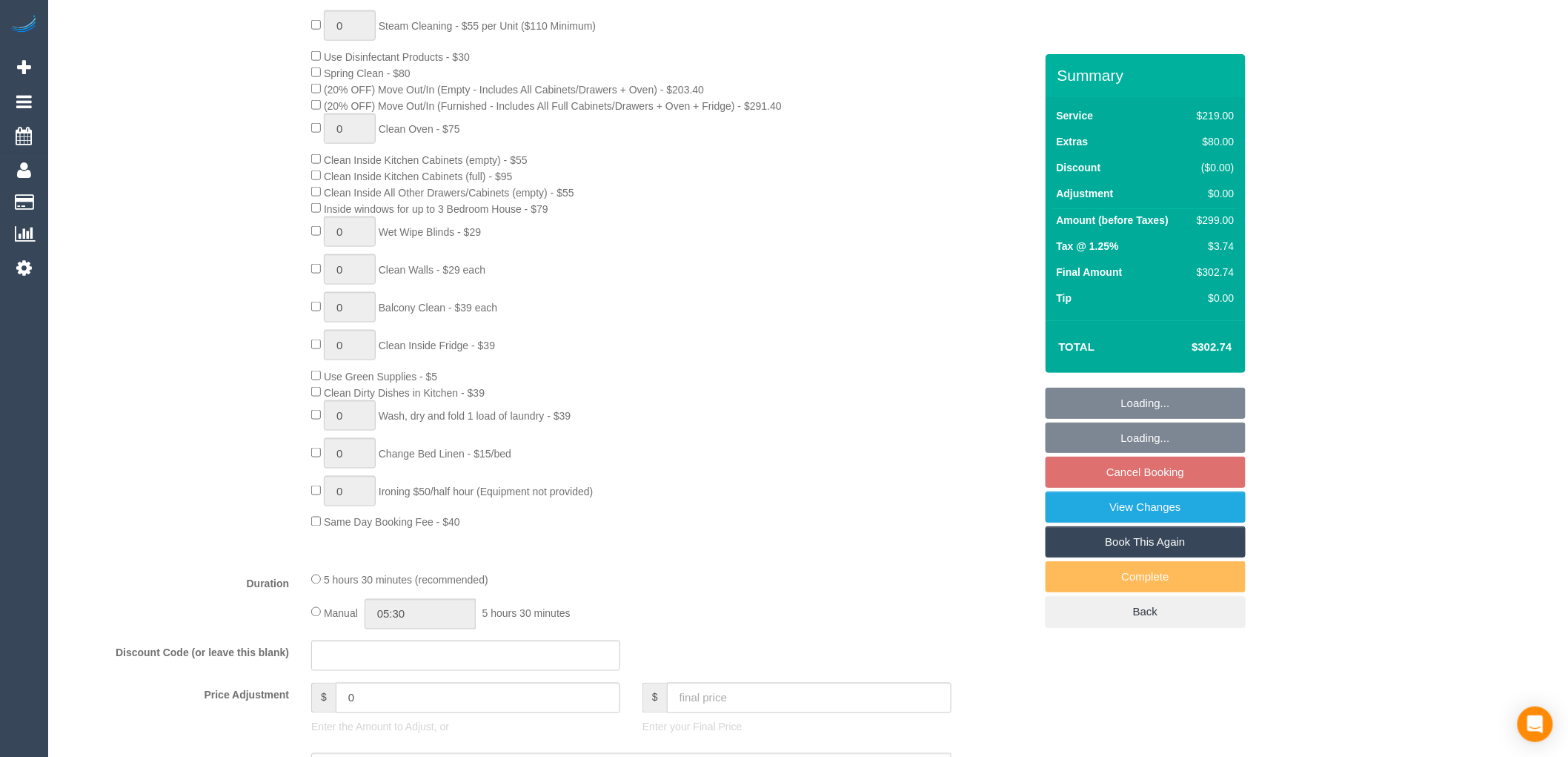
select select "object:780"
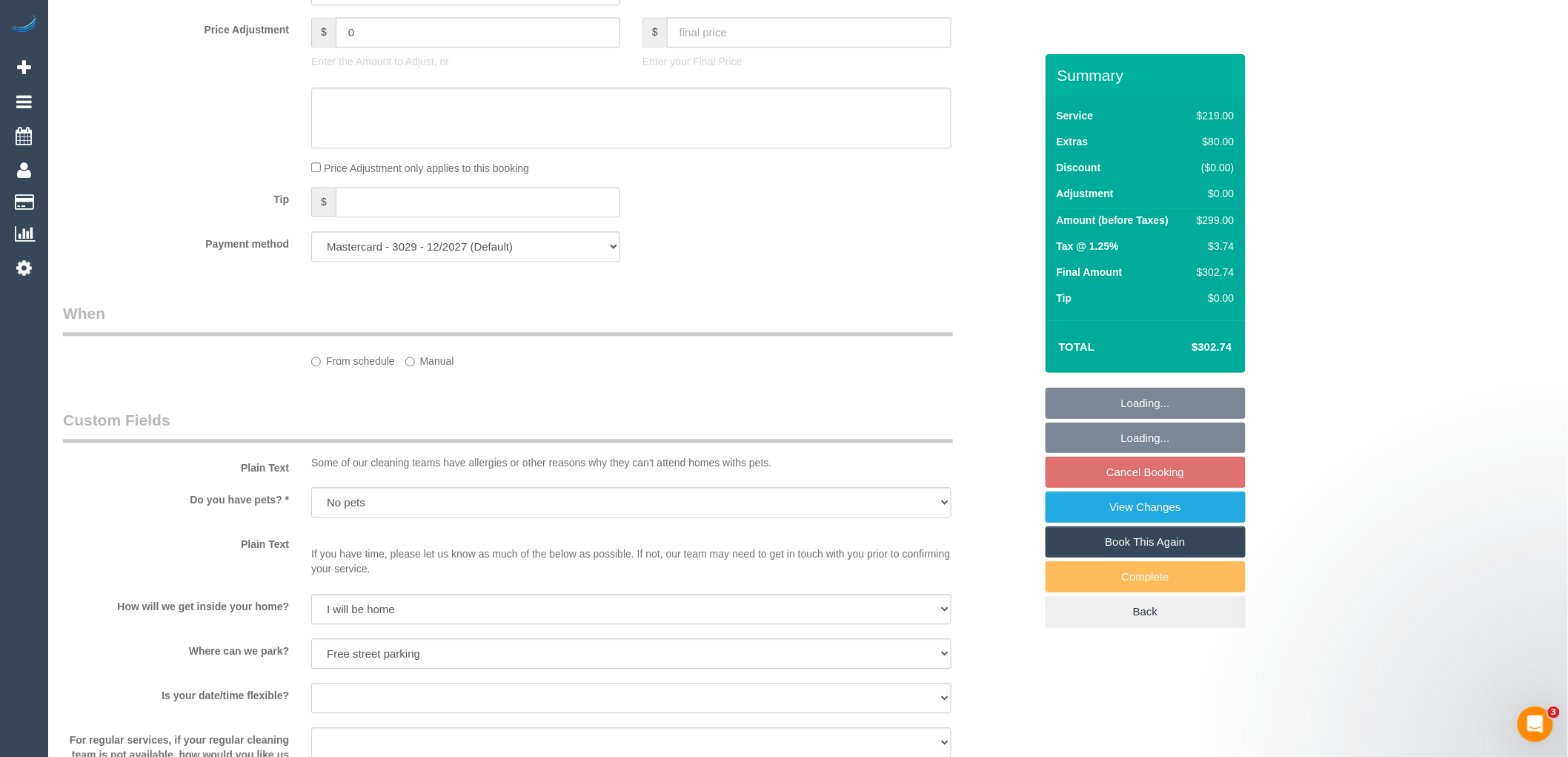
scroll to position [1546, 0]
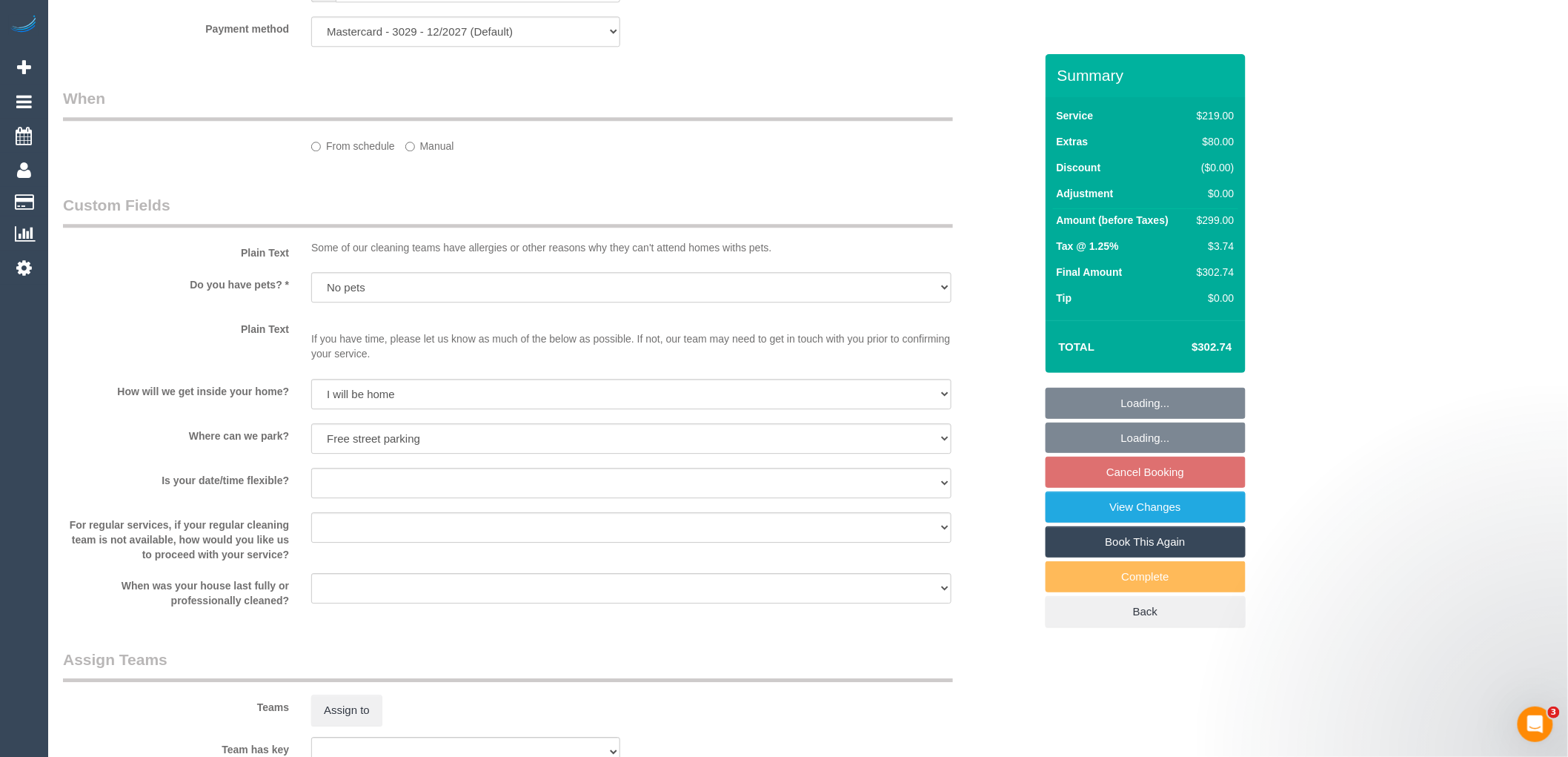
select select "spot1"
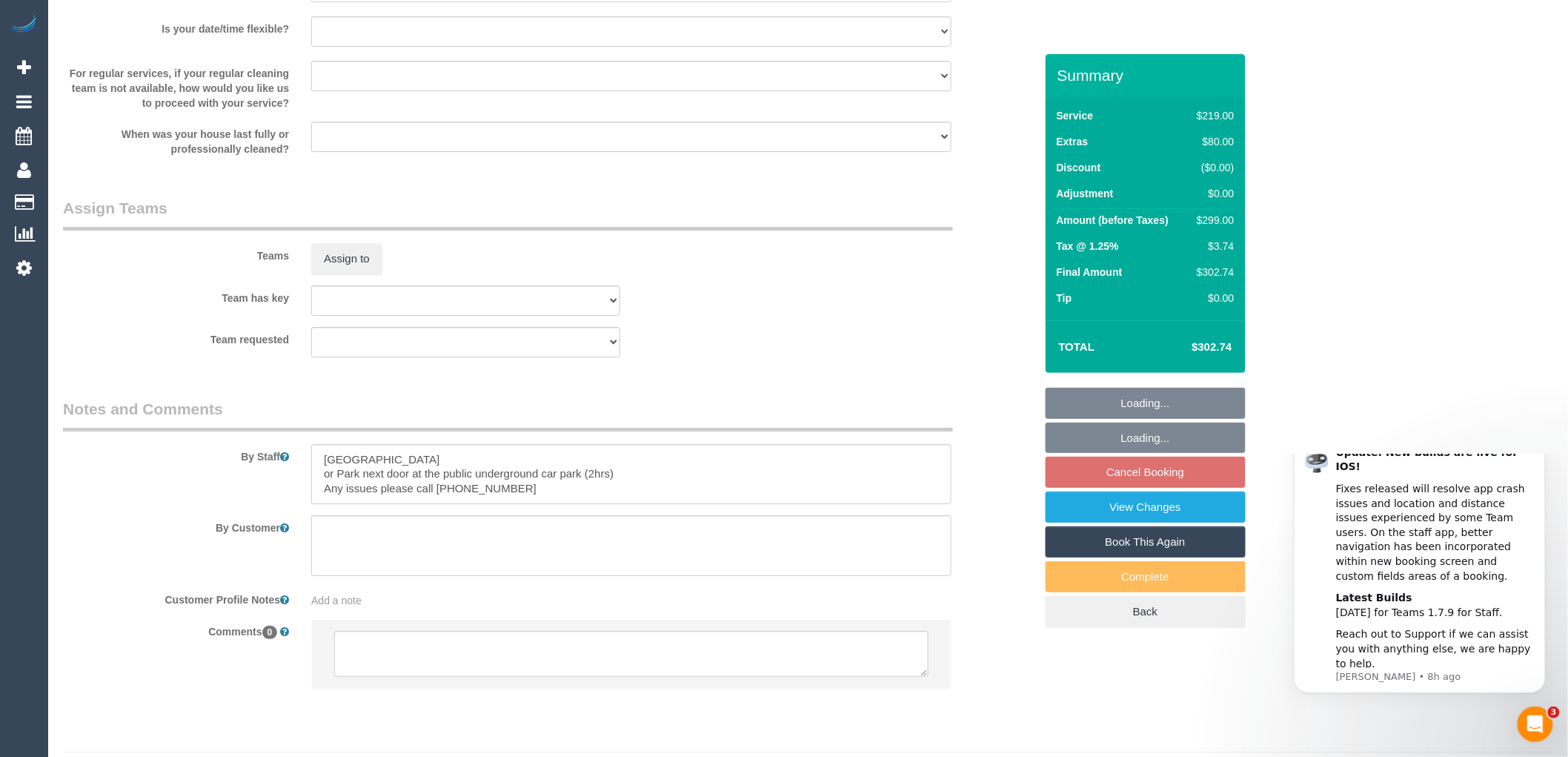
scroll to position [2097, 0]
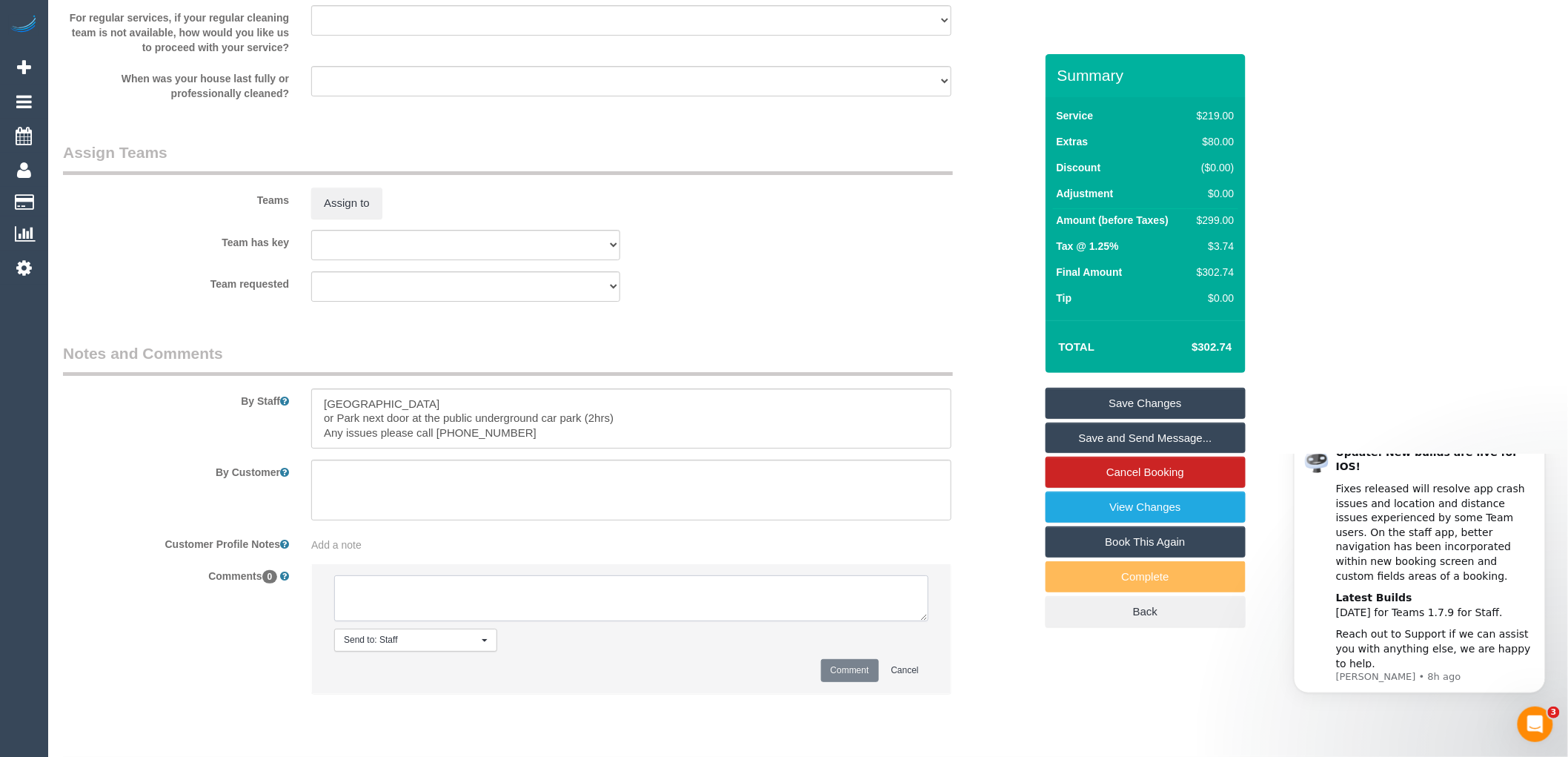
click at [371, 612] on textarea at bounding box center [631, 598] width 595 height 46
type textarea "-"
paste textarea "Flexibility dates: Flexibility times: Notes: knows we need to review Contact vi…"
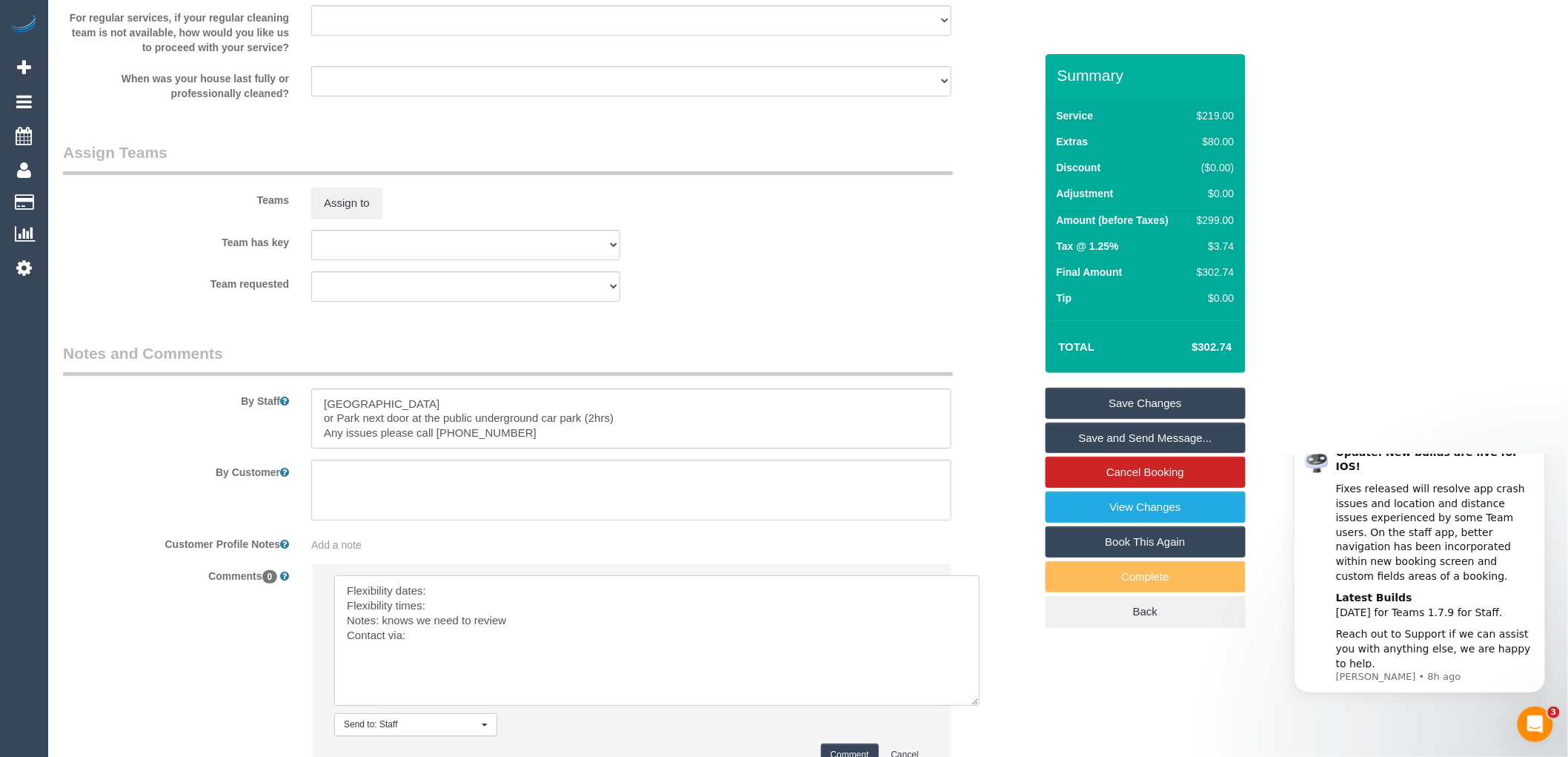
drag, startPoint x: 925, startPoint y: 634, endPoint x: 977, endPoint y: 720, distance: 100.5
click at [977, 706] on textarea at bounding box center [656, 641] width 645 height 130
click at [439, 603] on textarea at bounding box center [656, 641] width 645 height 130
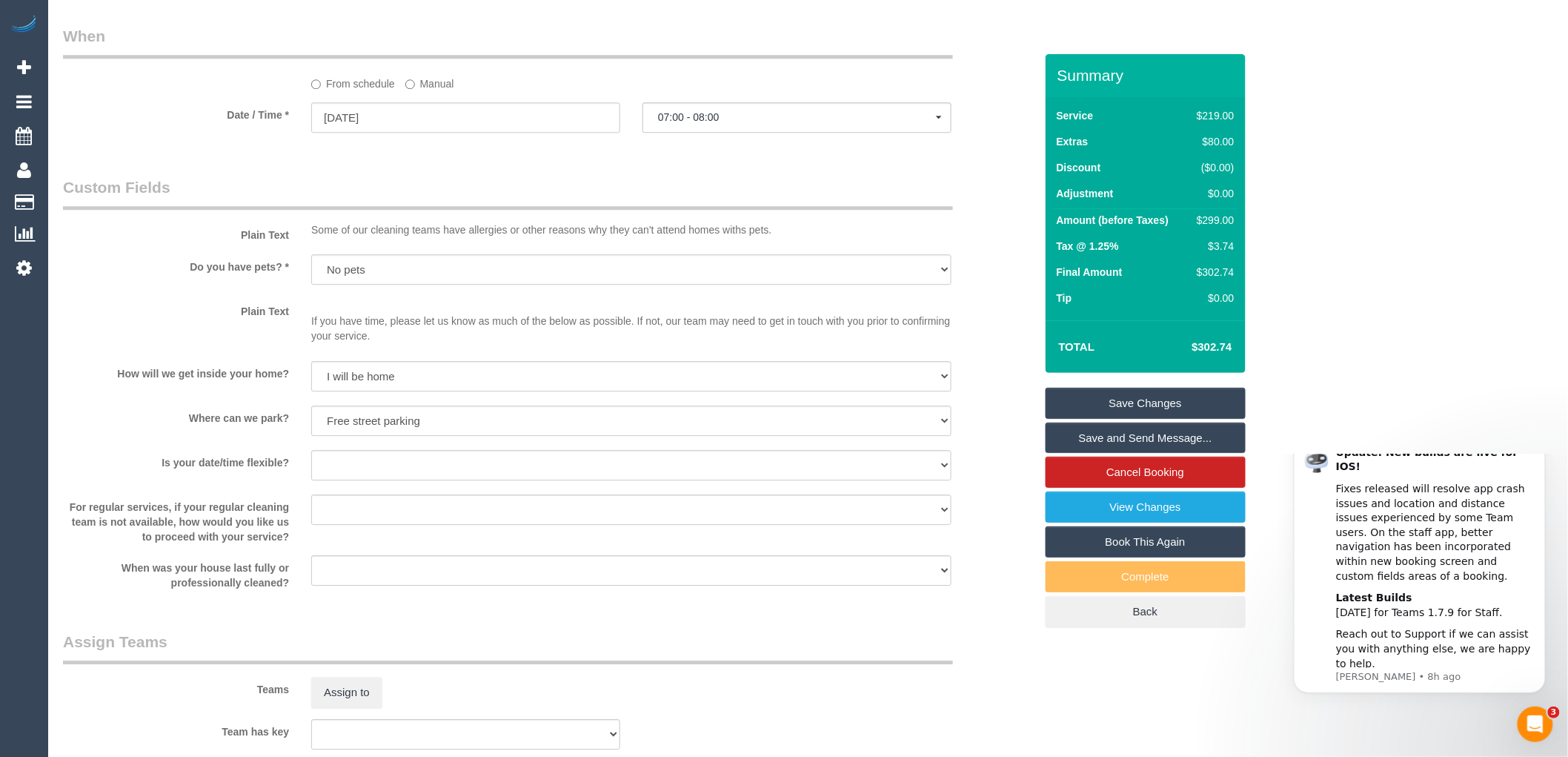
scroll to position [1438, 0]
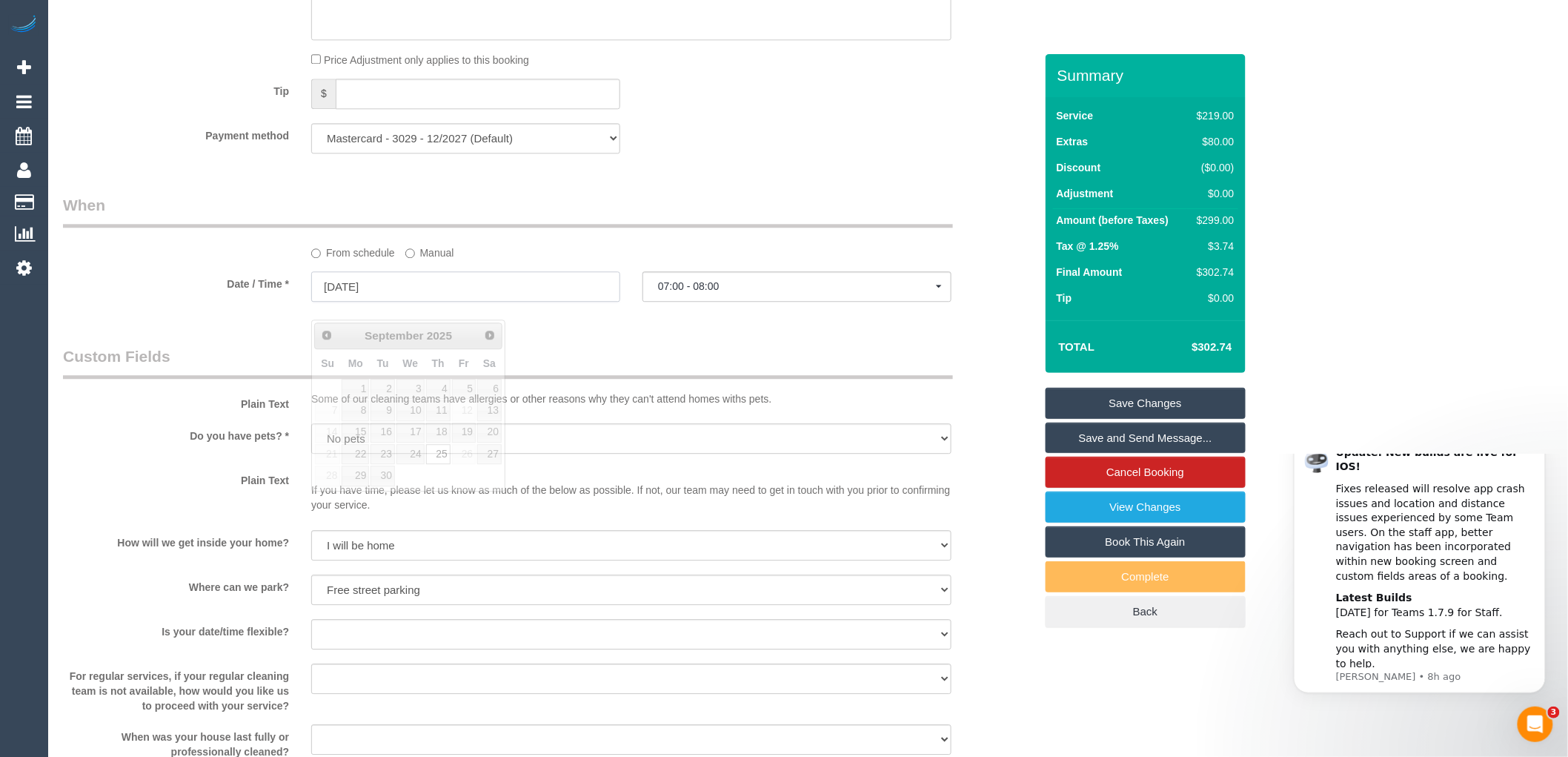
click at [375, 300] on input "[DATE]" at bounding box center [466, 287] width 309 height 31
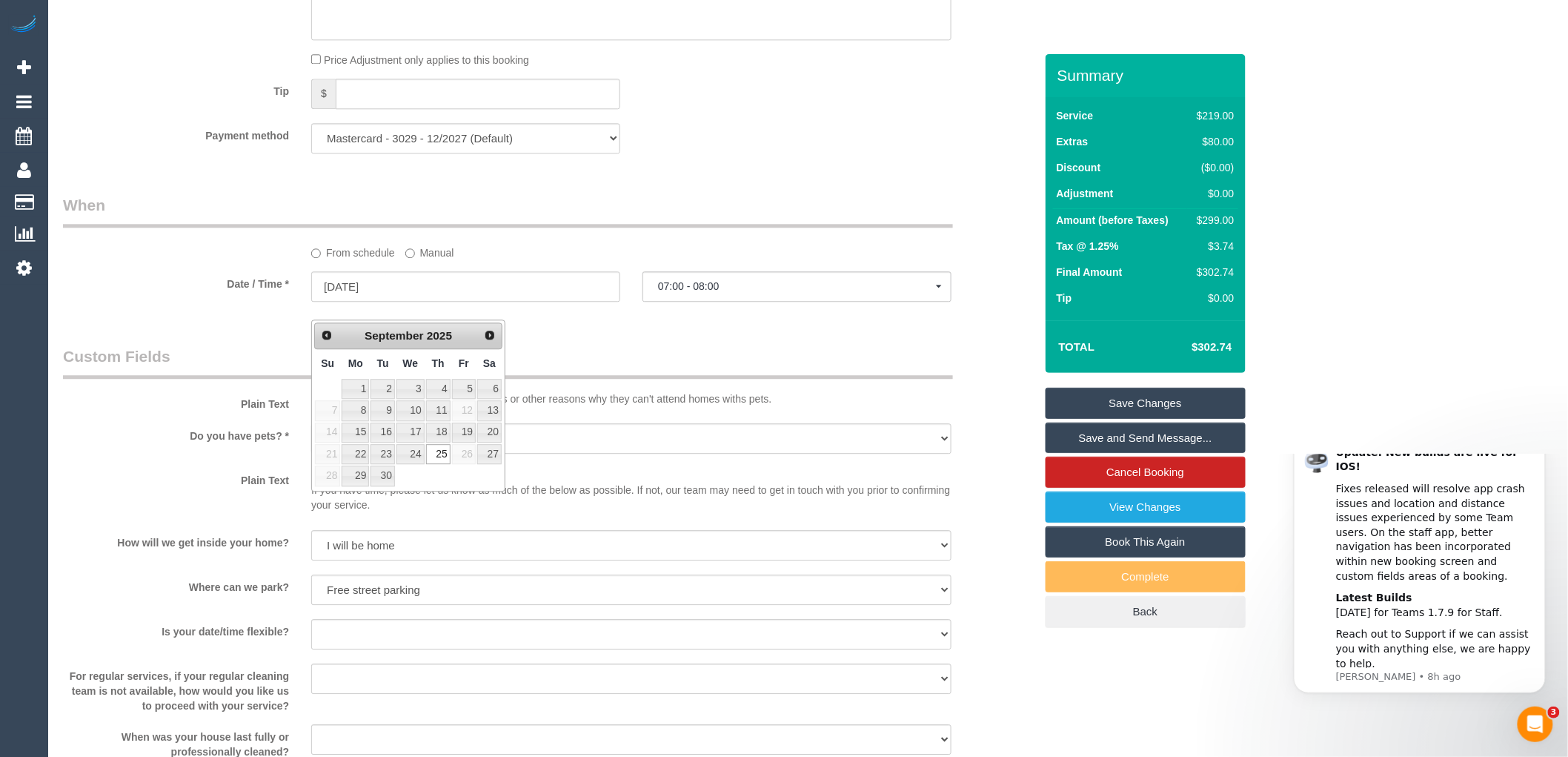
click at [675, 337] on div "Who Email* [EMAIL_ADDRESS][DOMAIN_NAME] Name * [PERSON_NAME] new customer Where…" at bounding box center [548, 54] width 994 height 2878
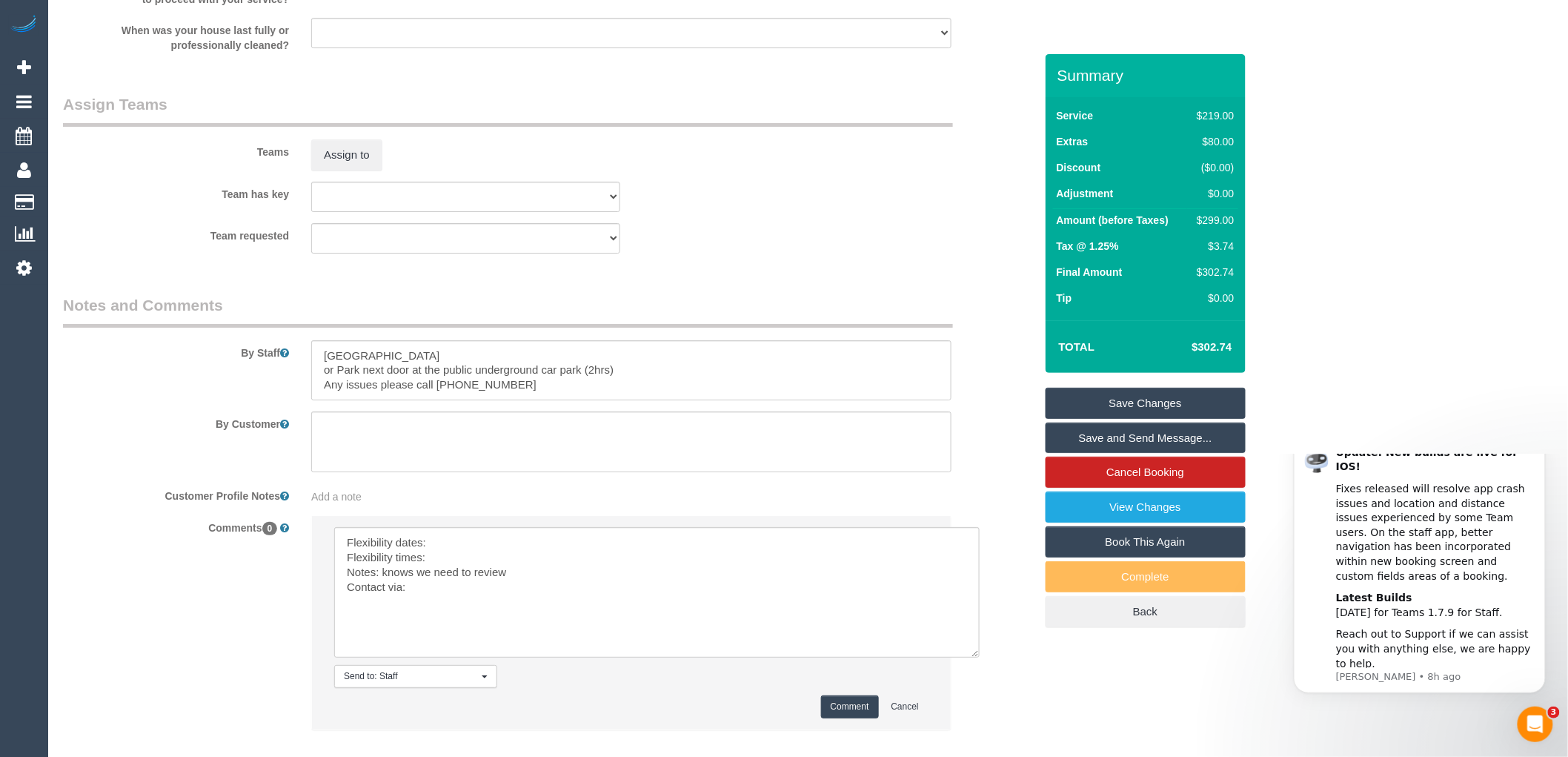
scroll to position [2180, 0]
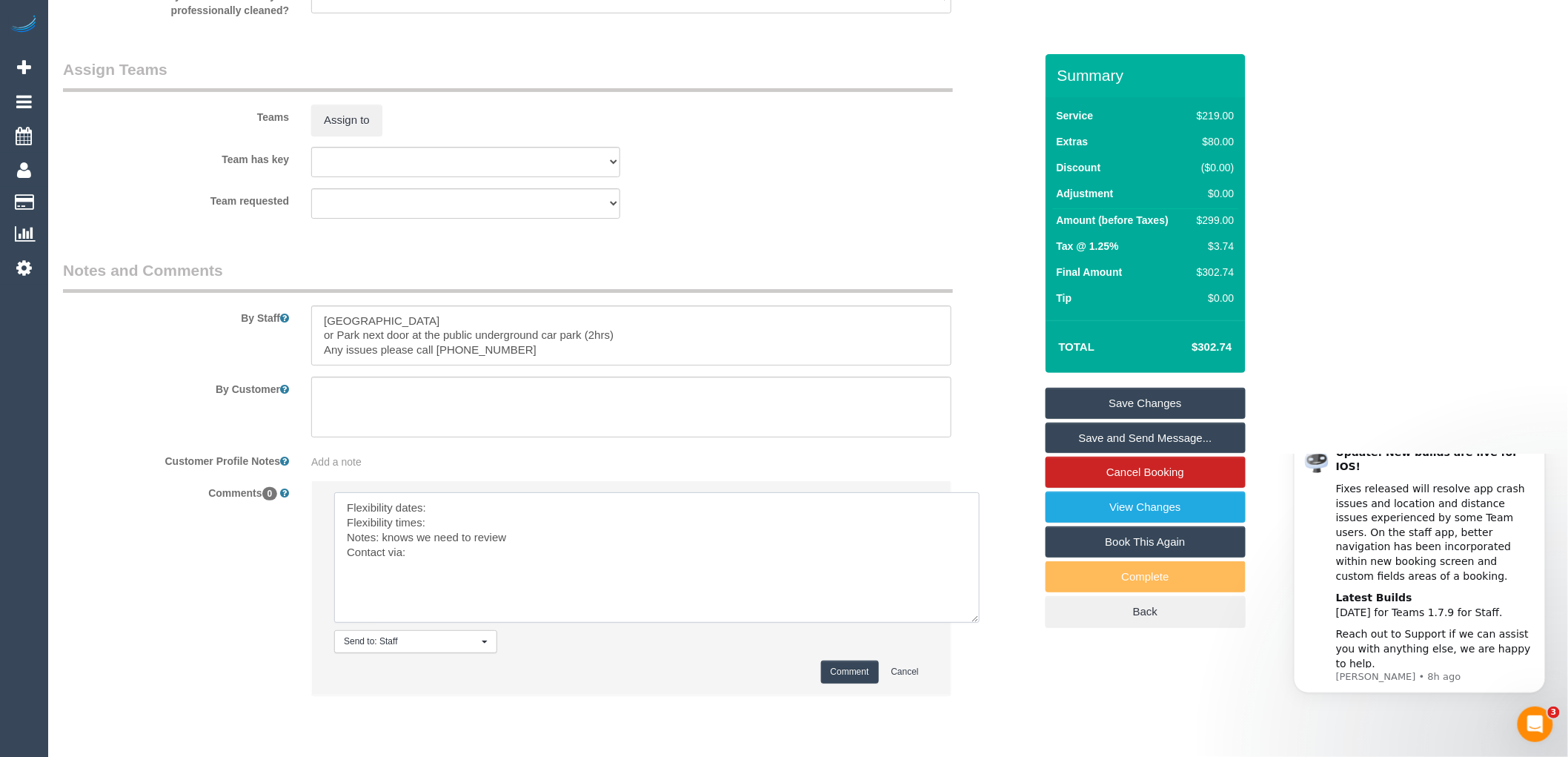
click at [440, 524] on textarea at bounding box center [656, 558] width 645 height 130
click at [449, 539] on textarea at bounding box center [656, 558] width 645 height 130
click at [431, 558] on textarea at bounding box center [656, 558] width 645 height 130
click at [431, 568] on textarea at bounding box center [656, 558] width 645 height 130
click at [528, 596] on textarea at bounding box center [656, 558] width 645 height 130
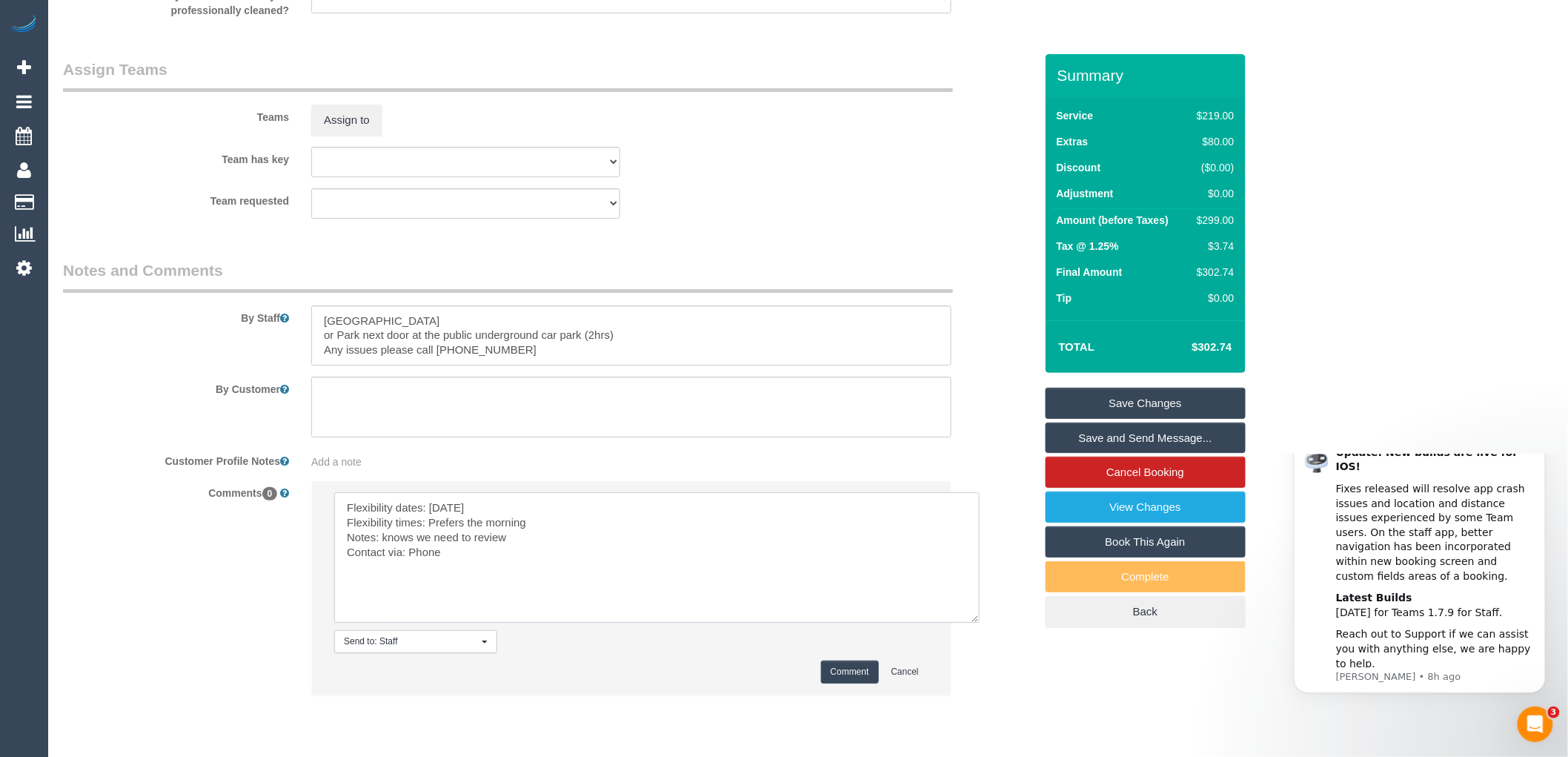
type textarea "Flexibility dates: [DATE] Flexibility times: Prefers the morning Notes: knows w…"
click at [835, 684] on button "Comment" at bounding box center [850, 672] width 58 height 23
